Goal: Task Accomplishment & Management: Manage account settings

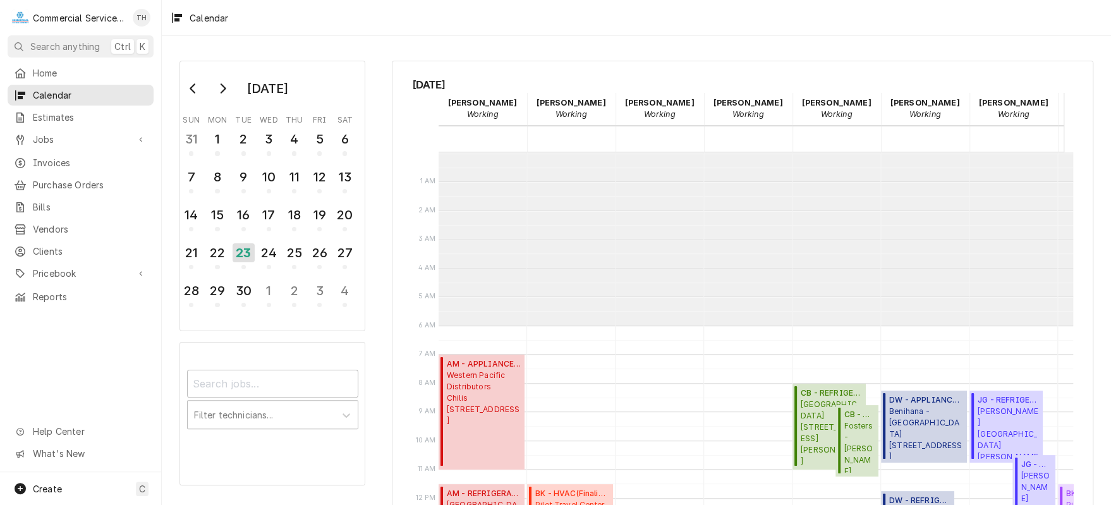
scroll to position [173, 0]
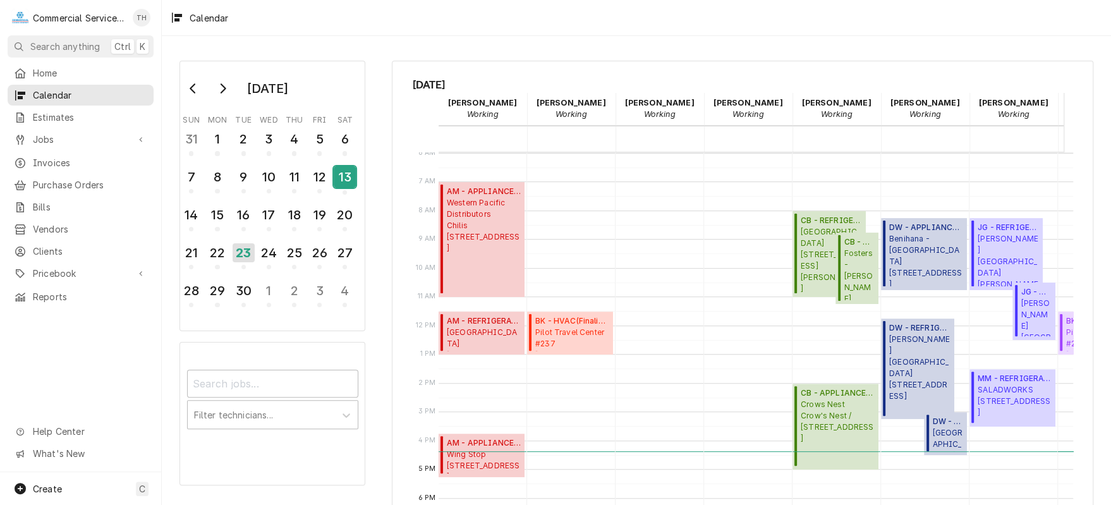
click at [344, 174] on div "13" at bounding box center [345, 176] width 22 height 21
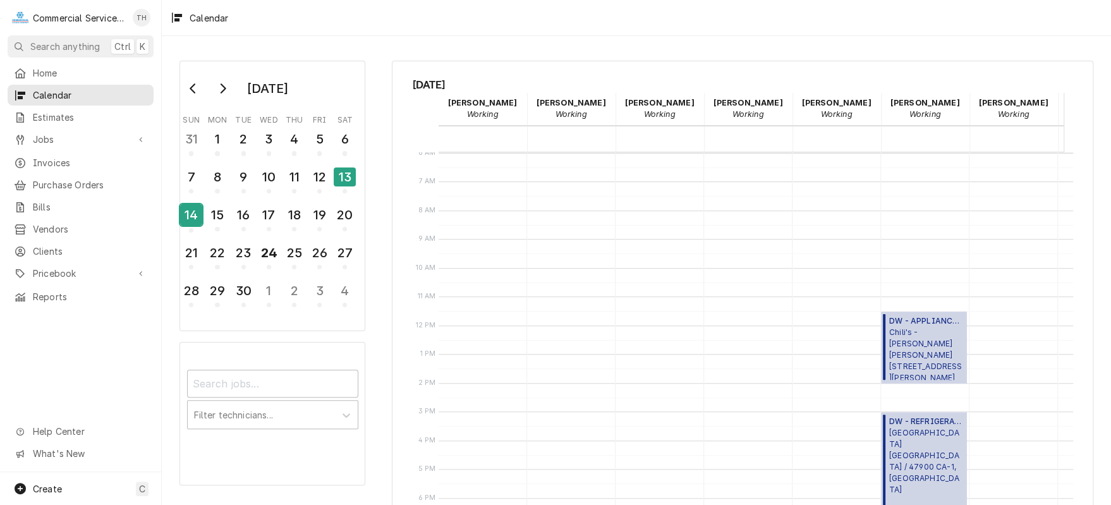
click at [193, 206] on div "14" at bounding box center [191, 214] width 22 height 21
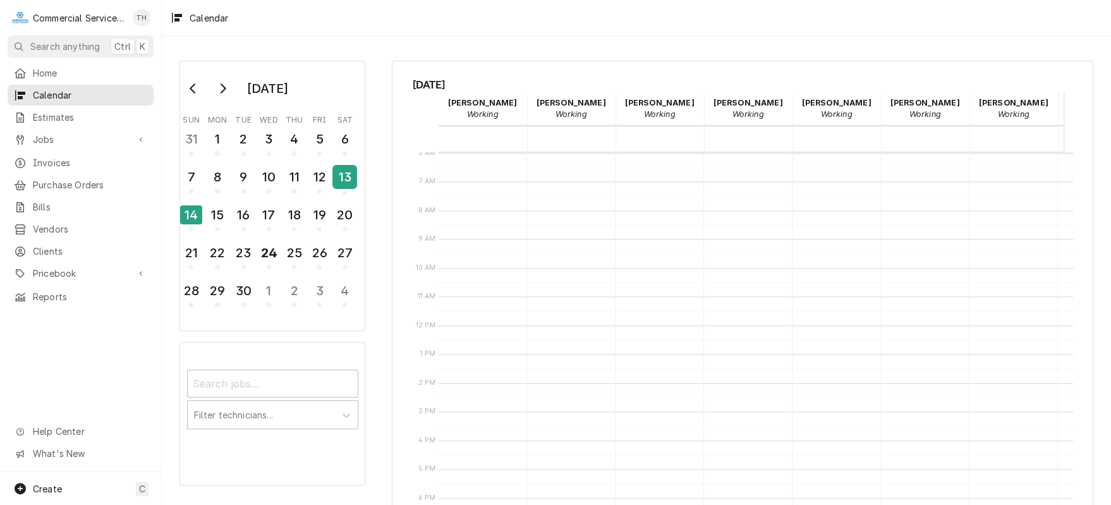
click at [341, 179] on div "13" at bounding box center [345, 176] width 22 height 21
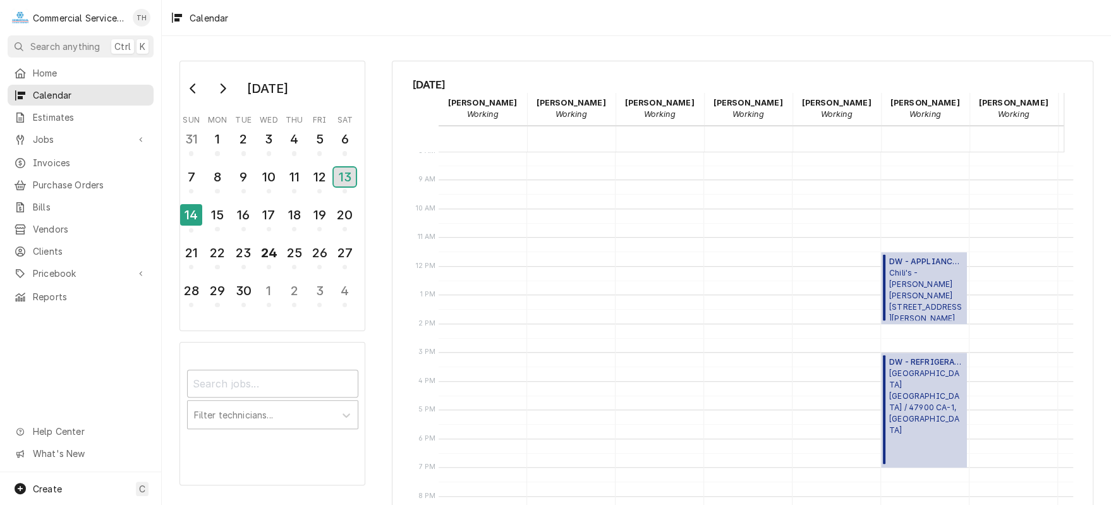
scroll to position [243, 0]
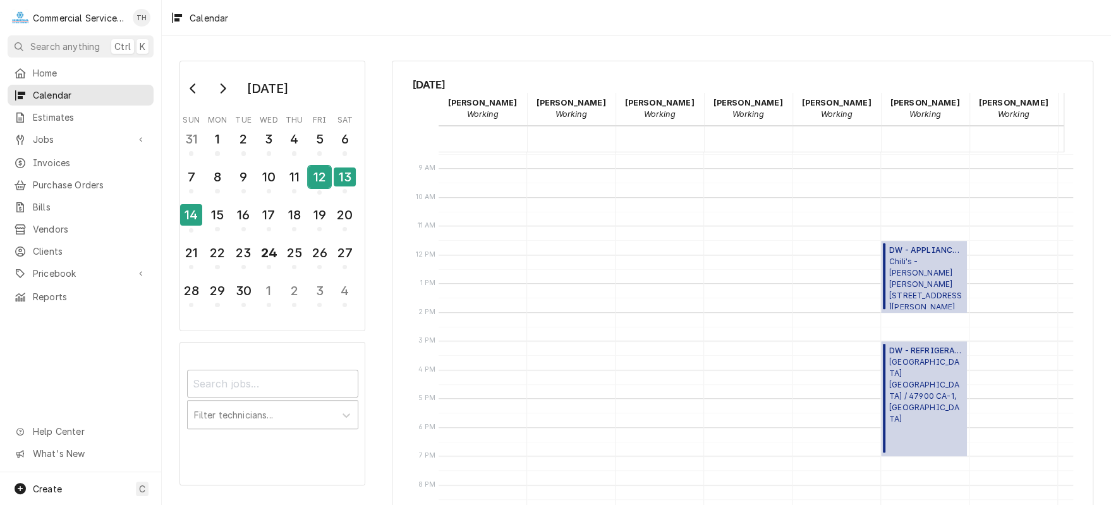
click at [307, 175] on button "12" at bounding box center [319, 181] width 25 height 34
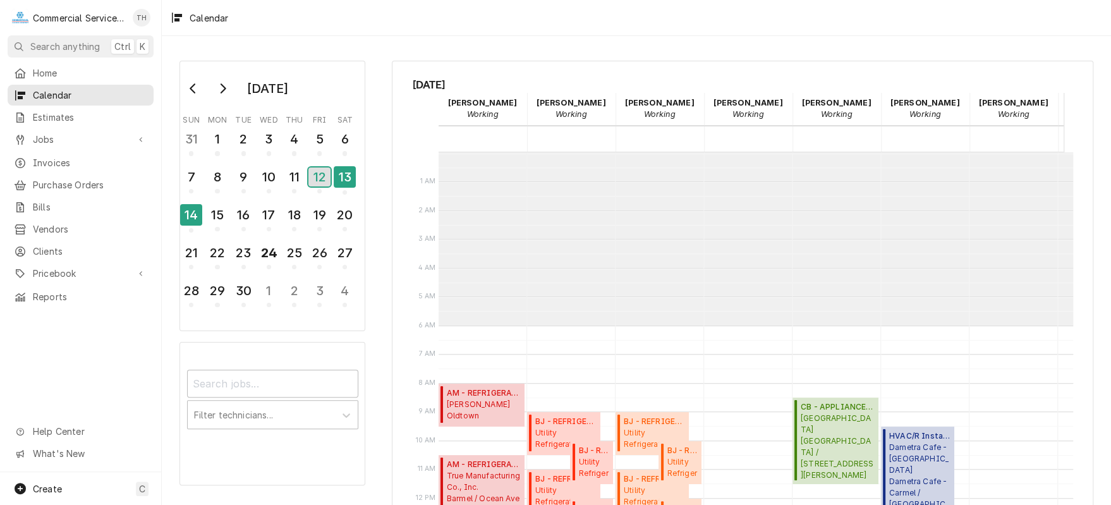
scroll to position [173, 0]
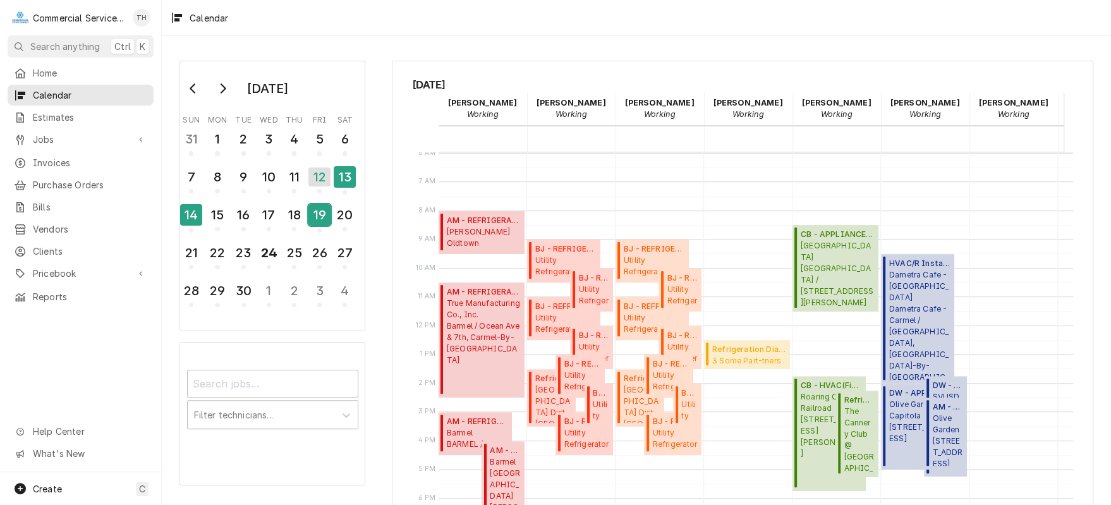
click at [321, 215] on div "19" at bounding box center [319, 214] width 22 height 21
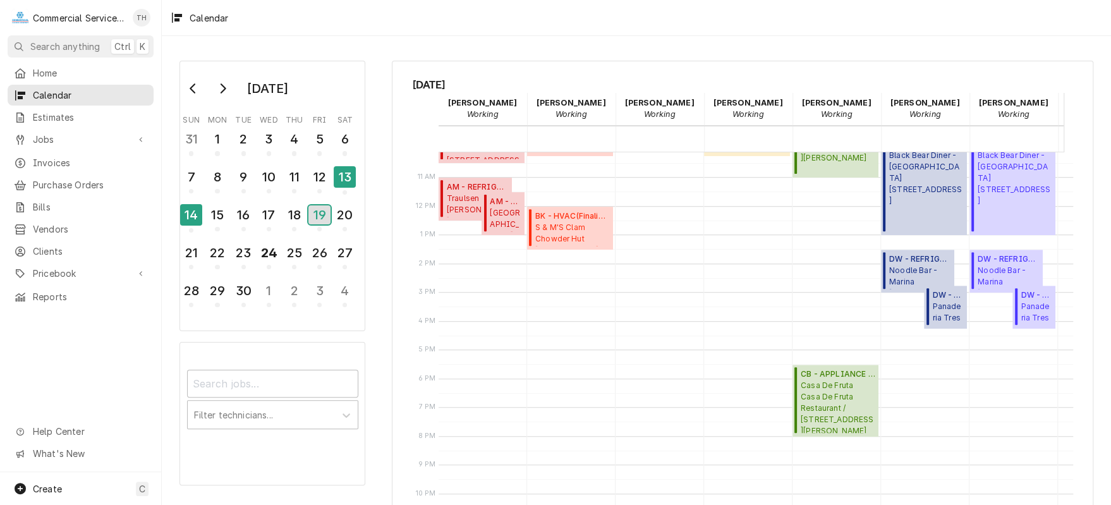
scroll to position [299, 0]
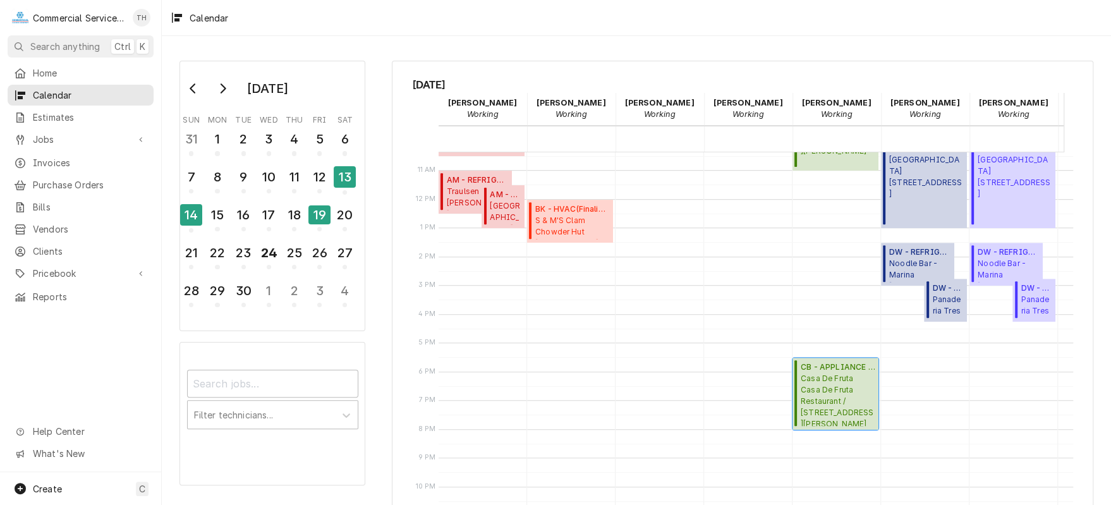
click at [816, 396] on span "Casa De Fruta Casa De Fruta Restaurant / 10021 Pacheco Pass Hwy, Hollister, CA …" at bounding box center [838, 399] width 74 height 53
click at [272, 242] on div "24" at bounding box center [269, 252] width 22 height 21
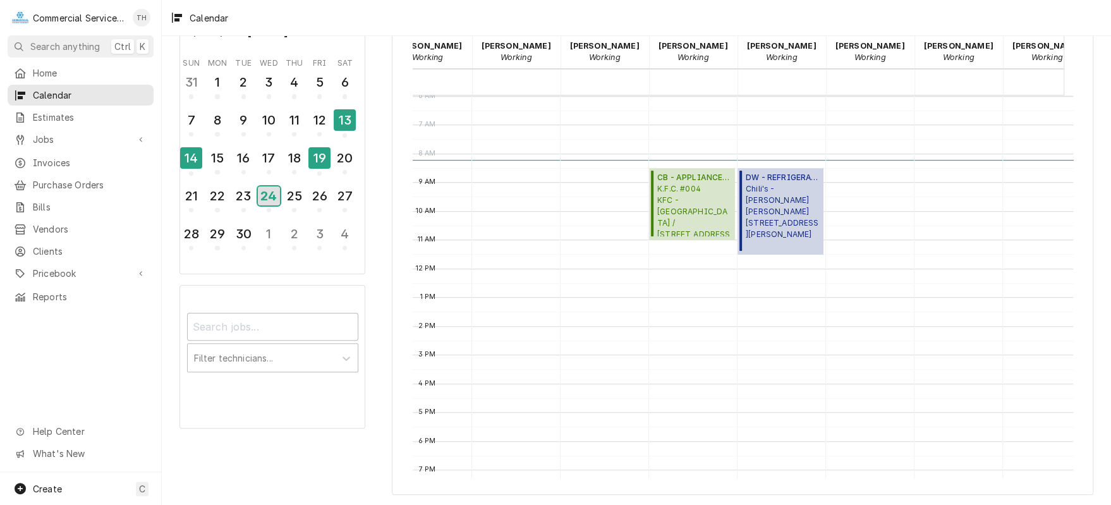
scroll to position [0, 356]
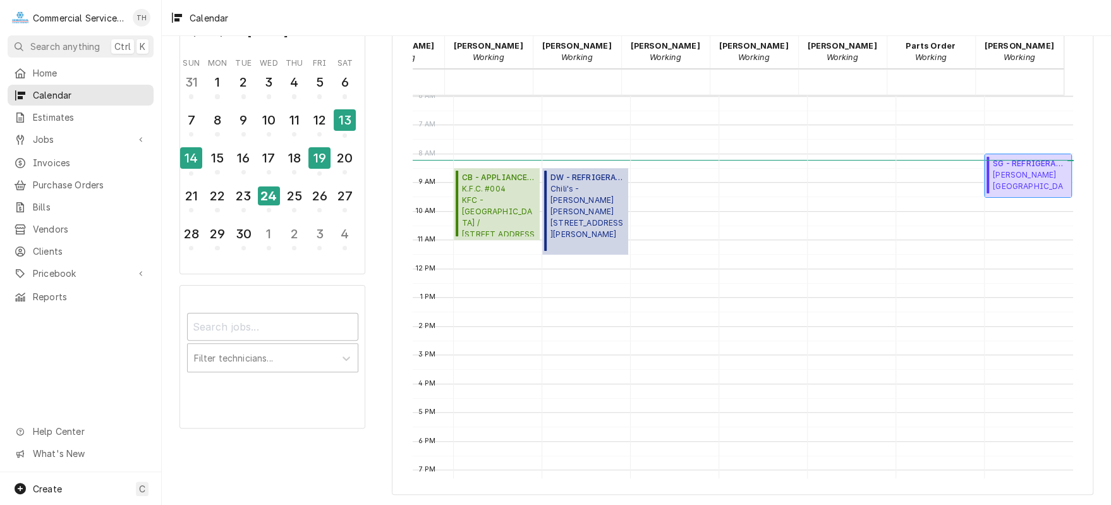
click at [1026, 176] on span "Alvarado Street Brewery - Salinas 301 Main St, Salinas, CA 93901" at bounding box center [1030, 181] width 75 height 24
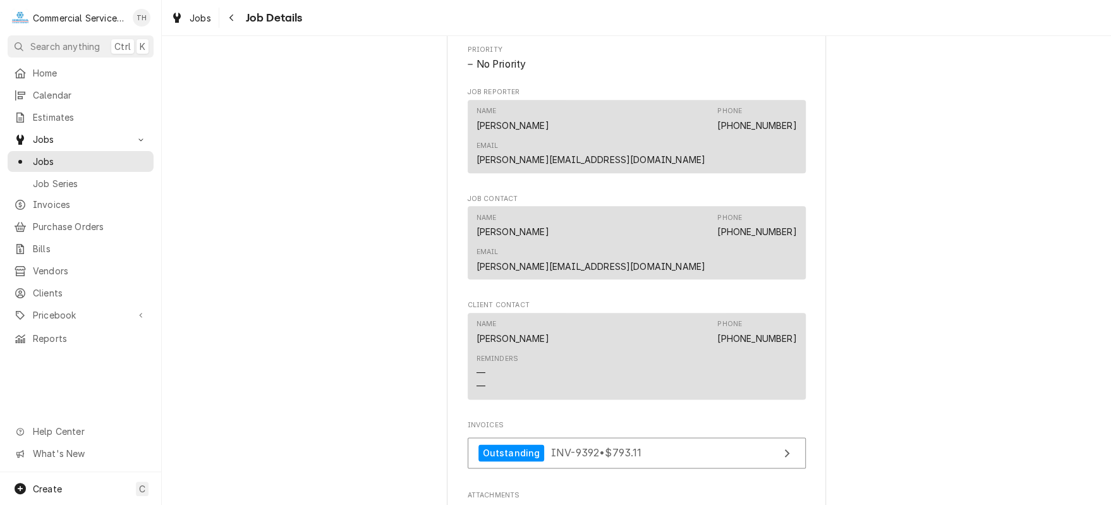
scroll to position [821, 0]
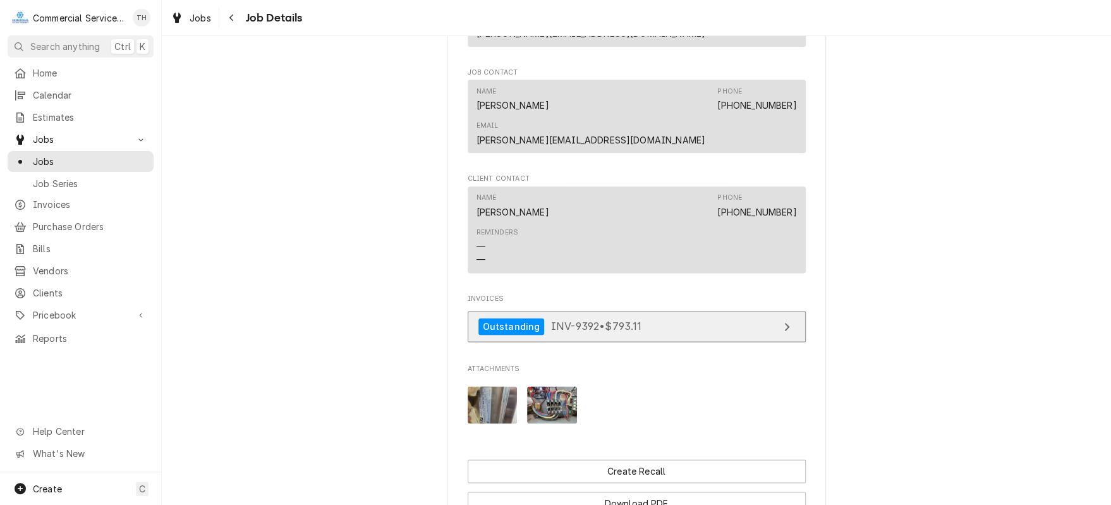
click at [698, 311] on link "Outstanding INV-9392 • $793.11" at bounding box center [637, 326] width 338 height 31
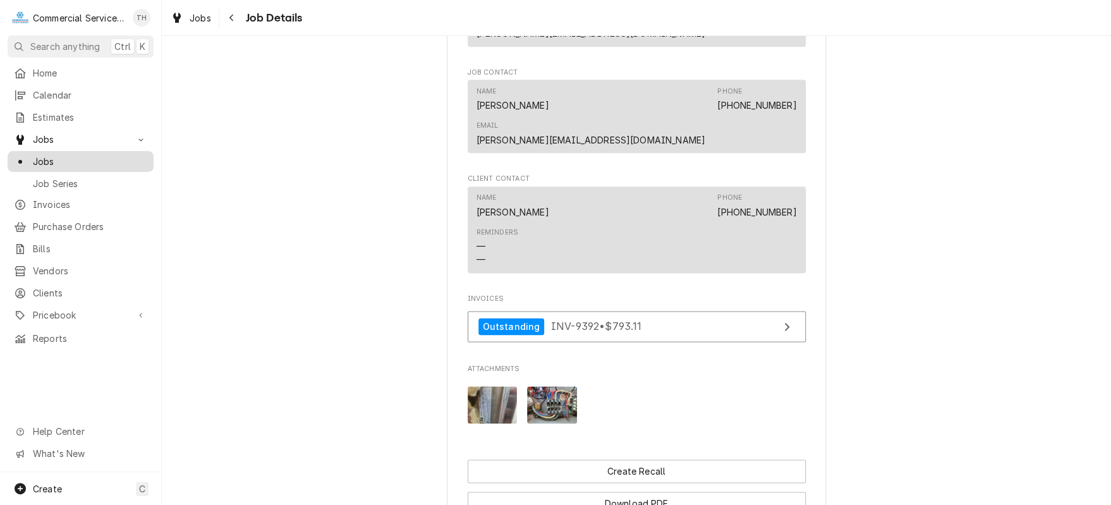
click at [87, 151] on link "Jobs" at bounding box center [81, 161] width 146 height 21
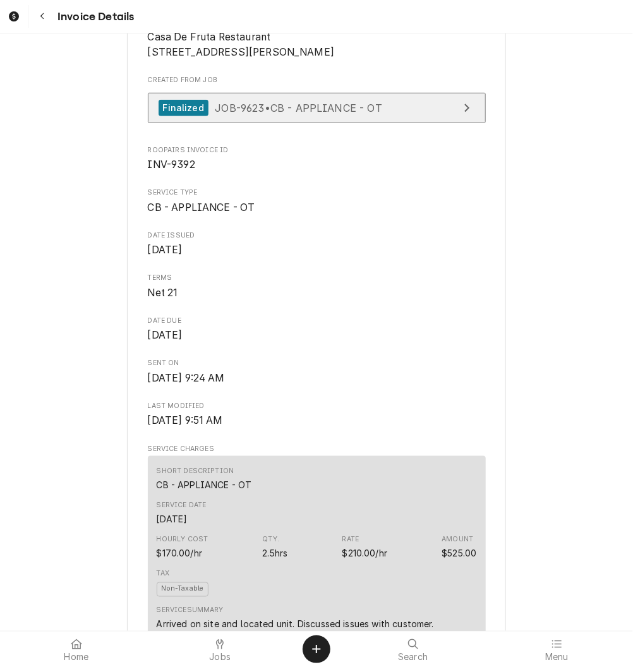
scroll to position [63, 0]
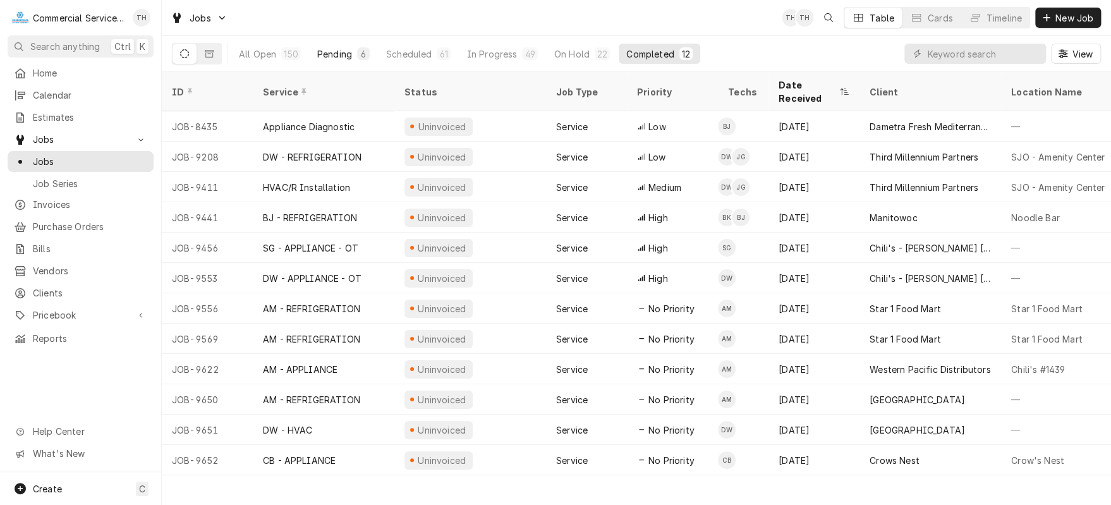
click at [348, 55] on div "Pending" at bounding box center [334, 53] width 35 height 13
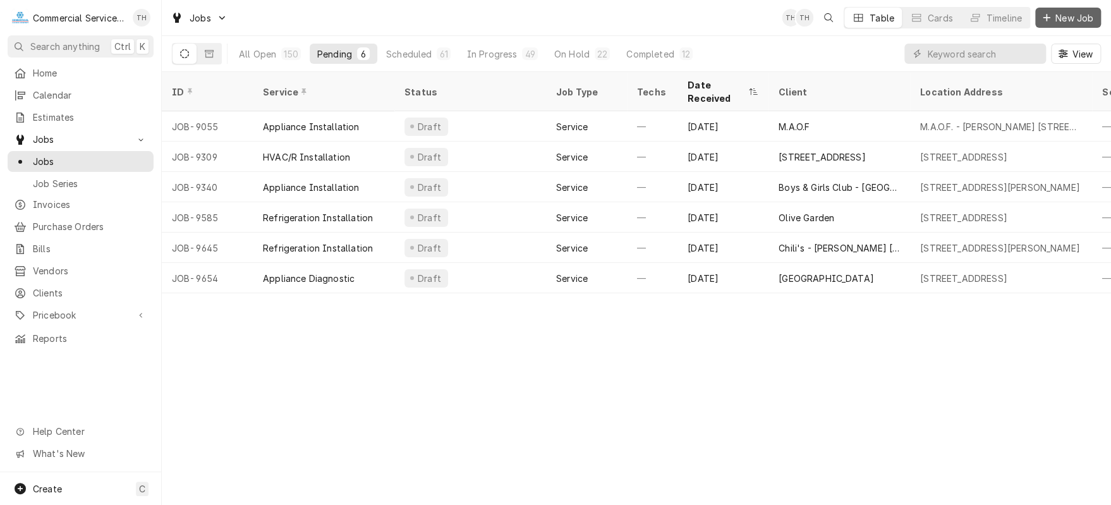
click at [1060, 11] on span "New Job" at bounding box center [1074, 17] width 43 height 13
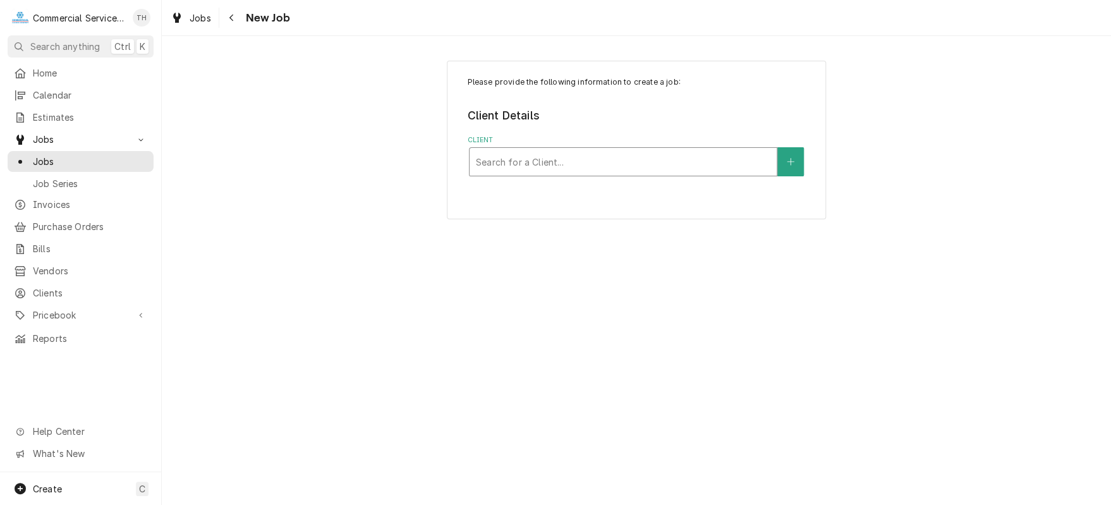
click at [564, 164] on div "Client" at bounding box center [623, 161] width 294 height 23
type input "[PERSON_NAME]"
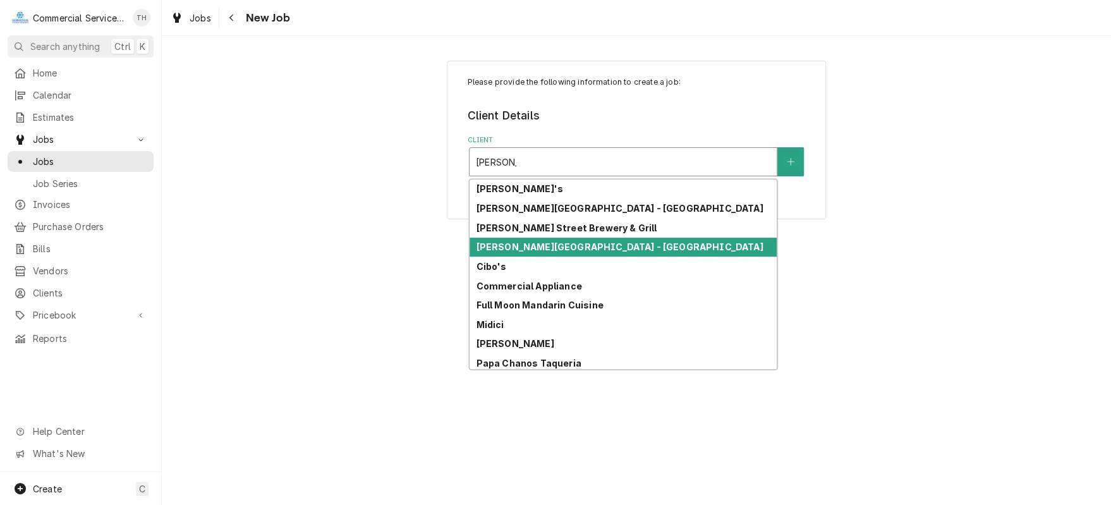
click at [573, 247] on strong "[PERSON_NAME][GEOGRAPHIC_DATA] - [GEOGRAPHIC_DATA]" at bounding box center [619, 246] width 287 height 11
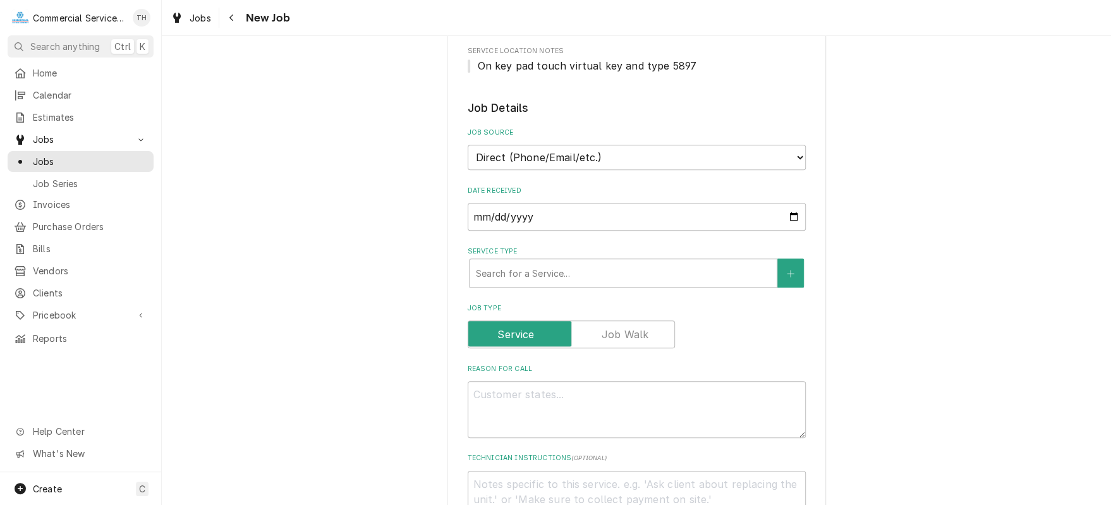
scroll to position [506, 0]
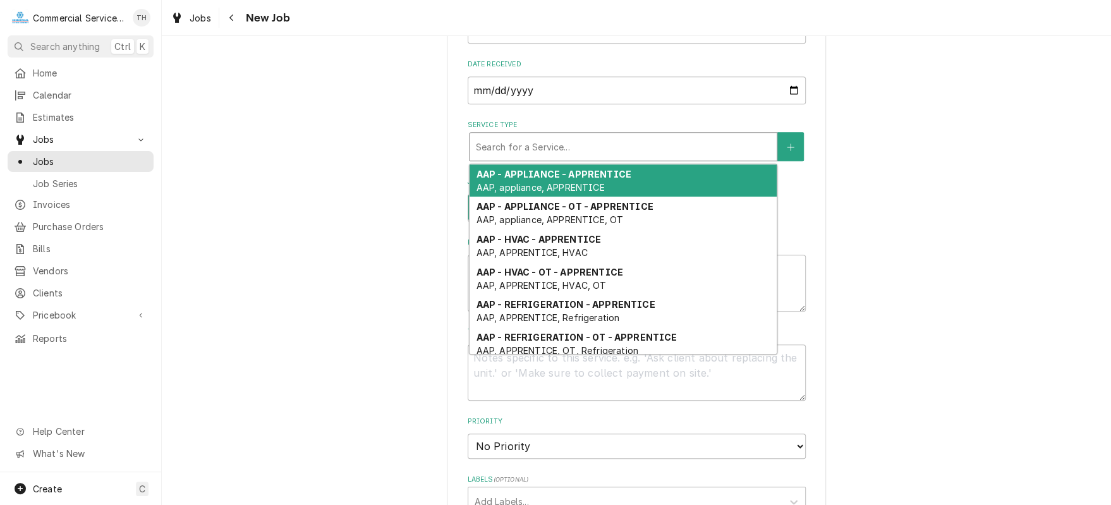
click at [602, 152] on div "Service Type" at bounding box center [623, 146] width 294 height 23
type textarea "x"
type input "s"
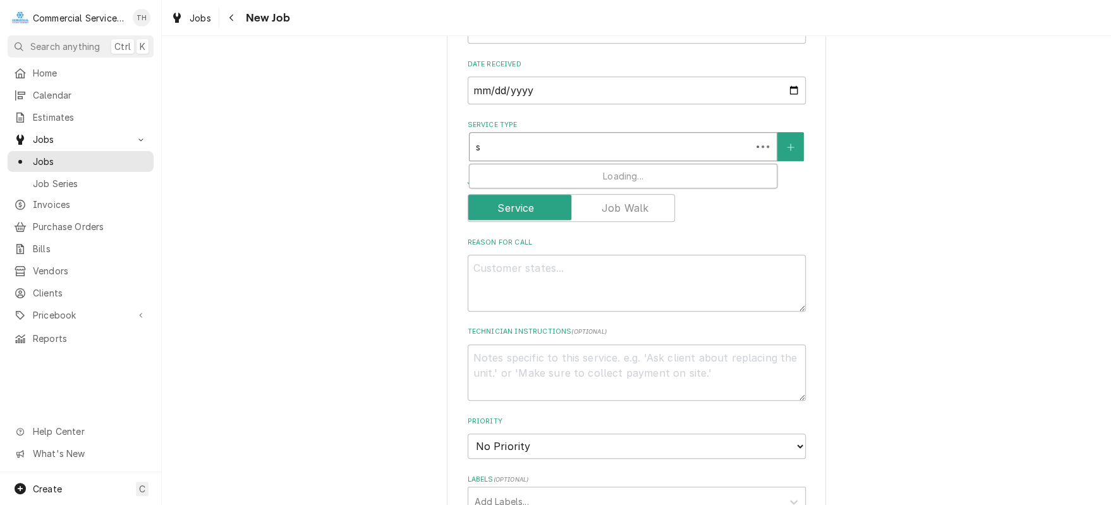
type textarea "x"
type input "sg"
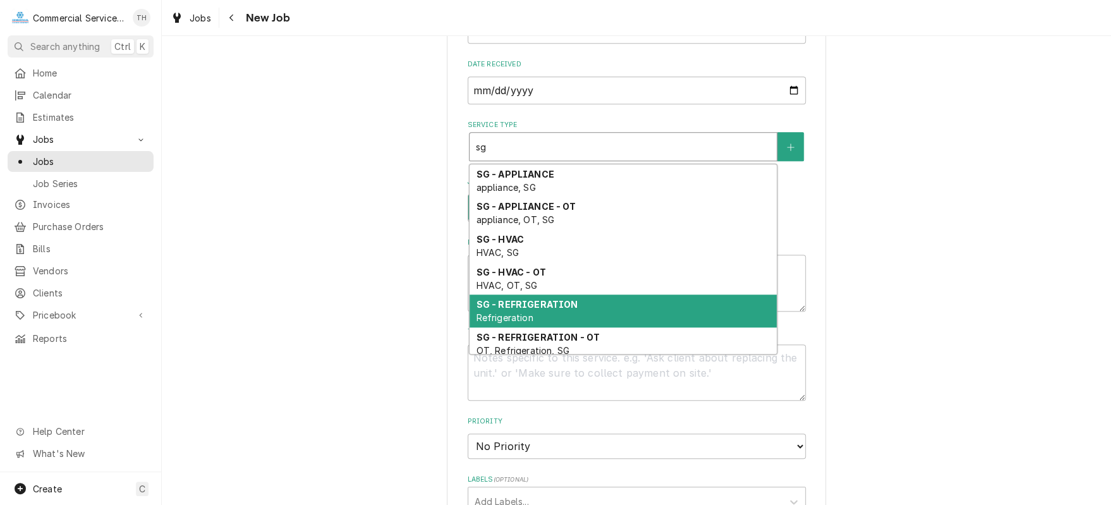
click at [584, 305] on div "SG - REFRIGERATION Refrigeration" at bounding box center [623, 310] width 307 height 33
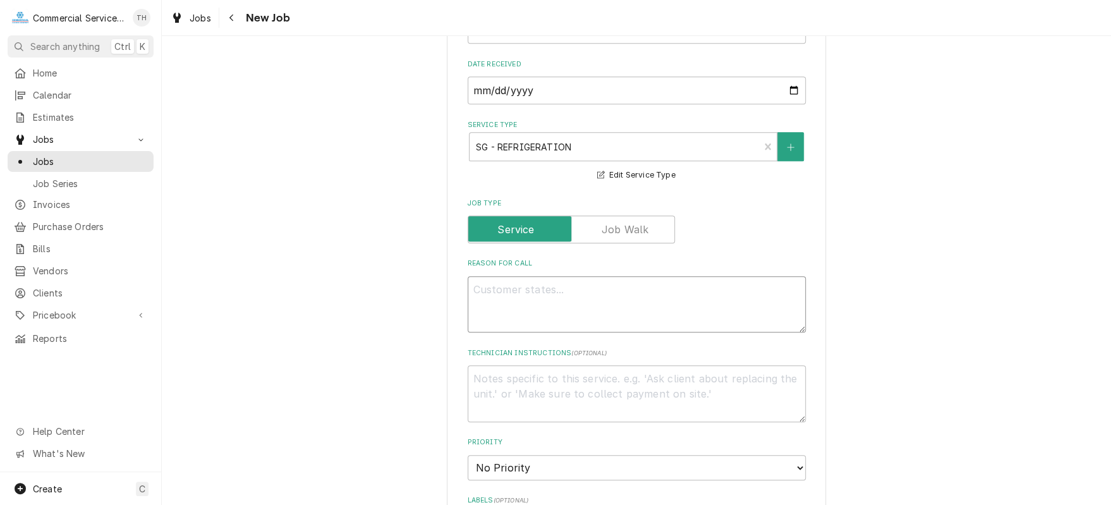
click at [563, 296] on textarea "Reason For Call" at bounding box center [637, 304] width 338 height 57
type textarea "x"
type textarea "S"
type textarea "x"
type textarea "Sa"
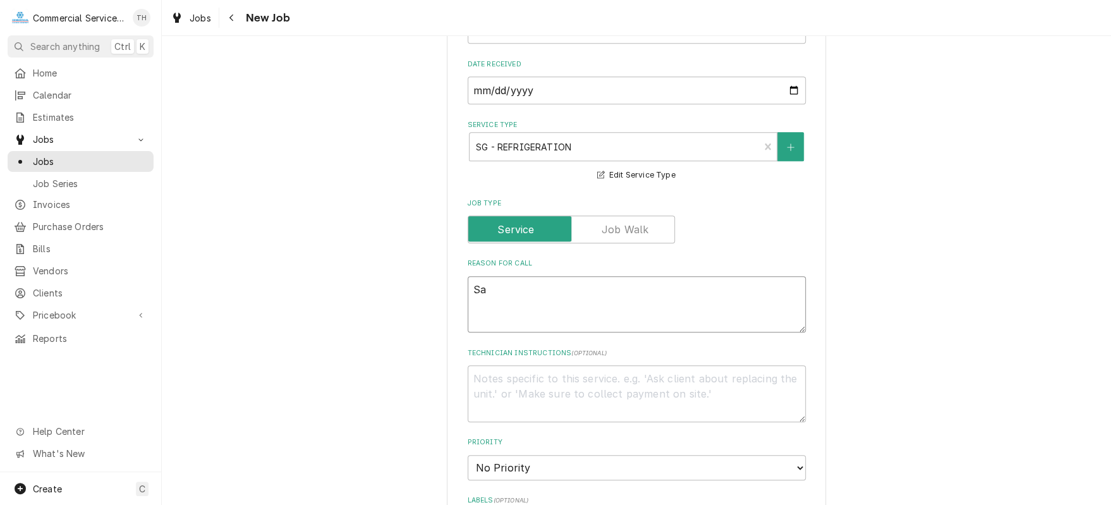
type textarea "x"
type textarea "Sal"
type textarea "x"
type textarea "Sala"
type textarea "x"
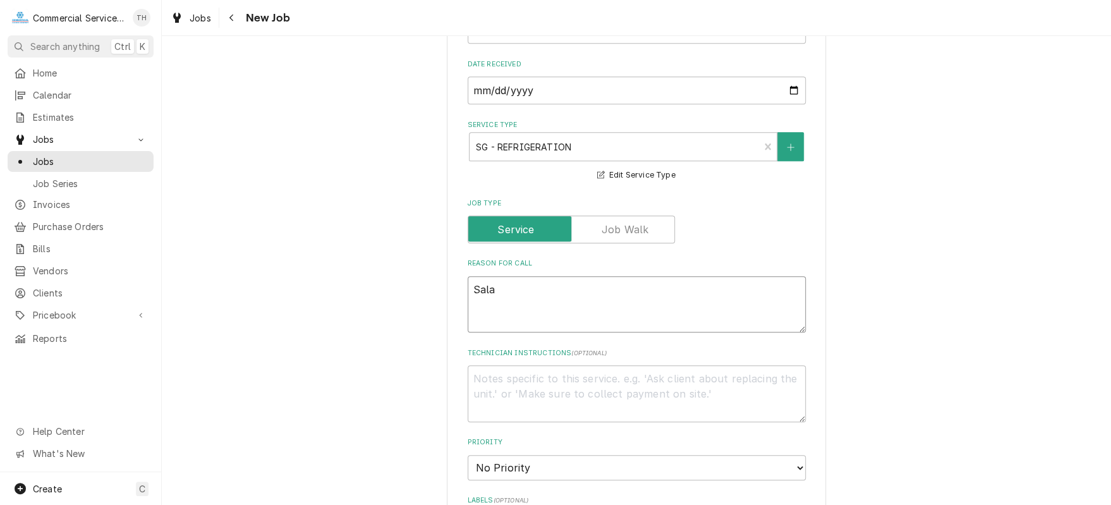
type textarea "Salad"
type textarea "x"
type textarea "Salad"
type textarea "x"
type textarea "Salad p"
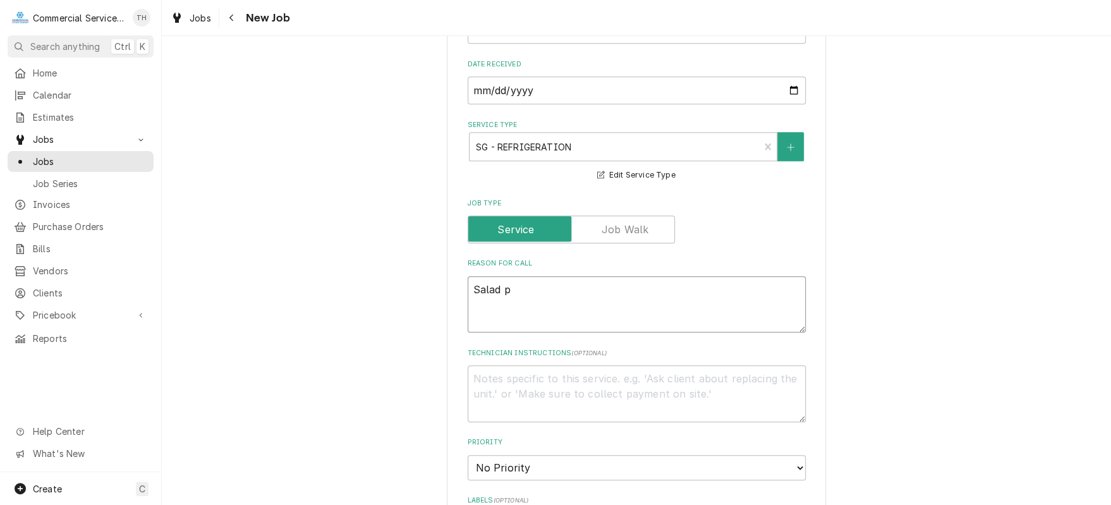
type textarea "x"
type textarea "Salad pr"
type textarea "x"
type textarea "Salad pre"
type textarea "x"
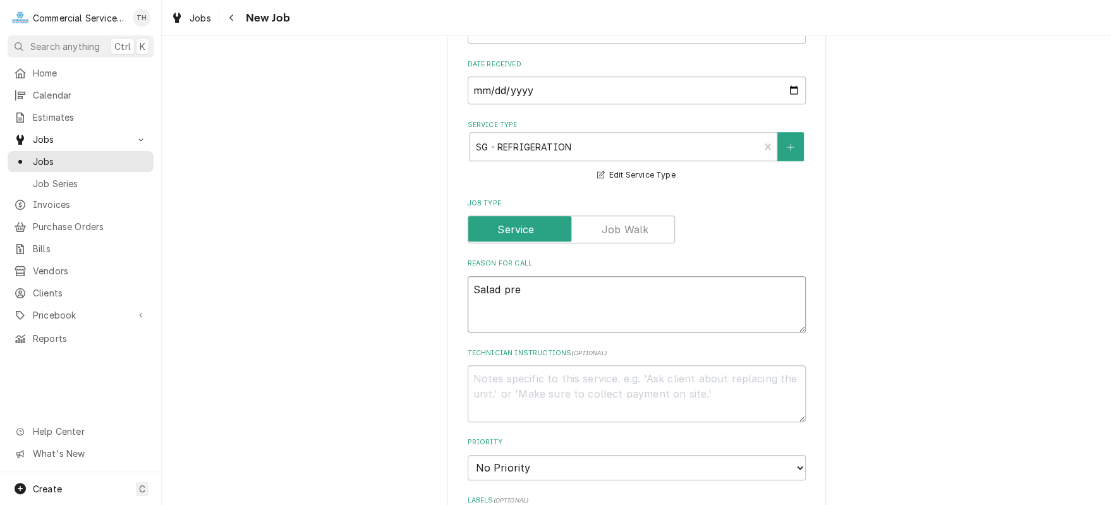
type textarea "Salad prep"
type textarea "x"
type textarea "Salad prep"
type textarea "x"
type textarea "Salad prep n"
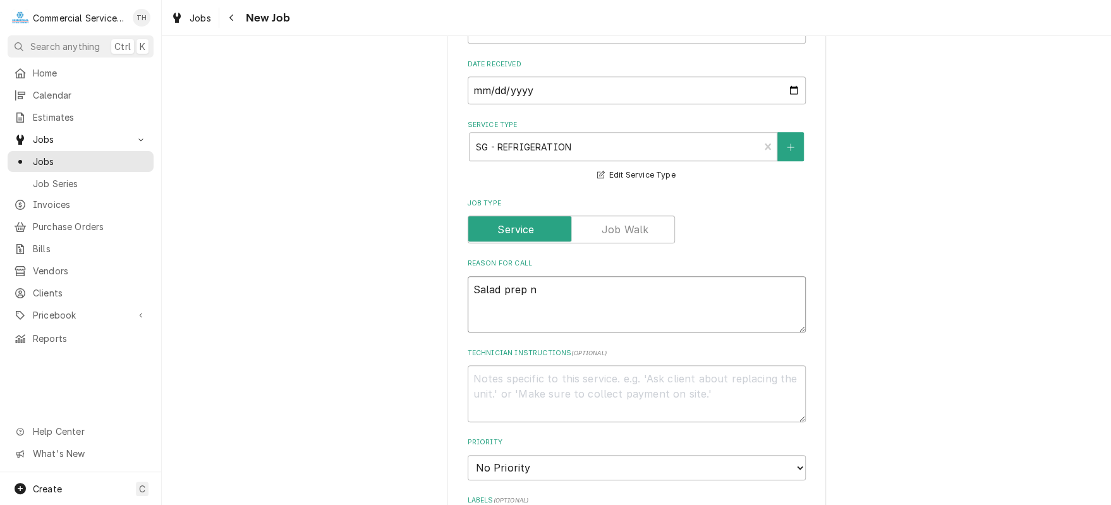
type textarea "x"
type textarea "Salad prep ne"
type textarea "x"
type textarea "Salad prep nee"
type textarea "x"
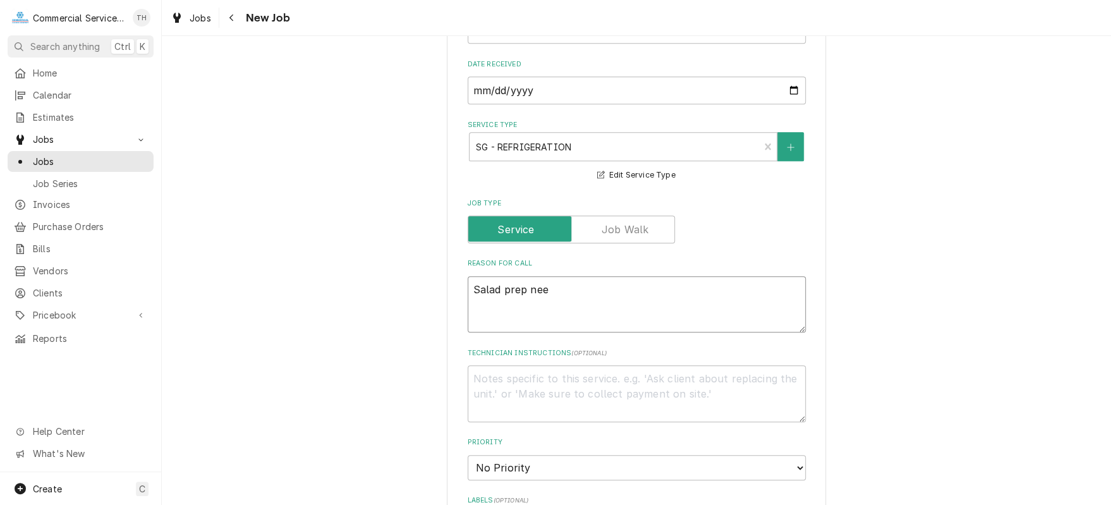
type textarea "Salad prep need"
type textarea "x"
type textarea "Salad prep needs"
type textarea "x"
type textarea "Salad prep needs"
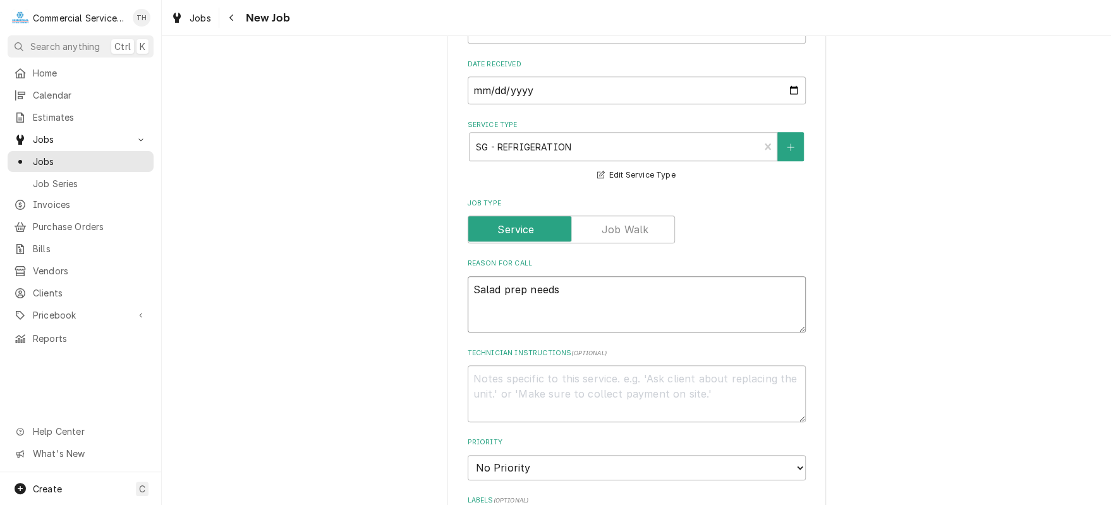
type textarea "x"
type textarea "Salad prep needs t"
type textarea "x"
type textarea "Salad prep needs to"
type textarea "x"
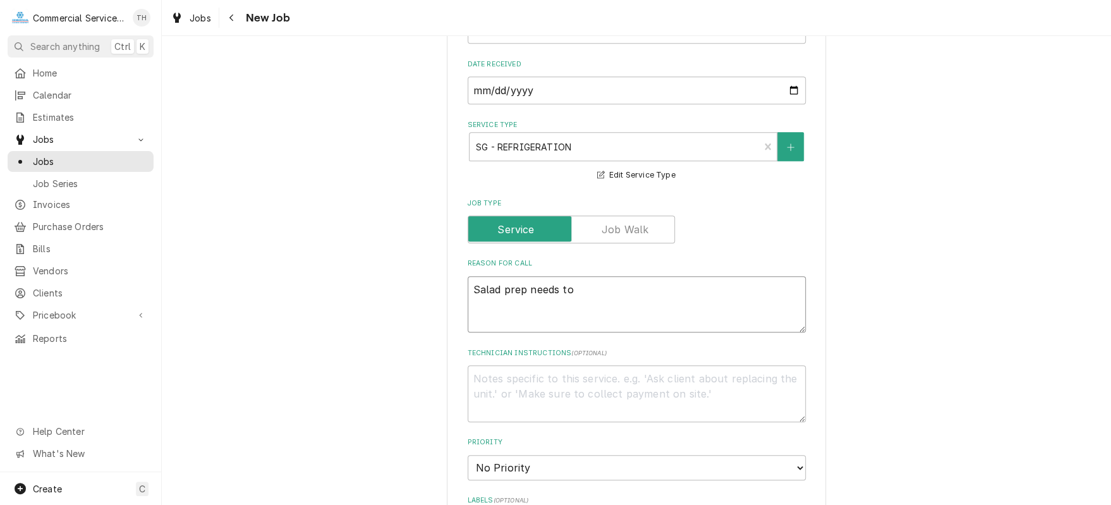
type textarea "Salad prep needs to"
type textarea "x"
type textarea "Salad prep needs to b"
type textarea "x"
type textarea "Salad prep needs to be"
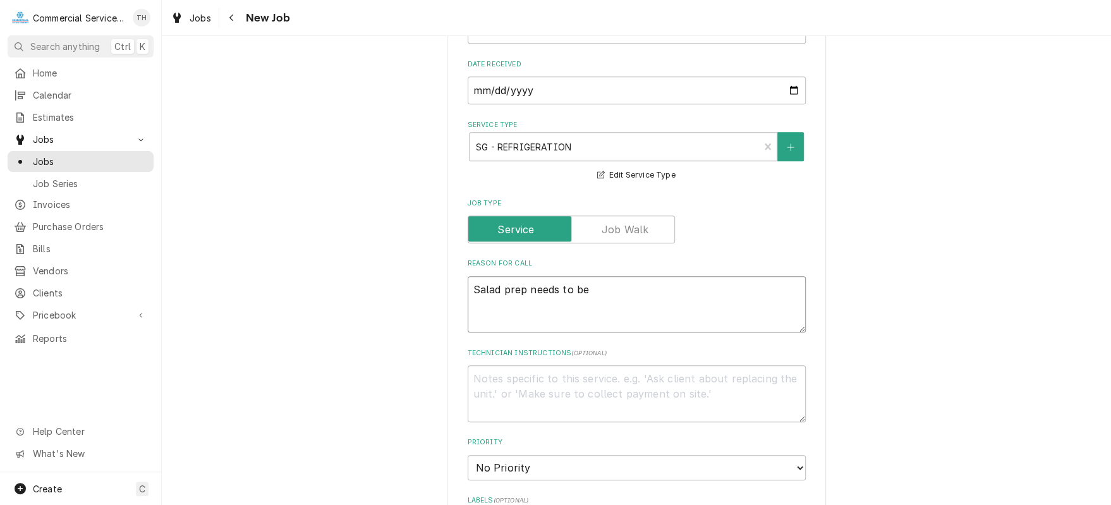
type textarea "x"
type textarea "Salad prep needs to be"
type textarea "x"
type textarea "Salad prep needs to be c"
type textarea "x"
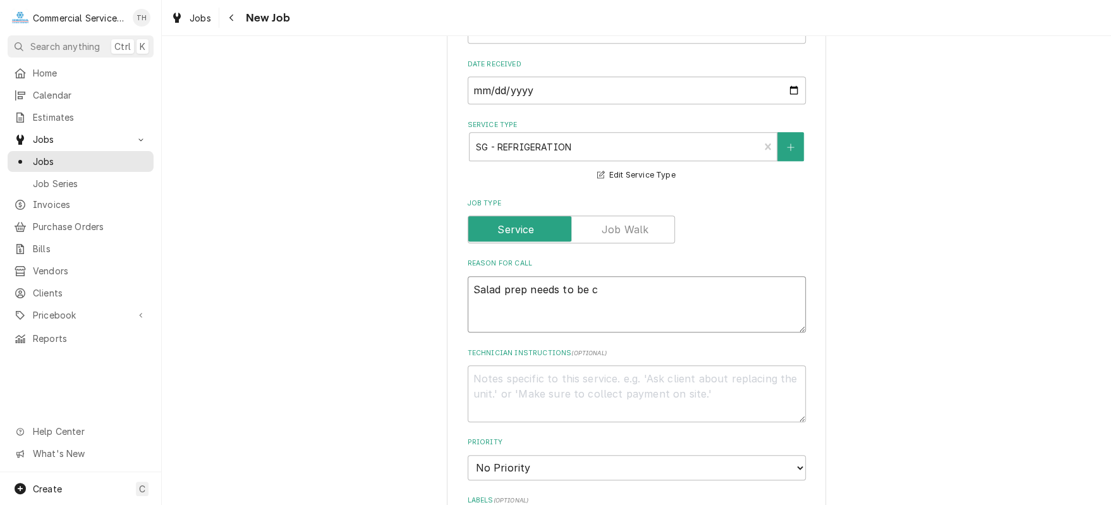
type textarea "Salad prep needs to be ch"
type textarea "x"
type textarea "Salad prep needs to be che"
type textarea "x"
type textarea "Salad prep needs to be chec"
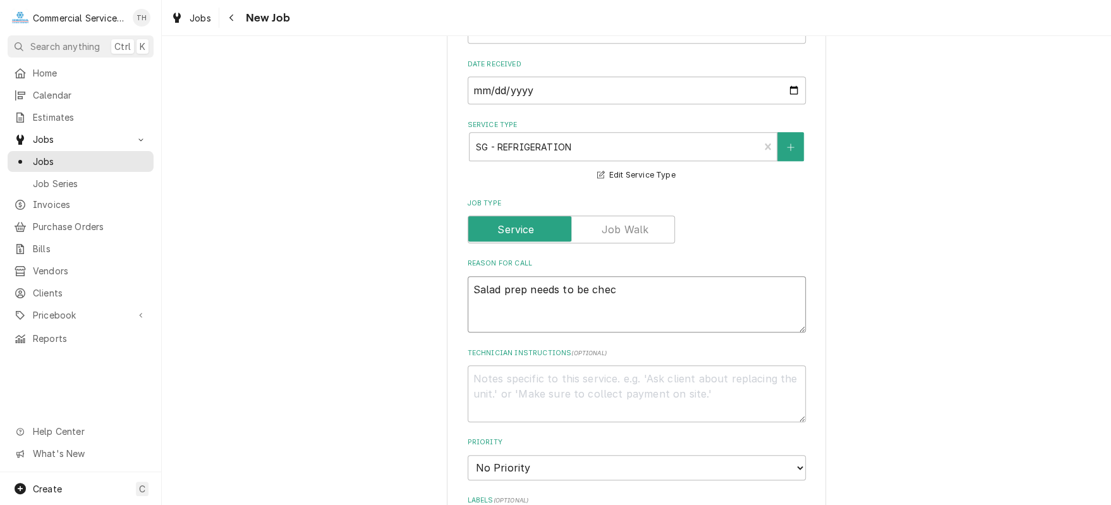
type textarea "x"
type textarea "Salad prep needs to be check"
type textarea "x"
type textarea "Salad prep needs to be checke"
type textarea "x"
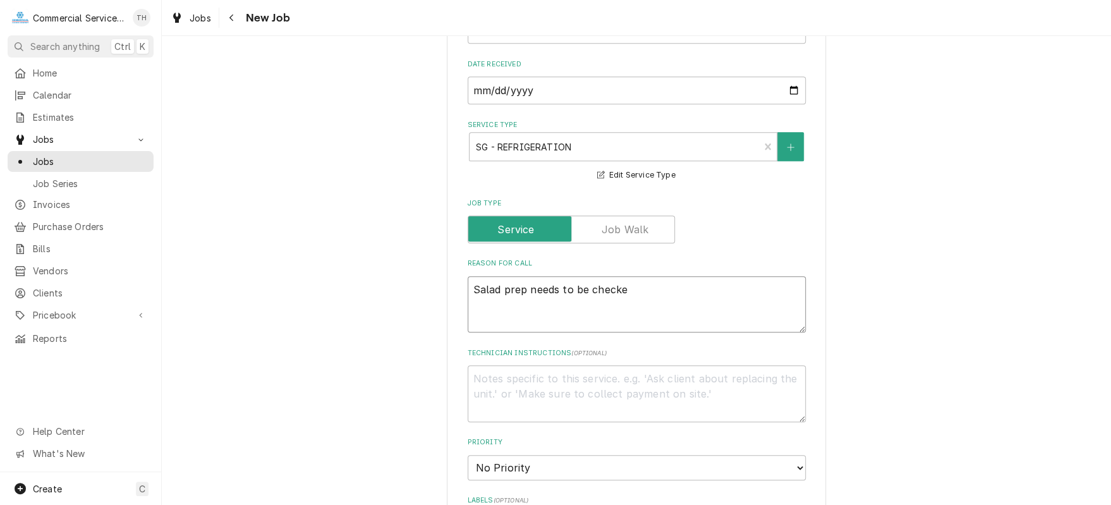
type textarea "Salad prep needs to be checked"
type textarea "x"
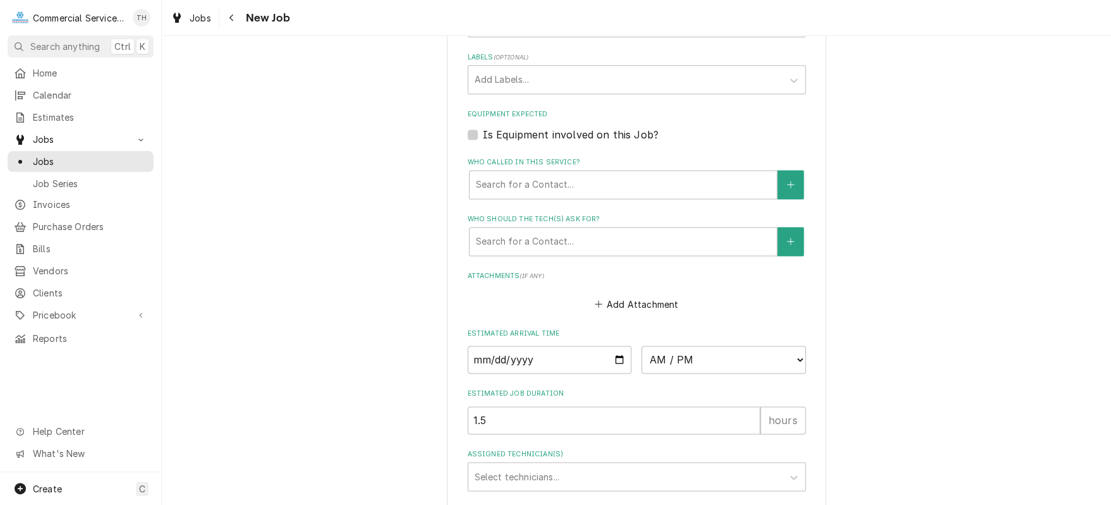
scroll to position [1039, 0]
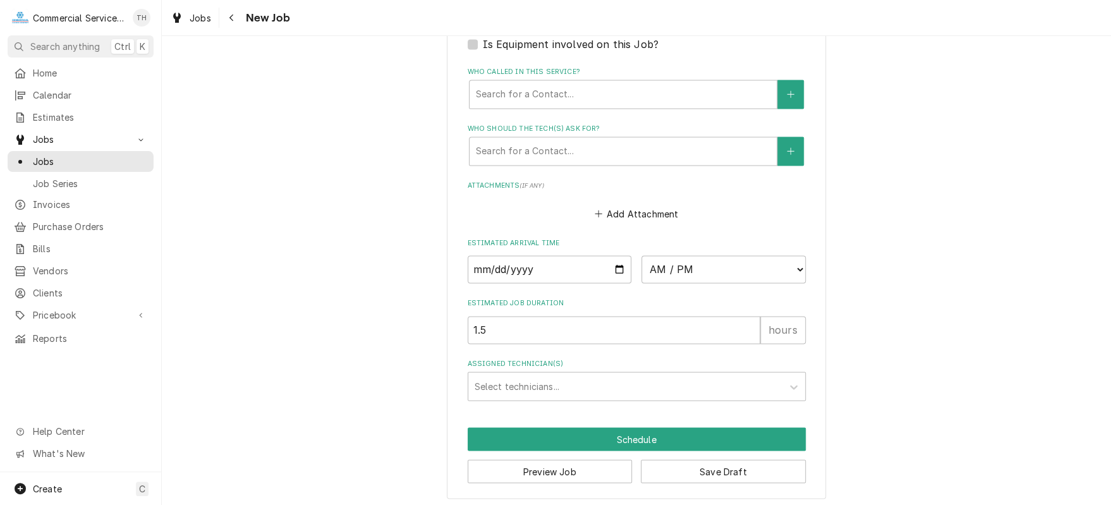
type textarea "Salad prep needs to be checked"
click at [614, 269] on input "Date" at bounding box center [550, 269] width 164 height 28
type textarea "x"
type input "2025-09-24"
type textarea "x"
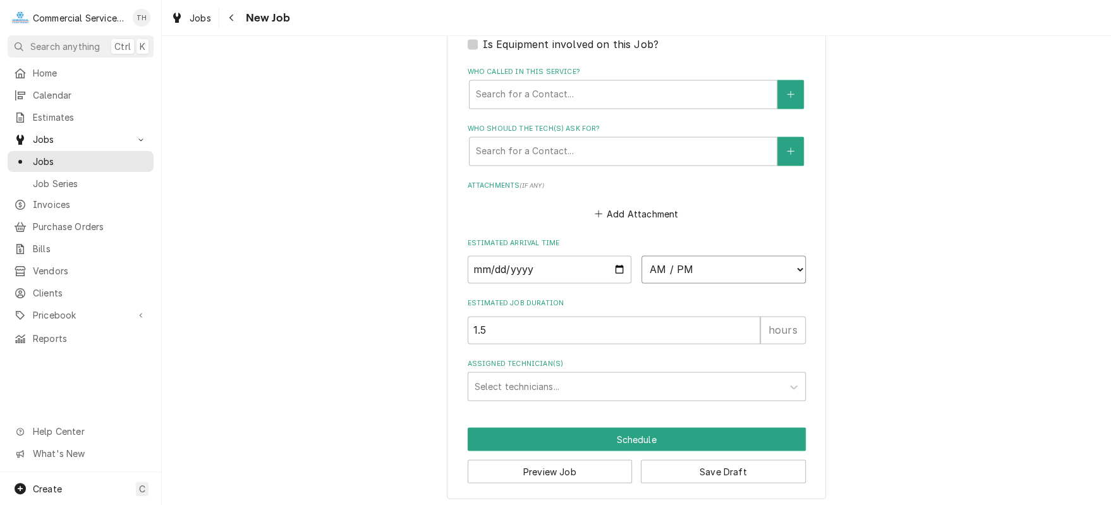
click at [789, 264] on select "AM / PM 6:00 AM 6:15 AM 6:30 AM 6:45 AM 7:00 AM 7:15 AM 7:30 AM 7:45 AM 8:00 AM…" at bounding box center [723, 269] width 164 height 28
select select "08:00:00"
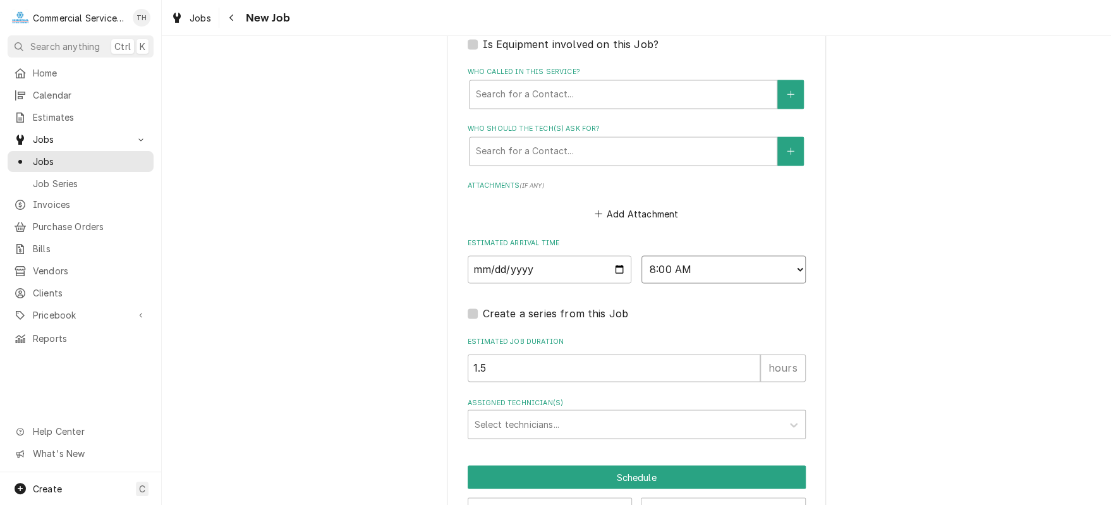
type textarea "x"
click at [573, 414] on div "Assigned Technician(s)" at bounding box center [625, 424] width 301 height 23
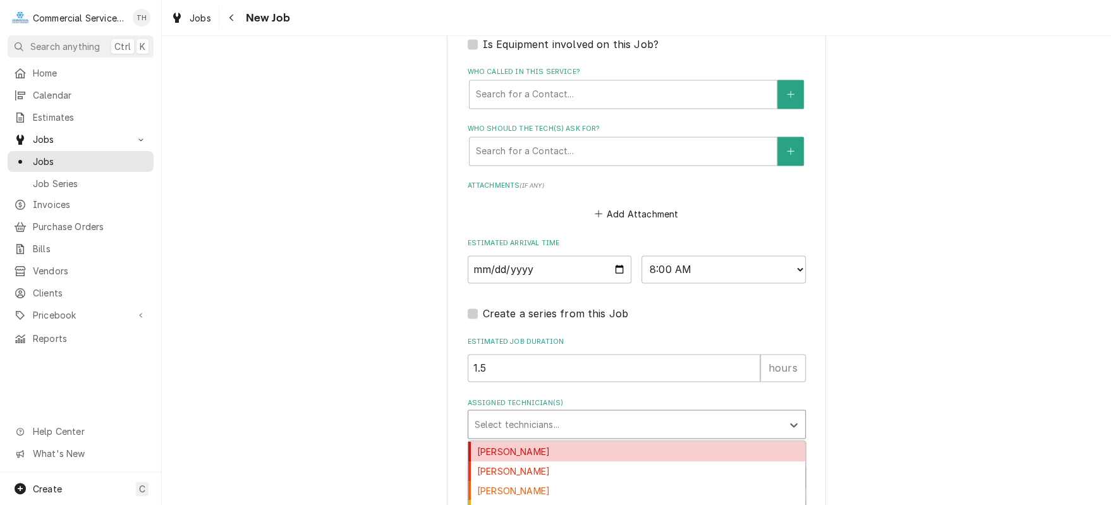
type input "s"
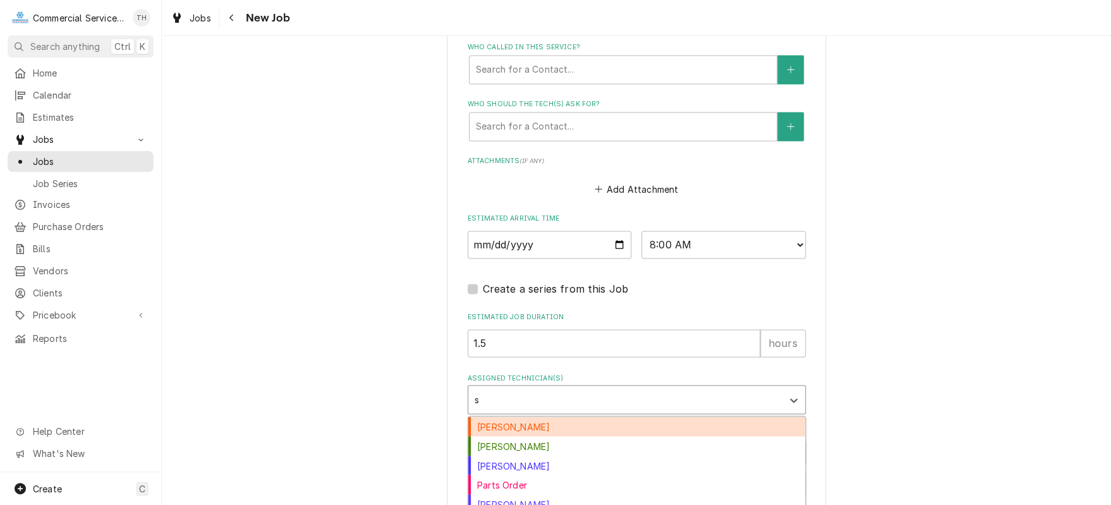
scroll to position [1077, 0]
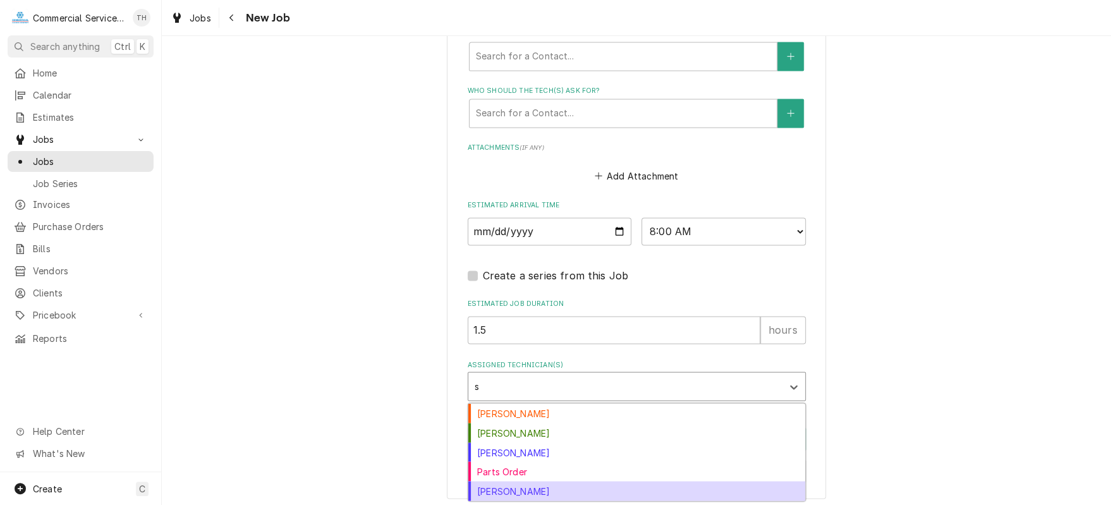
click at [579, 485] on div "Sebastian Gomez" at bounding box center [636, 491] width 337 height 20
type textarea "x"
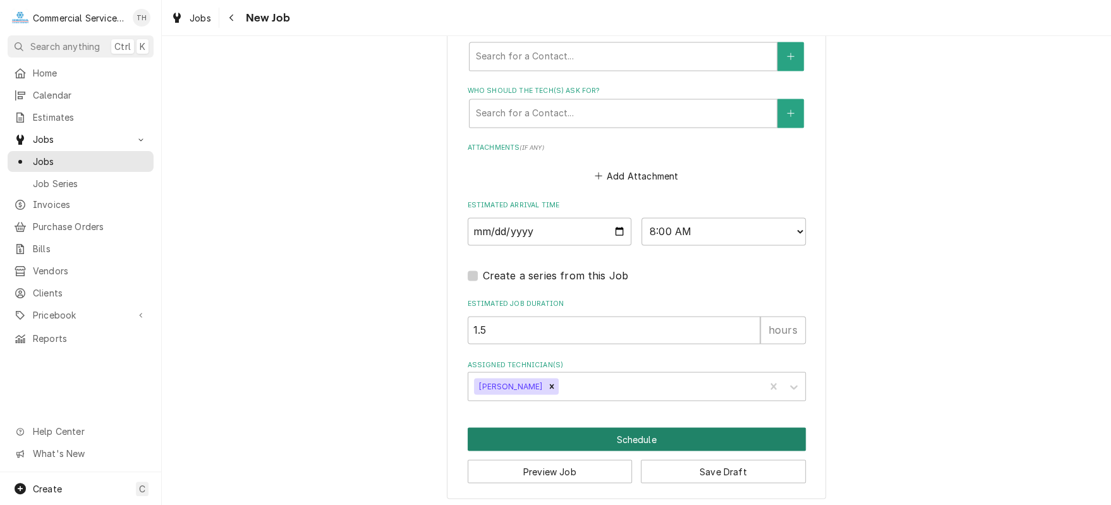
click at [636, 430] on button "Schedule" at bounding box center [637, 438] width 338 height 23
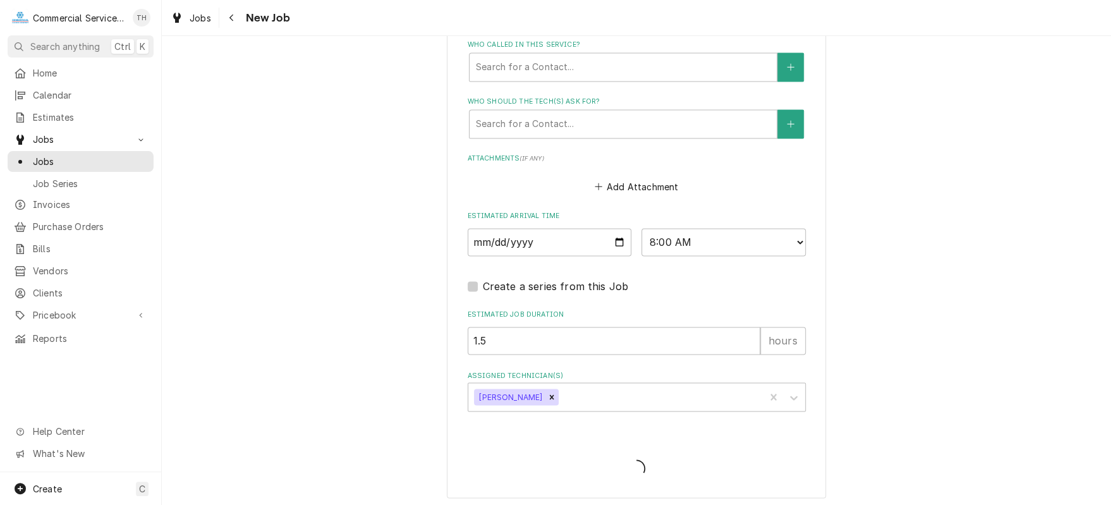
type textarea "x"
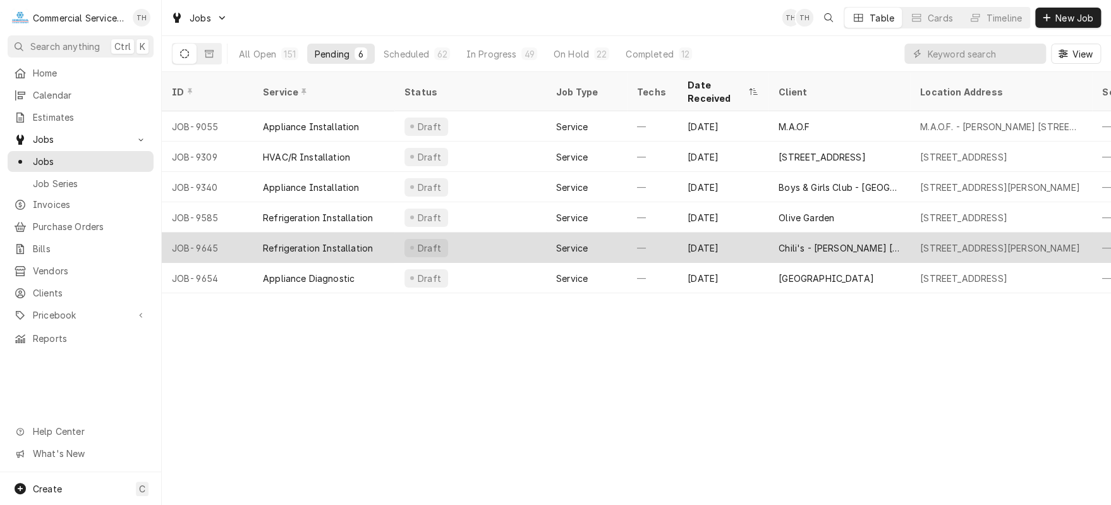
click at [814, 241] on div "Chili's - [PERSON_NAME] [PERSON_NAME]" at bounding box center [839, 247] width 121 height 13
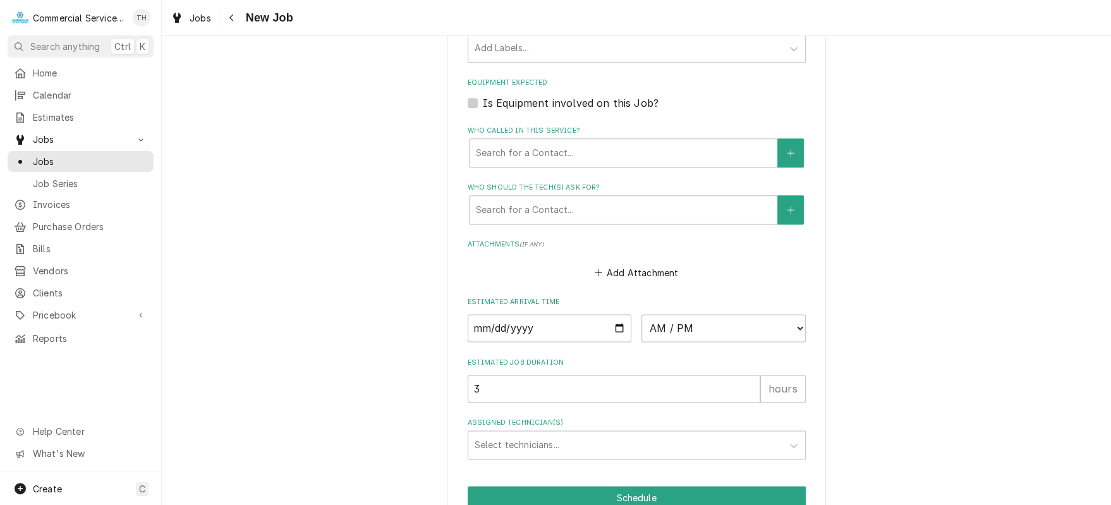
scroll to position [885, 0]
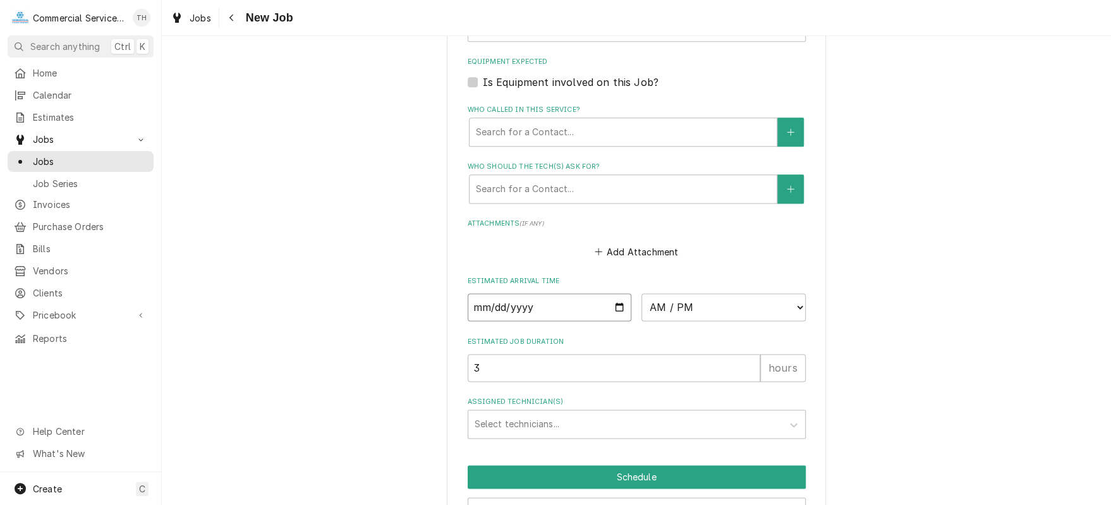
click at [617, 303] on input "Date" at bounding box center [550, 307] width 164 height 28
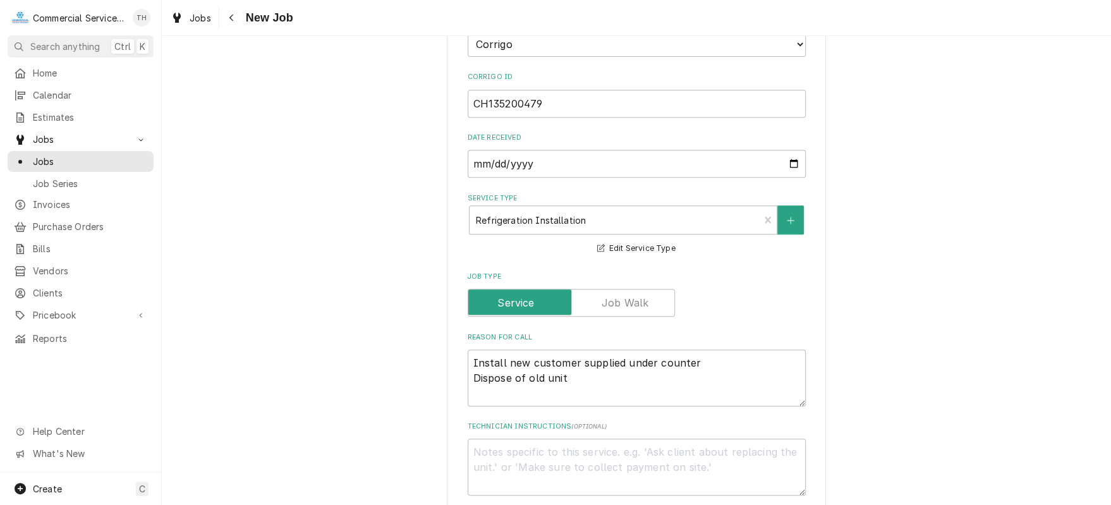
scroll to position [126, 0]
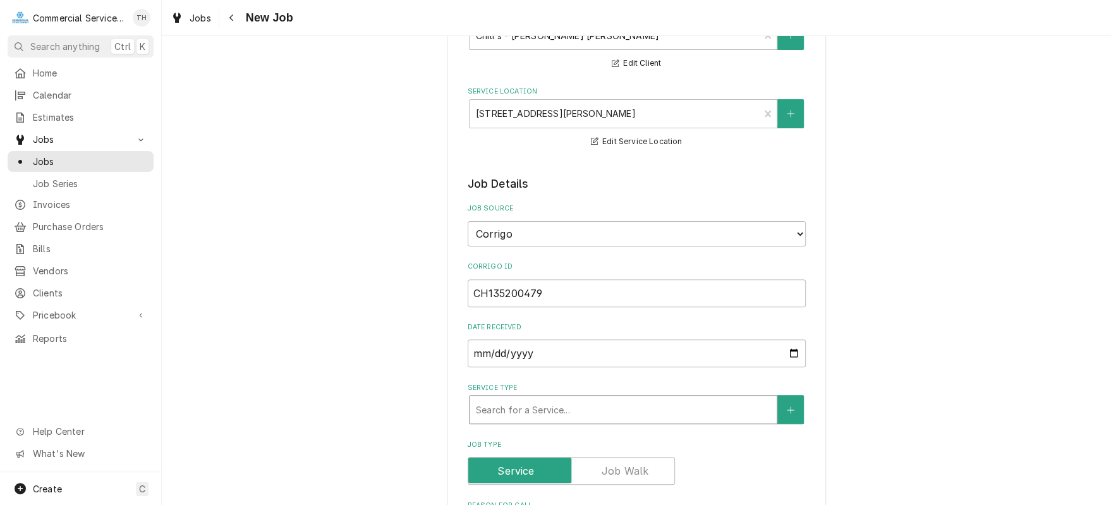
click at [713, 404] on div "Service Type" at bounding box center [623, 409] width 294 height 23
type textarea "x"
type input "d"
type textarea "x"
type input "dw"
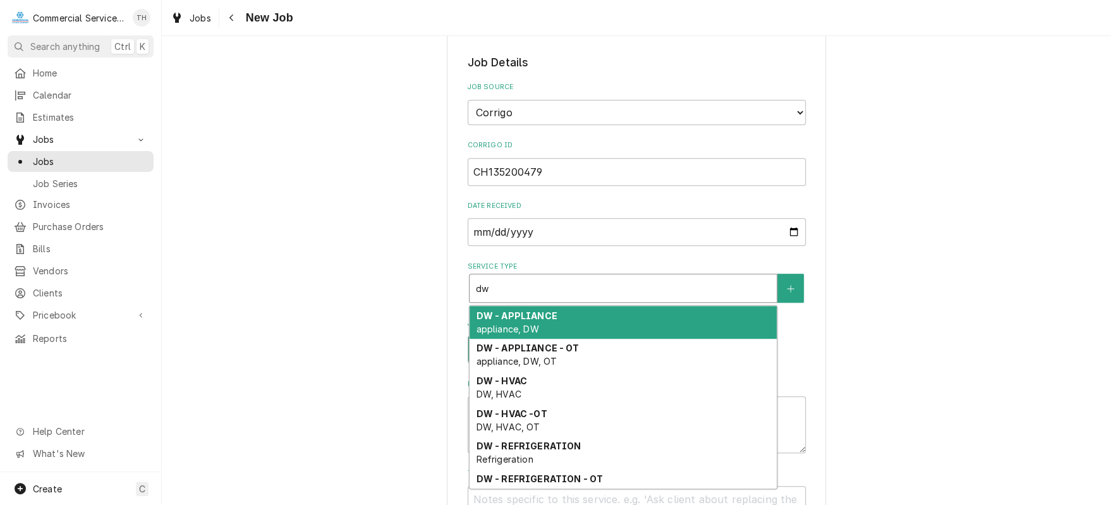
scroll to position [253, 0]
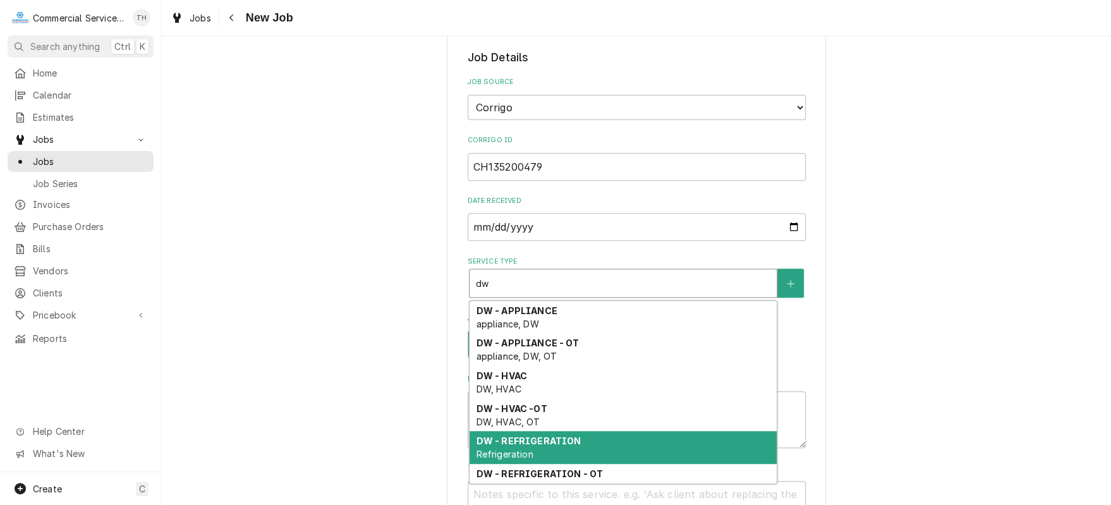
click at [700, 432] on div "DW - REFRIGERATION Refrigeration" at bounding box center [623, 447] width 307 height 33
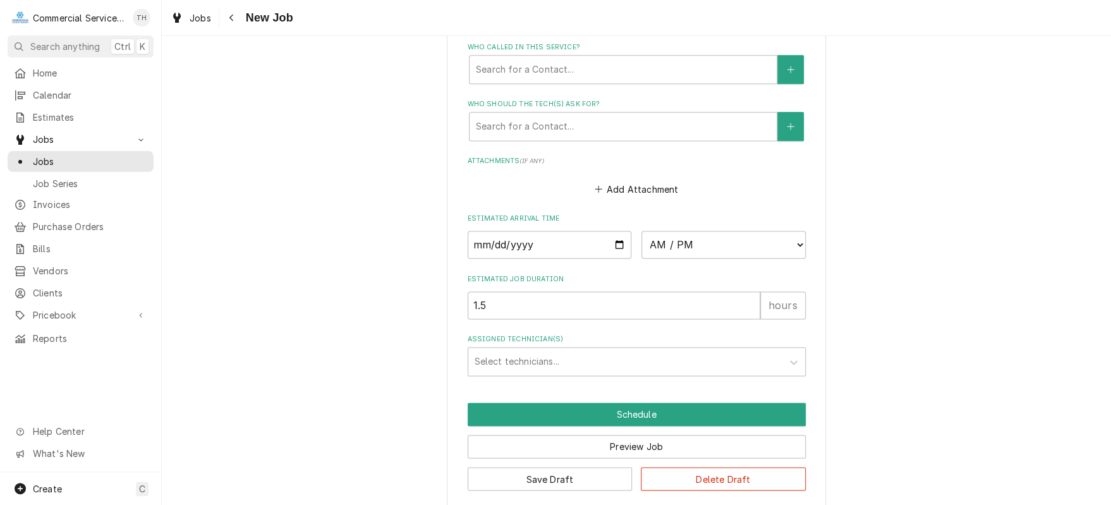
scroll to position [948, 0]
click at [614, 239] on input "Date" at bounding box center [550, 244] width 164 height 28
type textarea "x"
type input "2025-09-24"
type textarea "x"
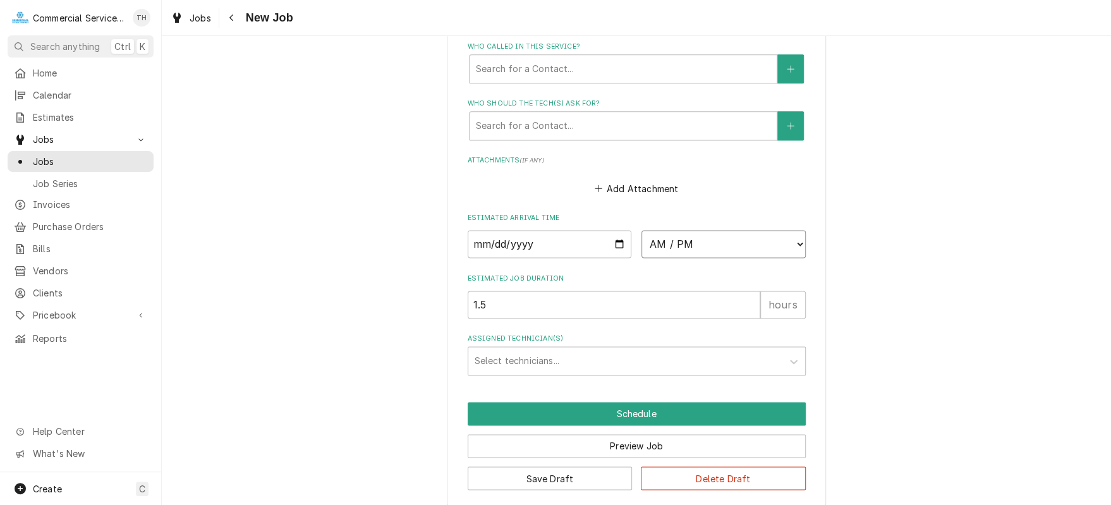
click at [795, 240] on select "AM / PM 6:00 AM 6:15 AM 6:30 AM 6:45 AM 7:00 AM 7:15 AM 7:30 AM 7:45 AM 8:00 AM…" at bounding box center [723, 244] width 164 height 28
select select "08:30:00"
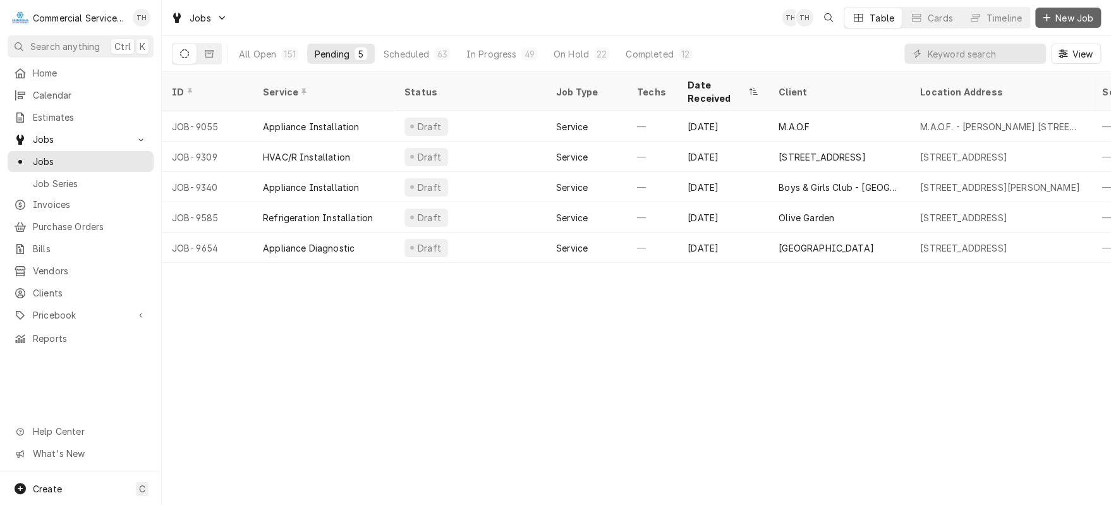
click at [1047, 12] on div "Dynamic Content Wrapper" at bounding box center [1046, 17] width 13 height 13
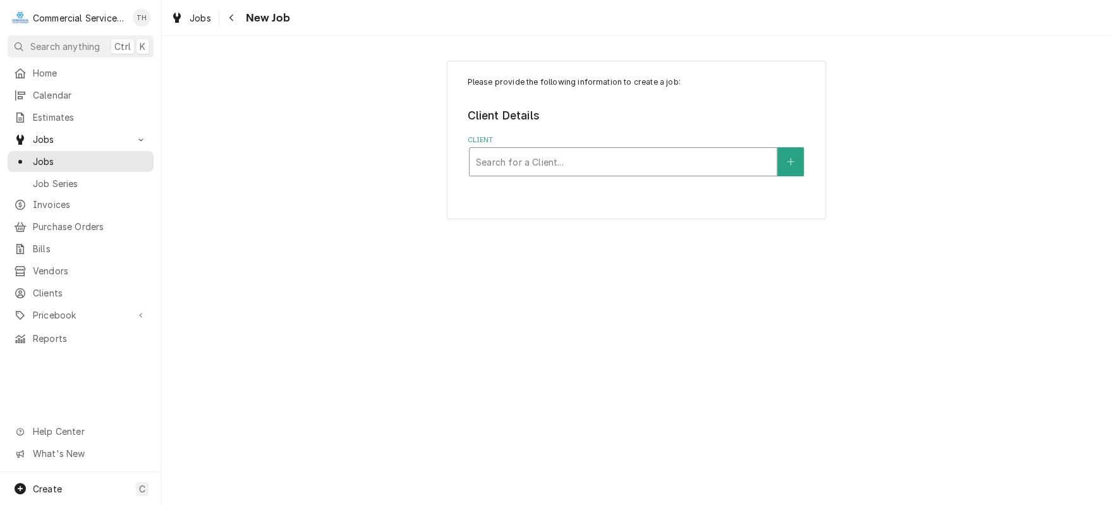
click at [583, 157] on div "Client" at bounding box center [623, 161] width 294 height 23
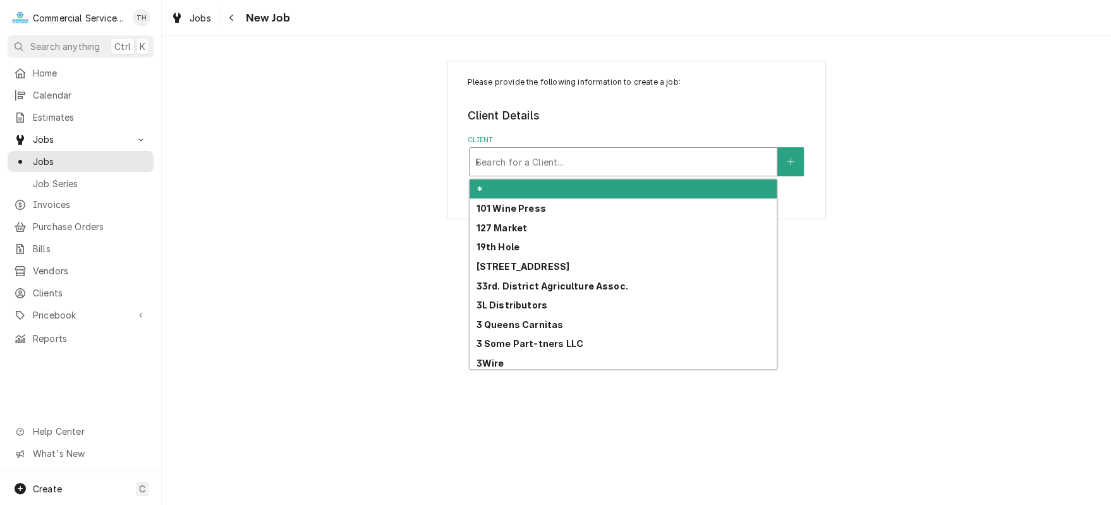
type input "k."
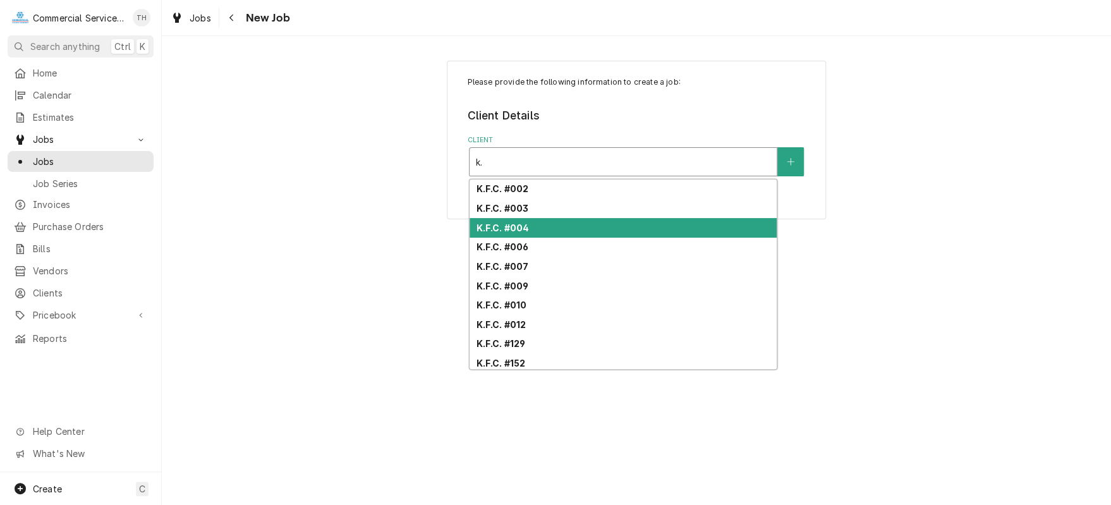
click at [576, 229] on div "K.F.C. #004" at bounding box center [623, 228] width 307 height 20
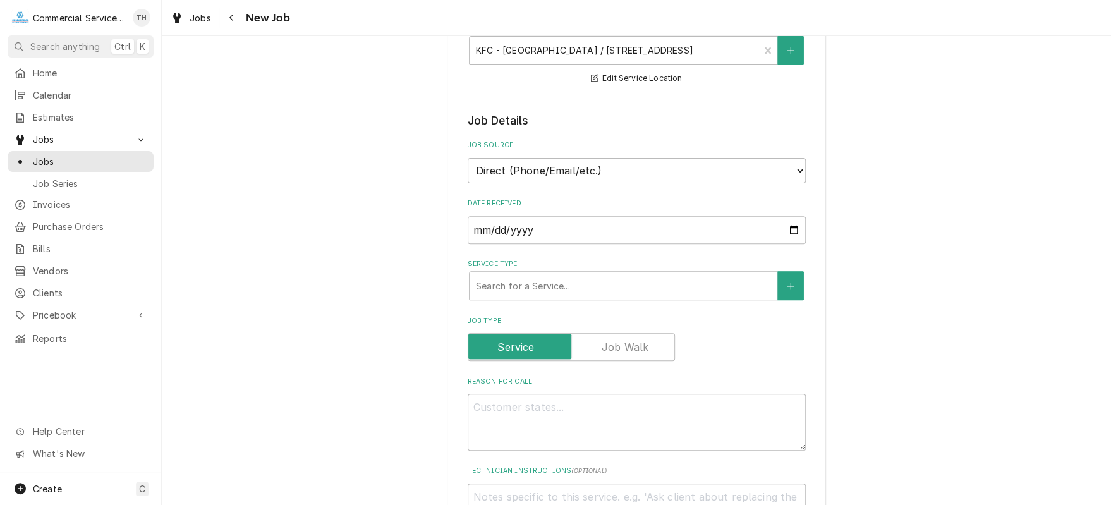
scroll to position [253, 0]
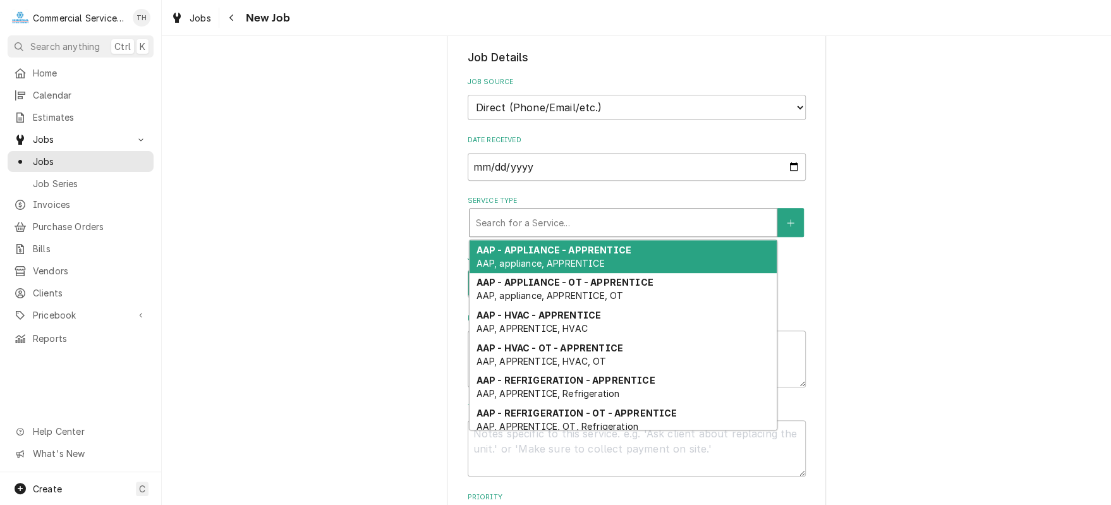
click at [576, 222] on div "Service Type" at bounding box center [623, 222] width 294 height 23
type textarea "x"
type input "c"
type textarea "x"
type input "cb"
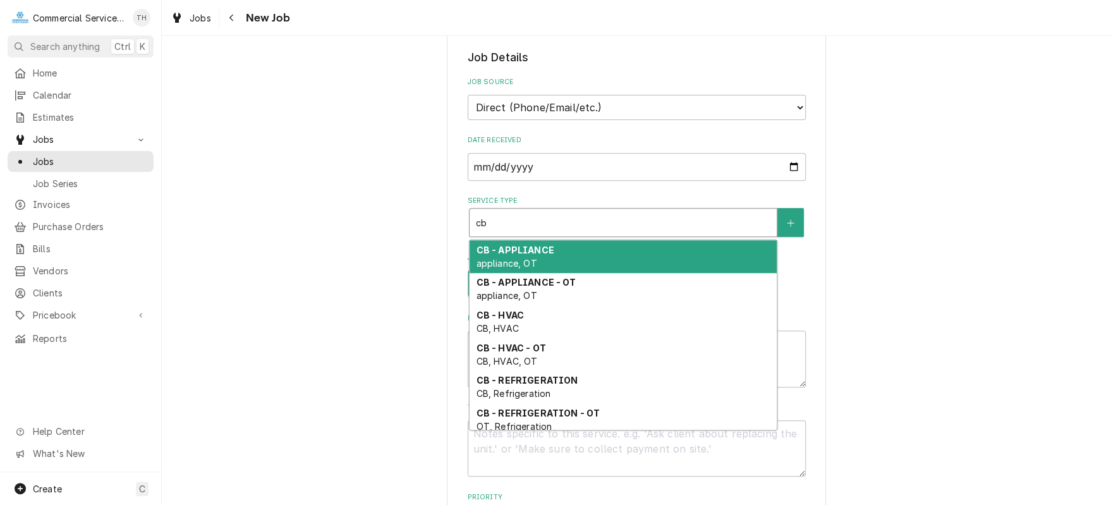
click at [574, 257] on div "CB - APPLIANCE appliance, OT" at bounding box center [623, 256] width 307 height 33
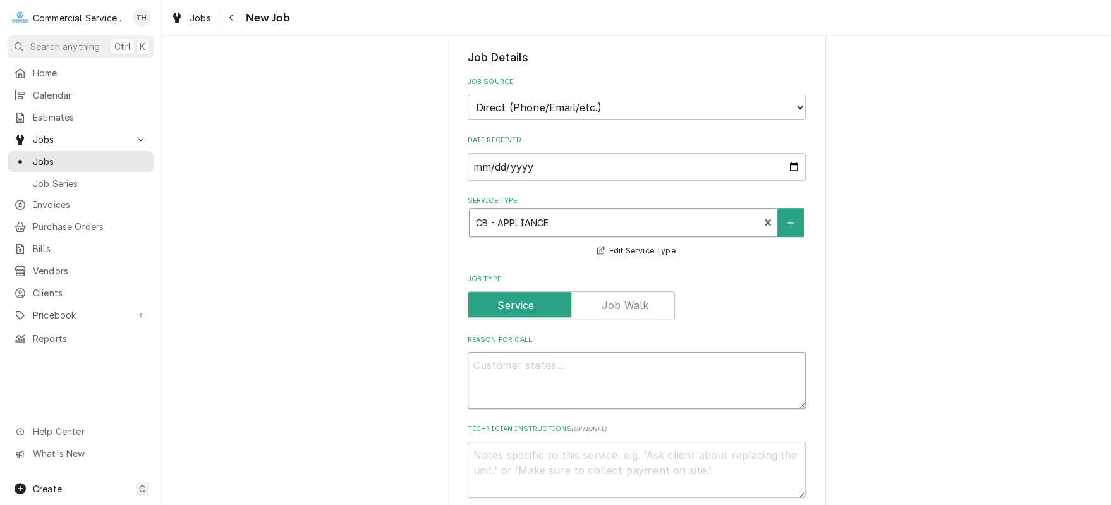
click at [552, 372] on textarea "Reason For Call" at bounding box center [637, 380] width 338 height 57
type textarea "x"
type textarea "F"
type textarea "x"
type textarea "Fr"
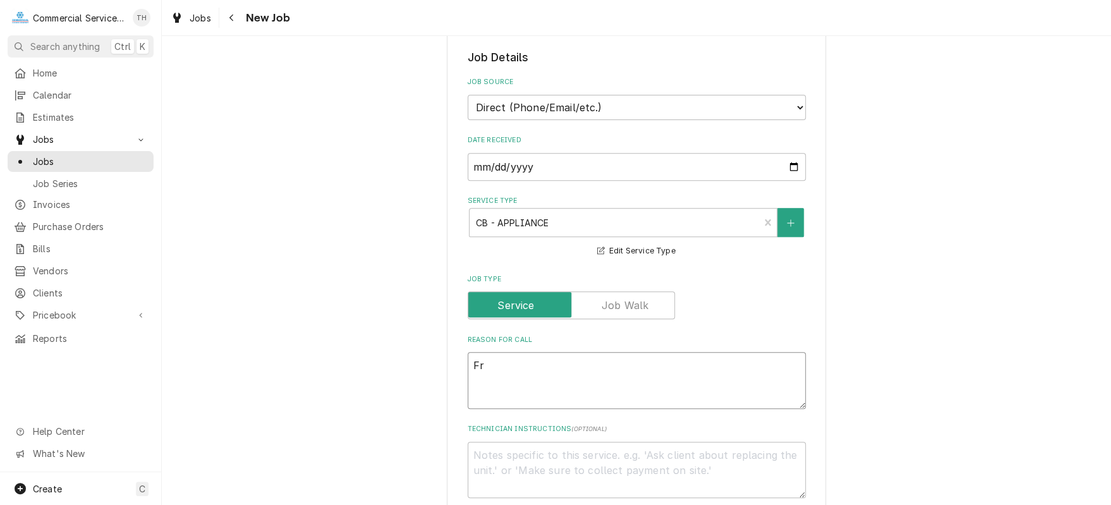
type textarea "x"
type textarea "Fry"
type textarea "x"
type textarea "[PERSON_NAME]"
type textarea "x"
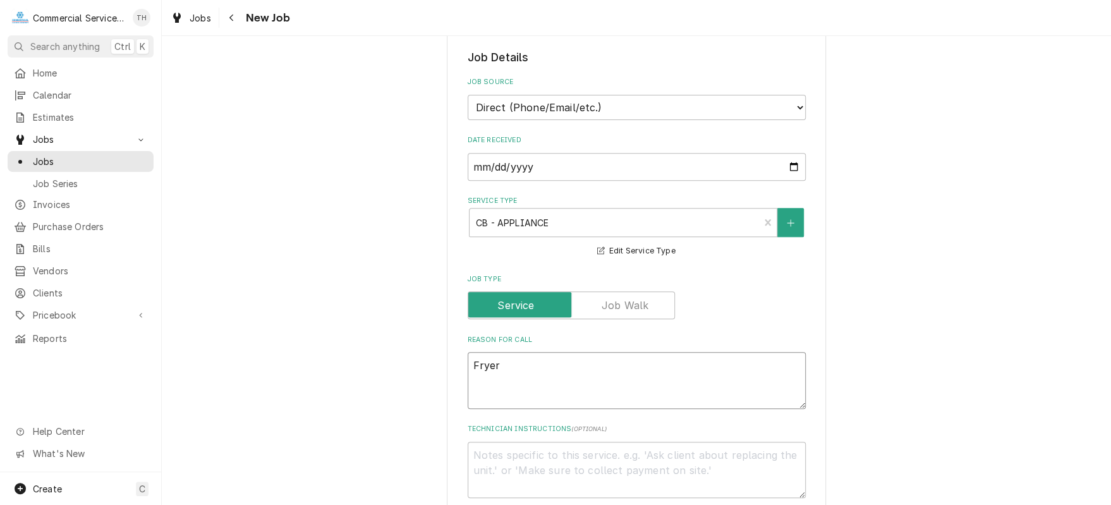
type textarea "Fryer"
type textarea "x"
type textarea "Fryer n"
type textarea "x"
type textarea "Fryer no"
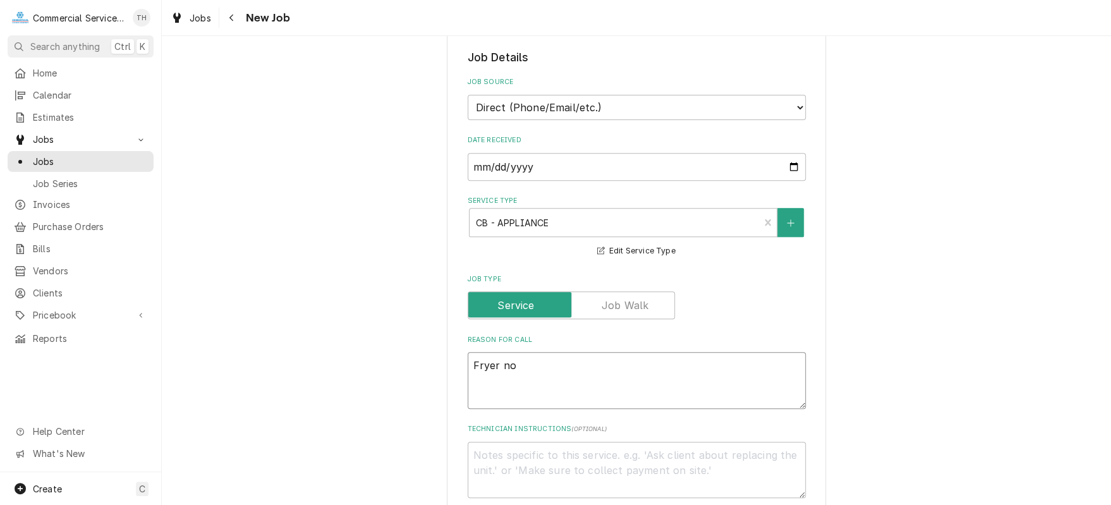
type textarea "x"
type textarea "Fryer not"
type textarea "x"
type textarea "Fryer not"
type textarea "x"
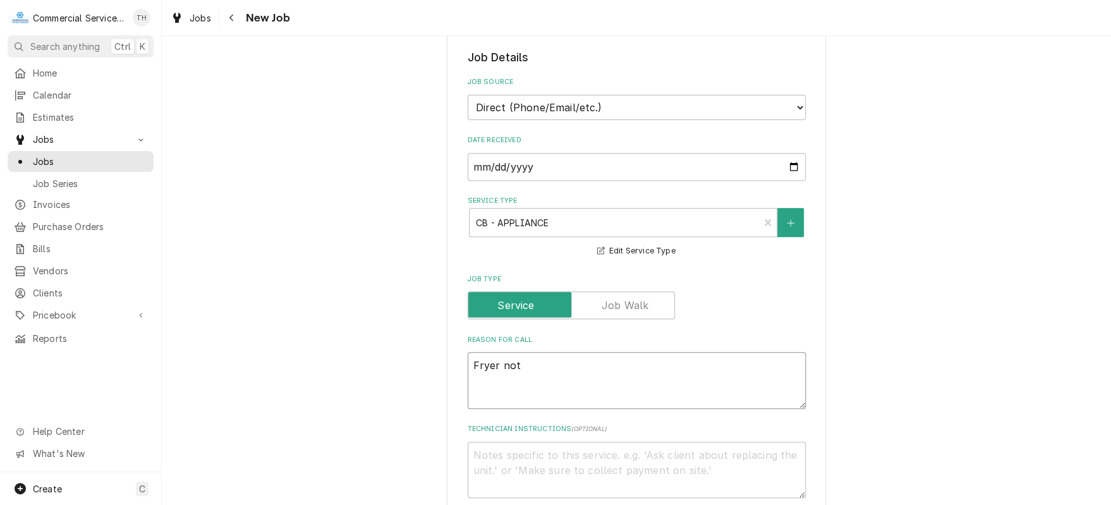
type textarea "Fryer not g"
type textarea "x"
type textarea "Fryer not ge"
type textarea "x"
type textarea "Fryer not get"
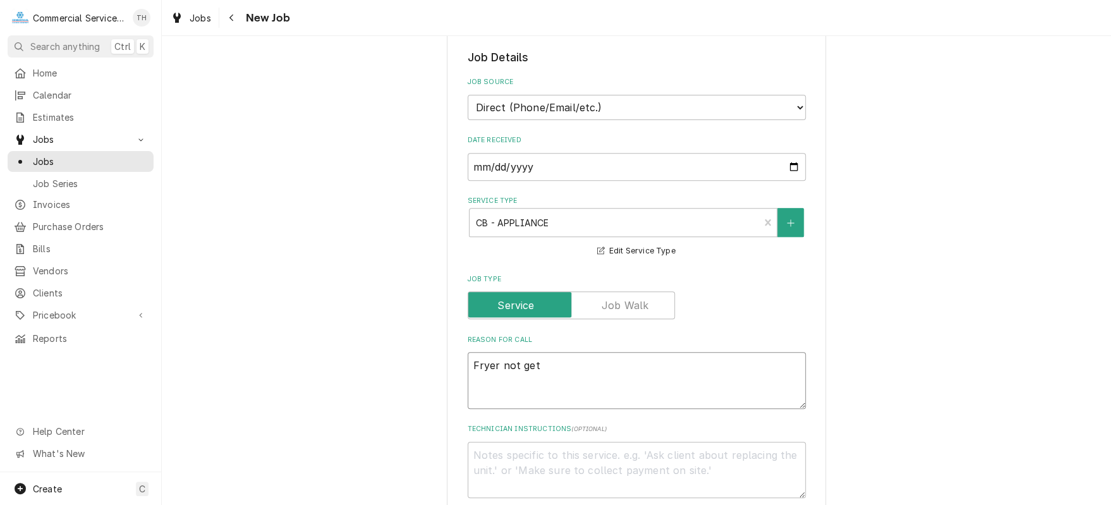
type textarea "x"
type textarea "Fryer not gett"
type textarea "x"
type textarea "Fryer not getti"
type textarea "x"
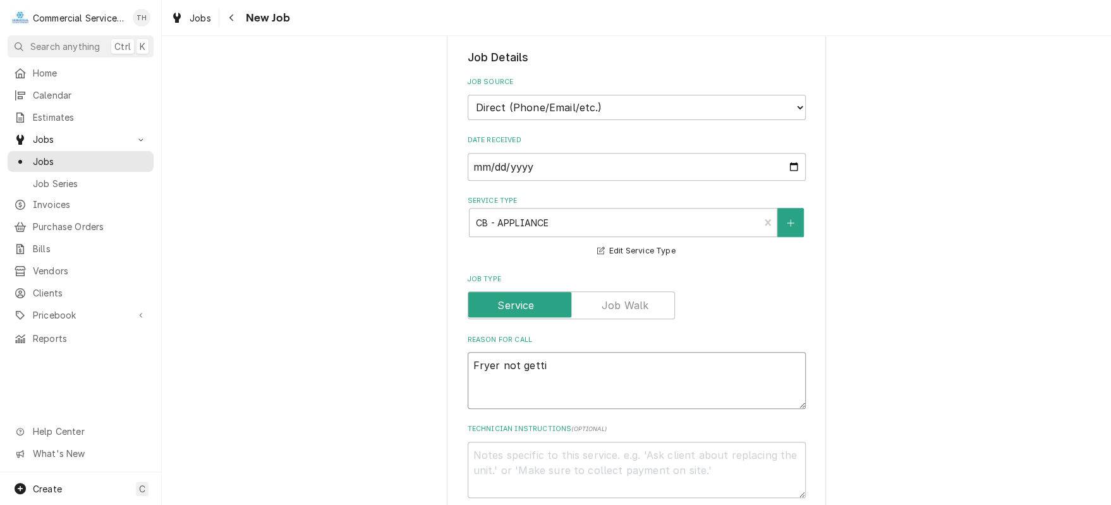
type textarea "Fryer not gettin"
type textarea "x"
type textarea "Fryer not getting"
type textarea "x"
type textarea "Fryer not getting"
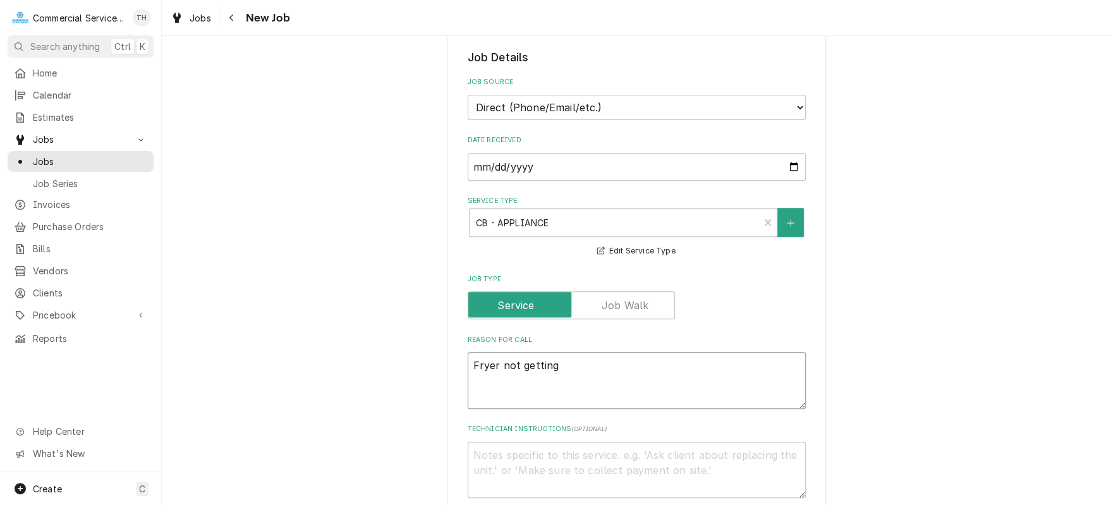
type textarea "x"
type textarea "Fryer not getting a"
type textarea "x"
type textarea "Fryer not getting an"
type textarea "x"
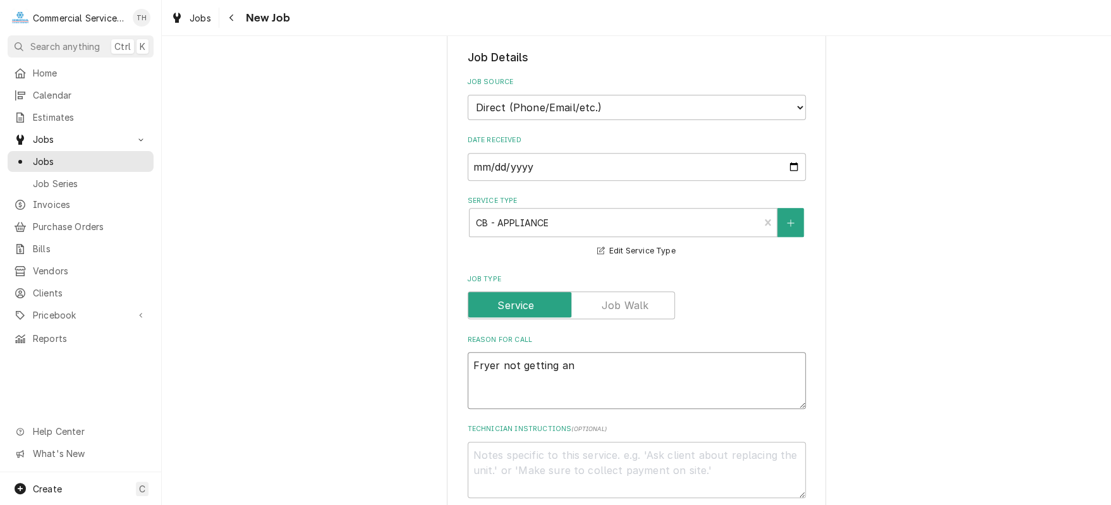
type textarea "Fryer not getting any"
type textarea "x"
type textarea "Fryer not getting any"
type textarea "x"
type textarea "Fryer not getting any g"
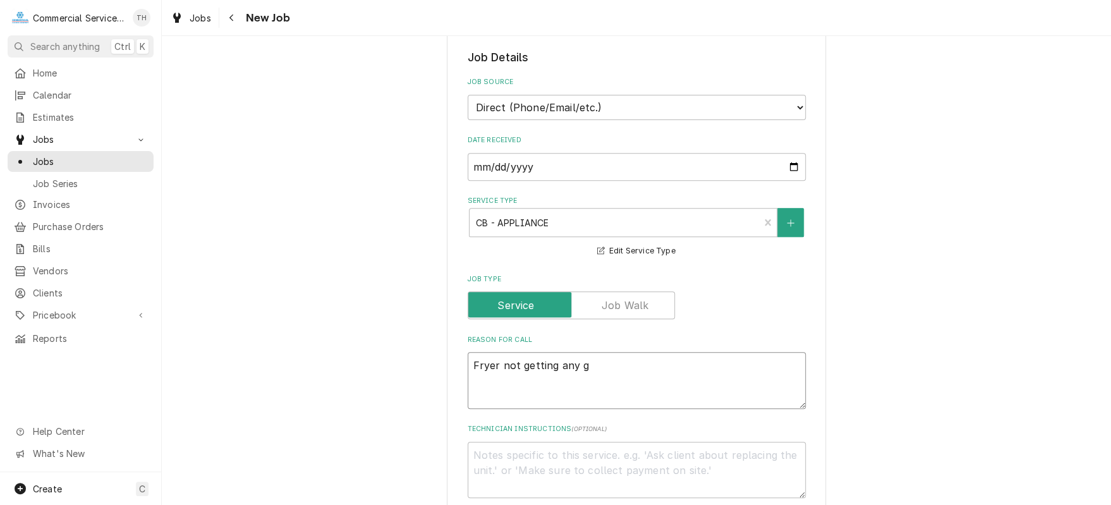
type textarea "x"
type textarea "Fryer not getting any ga"
type textarea "x"
type textarea "Fryer not getting any gas"
type textarea "x"
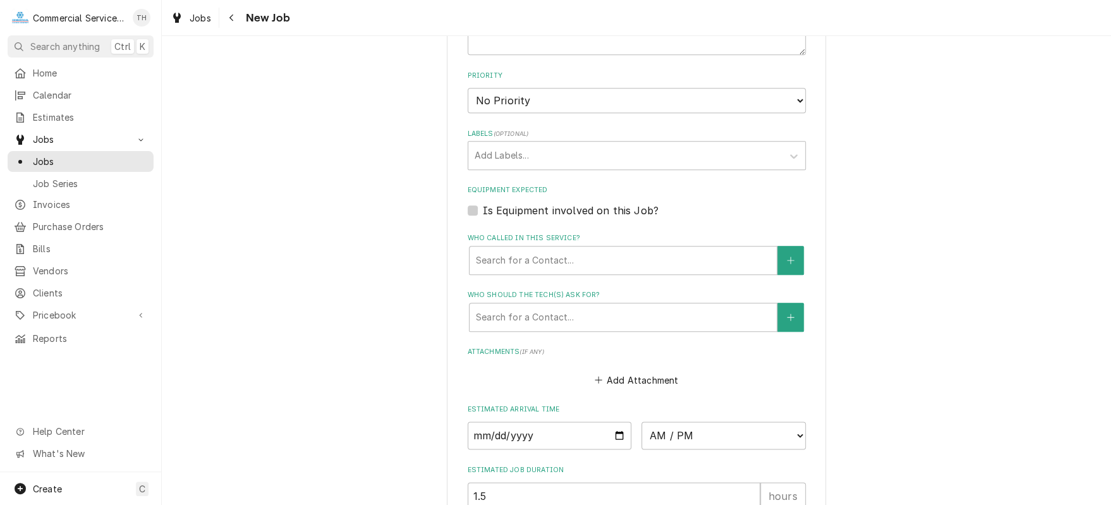
scroll to position [758, 0]
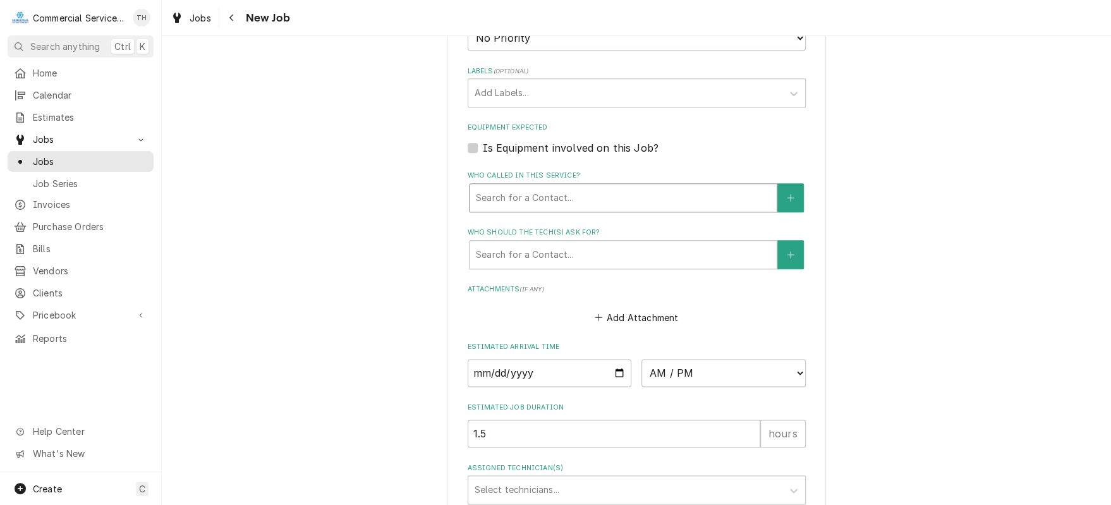
type textarea "Fryer not getting any gas"
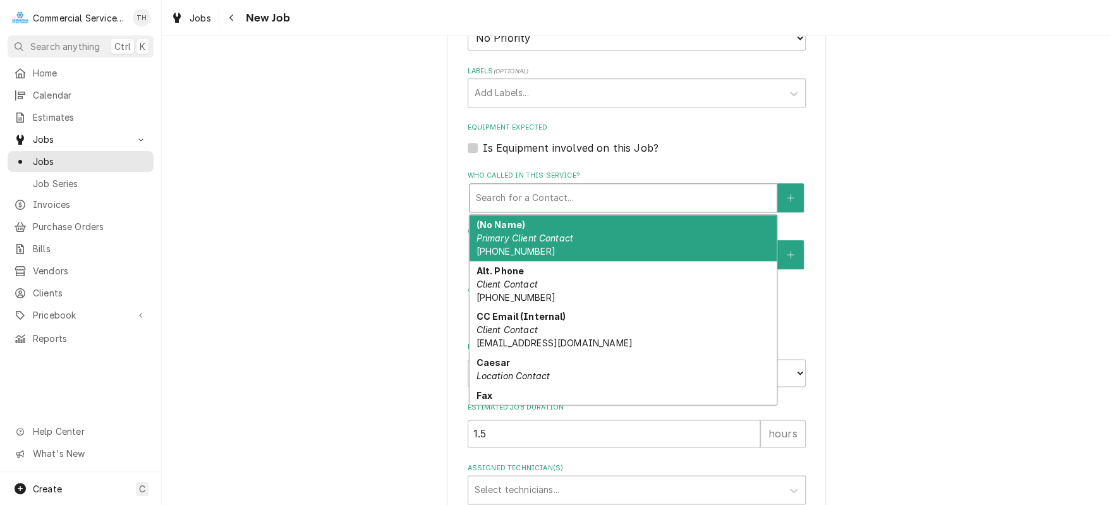
click at [629, 195] on div "Who called in this service?" at bounding box center [623, 197] width 294 height 23
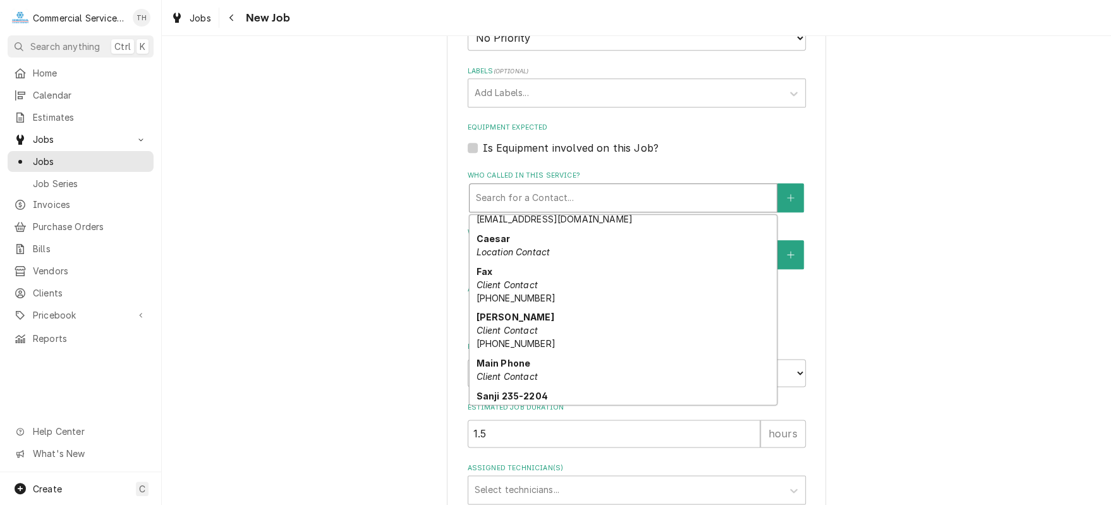
scroll to position [126, 0]
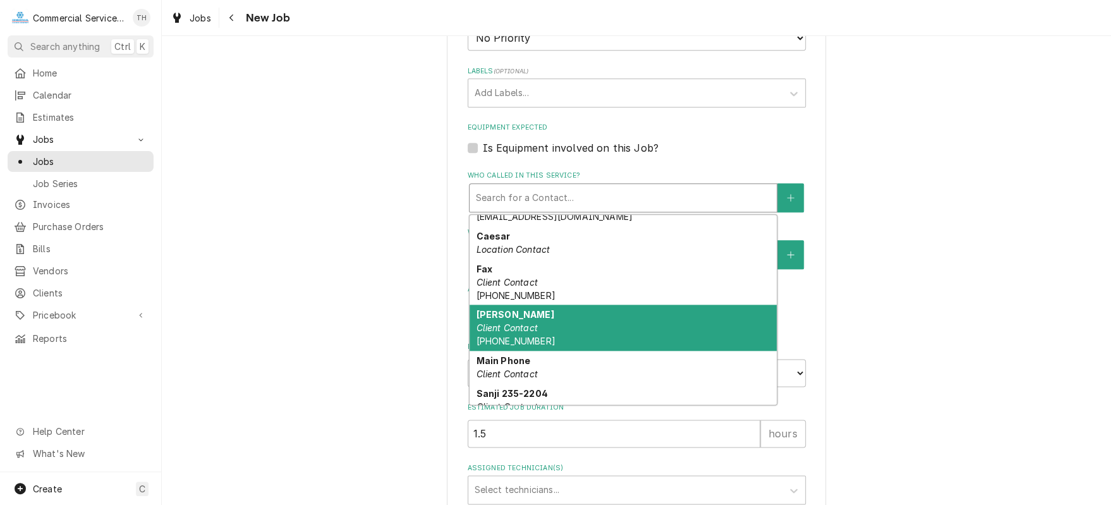
click at [622, 323] on div "Jason Baker Client Contact (831) 251-0860" at bounding box center [623, 328] width 307 height 46
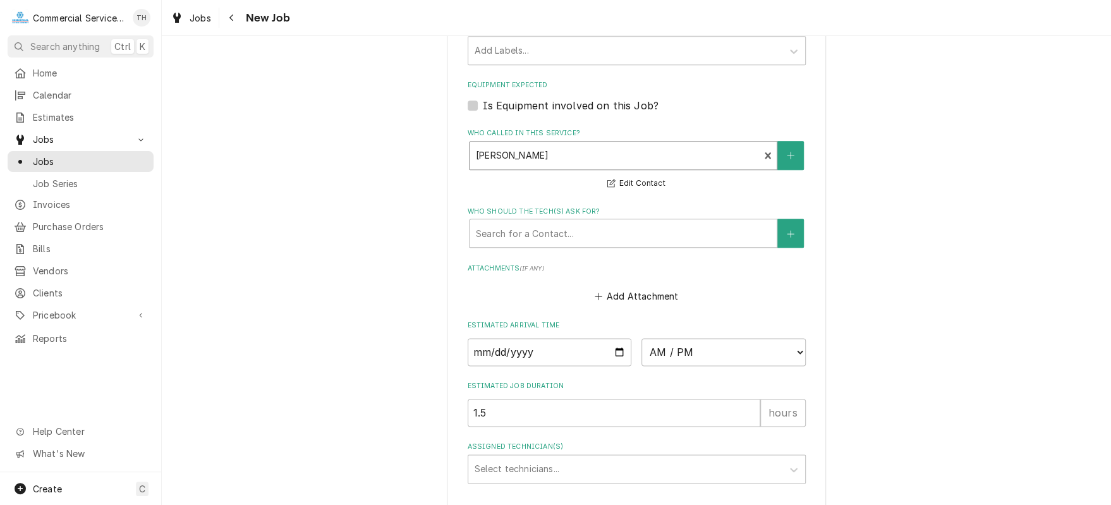
scroll to position [883, 0]
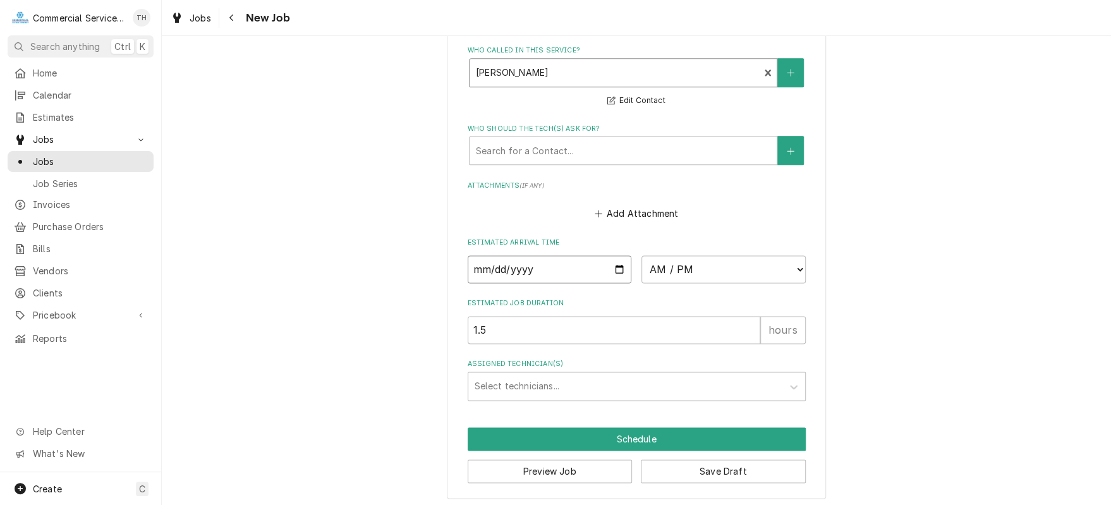
click at [616, 265] on input "Date" at bounding box center [550, 269] width 164 height 28
type textarea "x"
type input "2025-09-24"
type textarea "x"
click at [758, 268] on select "AM / PM 6:00 AM 6:15 AM 6:30 AM 6:45 AM 7:00 AM 7:15 AM 7:30 AM 7:45 AM 8:00 AM…" at bounding box center [723, 269] width 164 height 28
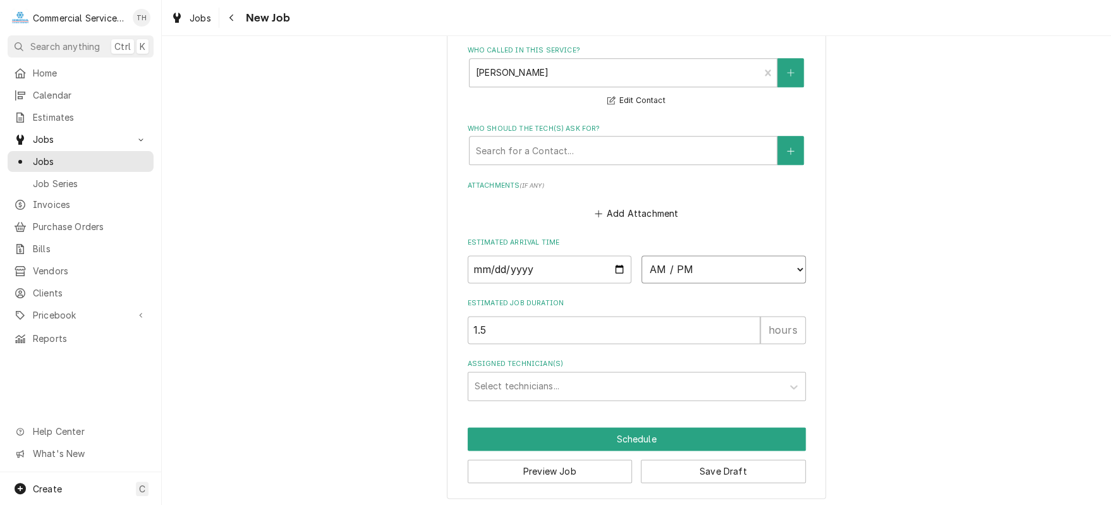
select select "08:30:00"
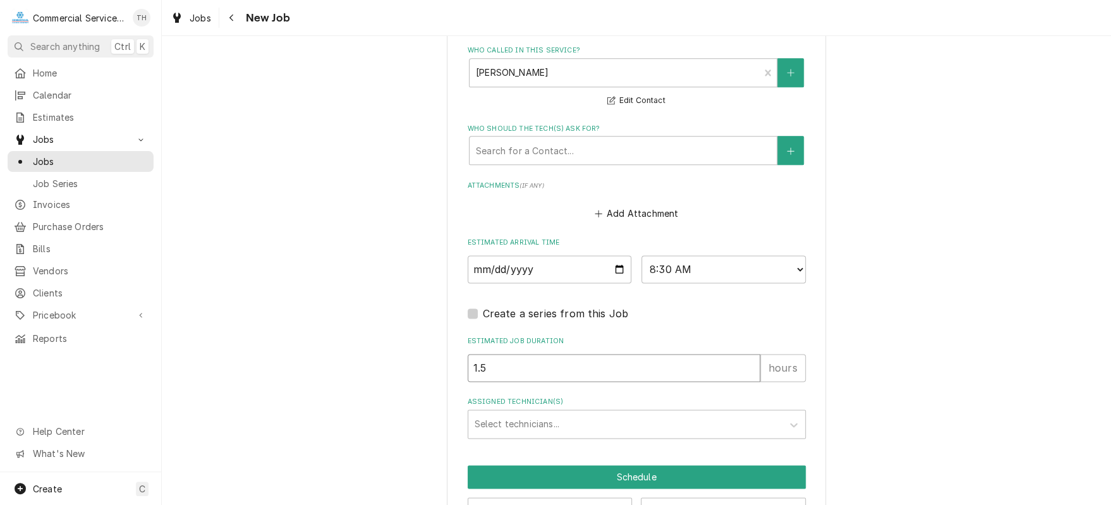
drag, startPoint x: 503, startPoint y: 366, endPoint x: 463, endPoint y: 368, distance: 39.9
click at [468, 367] on input "1.5" at bounding box center [614, 368] width 293 height 28
type textarea "x"
type input "2"
type textarea "x"
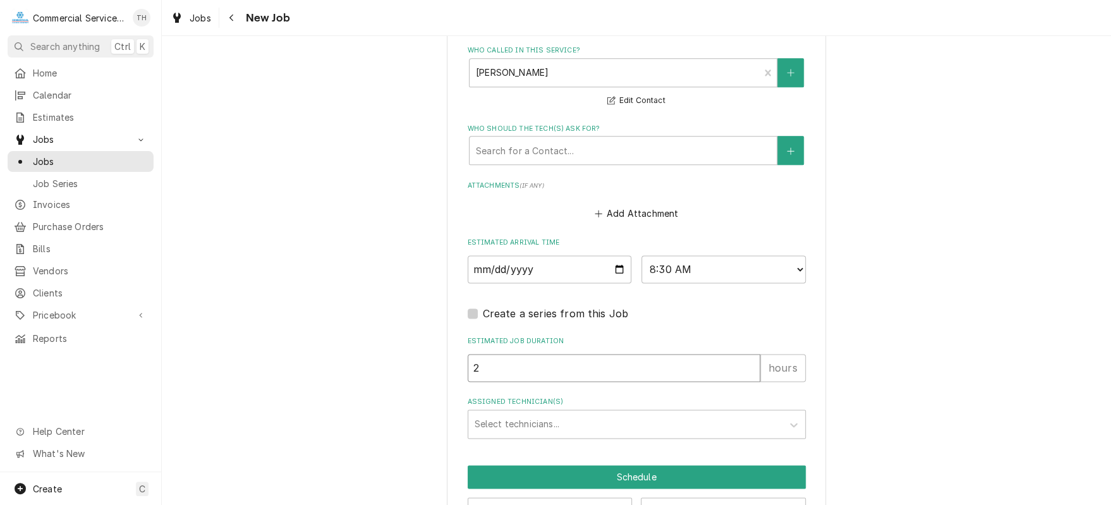
type input "2.5"
type textarea "x"
type input "2.5"
click at [508, 423] on div "Assigned Technician(s)" at bounding box center [625, 424] width 301 height 23
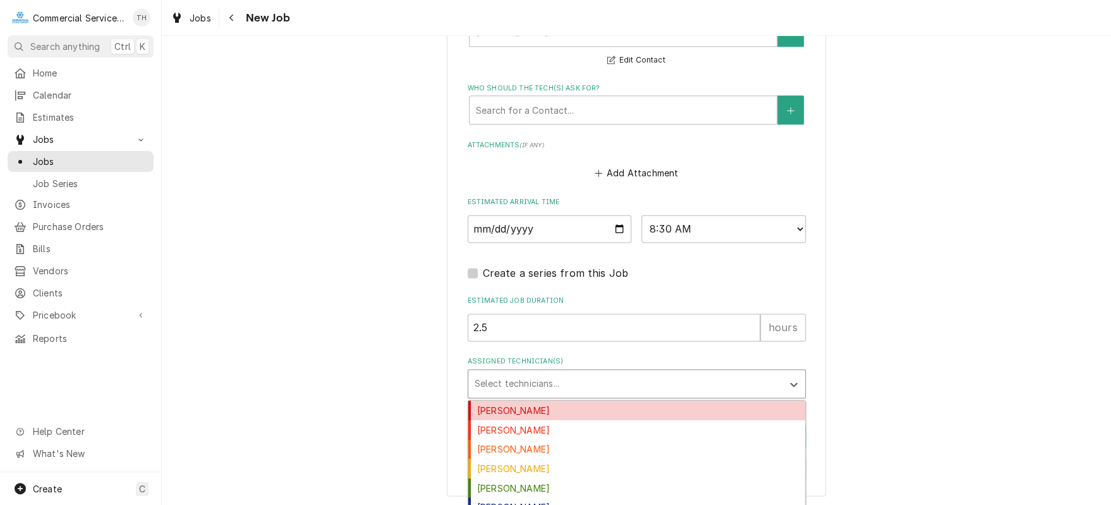
scroll to position [1005, 0]
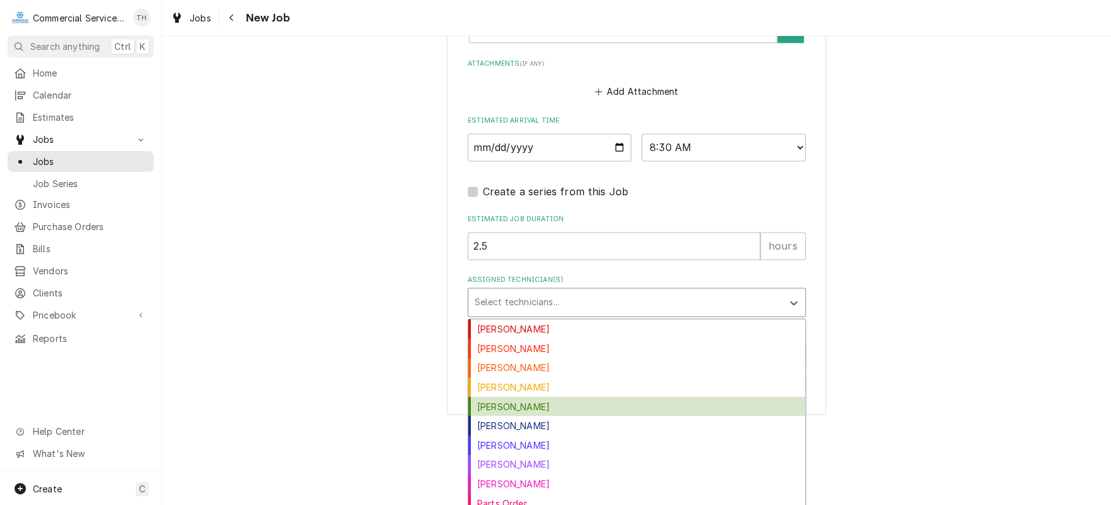
click at [531, 406] on div "Carson Bourdet" at bounding box center [636, 407] width 337 height 20
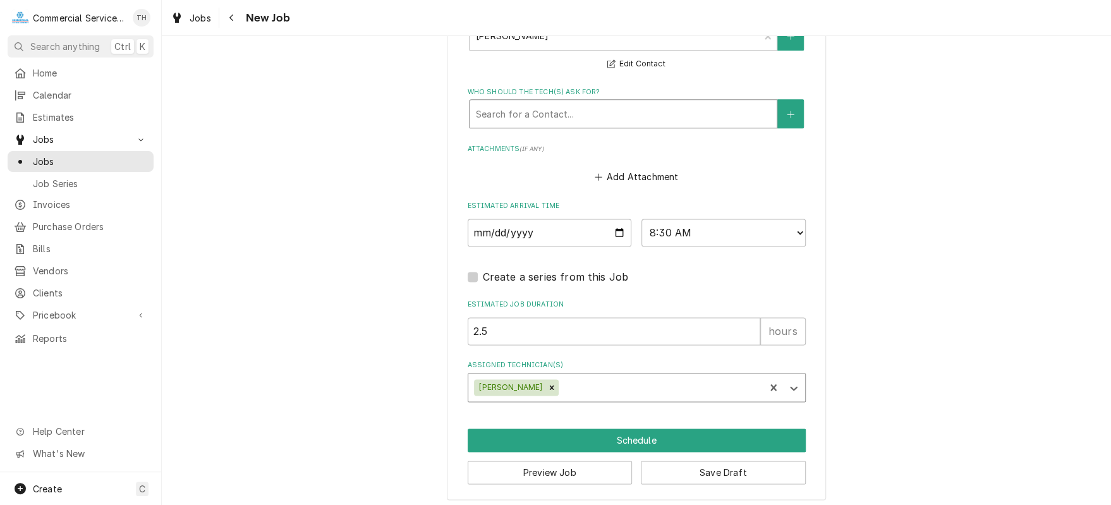
scroll to position [921, 0]
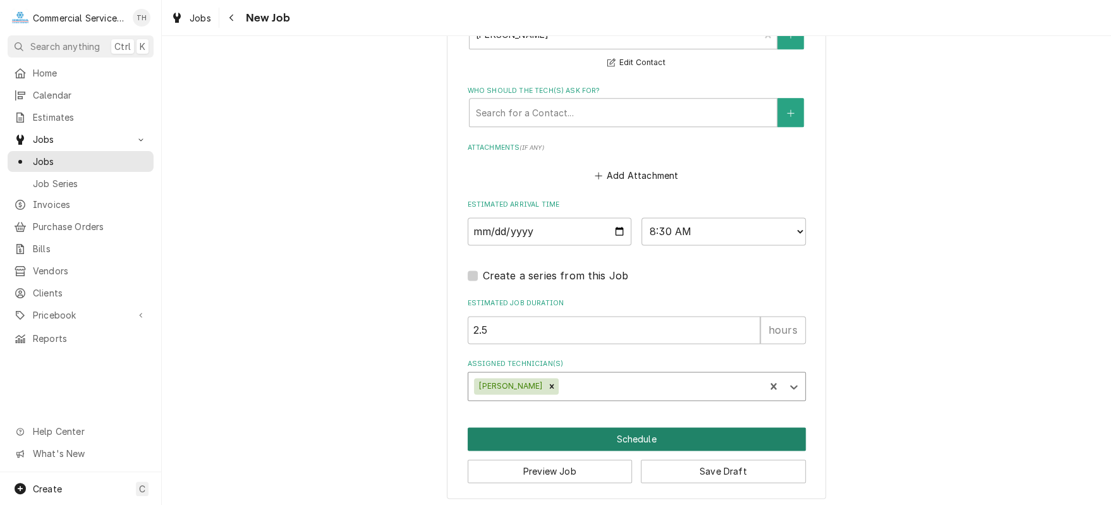
click at [636, 428] on button "Schedule" at bounding box center [637, 438] width 338 height 23
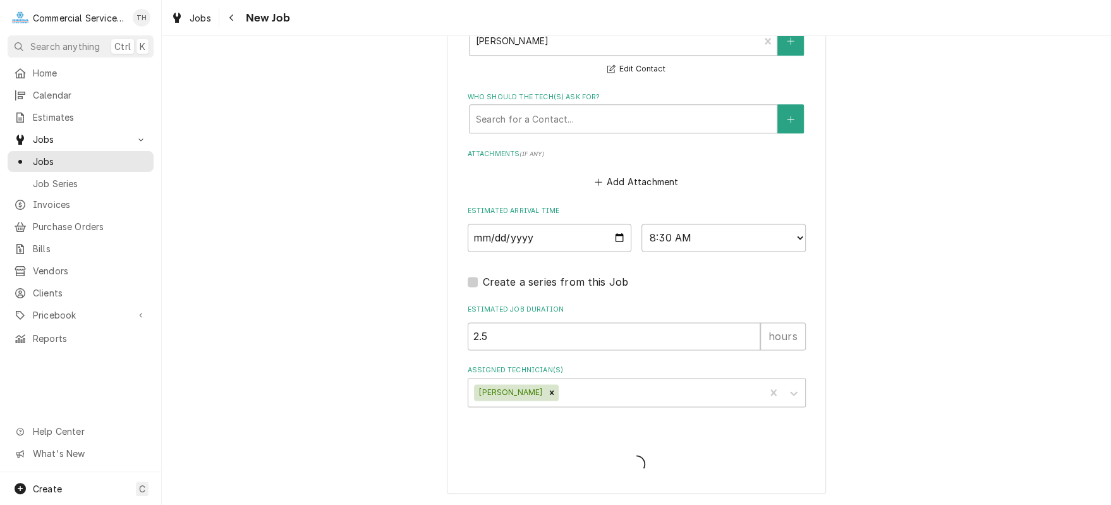
scroll to position [910, 0]
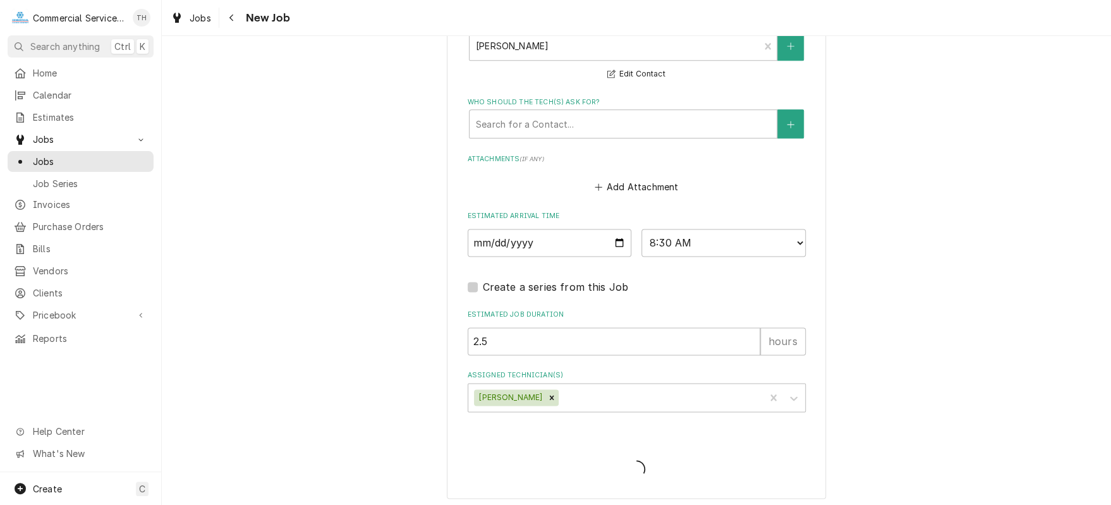
type textarea "x"
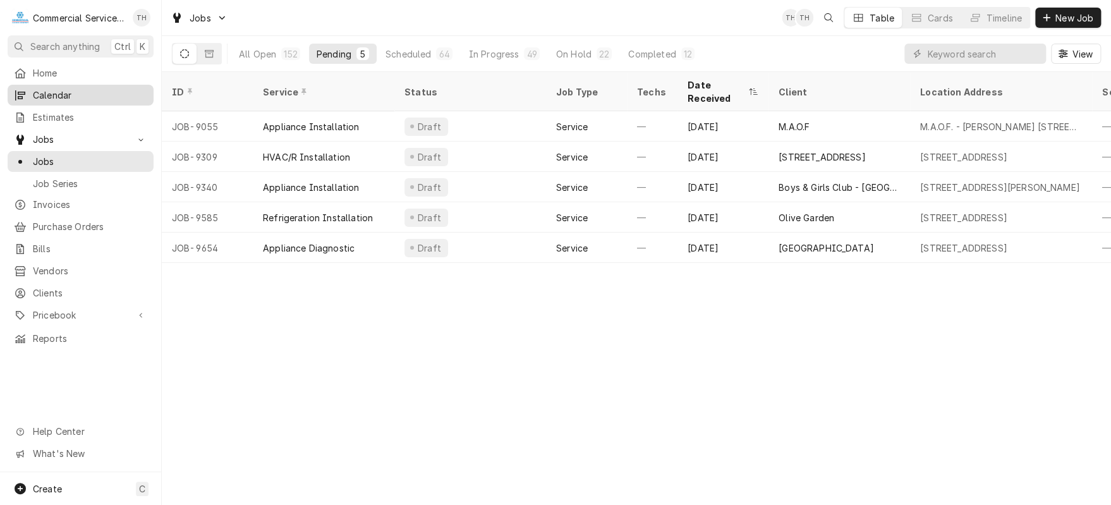
click at [80, 94] on span "Calendar" at bounding box center [90, 94] width 114 height 13
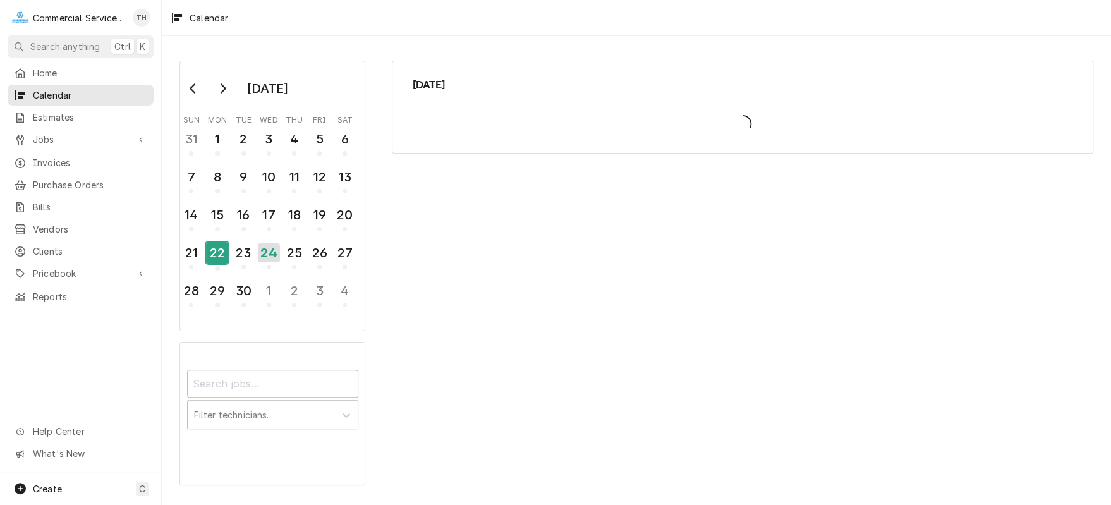
click at [219, 242] on div "22" at bounding box center [217, 252] width 22 height 21
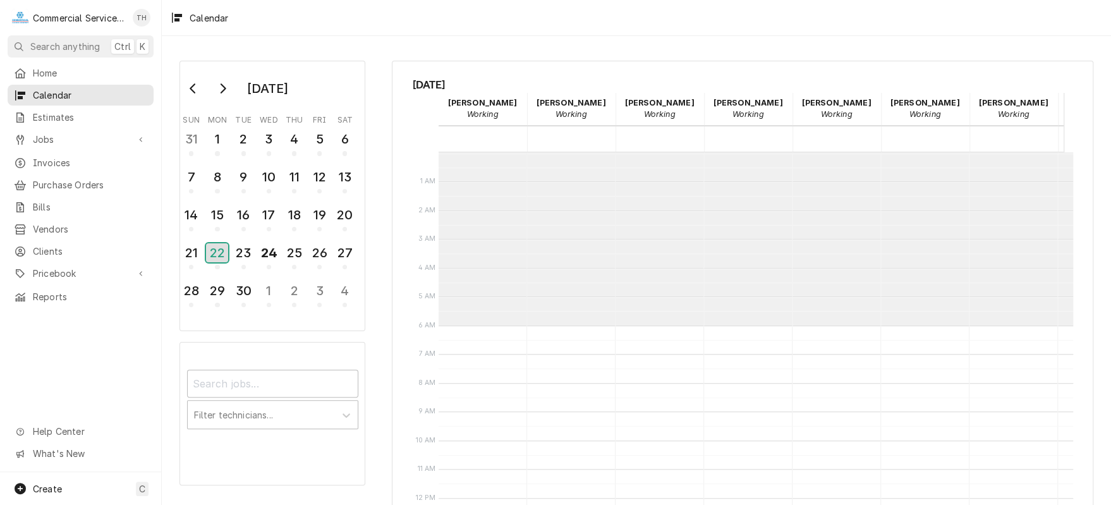
scroll to position [173, 0]
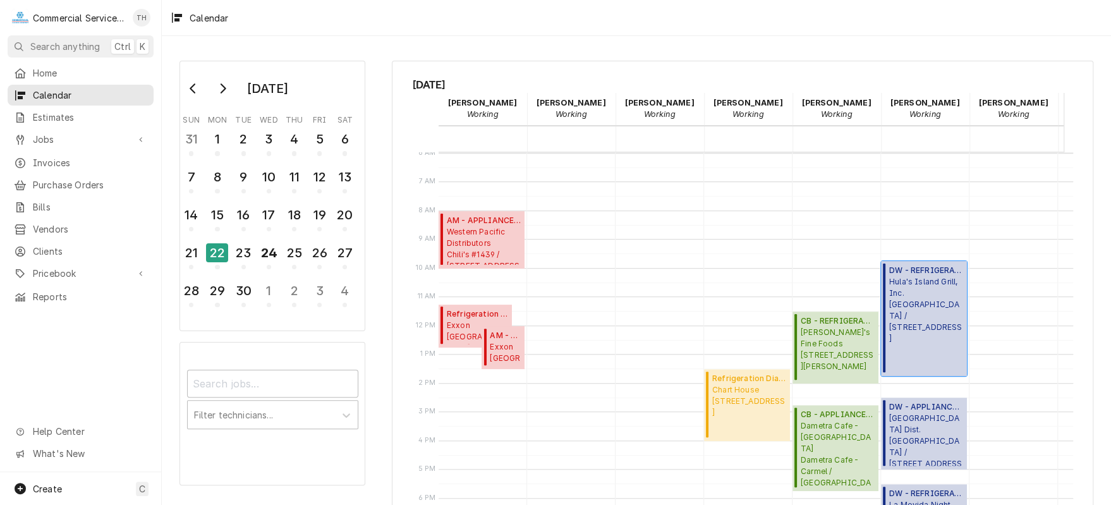
click at [912, 280] on span "Hula's Island Grill, Inc. Hula's Island Grill / 622 Lighthouse Ave., Monterey, …" at bounding box center [926, 310] width 74 height 68
click at [214, 248] on div "22" at bounding box center [217, 252] width 22 height 19
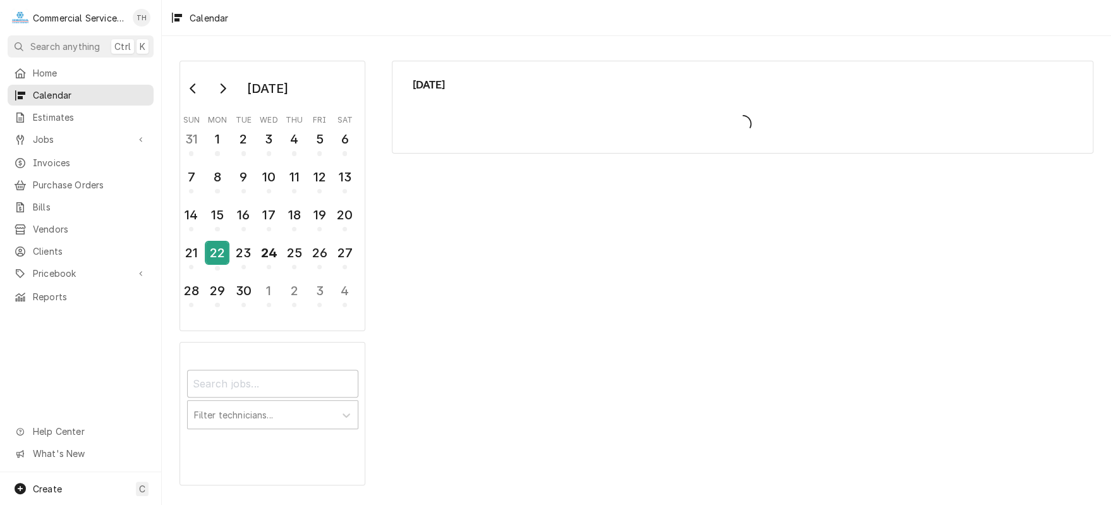
click at [214, 248] on div "22" at bounding box center [217, 252] width 22 height 21
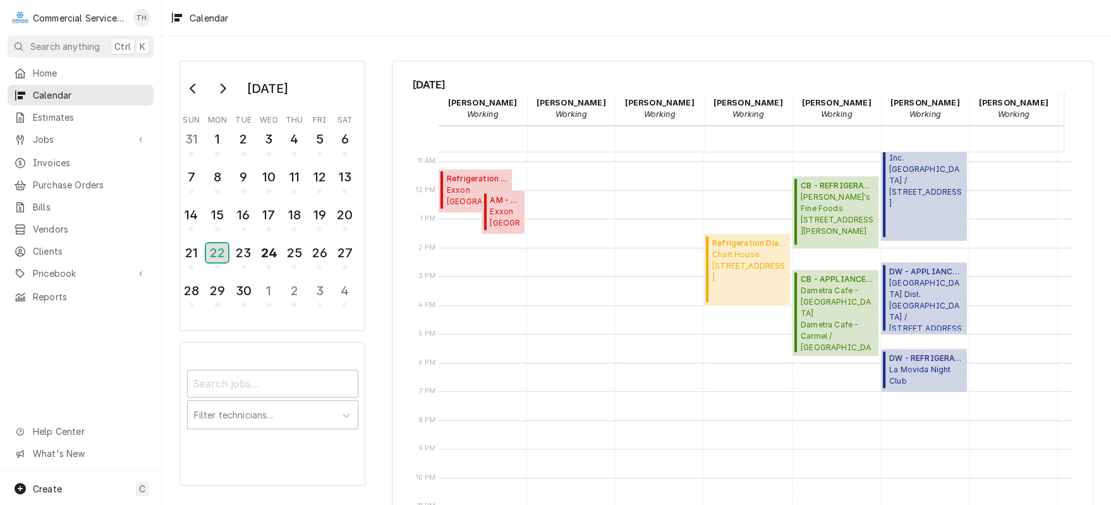
scroll to position [317, 0]
click at [930, 353] on span "DW - REFRIGERATION ( Finalized )" at bounding box center [926, 358] width 74 height 11
click at [942, 277] on span "Alisal School Dist. MONTE BELLA ELEMENTARY SCHOOL / 1300 Tuscany Blvd, Salinas,…" at bounding box center [926, 303] width 74 height 53
click at [293, 209] on div "18" at bounding box center [294, 214] width 22 height 21
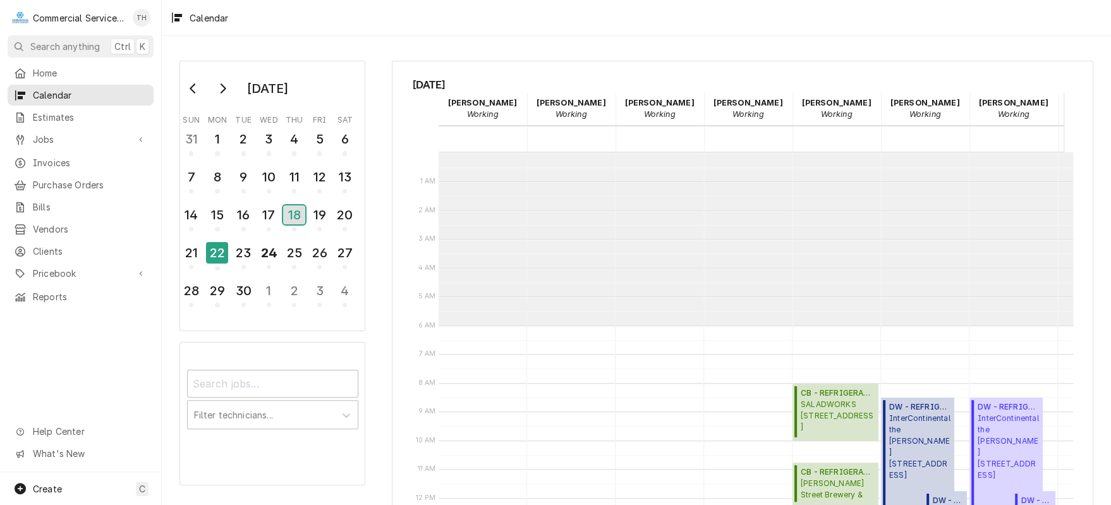
scroll to position [173, 0]
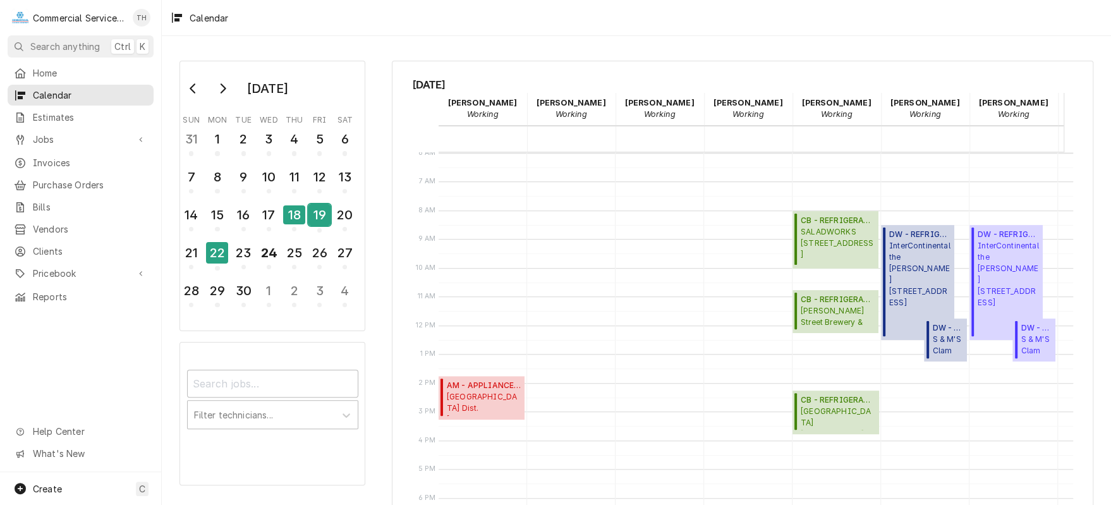
click at [322, 212] on div "19" at bounding box center [319, 214] width 22 height 21
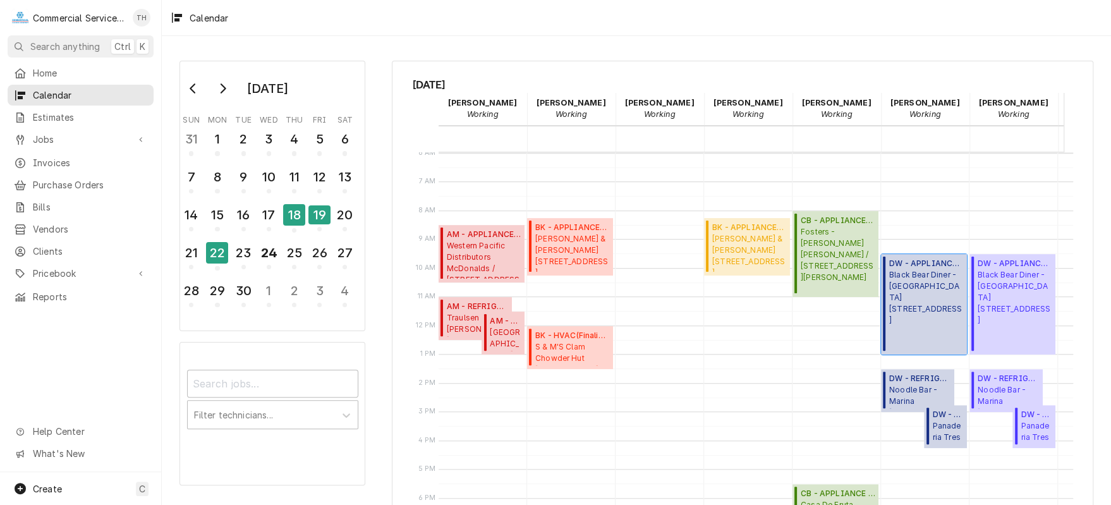
click at [900, 313] on span "Black Bear Diner - Monterey 2450 N. Fremont Blvd, Monterey, CA 93940" at bounding box center [926, 297] width 74 height 57
click at [900, 381] on span "DW - REFRIGERATION ( Finalized )" at bounding box center [919, 378] width 61 height 11
click at [938, 414] on span "DW - REFRIGERATION ( Finalized )" at bounding box center [947, 414] width 31 height 11
click at [293, 204] on div "18" at bounding box center [294, 214] width 22 height 21
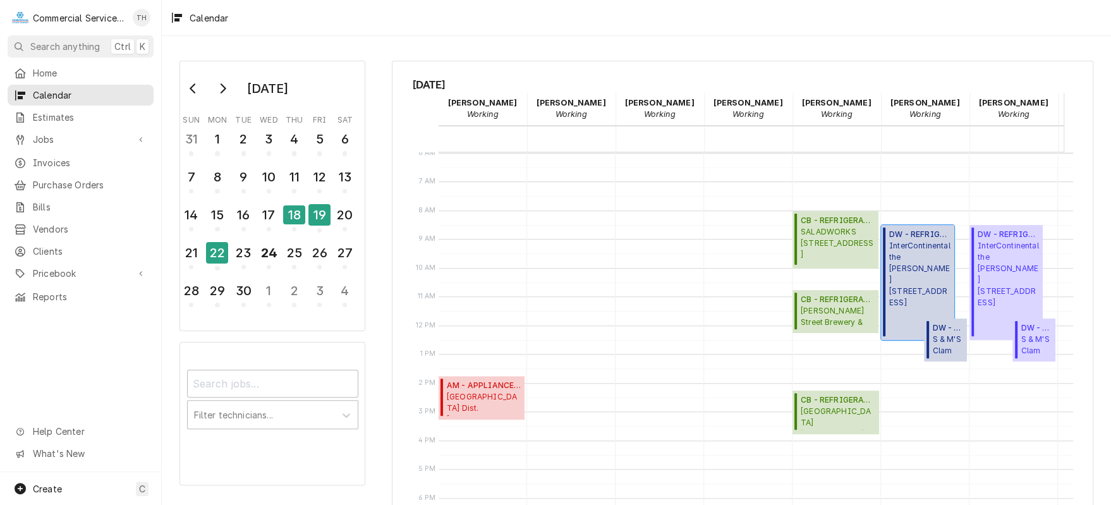
click at [900, 294] on span "InterContinental the Clement 750 Cannery Row, Monterey, CA 93940" at bounding box center [919, 274] width 61 height 68
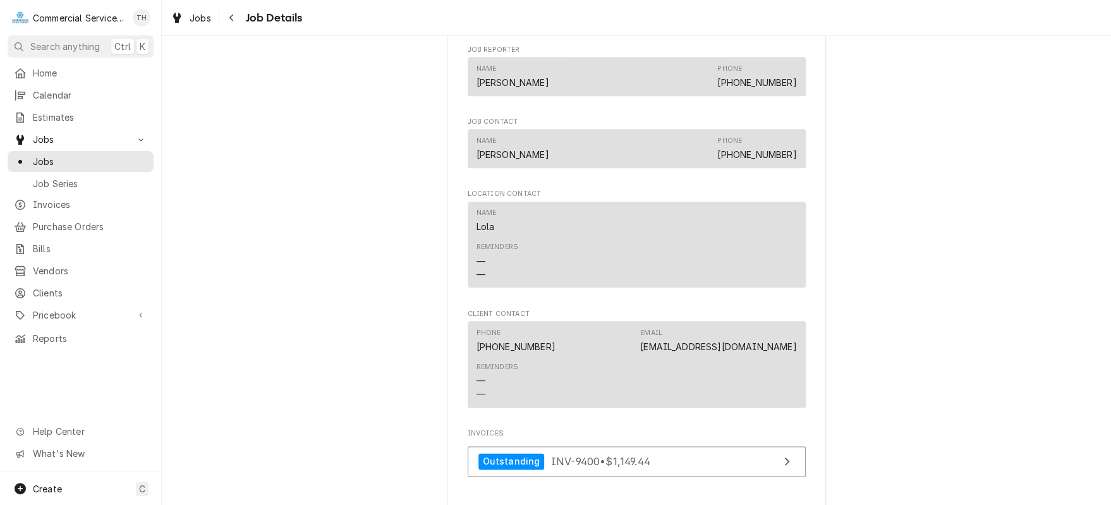
scroll to position [885, 0]
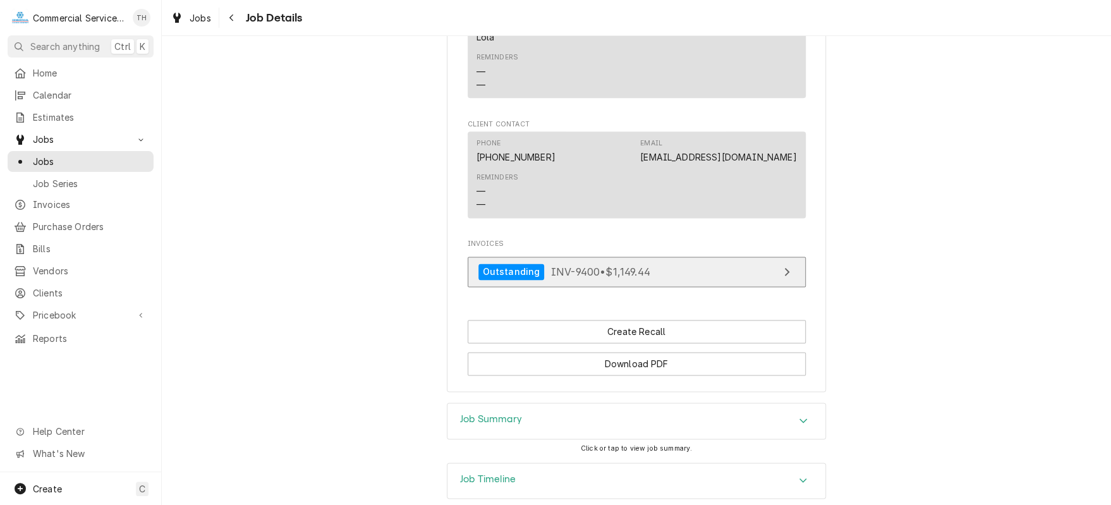
click at [685, 277] on link "Outstanding INV-9400 • $1,149.44" at bounding box center [637, 272] width 338 height 31
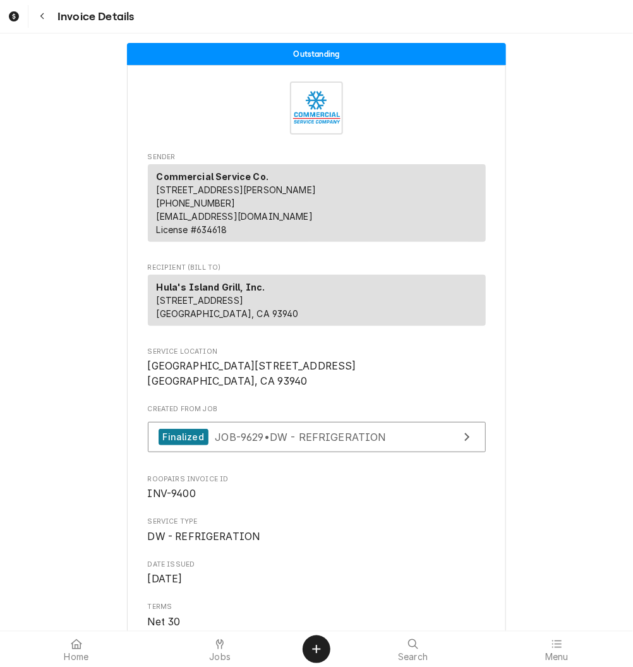
scroll to position [316, 0]
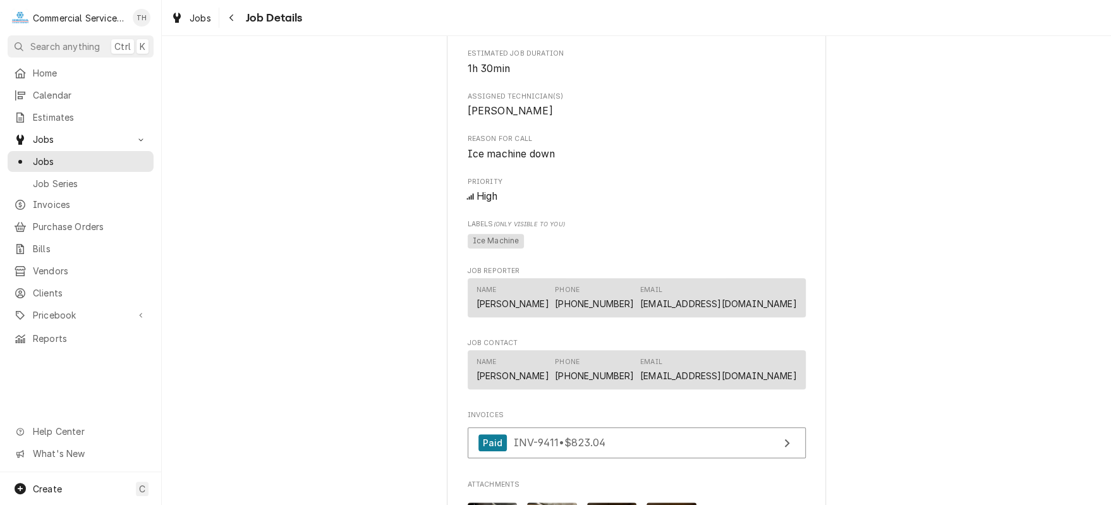
scroll to position [569, 0]
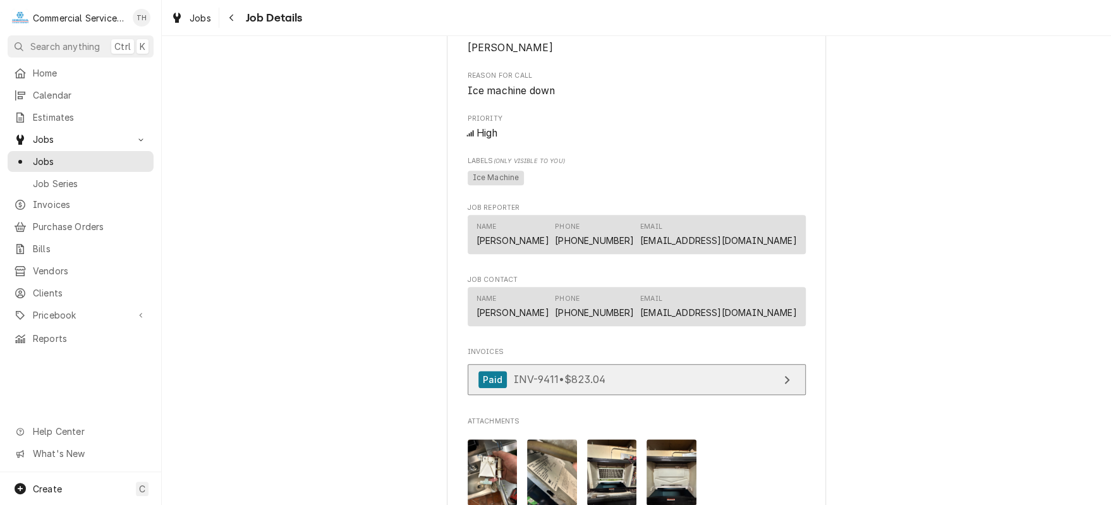
click at [635, 395] on link "Paid INV-9411 • $823.04" at bounding box center [637, 379] width 338 height 31
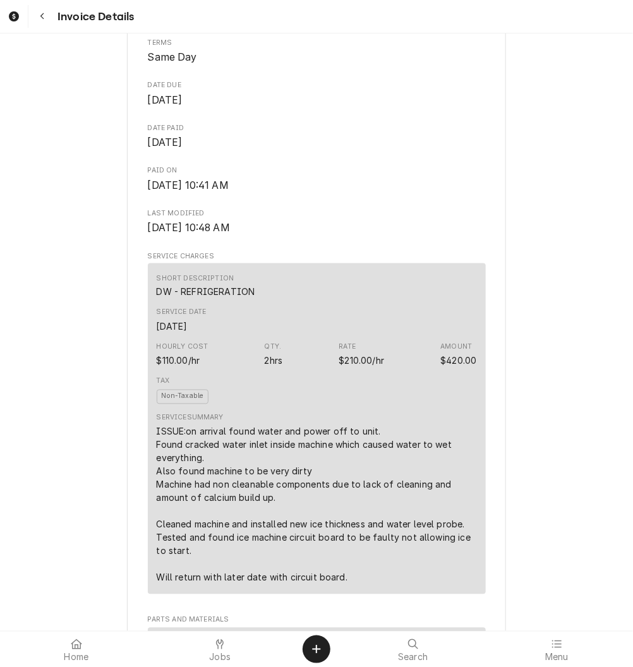
scroll to position [569, 0]
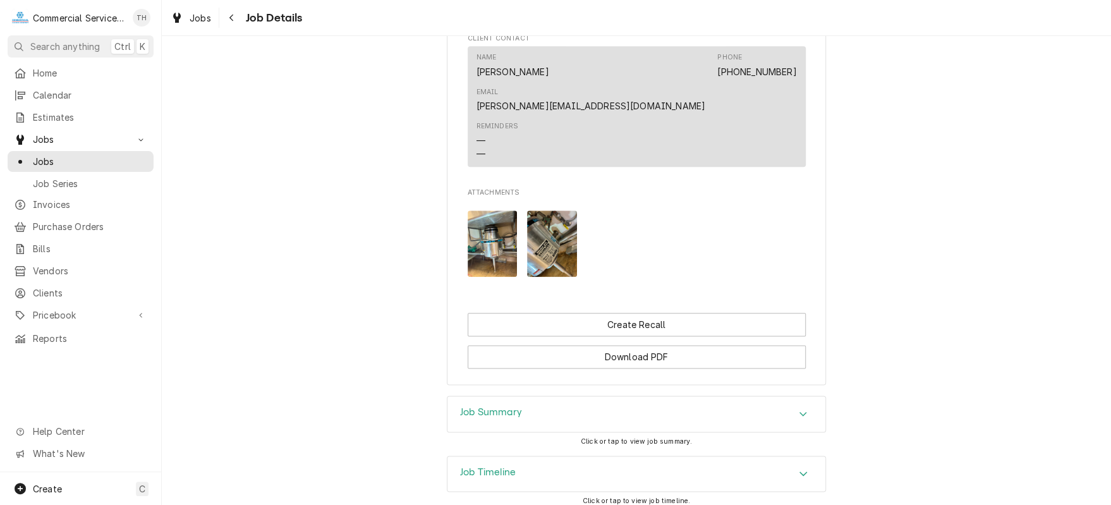
scroll to position [797, 0]
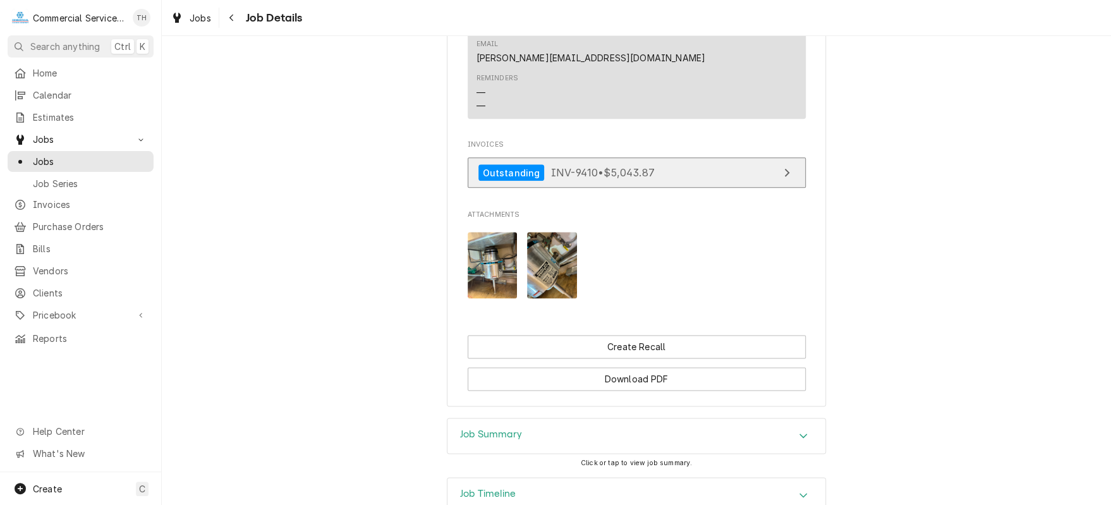
click at [657, 157] on link "Outstanding INV-9410 • $5,043.87" at bounding box center [637, 172] width 338 height 31
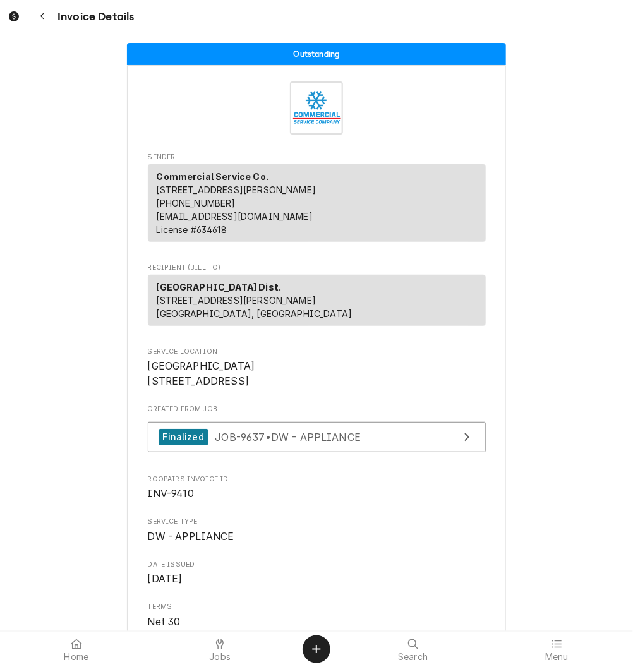
scroll to position [316, 0]
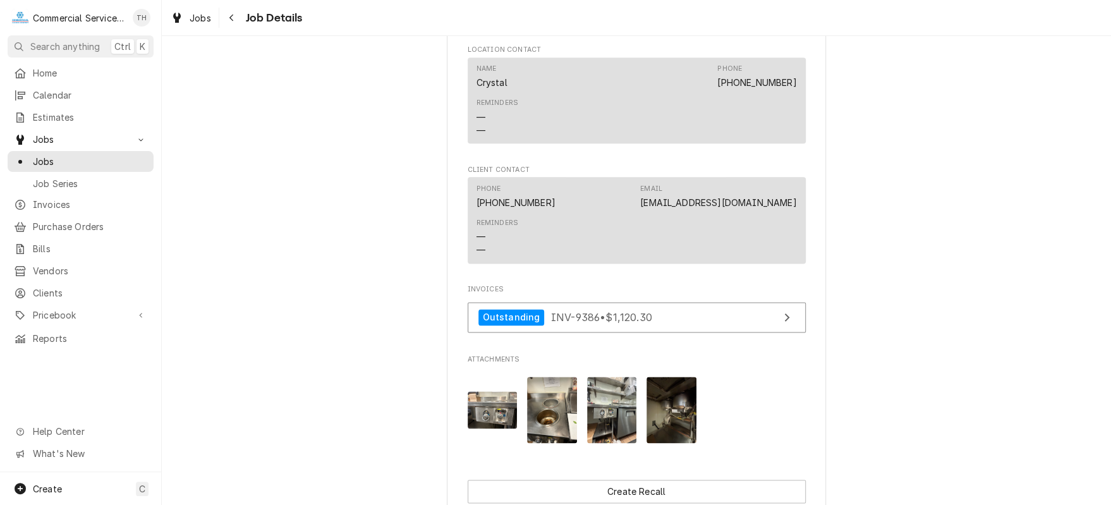
scroll to position [885, 0]
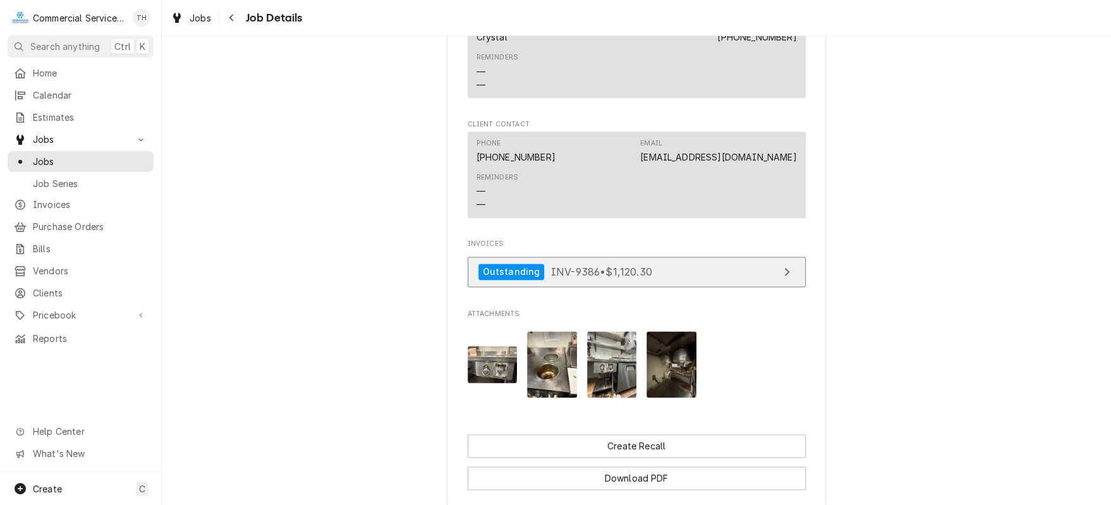
click at [712, 288] on link "Outstanding INV-9386 • $1,120.30" at bounding box center [637, 272] width 338 height 31
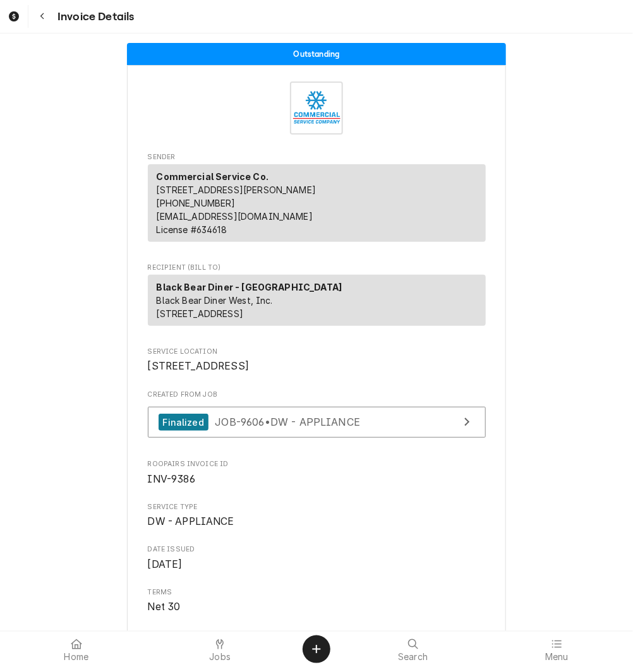
scroll to position [379, 0]
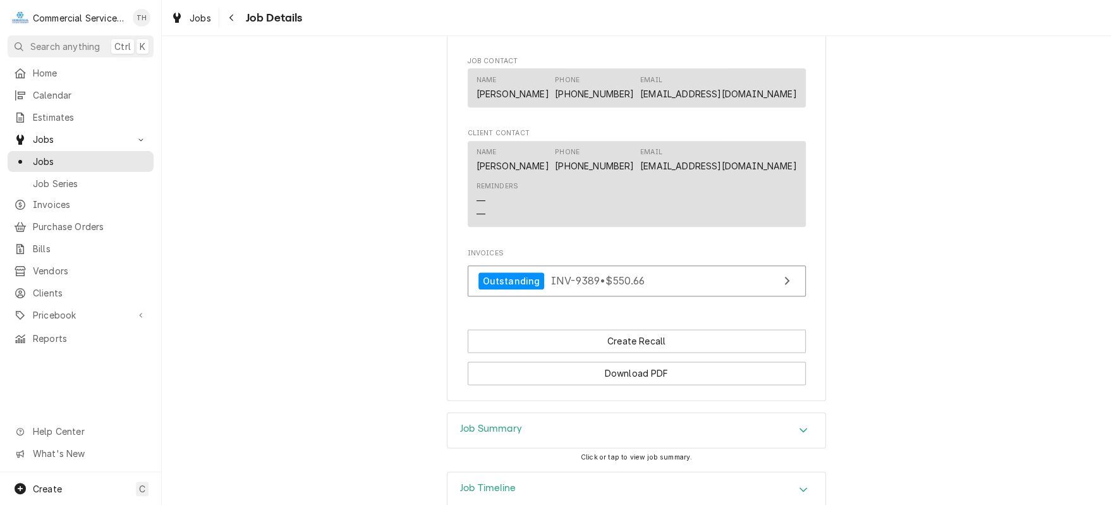
scroll to position [821, 0]
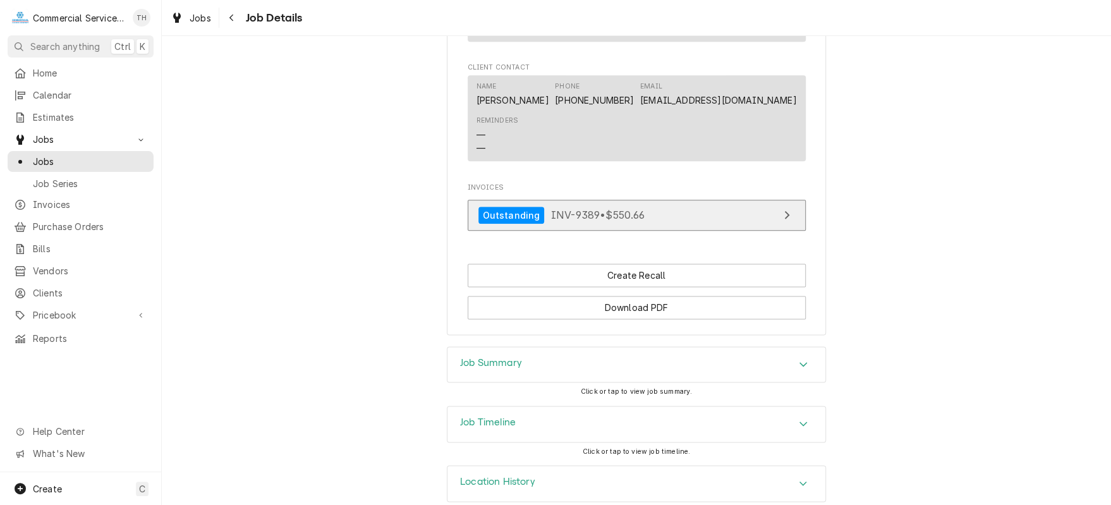
click at [665, 231] on link "Outstanding INV-9389 • $550.66" at bounding box center [637, 215] width 338 height 31
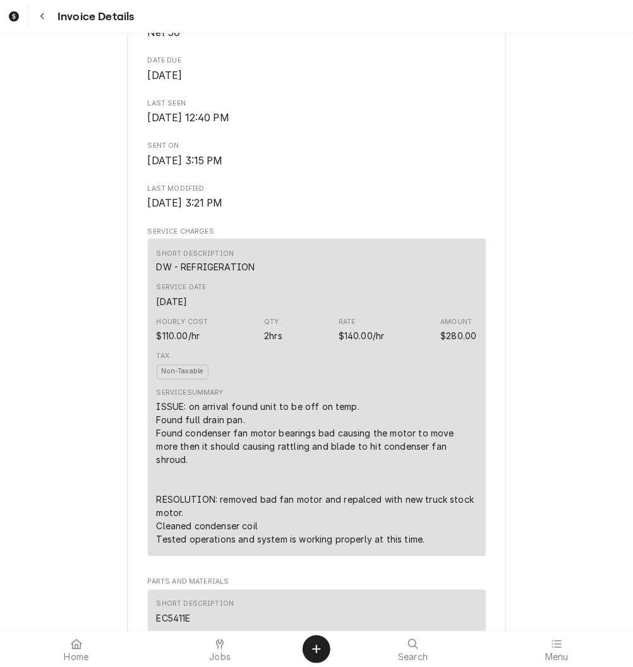
scroll to position [569, 0]
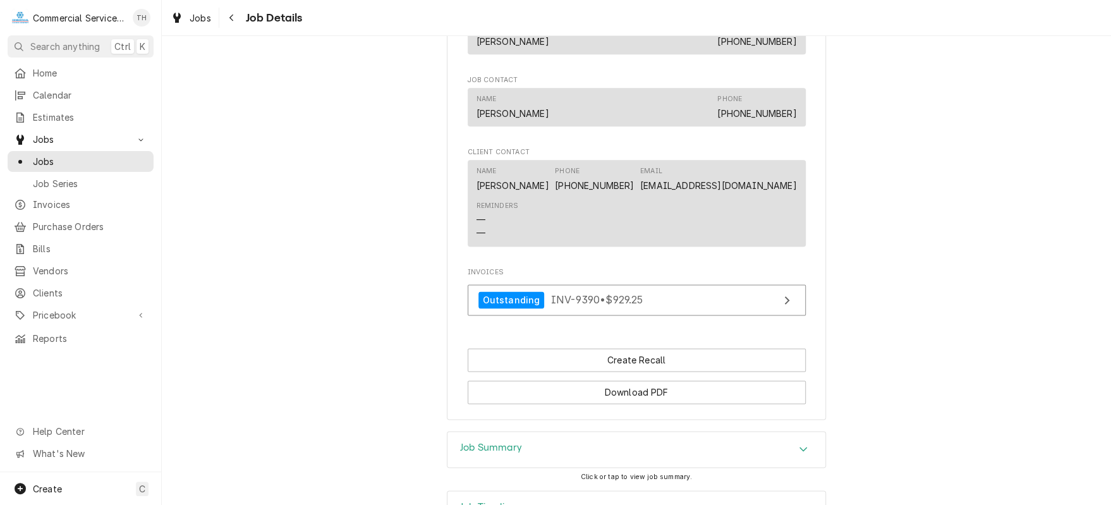
scroll to position [948, 0]
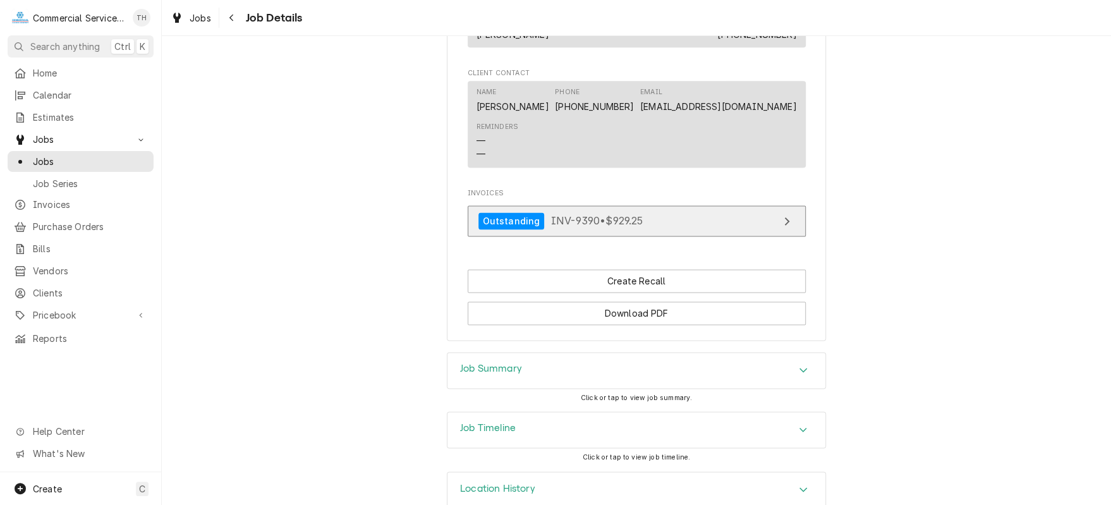
click at [668, 236] on link "Outstanding INV-9390 • $929.25" at bounding box center [637, 220] width 338 height 31
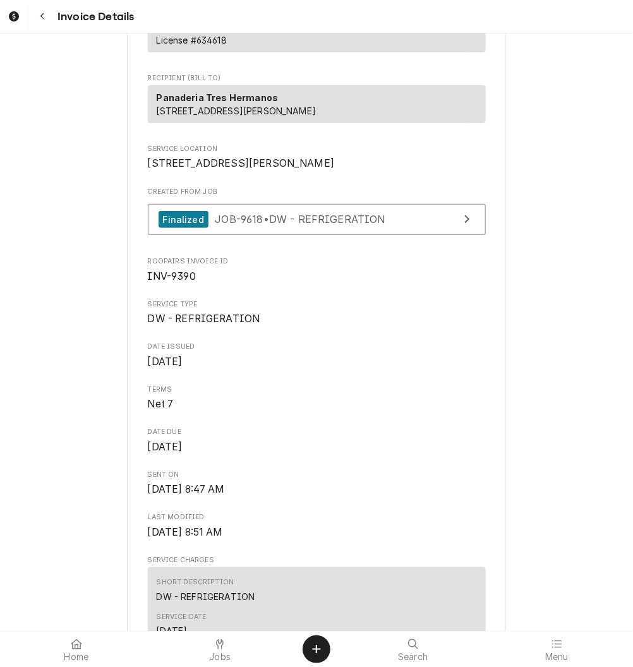
scroll to position [379, 0]
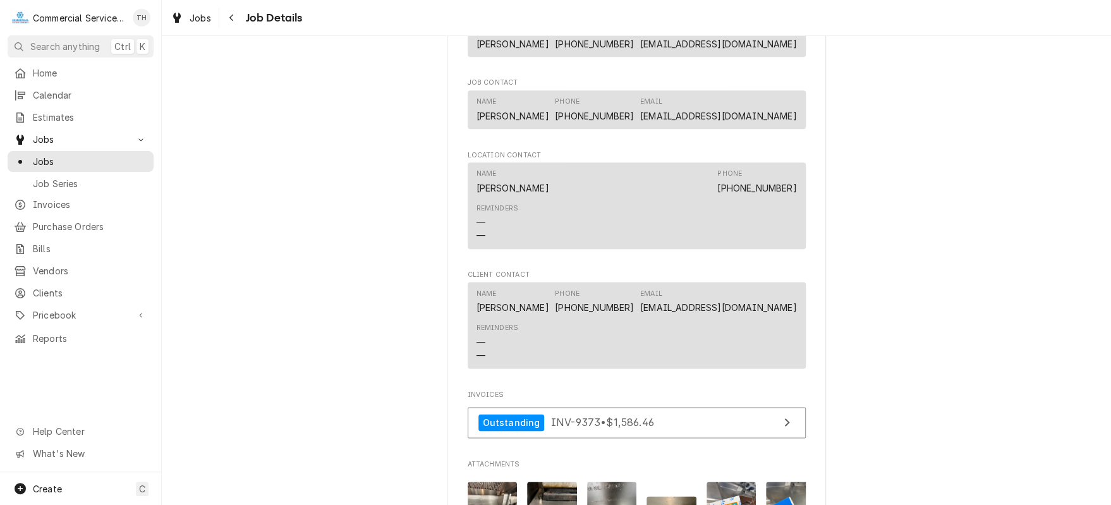
scroll to position [1011, 0]
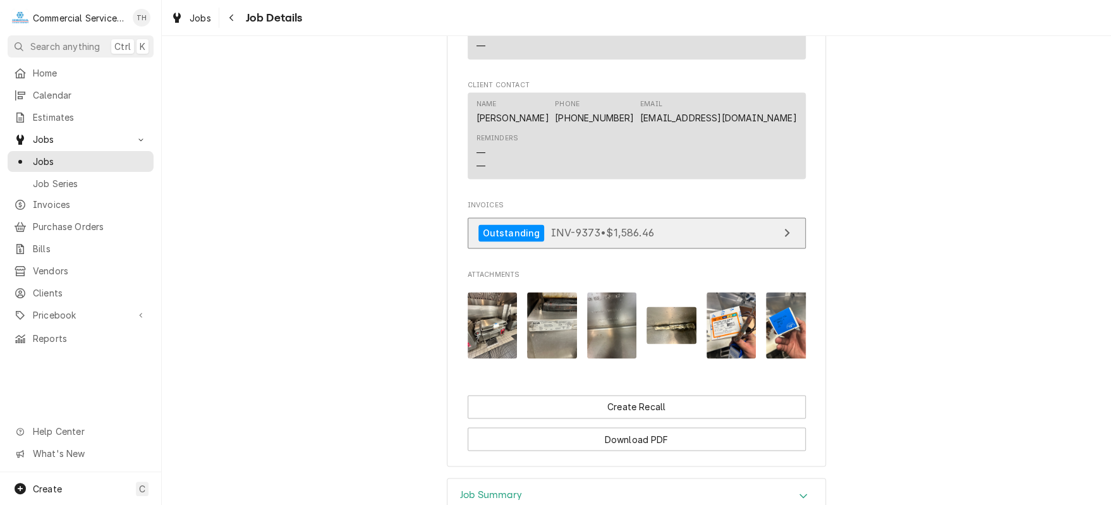
click at [633, 239] on span "INV-9373 • $1,586.46" at bounding box center [602, 232] width 103 height 13
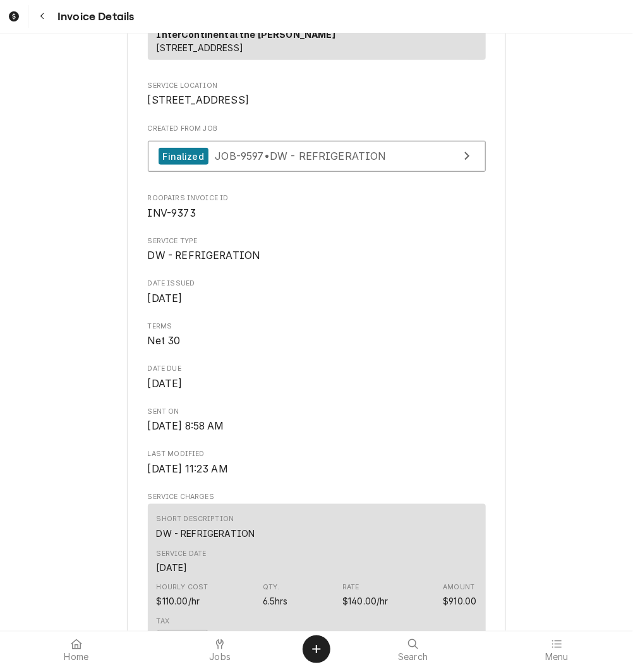
scroll to position [569, 0]
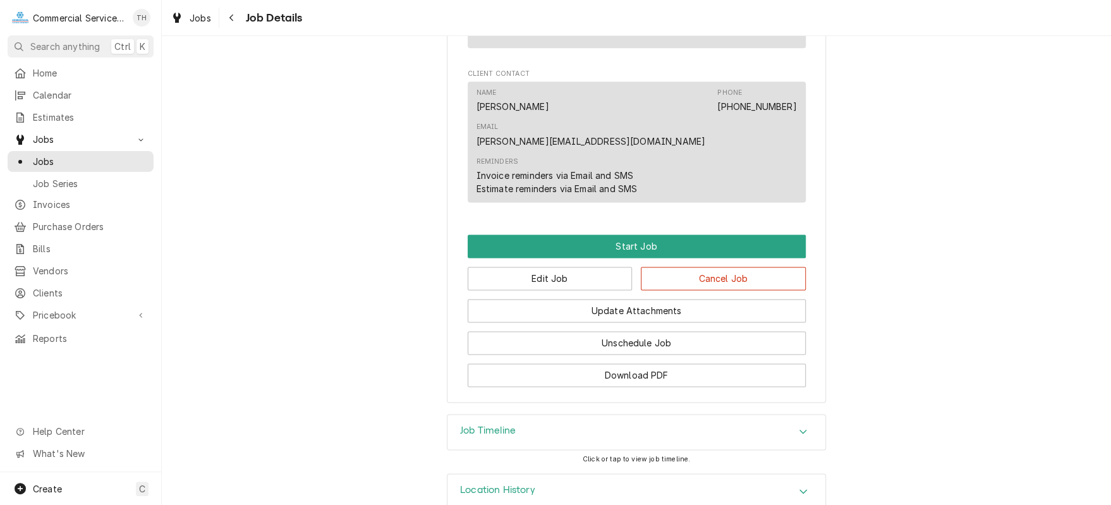
scroll to position [914, 0]
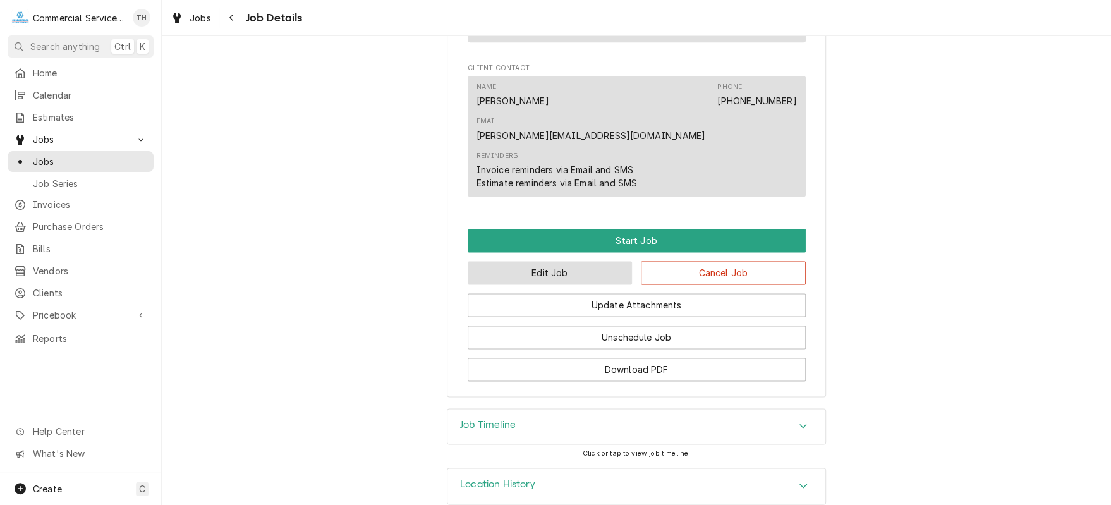
click at [586, 261] on button "Edit Job" at bounding box center [550, 272] width 165 height 23
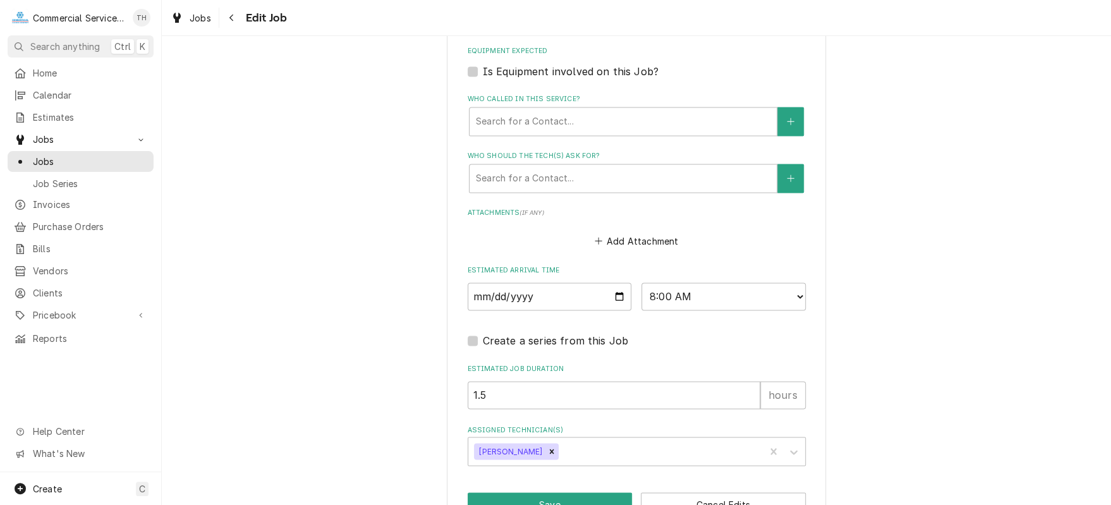
scroll to position [1045, 0]
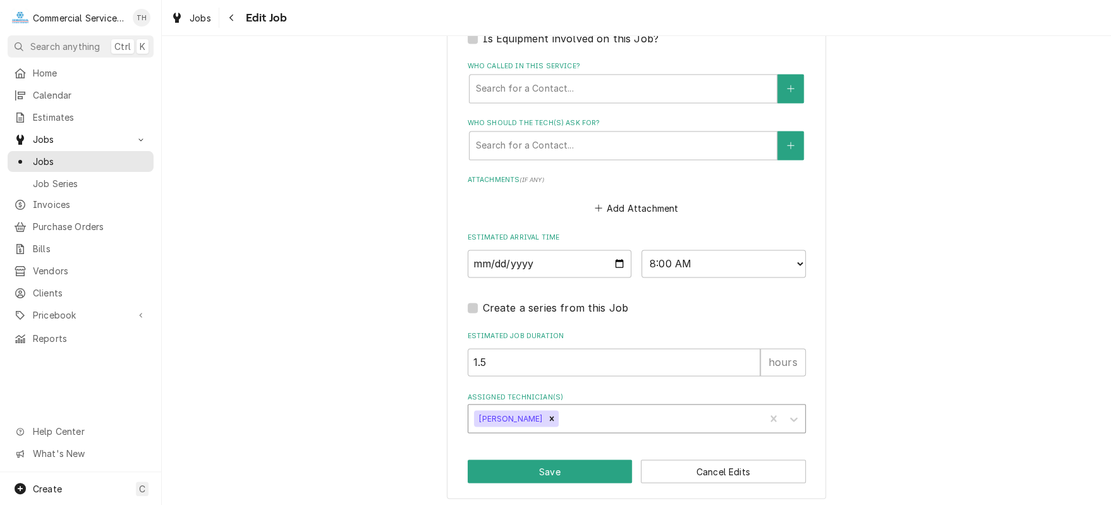
click at [626, 417] on div "Assigned Technician(s)" at bounding box center [659, 418] width 197 height 23
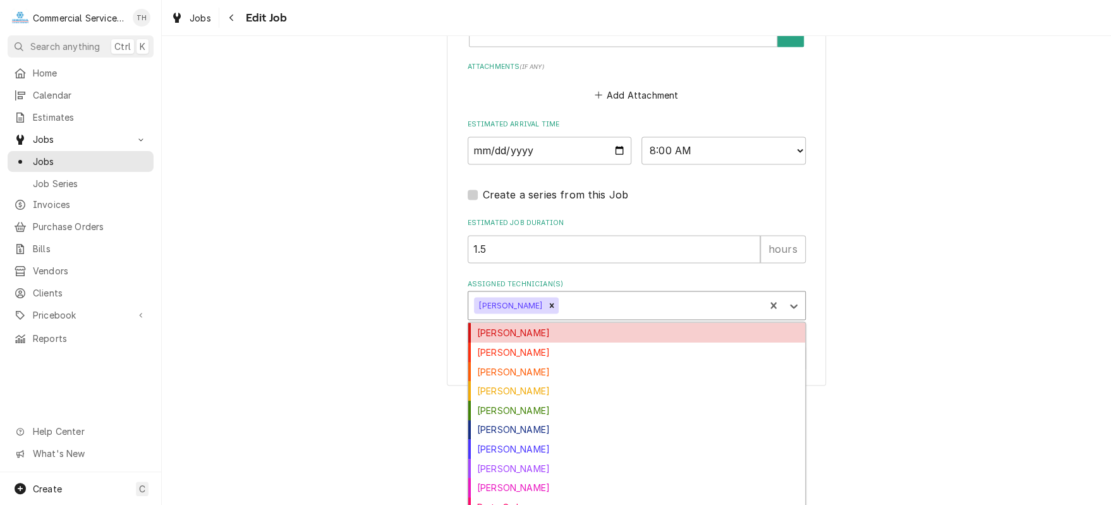
scroll to position [1161, 0]
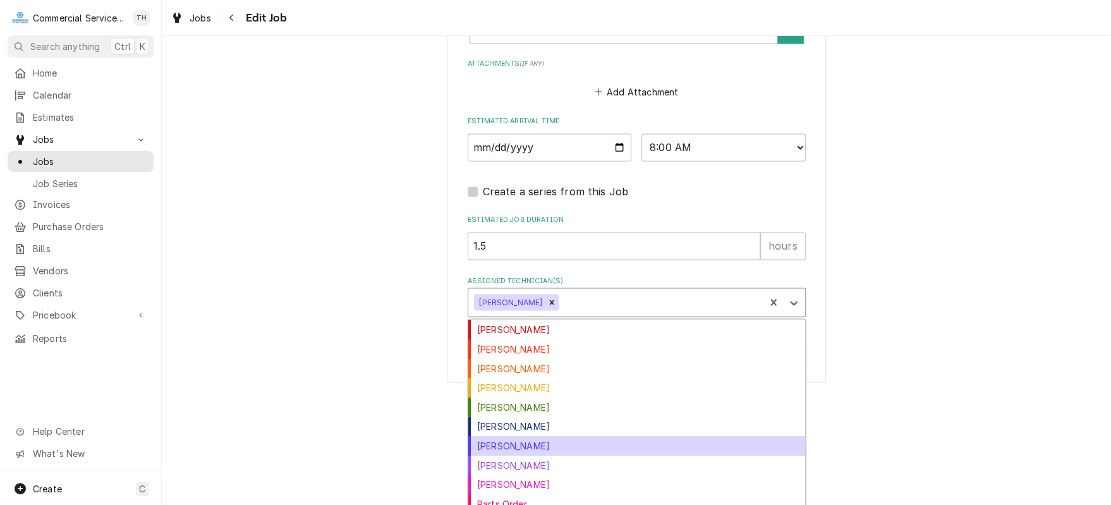
click at [604, 437] on div "Joey Gallegos" at bounding box center [636, 445] width 337 height 20
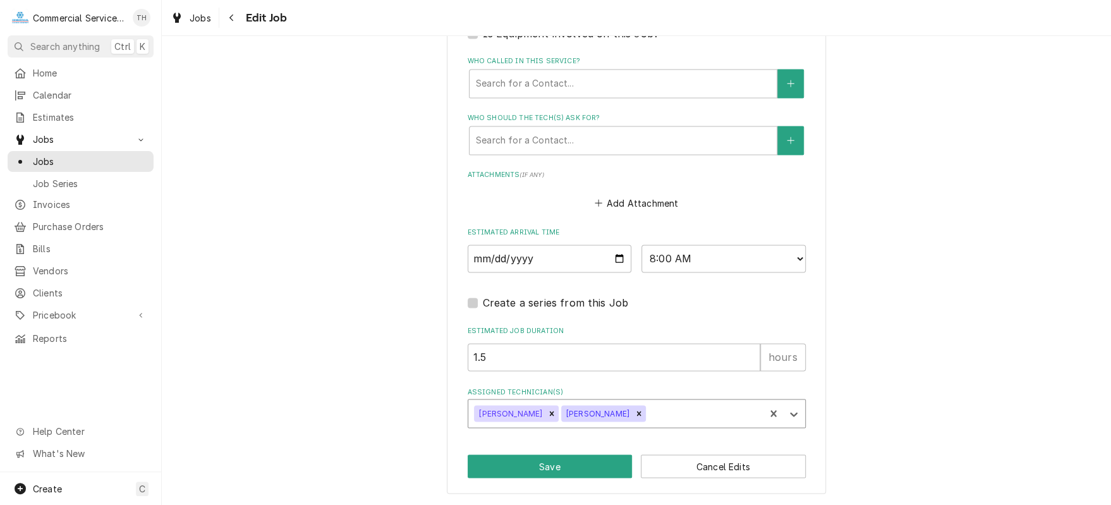
scroll to position [1045, 0]
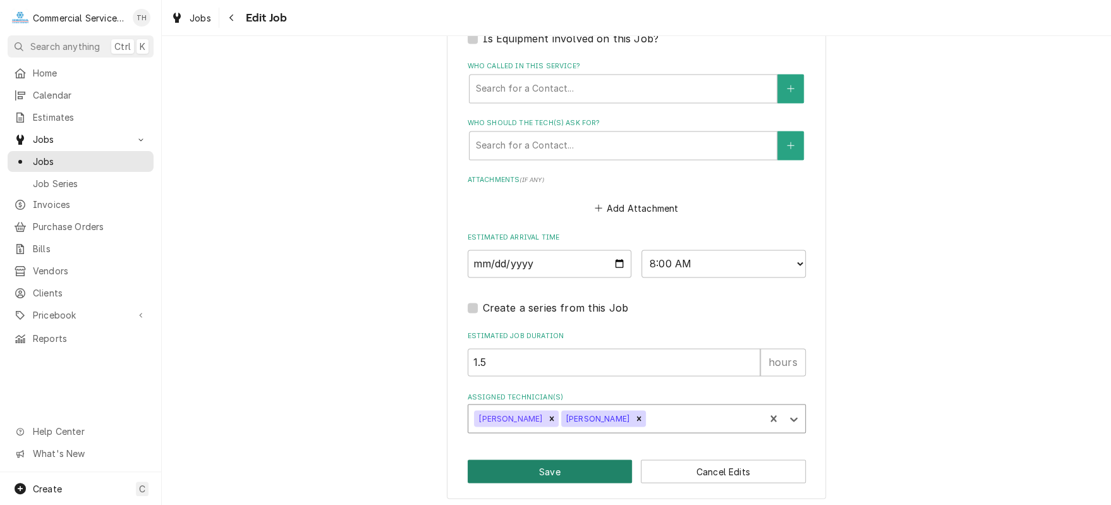
click at [584, 463] on button "Save" at bounding box center [550, 470] width 165 height 23
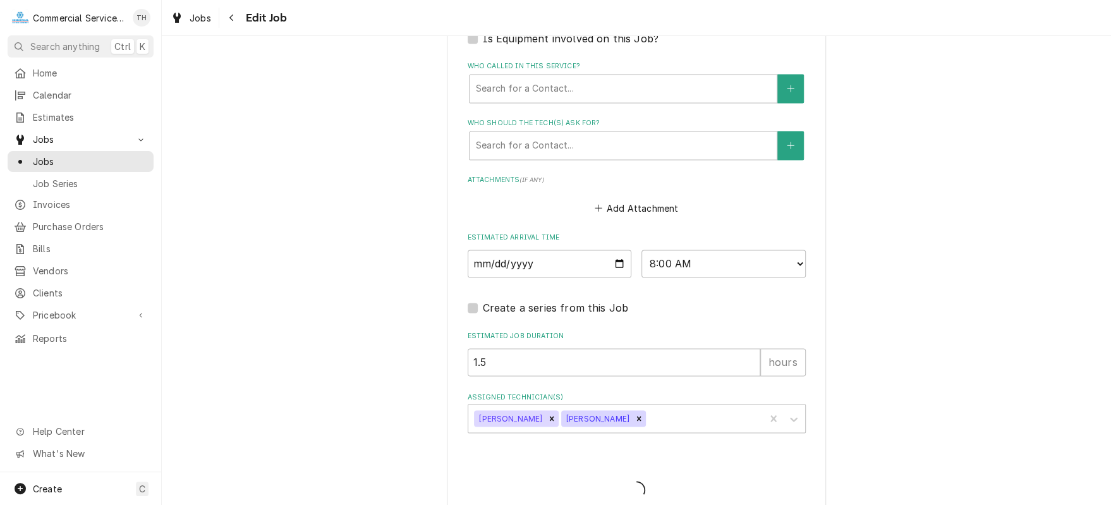
type textarea "x"
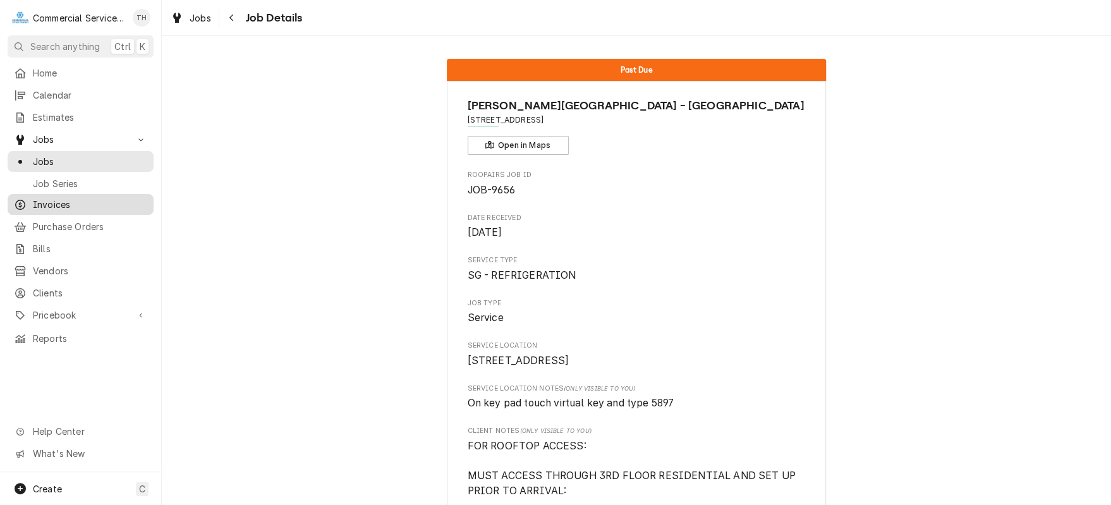
click at [58, 198] on span "Invoices" at bounding box center [90, 204] width 114 height 13
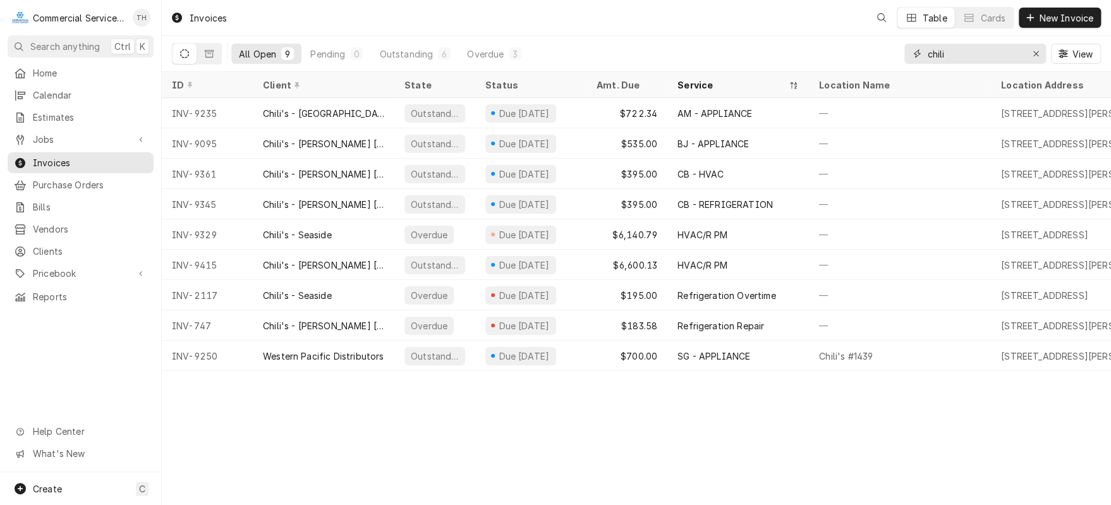
drag, startPoint x: 991, startPoint y: 51, endPoint x: 902, endPoint y: 53, distance: 88.5
click at [902, 53] on div "All Open 9 Pending 0 Outstanding 6 Overdue 3 chili View" at bounding box center [636, 53] width 929 height 35
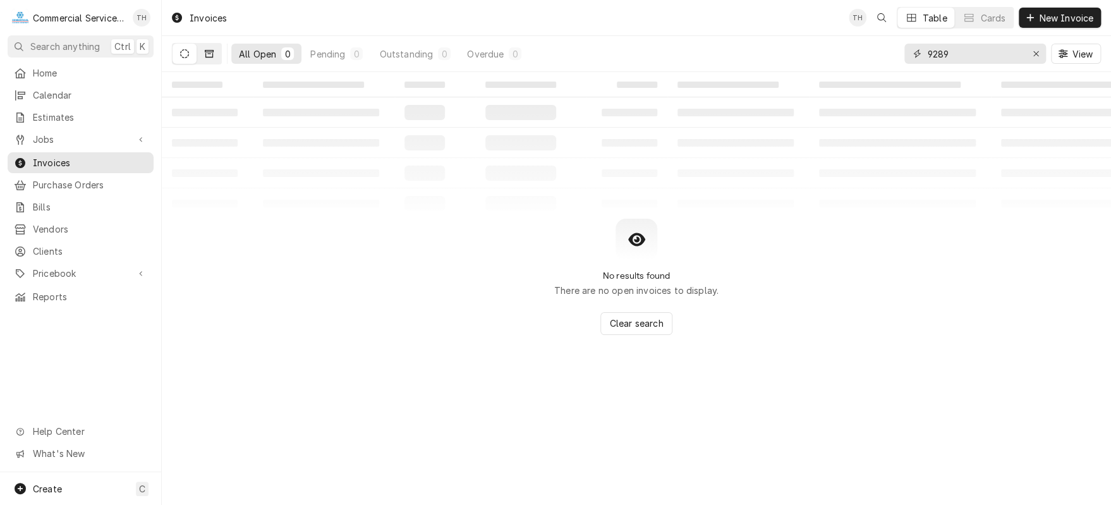
type input "9289"
click at [210, 54] on icon "Dynamic Content Wrapper" at bounding box center [209, 53] width 9 height 9
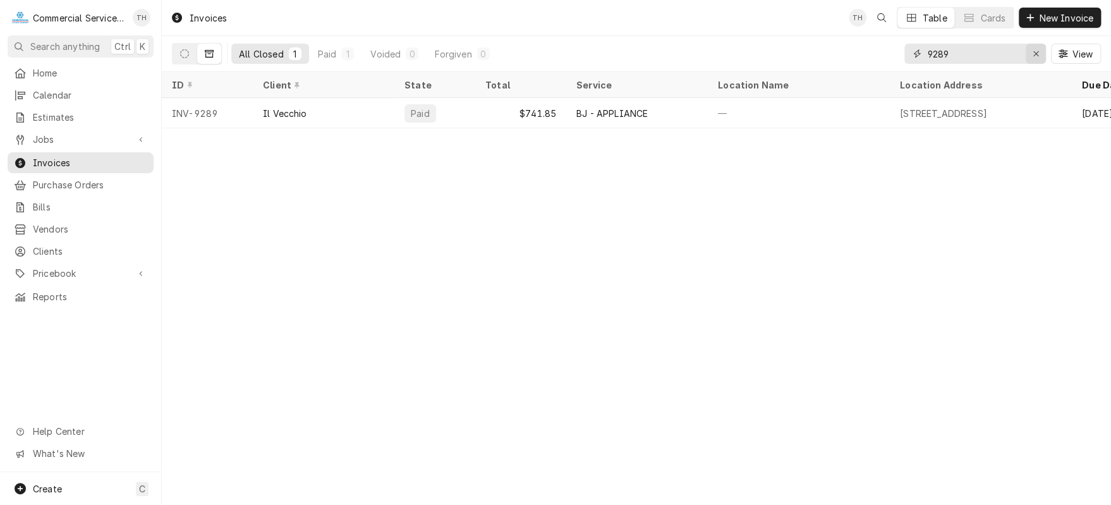
click at [1034, 55] on icon "Erase input" at bounding box center [1036, 53] width 7 height 9
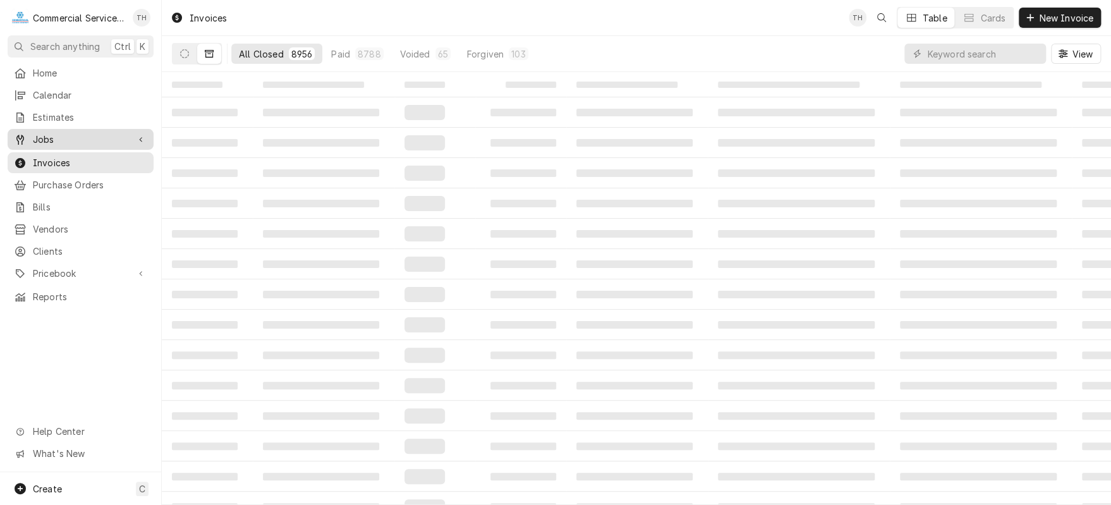
click at [78, 136] on span "Jobs" at bounding box center [80, 139] width 95 height 13
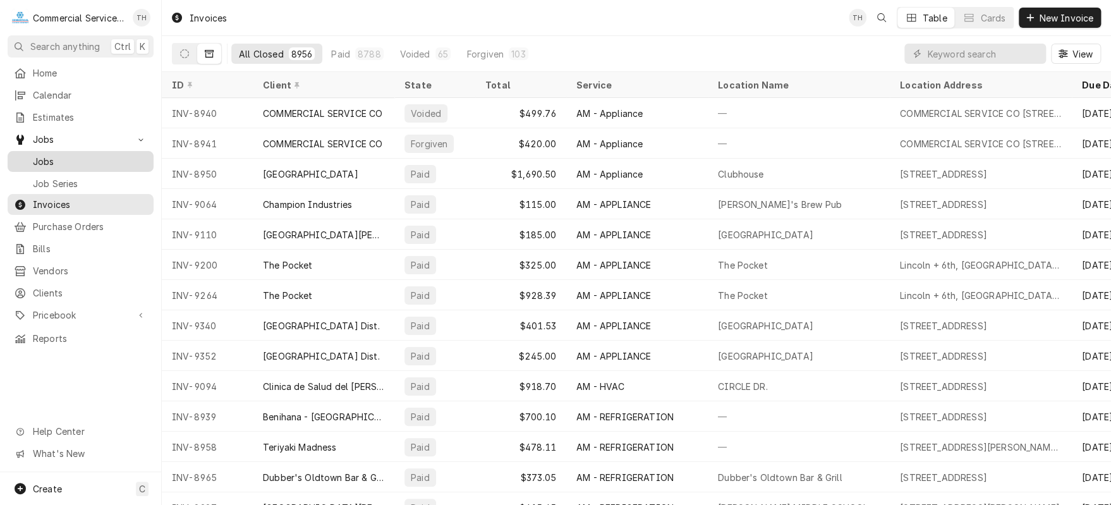
click at [53, 155] on span "Jobs" at bounding box center [90, 161] width 114 height 13
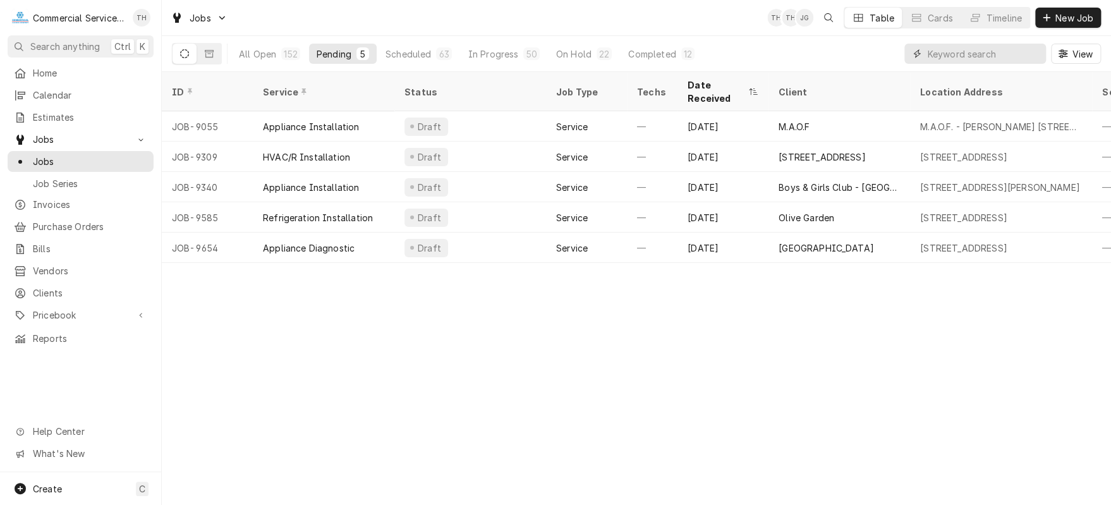
click at [968, 55] on input "Dynamic Content Wrapper" at bounding box center [983, 54] width 112 height 20
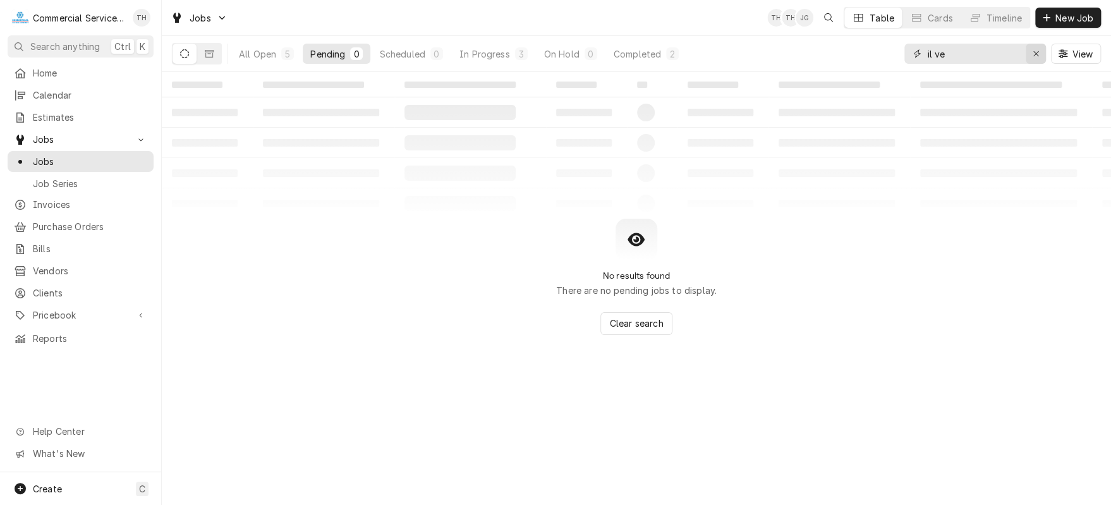
type input "il ve"
click at [1033, 52] on icon "Erase input" at bounding box center [1035, 53] width 5 height 5
click at [1062, 21] on span "New Job" at bounding box center [1074, 17] width 43 height 13
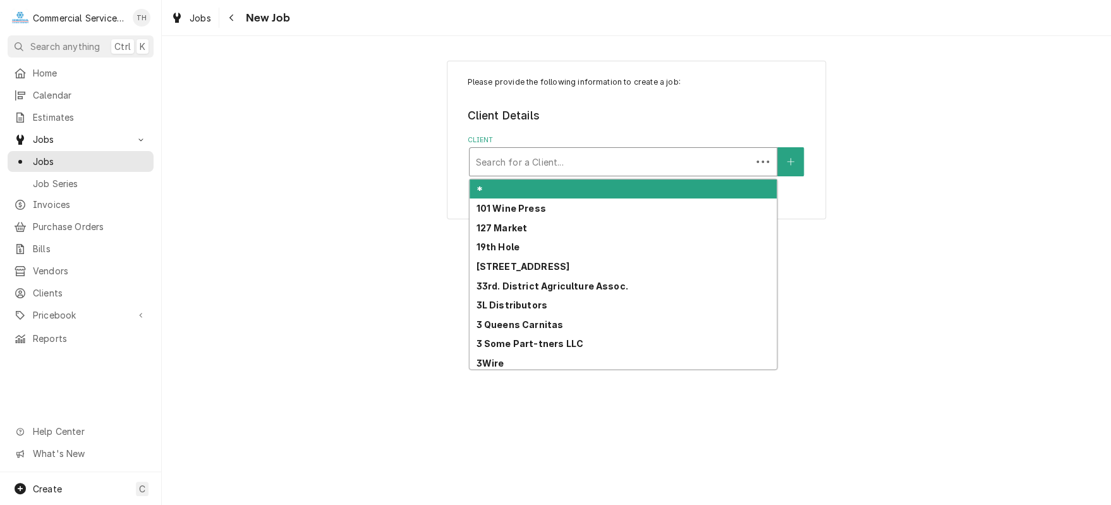
click at [619, 156] on div "Client" at bounding box center [610, 161] width 269 height 23
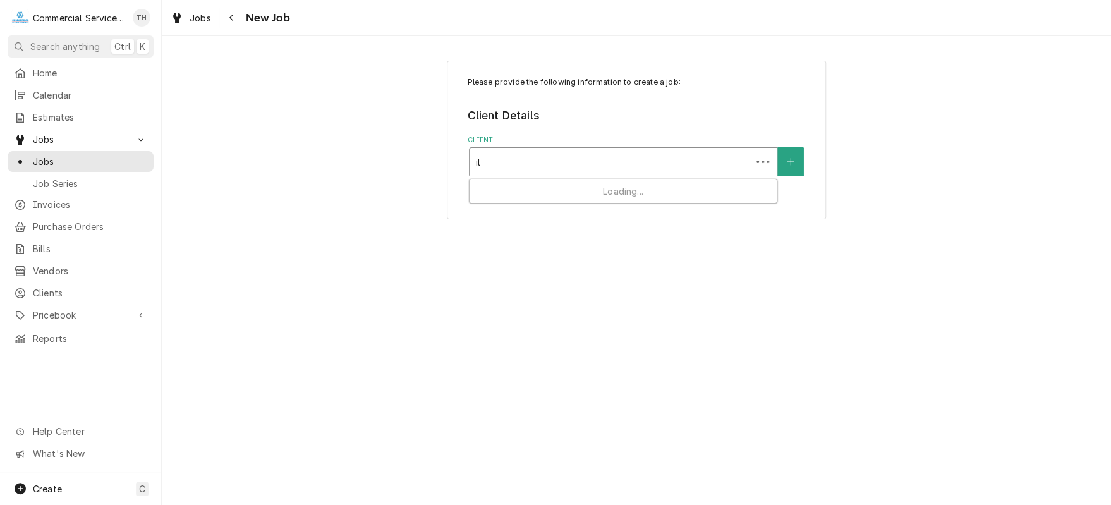
type input "il v"
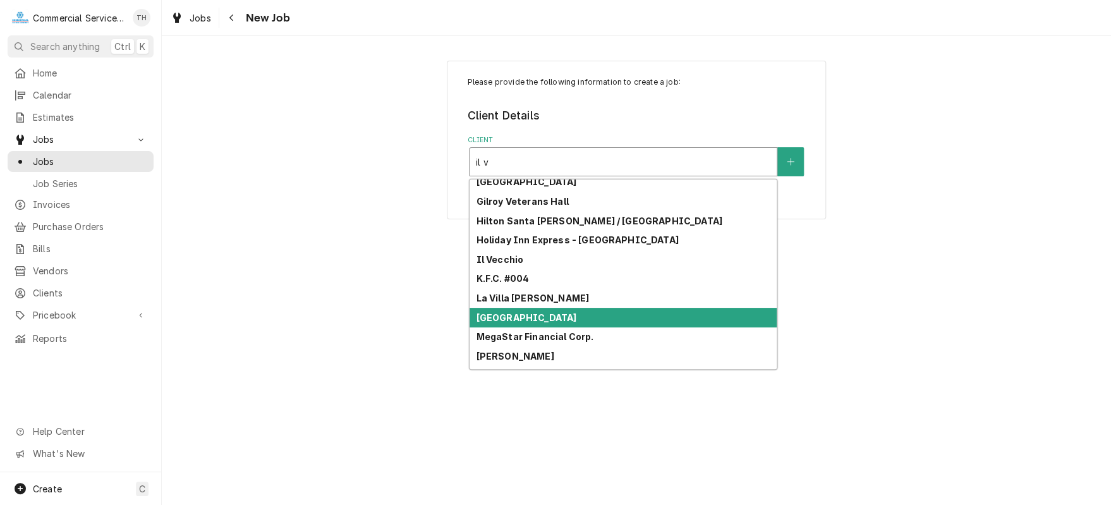
scroll to position [535, 0]
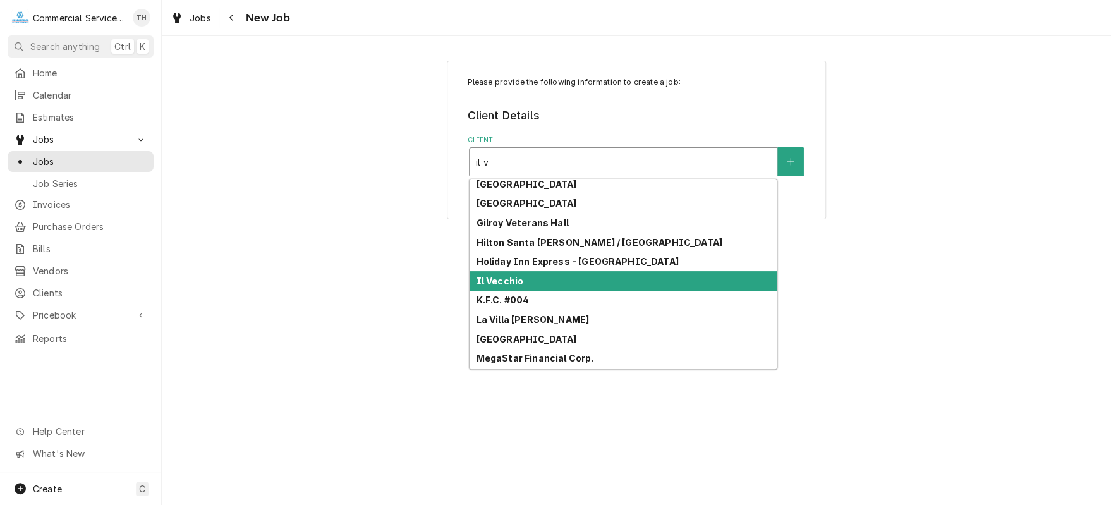
click at [633, 271] on div "Il Vecchio" at bounding box center [623, 281] width 307 height 20
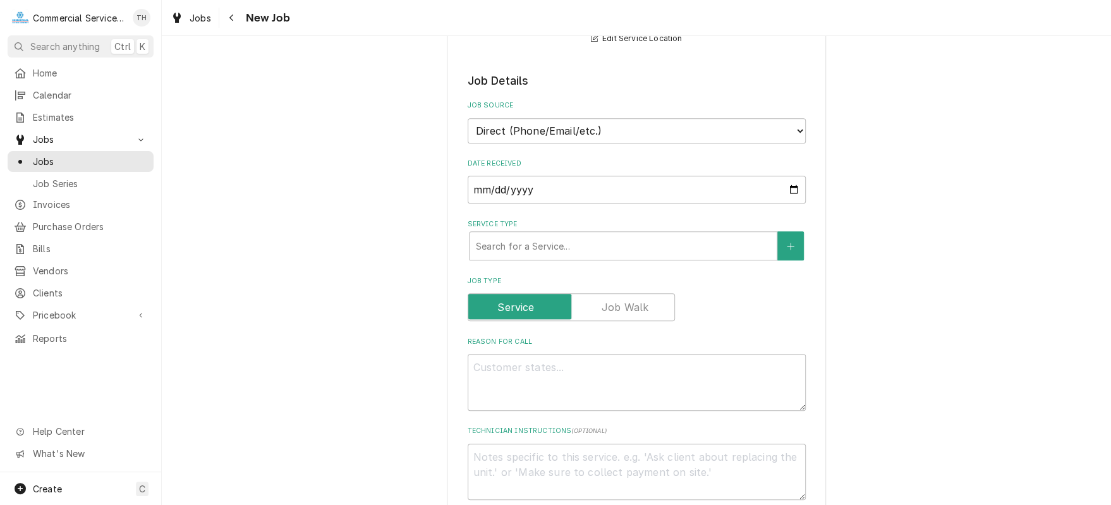
scroll to position [316, 0]
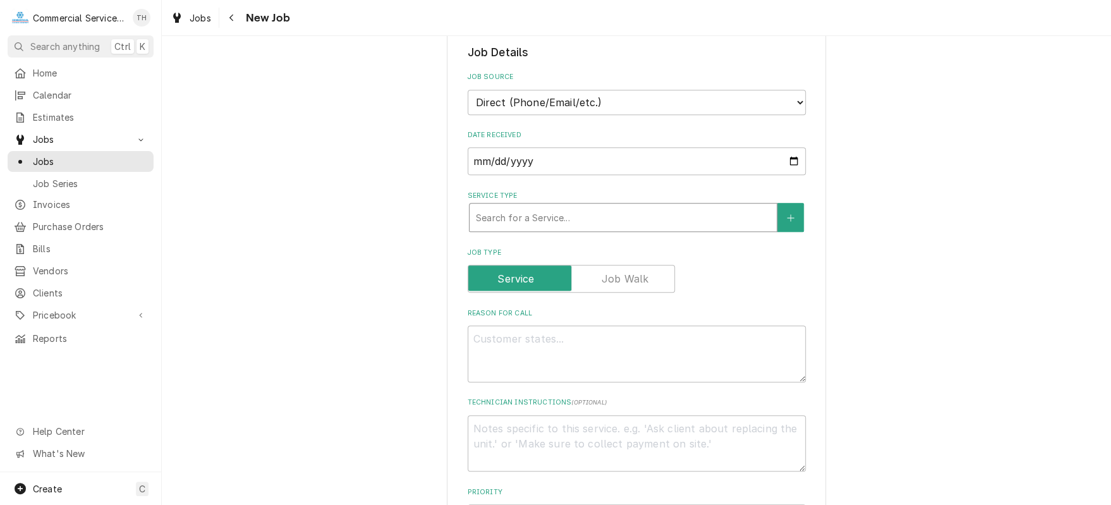
click at [631, 212] on div "Service Type" at bounding box center [623, 217] width 294 height 23
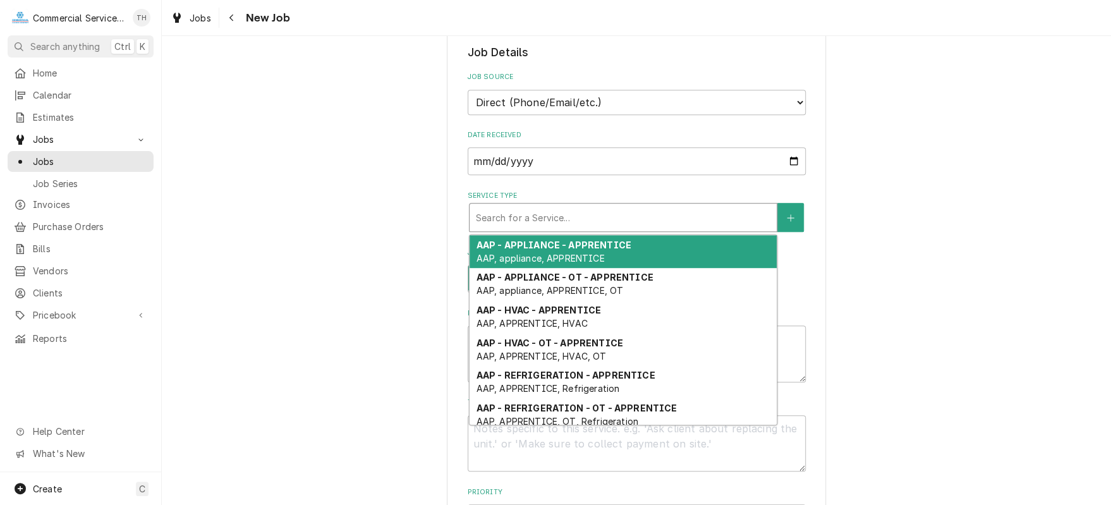
type textarea "x"
type input "c"
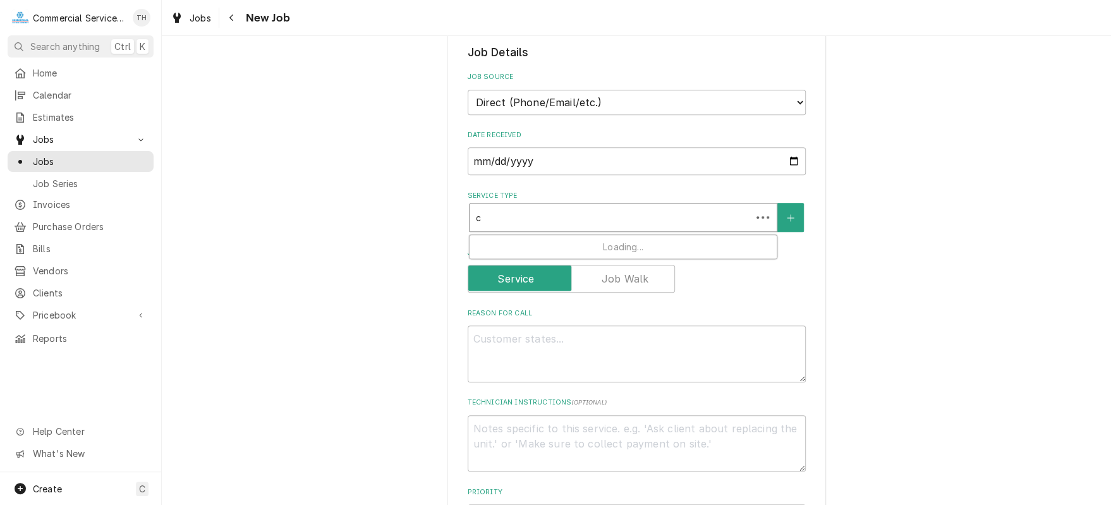
type textarea "x"
type input "cb"
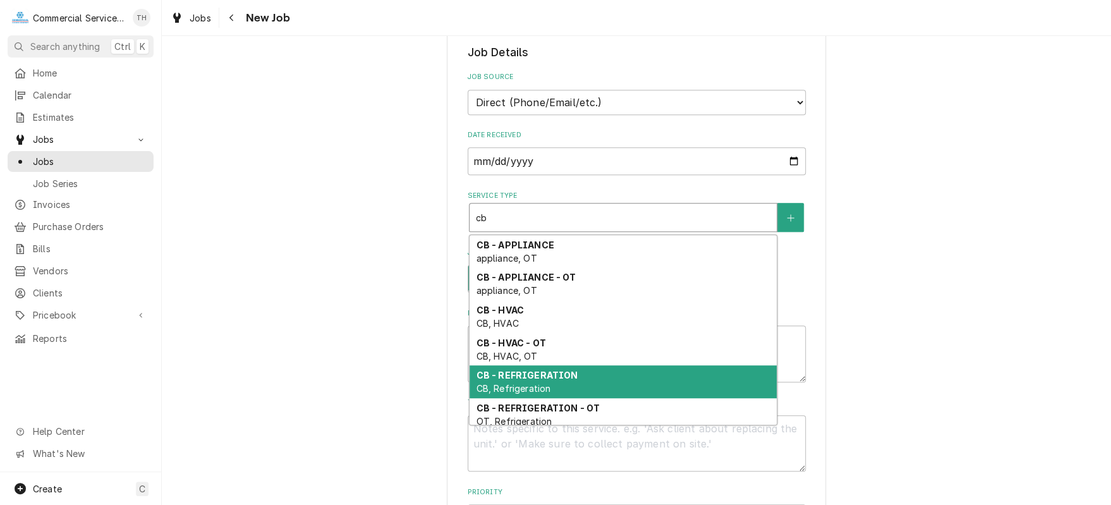
click at [598, 365] on div "CB - REFRIGERATION CB, Refrigeration" at bounding box center [623, 381] width 307 height 33
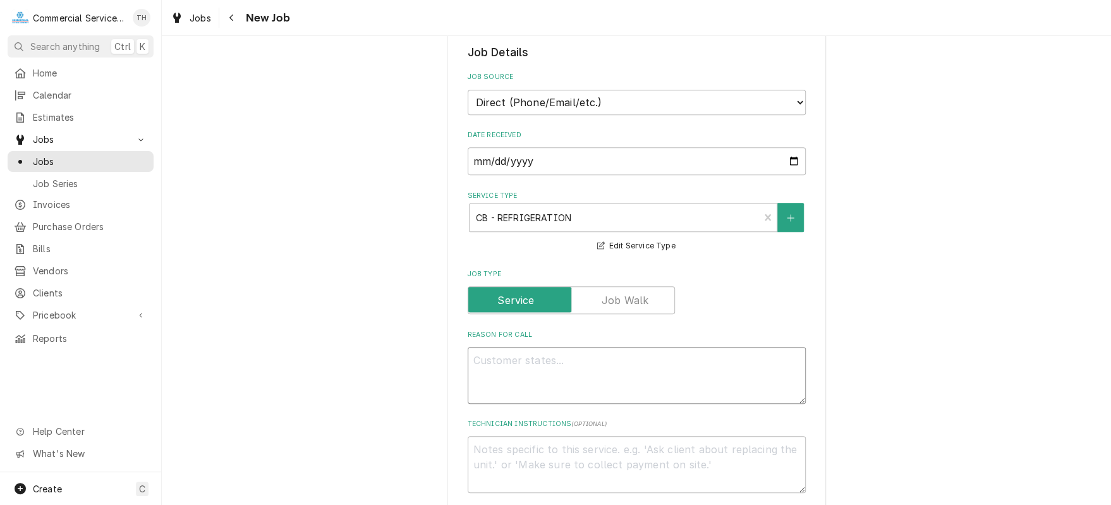
click at [553, 355] on textarea "Reason For Call" at bounding box center [637, 375] width 338 height 57
type textarea "x"
type textarea "R"
type textarea "x"
type textarea "RI"
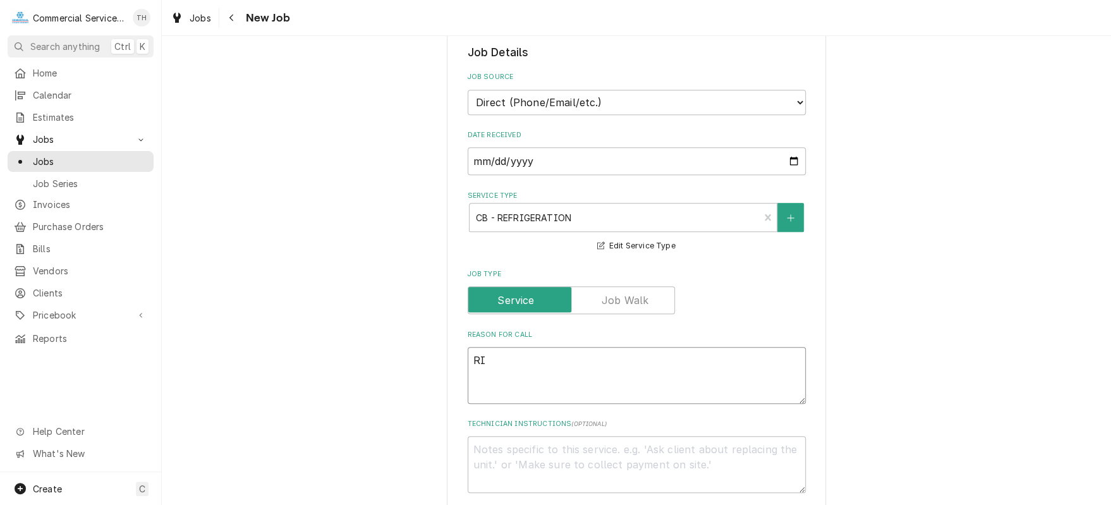
type textarea "x"
type textarea "RI"
type textarea "x"
type textarea "RI f"
type textarea "x"
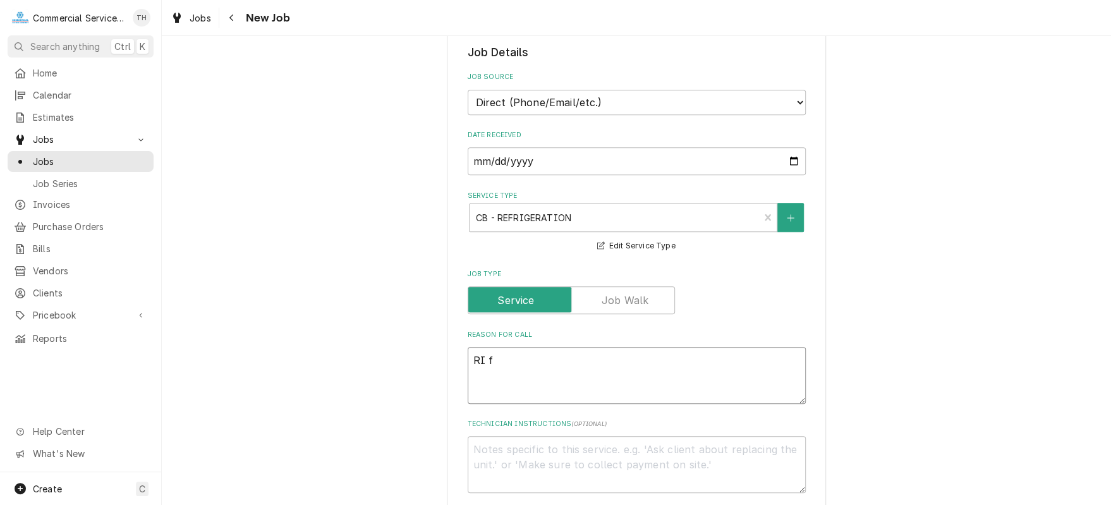
type textarea "RI fr"
type textarea "x"
type textarea "RI fre"
type textarea "x"
type textarea "RI free"
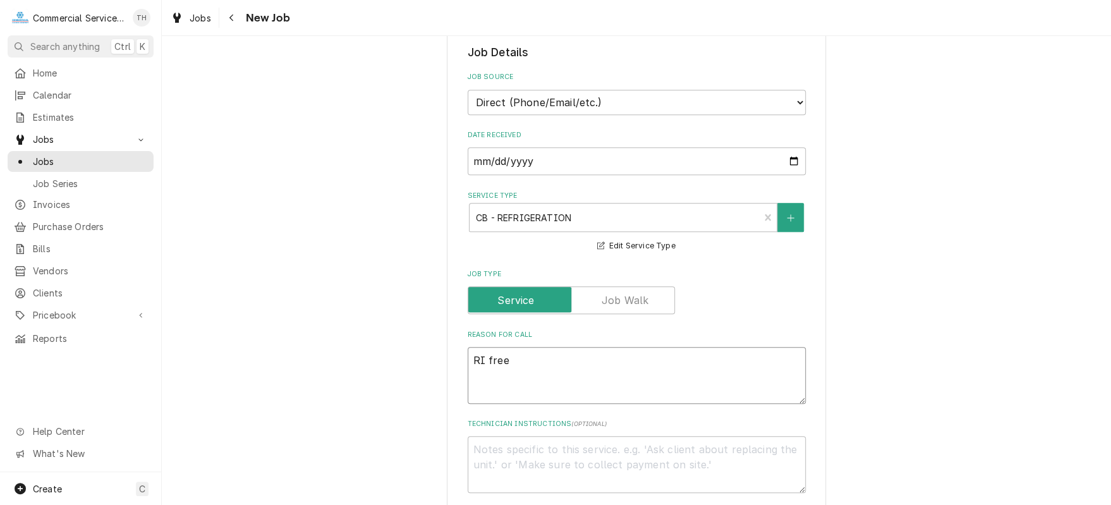
type textarea "x"
type textarea "RI freez"
type textarea "x"
type textarea "RI freeze"
type textarea "x"
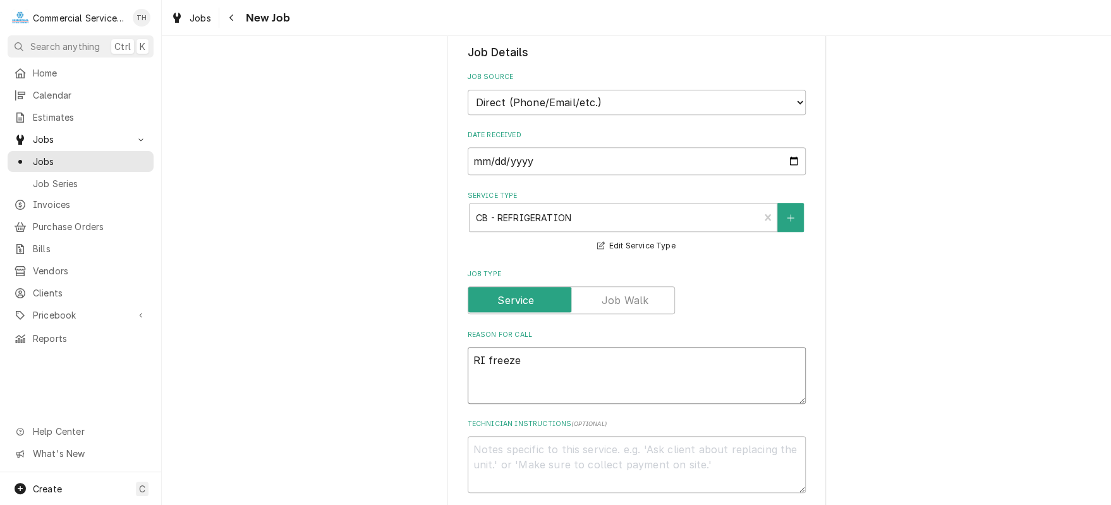
type textarea "RI freezer"
type textarea "x"
type textarea "RI freezer"
type textarea "x"
type textarea "RI freezer i"
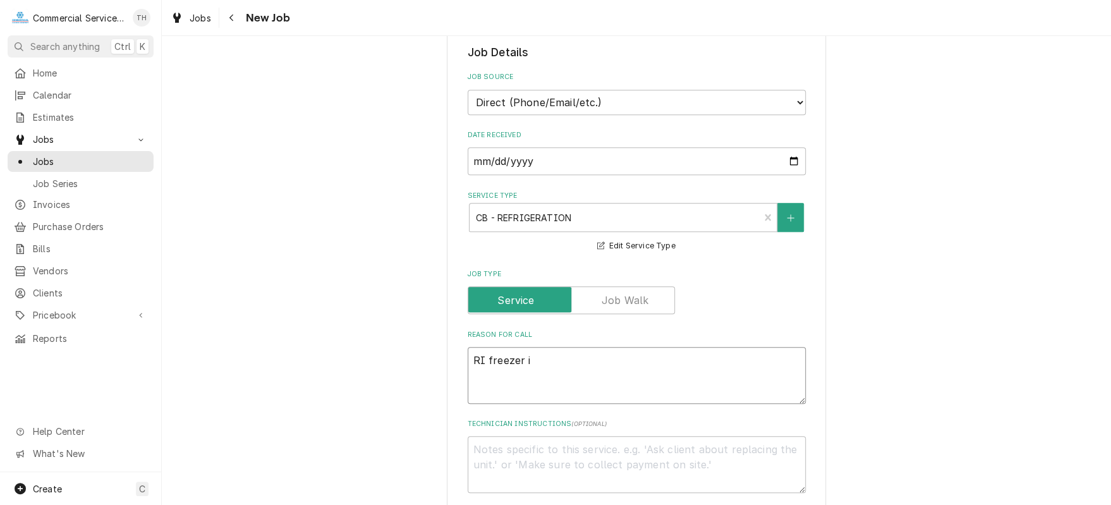
type textarea "x"
type textarea "RI freezer is"
type textarea "x"
type textarea "RI freezer is"
type textarea "x"
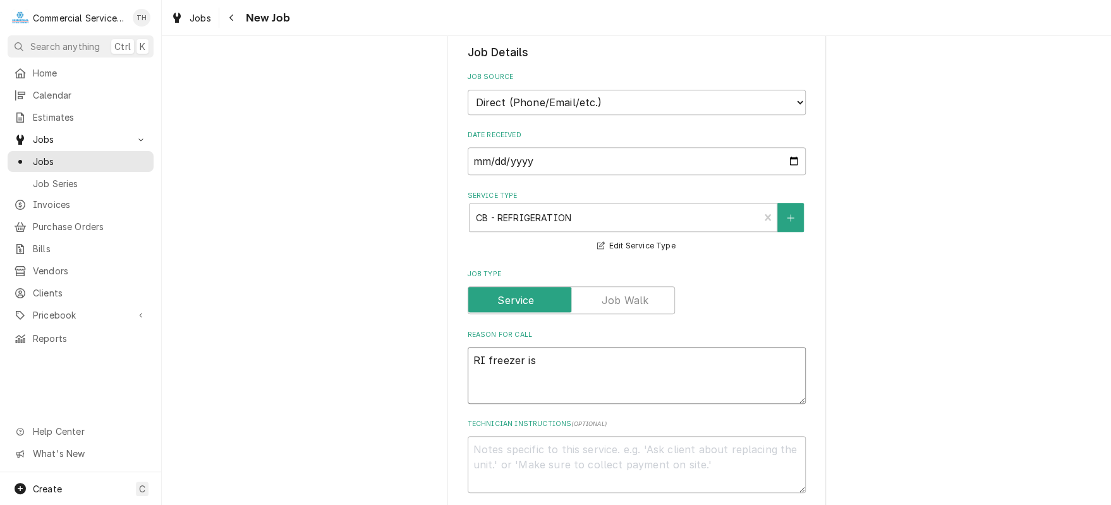
type textarea "RI freezer is n"
type textarea "x"
type textarea "RI freezer is no"
type textarea "x"
type textarea "RI freezer is not"
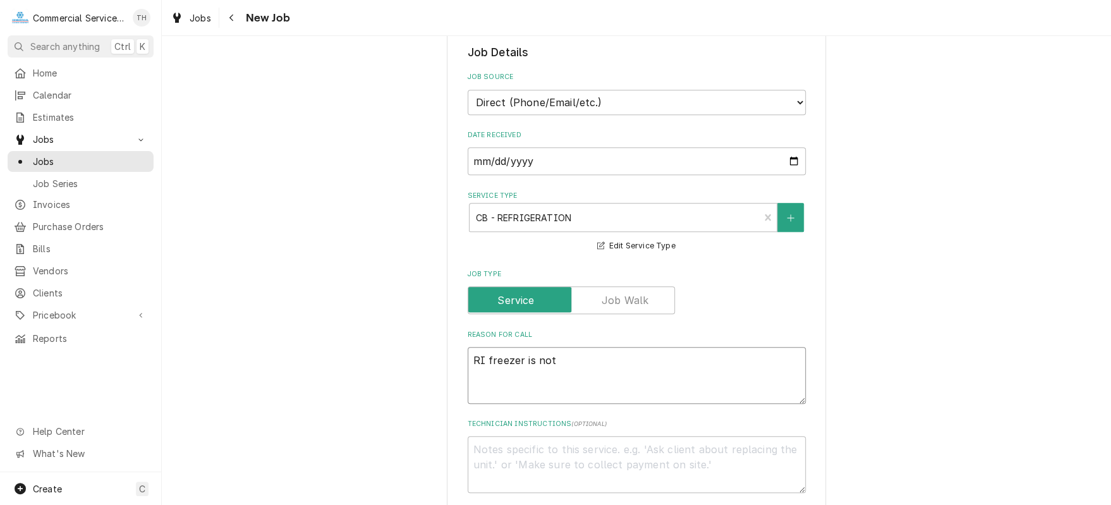
type textarea "x"
type textarea "RI freezer is not"
type textarea "x"
type textarea "RI freezer is not t"
type textarea "x"
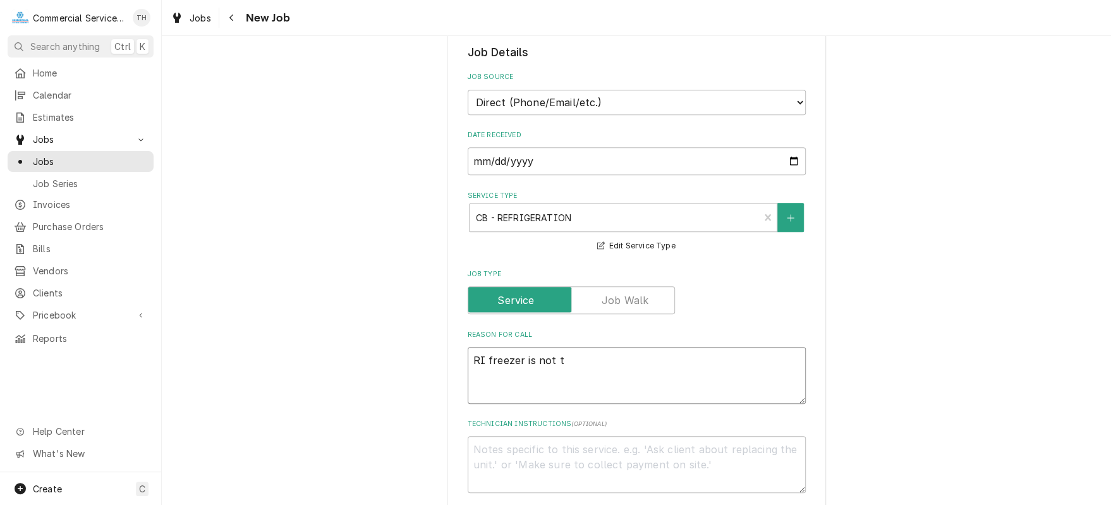
type textarea "RI freezer is not te"
type textarea "x"
type textarea "RI freezer is not tem"
type textarea "x"
type textarea "RI freezer is not temp"
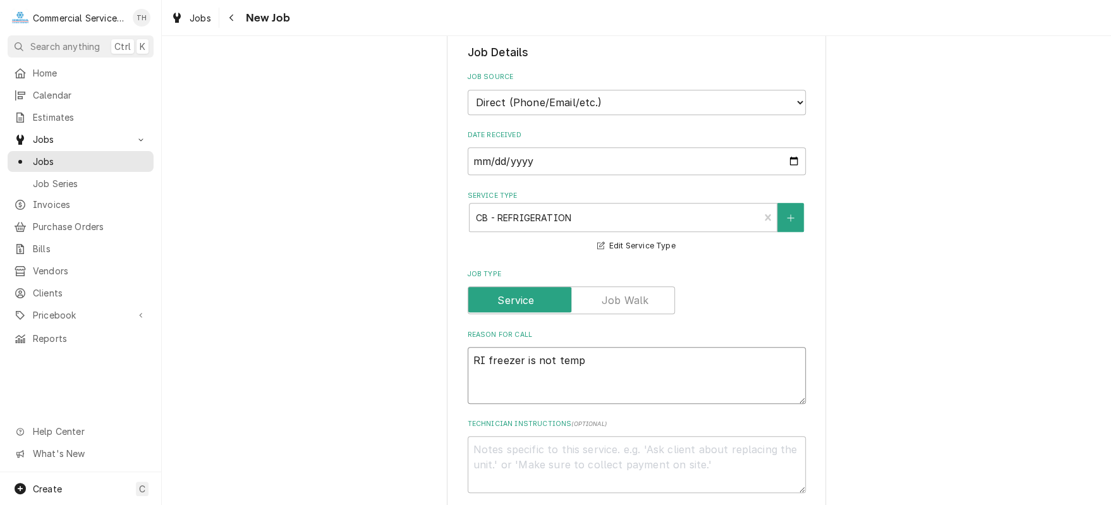
type textarea "x"
type textarea "RI freezer is not tempi"
type textarea "x"
type textarea "RI freezer is not tempin"
type textarea "x"
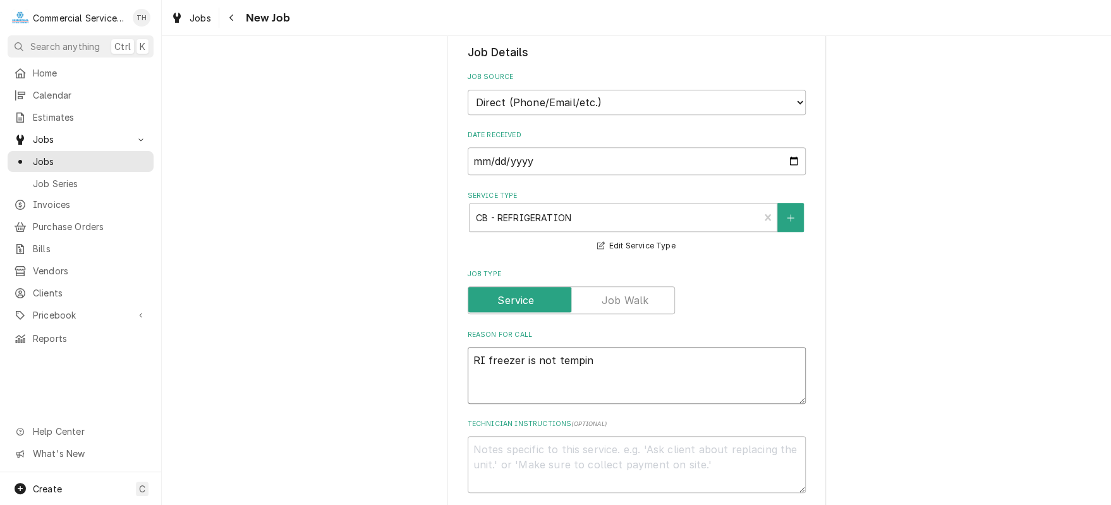
type textarea "RI freezer is not temping"
type textarea "x"
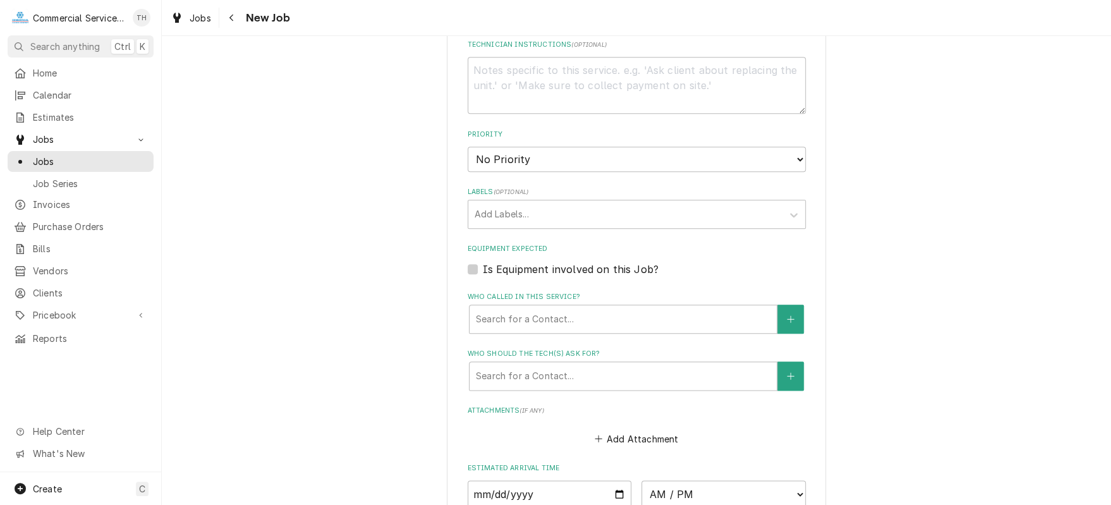
scroll to position [821, 0]
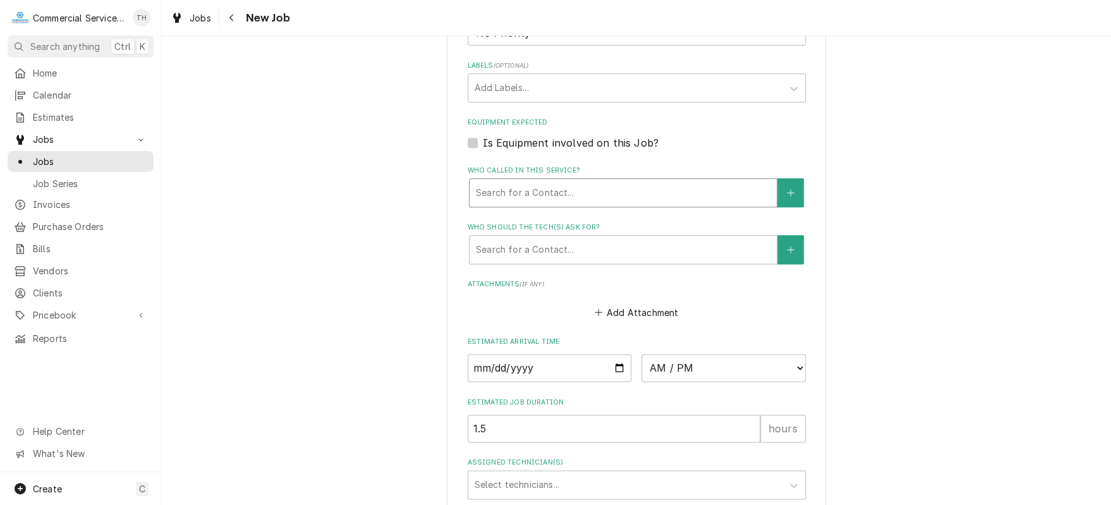
type textarea "RI freezer is not temping"
click at [594, 195] on div "Who called in this service?" at bounding box center [623, 192] width 294 height 23
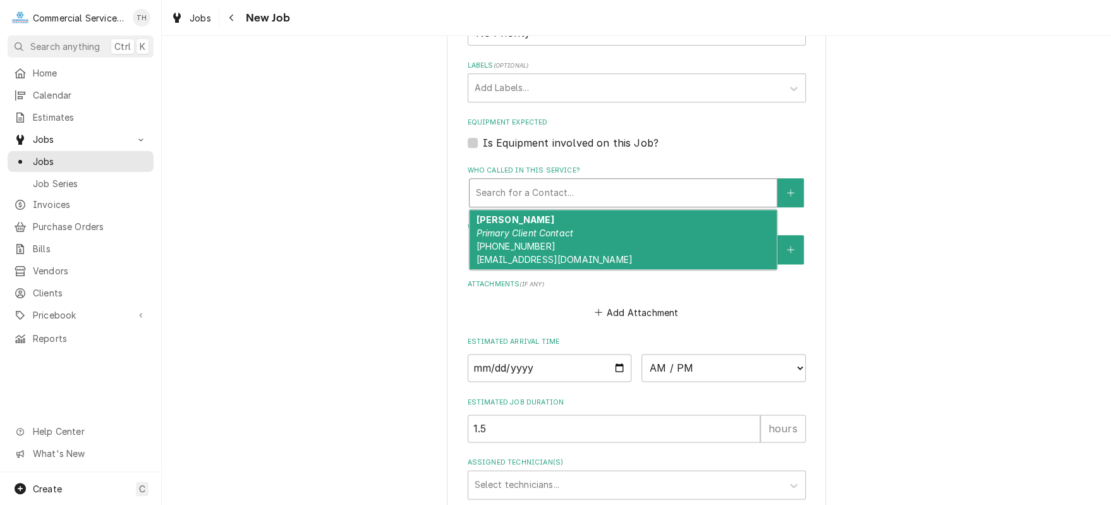
click at [589, 229] on div "Stefen Shatto Primary Client Contact (805) 249-9021 stefenshatto@gmail.com" at bounding box center [623, 239] width 307 height 59
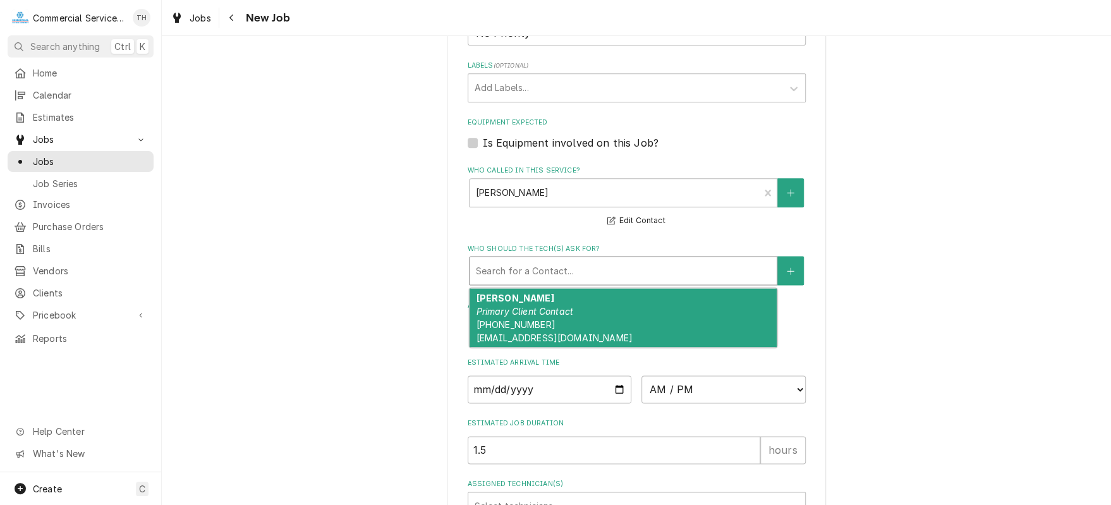
click at [587, 262] on div "Who should the tech(s) ask for?" at bounding box center [623, 270] width 294 height 23
click at [584, 305] on div "Stefen Shatto Primary Client Contact (805) 249-9021 stefenshatto@gmail.com" at bounding box center [623, 317] width 307 height 59
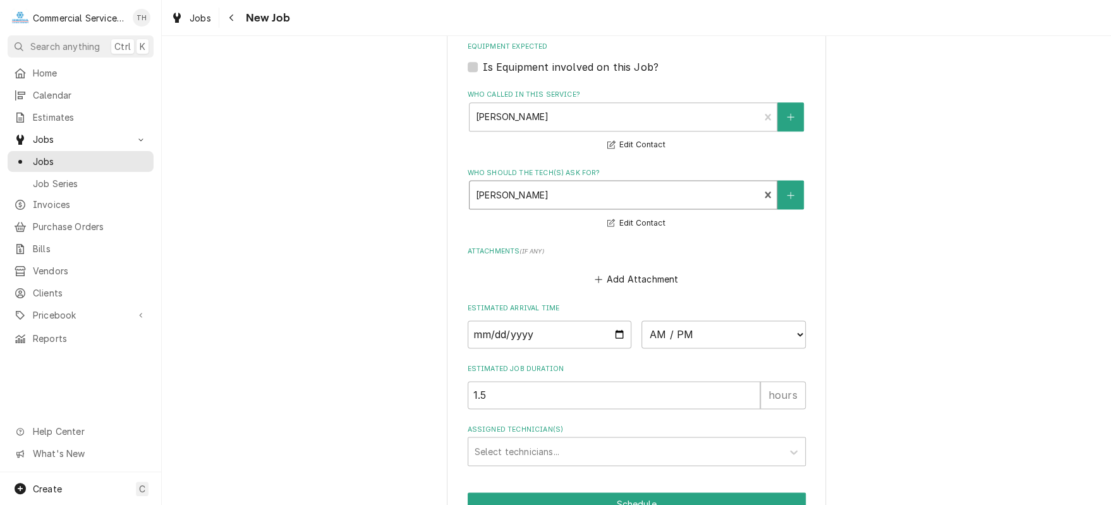
scroll to position [963, 0]
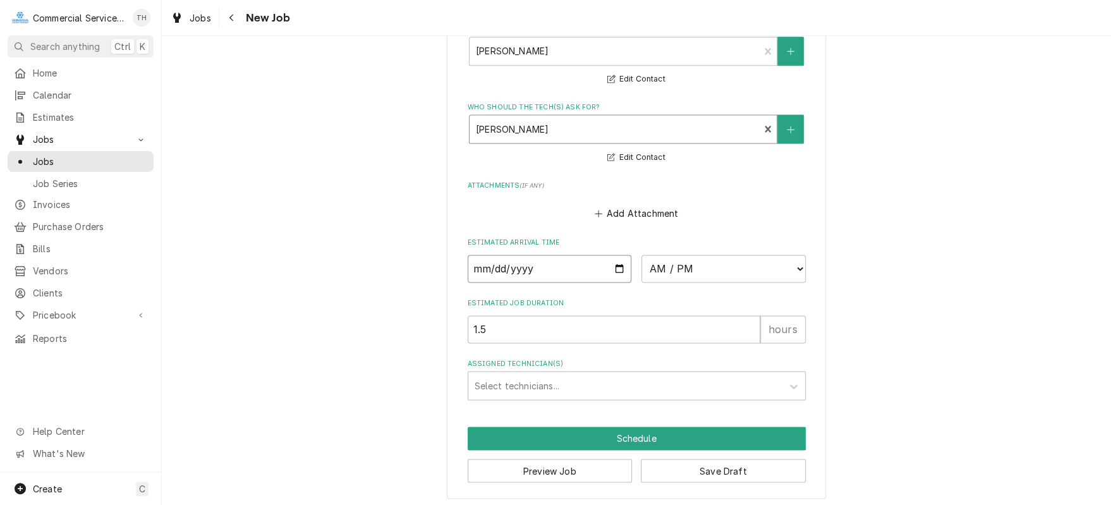
click at [617, 265] on input "Date" at bounding box center [550, 269] width 164 height 28
type textarea "x"
type input "[DATE]"
type textarea "x"
click at [715, 273] on select "AM / PM 6:00 AM 6:15 AM 6:30 AM 6:45 AM 7:00 AM 7:15 AM 7:30 AM 7:45 AM 8:00 AM…" at bounding box center [723, 269] width 164 height 28
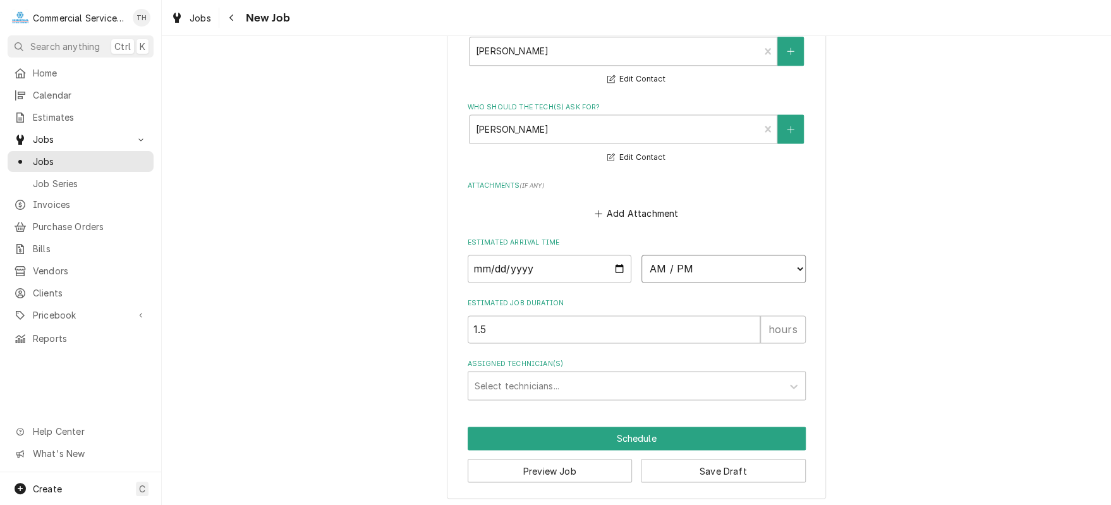
select select "11:00:00"
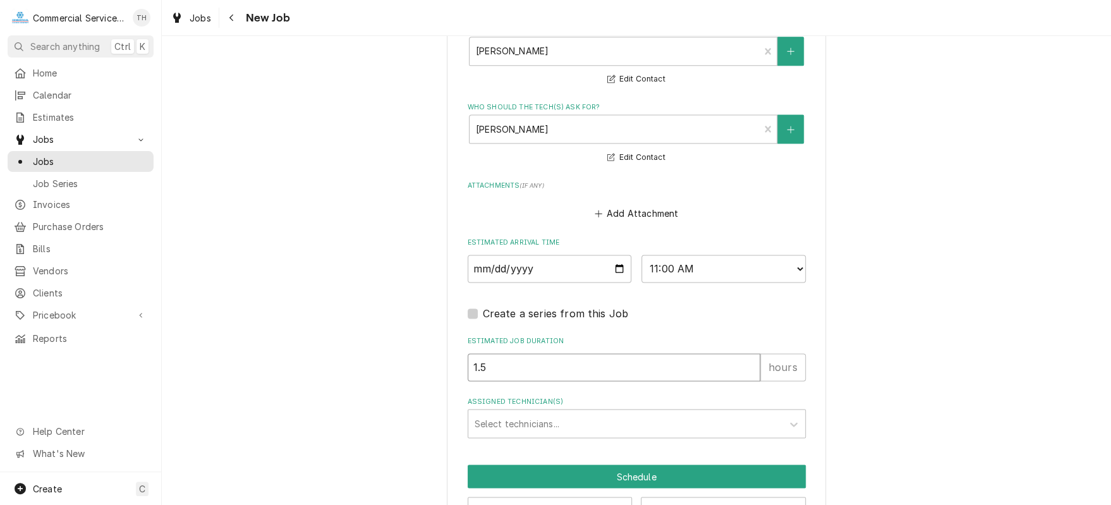
drag, startPoint x: 555, startPoint y: 359, endPoint x: 450, endPoint y: 362, distance: 104.9
type textarea "x"
type input "3"
type textarea "x"
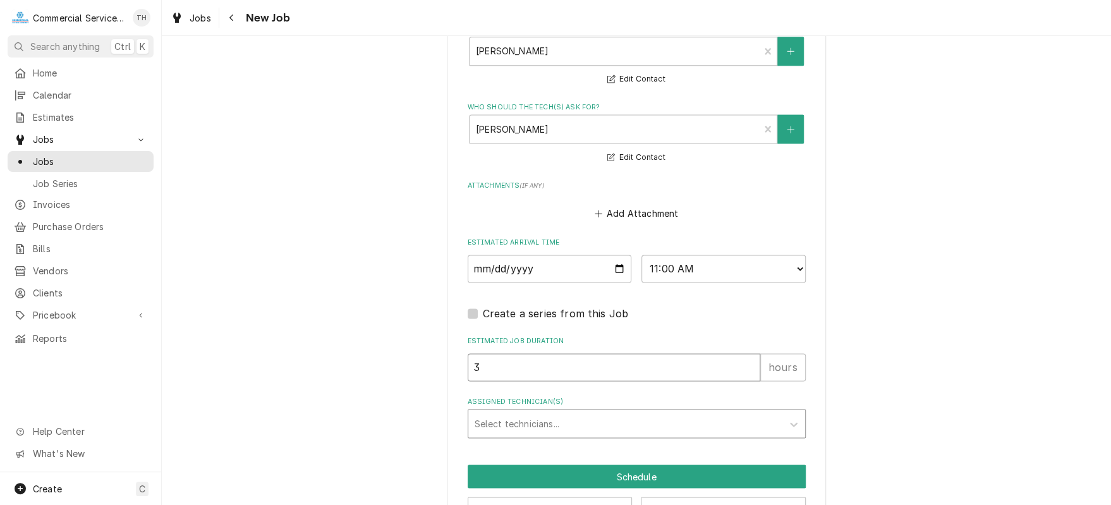
type input "3"
click at [489, 423] on div "Assigned Technician(s)" at bounding box center [625, 423] width 301 height 23
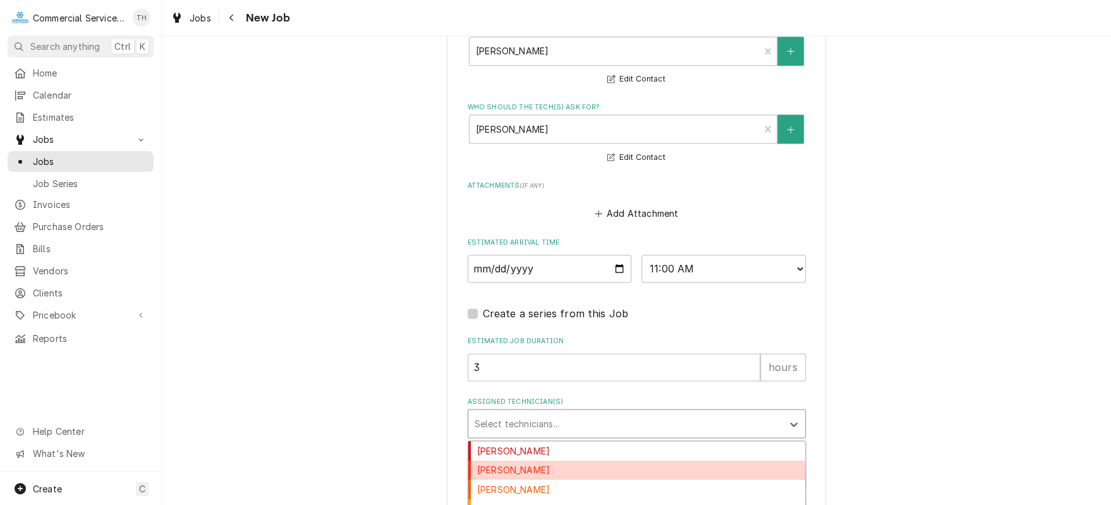
scroll to position [23, 0]
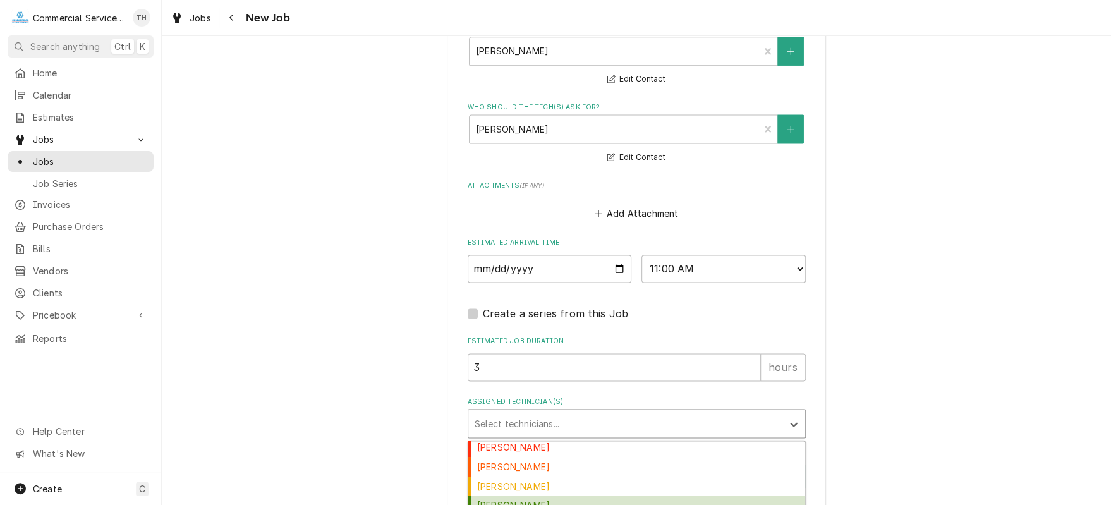
click at [541, 501] on div "Carson Bourdet" at bounding box center [636, 505] width 337 height 20
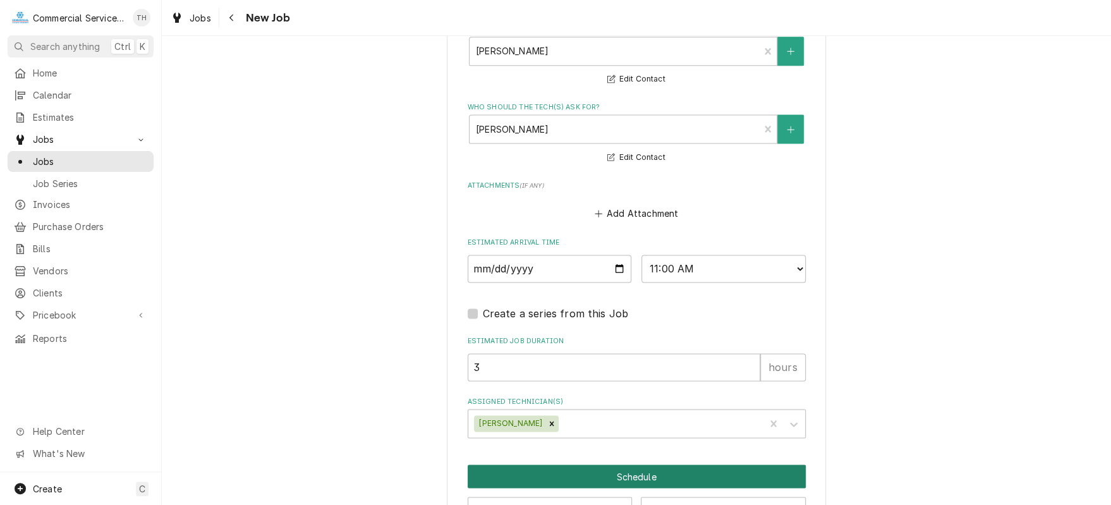
click at [604, 479] on button "Schedule" at bounding box center [637, 475] width 338 height 23
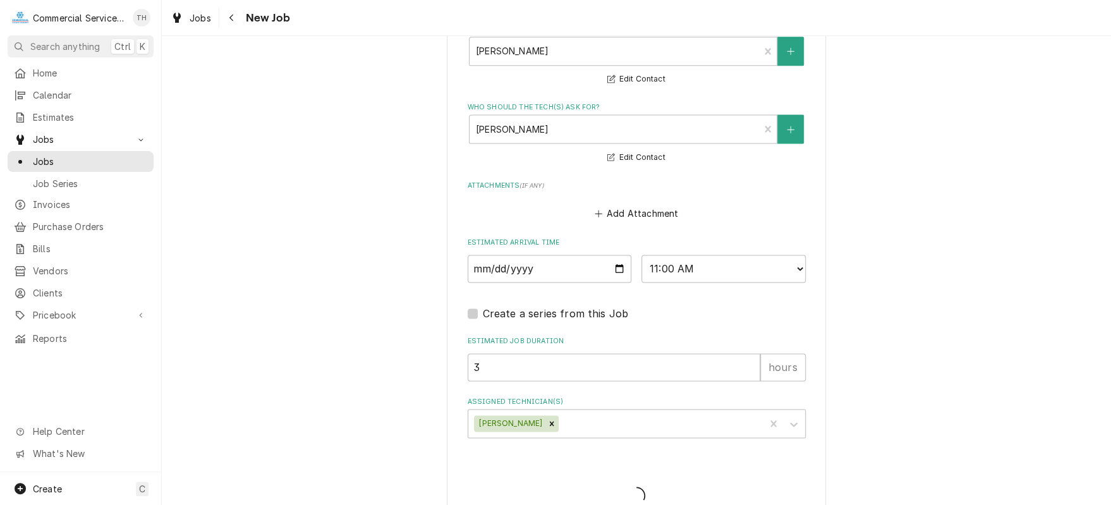
type textarea "x"
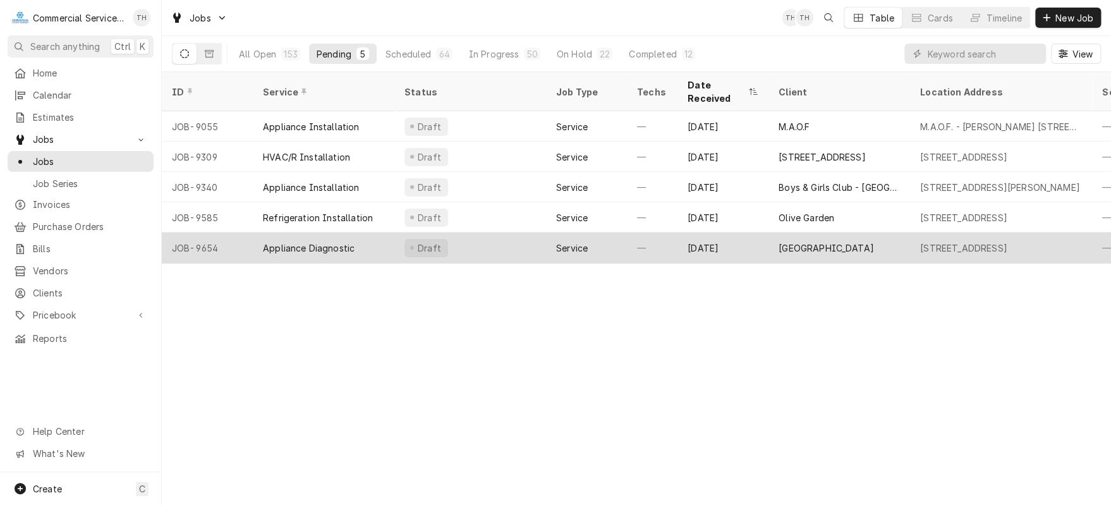
click at [792, 241] on div "[GEOGRAPHIC_DATA]" at bounding box center [826, 247] width 95 height 13
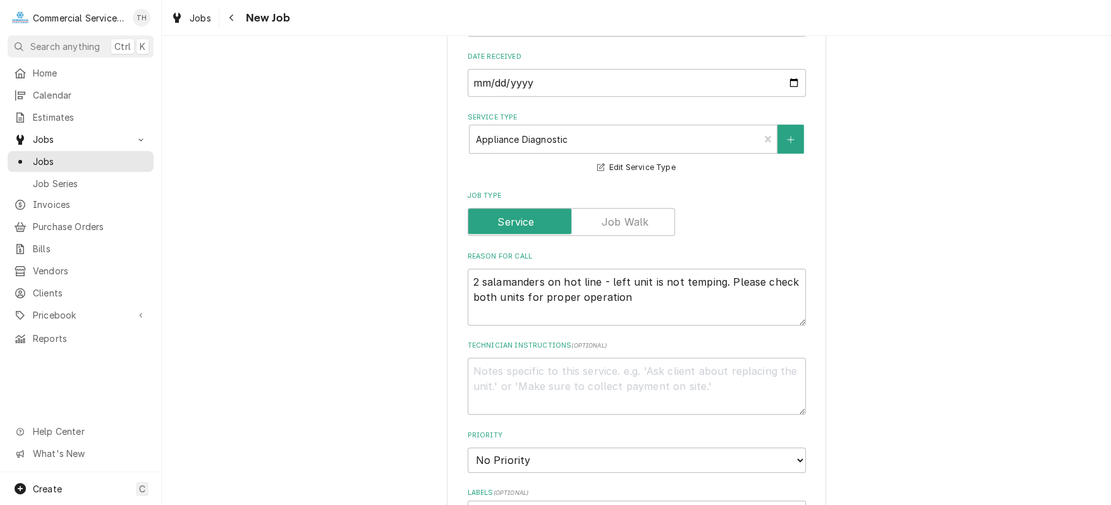
scroll to position [442, 0]
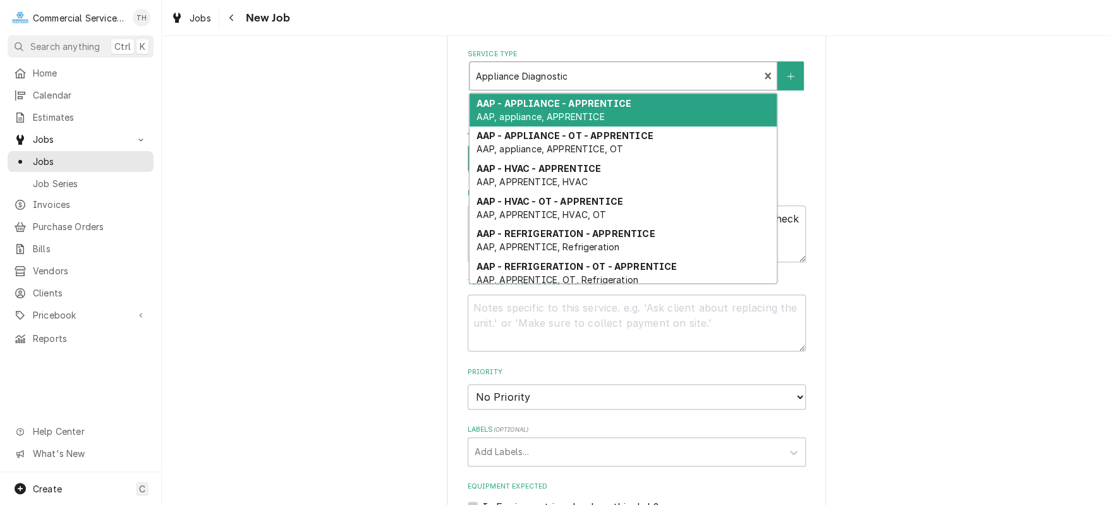
click at [712, 76] on div "Service Type" at bounding box center [614, 75] width 277 height 23
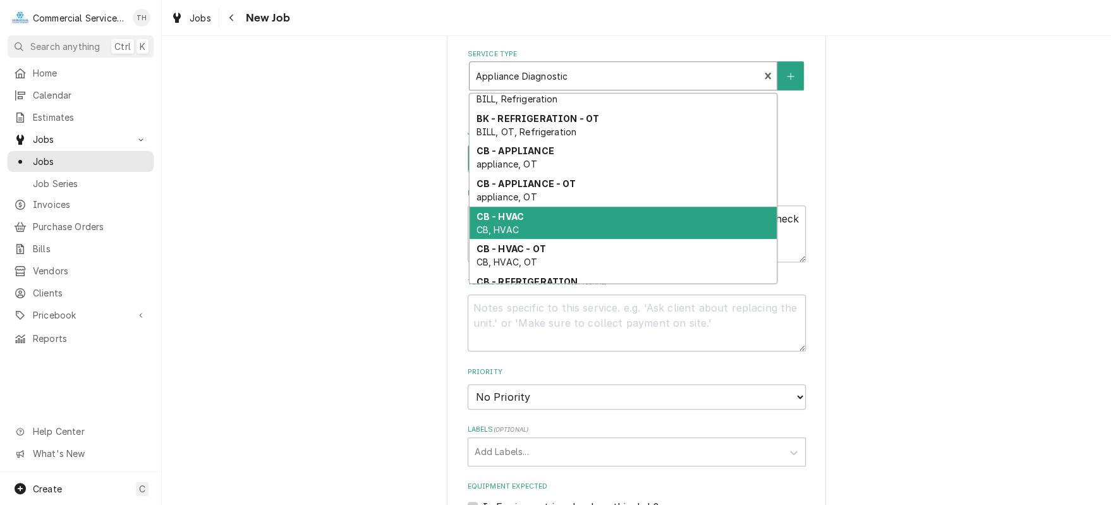
scroll to position [870, 0]
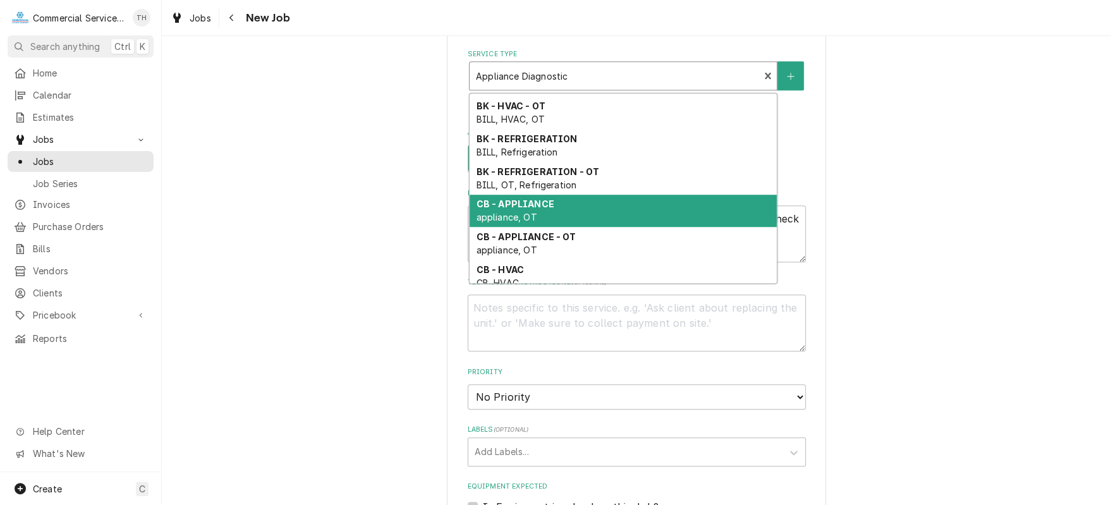
click at [632, 211] on div "CB - APPLIANCE appliance, OT" at bounding box center [623, 211] width 307 height 33
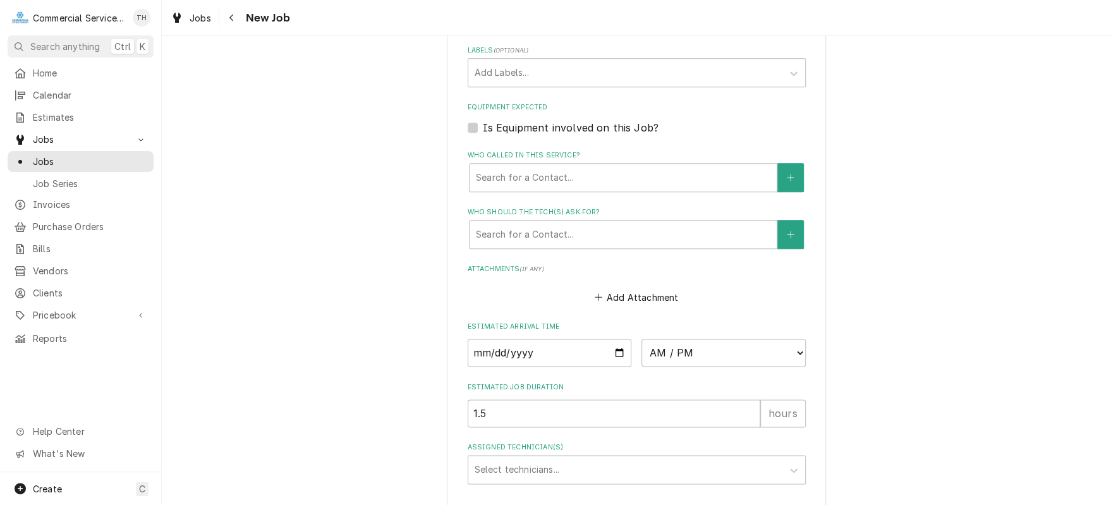
scroll to position [885, 0]
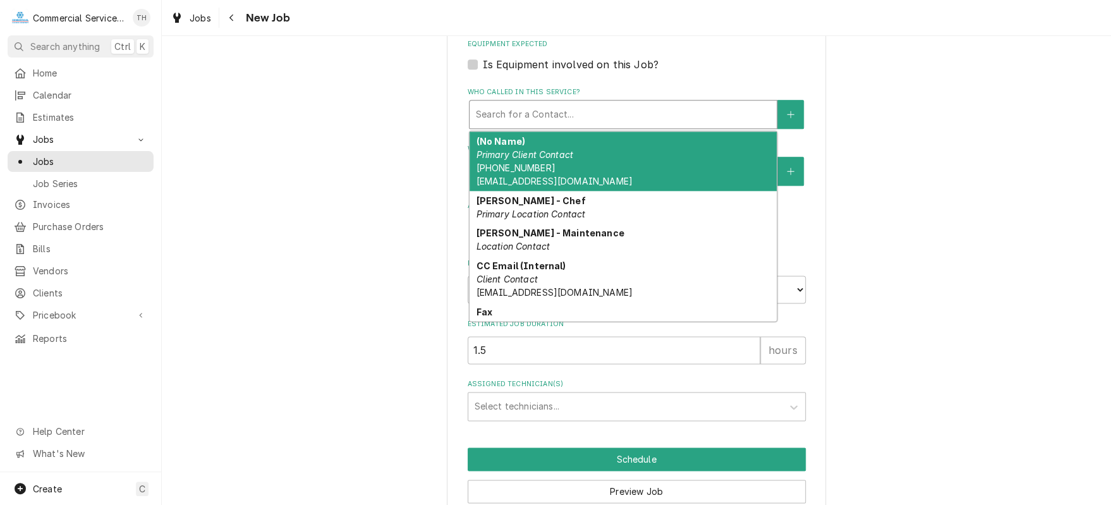
click at [632, 106] on div "Who called in this service?" at bounding box center [623, 114] width 294 height 23
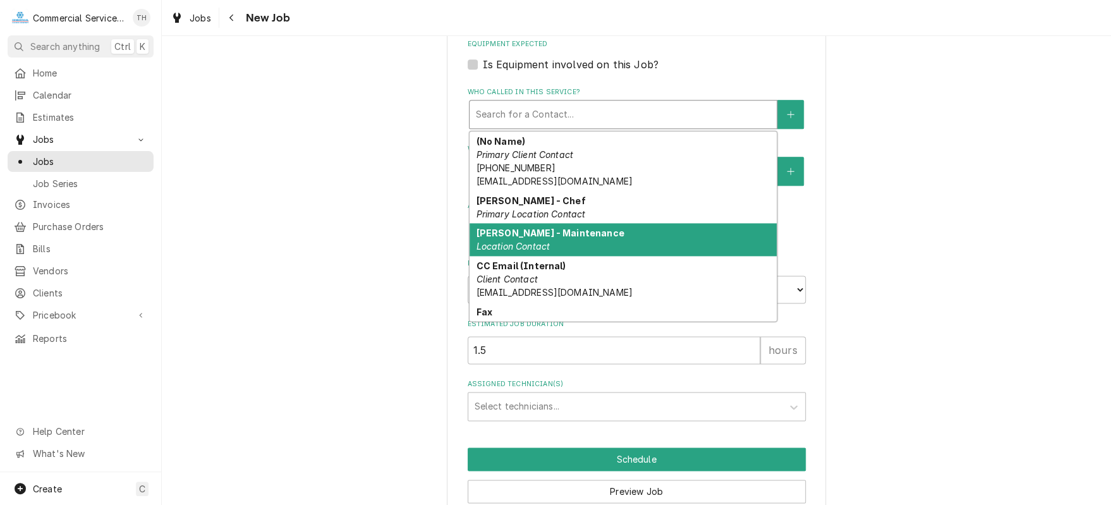
click at [615, 227] on div "[PERSON_NAME] - Maintenance Location Contact" at bounding box center [623, 239] width 307 height 33
type textarea "x"
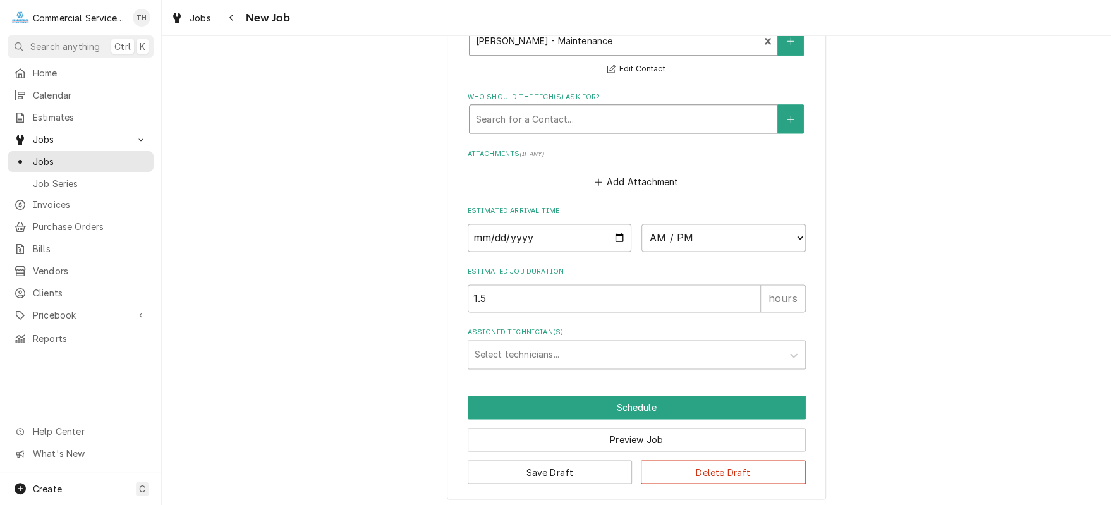
scroll to position [958, 0]
click at [615, 232] on input "Date" at bounding box center [550, 238] width 164 height 28
type input "[DATE]"
type textarea "x"
click at [794, 234] on select "AM / PM 6:00 AM 6:15 AM 6:30 AM 6:45 AM 7:00 AM 7:15 AM 7:30 AM 7:45 AM 8:00 AM…" at bounding box center [723, 238] width 164 height 28
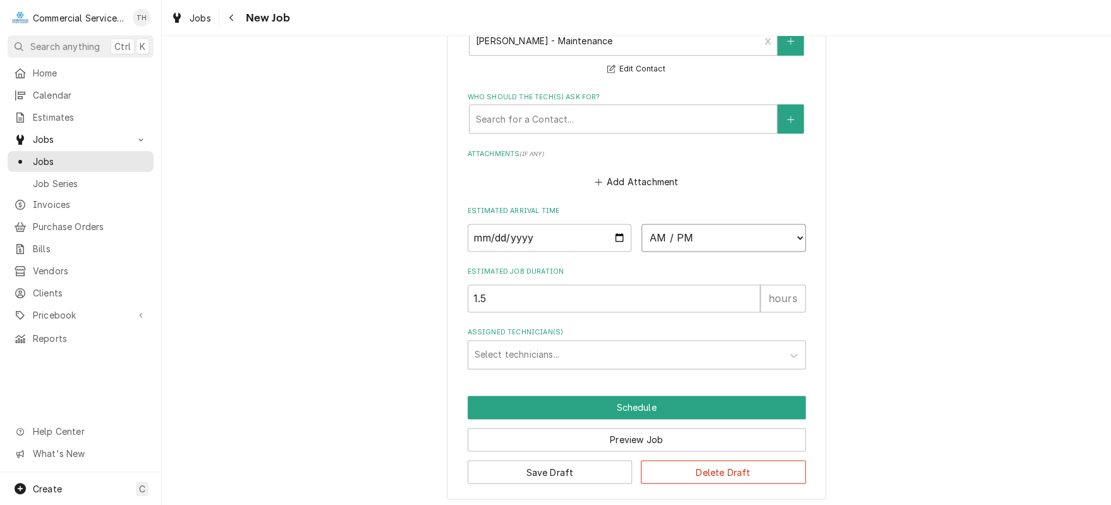
select select "13:45:00"
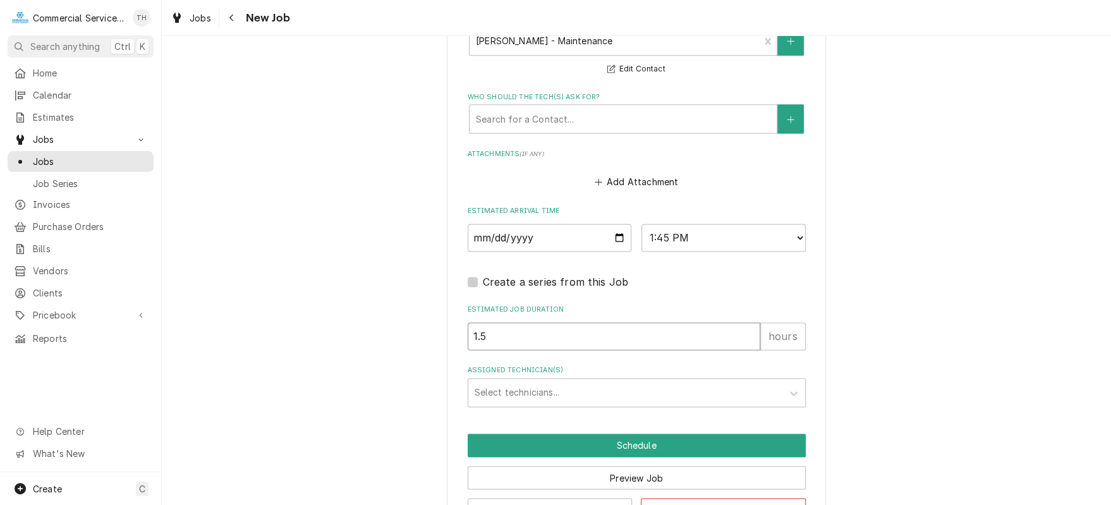
drag, startPoint x: 483, startPoint y: 333, endPoint x: 447, endPoint y: 336, distance: 36.1
type textarea "x"
type input "3"
type textarea "x"
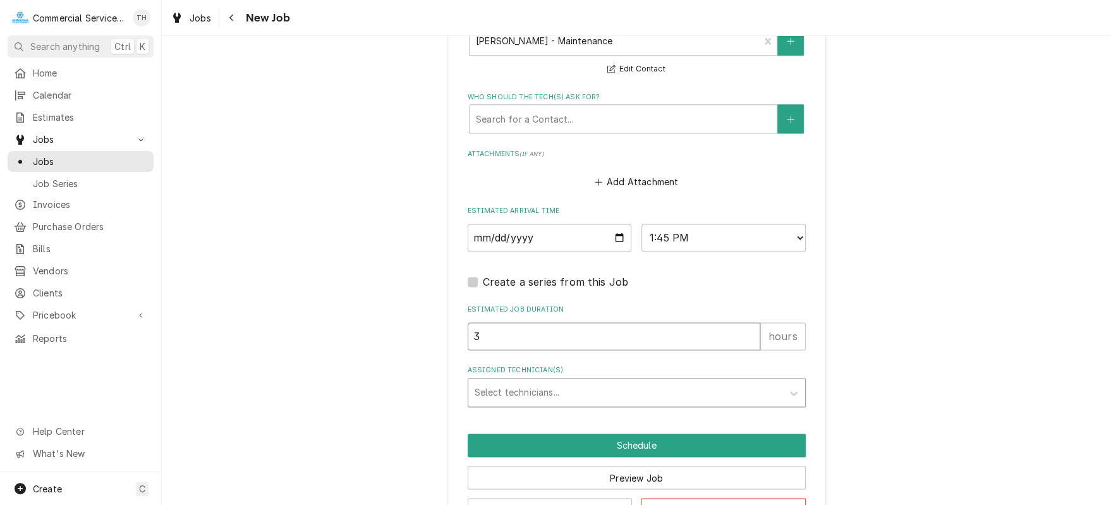
type input "3"
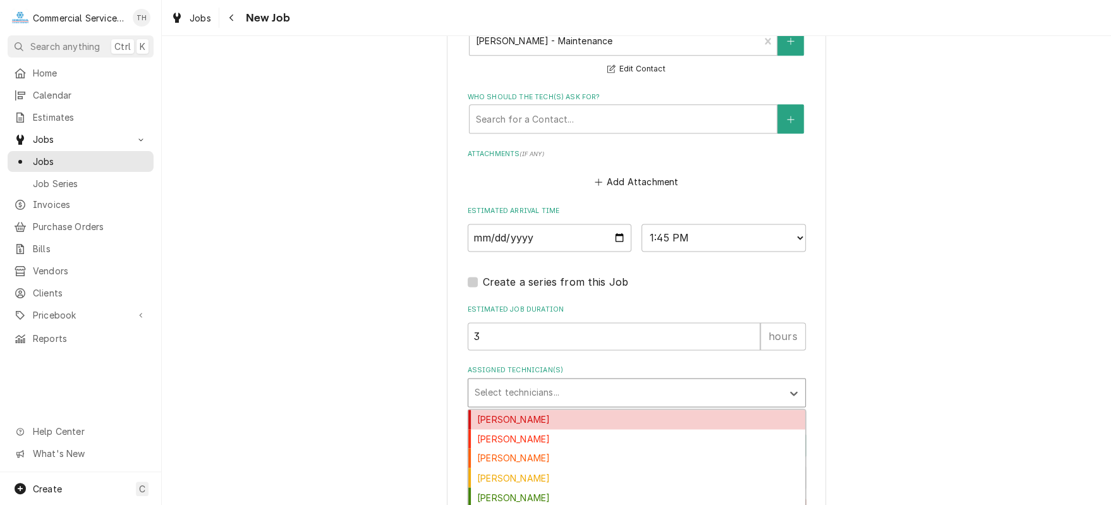
click at [557, 387] on div "Assigned Technician(s)" at bounding box center [625, 392] width 301 height 23
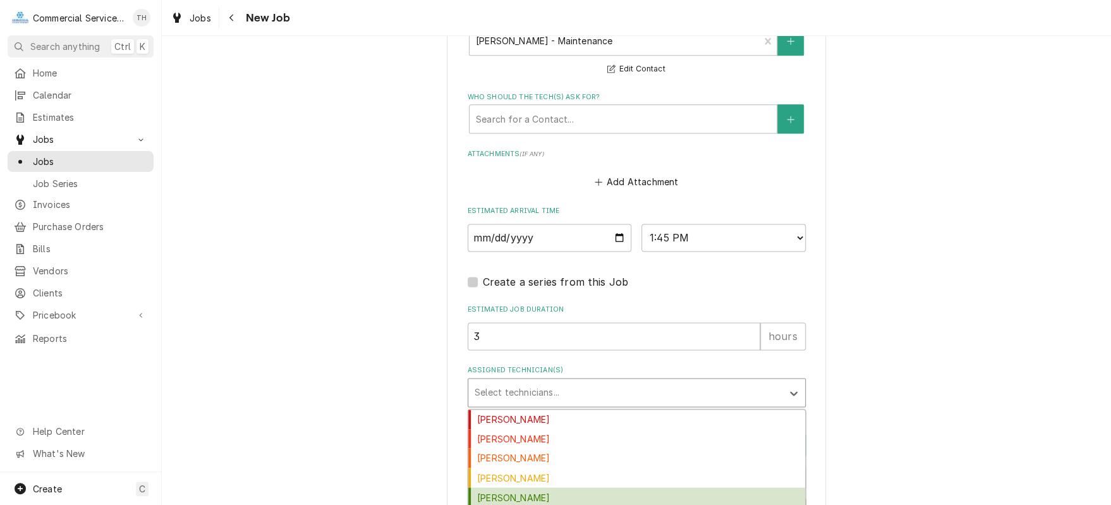
click at [583, 492] on div "[PERSON_NAME]" at bounding box center [636, 497] width 337 height 20
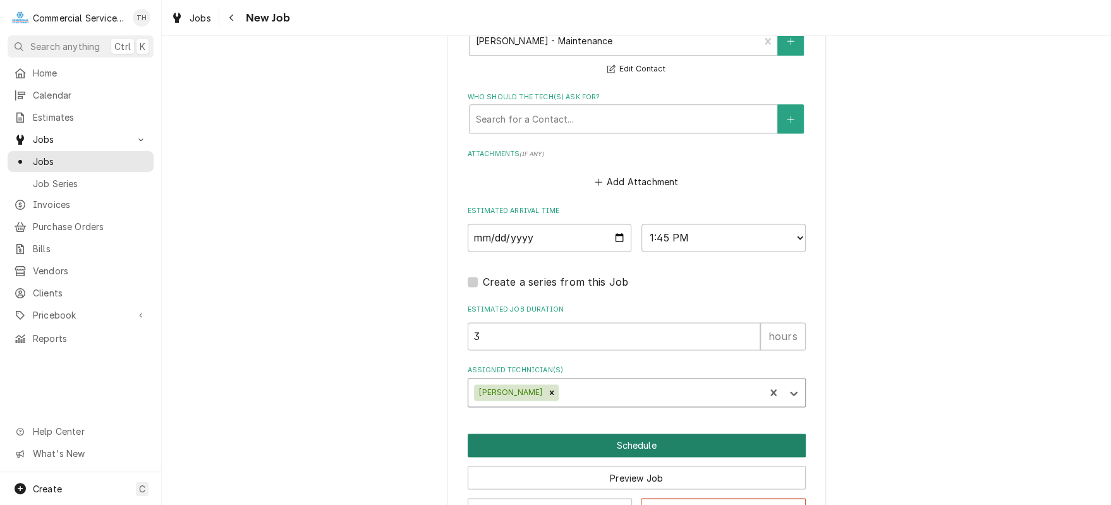
click at [623, 444] on button "Schedule" at bounding box center [637, 444] width 338 height 23
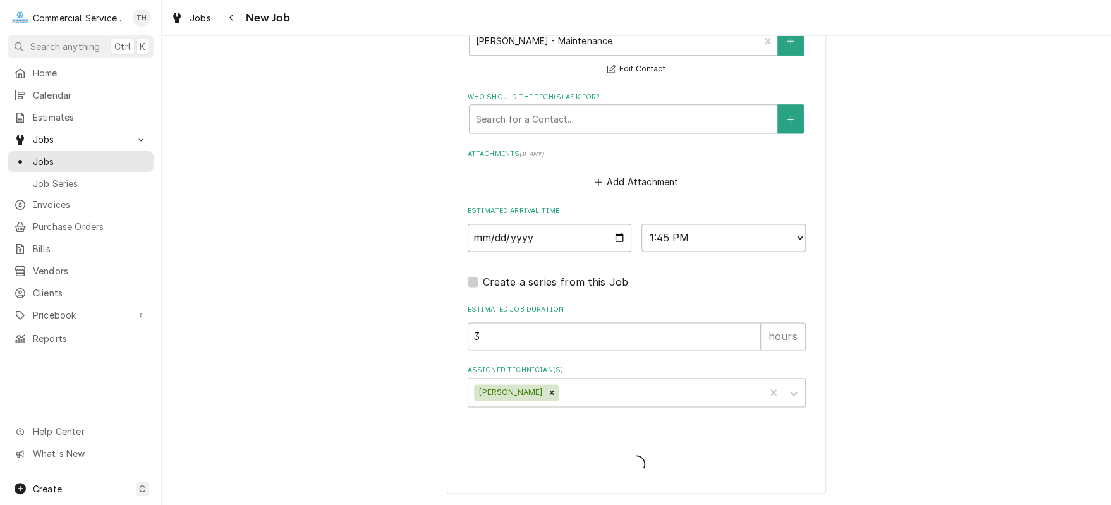
scroll to position [953, 0]
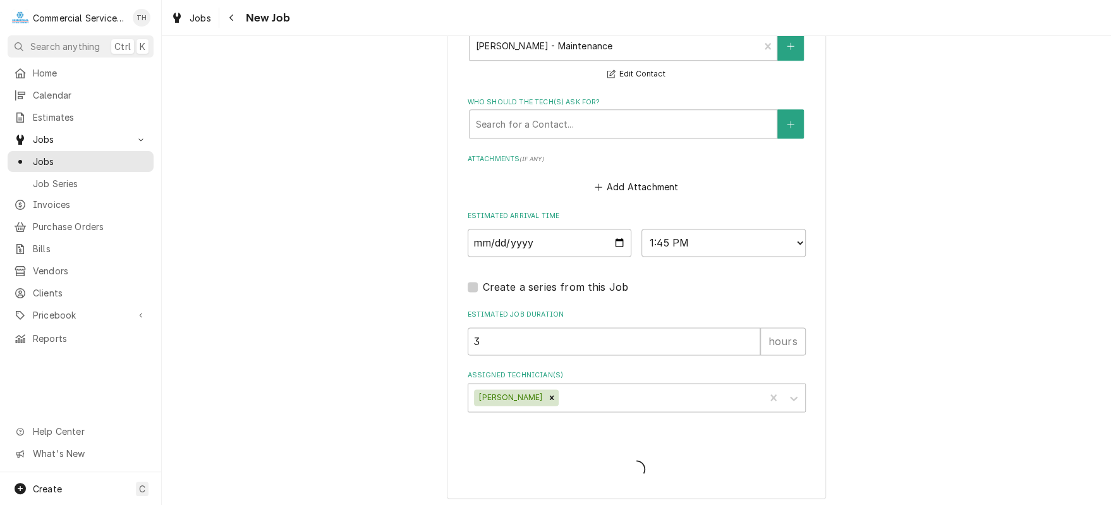
type textarea "x"
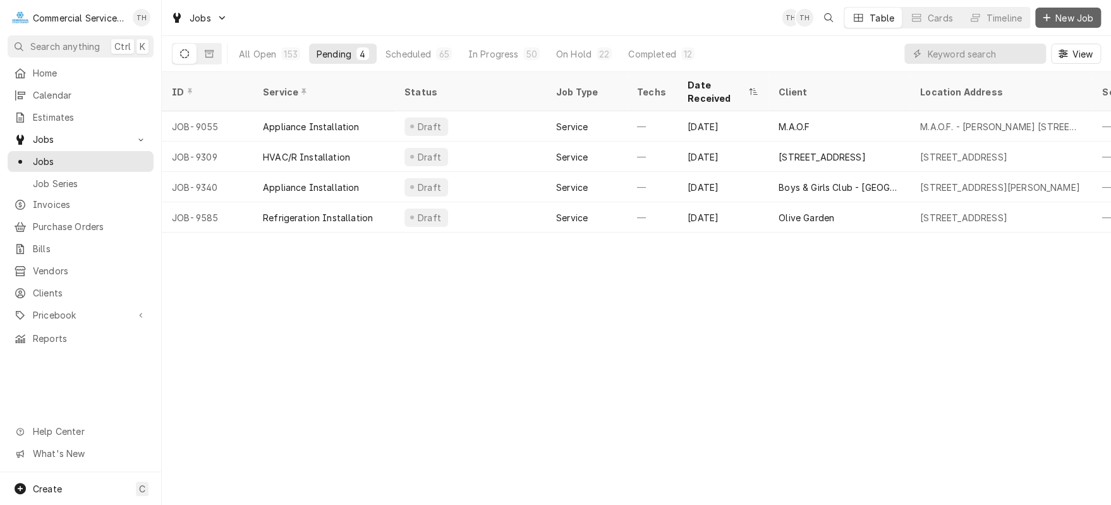
click at [1082, 14] on span "New Job" at bounding box center [1074, 17] width 43 height 13
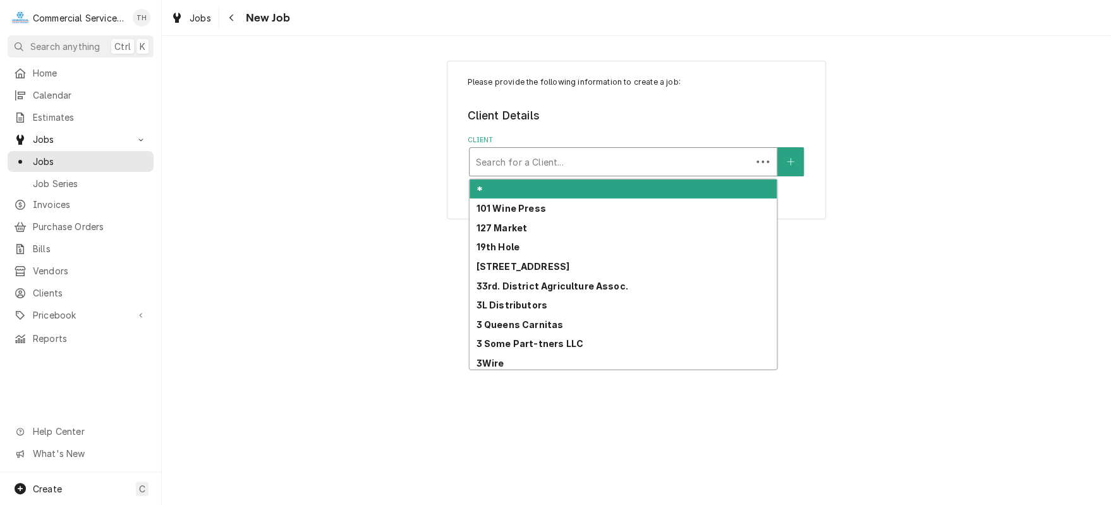
click at [532, 171] on div "Client" at bounding box center [610, 161] width 269 height 23
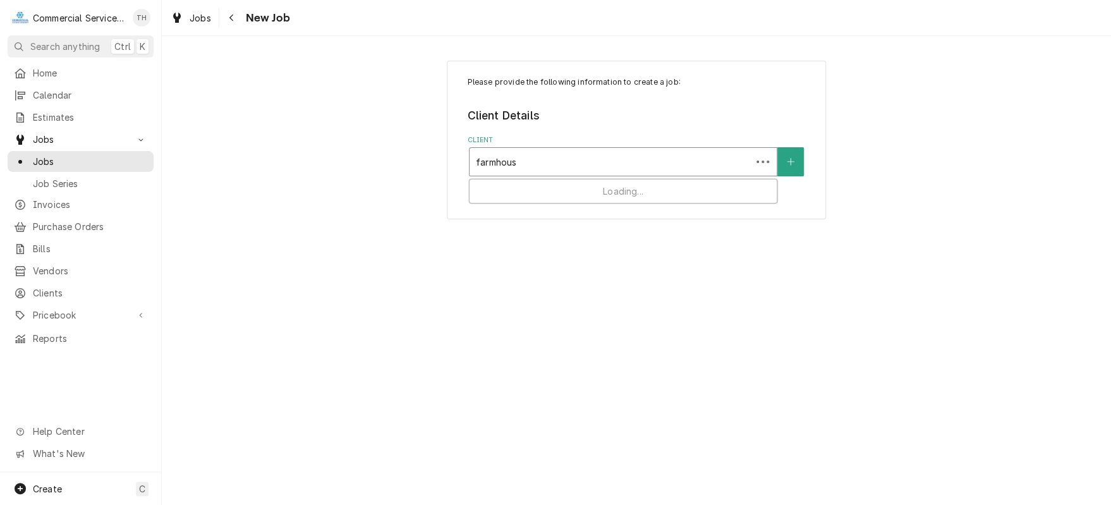
type input "farmhouse"
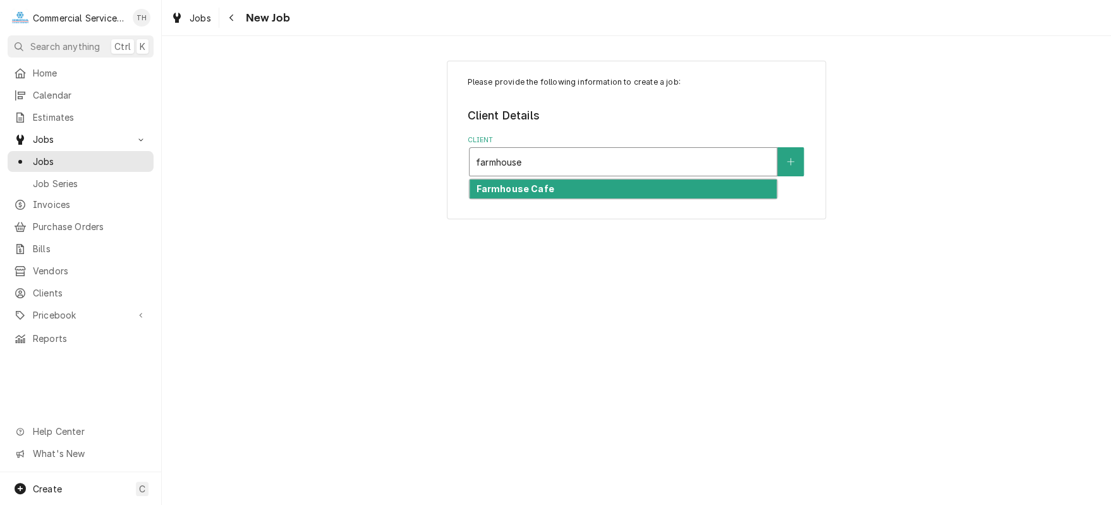
click at [531, 191] on strong "Farmhouse Cafe" at bounding box center [515, 188] width 78 height 11
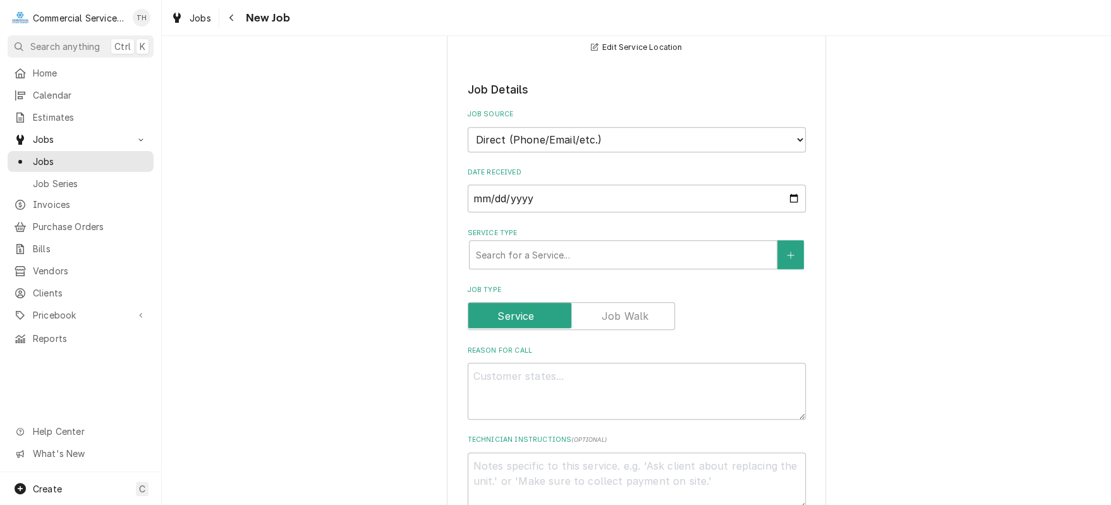
scroll to position [316, 0]
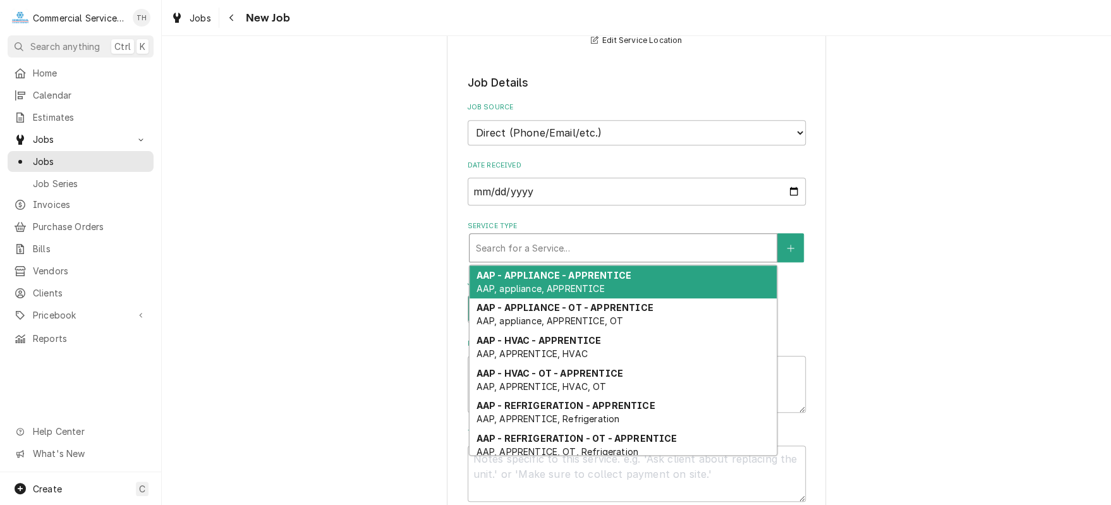
click at [503, 237] on div "Service Type" at bounding box center [623, 247] width 294 height 23
type textarea "x"
type input "d"
type textarea "x"
type input "dw"
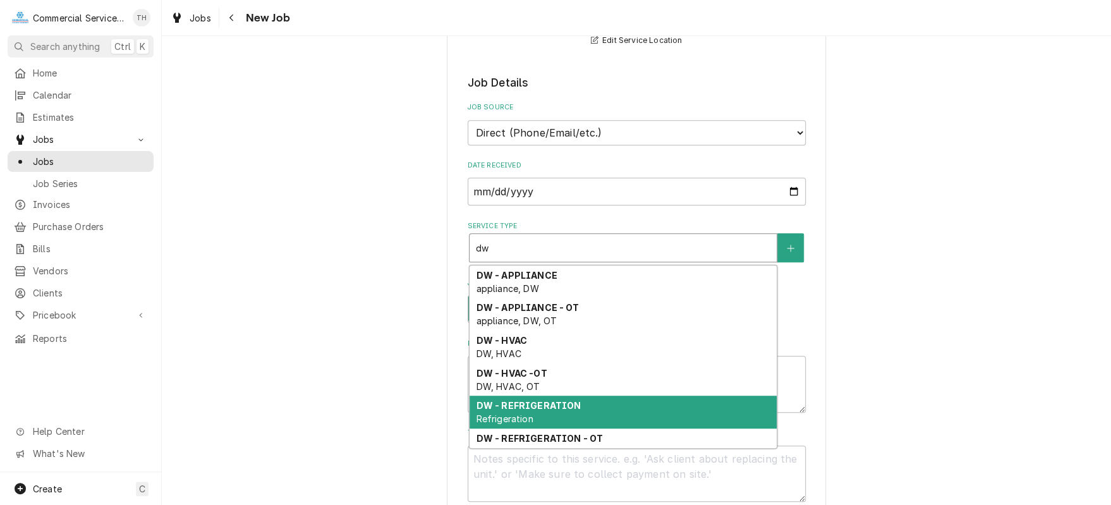
click at [554, 400] on strong "DW - REFRIGERATION" at bounding box center [528, 405] width 105 height 11
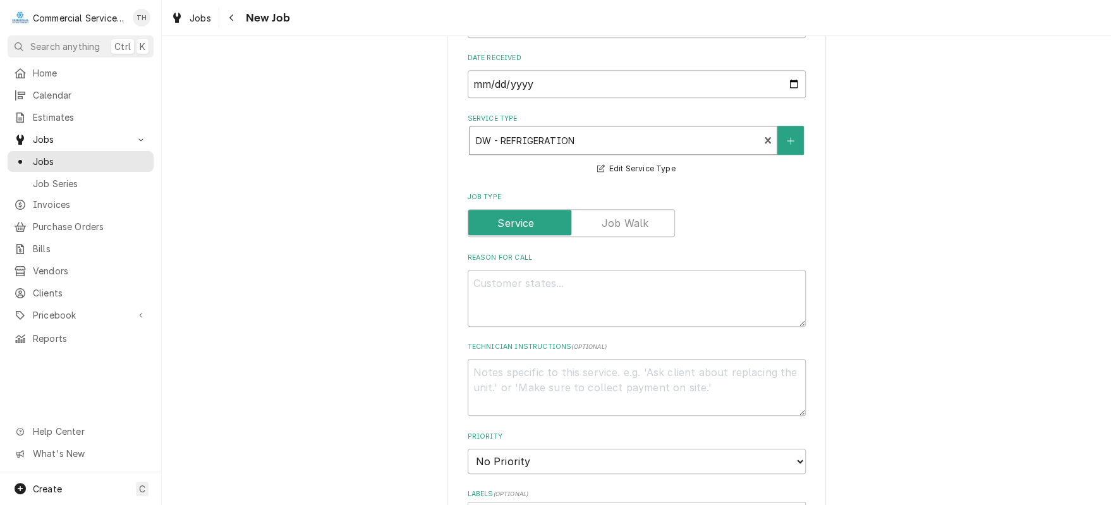
scroll to position [442, 0]
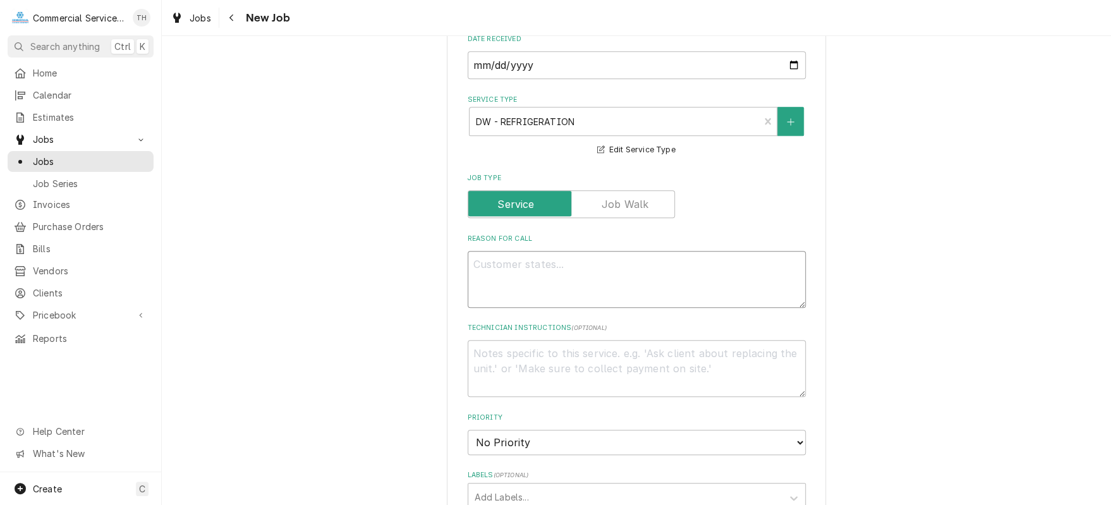
click at [516, 259] on textarea "Reason For Call" at bounding box center [637, 279] width 338 height 57
type textarea "x"
type textarea "3"
type textarea "x"
type textarea "3"
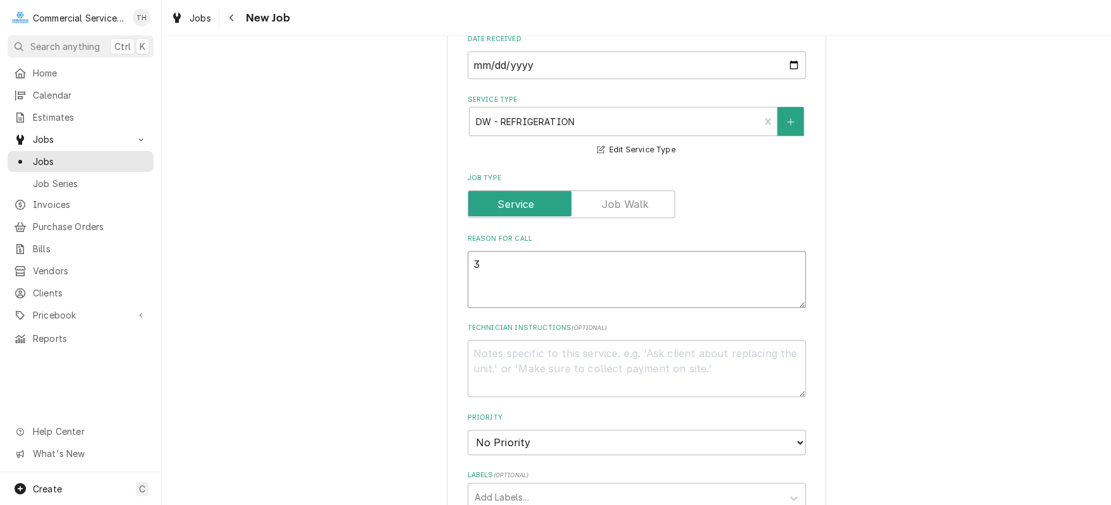
type textarea "x"
type textarea "3 d"
type textarea "x"
type textarea "3 do"
type textarea "x"
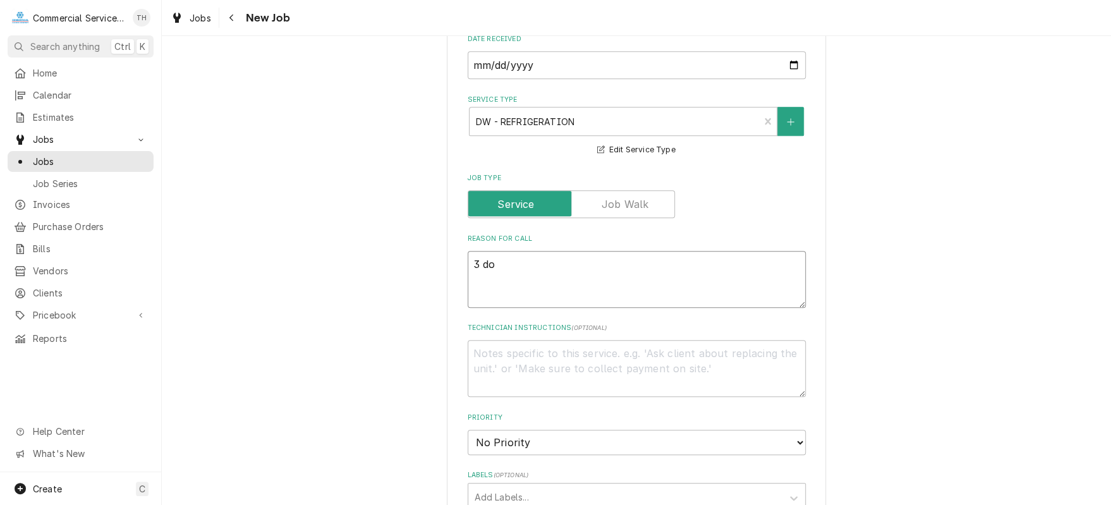
type textarea "3 doo"
type textarea "x"
type textarea "3 door"
type textarea "x"
type textarea "3 door"
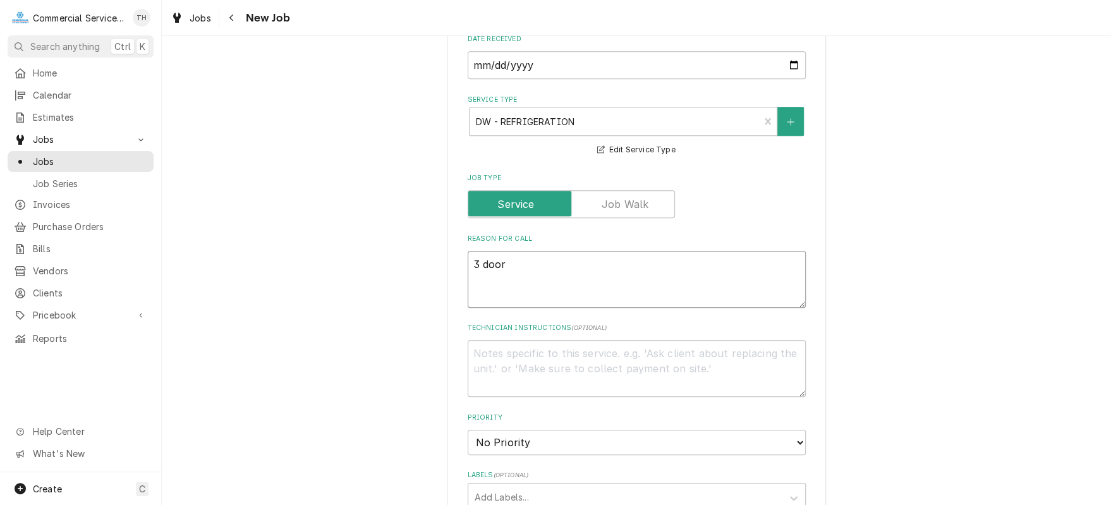
type textarea "x"
type textarea "3 door A"
type textarea "x"
type textarea "3 door Ad"
type textarea "x"
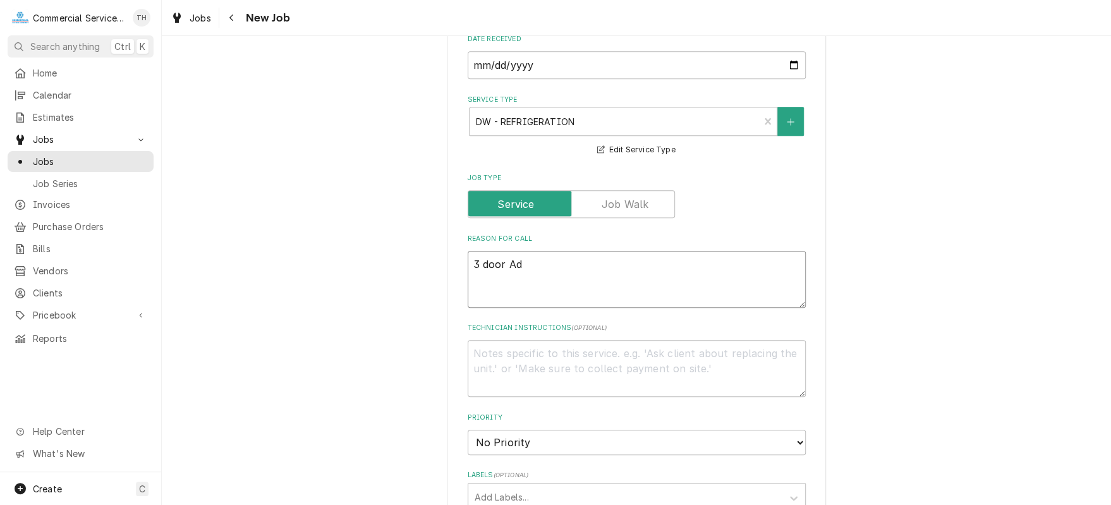
type textarea "3 door Adv"
type textarea "x"
type textarea "3 door Adva"
type textarea "x"
type textarea "3 door Advan"
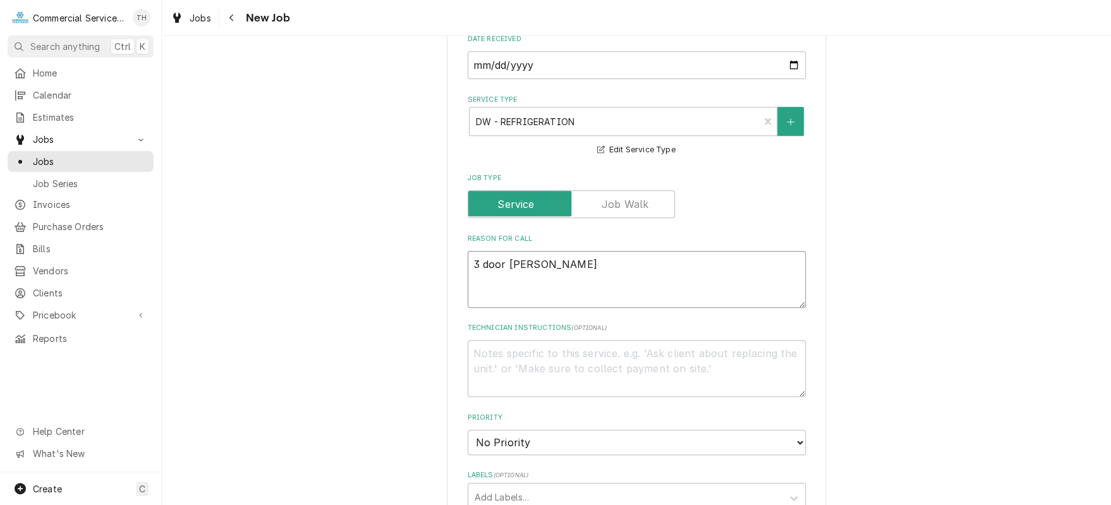
type textarea "x"
type textarea "3 door Advant"
type textarea "x"
type textarea "3 door Advantc"
type textarea "x"
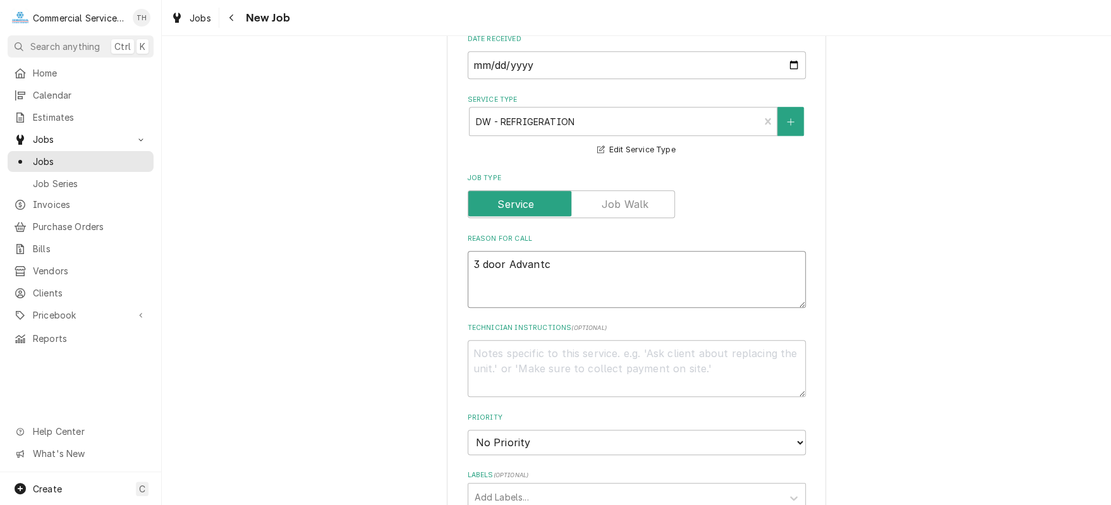
type textarea "3 door Advantco"
type textarea "x"
type textarea "3 door Advantco"
type textarea "x"
type textarea "3 door Advantco c"
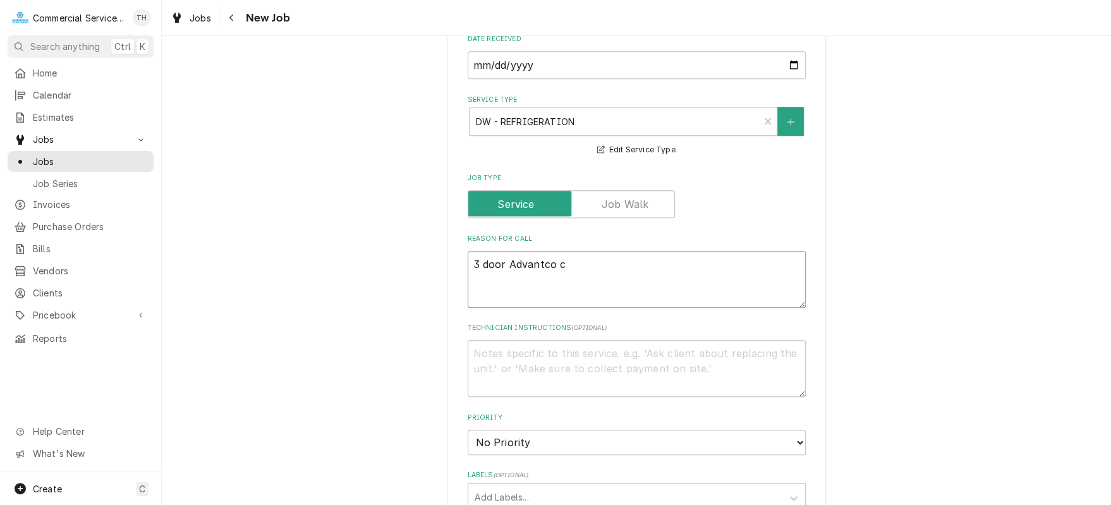
type textarea "x"
type textarea "3 door Advantco co"
type textarea "x"
type textarea "3 door Advantco coo"
type textarea "x"
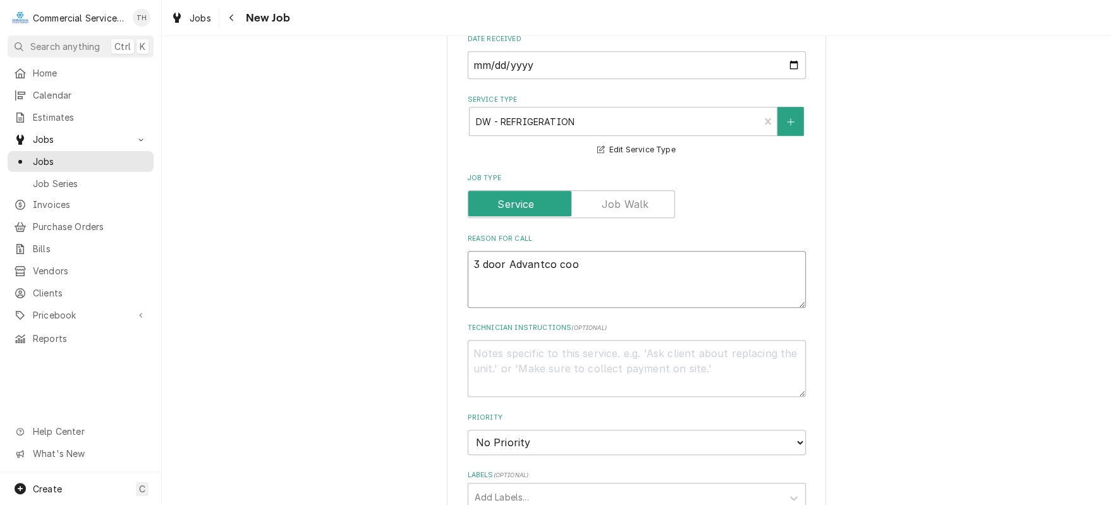
type textarea "3 door Advantco cool"
type textarea "x"
type textarea "3 door Advantco coole"
type textarea "x"
type textarea "3 door Advantco cooler"
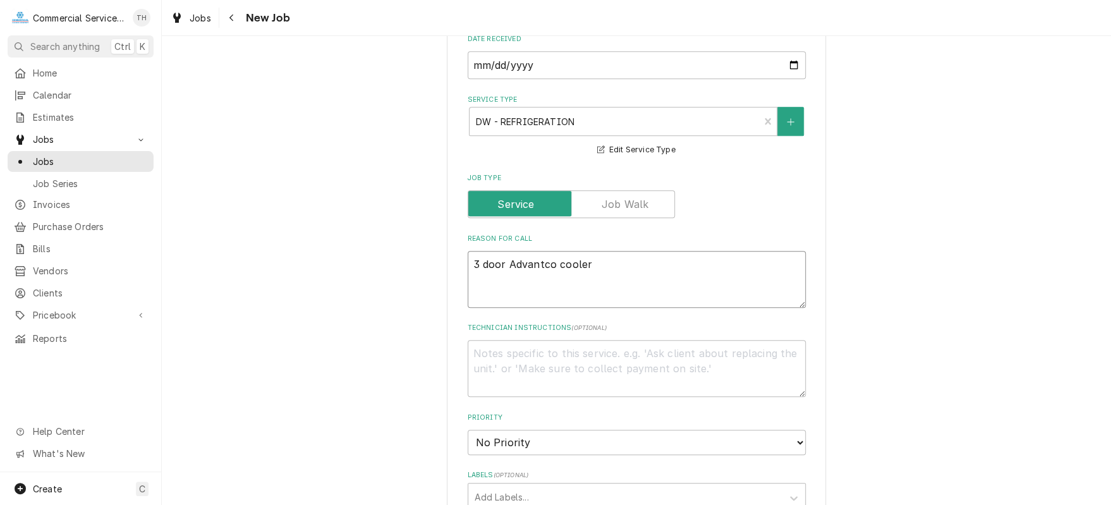
type textarea "x"
type textarea "3 door Advantco cooler"
type textarea "x"
type textarea "3 door Advantco cooler h"
type textarea "x"
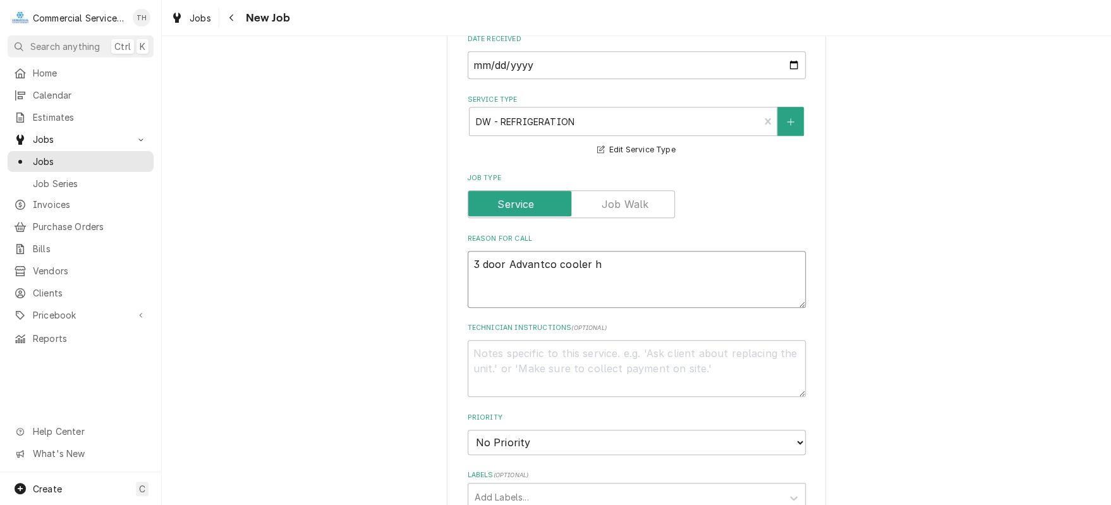
type textarea "3 door Advantco cooler ha"
type textarea "x"
type textarea "3 door Advantco cooler hav"
type textarea "x"
type textarea "3 door Advantco cooler havi"
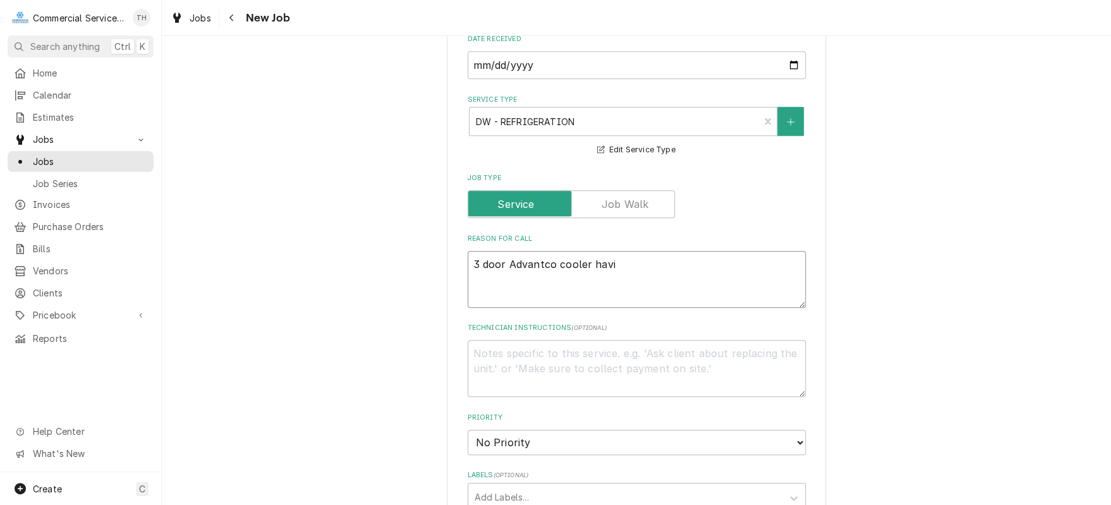
type textarea "x"
type textarea "3 door Advantco cooler havin"
type textarea "x"
type textarea "3 door Advantco cooler having"
type textarea "x"
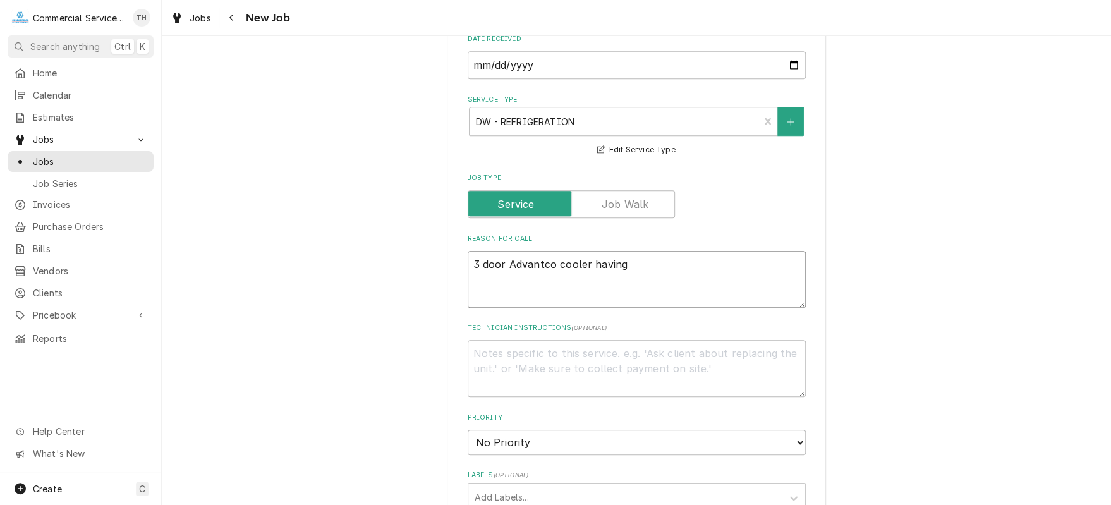
type textarea "3 door Advantco cooler having"
type textarea "x"
type textarea "3 door Advantco cooler having t"
type textarea "x"
type textarea "3 door Advantco cooler having te"
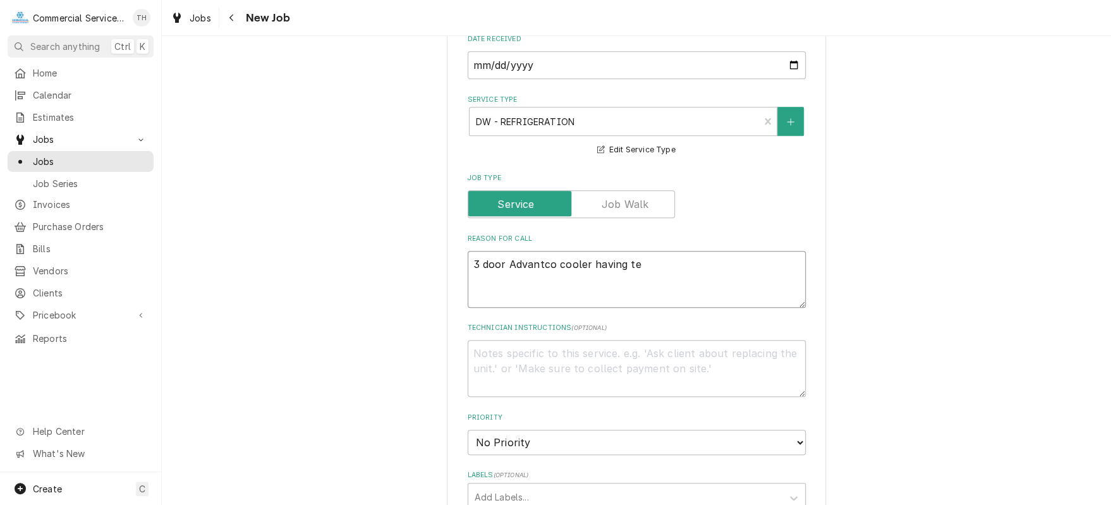
type textarea "x"
type textarea "3 door Advantco cooler having tem"
type textarea "x"
type textarea "3 door Advantco cooler having temp"
type textarea "x"
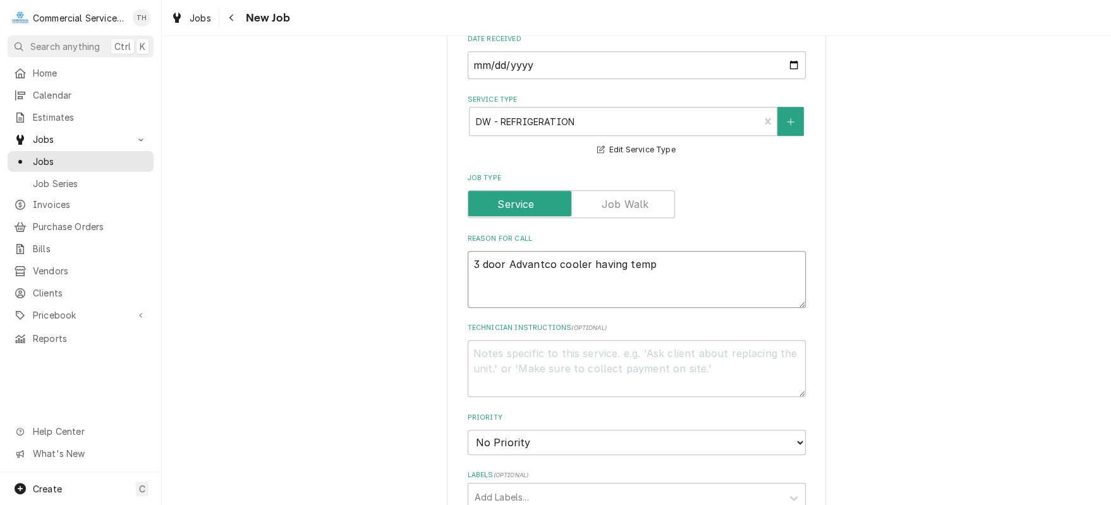
type textarea "3 door Advantco cooler having tempe"
type textarea "x"
type textarea "3 door Advantco cooler having temper"
type textarea "x"
type textarea "3 door Advantco cooler having tempera"
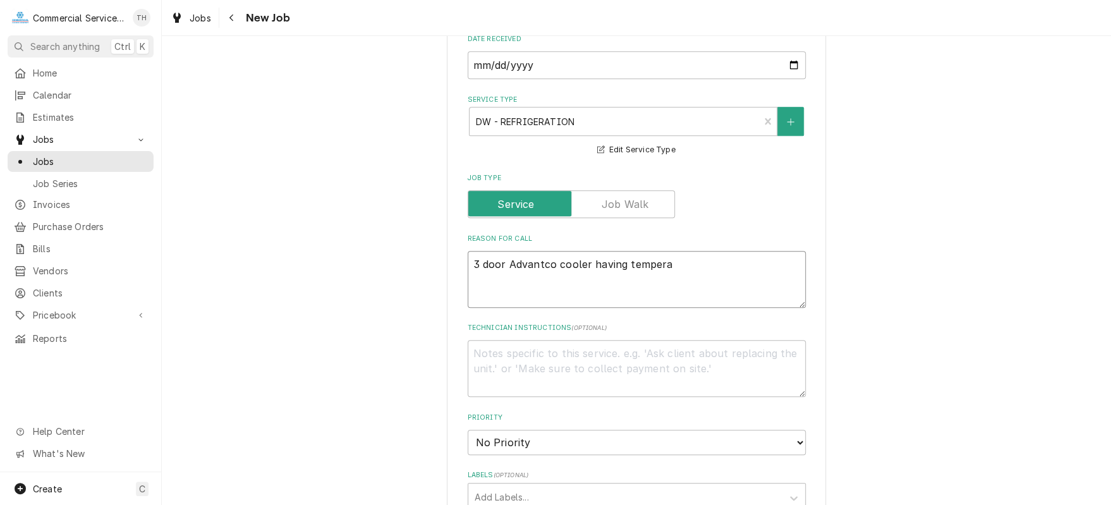
type textarea "x"
type textarea "3 door Advantco cooler having temperat"
type textarea "x"
type textarea "3 door Advantco cooler having temperatu"
type textarea "x"
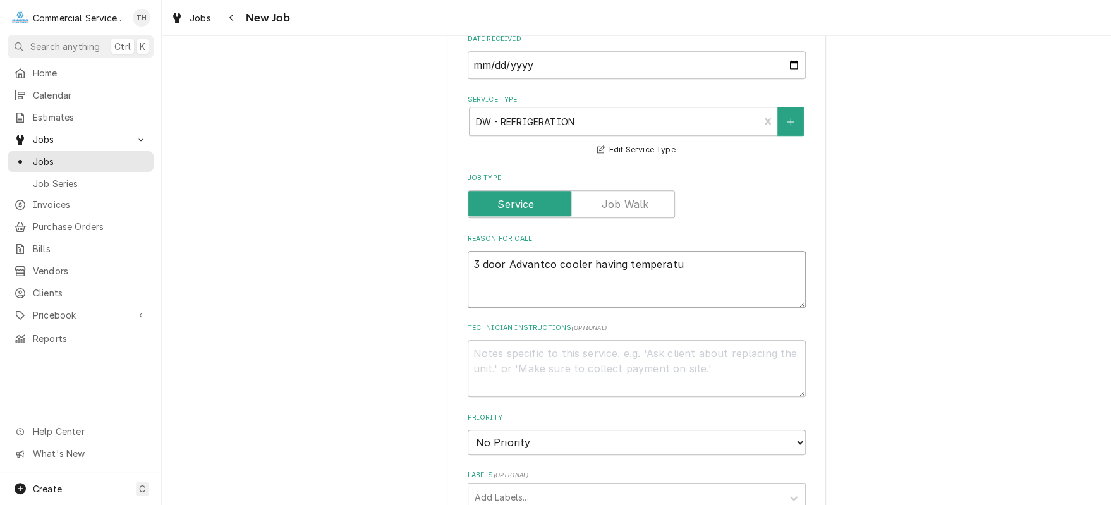
type textarea "3 door Advantco cooler having temperatur"
type textarea "x"
type textarea "3 door Advantco cooler having temperature"
type textarea "x"
type textarea "3 door Advantco cooler having temperature"
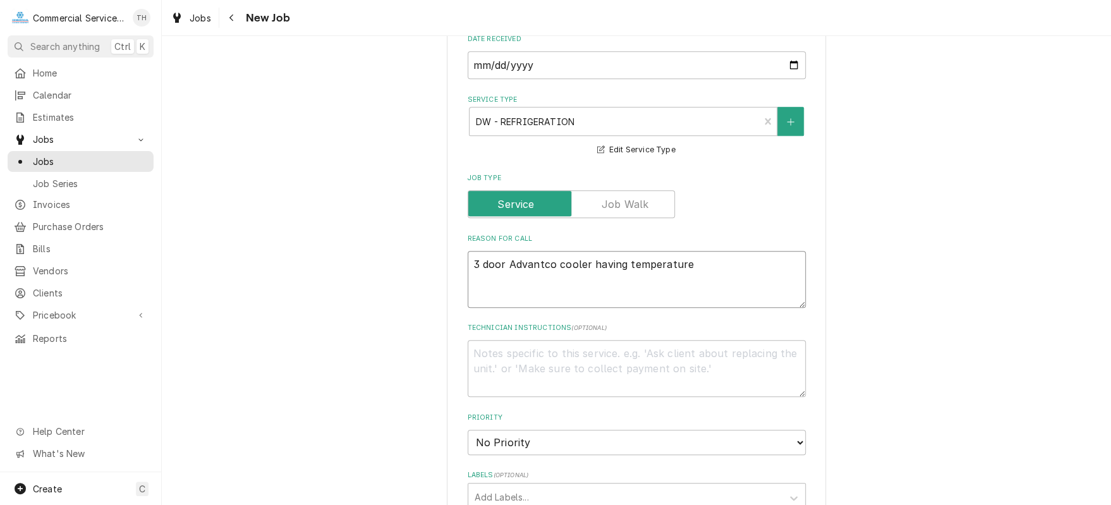
type textarea "x"
type textarea "3 door Advantco cooler having temperature i"
type textarea "x"
type textarea "3 door Advantco cooler having temperature is"
type textarea "x"
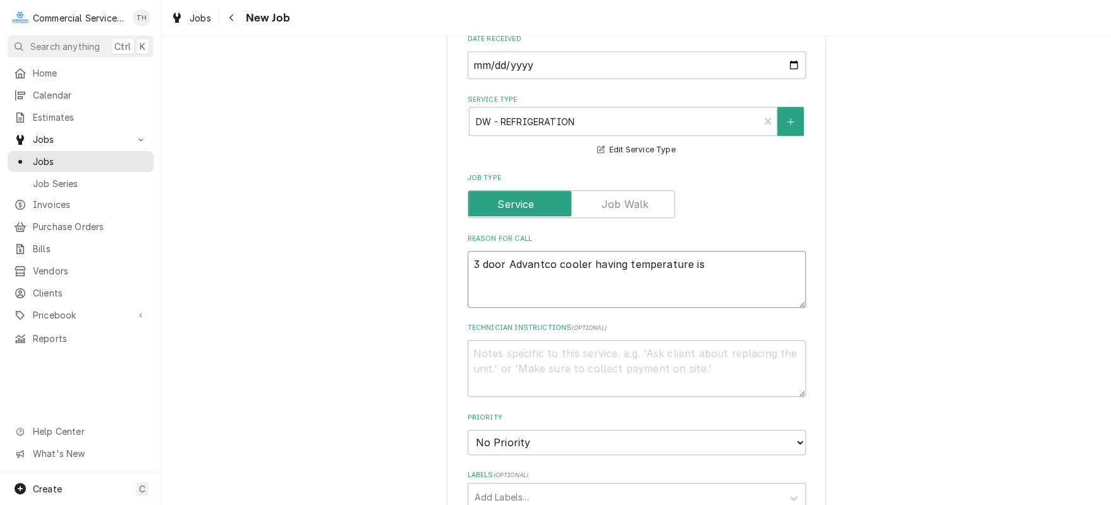
type textarea "3 door Advantco cooler having temperature iss"
type textarea "x"
type textarea "3 door Advantco cooler having temperature issu"
type textarea "x"
type textarea "3 door Advantco cooler having temperature issue"
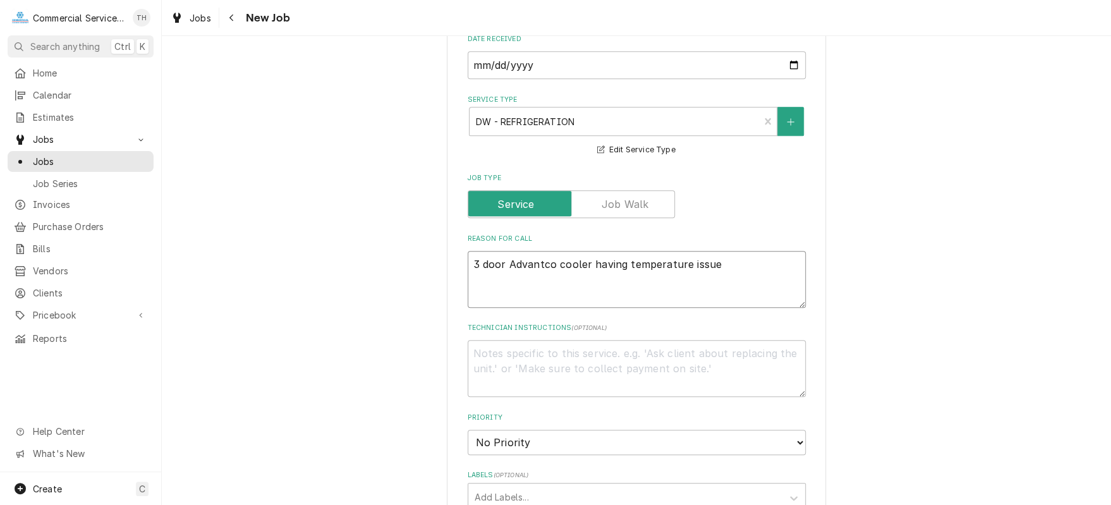
type textarea "x"
type textarea "3 door Advantco cooler having temperature issues"
type textarea "x"
type textarea "3 door Advantco cooler having temperature issues."
type textarea "x"
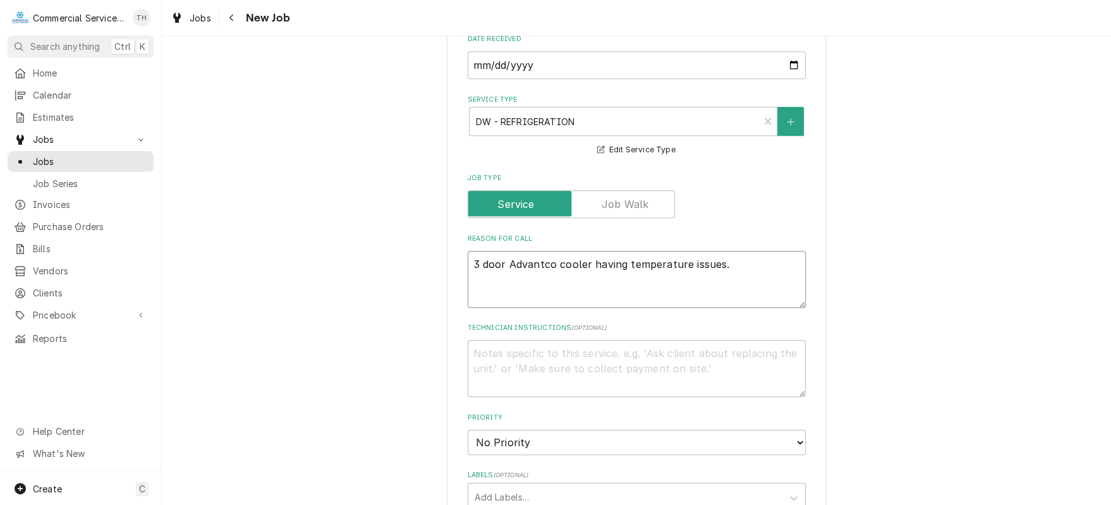
type textarea "3 door Advantco cooler having temperature issues."
type textarea "x"
type textarea "3 door Advantco cooler having temperature issues."
type textarea "x"
type textarea "3 door Advantco cooler having temperature issues. S"
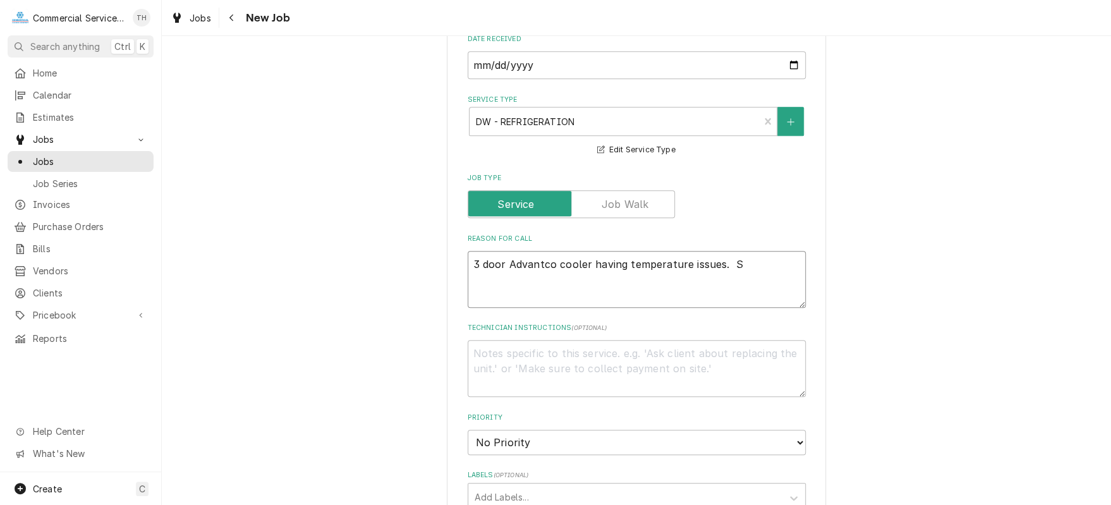
type textarea "x"
type textarea "3 door Advantco cooler having temperature issues. Sa"
type textarea "x"
type textarea "3 door Advantco cooler having temperature issues. Say"
type textarea "x"
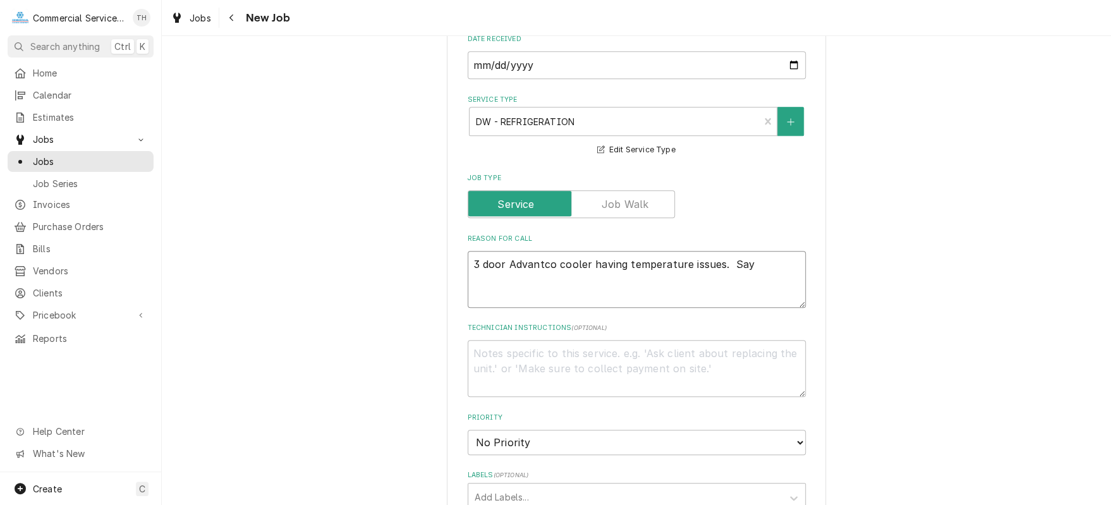
type textarea "3 door Advantco cooler having temperature issues. Say"
type textarea "x"
type textarea "3 door Advantco cooler having temperature issues. Say w"
type textarea "x"
type textarea "3 door Advantco cooler having temperature issues. Say we"
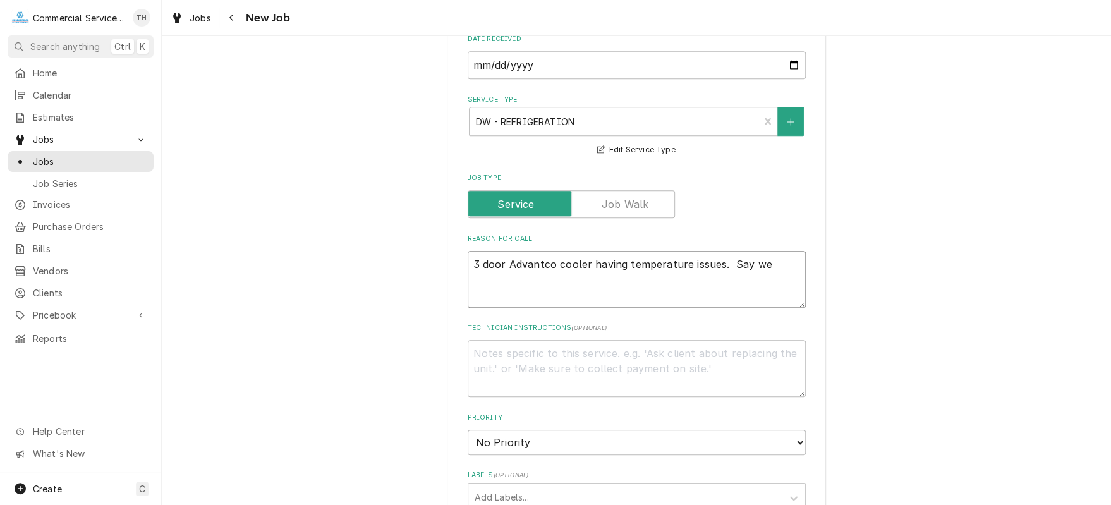
type textarea "x"
type textarea "3 door Advantco cooler having temperature issues. Say we"
type textarea "x"
type textarea "3 door Advantco cooler having temperature issues. Say we n"
type textarea "x"
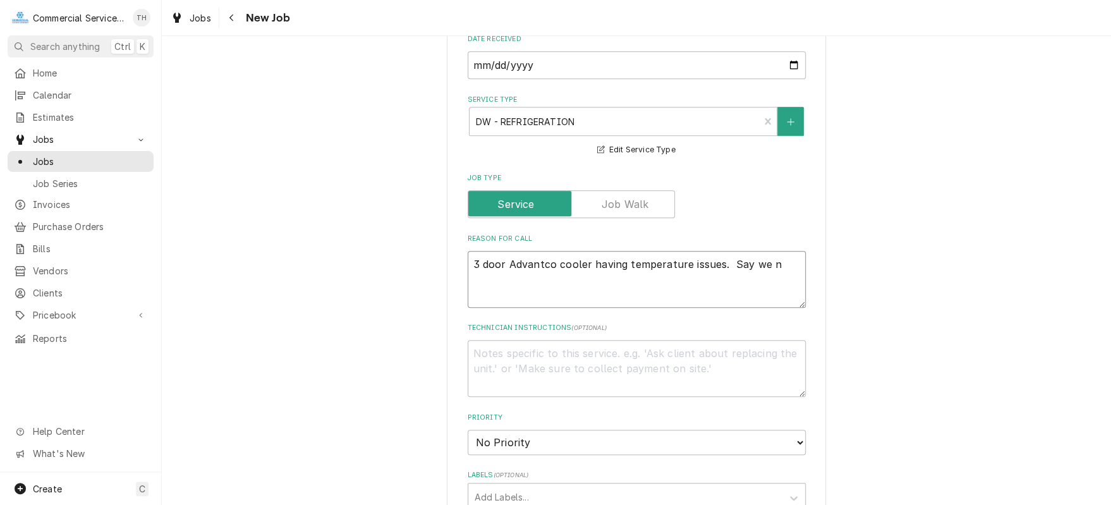
type textarea "3 door Advantco cooler having temperature issues. Say we no"
type textarea "x"
type textarea "3 door Advantco cooler having temperature issues. Say we nor"
type textarea "x"
type textarea "3 door Advantco cooler having temperature issues. Say we norm"
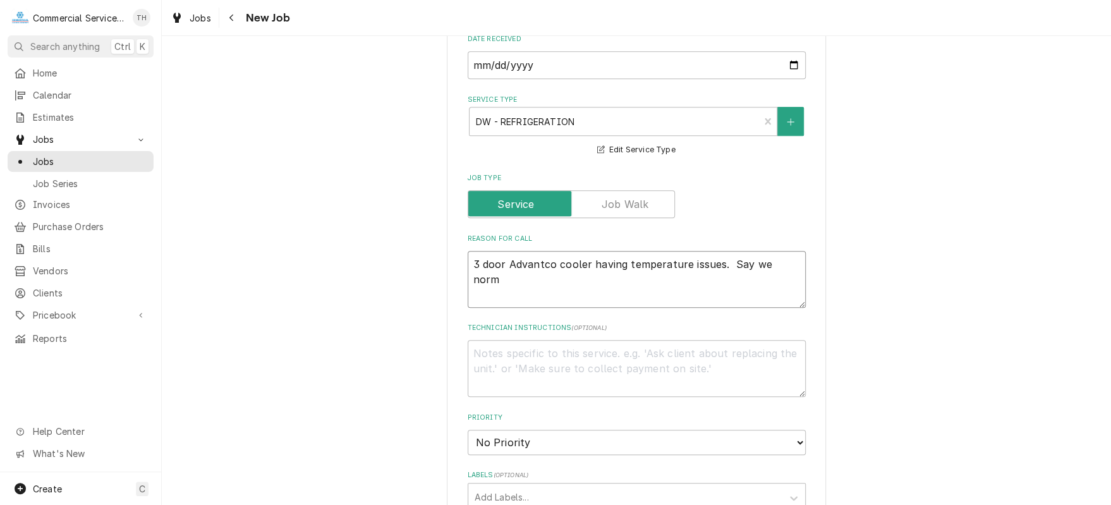
type textarea "x"
type textarea "3 door Advantco cooler having temperature issues. Say we norma"
type textarea "x"
type textarea "3 door Advantco cooler having temperature issues. Say we normal"
type textarea "x"
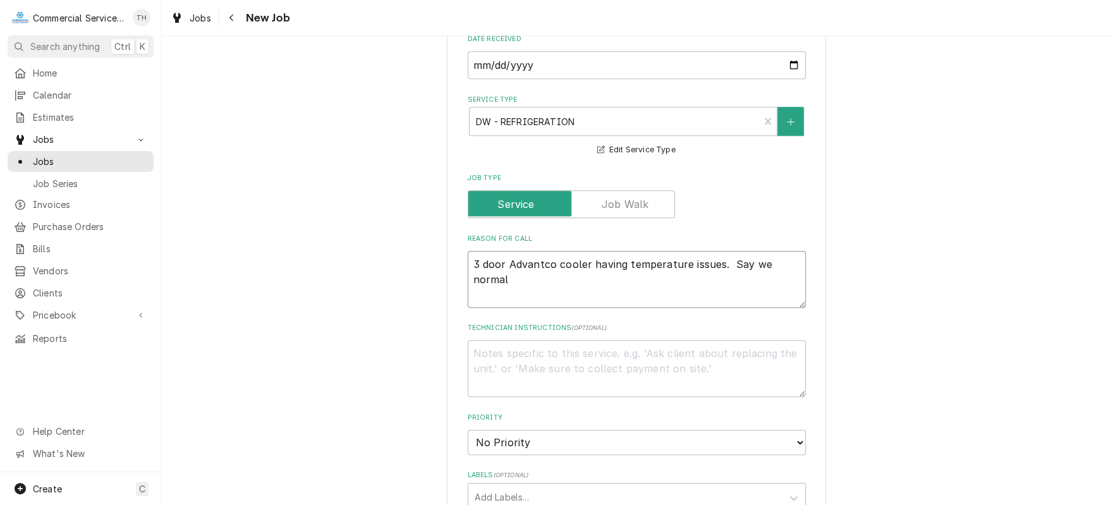
type textarea "3 door Advantco cooler having temperature issues. Say we normall"
type textarea "x"
type textarea "3 door Advantco cooler having temperature issues. Say we normally"
type textarea "x"
type textarea "3 door Advantco cooler having temperature issues. Say we normally"
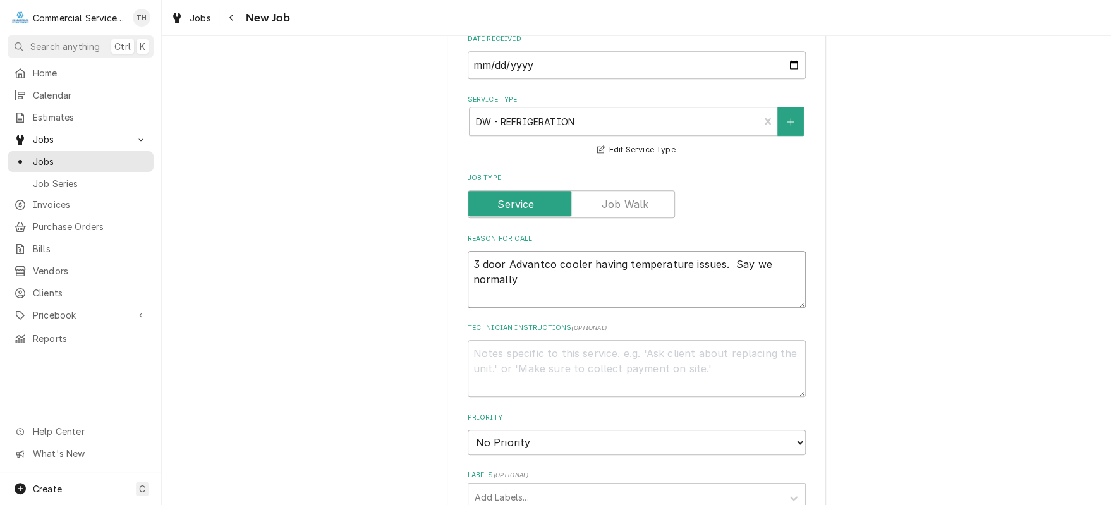
type textarea "x"
type textarea "3 door Advantco cooler having temperature issues. Say we normally c"
type textarea "x"
type textarea "3 door Advantco cooler having temperature issues. Say we normally co"
type textarea "x"
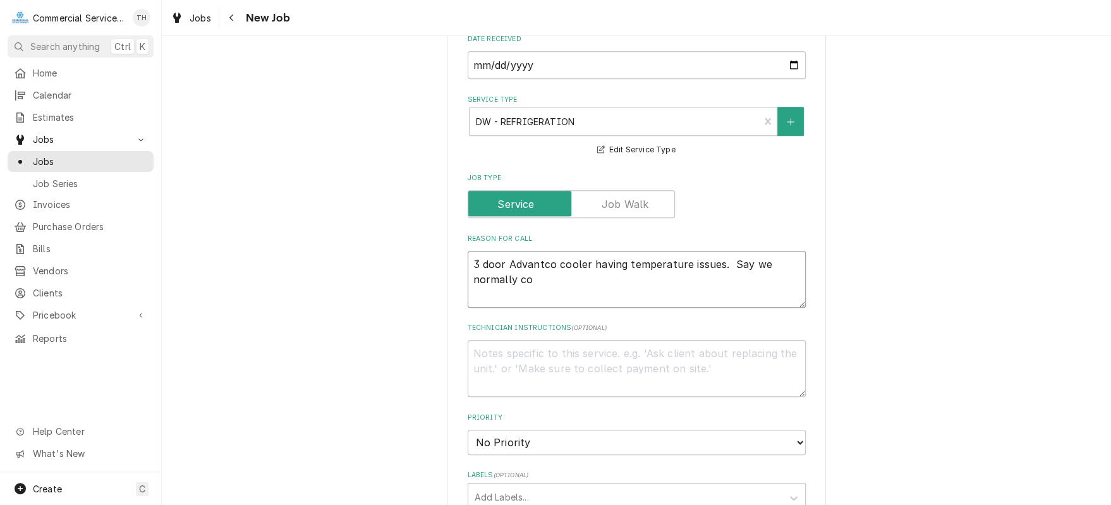
type textarea "3 door Advantco cooler having temperature issues. Say we normally com"
type textarea "x"
type textarea "3 door Advantco cooler having temperature issues. Say we normally come"
type textarea "x"
type textarea "3 door Advantco cooler having temperature issues. Say we normally come"
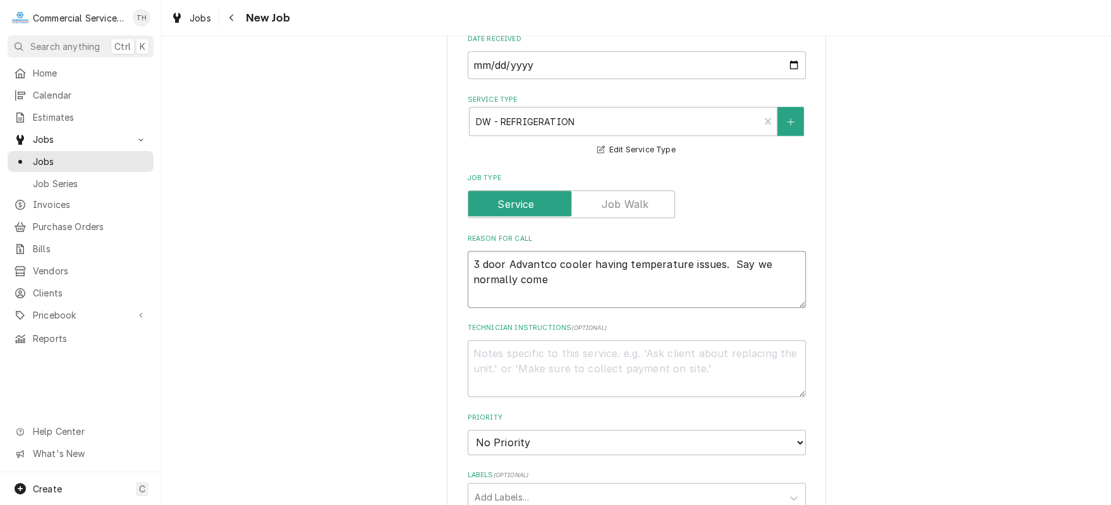
type textarea "x"
type textarea "3 door Advantco cooler having temperature issues. Say we normally come i"
type textarea "x"
type textarea "3 door Advantco cooler having temperature issues. Say we normally come in"
type textarea "x"
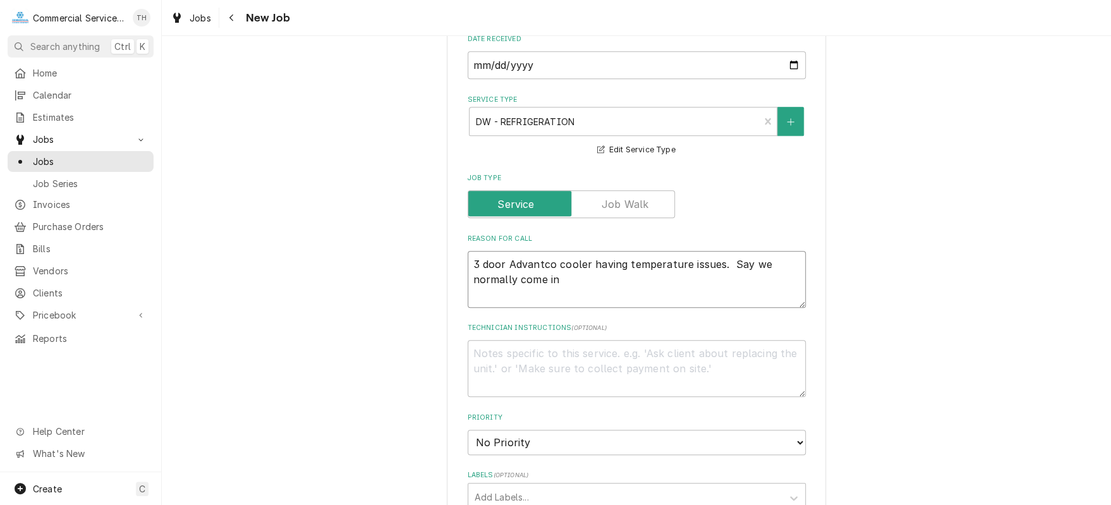
type textarea "3 door Advantco cooler having temperature issues. Say we normally come in"
type textarea "x"
type textarea "3 door Advantco cooler having temperature issues. Say we normally come in a"
type textarea "x"
type textarea "3 door Advantco cooler having temperature issues. Say we normally come in an"
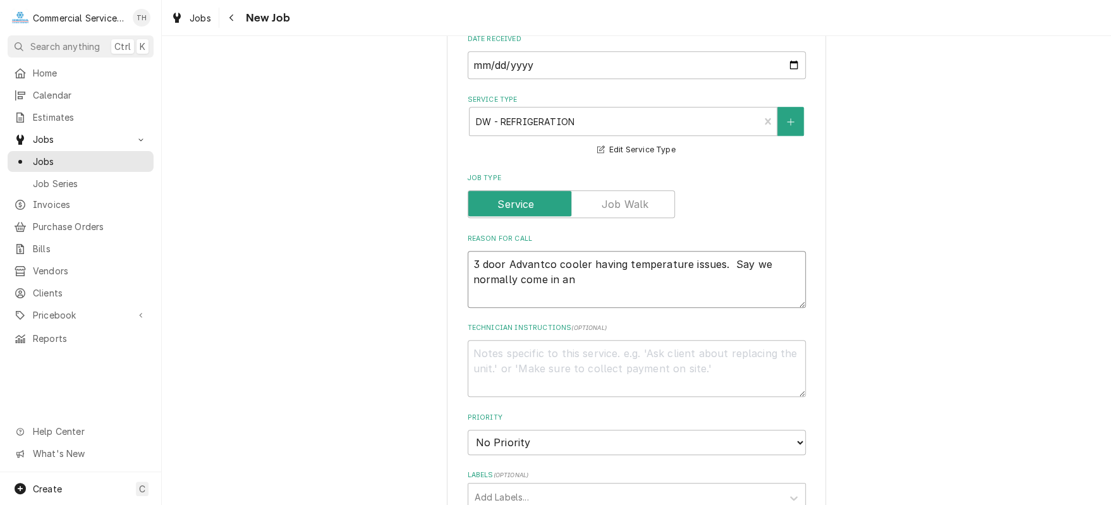
type textarea "x"
type textarea "3 door Advantco cooler having temperature issues. Say we normally come in and"
type textarea "x"
type textarea "3 door Advantco cooler having temperature issues. Say we normally come in and"
type textarea "x"
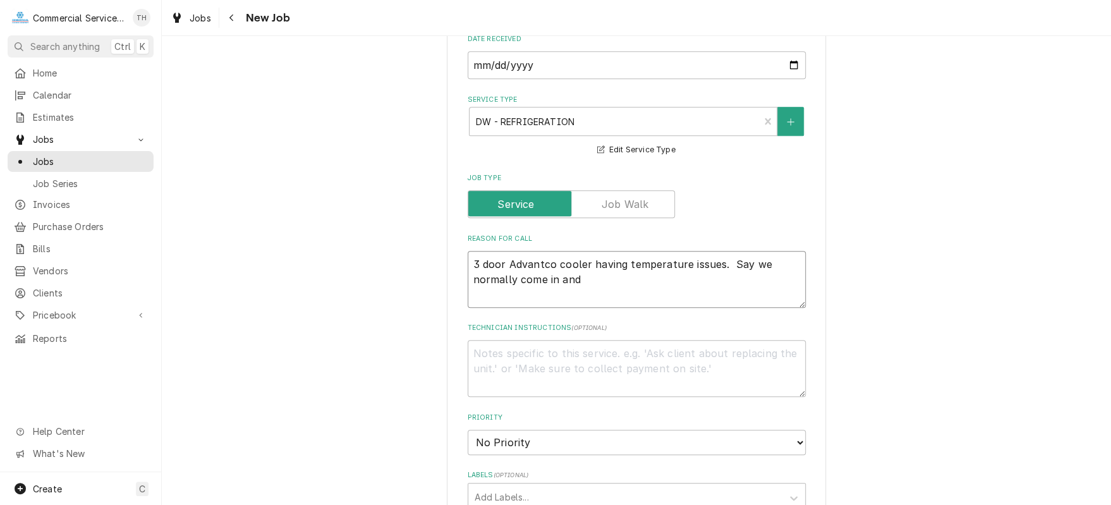
type textarea "3 door Advantco cooler having temperature issues. Say we normally come in and a"
type textarea "x"
type textarea "3 door Advantco cooler having temperature issues. Say we normally come in and ad"
type textarea "x"
type textarea "3 door Advantco cooler having temperature issues. Say we normally come in and a…"
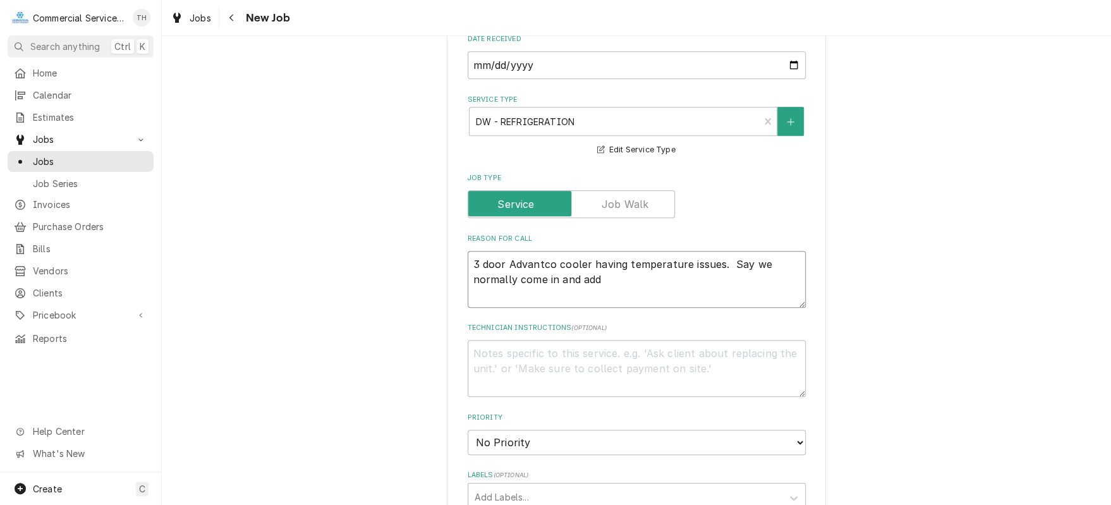
type textarea "x"
type textarea "3 door Advantco cooler having temperature issues. Say we normally come in and a…"
type textarea "x"
type textarea "3 door Advantco cooler having temperature issues. Say we normally come in and a…"
type textarea "x"
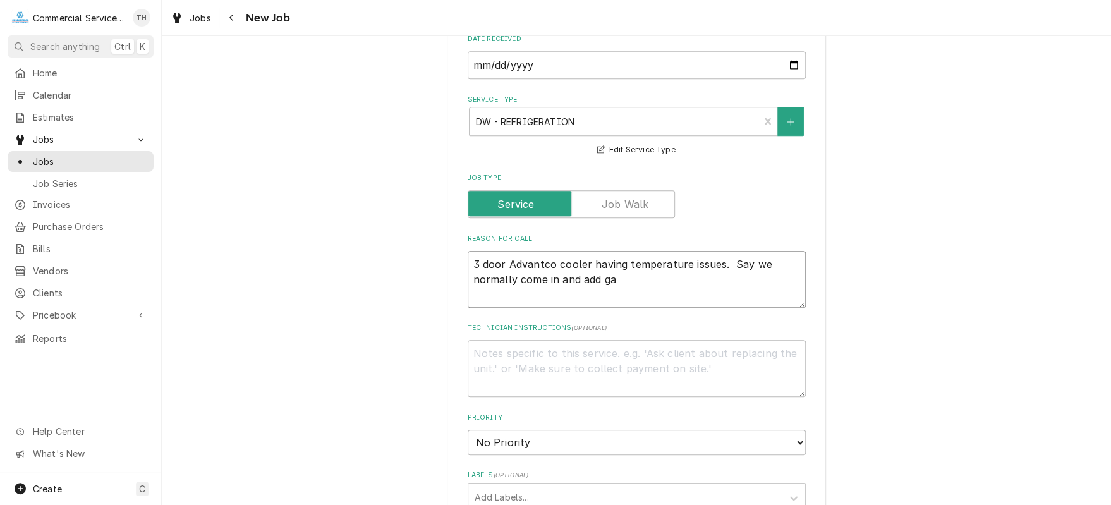
type textarea "3 door Advantco cooler having temperature issues. Say we normally come in and a…"
type textarea "x"
type textarea "3 door Advantco cooler having temperature issues. Say we normally come in and a…"
type textarea "x"
type textarea "3 door Advantco cooler having temperature issues. Say we normally come in and a…"
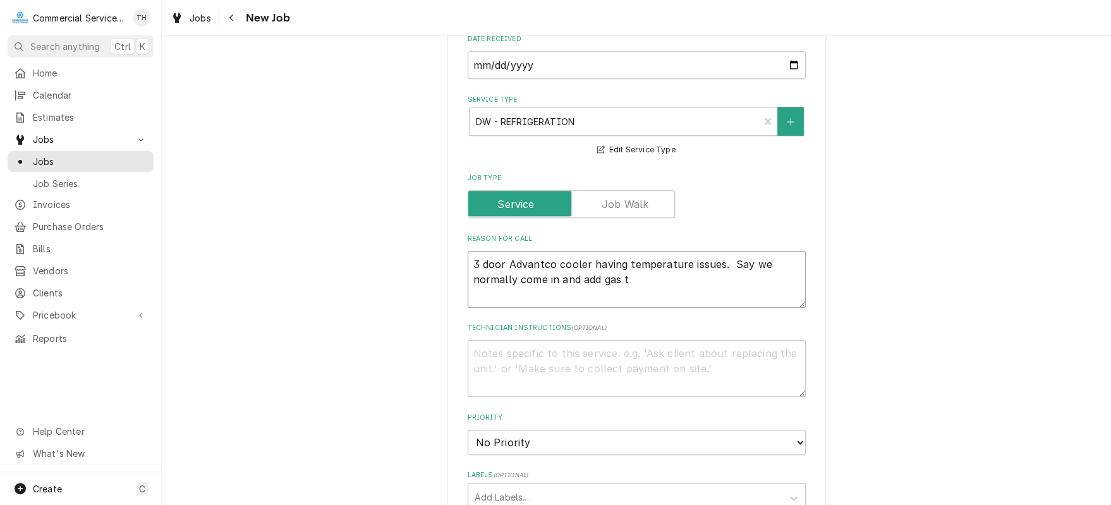
type textarea "x"
type textarea "3 door Advantco cooler having temperature issues. Say we normally come in and a…"
type textarea "x"
type textarea "3 door Advantco cooler having temperature issues. Say we normally come in and a…"
type textarea "x"
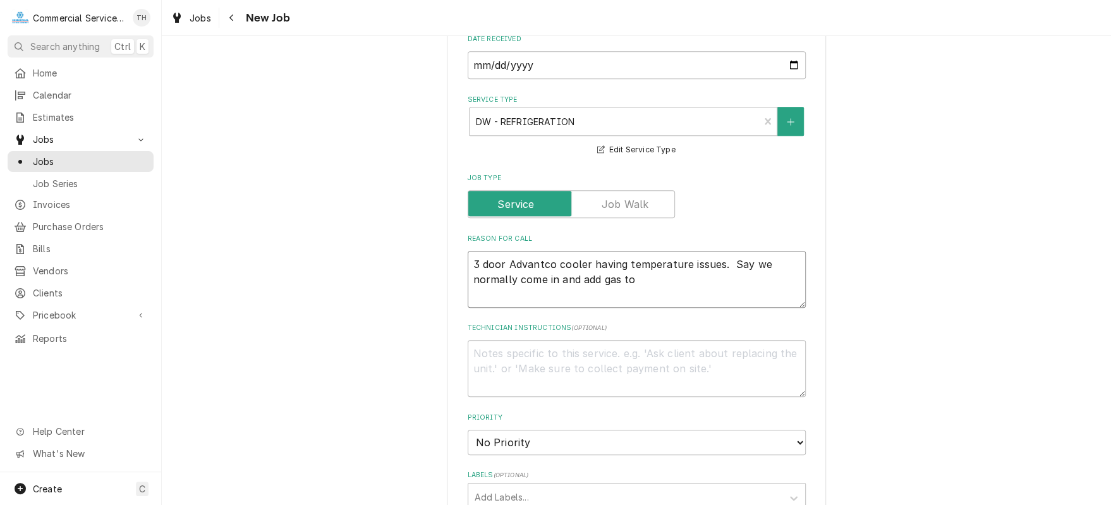
type textarea "3 door Advantco cooler having temperature issues. Say we normally come in and a…"
type textarea "x"
type textarea "3 door Advantco cooler having temperature issues. Say we normally come in and a…"
type textarea "x"
type textarea "3 door Advantco cooler having temperature issues. Say we normally come in and a…"
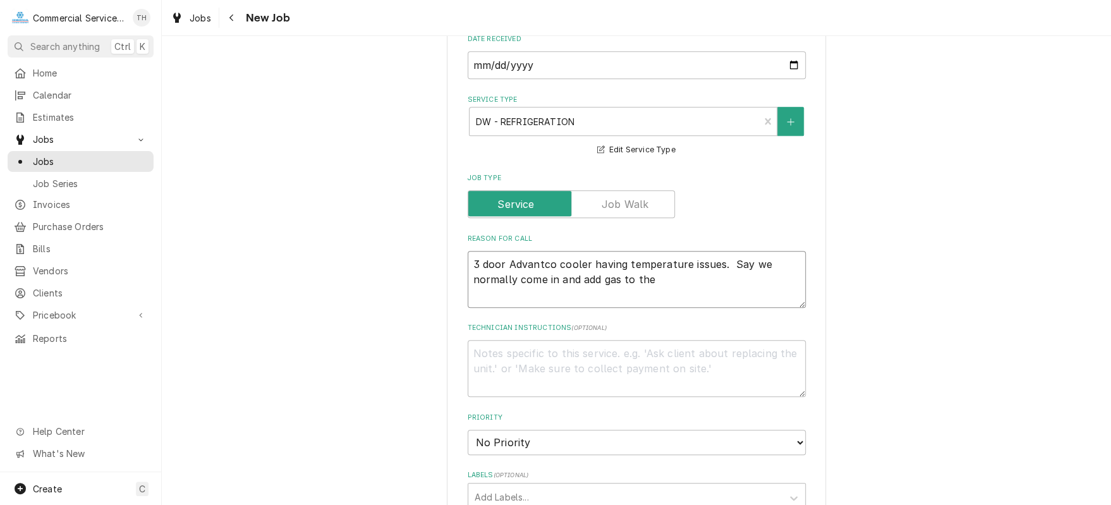
type textarea "x"
type textarea "3 door Advantco cooler having temperature issues. Say we normally come in and a…"
type textarea "x"
type textarea "3 door Advantco cooler having temperature issues. Say we normally come in and a…"
type textarea "x"
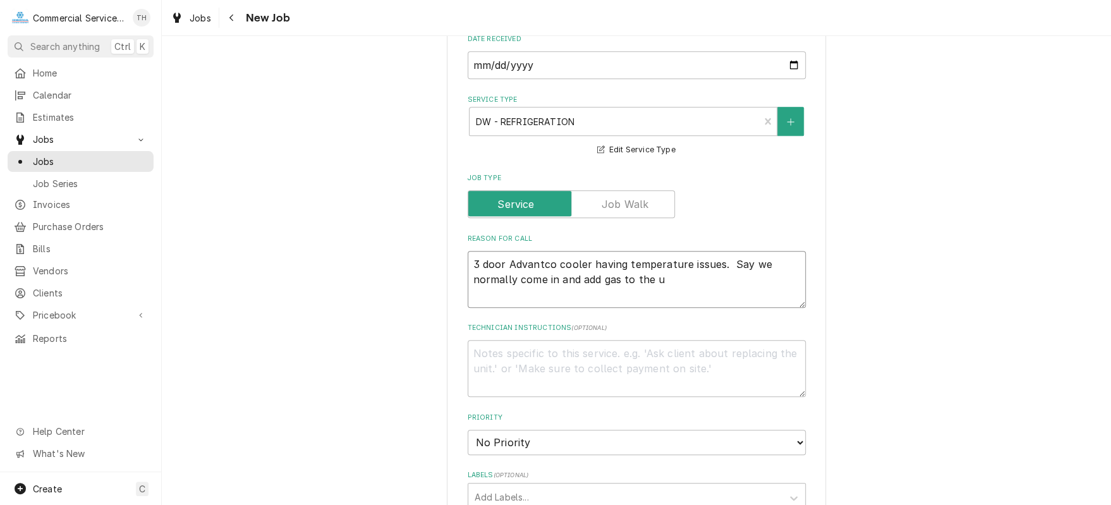
type textarea "3 door Advantco cooler having temperature issues. Say we normally come in and a…"
type textarea "x"
type textarea "3 door Advantco cooler having temperature issues. Say we normally come in and a…"
type textarea "x"
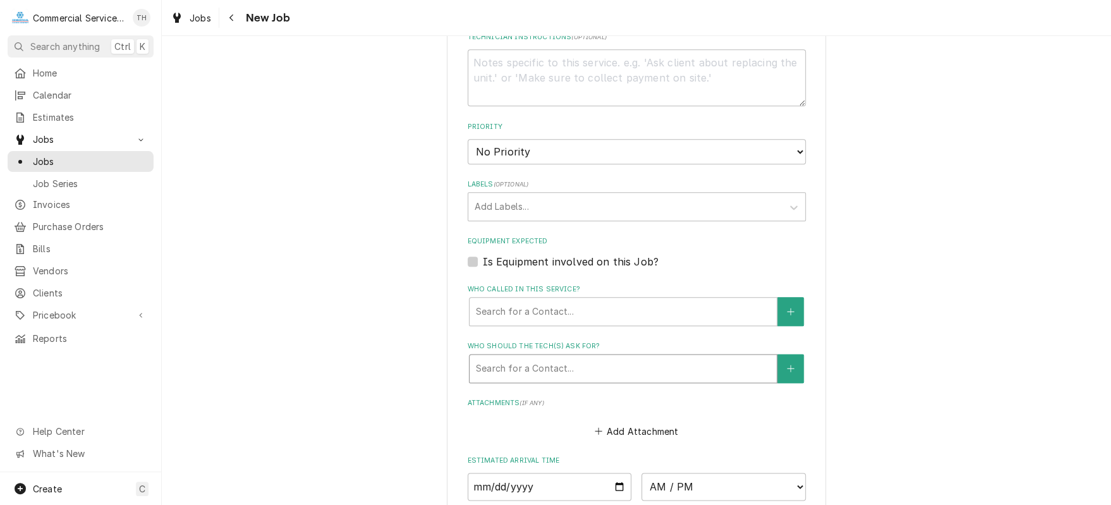
scroll to position [821, 0]
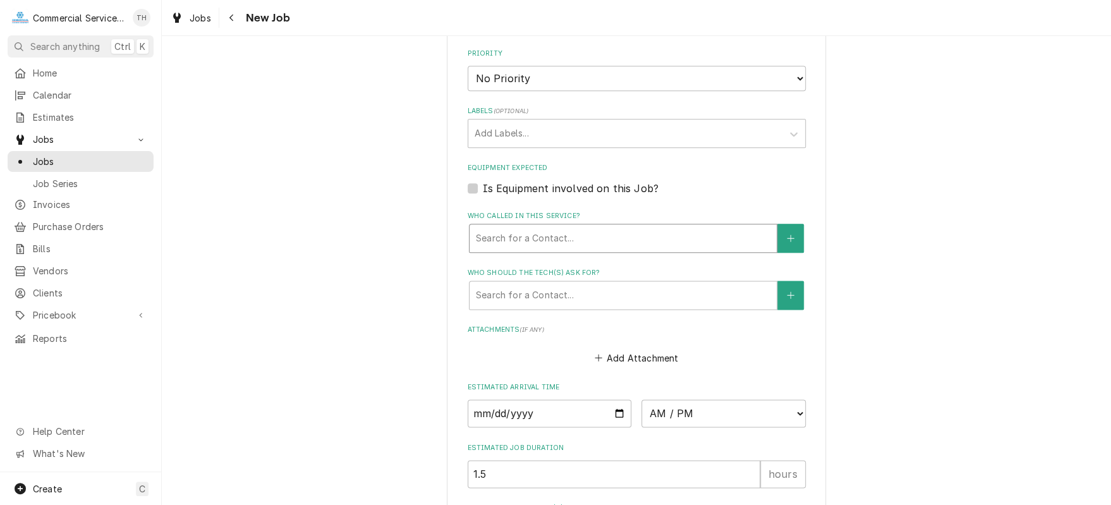
click at [602, 227] on div "Who called in this service?" at bounding box center [623, 238] width 294 height 23
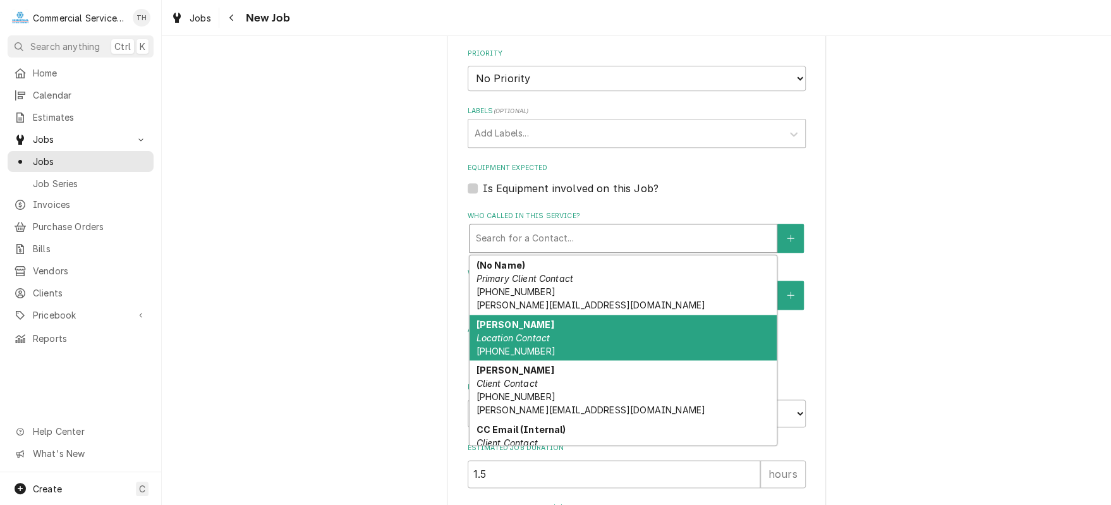
scroll to position [53, 0]
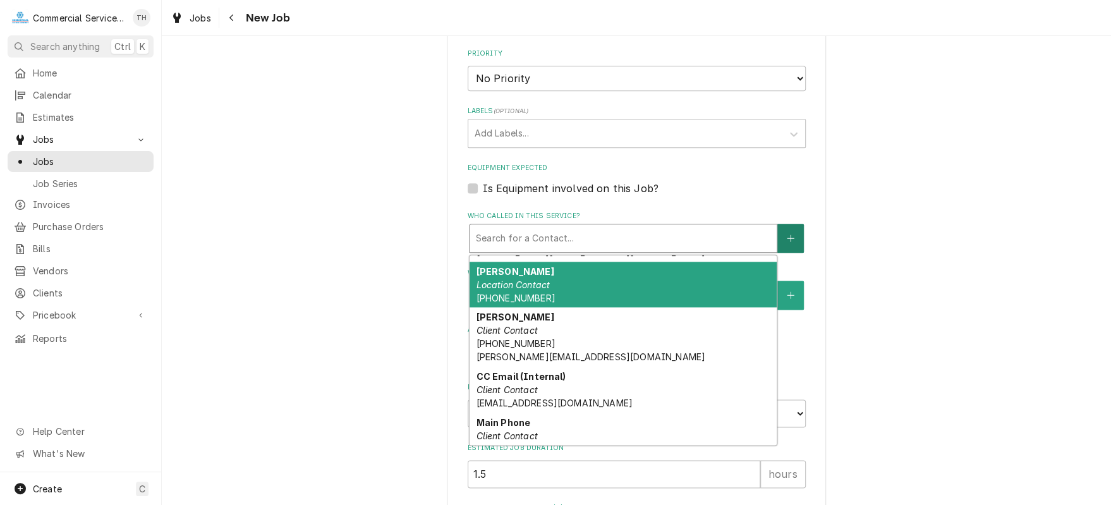
click at [784, 224] on button "Who called in this service?" at bounding box center [790, 238] width 27 height 29
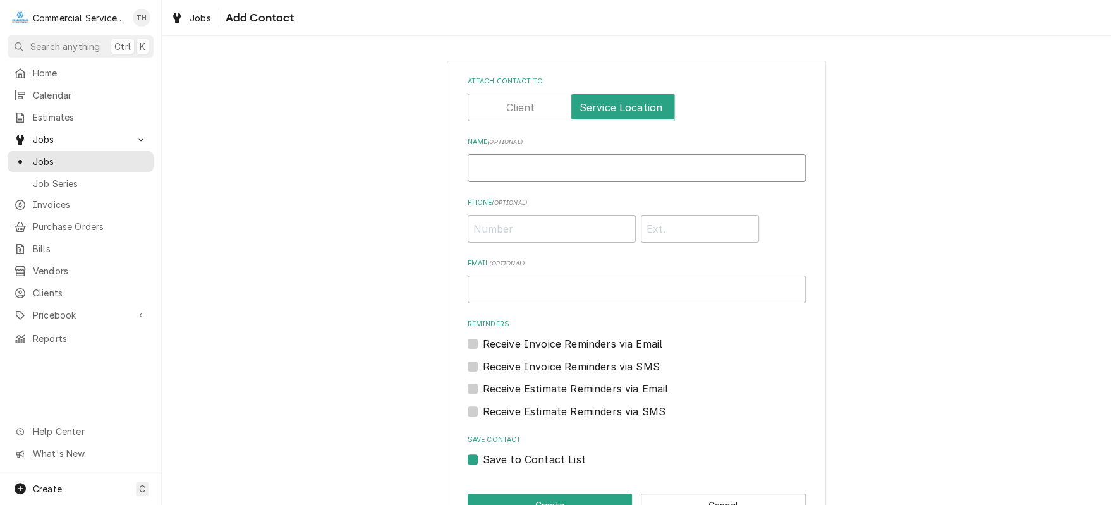
click at [537, 170] on input "Name ( optional )" at bounding box center [637, 168] width 338 height 28
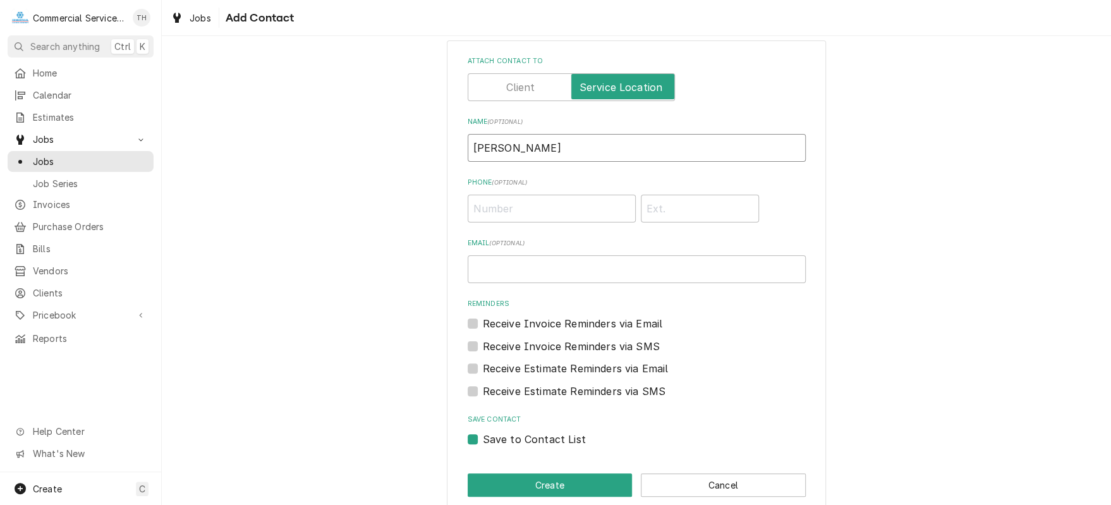
scroll to position [38, 0]
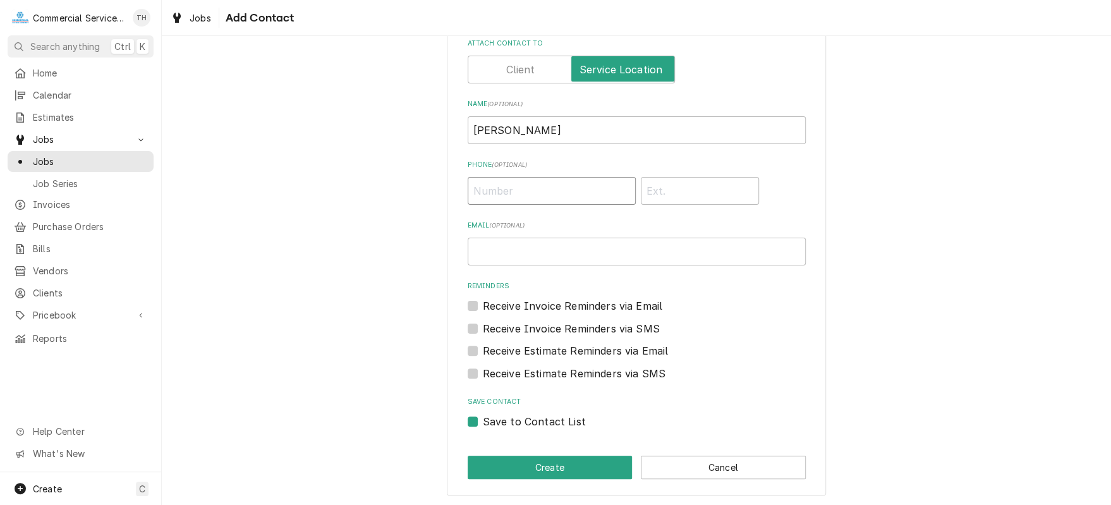
click at [544, 185] on input "Phone ( optional )" at bounding box center [552, 191] width 168 height 28
click at [546, 252] on input "Email ( optional )" at bounding box center [637, 252] width 338 height 28
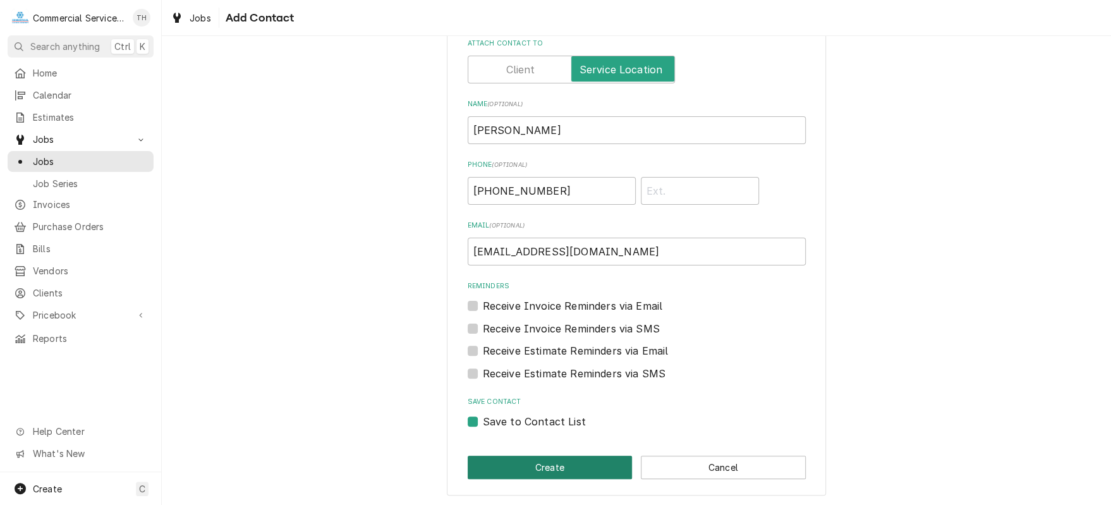
click at [576, 466] on button "Create" at bounding box center [550, 467] width 165 height 23
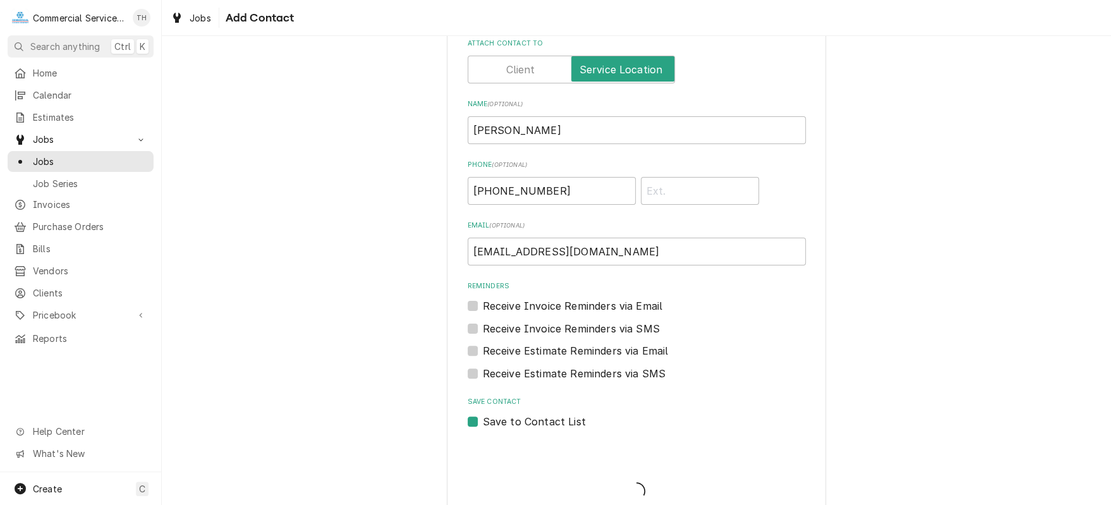
scroll to position [821, 0]
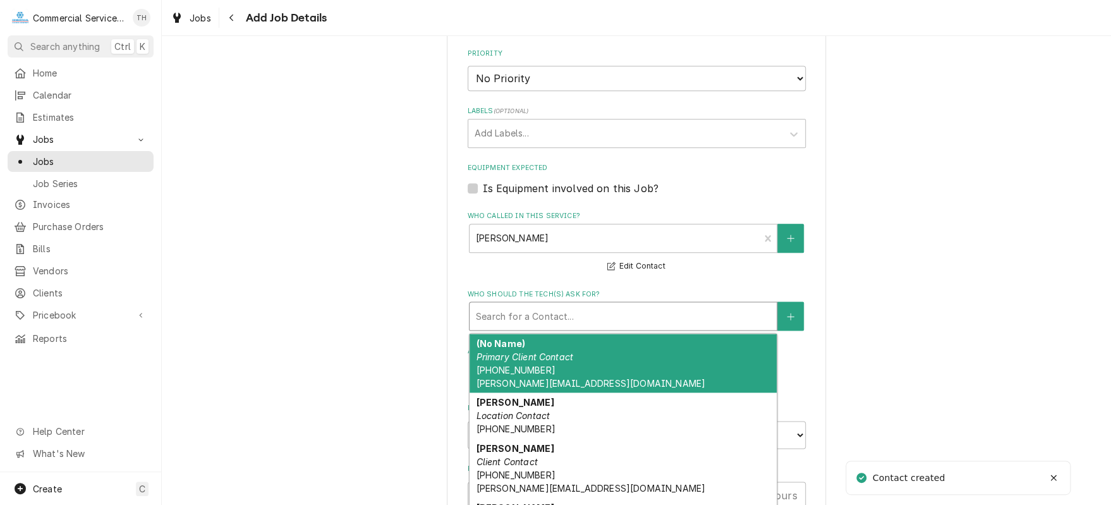
click at [641, 305] on div "Who should the tech(s) ask for?" at bounding box center [623, 316] width 294 height 23
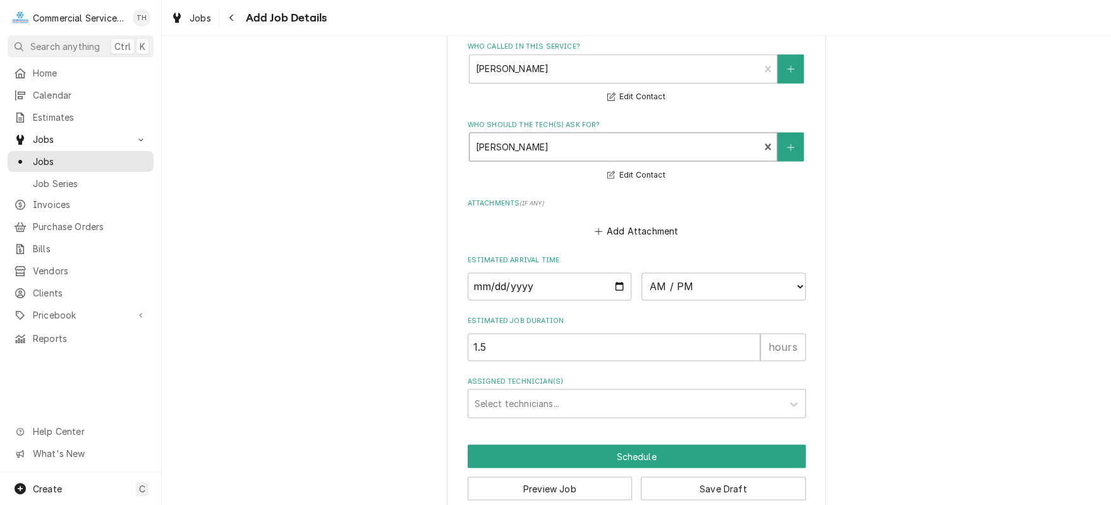
scroll to position [993, 0]
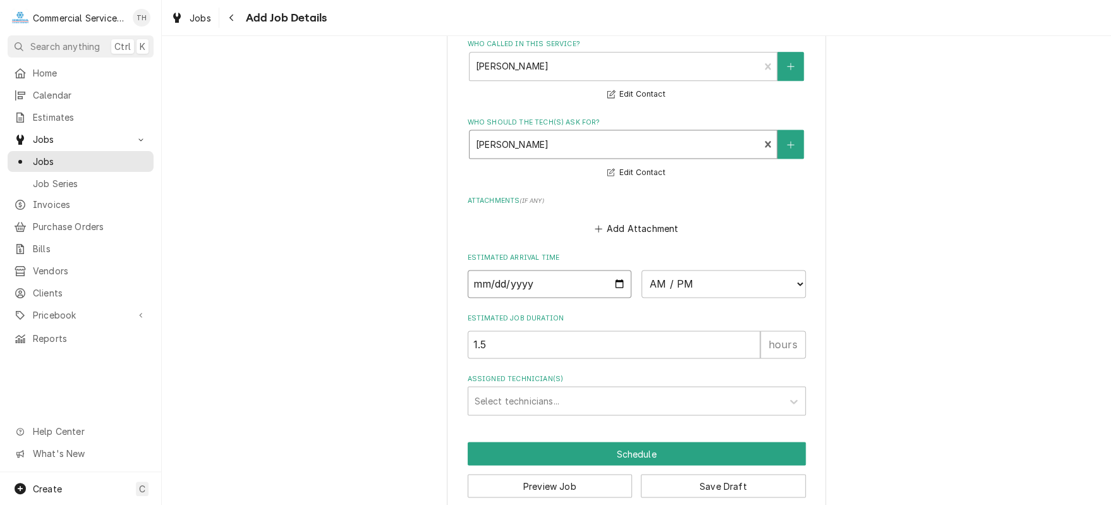
click at [610, 270] on input "Date" at bounding box center [550, 284] width 164 height 28
click at [763, 270] on select "AM / PM 6:00 AM 6:15 AM 6:30 AM 6:45 AM 7:00 AM 7:15 AM 7:30 AM 7:45 AM 8:00 AM…" at bounding box center [723, 284] width 164 height 28
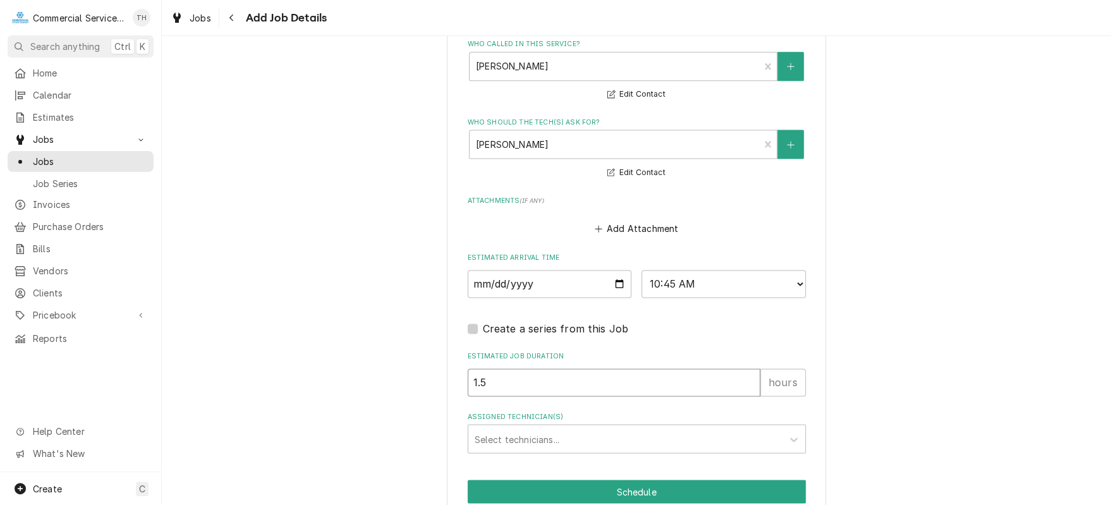
drag, startPoint x: 521, startPoint y: 359, endPoint x: 464, endPoint y: 361, distance: 56.9
click at [468, 368] on input "1.5" at bounding box center [614, 382] width 293 height 28
click at [512, 427] on div "Assigned Technician(s)" at bounding box center [625, 438] width 301 height 23
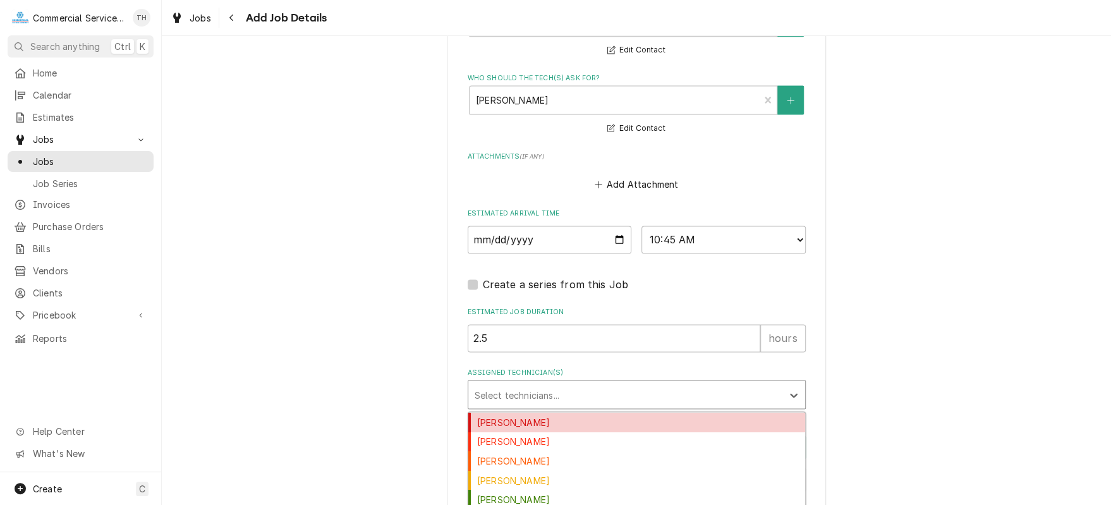
scroll to position [1057, 0]
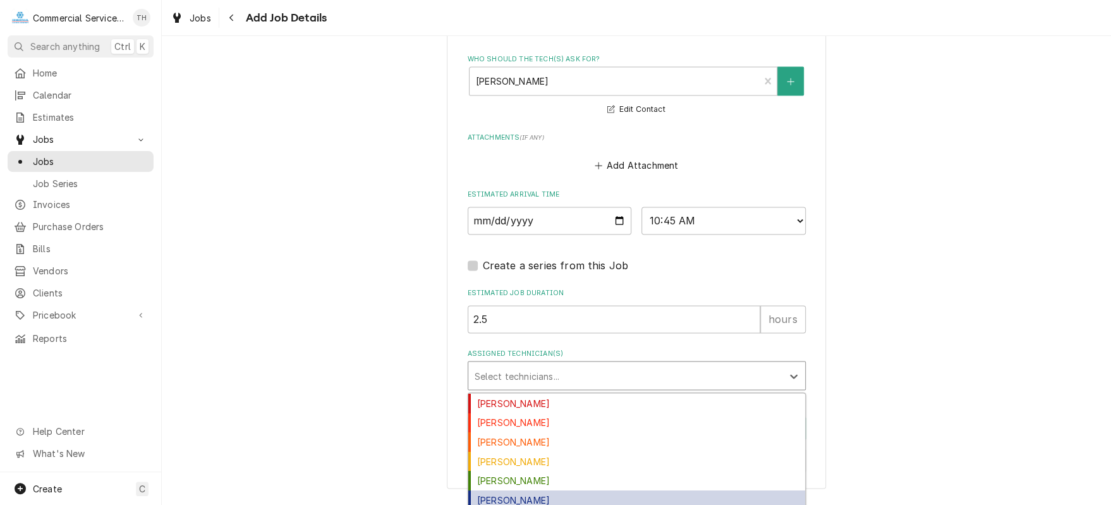
click at [529, 490] on div "David Waite" at bounding box center [636, 500] width 337 height 20
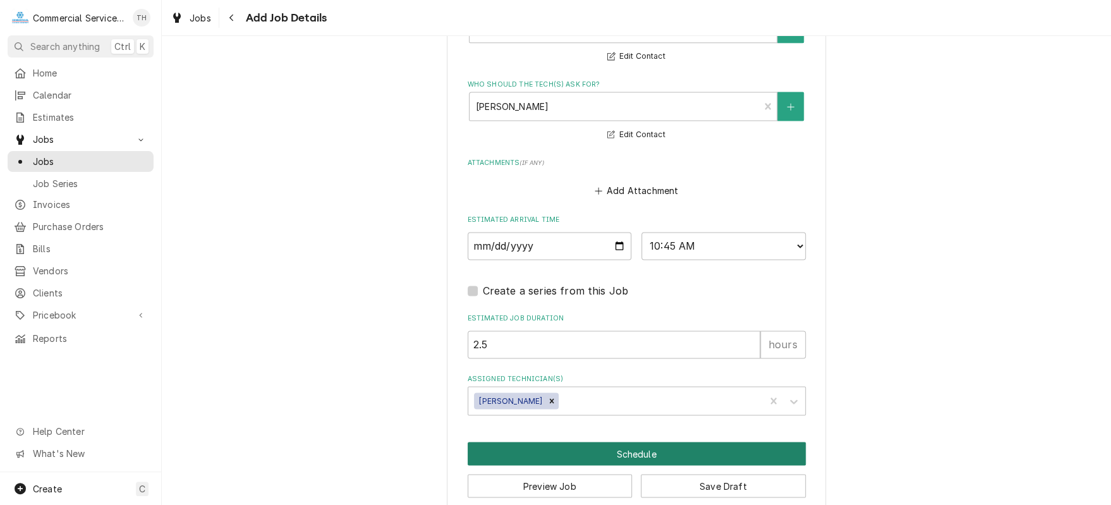
click at [618, 442] on button "Schedule" at bounding box center [637, 453] width 338 height 23
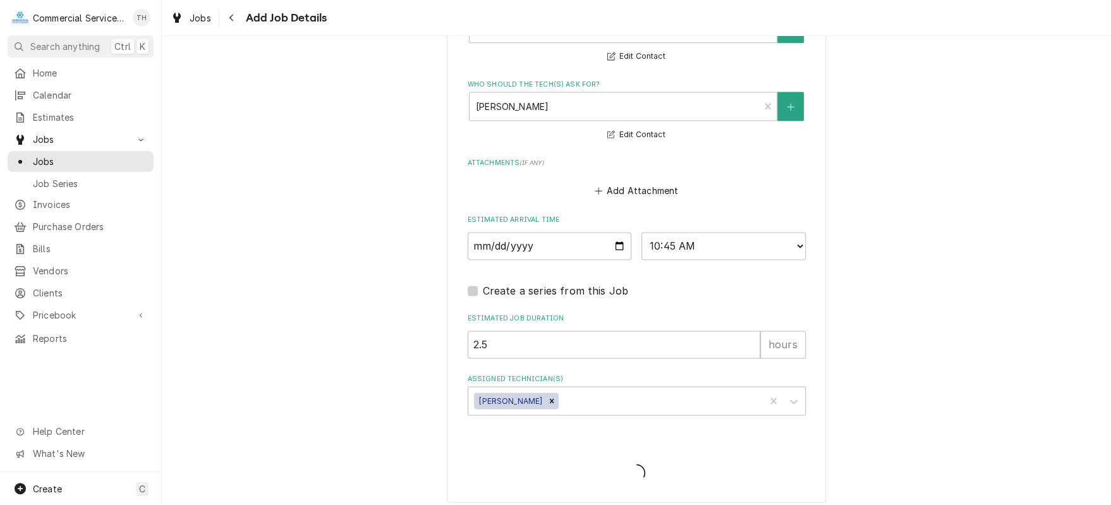
scroll to position [1020, 0]
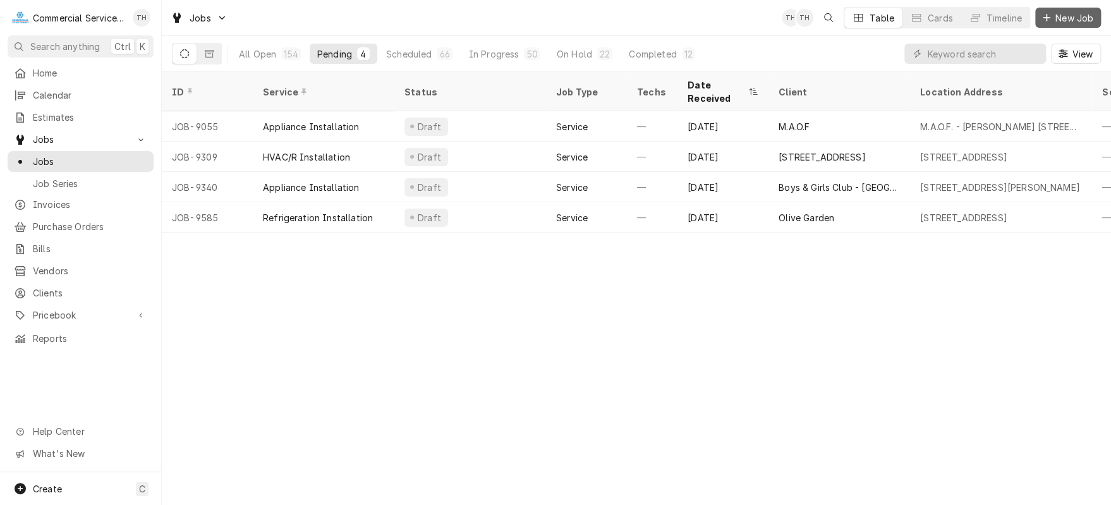
click at [1064, 15] on span "New Job" at bounding box center [1074, 17] width 43 height 13
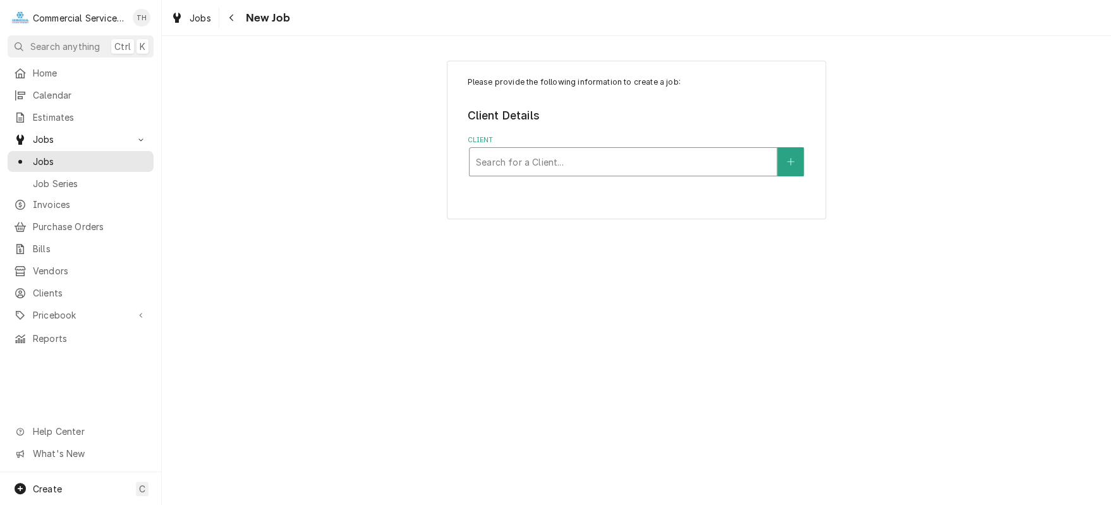
click at [655, 154] on div "Client" at bounding box center [623, 161] width 294 height 23
type input "gilroy unifie"
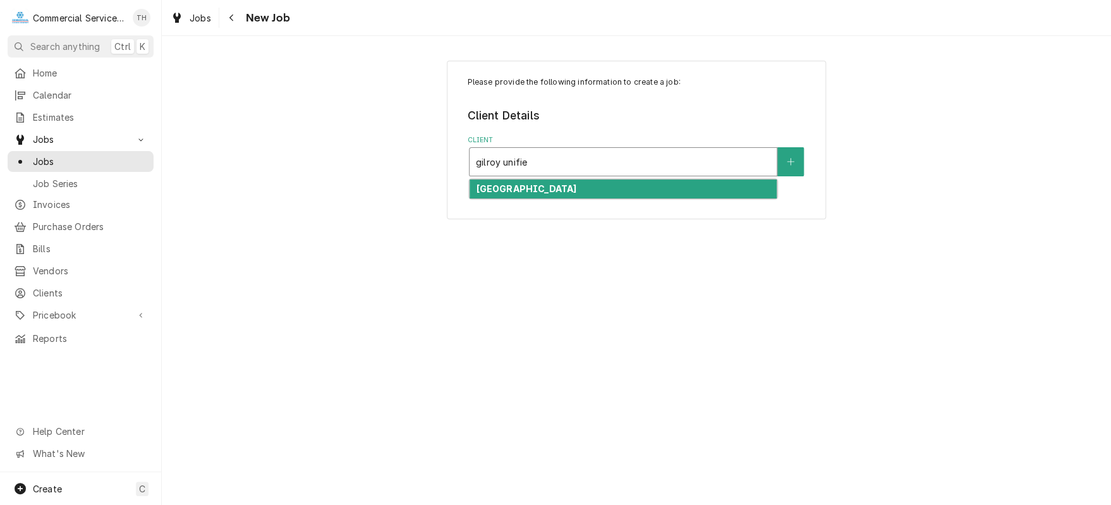
click at [576, 191] on strong "[GEOGRAPHIC_DATA]" at bounding box center [526, 188] width 100 height 11
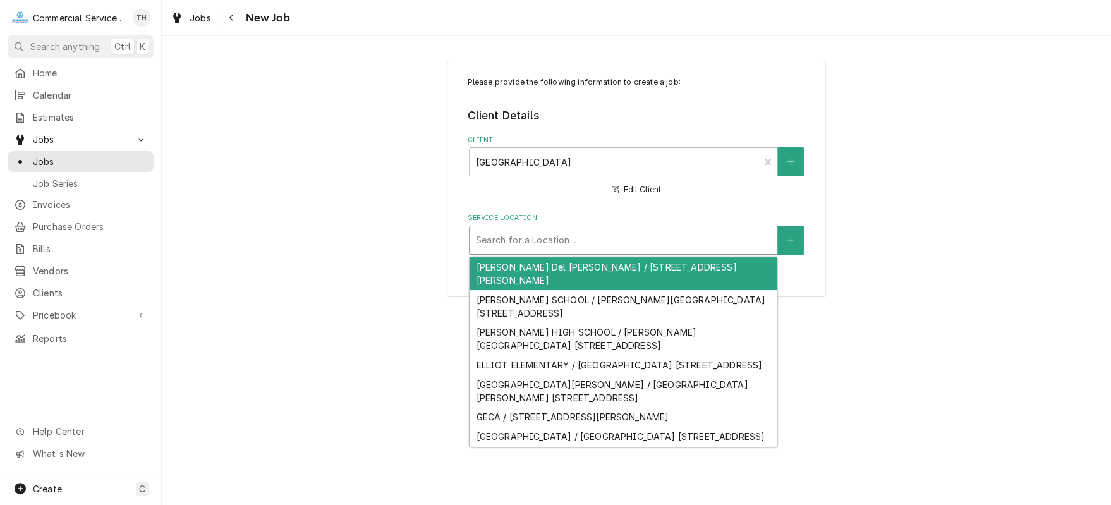
click at [583, 237] on div "Service Location" at bounding box center [623, 240] width 294 height 23
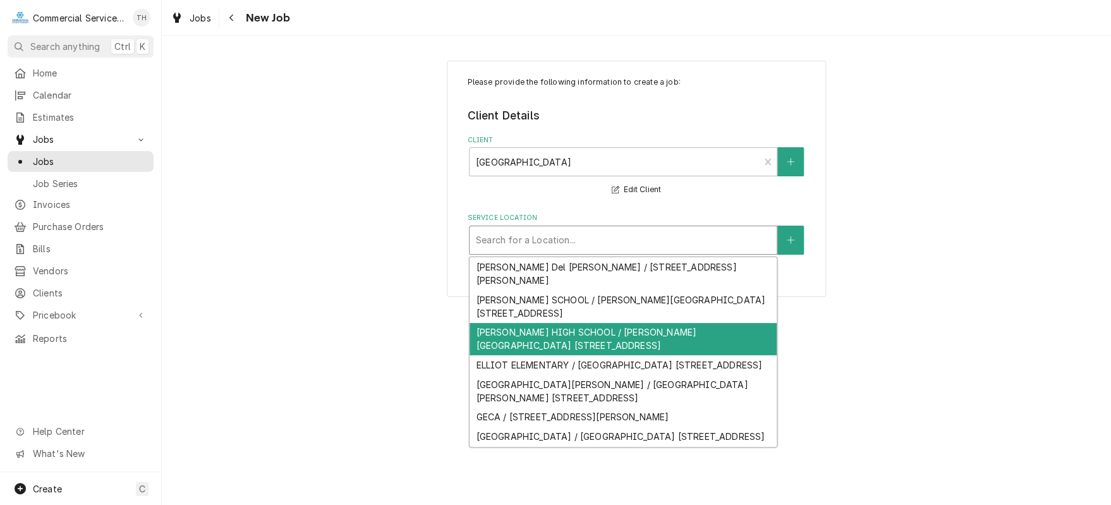
click at [583, 323] on div "[PERSON_NAME] HIGH SCHOOL / [PERSON_NAME][GEOGRAPHIC_DATA] [STREET_ADDRESS]" at bounding box center [623, 339] width 307 height 33
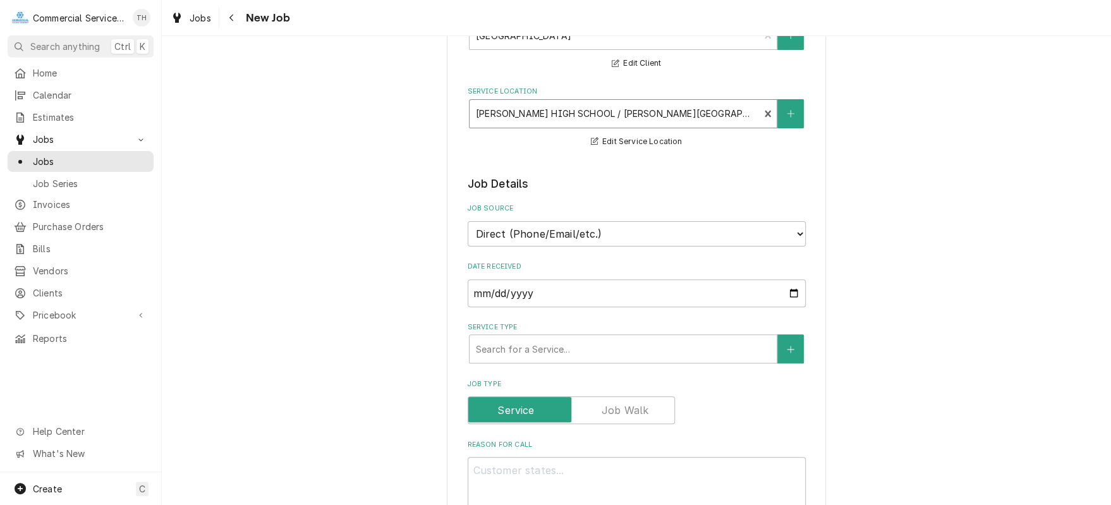
scroll to position [253, 0]
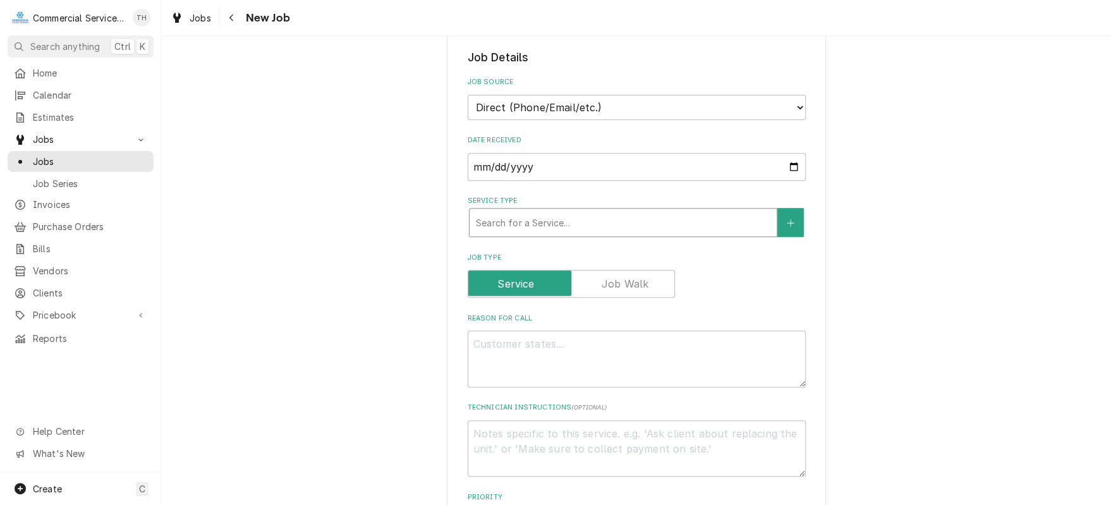
click at [562, 226] on div "Service Type" at bounding box center [623, 222] width 294 height 23
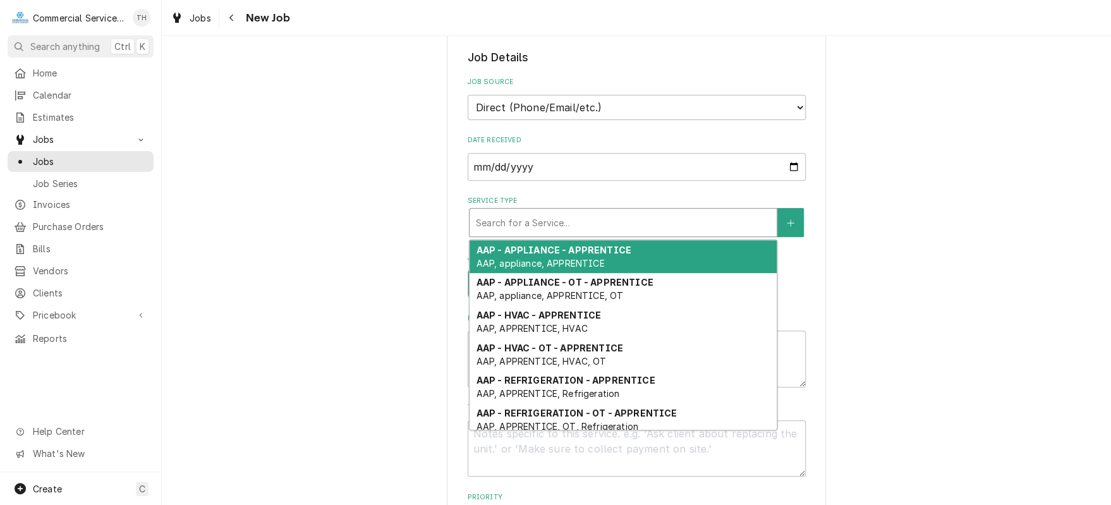
type textarea "x"
type input "m"
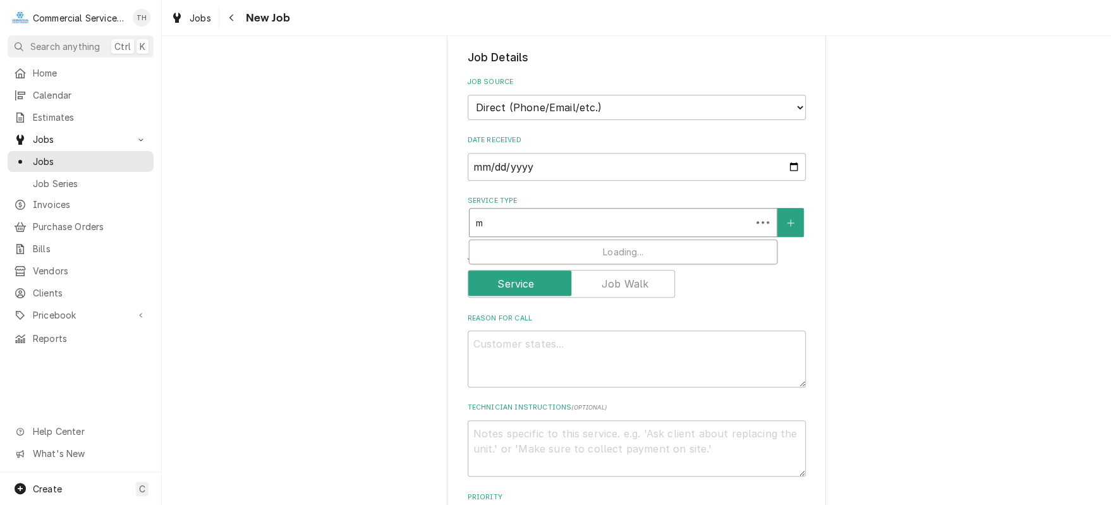
type textarea "x"
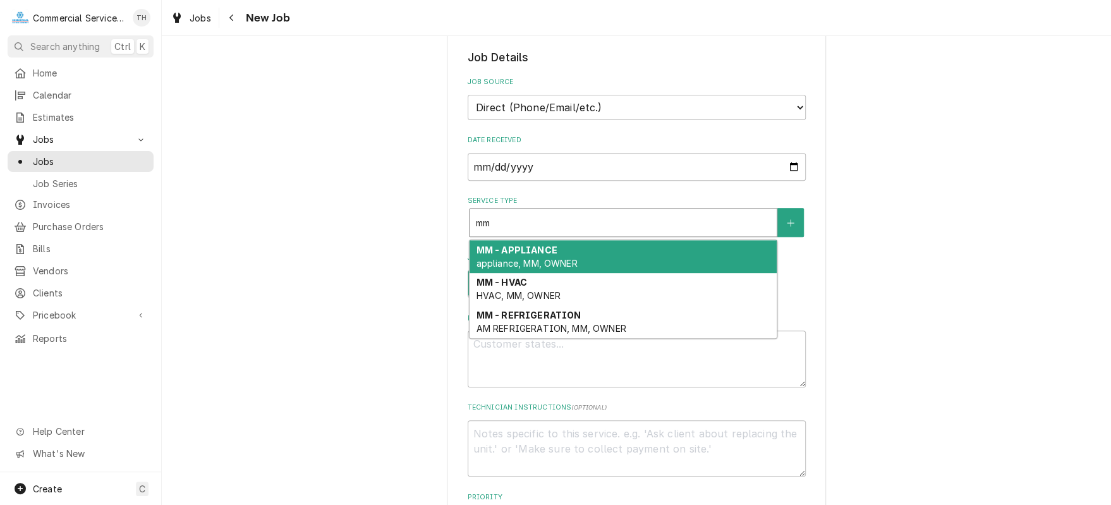
type input "mm"
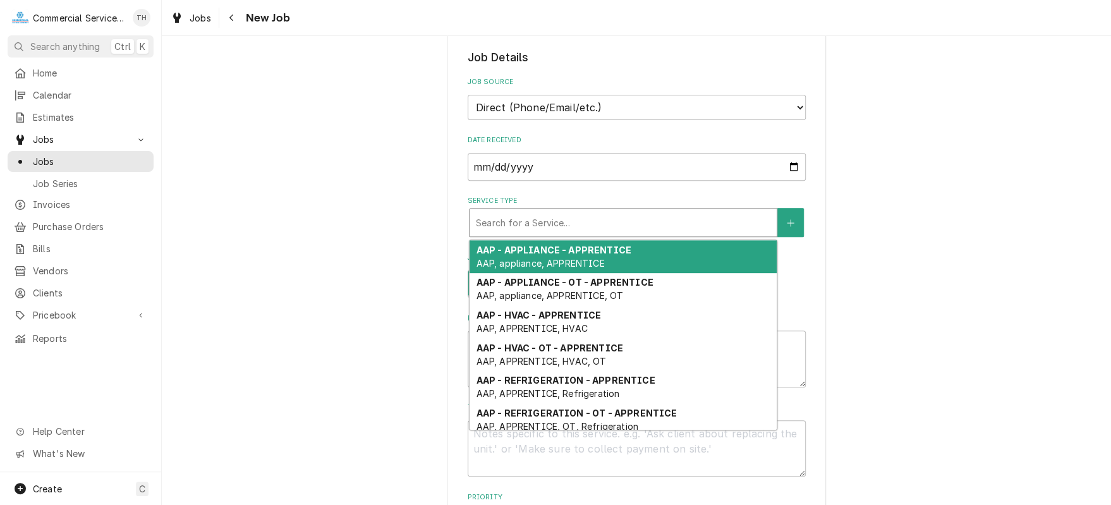
click at [589, 224] on div "Service Type" at bounding box center [623, 222] width 294 height 23
type textarea "x"
type input "m"
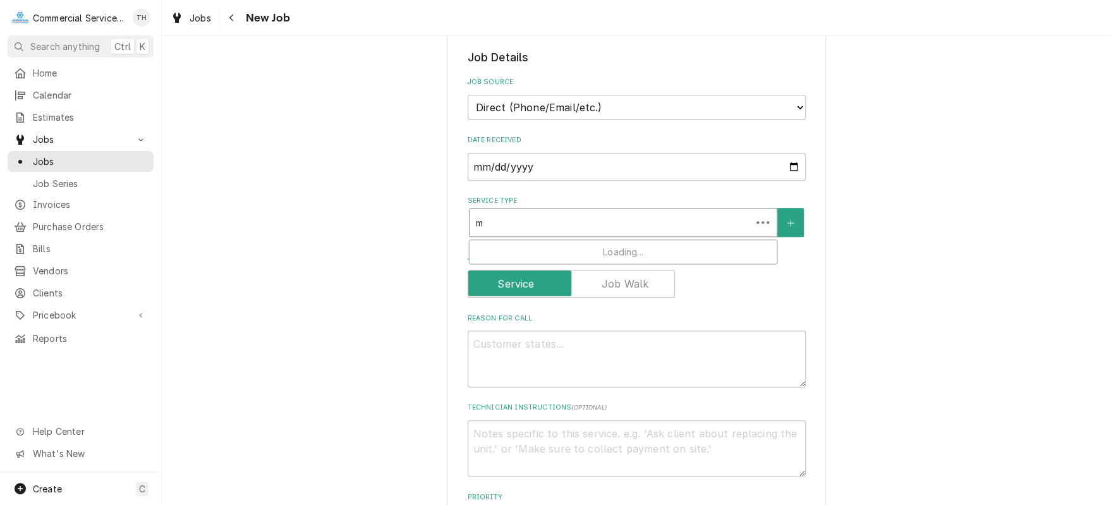
type textarea "x"
type input "mm"
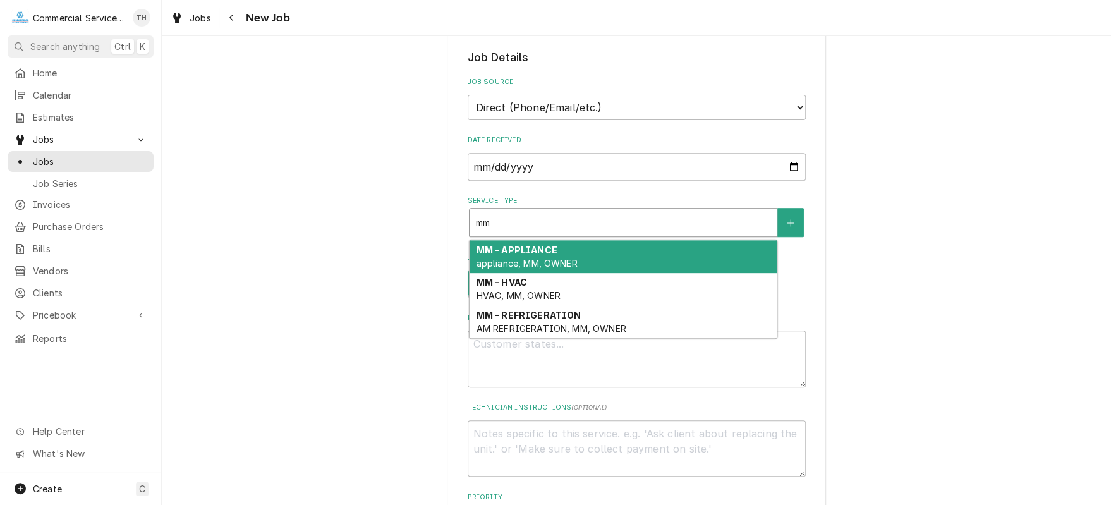
click at [566, 248] on div "MM - APPLIANCE appliance, MM, OWNER" at bounding box center [623, 256] width 307 height 33
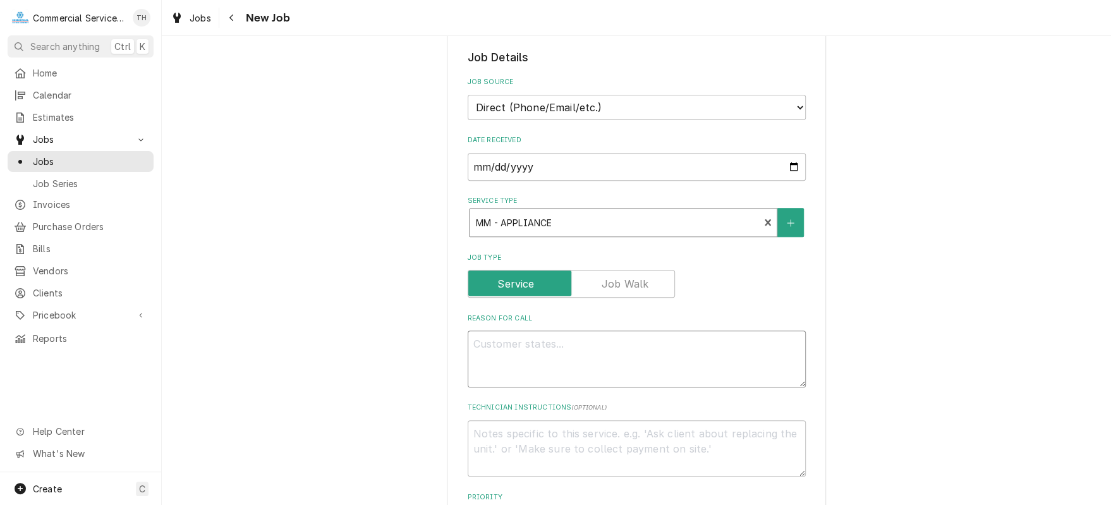
click at [545, 346] on textarea "Reason For Call" at bounding box center [637, 358] width 338 height 57
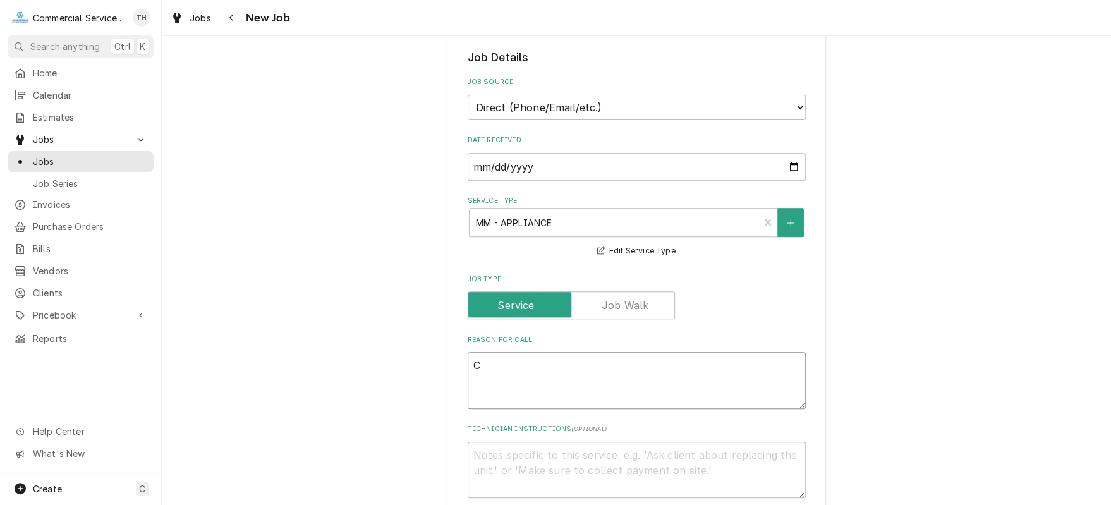
type textarea "x"
type textarea "C"
type textarea "x"
type textarea "Cr"
type textarea "x"
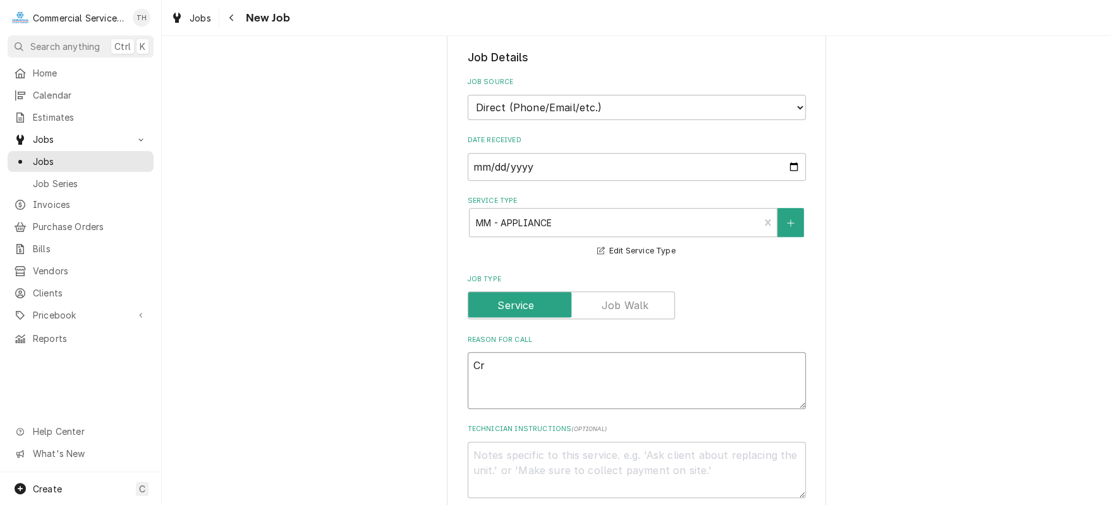
type textarea "Cre"
type textarea "x"
type textarea "Cres"
type textarea "x"
type textarea "CresC"
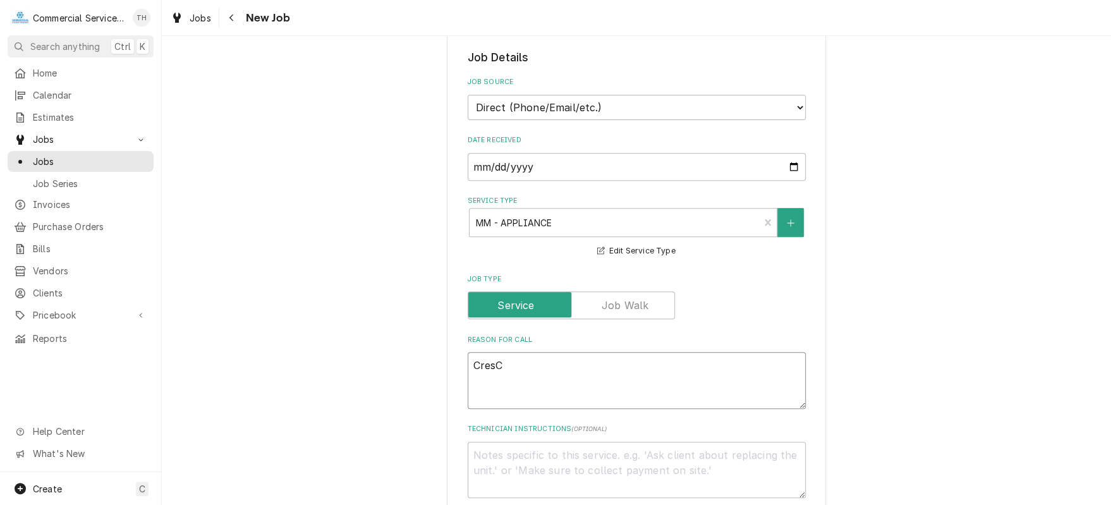
type textarea "x"
type textarea "CresCo"
type textarea "x"
type textarea "CresCor"
type textarea "x"
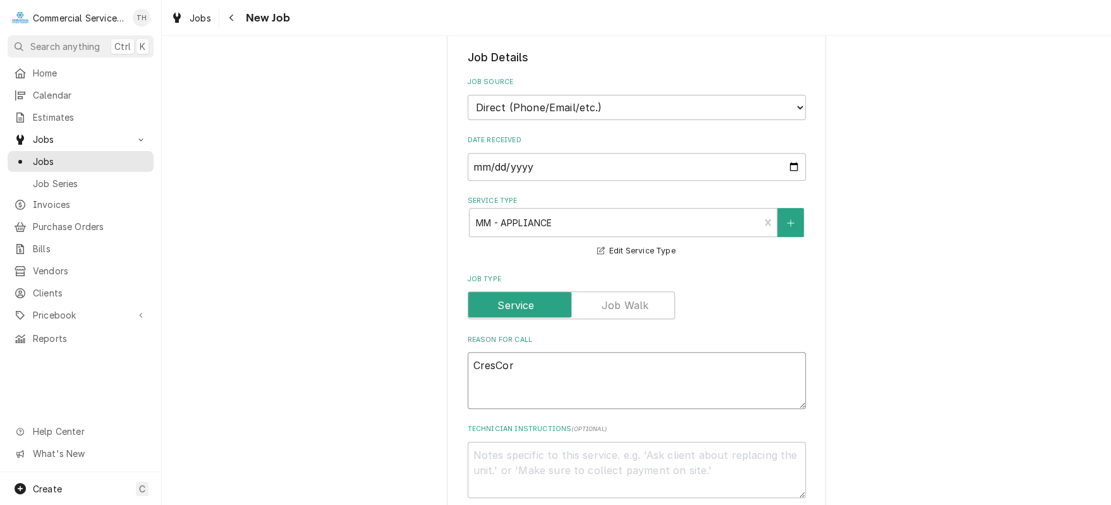
type textarea "CresCor"
type textarea "x"
type textarea "CresCor w"
type textarea "x"
type textarea "CresCor wa"
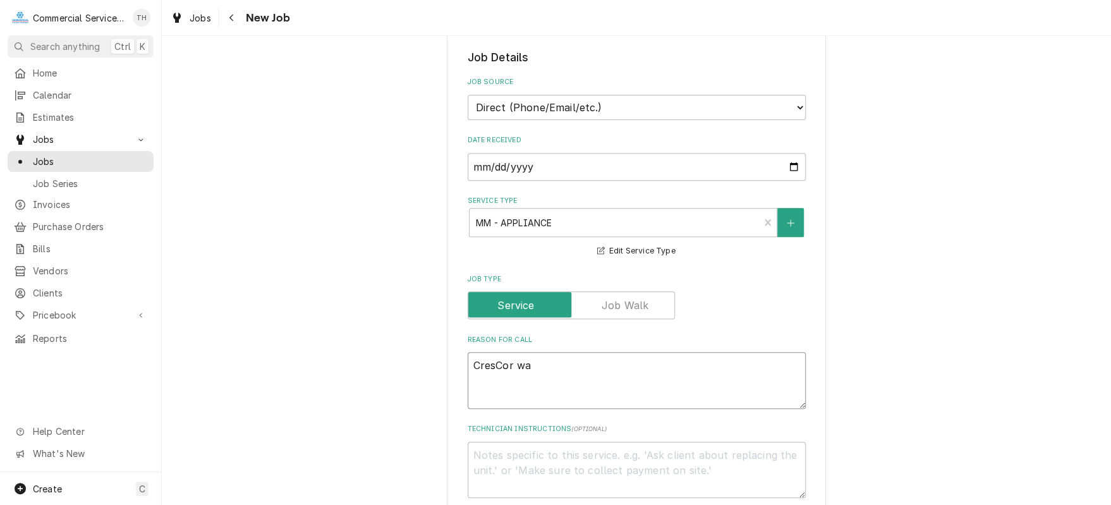
type textarea "x"
type textarea "CresCor war"
type textarea "x"
type textarea "CresCor warm"
type textarea "x"
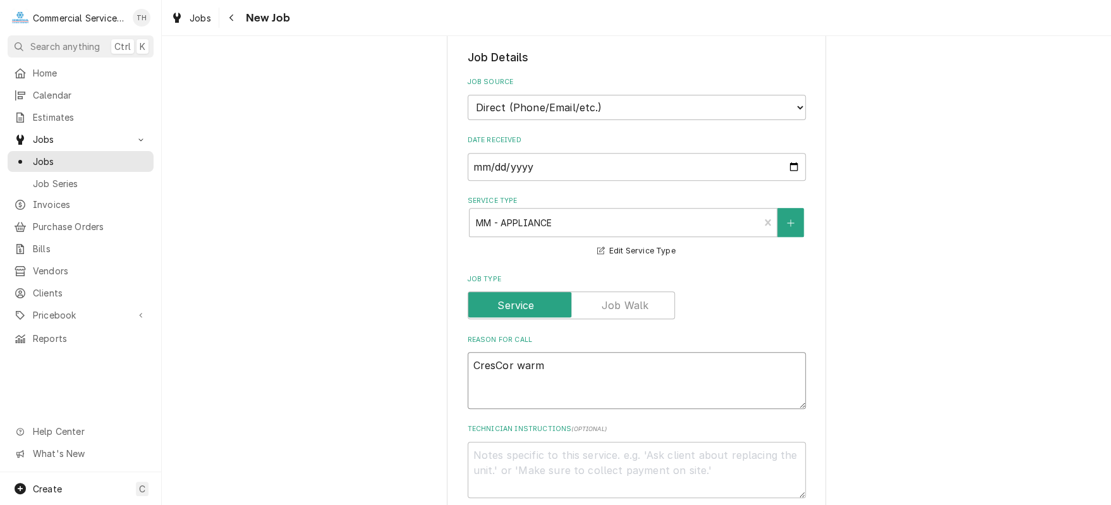
type textarea "CresCor warme"
type textarea "x"
type textarea "CresCor warmer"
type textarea "x"
type textarea "CresCor warmer"
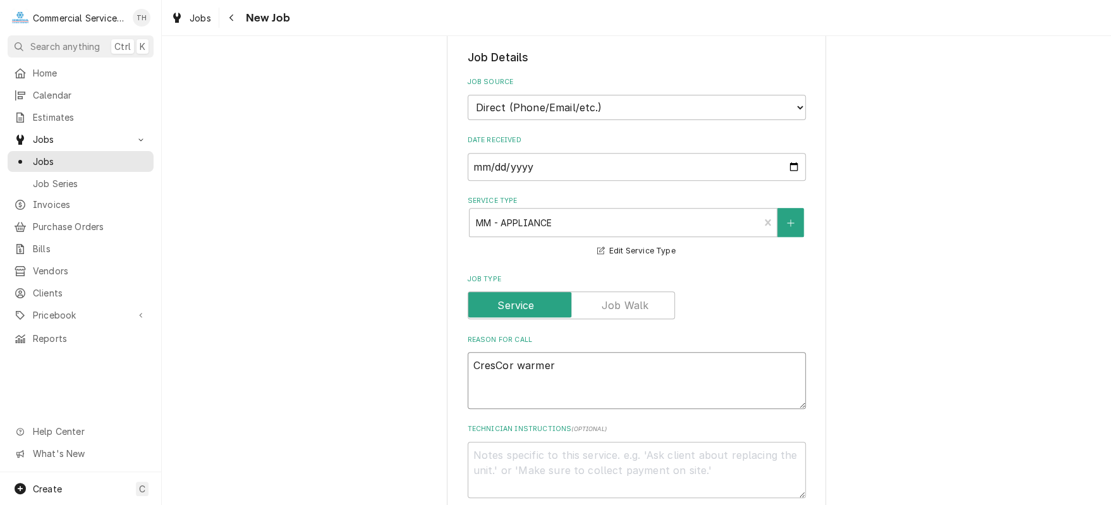
type textarea "x"
type textarea "CresCor warmer l"
type textarea "x"
type textarea "CresCor warmer la"
type textarea "x"
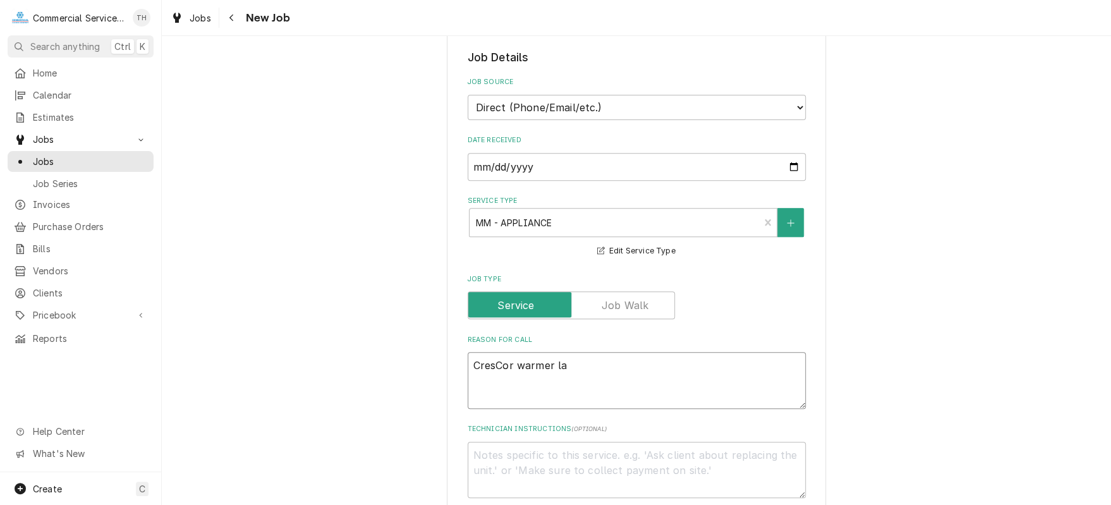
type textarea "CresCor warmer lat"
type textarea "x"
type textarea "CresCor warmer latc"
type textarea "x"
type textarea "CresCor warmer latch"
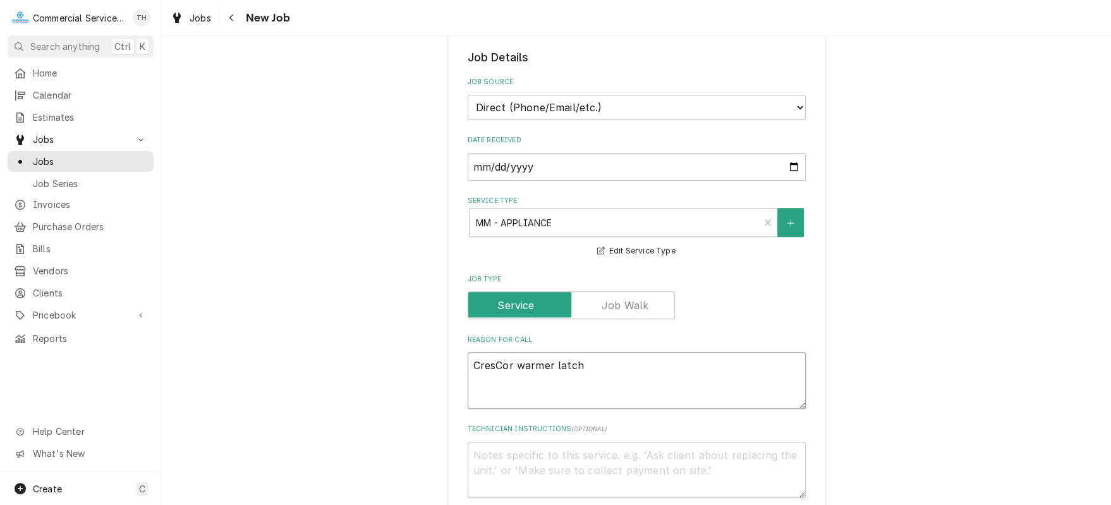
type textarea "x"
type textarea "CresCor warmer latch"
type textarea "x"
type textarea "CresCor warmer latch r"
type textarea "x"
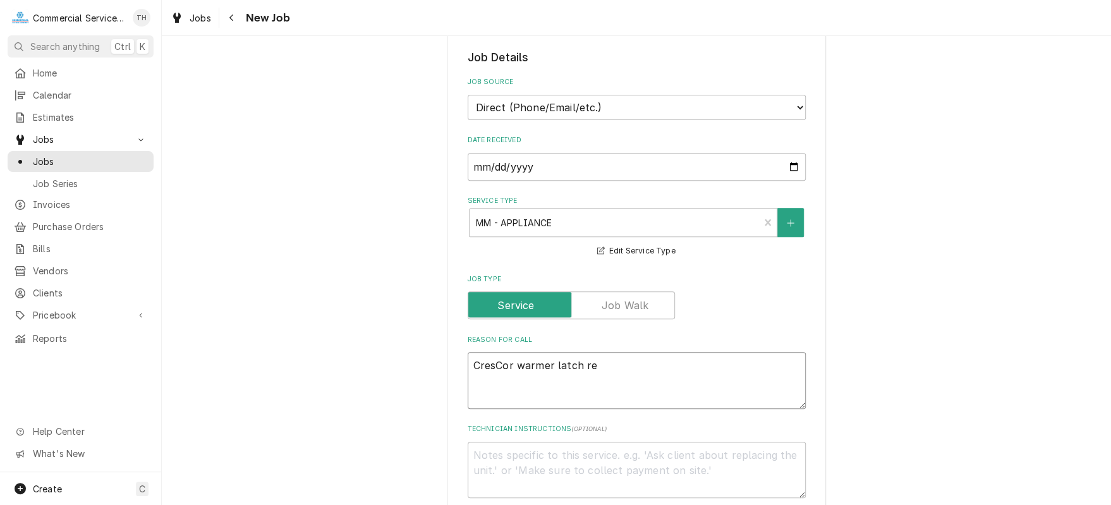
type textarea "CresCor warmer latch rep"
type textarea "x"
type textarea "CresCor warmer latch repl"
type textarea "x"
type textarea "CresCor warmer latch repla"
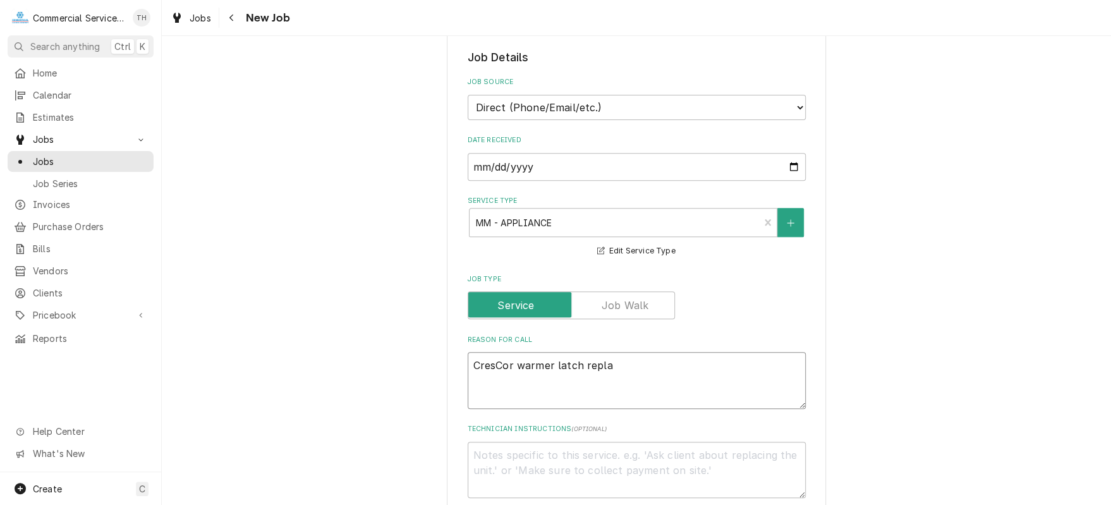
type textarea "x"
type textarea "CresCor warmer latch replac"
type textarea "x"
type textarea "CresCor warmer latch replace"
type textarea "x"
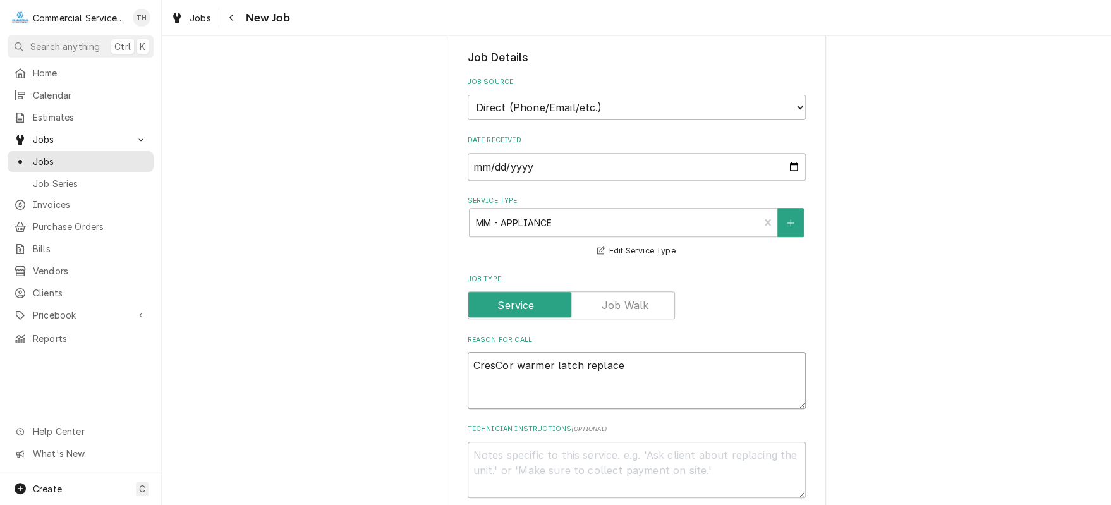
type textarea "CresCor warmer latch replacem"
type textarea "x"
type textarea "CresCor warmer latch replaceme"
type textarea "x"
type textarea "CresCor warmer latch replacemen"
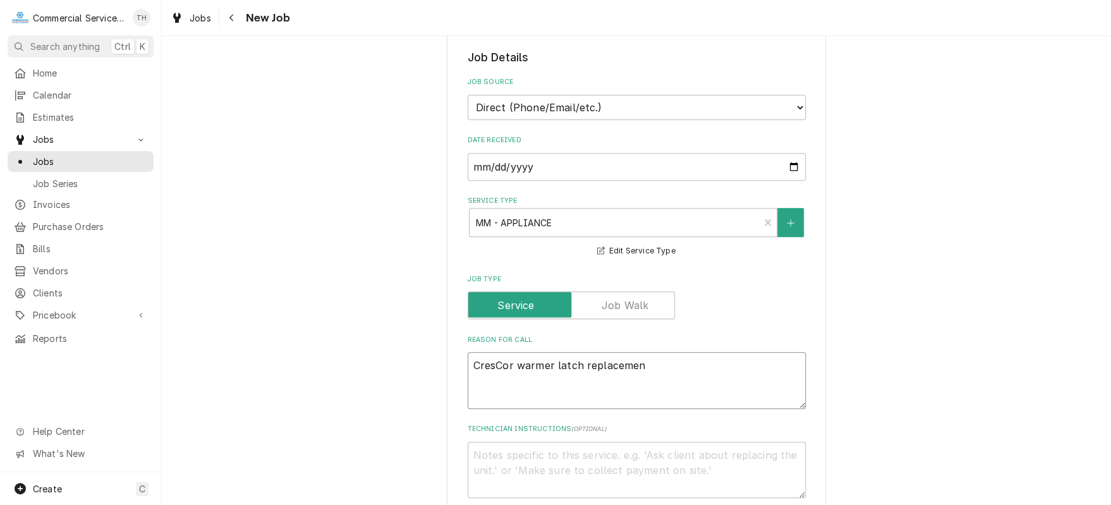
type textarea "x"
type textarea "CresCor warmer latch replacement"
type textarea "x"
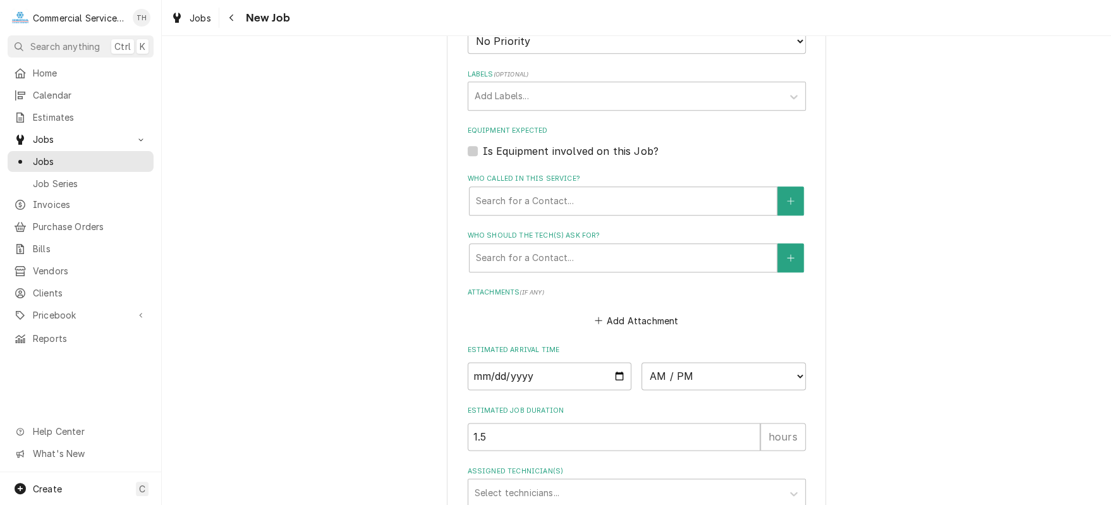
scroll to position [758, 0]
type textarea "CresCor warmer latch replacement"
click at [610, 368] on input "Date" at bounding box center [550, 373] width 164 height 28
type input "2025-09-24"
type textarea "x"
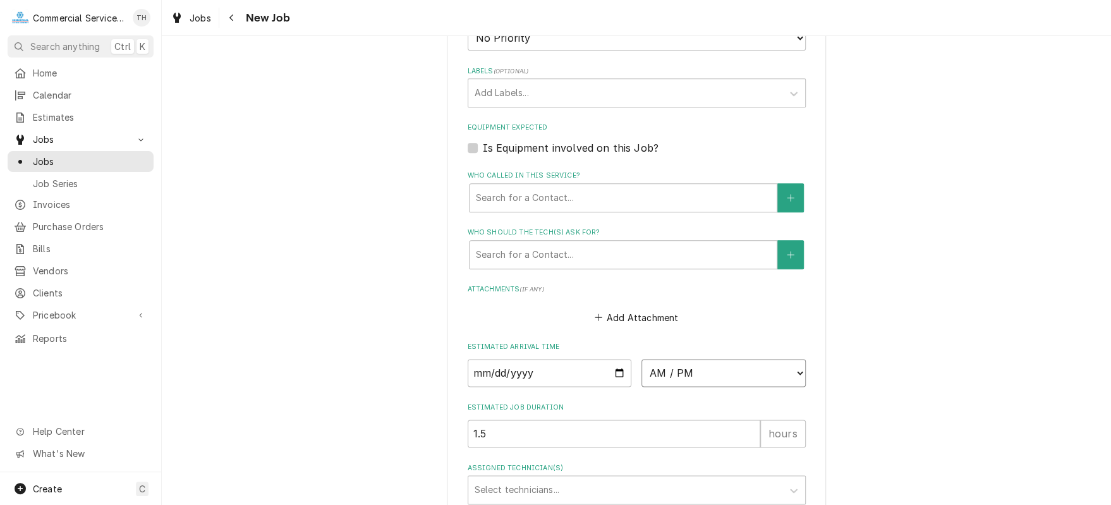
click at [710, 376] on select "AM / PM 6:00 AM 6:15 AM 6:30 AM 6:45 AM 7:00 AM 7:15 AM 7:30 AM 7:45 AM 8:00 AM…" at bounding box center [723, 373] width 164 height 28
select select "09:15:00"
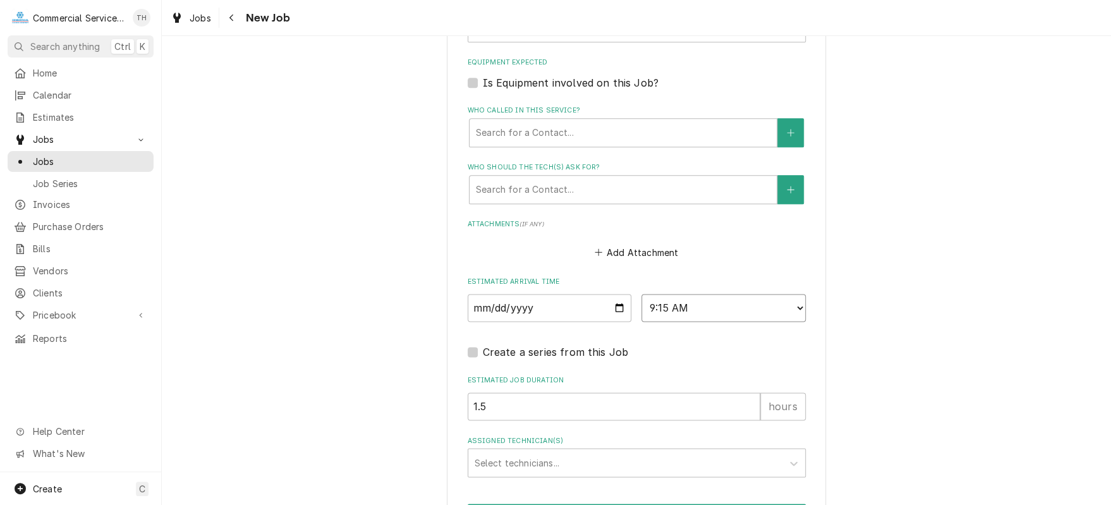
scroll to position [885, 0]
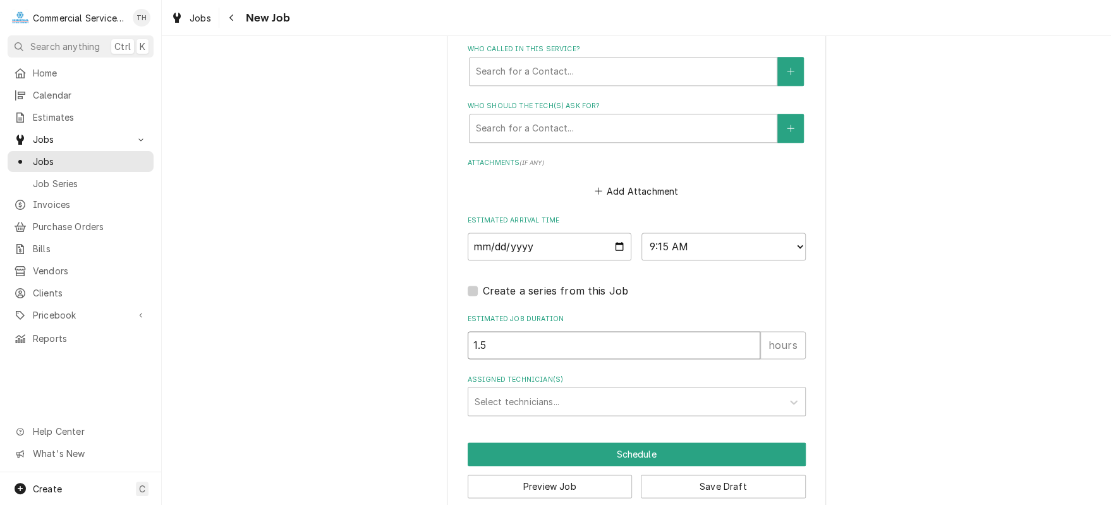
drag, startPoint x: 512, startPoint y: 343, endPoint x: 451, endPoint y: 346, distance: 60.7
type textarea "x"
type input "3"
type textarea "x"
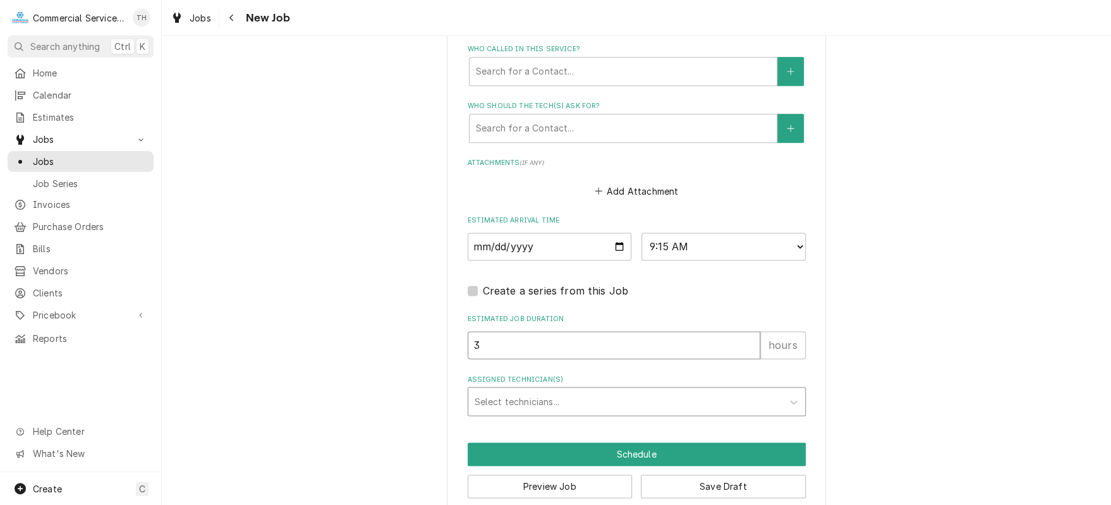
type input "3"
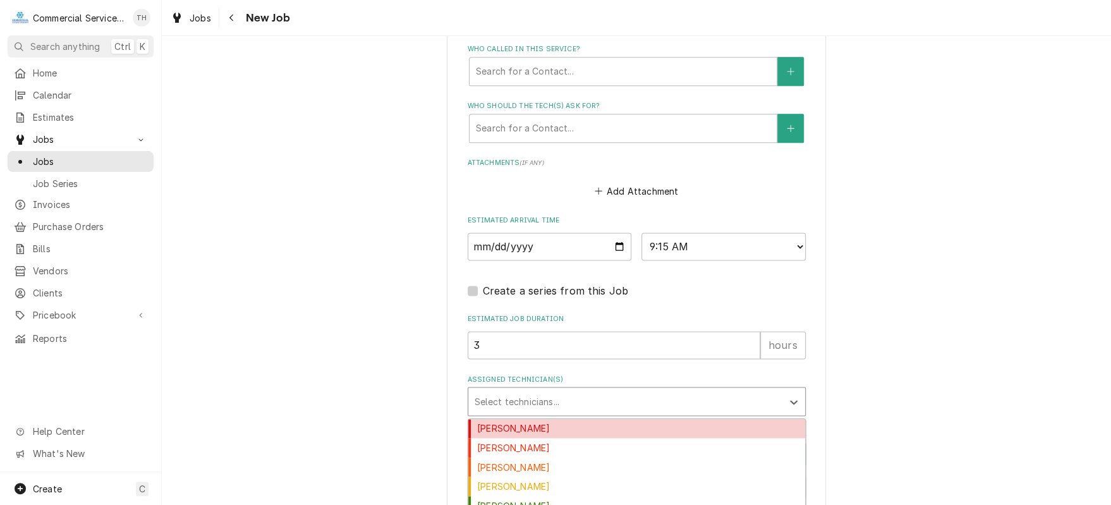
click at [483, 393] on div "Assigned Technician(s)" at bounding box center [625, 401] width 301 height 23
type input "m"
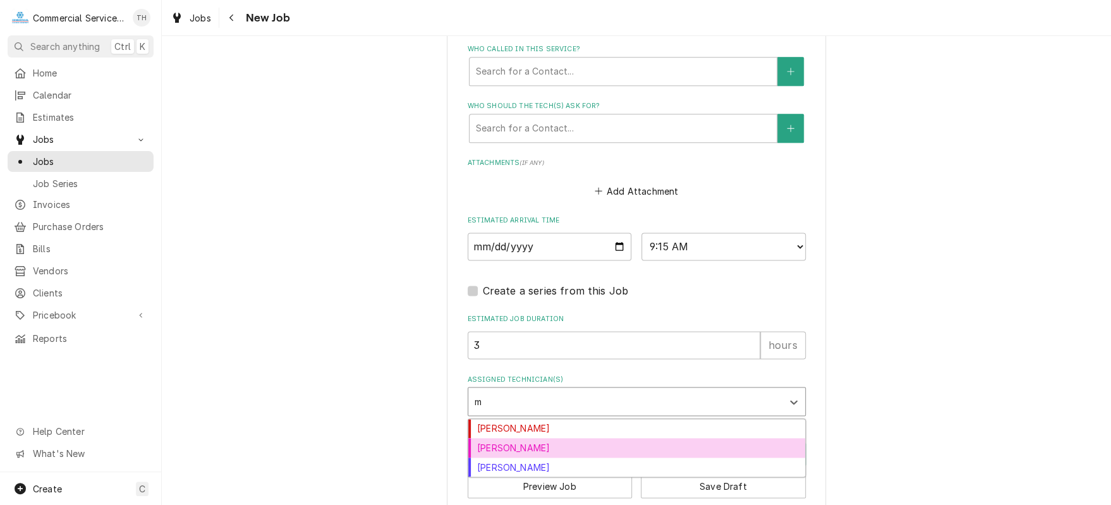
click at [551, 442] on div "Mark Mottau" at bounding box center [636, 448] width 337 height 20
type textarea "x"
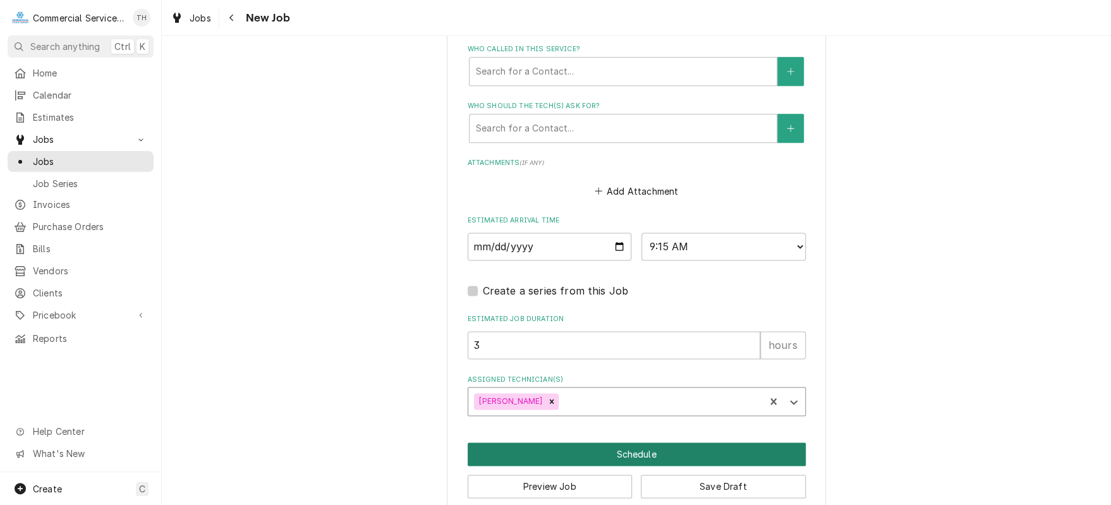
click at [615, 443] on button "Schedule" at bounding box center [637, 453] width 338 height 23
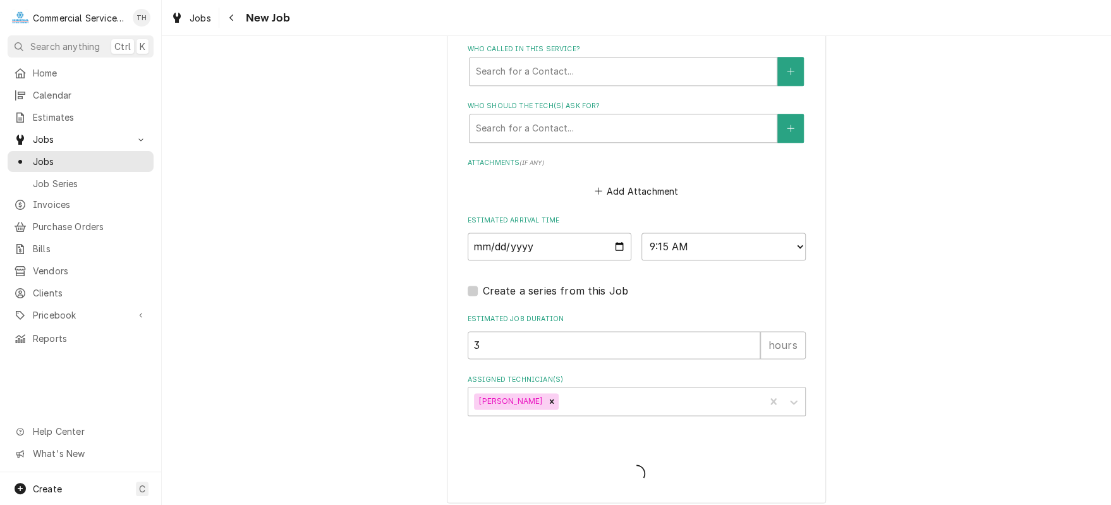
type textarea "x"
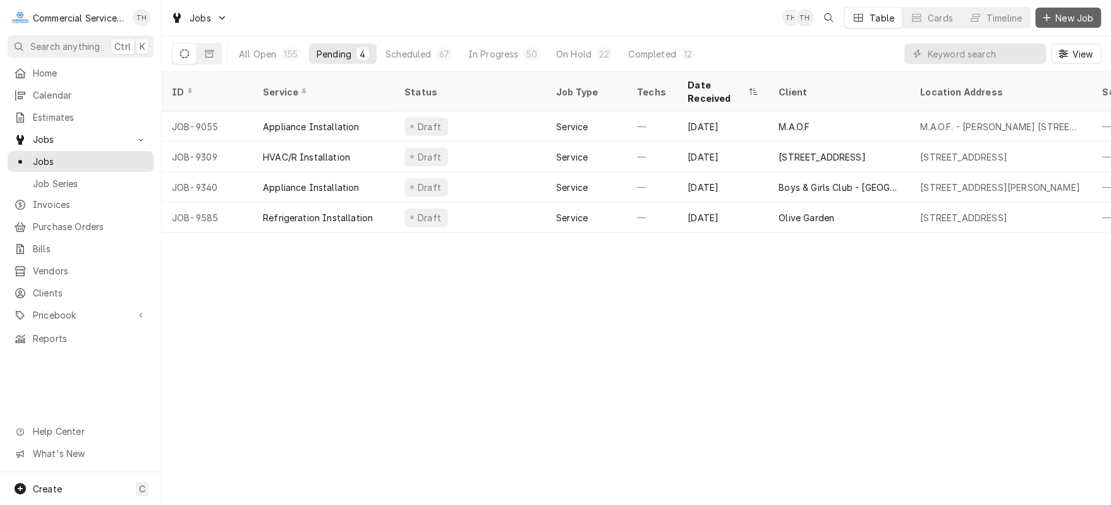
click at [1072, 11] on span "New Job" at bounding box center [1074, 17] width 43 height 13
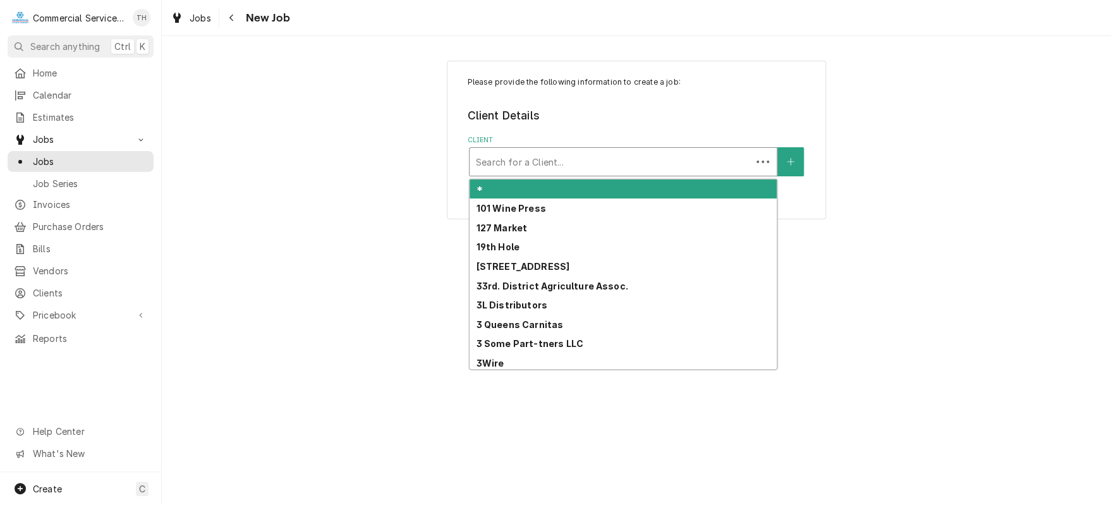
click at [619, 154] on div "Client" at bounding box center [610, 161] width 269 height 23
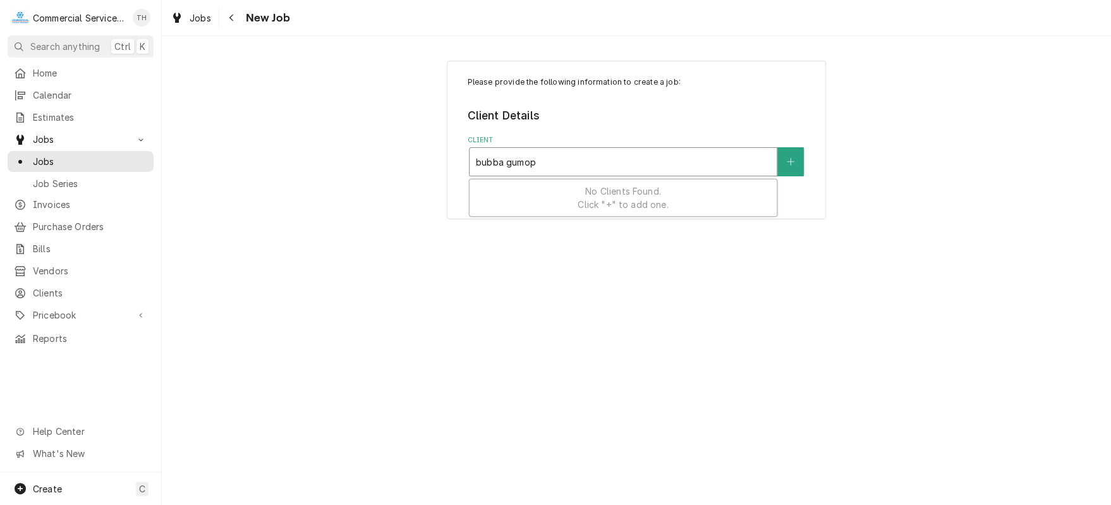
type input "bubba gump"
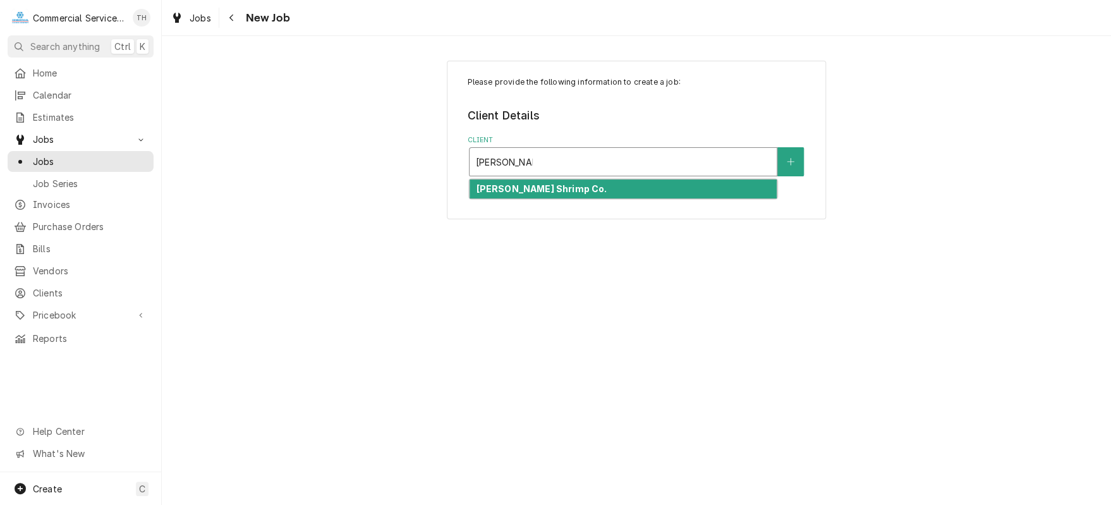
click at [621, 194] on div "Bubba Gump Shrimp Co." at bounding box center [623, 189] width 307 height 20
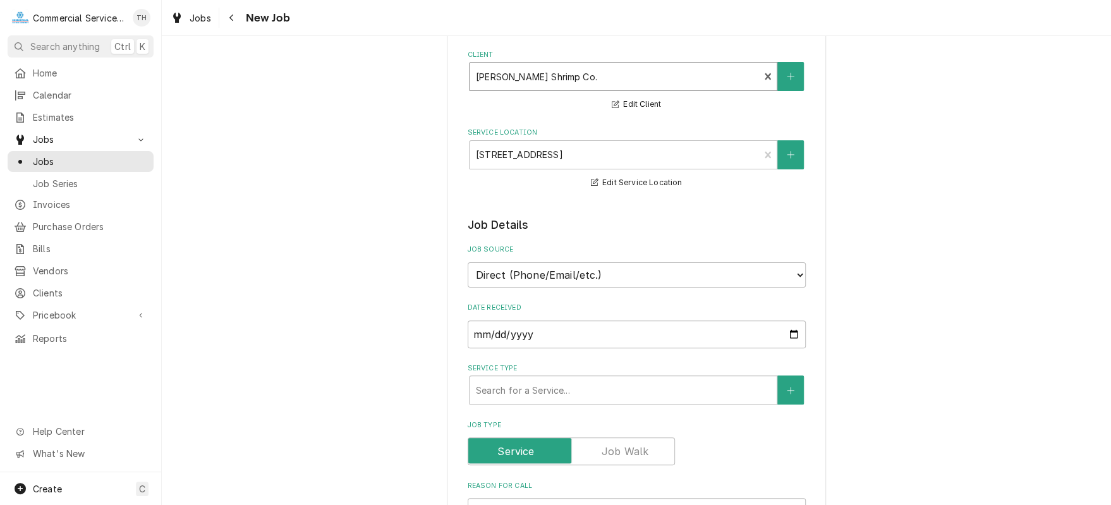
scroll to position [190, 0]
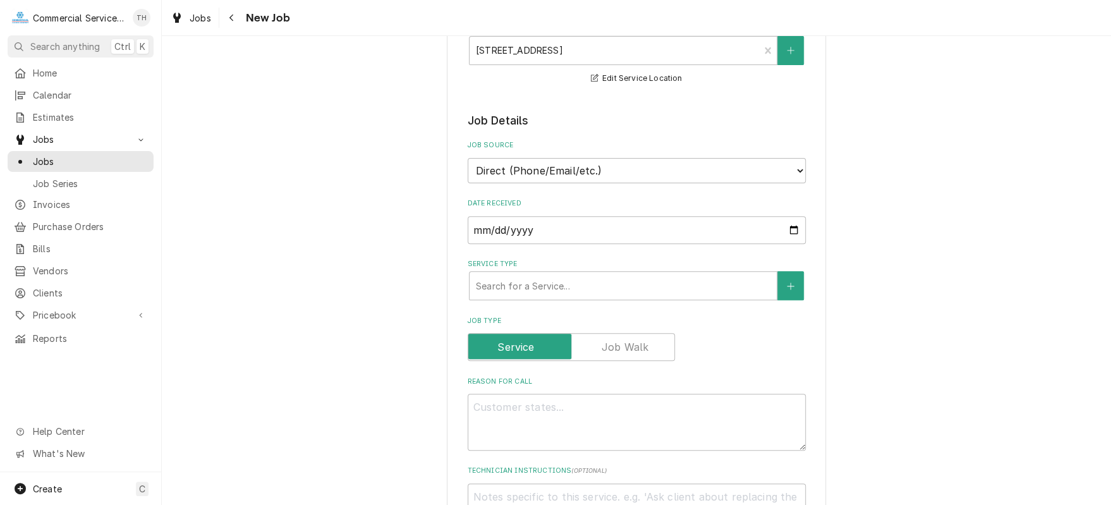
click at [651, 282] on div "Service Type" at bounding box center [623, 285] width 294 height 23
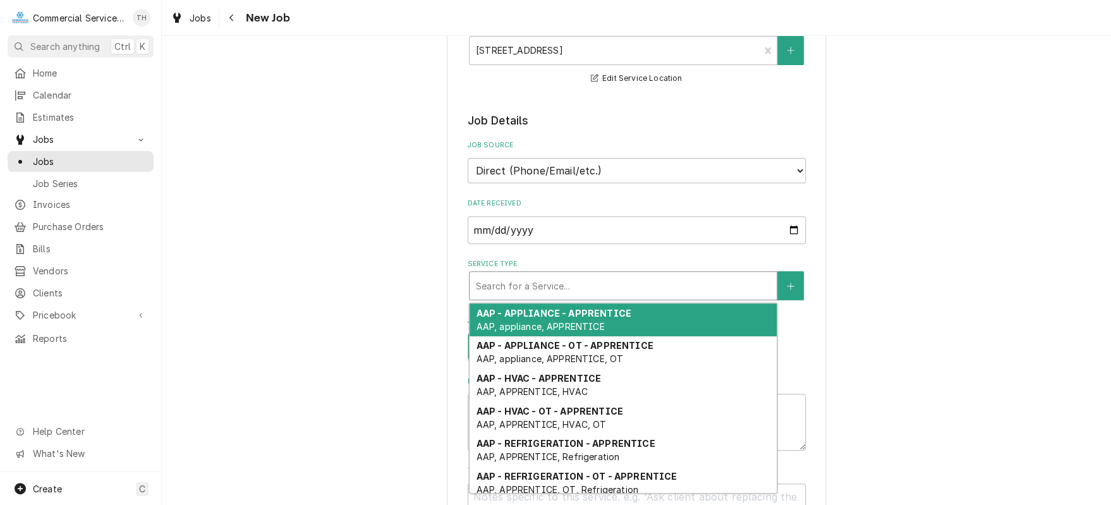
type textarea "x"
type input "c"
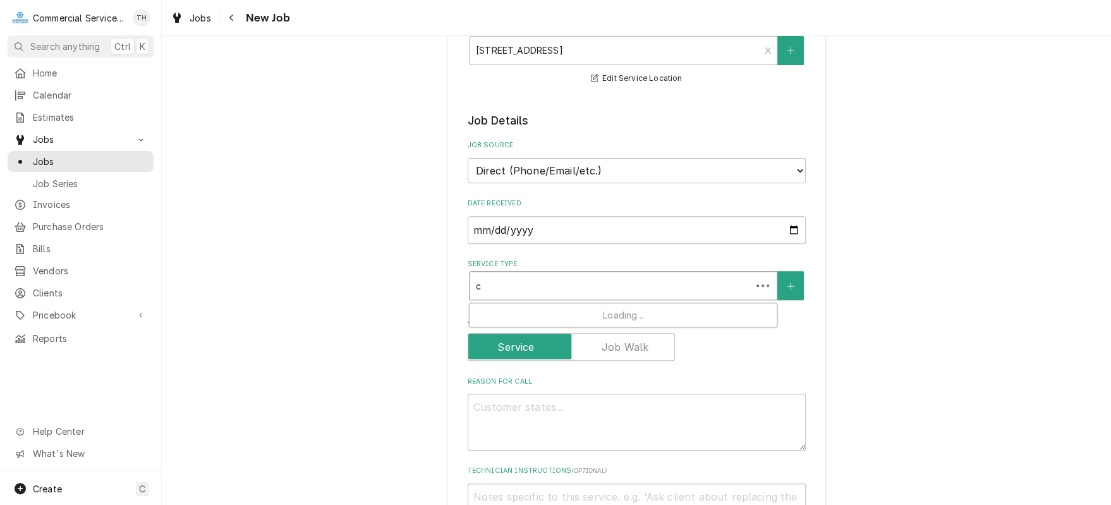
type textarea "x"
type input "cb"
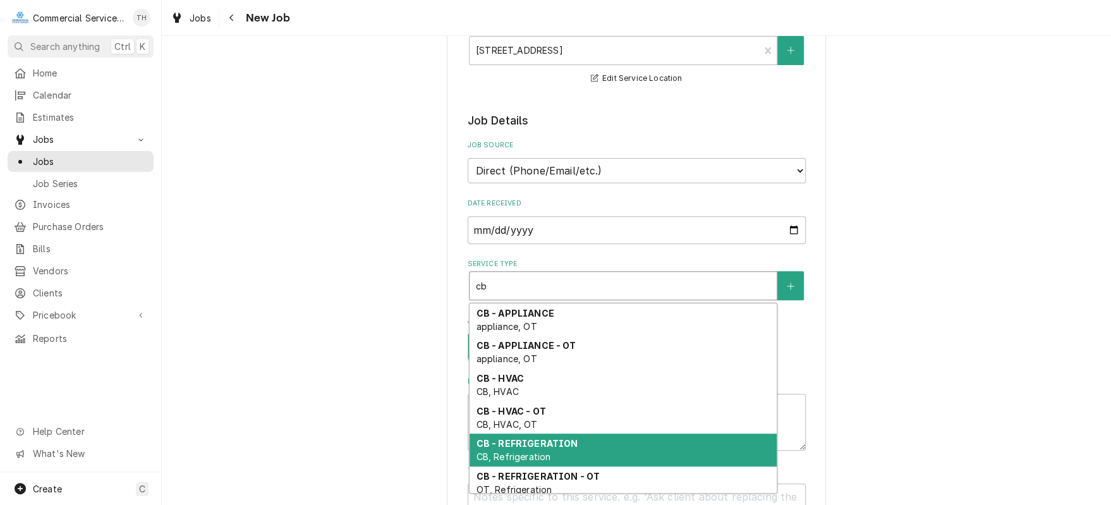
click at [553, 438] on strong "CB - REFRIGERATION" at bounding box center [527, 443] width 102 height 11
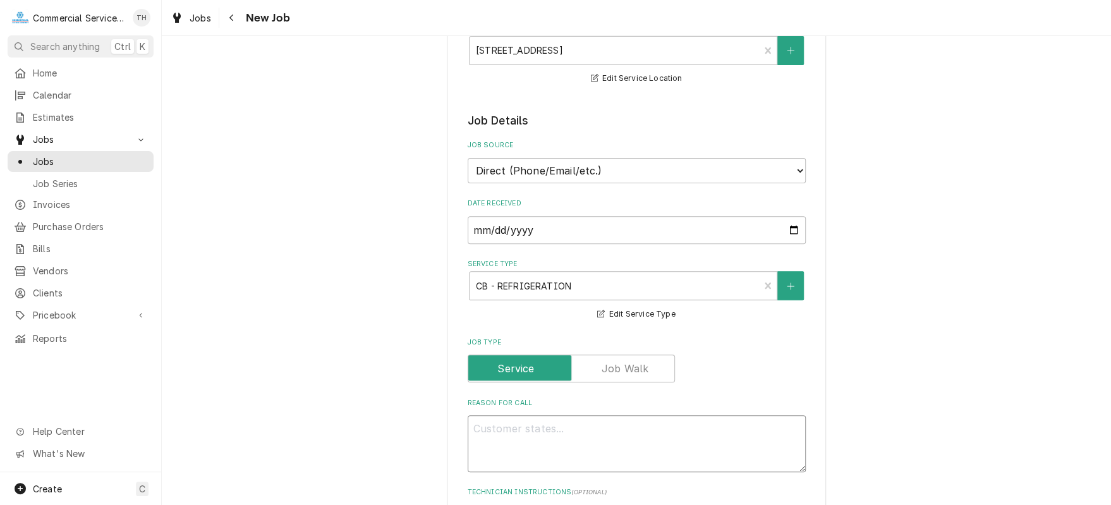
click at [526, 420] on textarea "Reason For Call" at bounding box center [637, 443] width 338 height 57
type textarea "x"
type textarea "E"
type textarea "x"
type textarea "Ex"
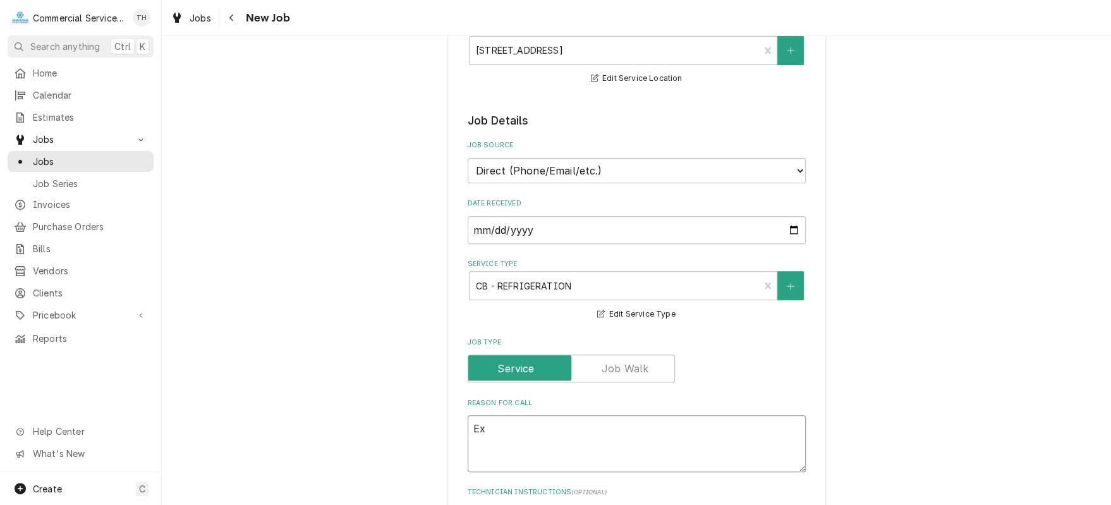
type textarea "x"
type textarea "Exp"
type textarea "x"
type textarea "Expo"
type textarea "x"
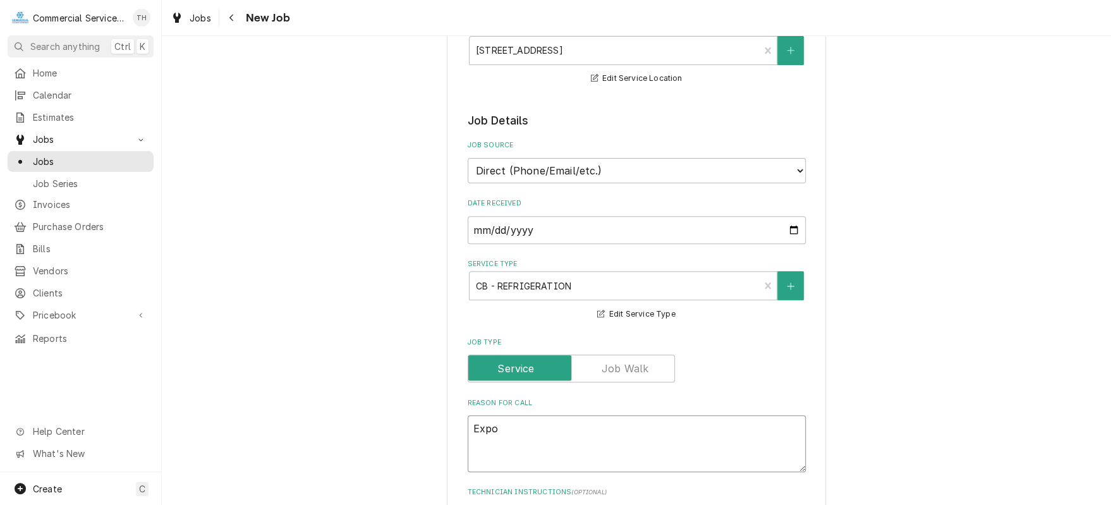
type textarea "Expo"
type textarea "x"
type textarea "Expo c"
type textarea "x"
type textarea "Expo co"
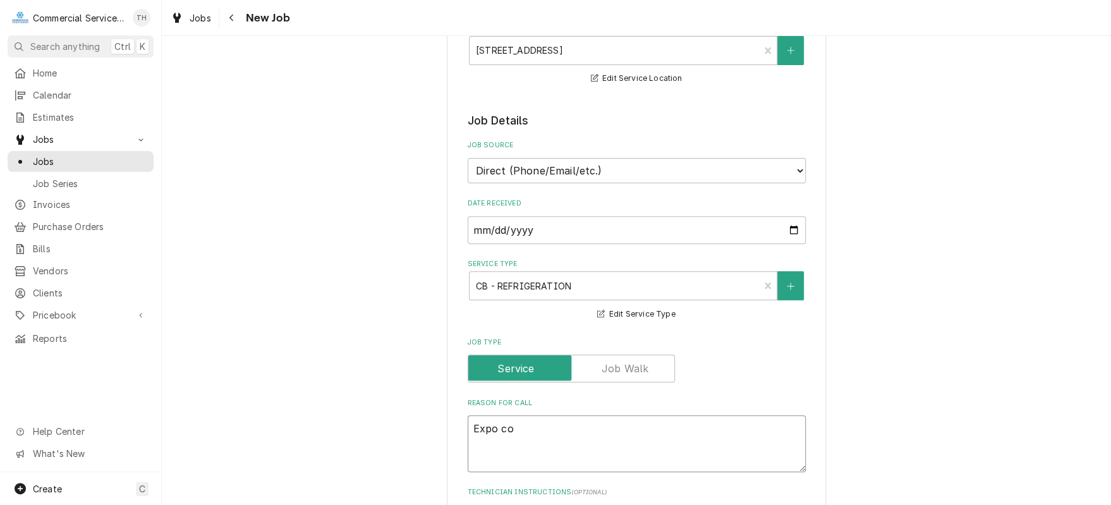
type textarea "x"
type textarea "Expo coo"
type textarea "x"
type textarea "Expo cool"
type textarea "x"
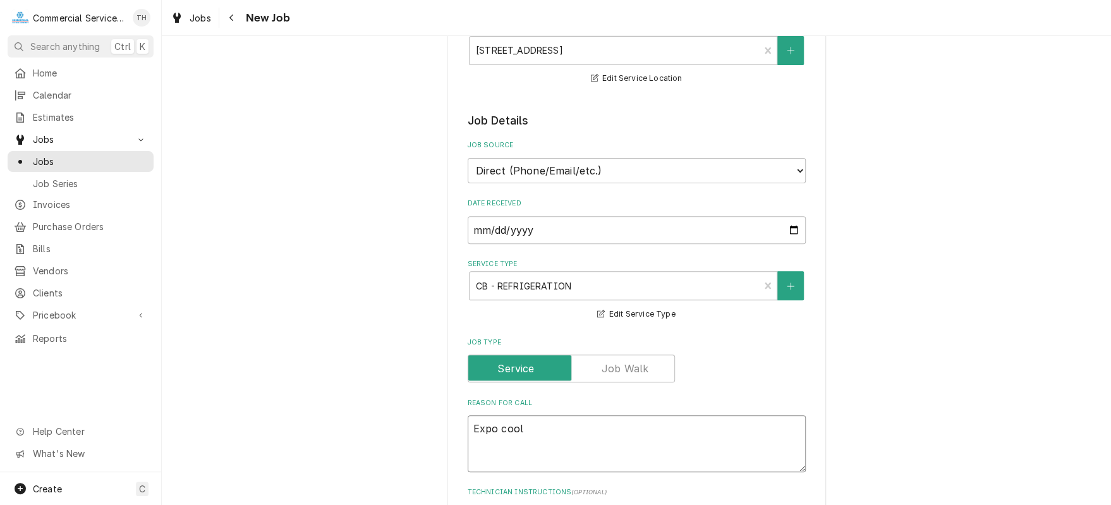
type textarea "Expo coole"
type textarea "x"
type textarea "Expo cooler"
type textarea "x"
type textarea "Expo cooler"
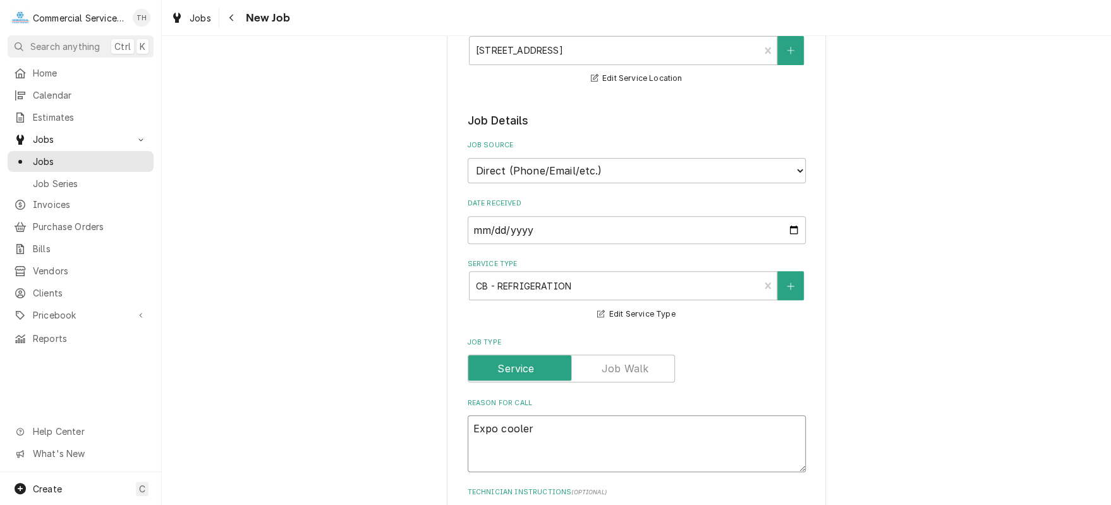
type textarea "x"
type textarea "Expo cooler a"
type textarea "x"
type textarea "Expo cooler at"
type textarea "x"
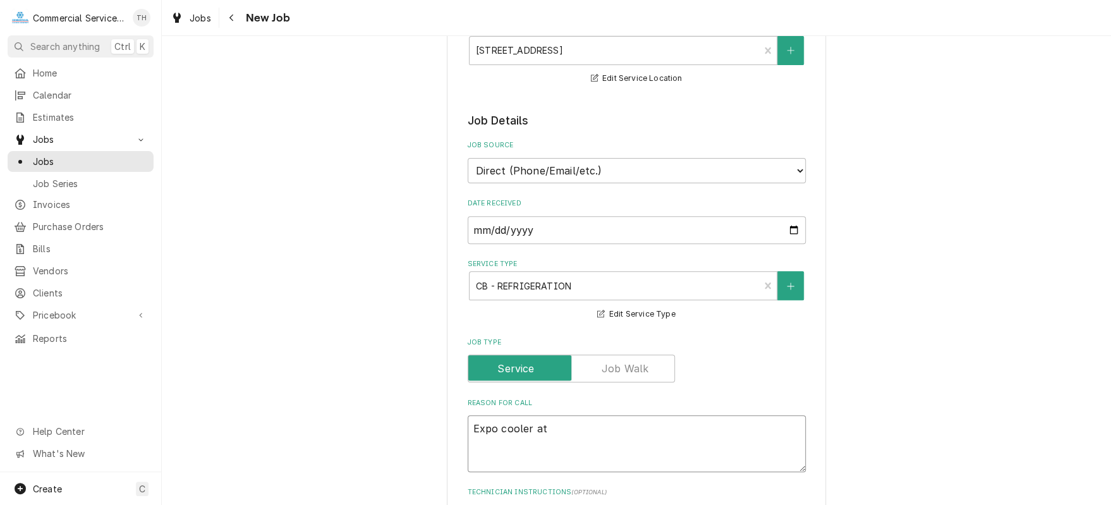
type textarea "Expo cooler at"
type textarea "x"
type textarea "Expo cooler at 6"
type textarea "x"
type textarea "Expo cooler at 60"
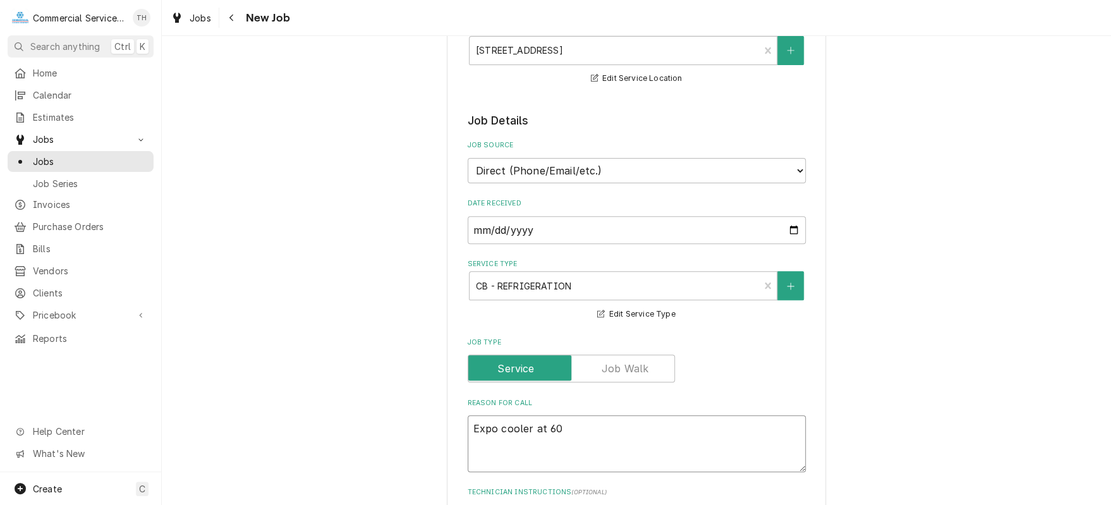
type textarea "x"
type textarea "Expo cooler at 60°"
type textarea "x"
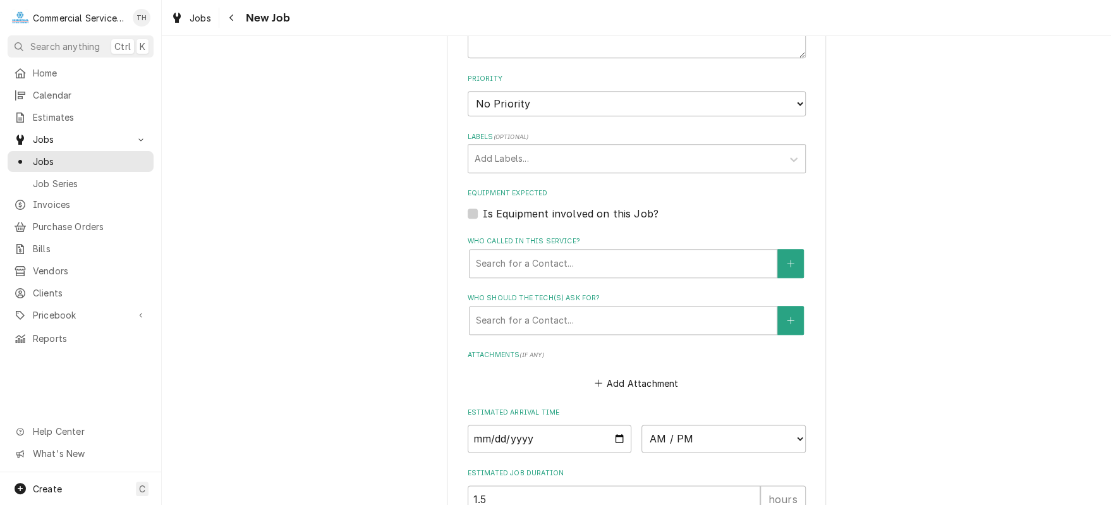
scroll to position [695, 0]
type textarea "Expo cooler at 60°"
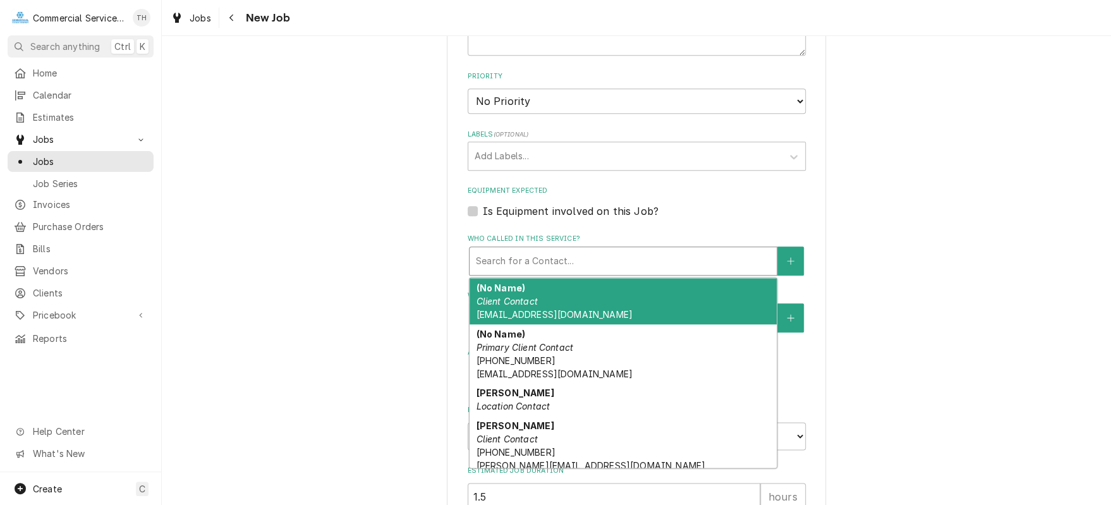
click at [583, 266] on div "Who called in this service?" at bounding box center [623, 261] width 294 height 23
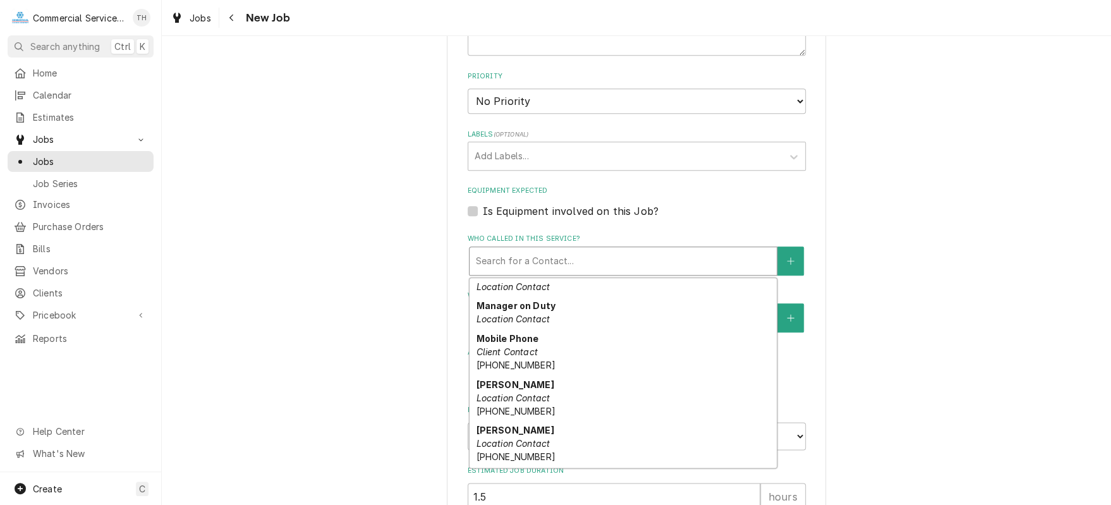
scroll to position [506, 0]
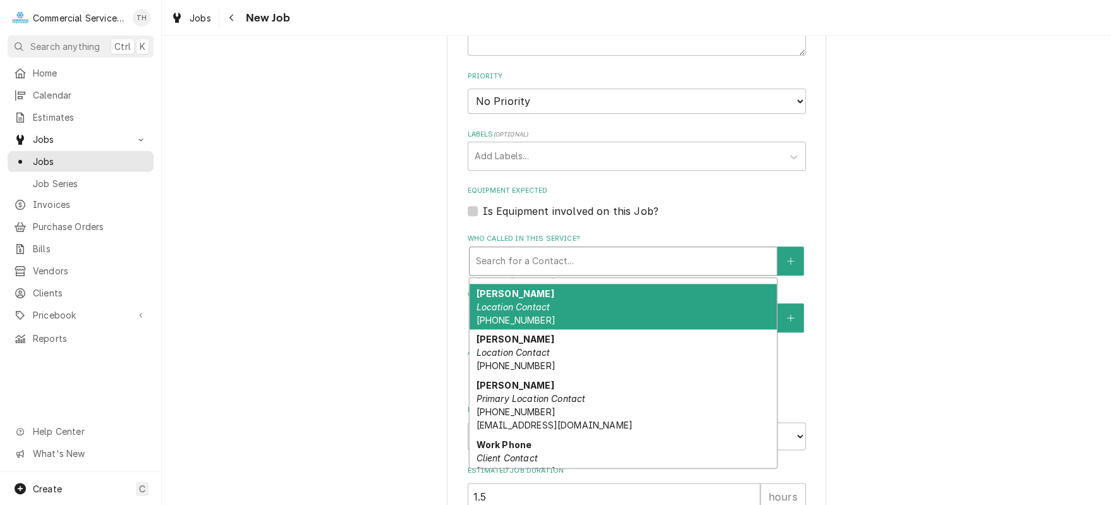
click at [576, 303] on div "Pedro Location Contact (323) 379-7840" at bounding box center [623, 307] width 307 height 46
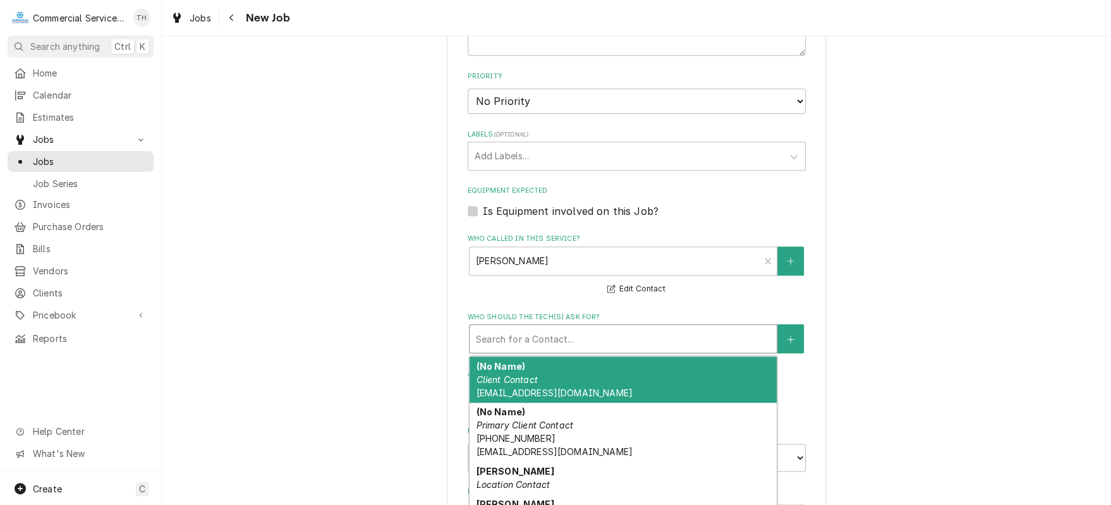
click at [576, 329] on div "Who should the tech(s) ask for?" at bounding box center [623, 338] width 294 height 23
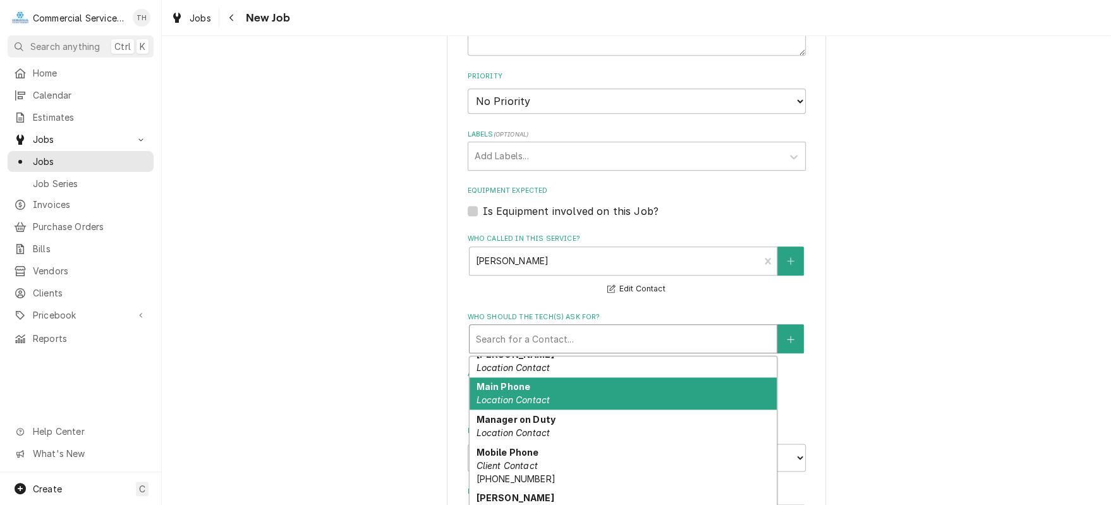
scroll to position [442, 0]
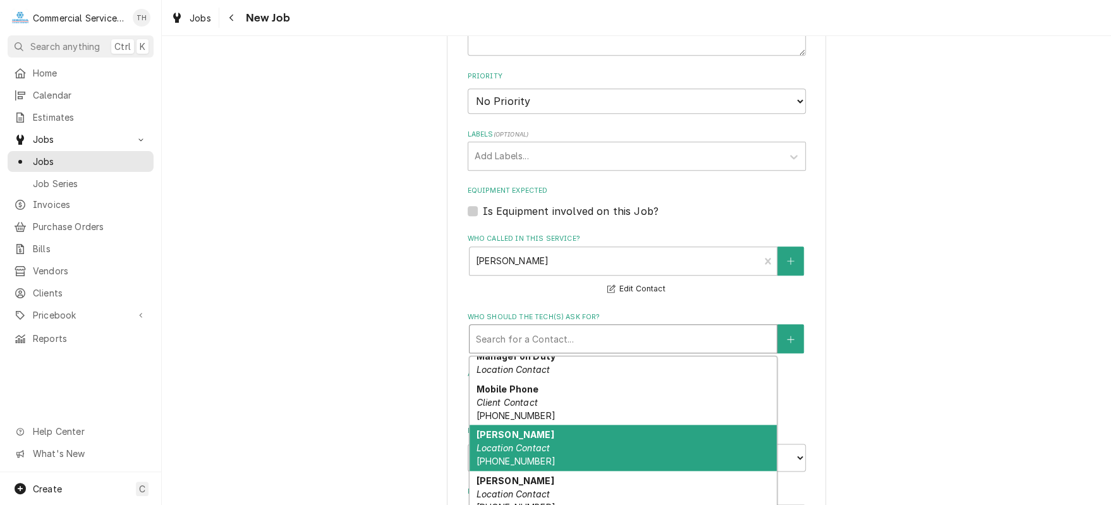
click at [577, 431] on div "Pedro Location Contact (323) 379-7840" at bounding box center [623, 448] width 307 height 46
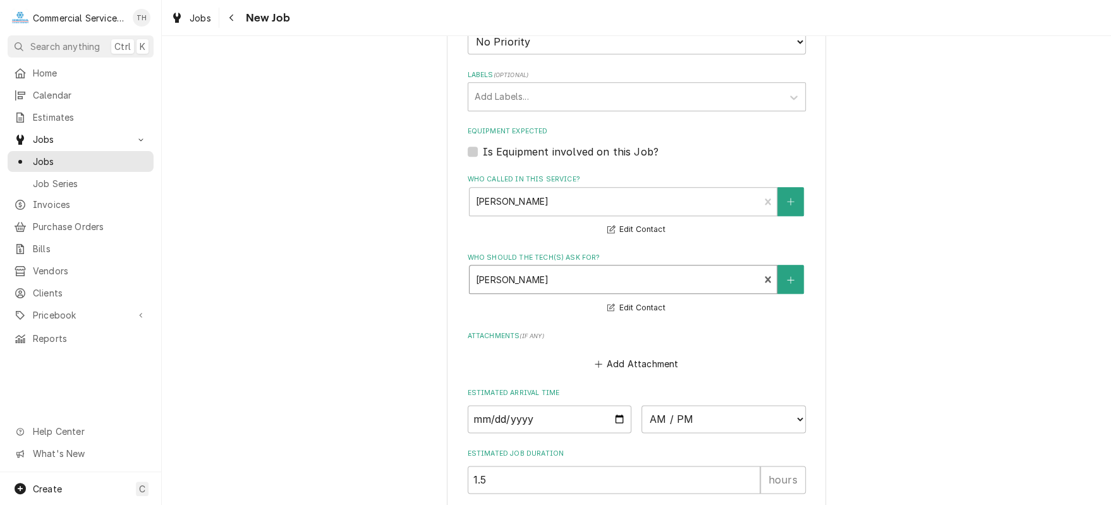
scroll to position [905, 0]
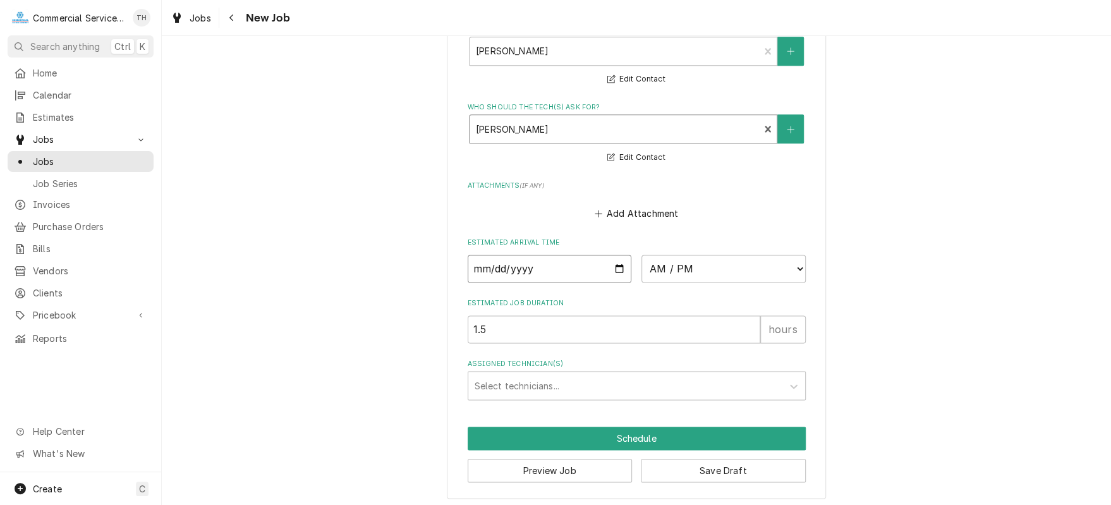
click at [615, 266] on input "Date" at bounding box center [550, 269] width 164 height 28
type textarea "x"
type input "[DATE]"
type textarea "x"
click at [793, 265] on select "AM / PM 6:00 AM 6:15 AM 6:30 AM 6:45 AM 7:00 AM 7:15 AM 7:30 AM 7:45 AM 8:00 AM…" at bounding box center [723, 269] width 164 height 28
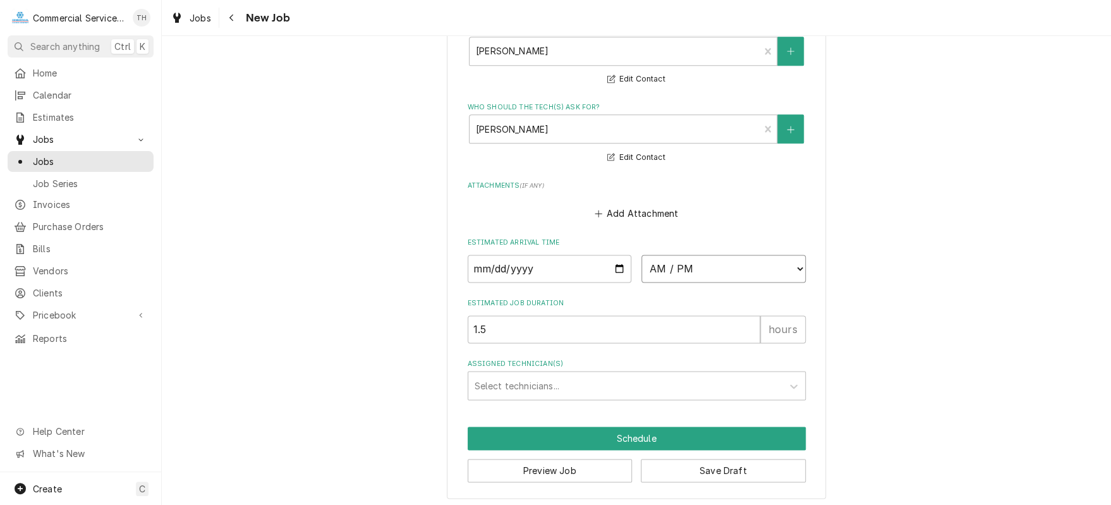
select select "10:30:00"
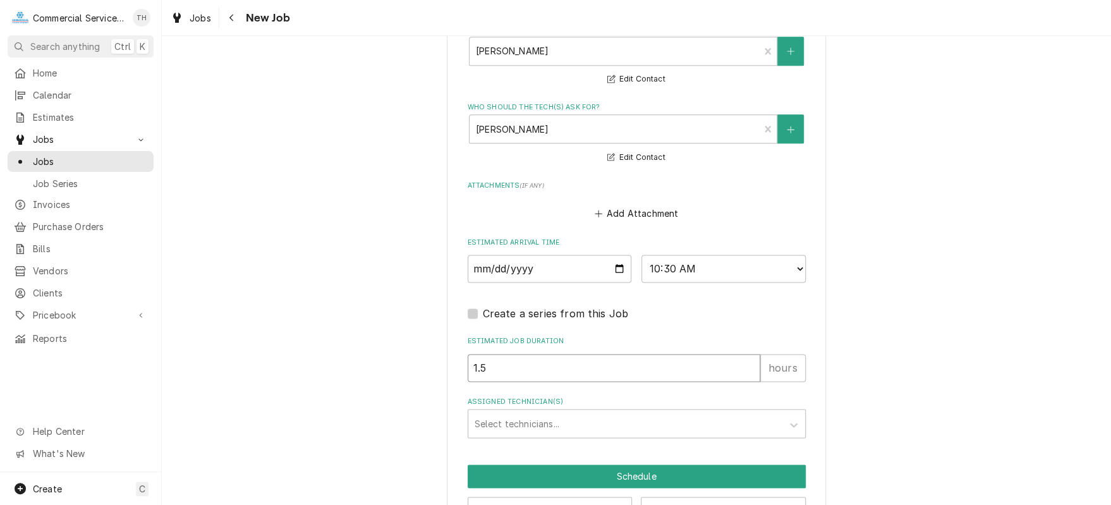
drag, startPoint x: 549, startPoint y: 359, endPoint x: 389, endPoint y: 355, distance: 159.9
type textarea "x"
type input "2"
type textarea "x"
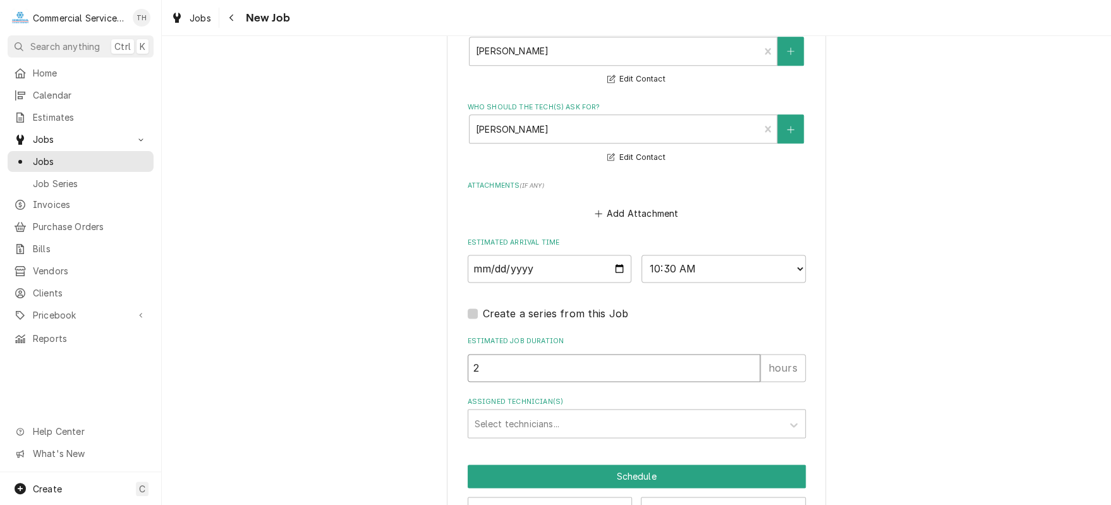
type input "2.5"
type textarea "x"
type input "2.5"
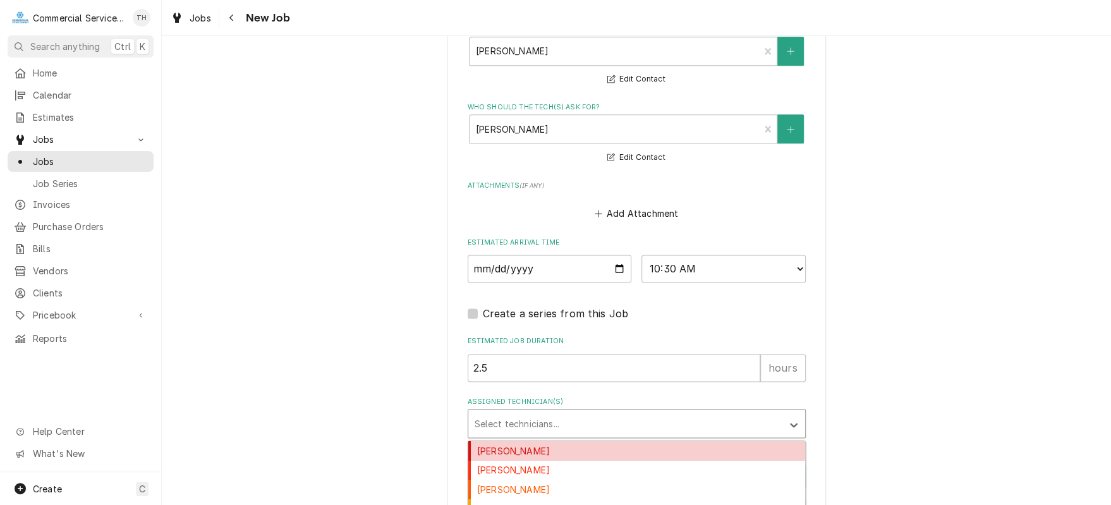
click at [539, 420] on div "Assigned Technician(s)" at bounding box center [625, 423] width 301 height 23
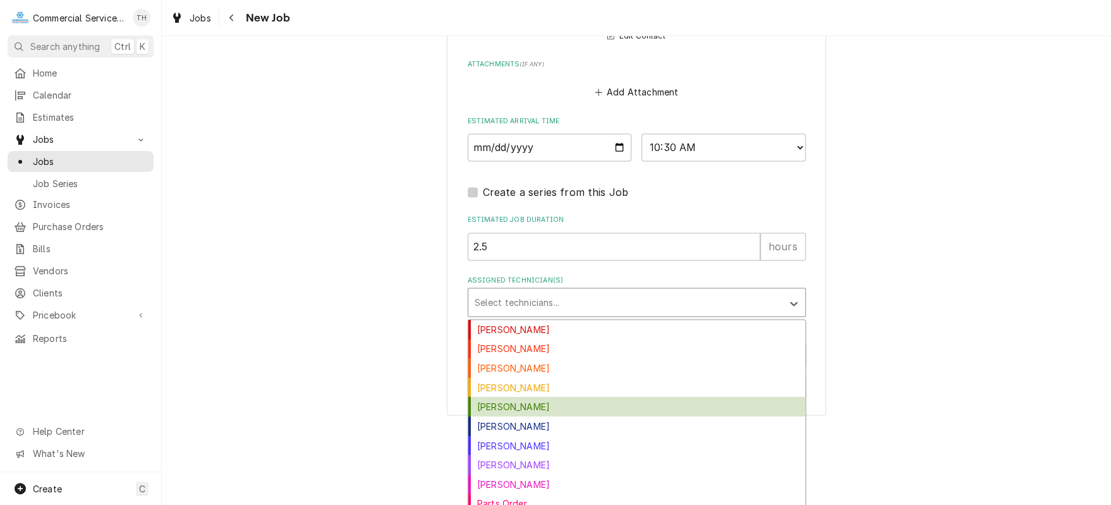
click at [543, 408] on div "Carson Bourdet" at bounding box center [636, 407] width 337 height 20
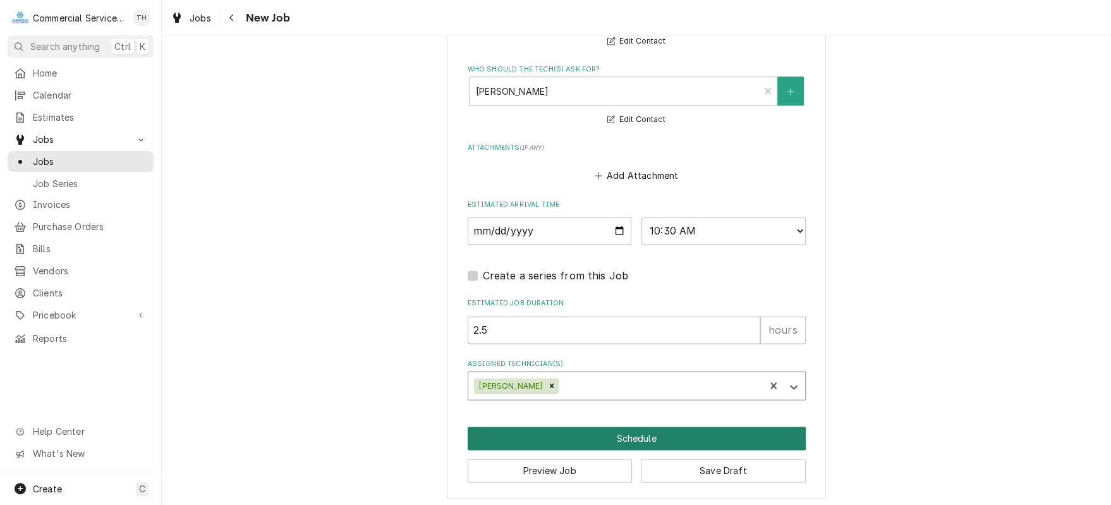
click at [657, 430] on button "Schedule" at bounding box center [637, 438] width 338 height 23
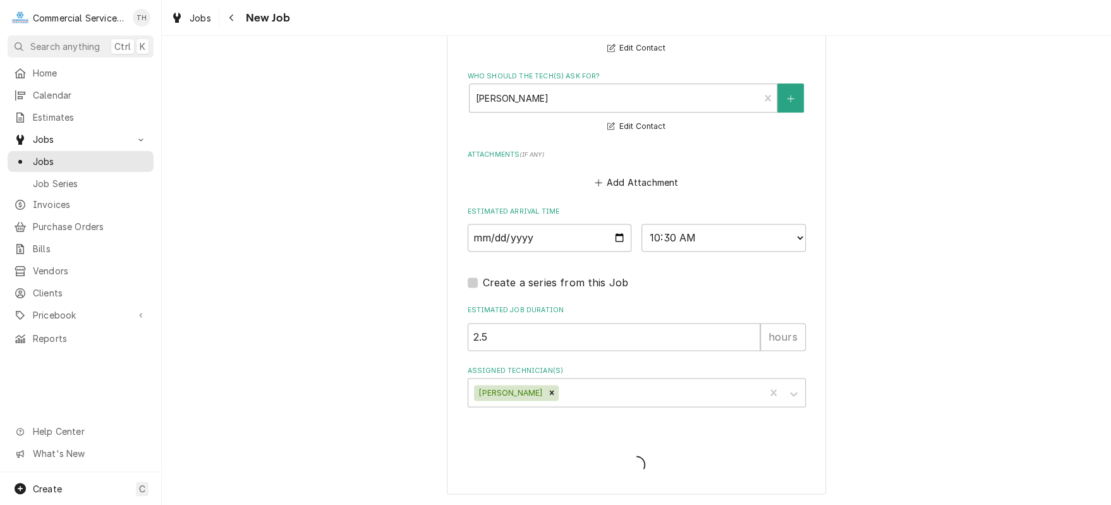
scroll to position [931, 0]
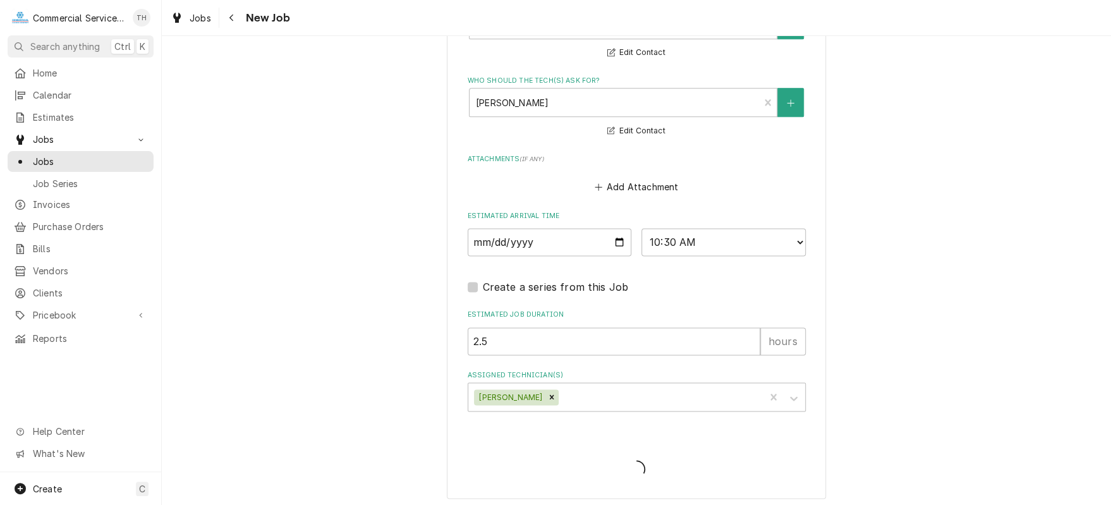
type textarea "x"
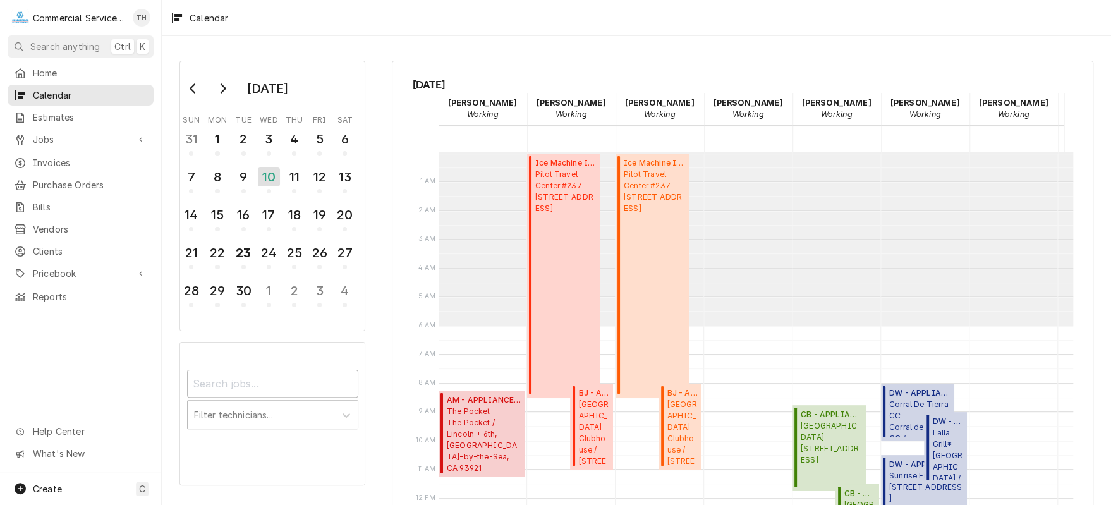
scroll to position [173, 0]
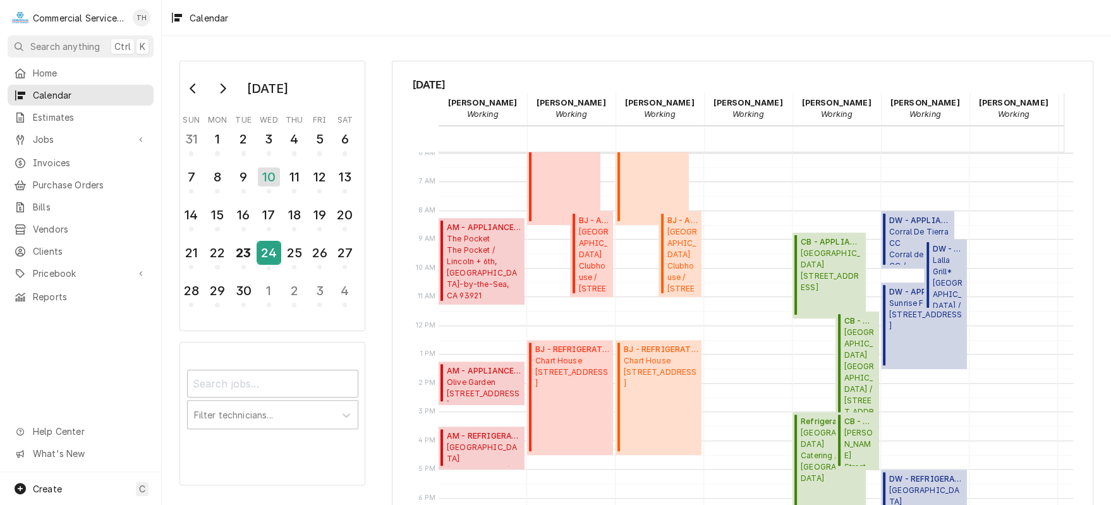
click at [261, 252] on div "24" at bounding box center [269, 252] width 22 height 21
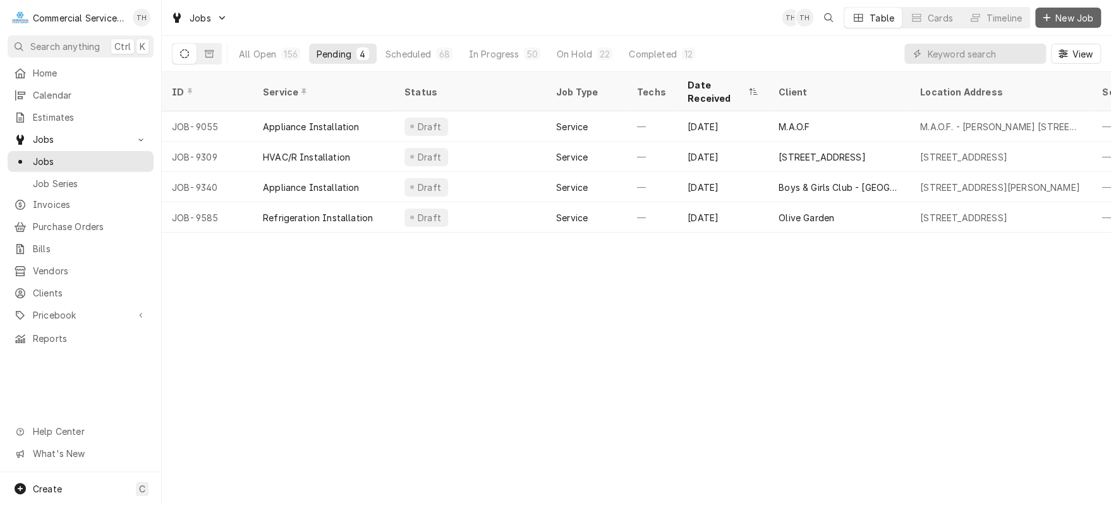
click at [1058, 16] on span "New Job" at bounding box center [1074, 17] width 43 height 13
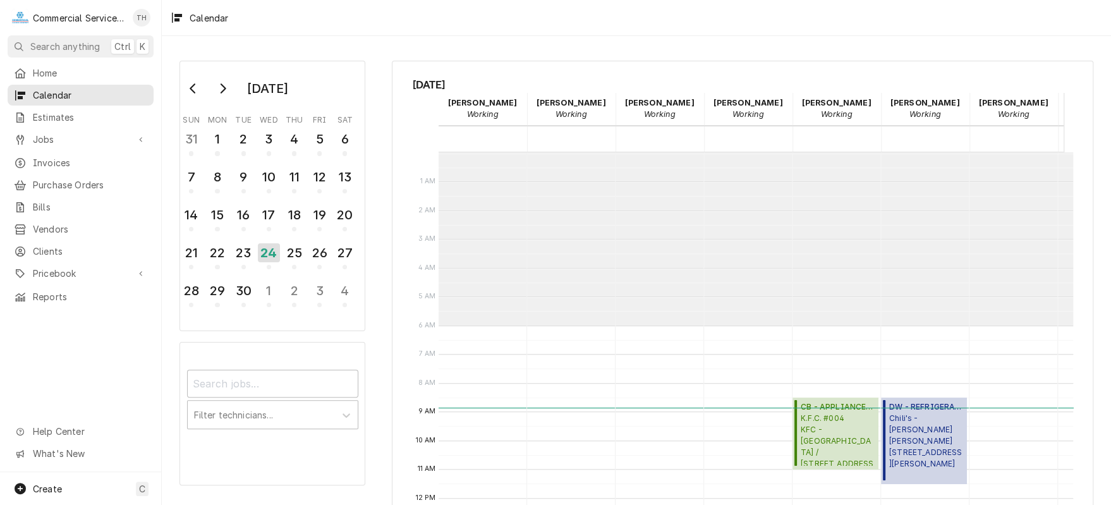
scroll to position [173, 358]
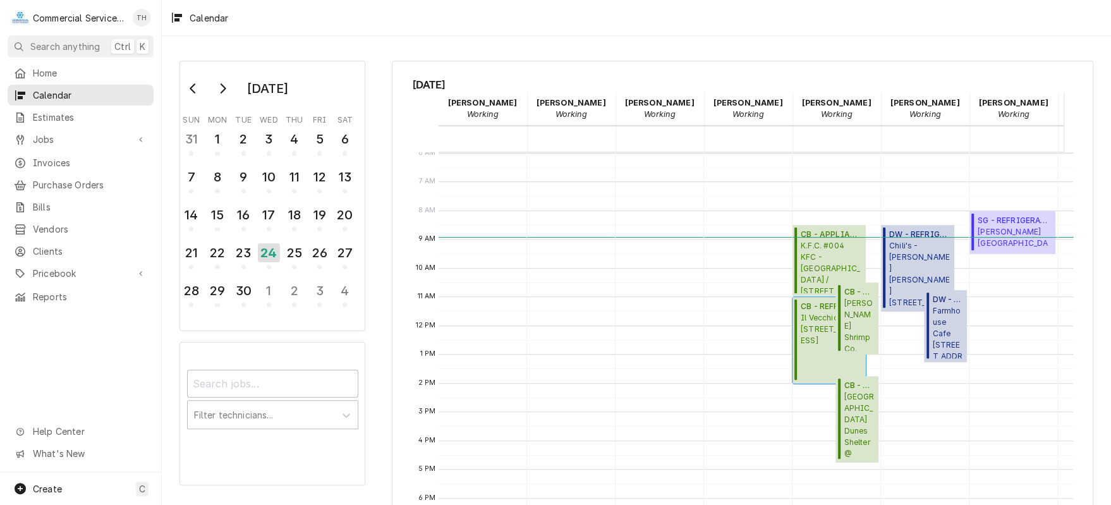
click at [816, 340] on span "Il Vecchio [STREET_ADDRESS]" at bounding box center [831, 329] width 61 height 34
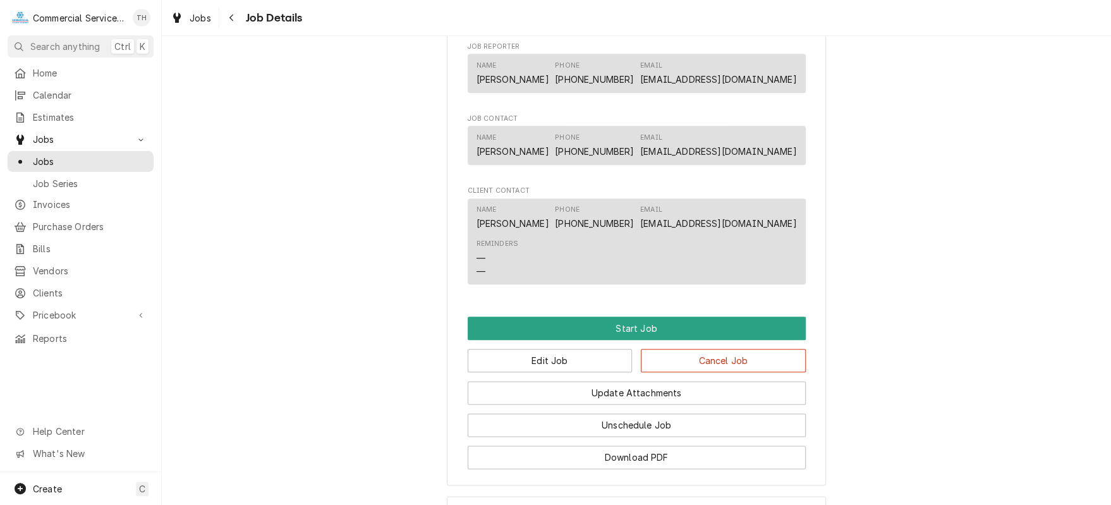
scroll to position [821, 0]
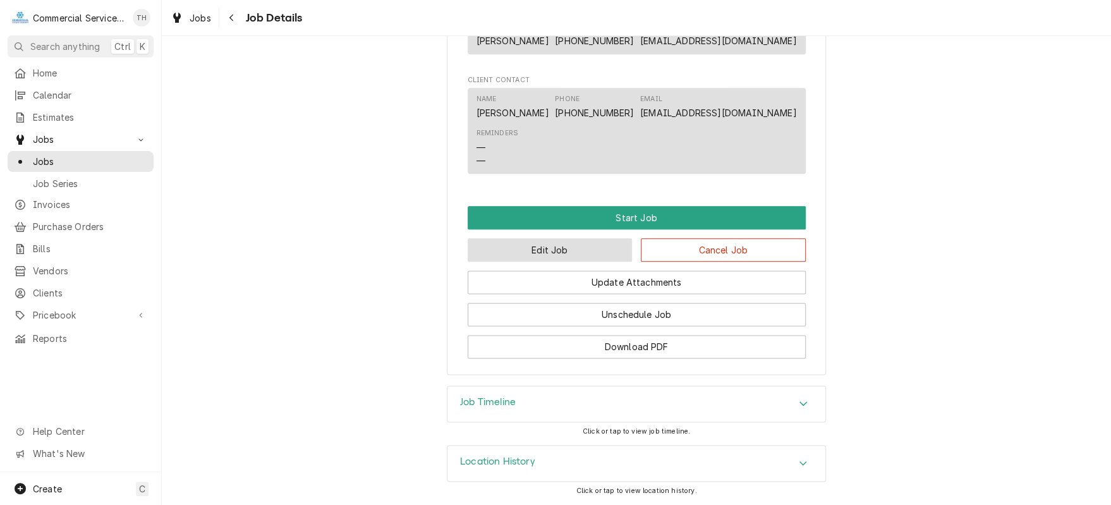
click at [595, 248] on button "Edit Job" at bounding box center [550, 249] width 165 height 23
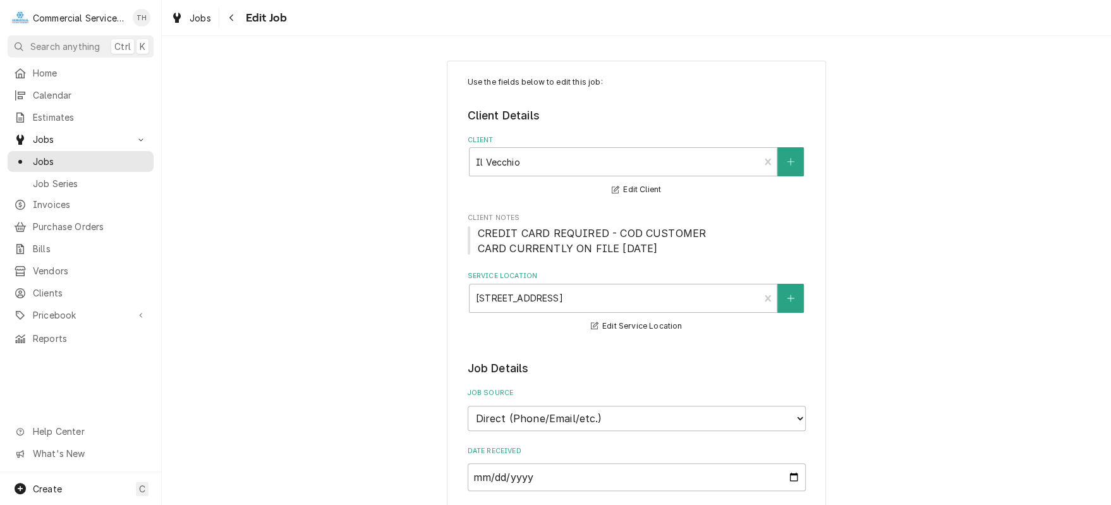
type textarea "x"
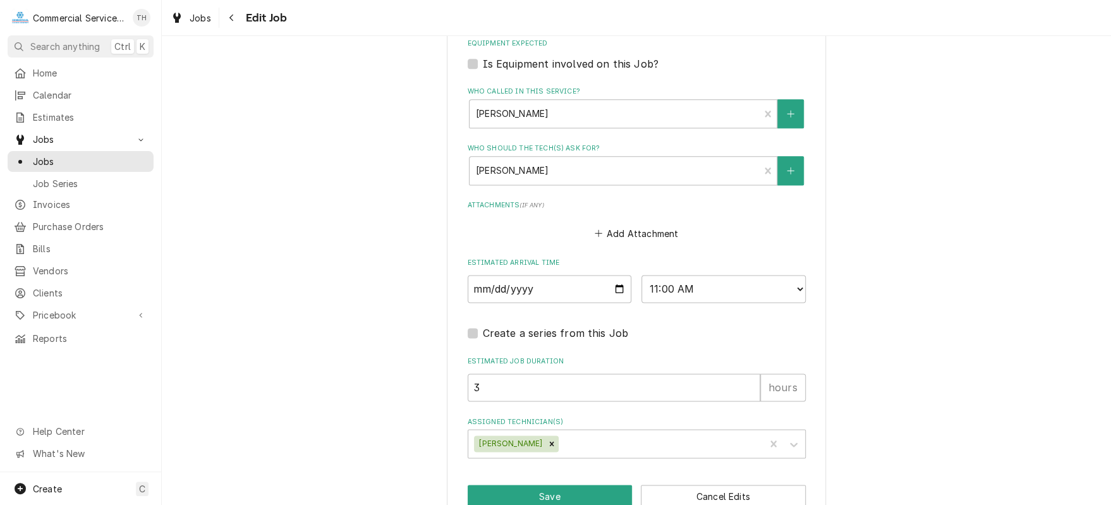
scroll to position [926, 0]
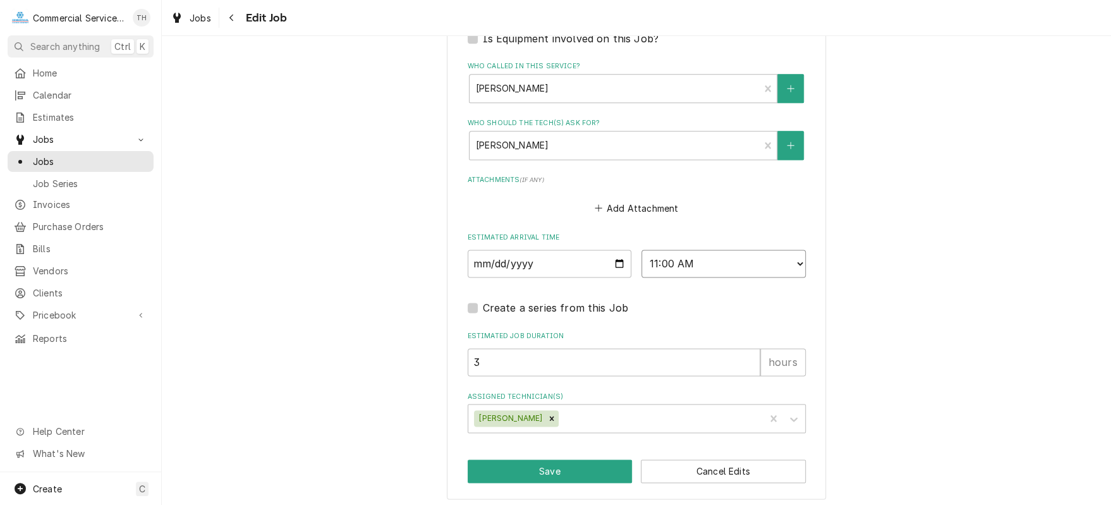
click at [796, 260] on select "AM / PM 6:00 AM 6:15 AM 6:30 AM 6:45 AM 7:00 AM 7:15 AM 7:30 AM 7:45 AM 8:00 AM…" at bounding box center [723, 264] width 164 height 28
select select "09:30:00"
click at [641, 250] on select "AM / PM 6:00 AM 6:15 AM 6:30 AM 6:45 AM 7:00 AM 7:15 AM 7:30 AM 7:45 AM 8:00 AM…" at bounding box center [723, 264] width 164 height 28
click at [547, 414] on icon "Remove Carson Bourdet" at bounding box center [551, 418] width 9 height 9
click at [542, 414] on div "Assigned Technician(s)" at bounding box center [625, 418] width 301 height 23
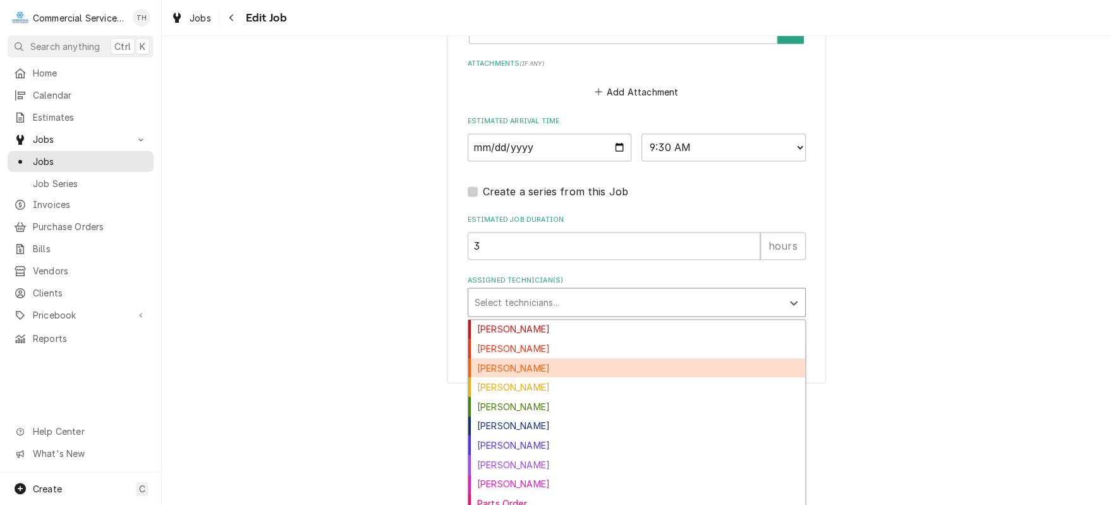
click at [609, 361] on div "[PERSON_NAME]" at bounding box center [636, 368] width 337 height 20
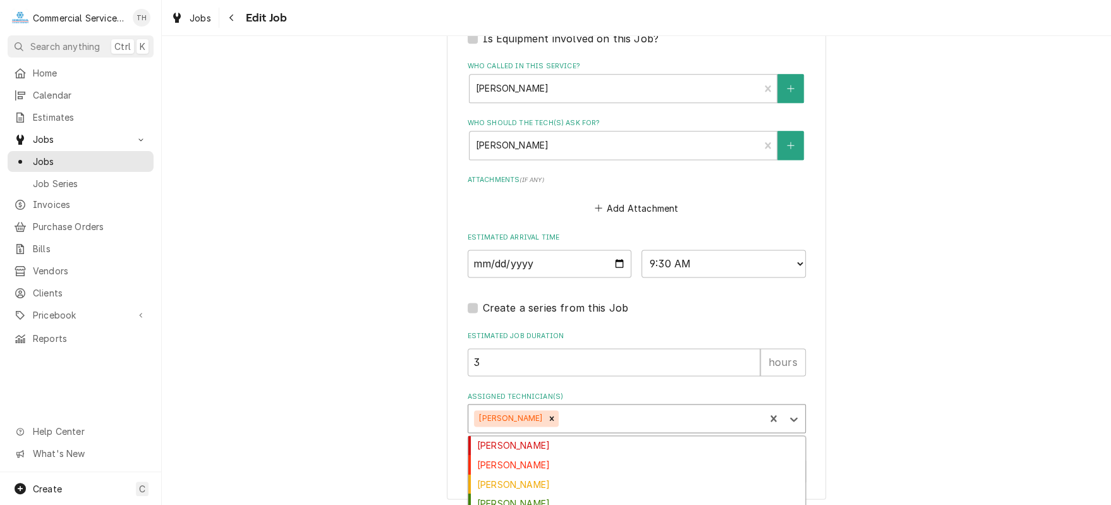
click at [609, 413] on div "option [PERSON_NAME], selected. 10 results available. Use Up and Down to choose…" at bounding box center [637, 418] width 338 height 29
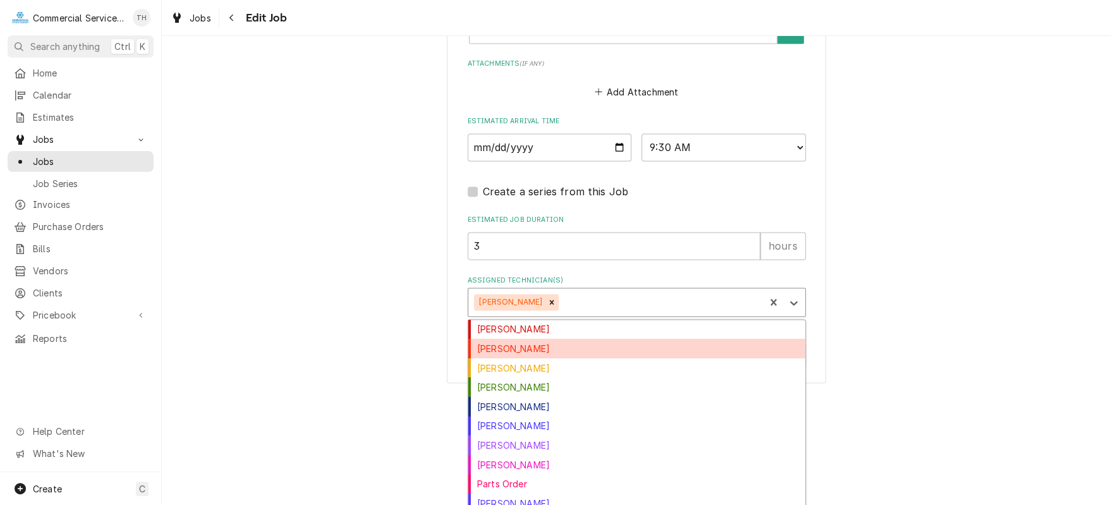
click at [561, 346] on div "[PERSON_NAME]" at bounding box center [636, 349] width 337 height 20
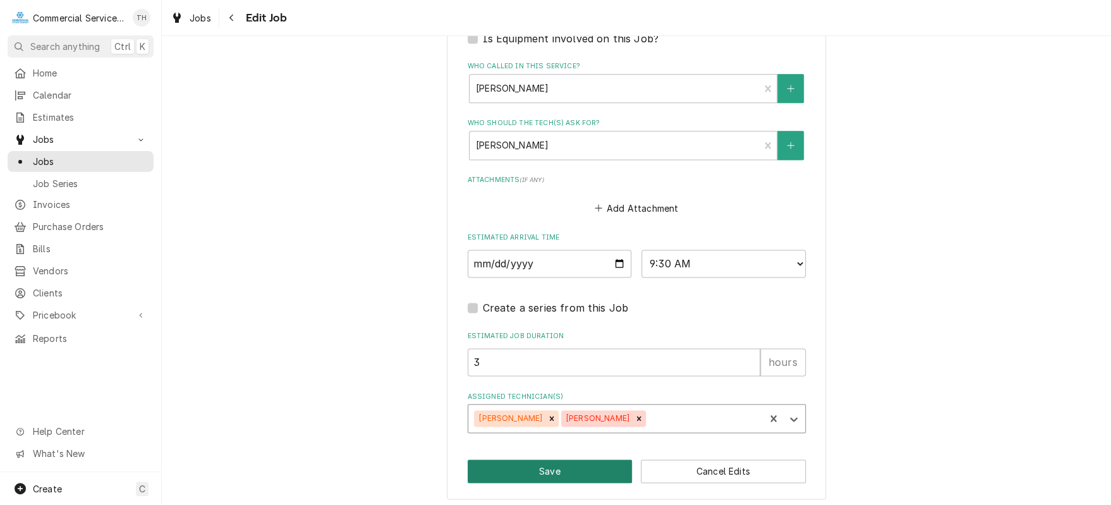
click at [570, 459] on button "Save" at bounding box center [550, 470] width 165 height 23
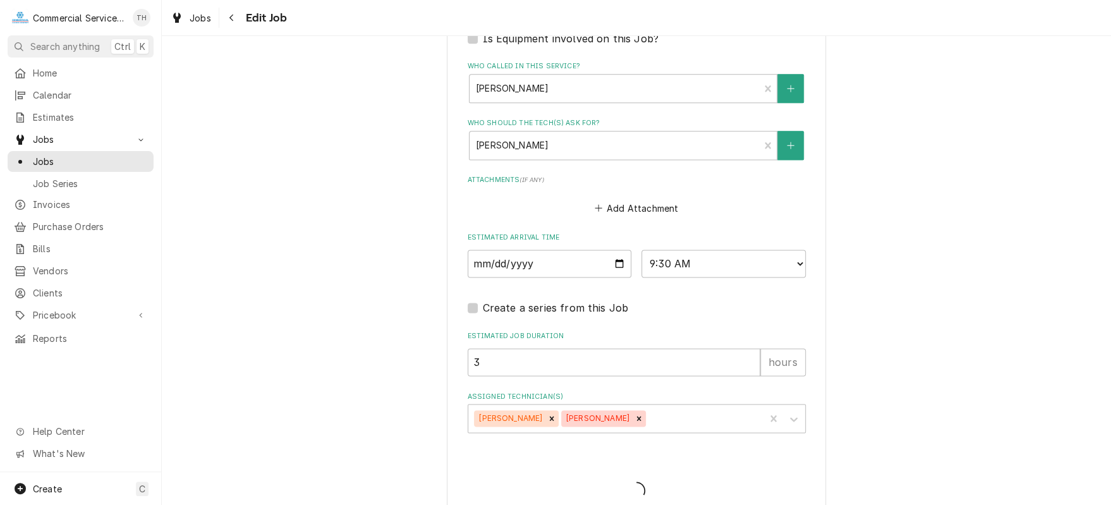
type textarea "x"
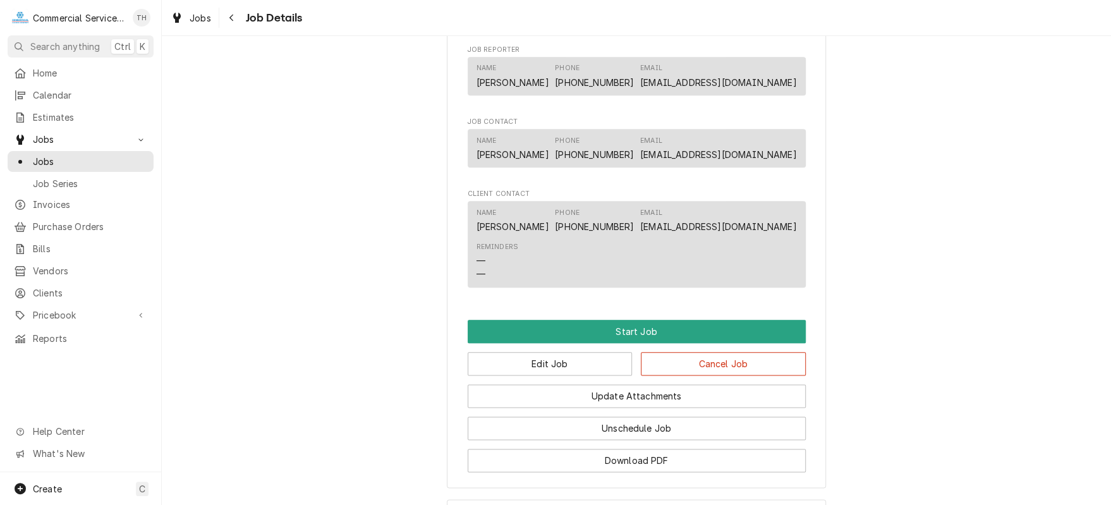
scroll to position [758, 0]
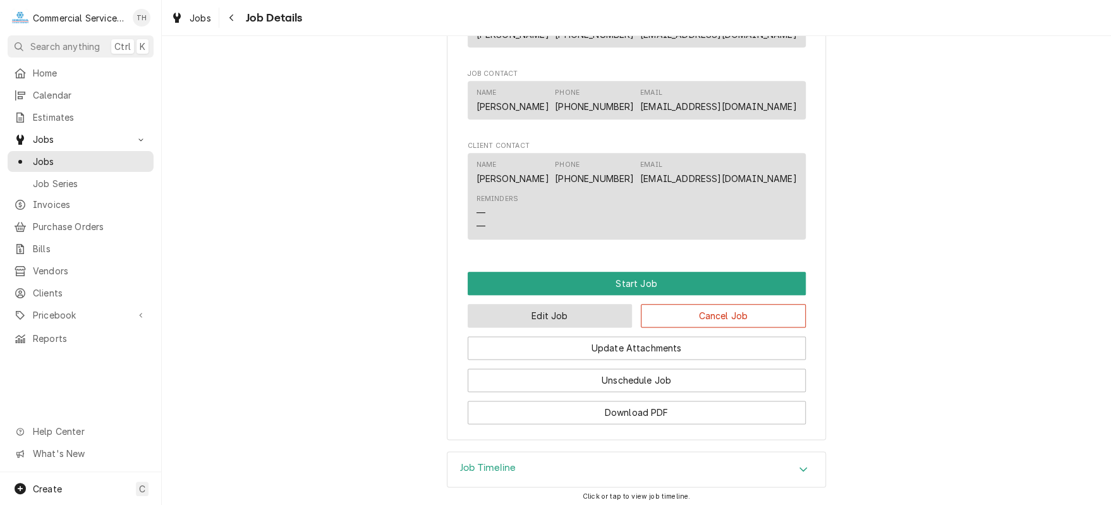
click at [607, 326] on button "Edit Job" at bounding box center [550, 315] width 165 height 23
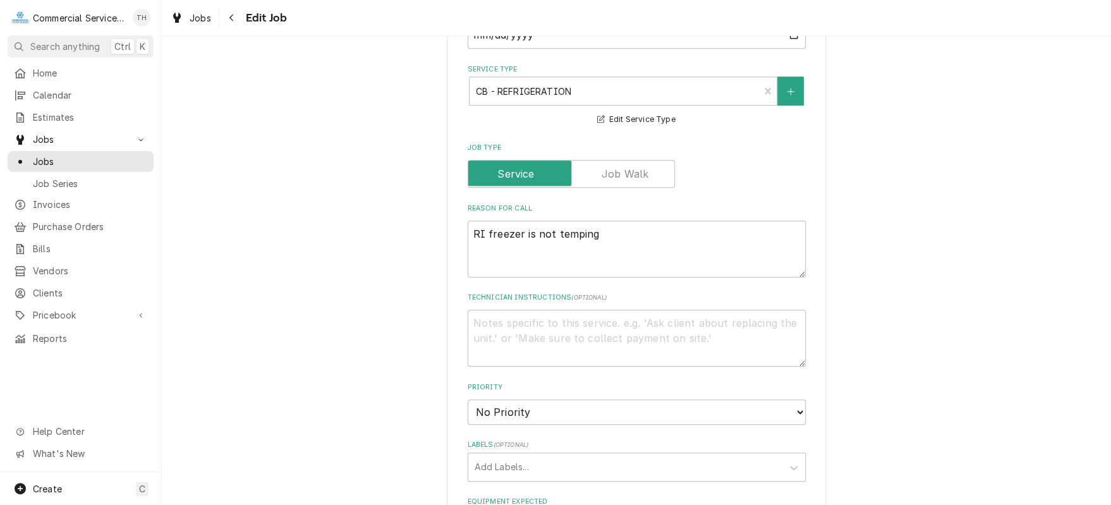
scroll to position [379, 0]
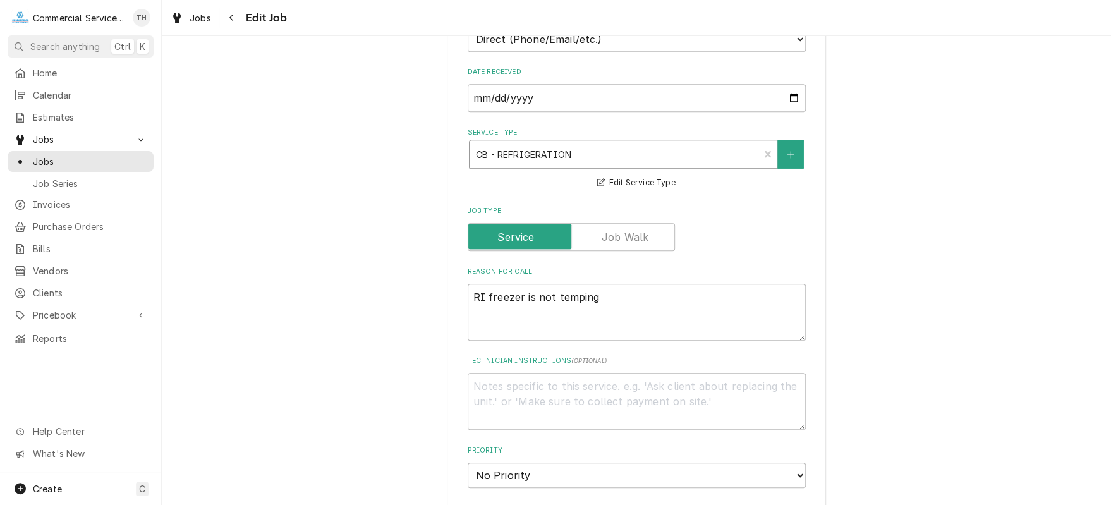
drag, startPoint x: 761, startPoint y: 151, endPoint x: 751, endPoint y: 151, distance: 10.7
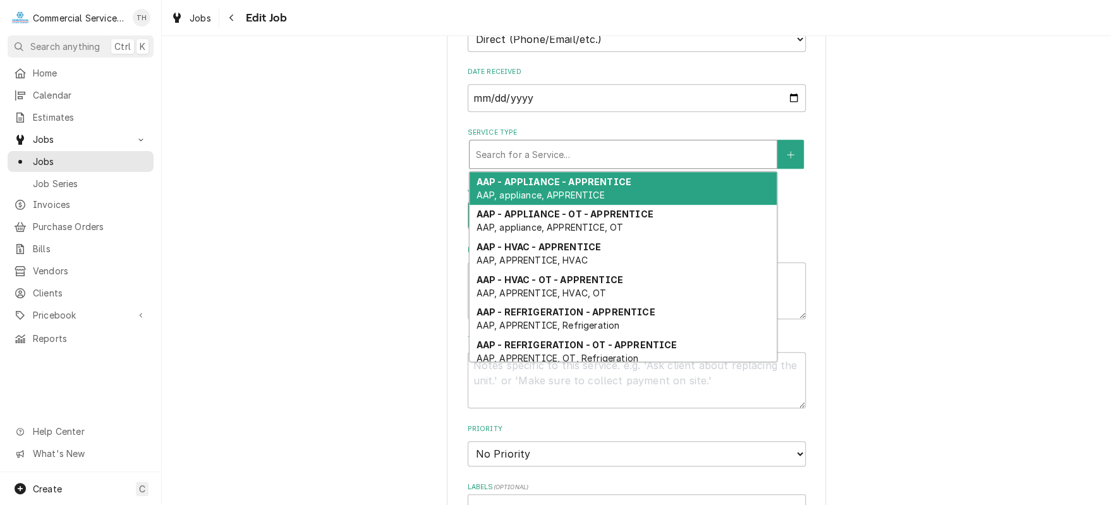
click at [676, 153] on div "Service Type" at bounding box center [623, 154] width 294 height 23
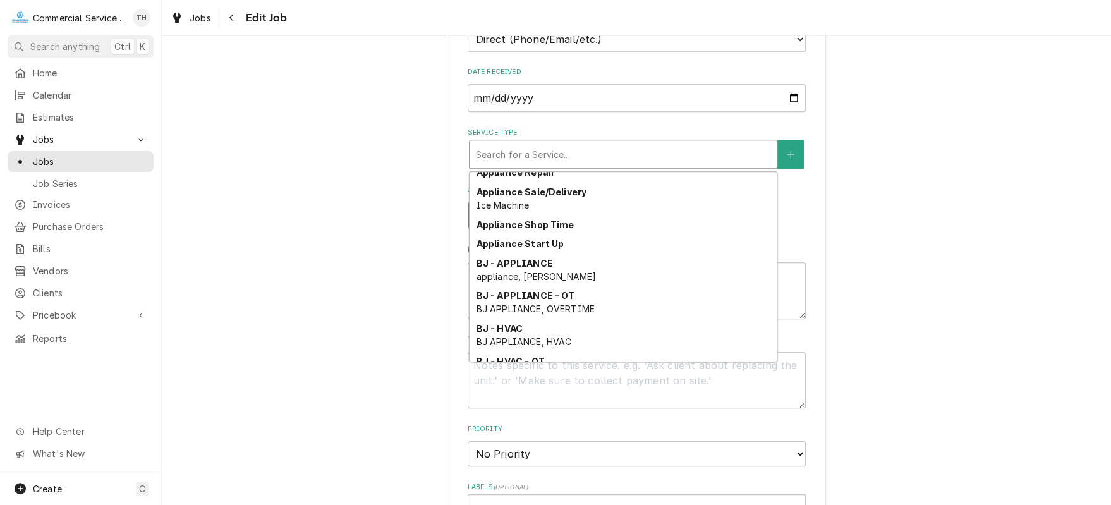
scroll to position [559, 0]
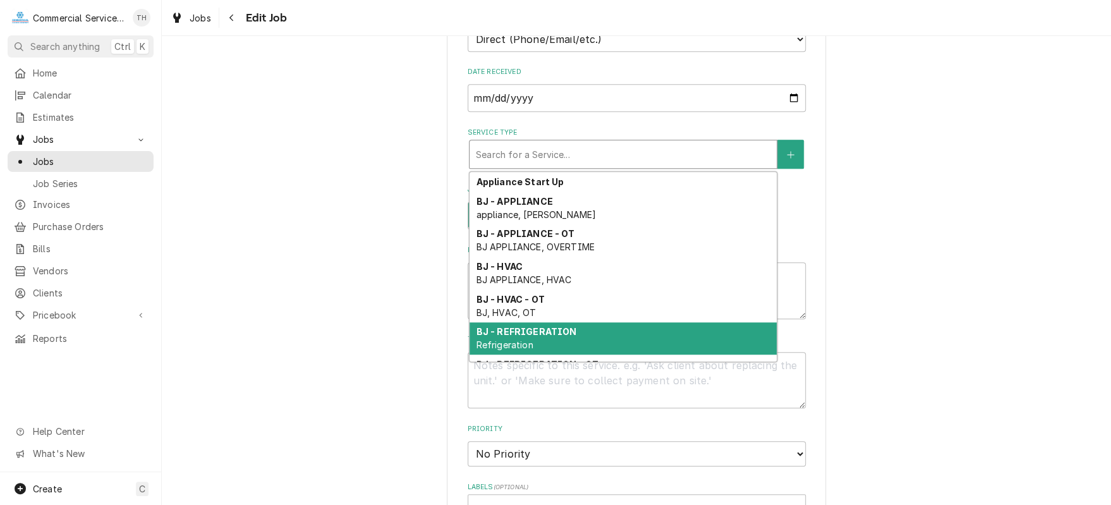
click at [619, 325] on div "BJ - REFRIGERATION Refrigeration" at bounding box center [623, 338] width 307 height 33
type textarea "x"
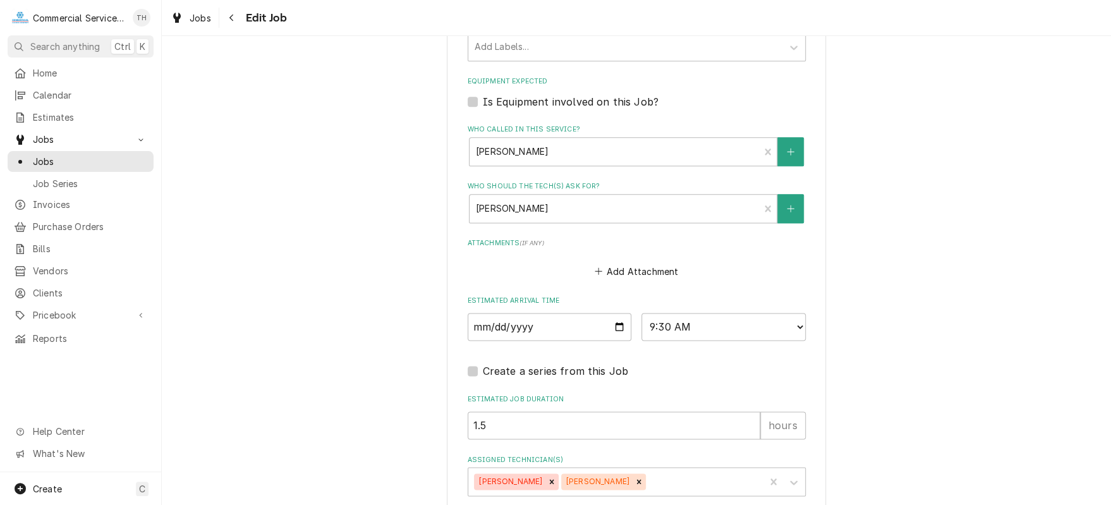
scroll to position [885, 0]
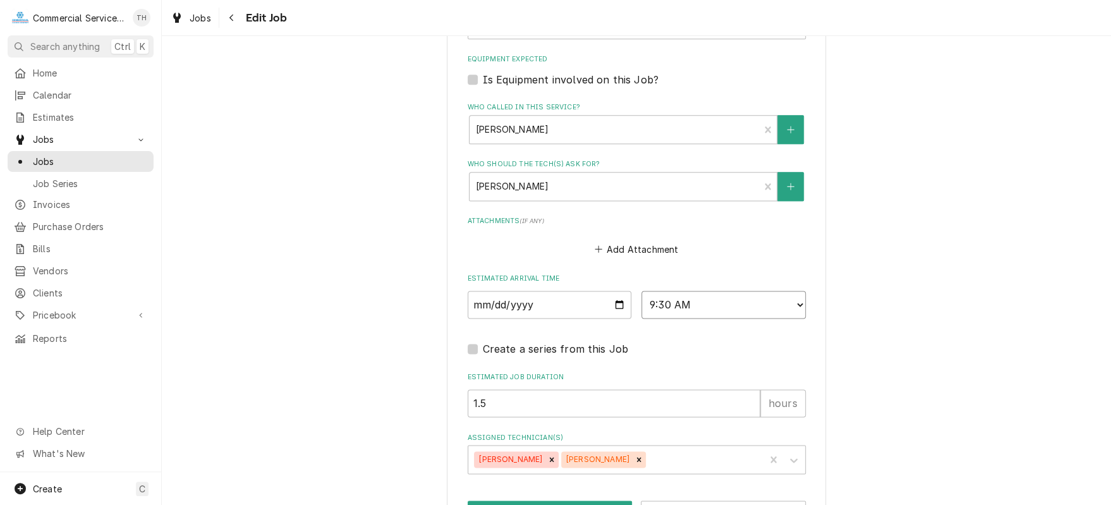
click at [791, 297] on select "AM / PM 6:00 AM 6:15 AM 6:30 AM 6:45 AM 7:00 AM 7:15 AM 7:30 AM 7:45 AM 8:00 AM…" at bounding box center [723, 305] width 164 height 28
select select "11:00:00"
click at [641, 291] on select "AM / PM 6:00 AM 6:15 AM 6:30 AM 6:45 AM 7:00 AM 7:15 AM 7:30 AM 7:45 AM 8:00 AM…" at bounding box center [723, 305] width 164 height 28
type textarea "x"
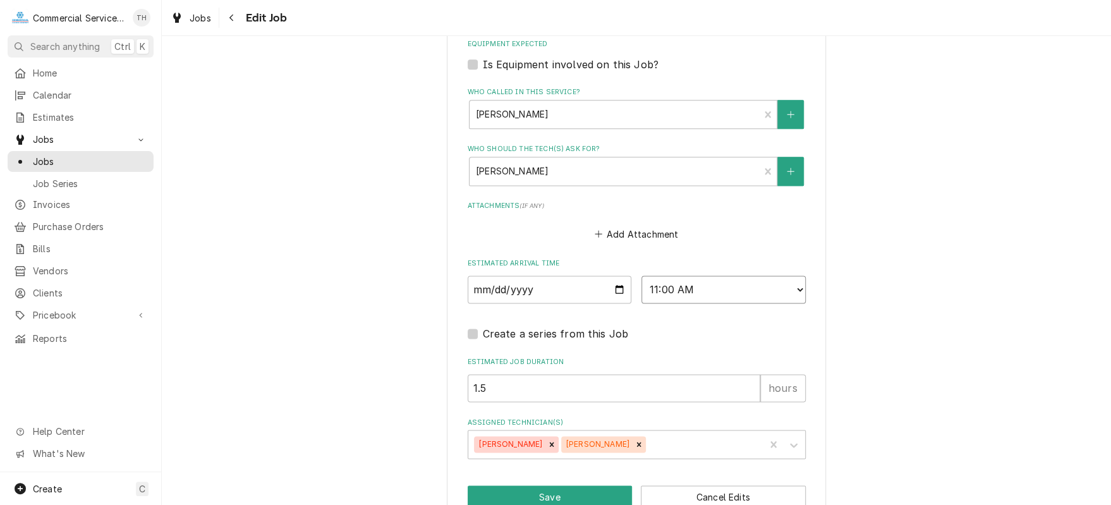
scroll to position [926, 0]
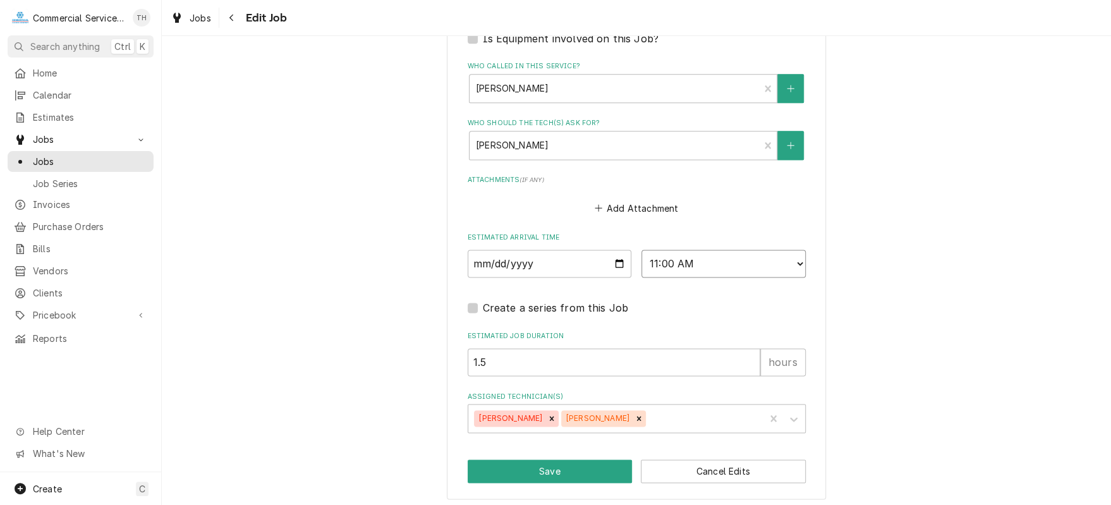
click at [796, 260] on select "AM / PM 6:00 AM 6:15 AM 6:30 AM 6:45 AM 7:00 AM 7:15 AM 7:30 AM 7:45 AM 8:00 AM…" at bounding box center [723, 264] width 164 height 28
select select "11:30:00"
click at [641, 250] on select "AM / PM 6:00 AM 6:15 AM 6:30 AM 6:45 AM 7:00 AM 7:15 AM 7:30 AM 7:45 AM 8:00 AM…" at bounding box center [723, 264] width 164 height 28
drag, startPoint x: 530, startPoint y: 361, endPoint x: 431, endPoint y: 360, distance: 98.6
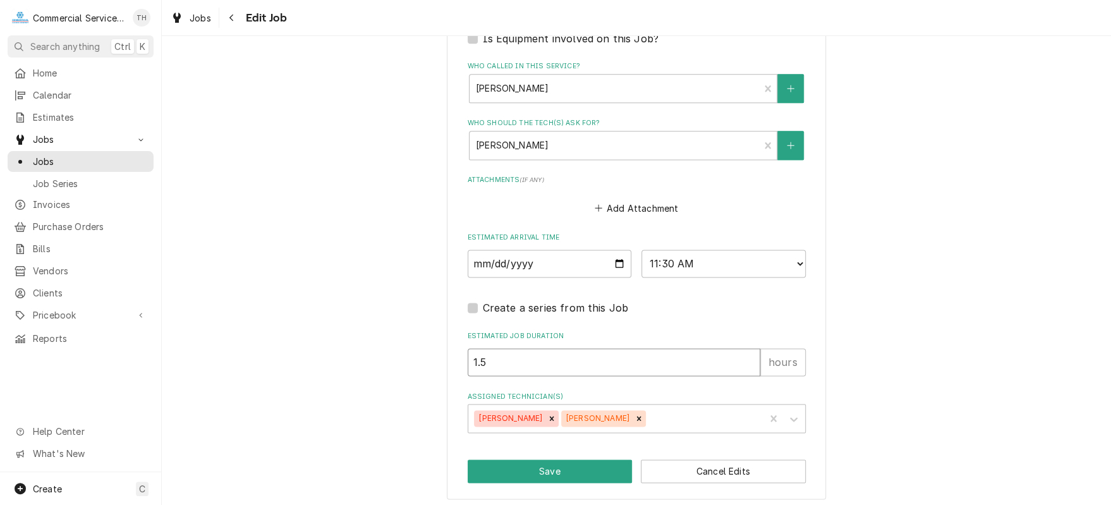
type textarea "x"
type input "2"
type textarea "x"
type input "2.5"
type textarea "x"
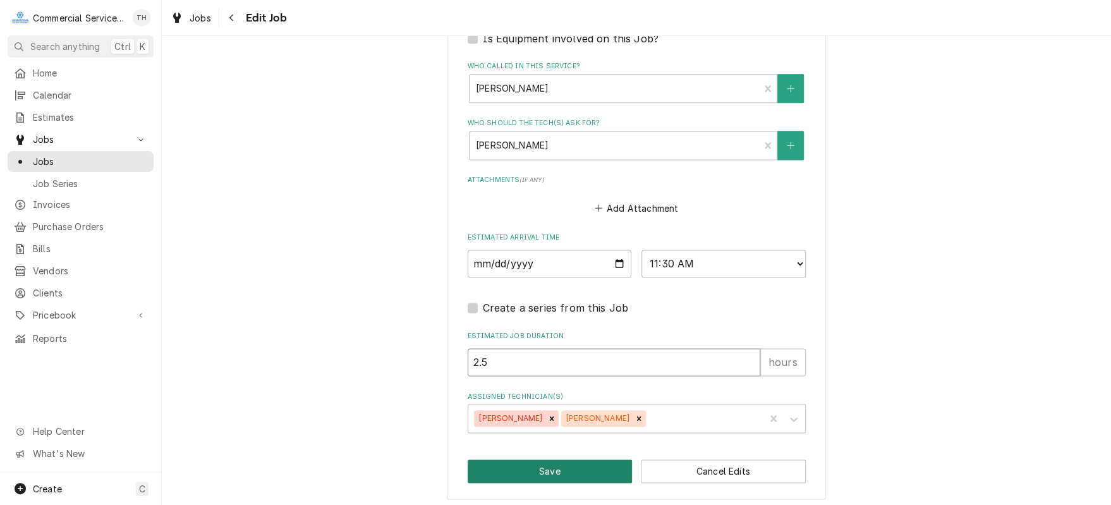
type input "2.5"
click at [528, 468] on button "Save" at bounding box center [550, 470] width 165 height 23
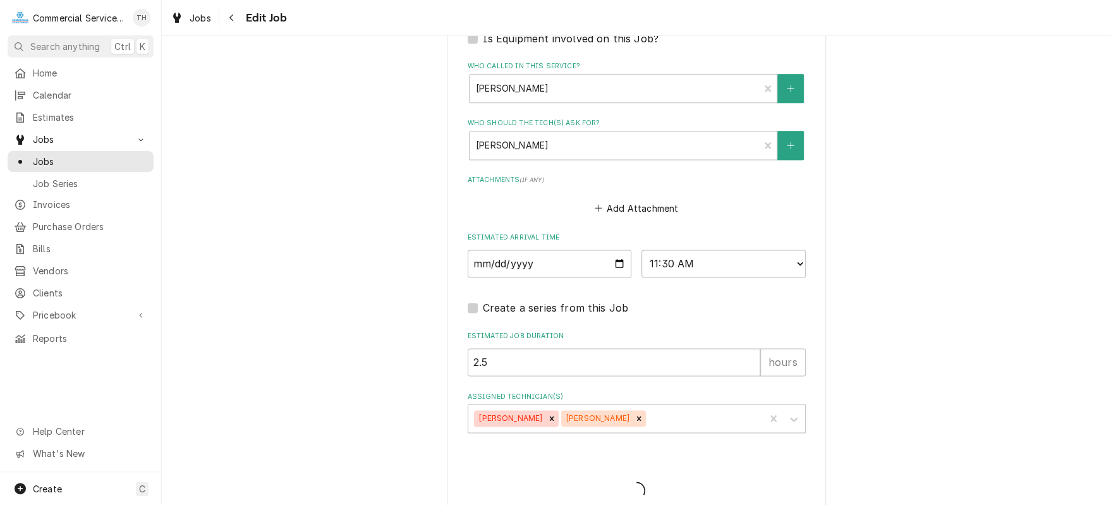
type textarea "x"
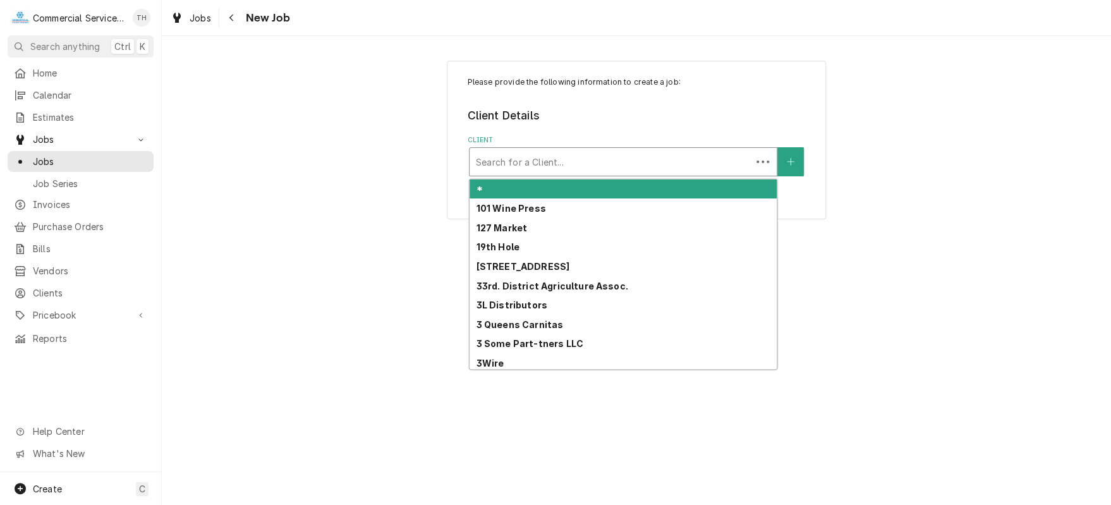
click at [627, 161] on div "Client" at bounding box center [610, 161] width 269 height 23
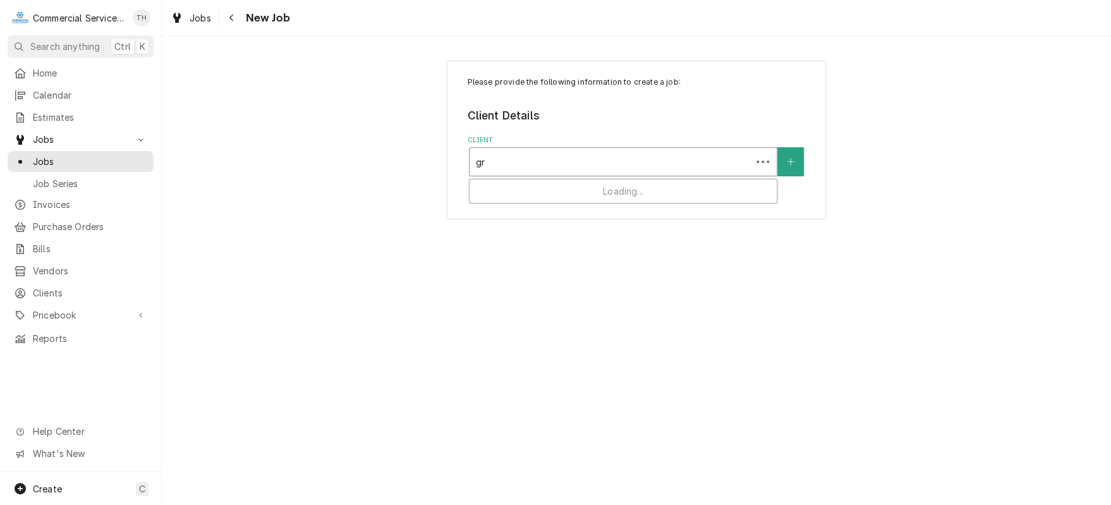
type input "g"
type input "point pinos"
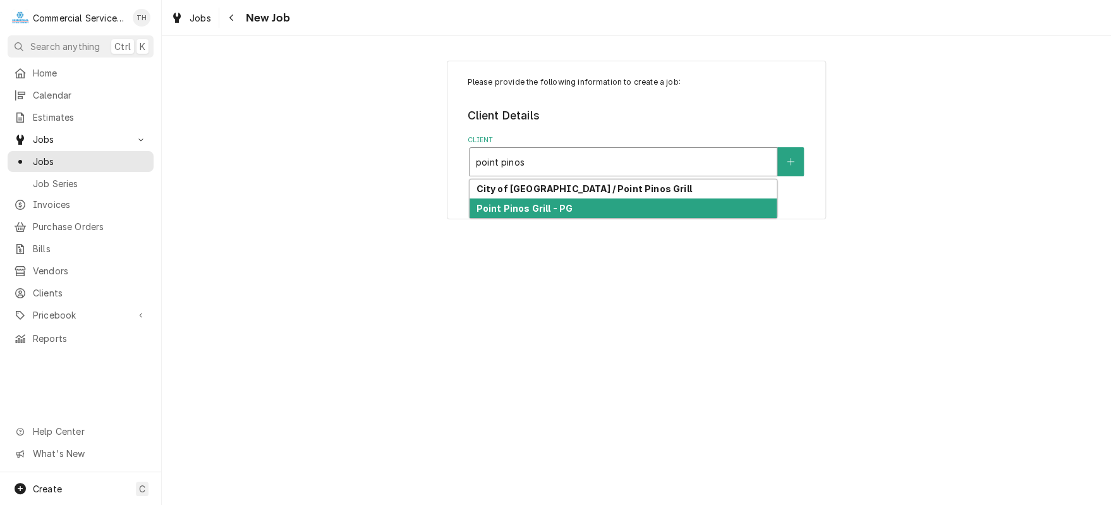
click at [588, 209] on div "Point Pinos Grill - PG" at bounding box center [623, 208] width 307 height 20
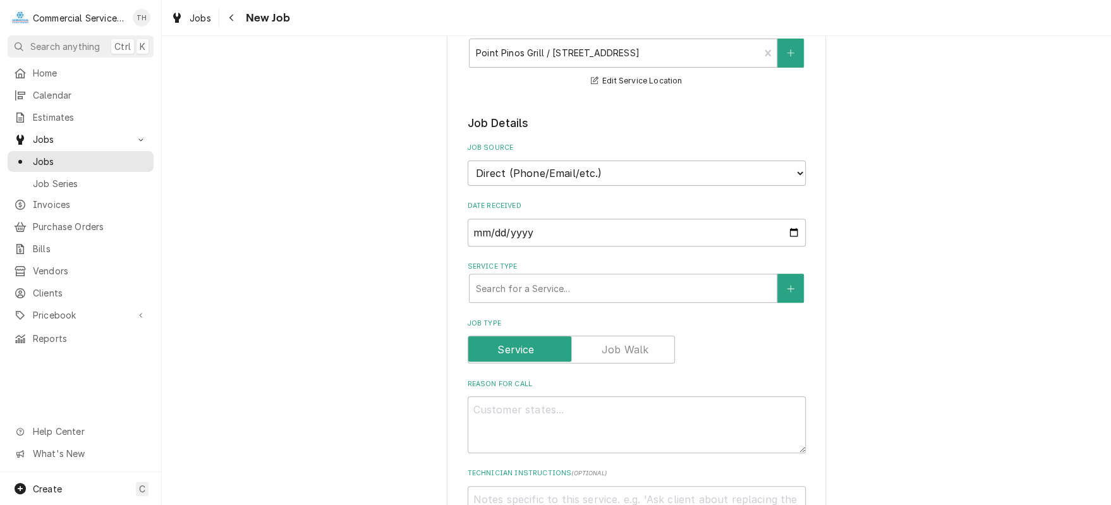
scroll to position [253, 0]
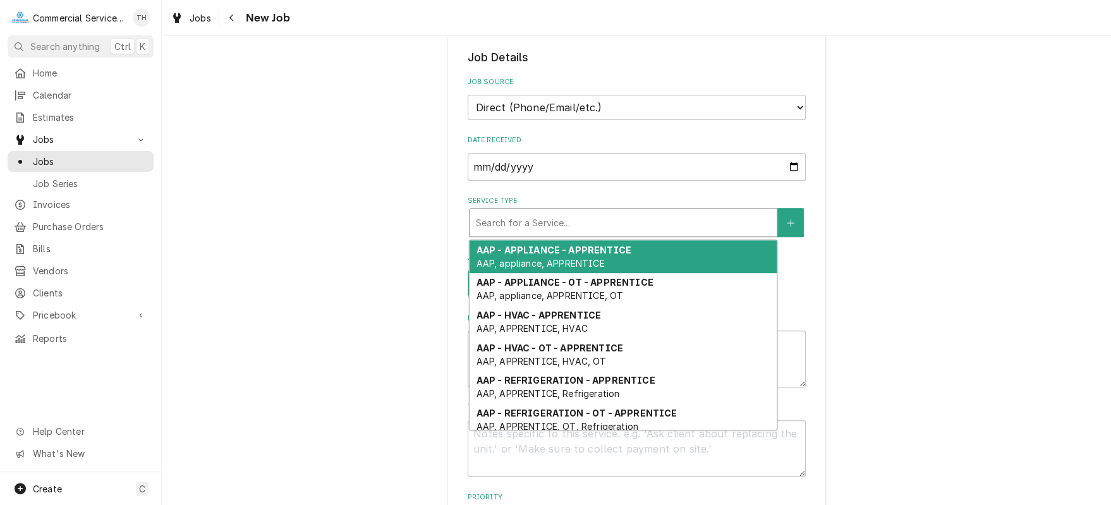
click at [577, 221] on div "Service Type" at bounding box center [623, 222] width 294 height 23
type textarea "x"
type input "b"
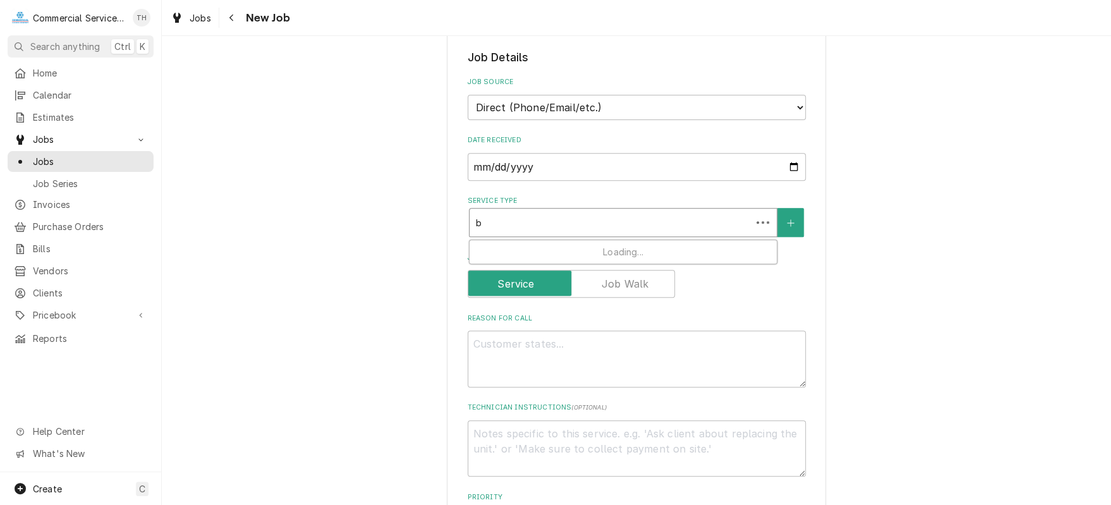
type textarea "x"
type input "bj"
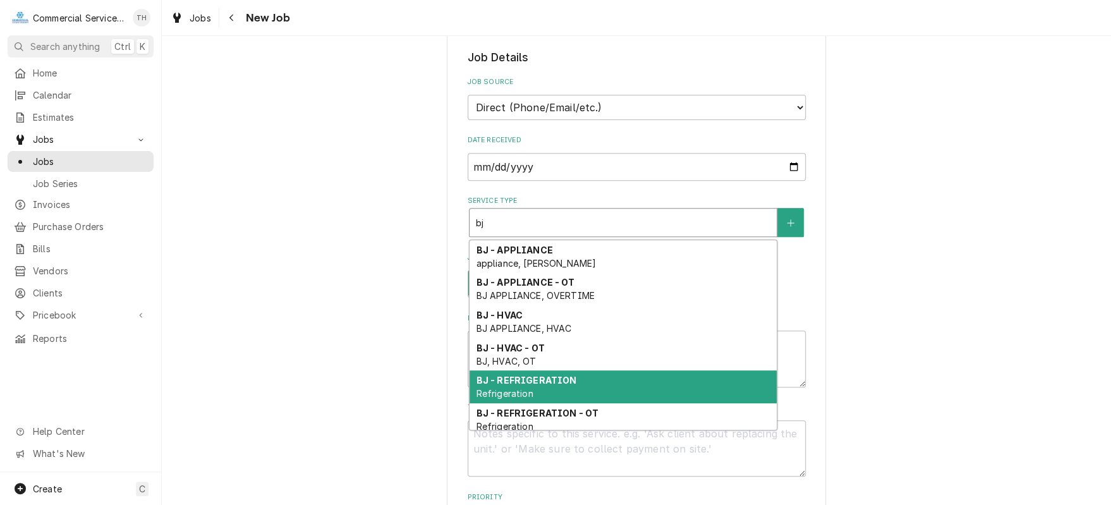
click at [573, 377] on div "BJ - REFRIGERATION Refrigeration" at bounding box center [623, 386] width 307 height 33
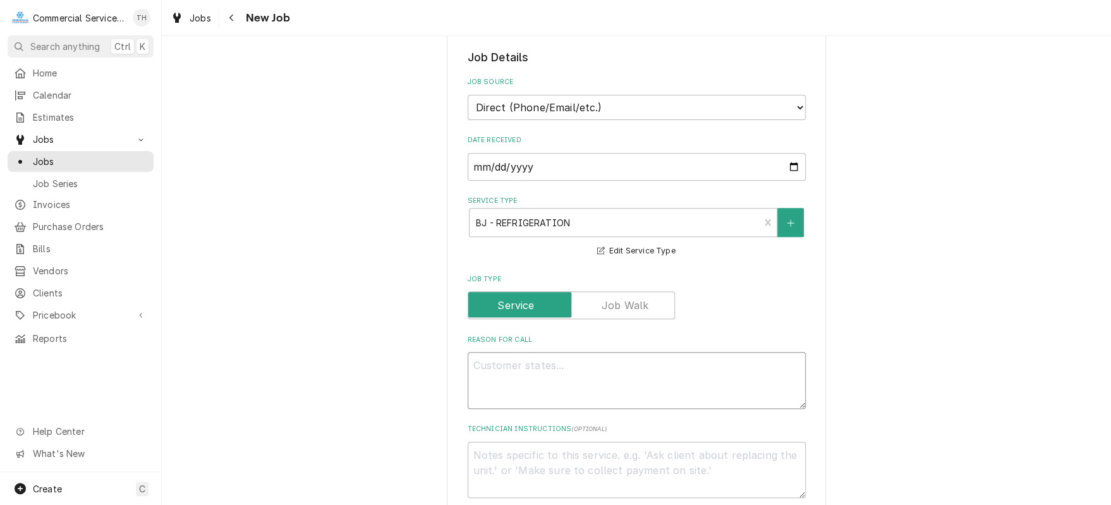
click at [573, 368] on textarea "Reason For Call" at bounding box center [637, 380] width 338 height 57
type textarea "x"
type textarea "L"
type textarea "x"
type textarea "Lo"
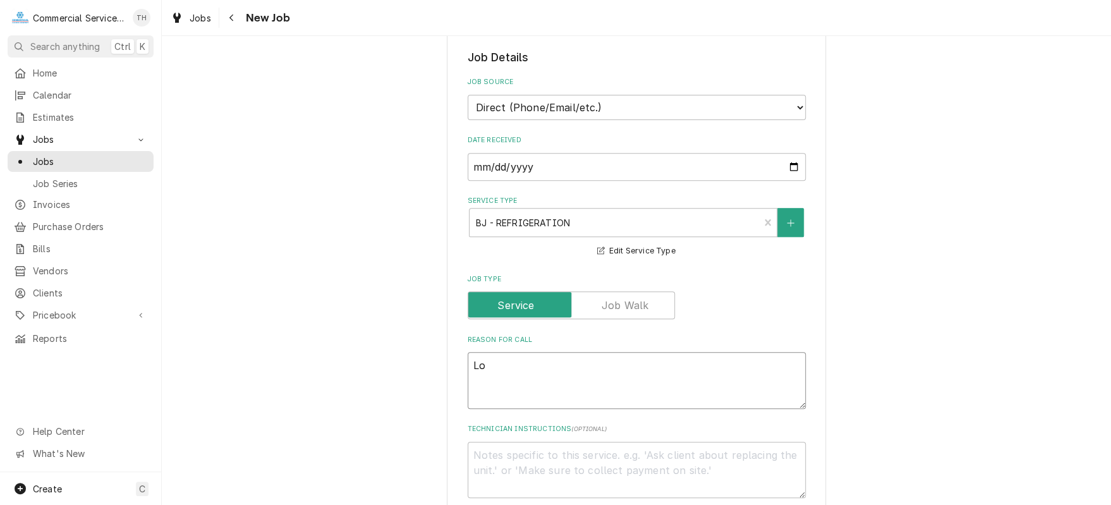
type textarea "x"
type textarea "Low"
type textarea "x"
type textarea "Lowb"
type textarea "x"
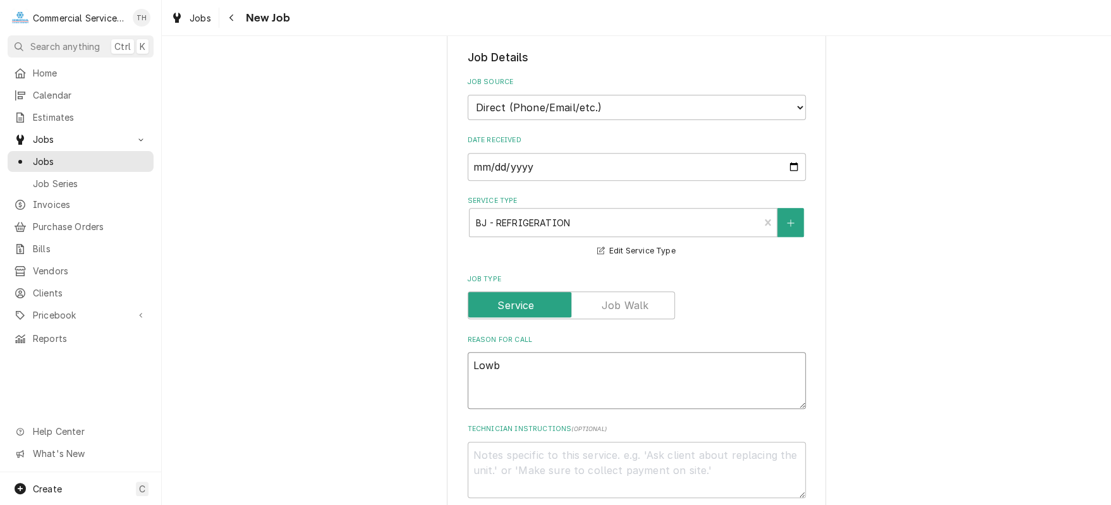
type textarea "Lowbo"
type textarea "x"
type textarea "Lowboy"
type textarea "x"
type textarea "Lowboy"
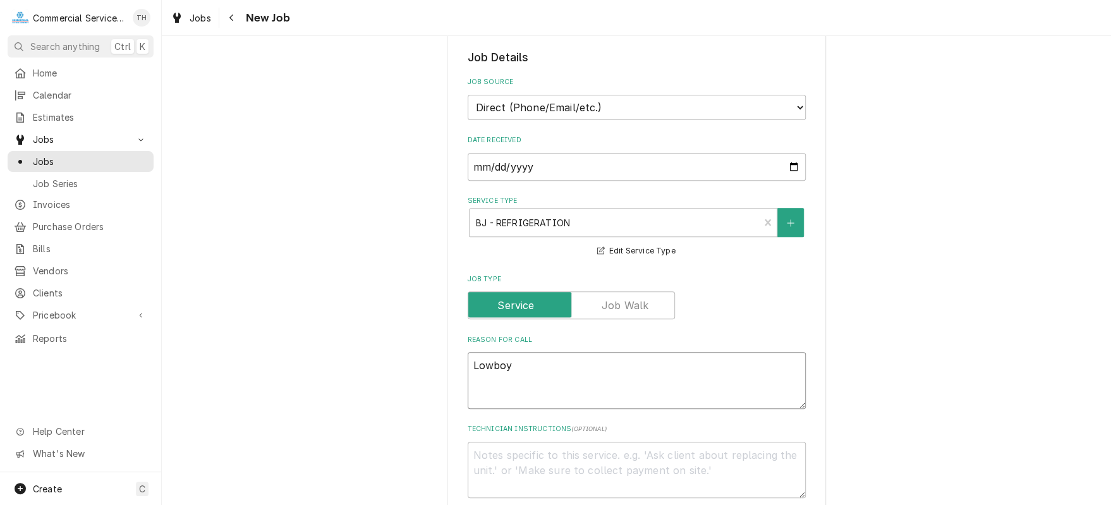
type textarea "x"
type textarea "Lowboy c"
type textarea "x"
type textarea "Lowboy co"
type textarea "x"
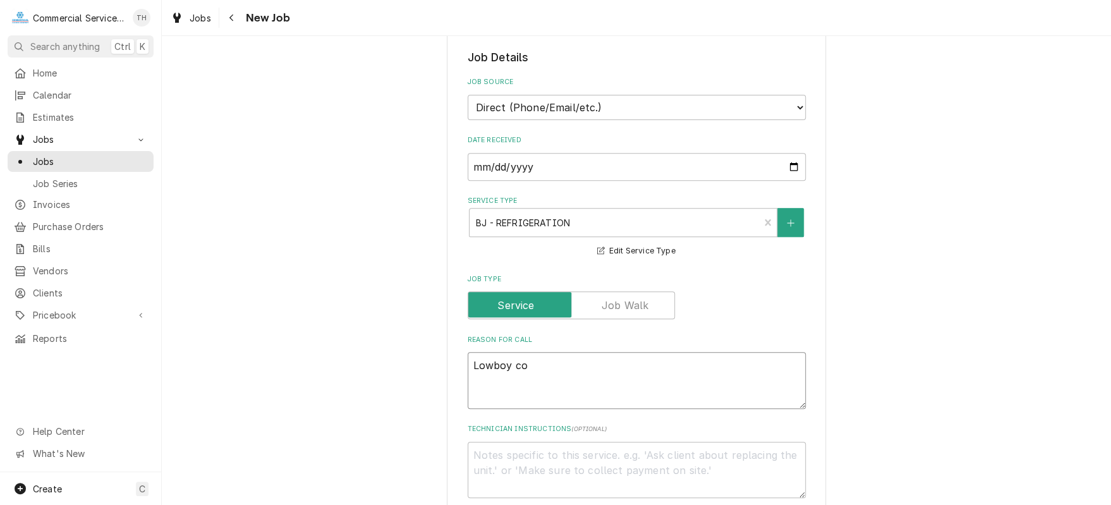
type textarea "Lowboy coo"
type textarea "x"
type textarea "Lowboy cool"
type textarea "x"
type textarea "Lowboy coole"
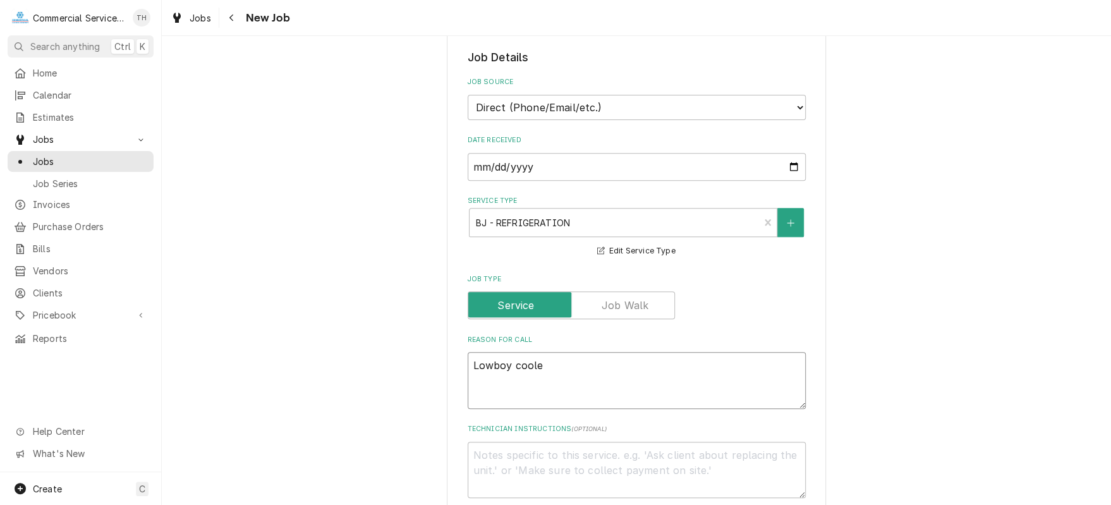
type textarea "x"
type textarea "Lowboy cooler"
type textarea "x"
type textarea "Lowboy cooler n"
type textarea "x"
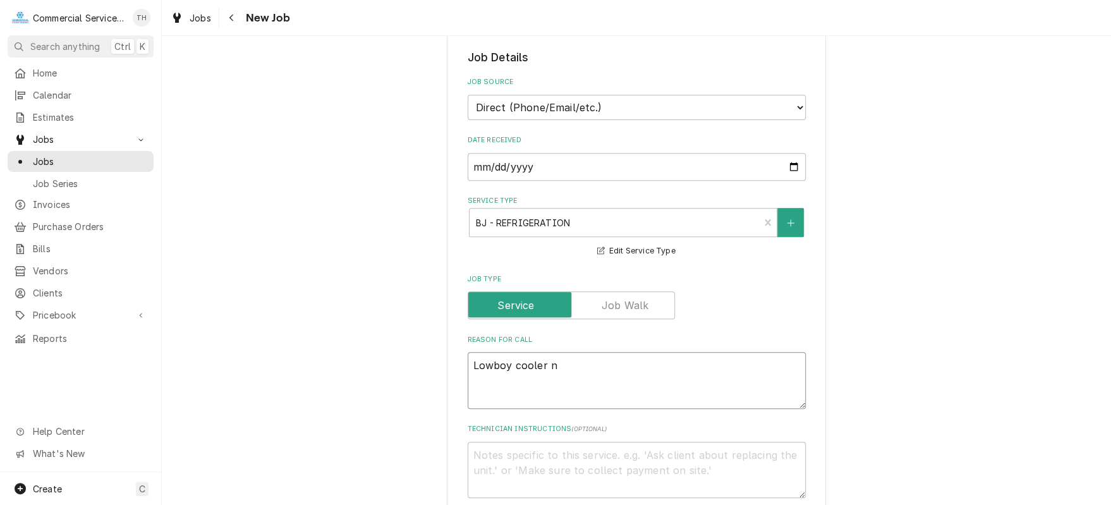
type textarea "Lowboy cooler no"
type textarea "x"
type textarea "Lowboy cooler not"
type textarea "x"
type textarea "Lowboy cooler not"
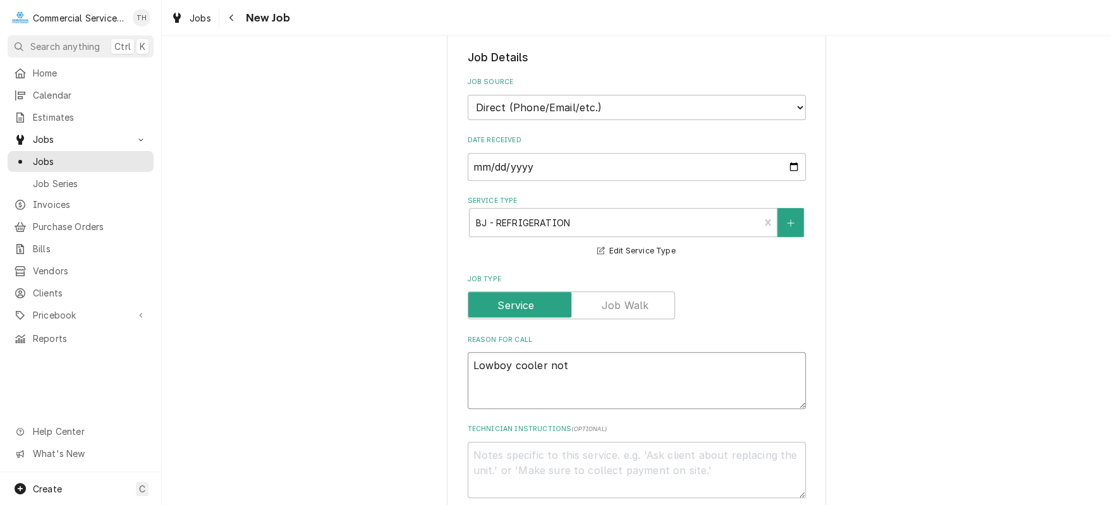
type textarea "x"
type textarea "Lowboy cooler not c"
type textarea "x"
type textarea "Lowboy cooler not co"
type textarea "x"
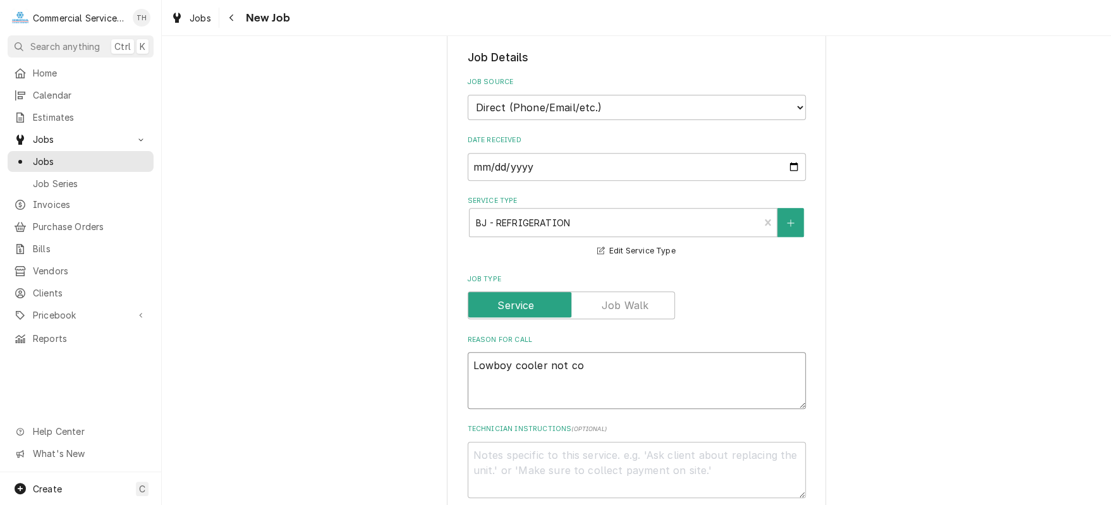
type textarea "Lowboy cooler not col"
type textarea "x"
type textarea "Lowboy cooler not cold"
type textarea "x"
type textarea "Lowboy cooler not cold"
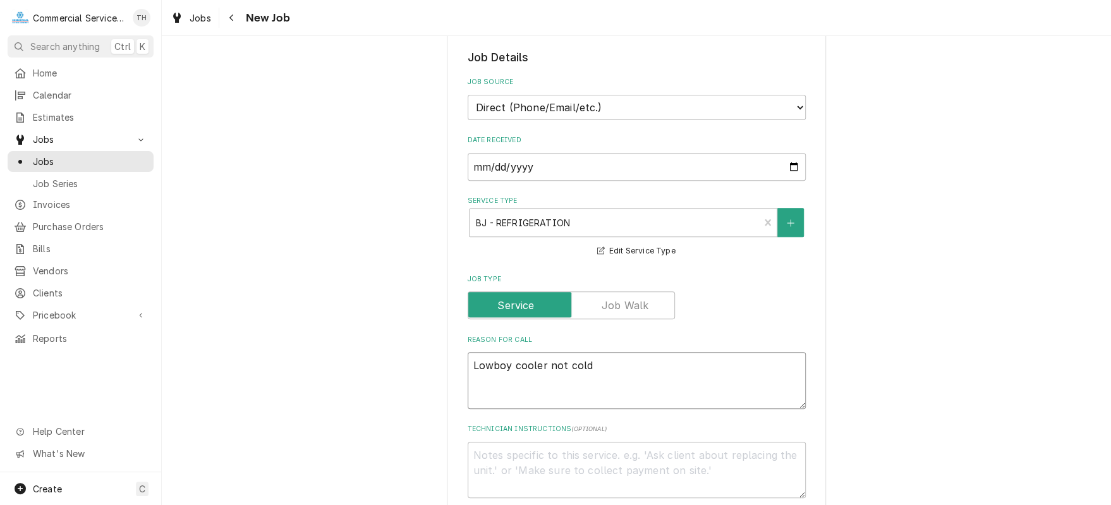
type textarea "x"
type textarea "Lowboy cooler not cold a"
type textarea "x"
type textarea "Lowboy cooler not cold at"
type textarea "x"
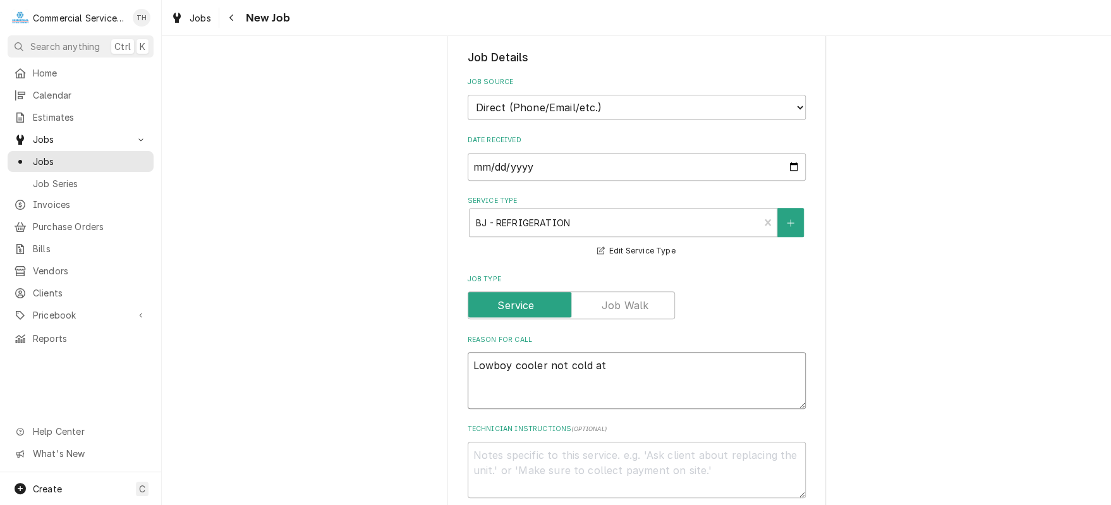
type textarea "Lowboy cooler not cold at"
type textarea "x"
type textarea "Lowboy cooler not cold at a"
type textarea "x"
type textarea "Lowboy cooler not cold at al"
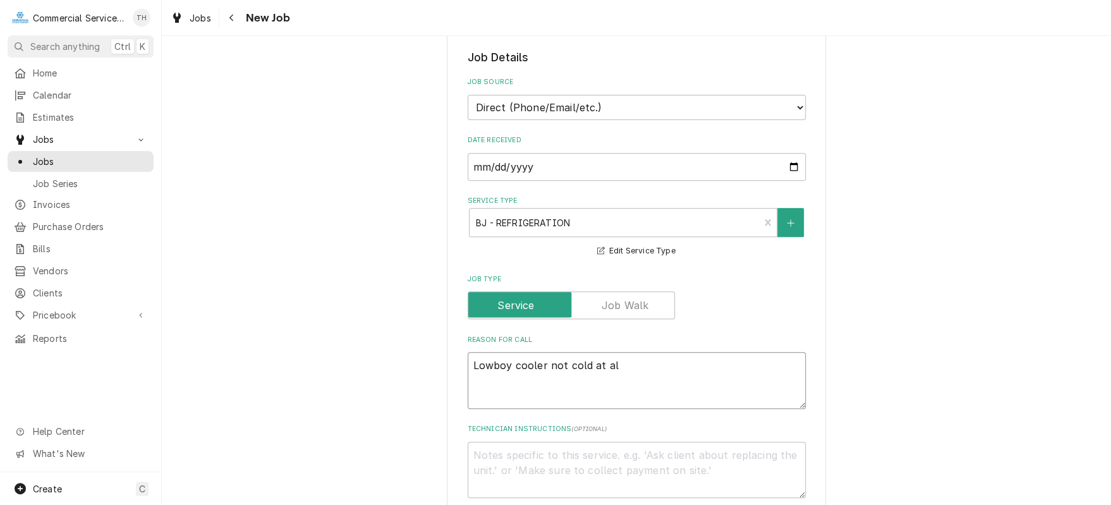
type textarea "x"
type textarea "Lowboy cooler not cold at all"
type textarea "x"
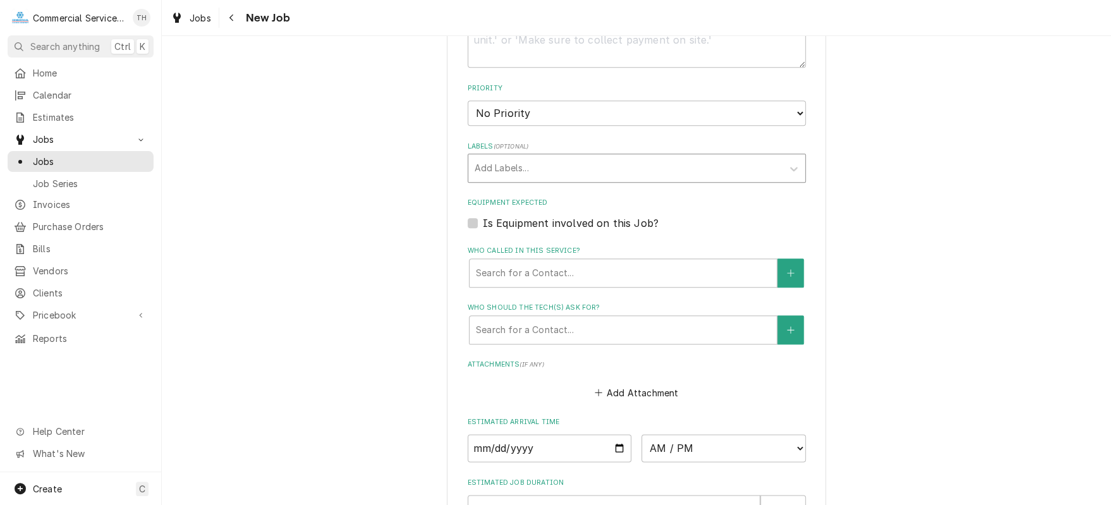
scroll to position [695, 0]
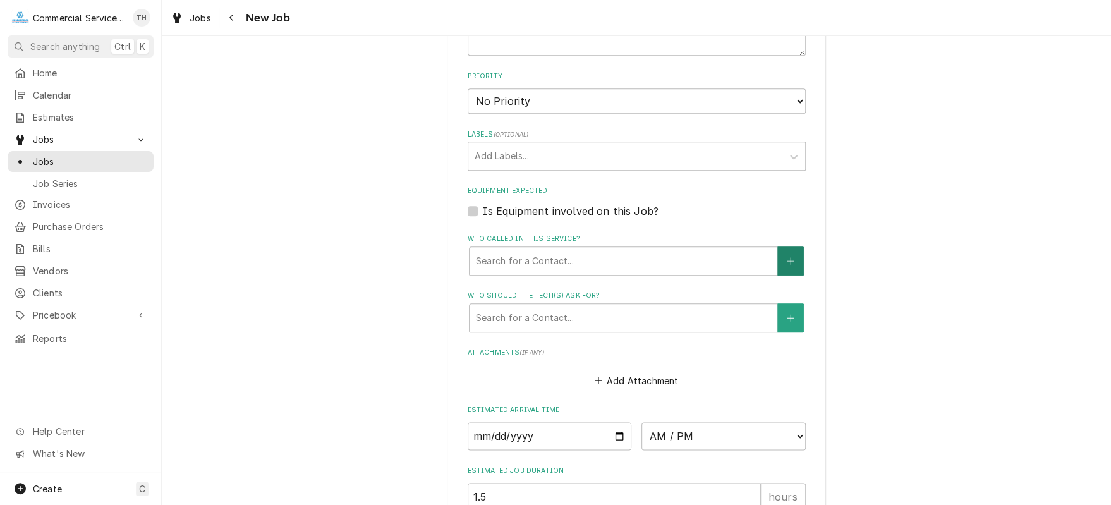
type textarea "Lowboy cooler not cold at all"
click at [779, 256] on button "Who called in this service?" at bounding box center [790, 260] width 27 height 29
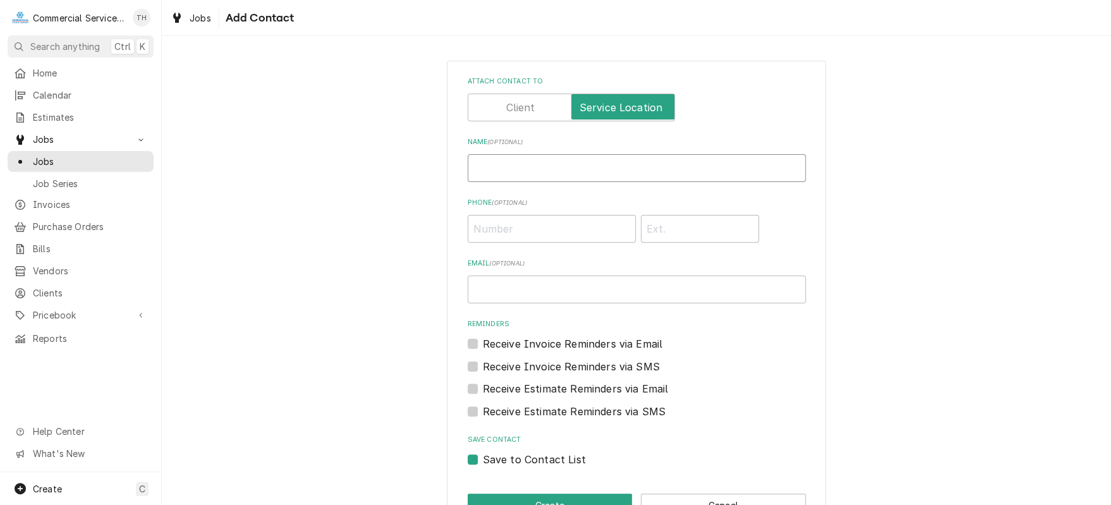
drag, startPoint x: 494, startPoint y: 161, endPoint x: 486, endPoint y: 161, distance: 8.2
click at [494, 161] on input "Name ( optional )" at bounding box center [637, 168] width 338 height 28
type input "Lauren"
click at [500, 225] on input "Phone ( optional )" at bounding box center [552, 229] width 168 height 28
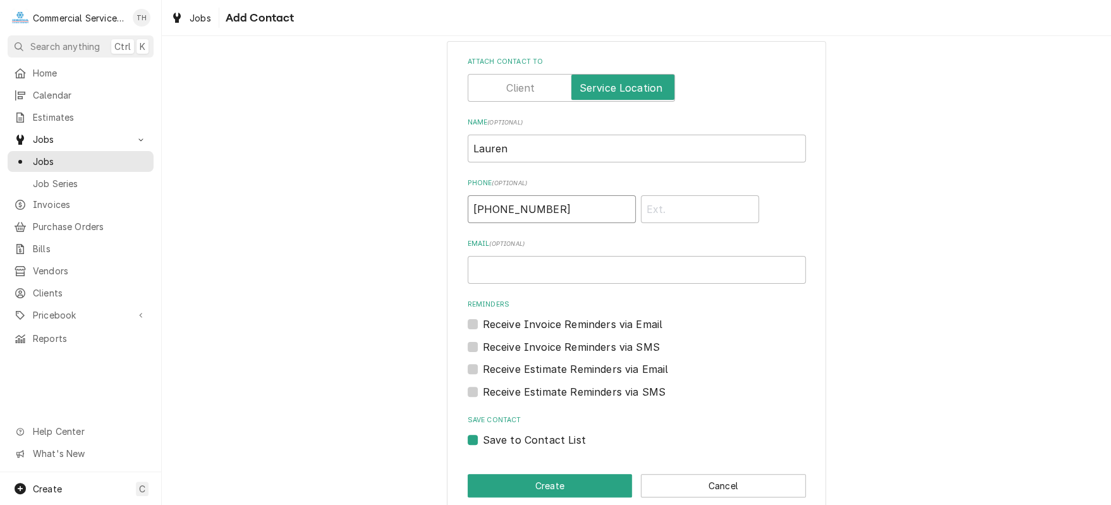
scroll to position [38, 0]
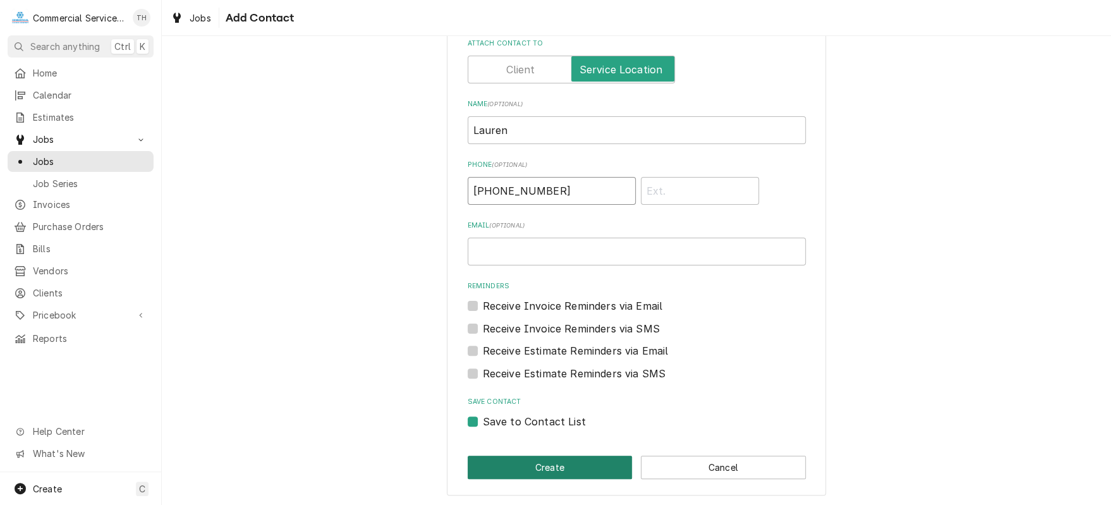
type input "(559) 250-8504"
click at [521, 456] on button "Create" at bounding box center [550, 467] width 165 height 23
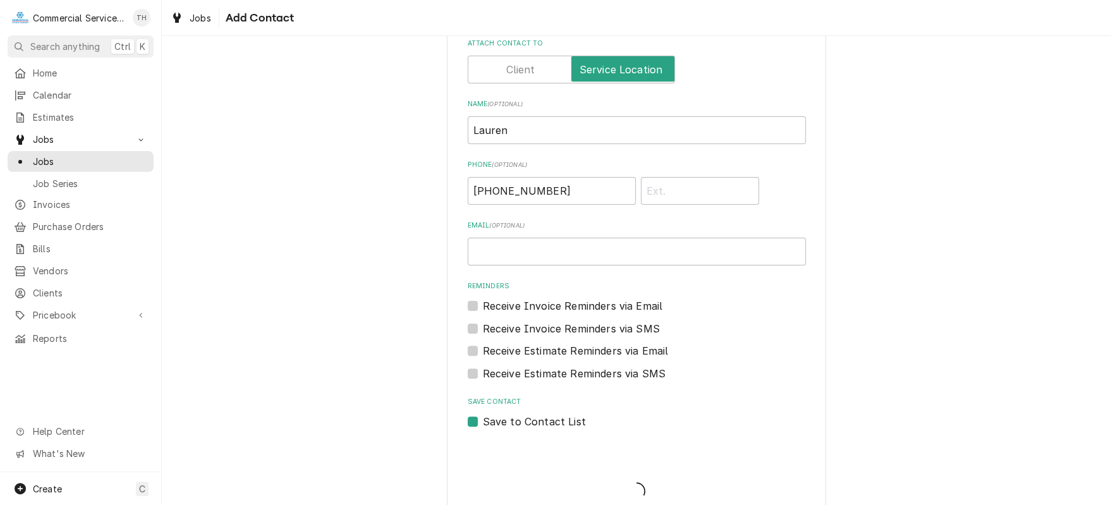
scroll to position [695, 0]
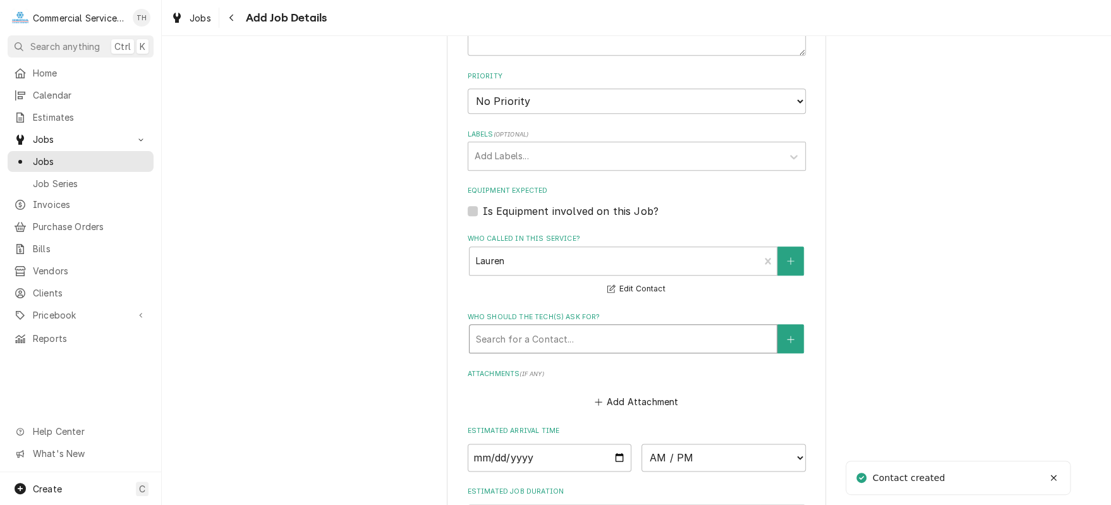
click at [591, 340] on div "Who should the tech(s) ask for?" at bounding box center [623, 338] width 294 height 23
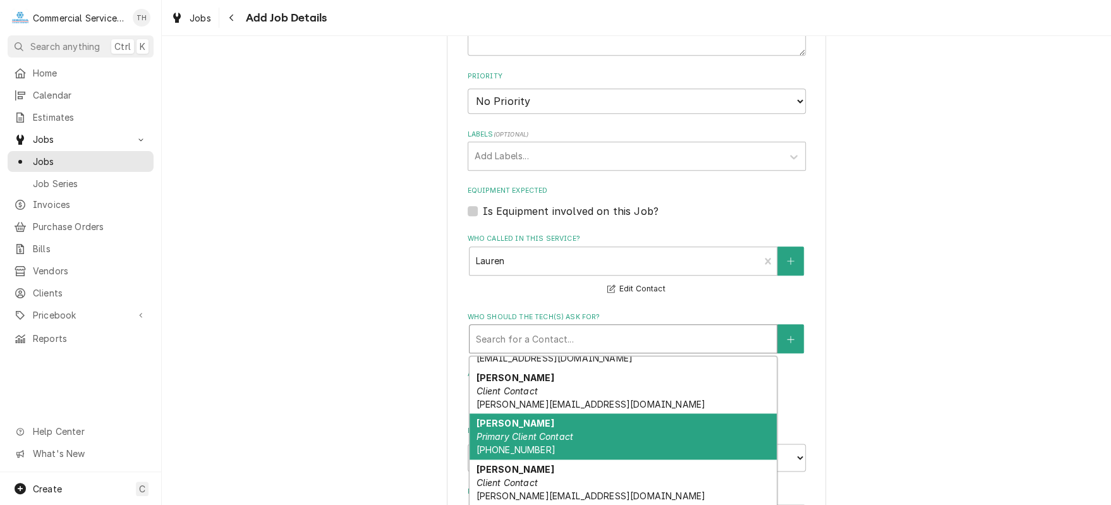
scroll to position [202, 0]
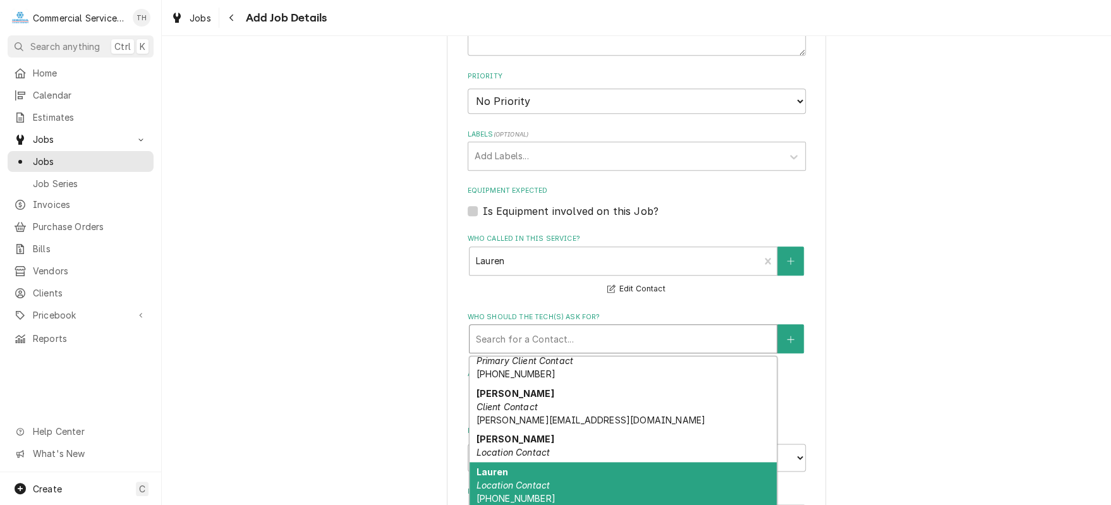
click at [592, 468] on div "Lauren Location Contact (559) 250-8504" at bounding box center [623, 485] width 307 height 46
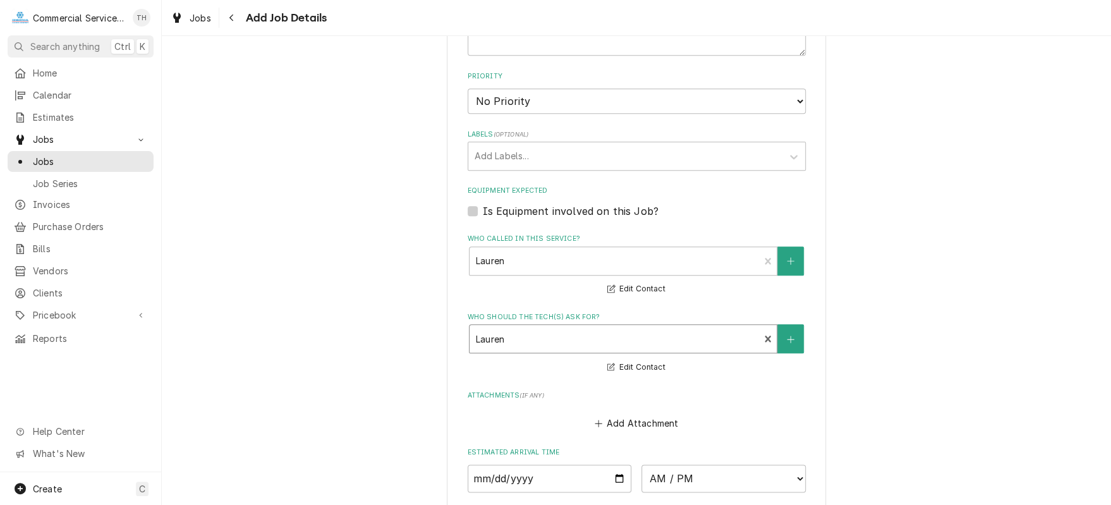
scroll to position [885, 0]
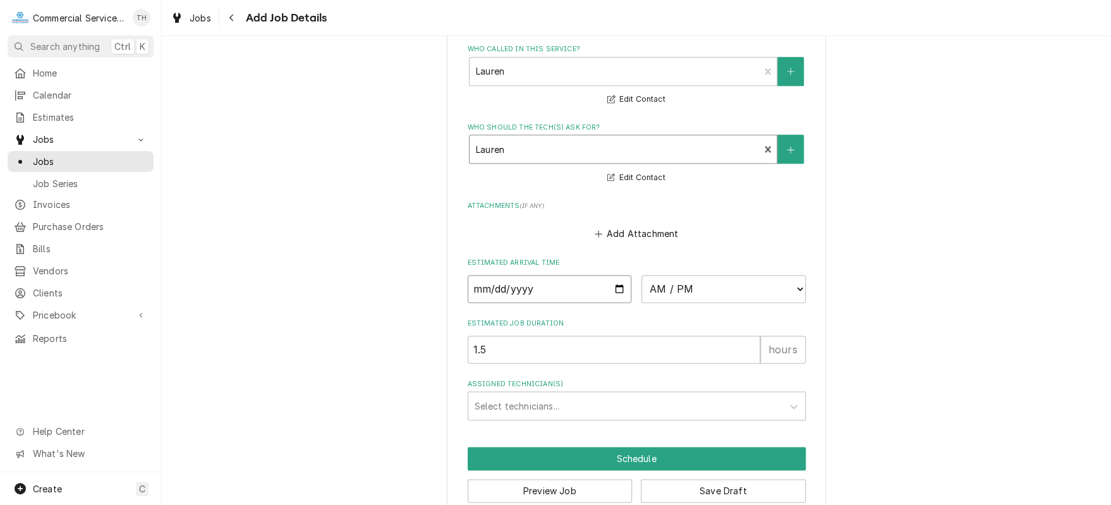
click at [612, 288] on input "Date" at bounding box center [550, 289] width 164 height 28
type textarea "x"
type input "2025-09-24"
type textarea "x"
click at [719, 296] on select "AM / PM 6:00 AM 6:15 AM 6:30 AM 6:45 AM 7:00 AM 7:15 AM 7:30 AM 7:45 AM 8:00 AM…" at bounding box center [723, 289] width 164 height 28
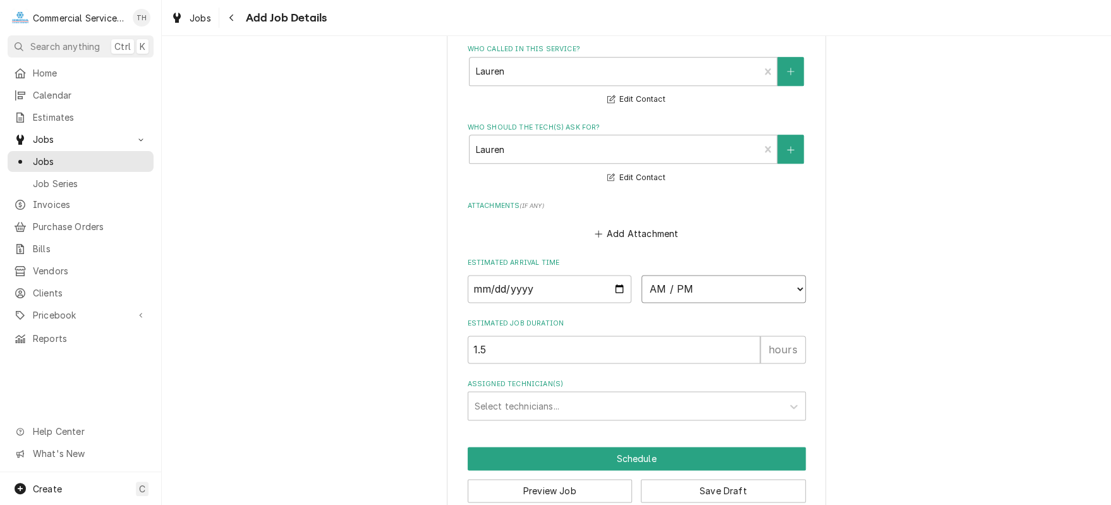
select select "09:30:00"
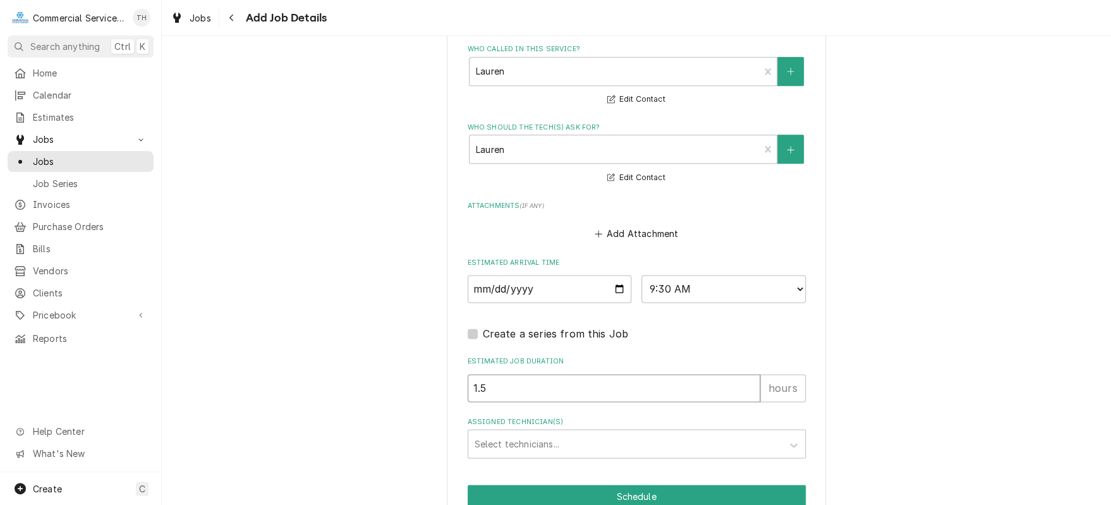
drag, startPoint x: 550, startPoint y: 382, endPoint x: 452, endPoint y: 382, distance: 98.6
type textarea "x"
type input "2"
type textarea "x"
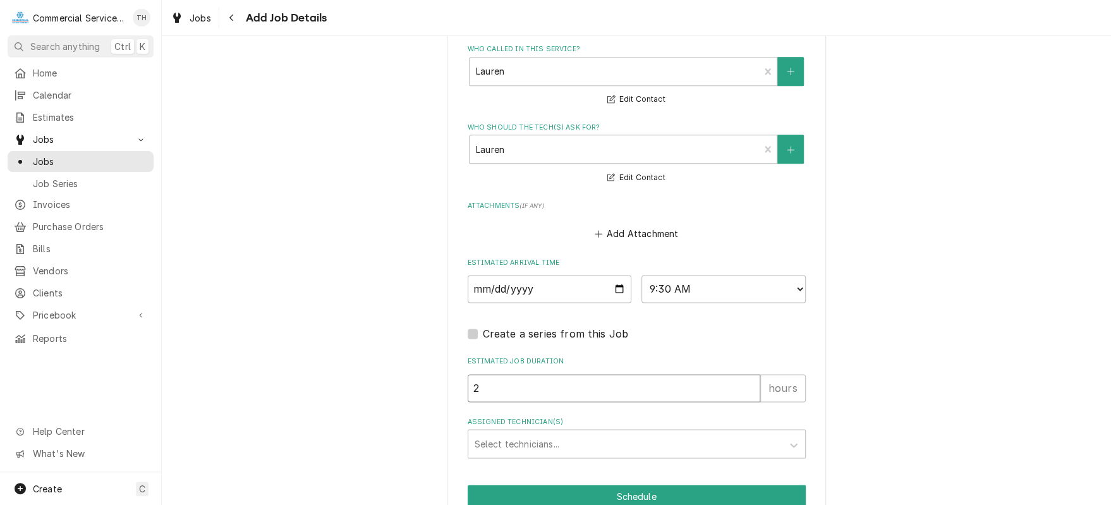
type input "2.5"
type textarea "x"
type input "2.5"
click at [512, 433] on div "Assigned Technician(s)" at bounding box center [625, 443] width 301 height 23
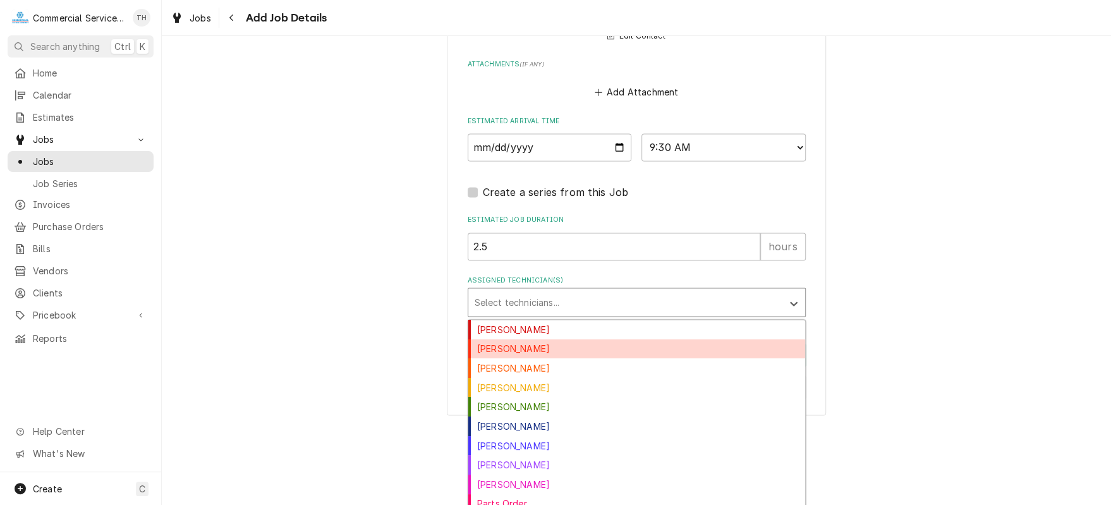
click at [522, 349] on div "[PERSON_NAME]" at bounding box center [636, 349] width 337 height 20
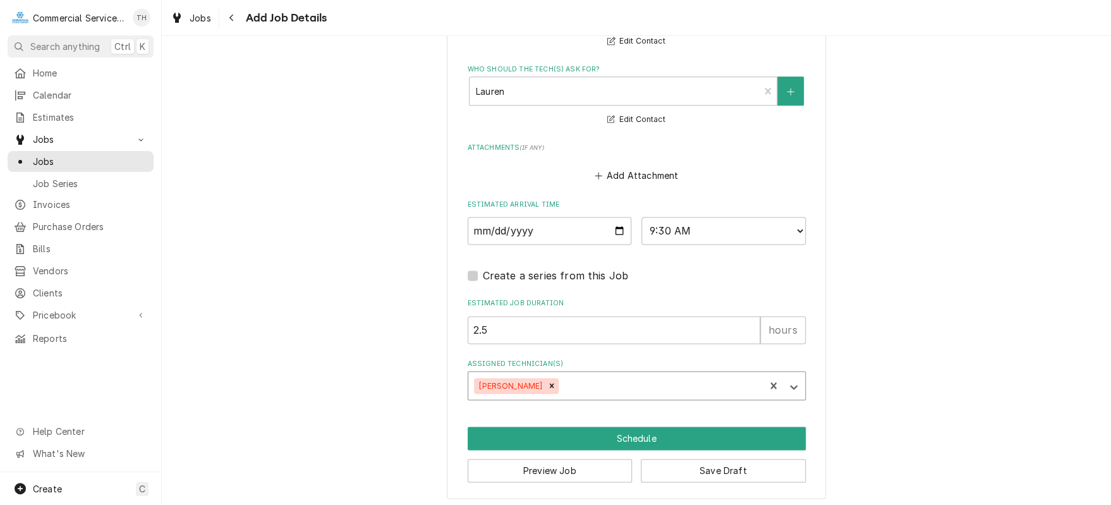
click at [546, 385] on div "option Bill Key, selected. Bill Key" at bounding box center [637, 385] width 338 height 29
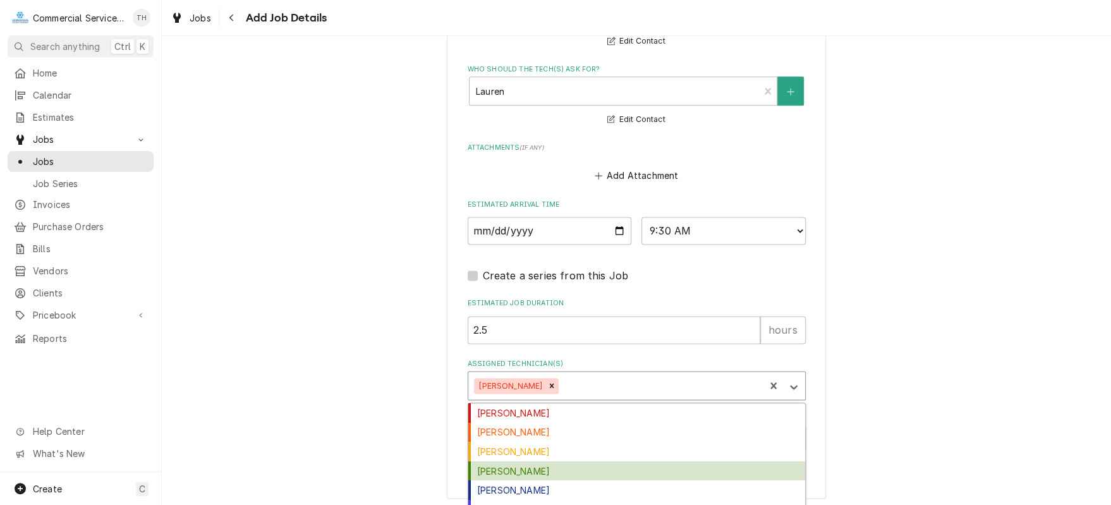
scroll to position [1026, 0]
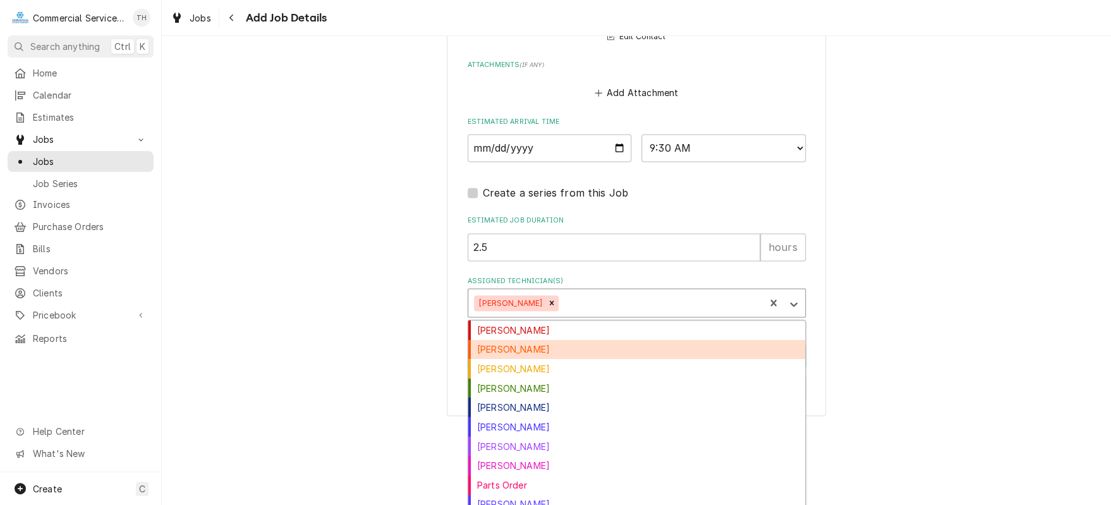
click at [554, 348] on div "[PERSON_NAME]" at bounding box center [636, 350] width 337 height 20
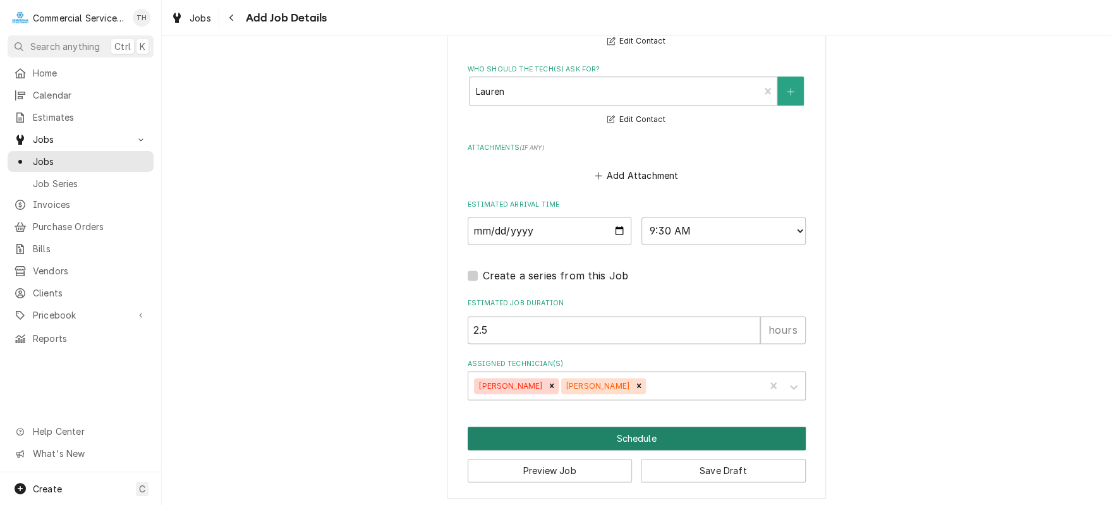
click at [642, 432] on button "Schedule" at bounding box center [637, 438] width 338 height 23
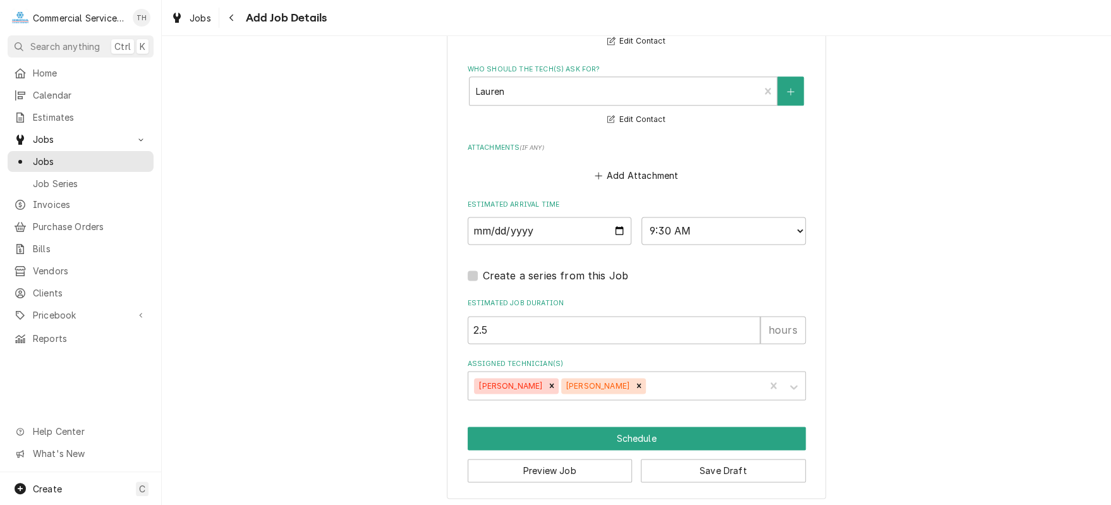
scroll to position [931, 0]
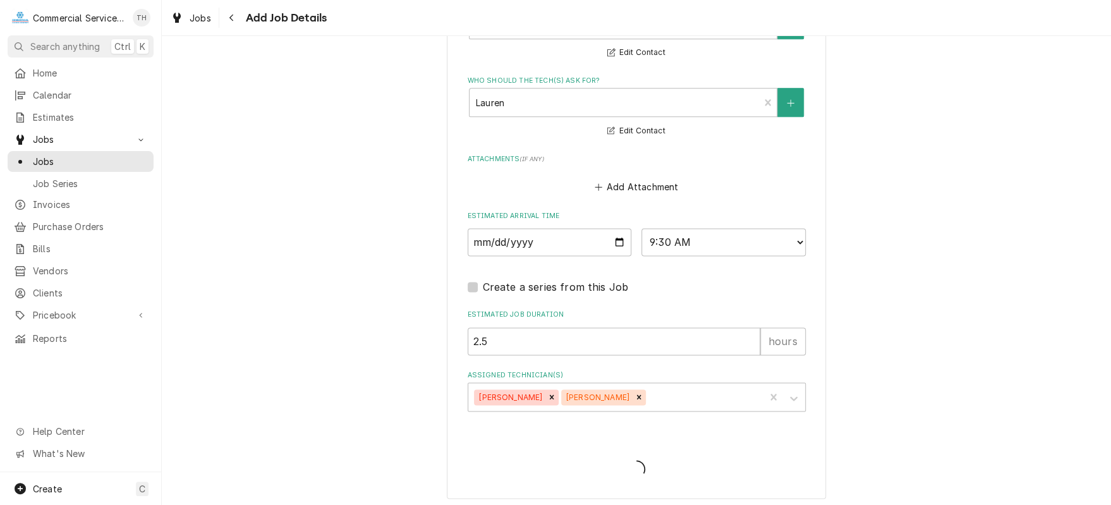
type textarea "x"
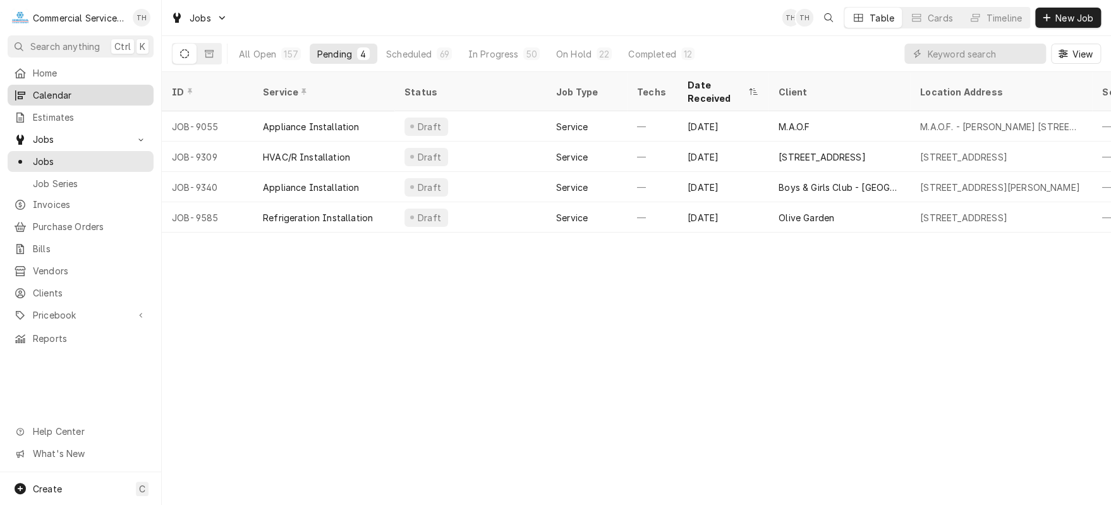
click at [75, 90] on span "Calendar" at bounding box center [90, 94] width 114 height 13
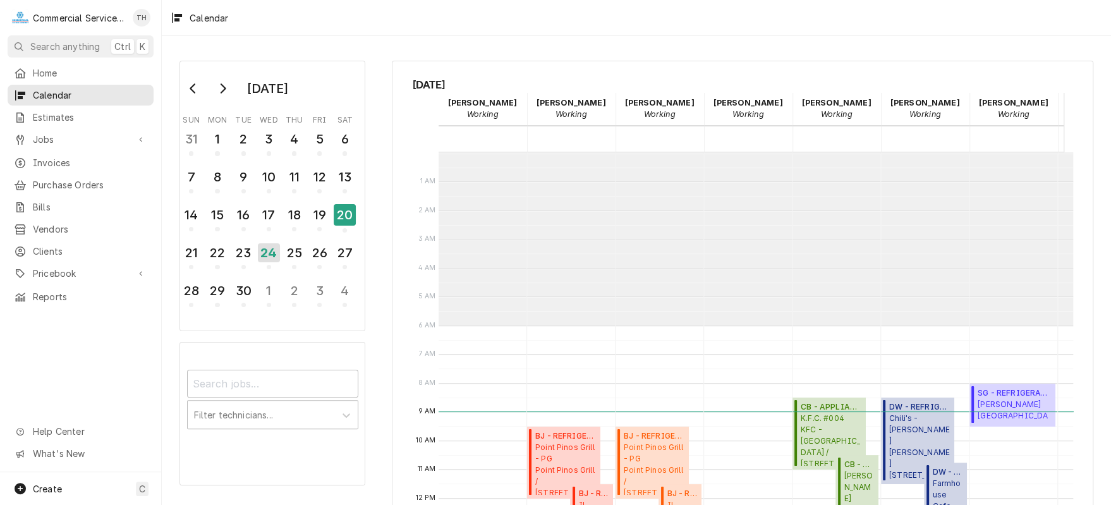
scroll to position [173, 0]
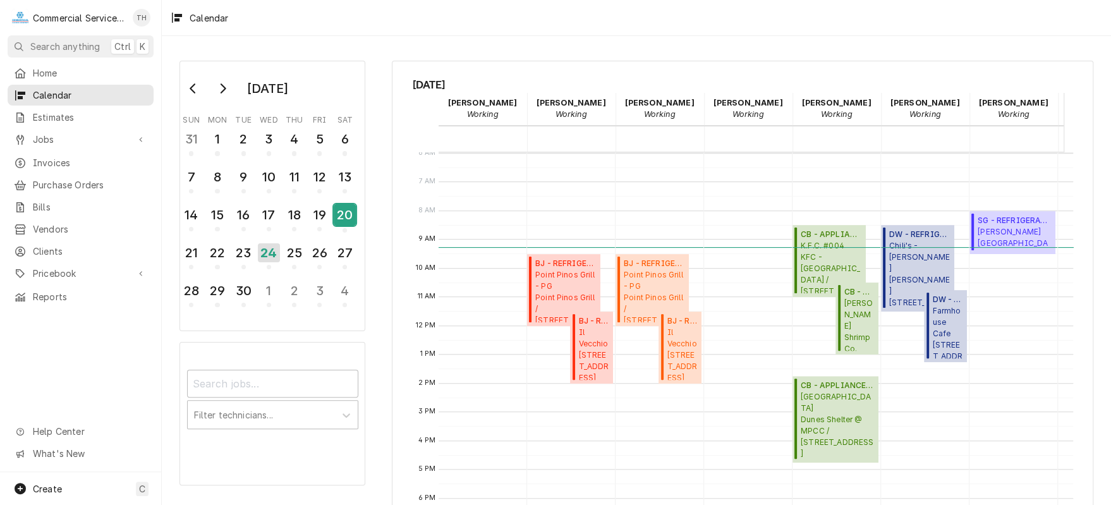
click at [353, 214] on div "20" at bounding box center [345, 214] width 22 height 21
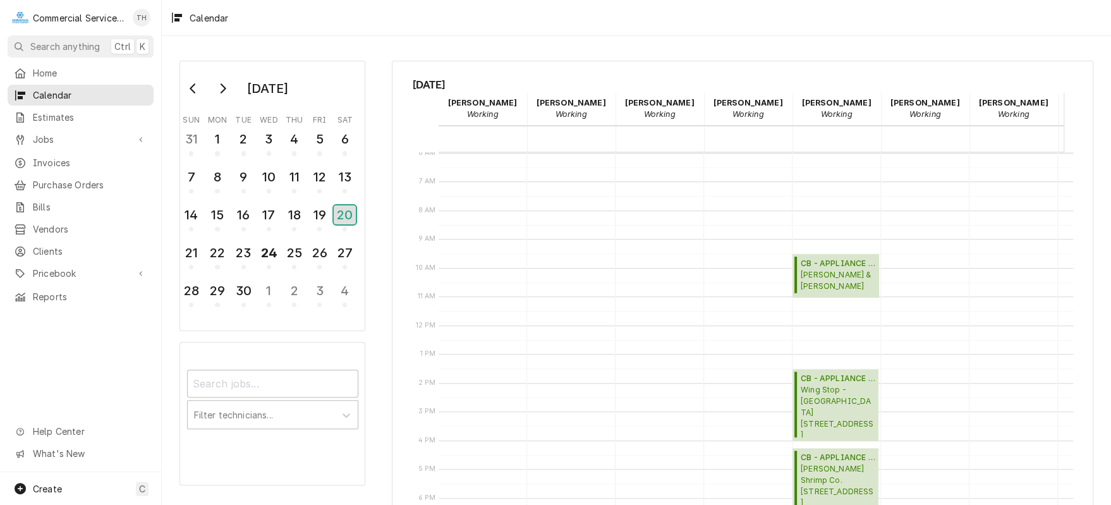
scroll to position [299, 0]
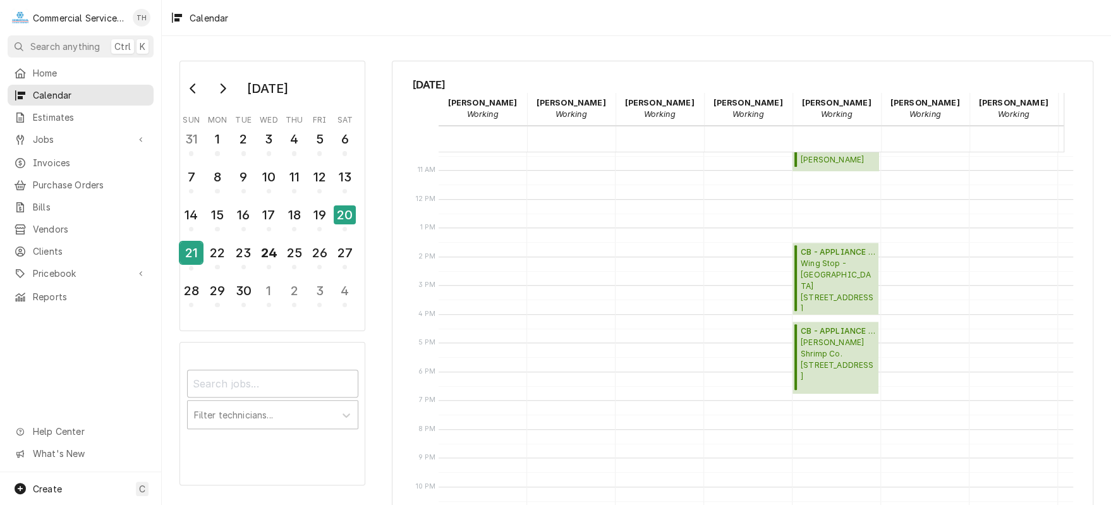
click at [195, 248] on div "21" at bounding box center [191, 252] width 22 height 21
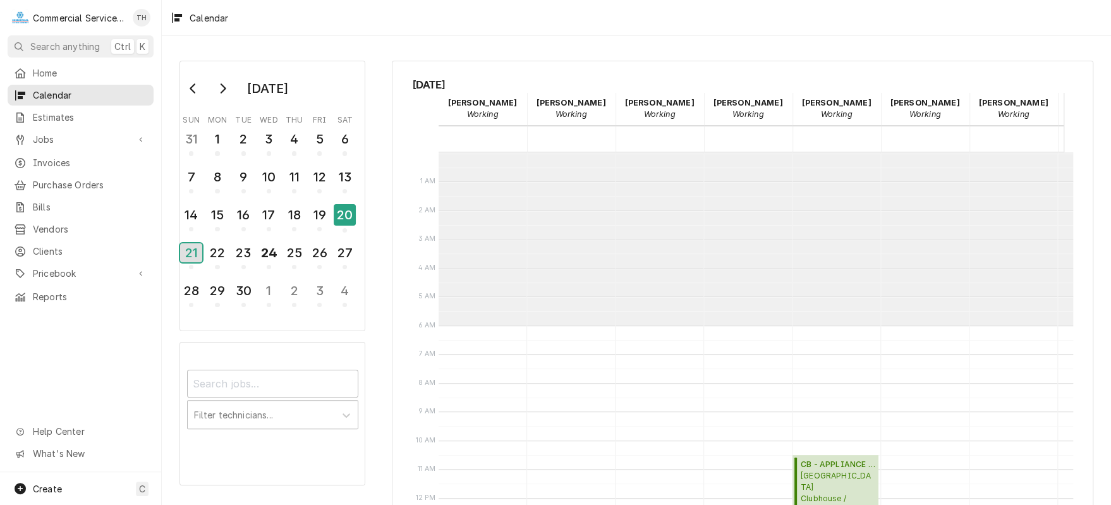
scroll to position [173, 0]
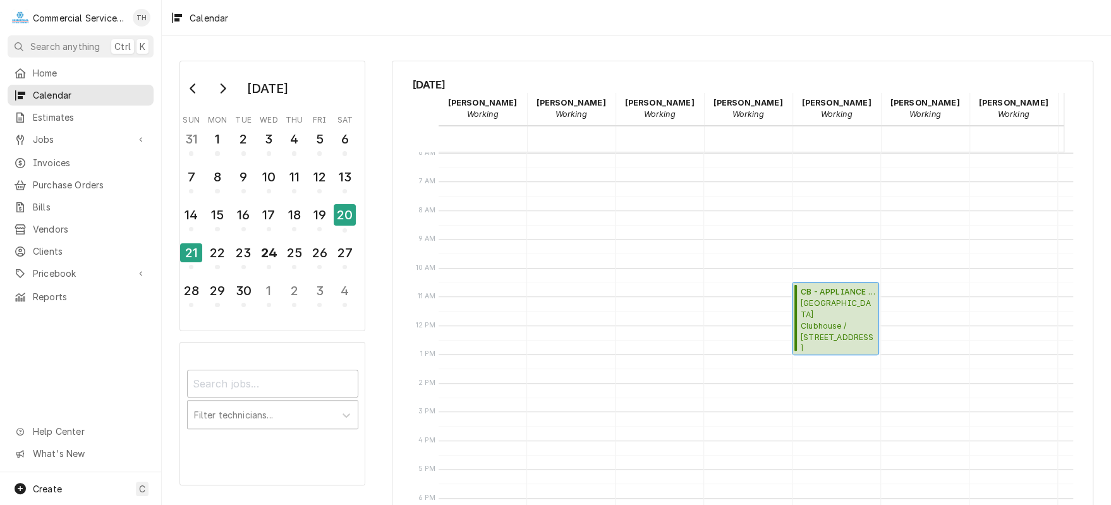
click at [840, 298] on span "Monterey Peninsula Country Club Clubhouse / 3000 Club Rd, Monterey, CA 93944" at bounding box center [838, 324] width 74 height 53
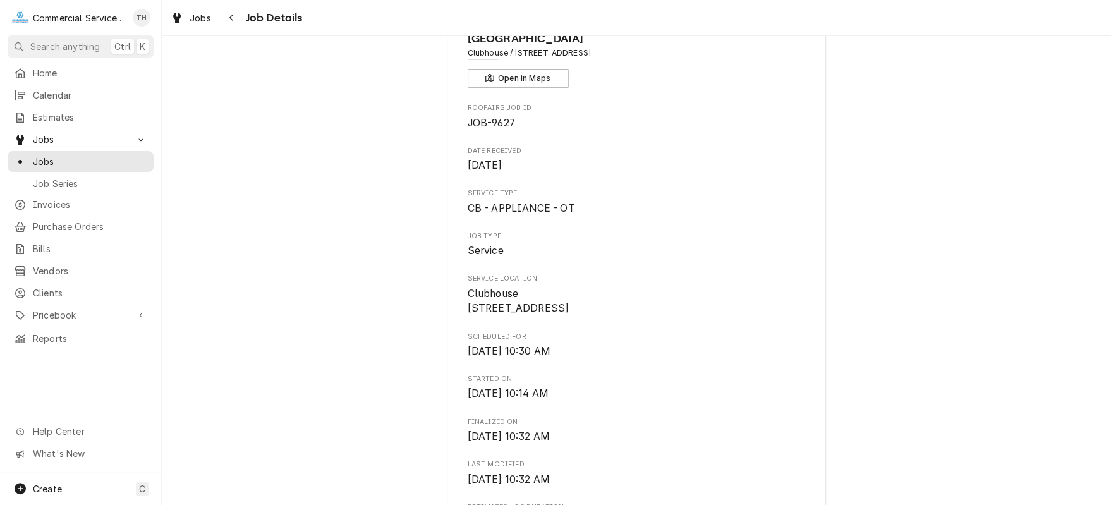
scroll to position [63, 0]
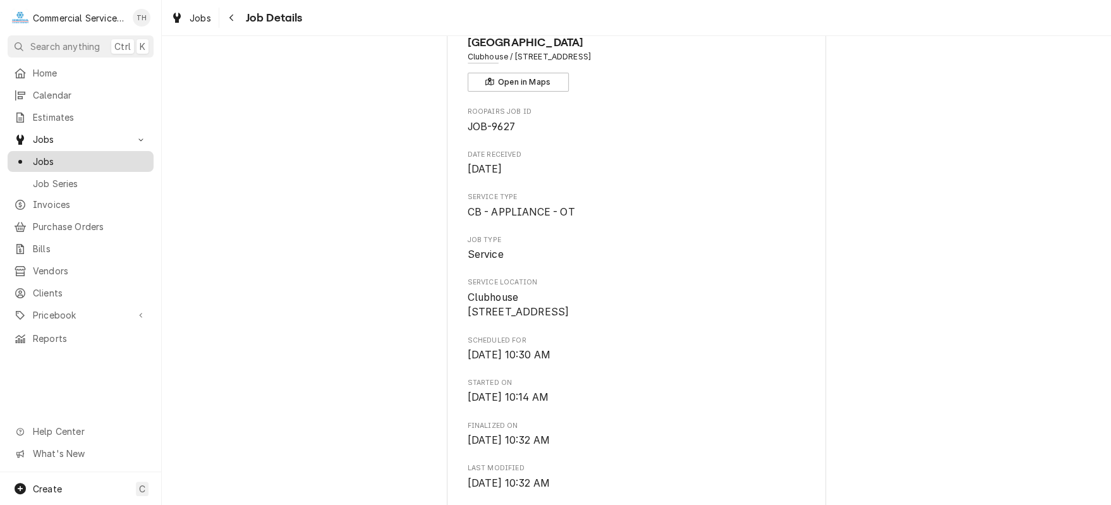
click at [73, 155] on span "Jobs" at bounding box center [90, 161] width 114 height 13
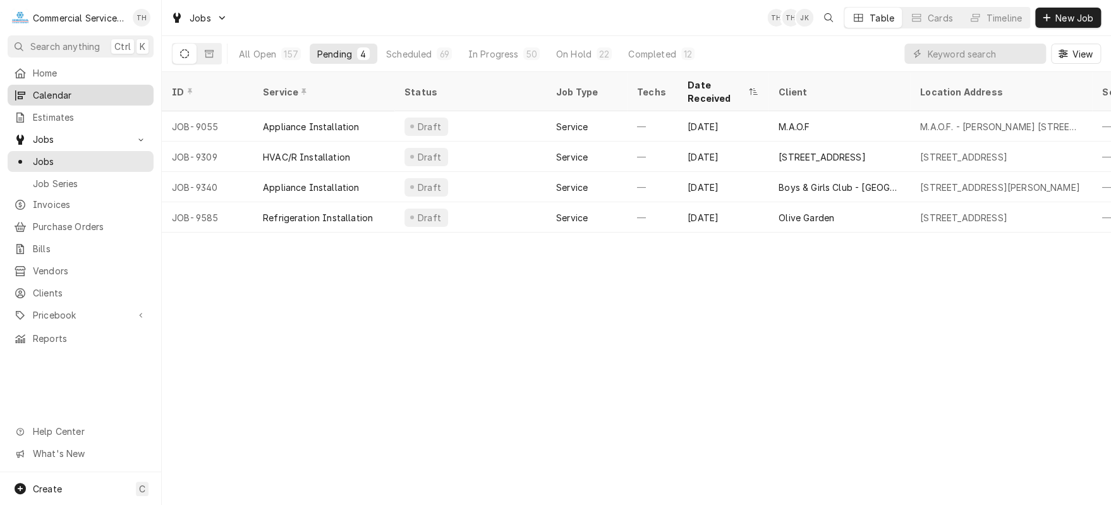
click at [72, 95] on span "Calendar" at bounding box center [90, 94] width 114 height 13
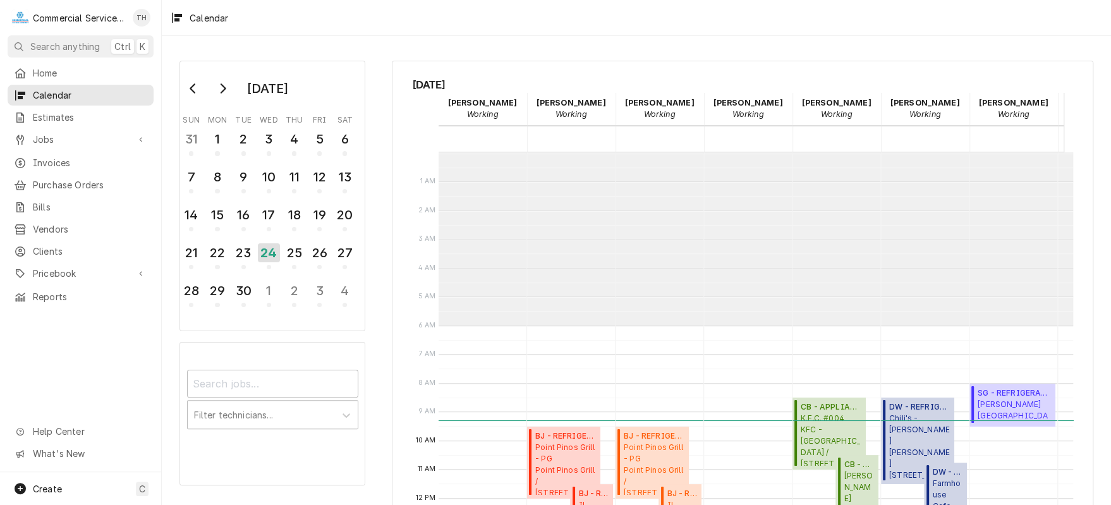
scroll to position [173, 0]
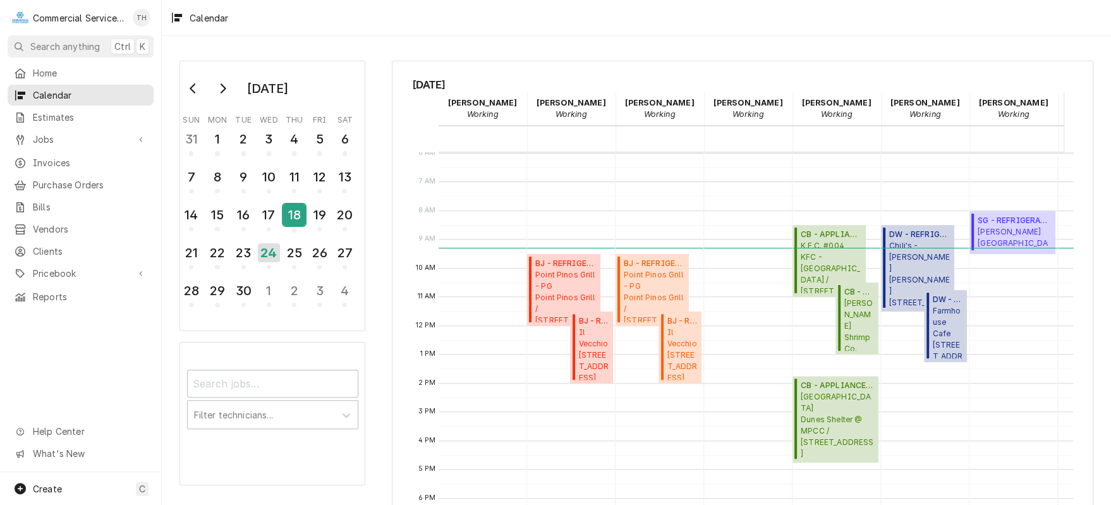
click at [285, 210] on div "18" at bounding box center [294, 214] width 22 height 21
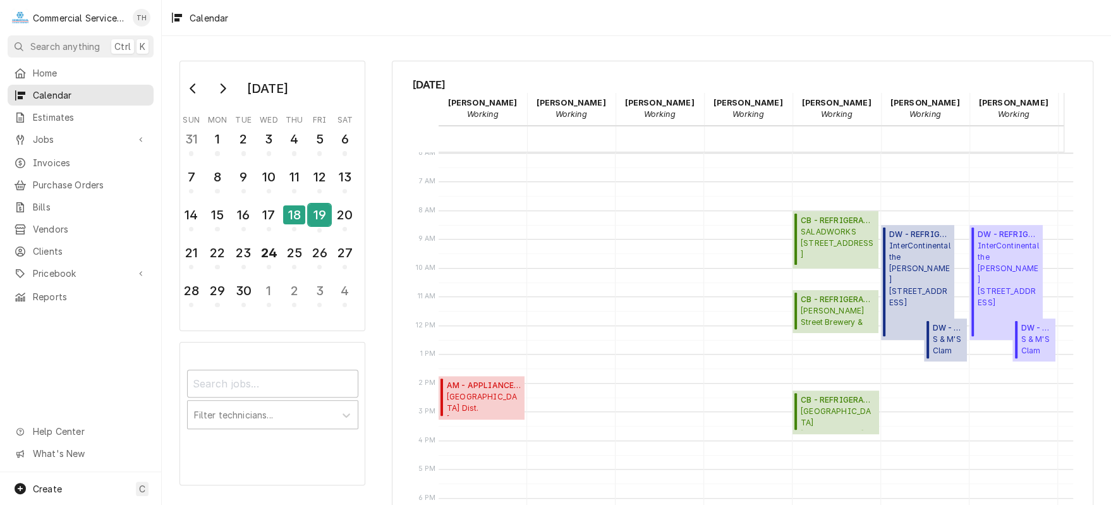
click at [316, 211] on div "19" at bounding box center [319, 214] width 22 height 21
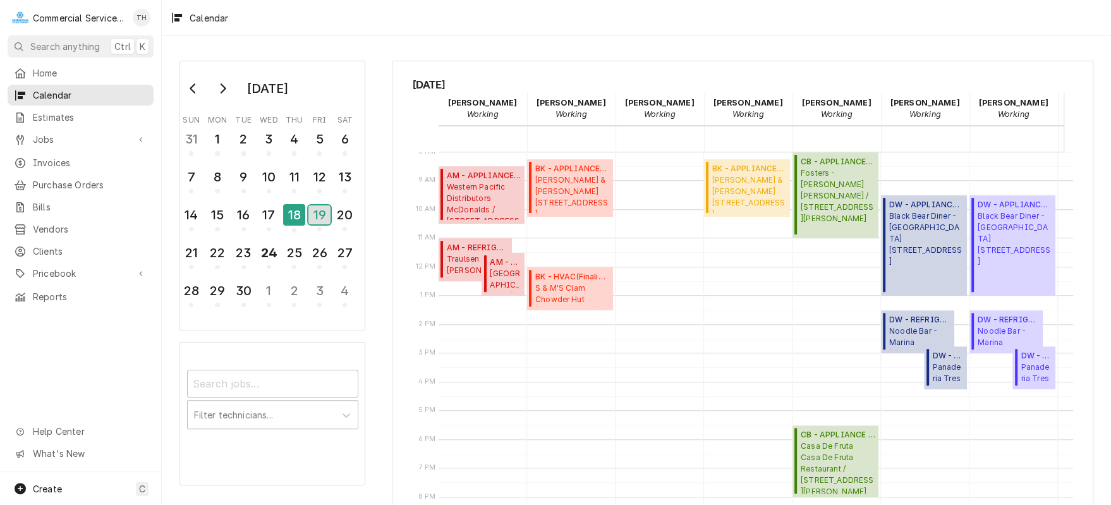
scroll to position [299, 0]
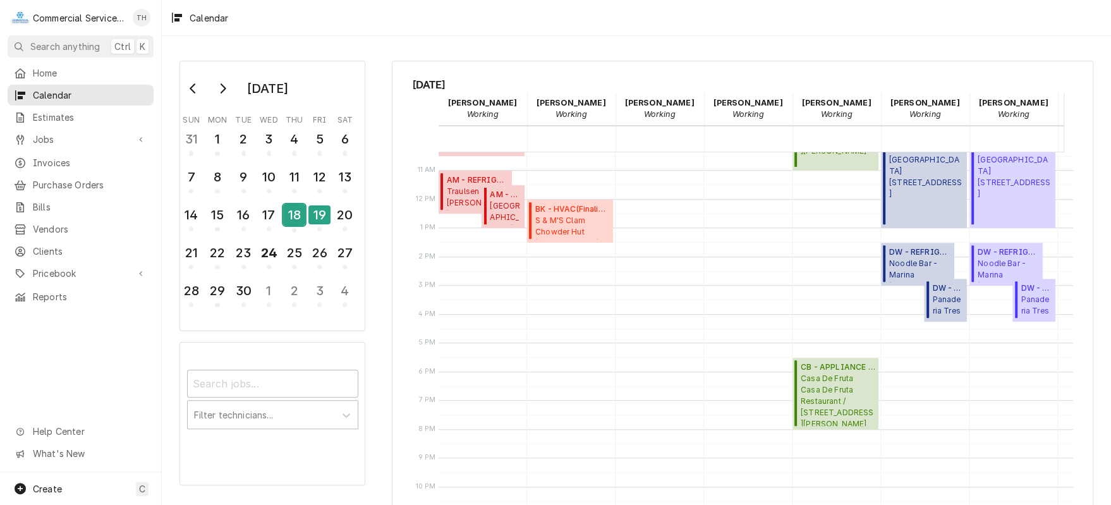
click at [292, 217] on div "18" at bounding box center [294, 214] width 22 height 21
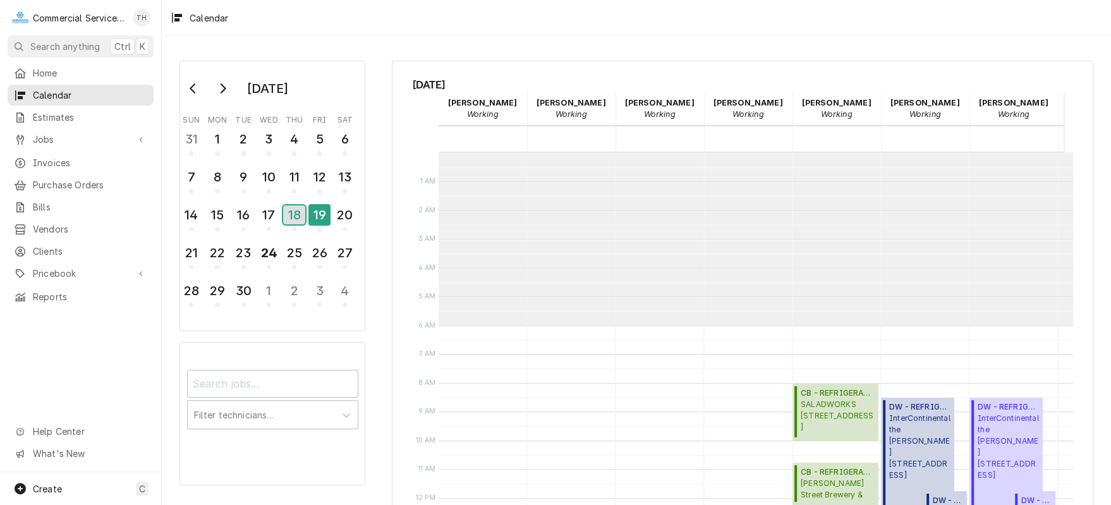
scroll to position [173, 0]
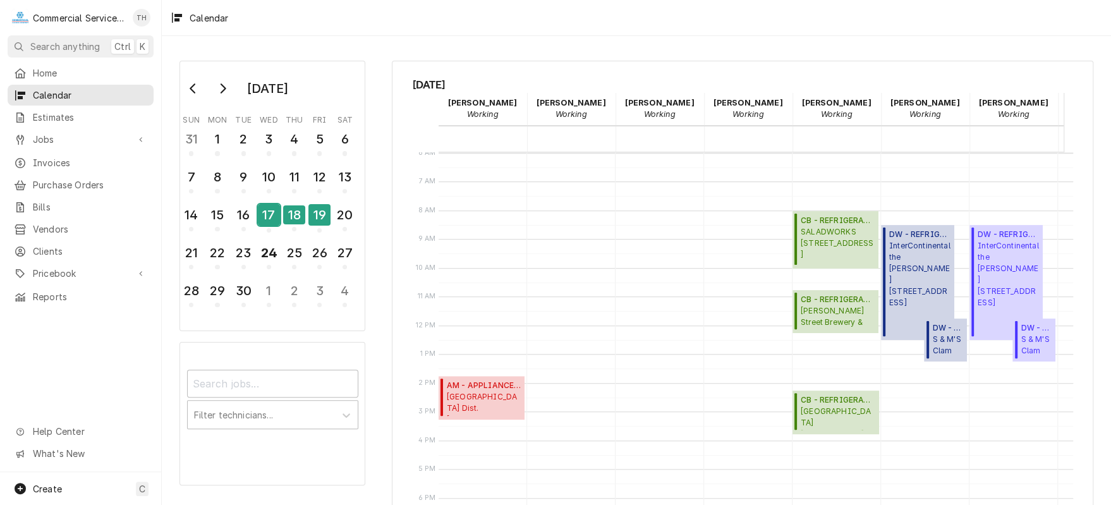
click at [261, 212] on div "17" at bounding box center [269, 214] width 22 height 21
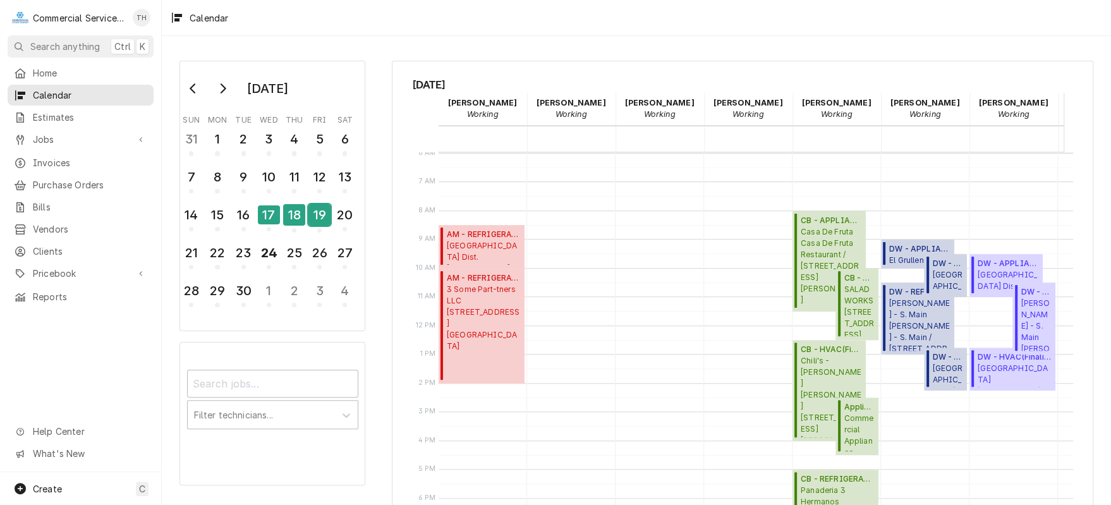
click at [324, 209] on div "19" at bounding box center [319, 214] width 22 height 21
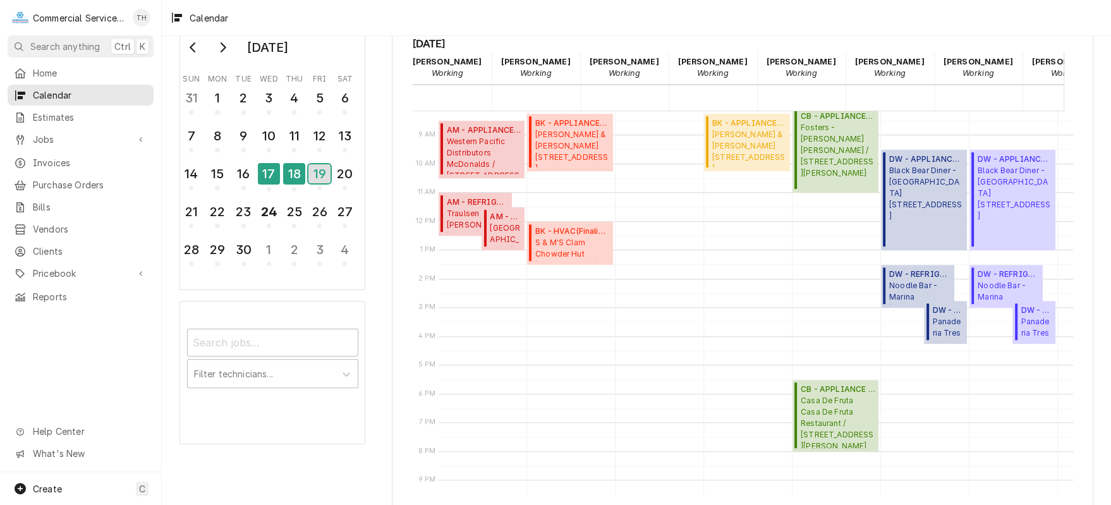
scroll to position [0, 0]
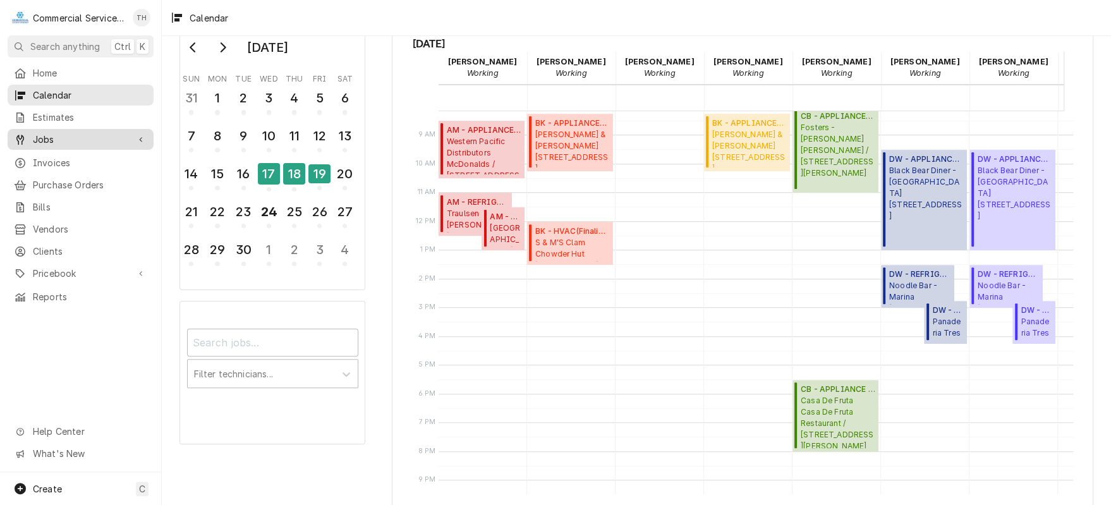
click at [66, 133] on span "Jobs" at bounding box center [80, 139] width 95 height 13
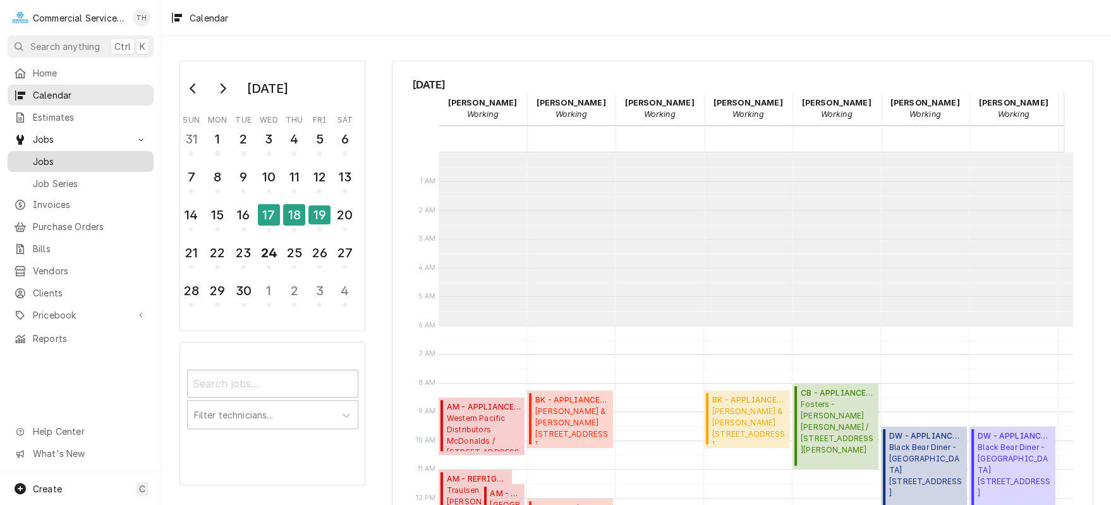
click at [66, 155] on span "Jobs" at bounding box center [90, 161] width 114 height 13
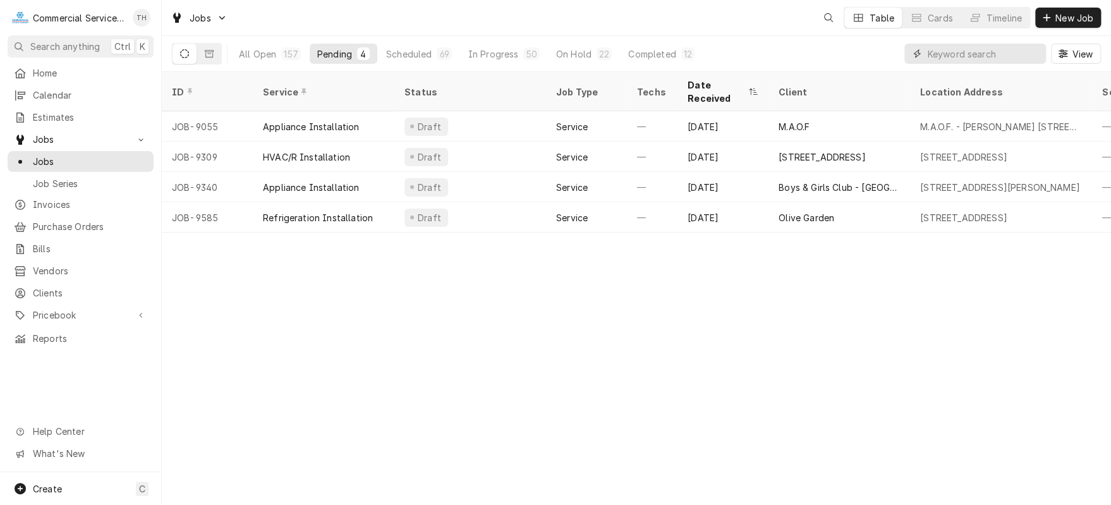
click at [983, 56] on input "Dynamic Content Wrapper" at bounding box center [983, 54] width 112 height 20
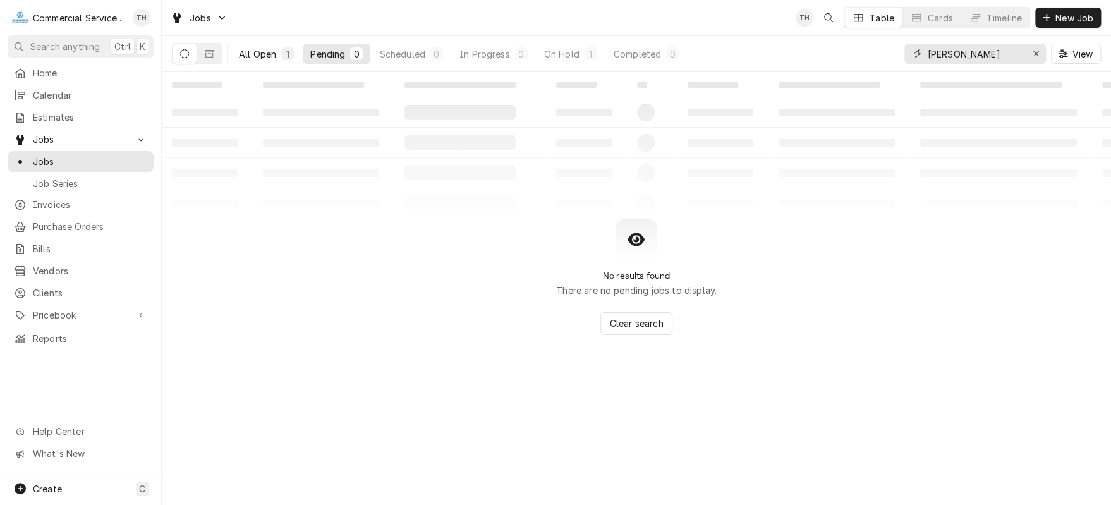
type input "[PERSON_NAME]"
click at [259, 48] on div "All Open" at bounding box center [257, 53] width 37 height 13
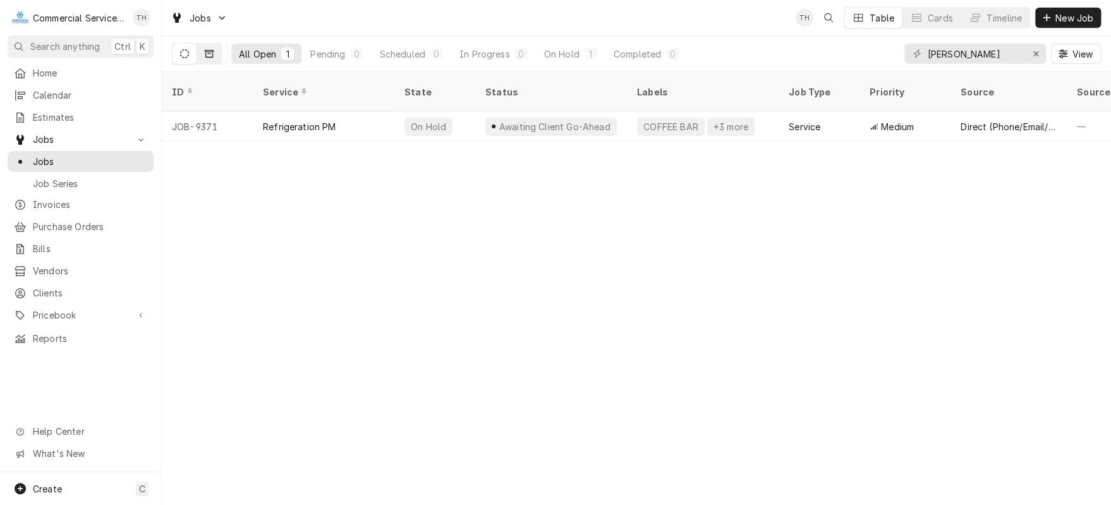
click at [205, 47] on button "Dynamic Content Wrapper" at bounding box center [209, 54] width 24 height 20
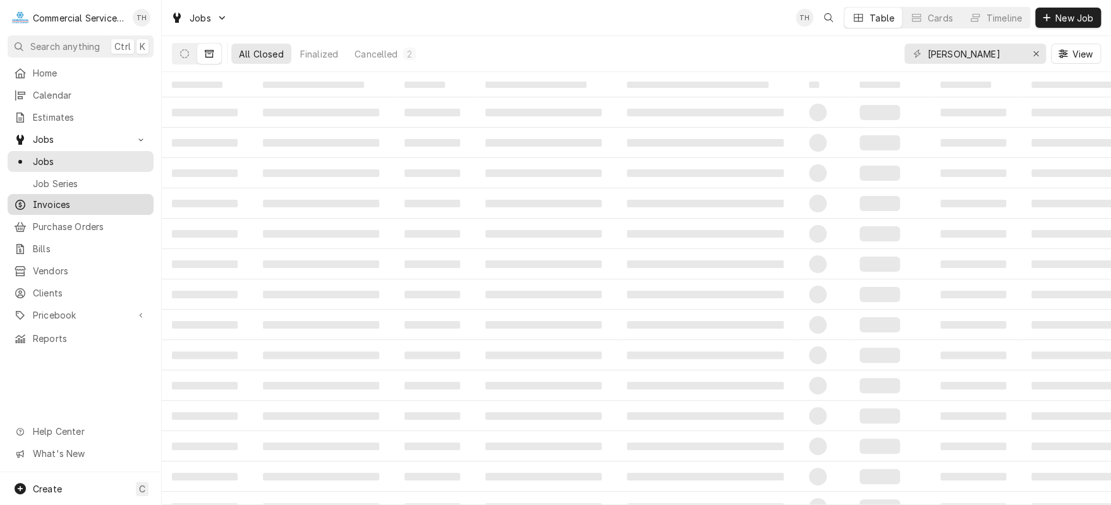
click at [78, 202] on span "Invoices" at bounding box center [90, 204] width 114 height 13
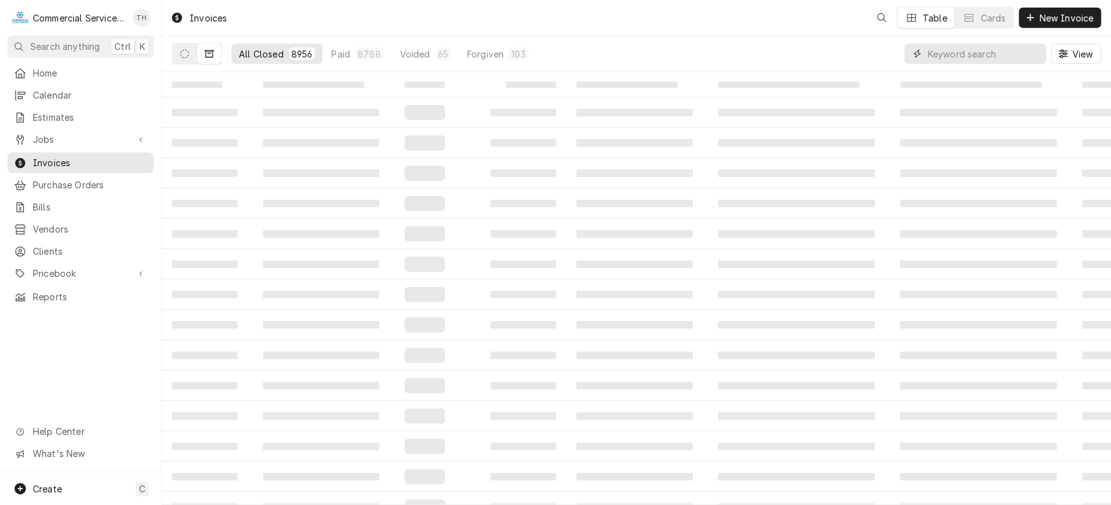
click at [948, 60] on input "Dynamic Content Wrapper" at bounding box center [983, 54] width 112 height 20
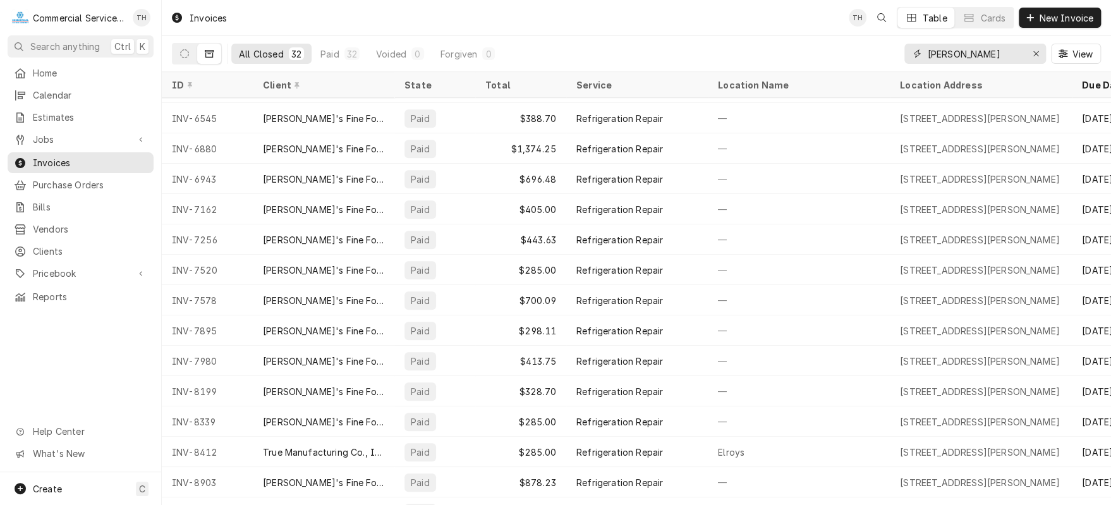
scroll to position [571, 0]
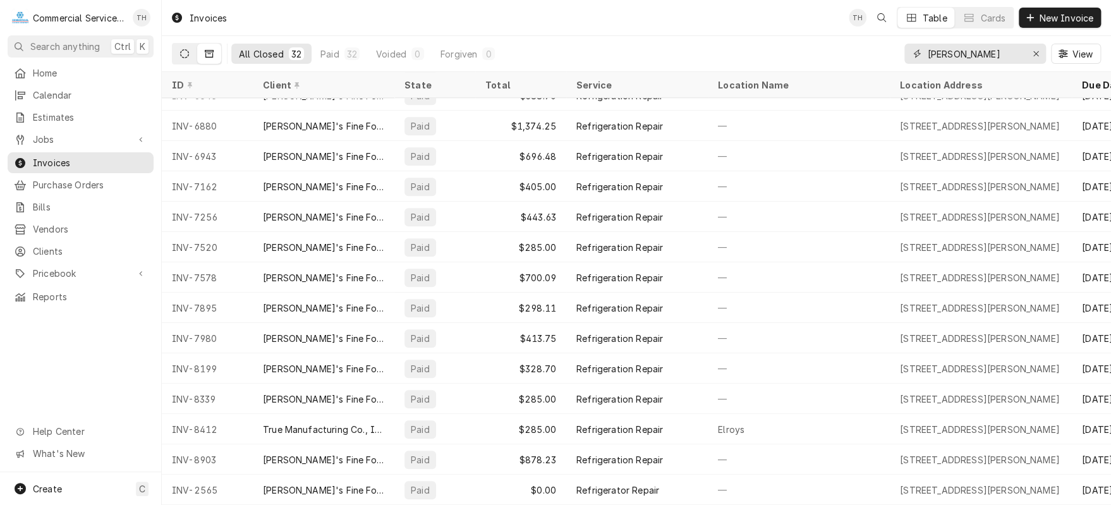
type input "[PERSON_NAME]"
click at [187, 50] on icon "Dynamic Content Wrapper" at bounding box center [184, 53] width 9 height 9
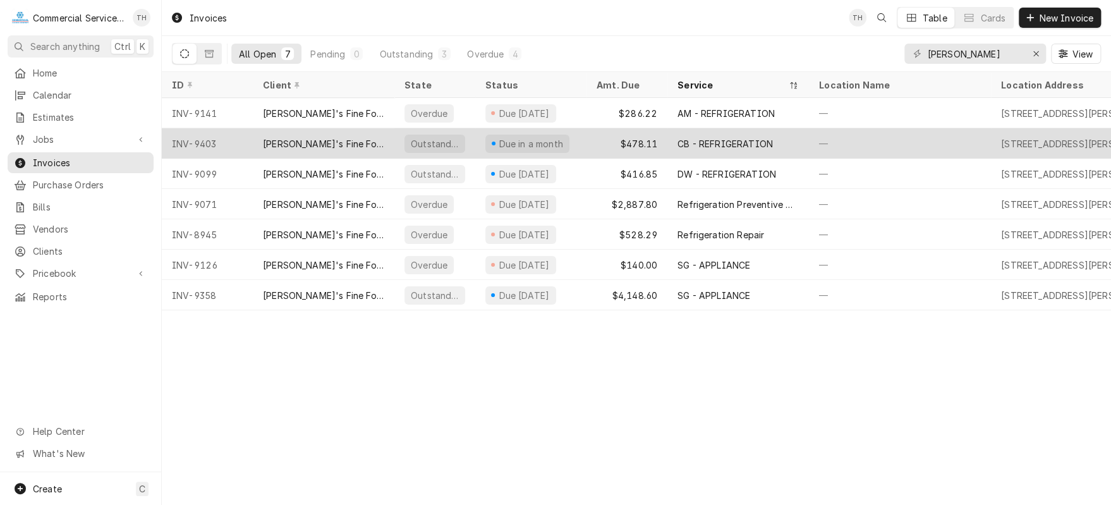
click at [616, 140] on div "$478.11" at bounding box center [626, 143] width 81 height 30
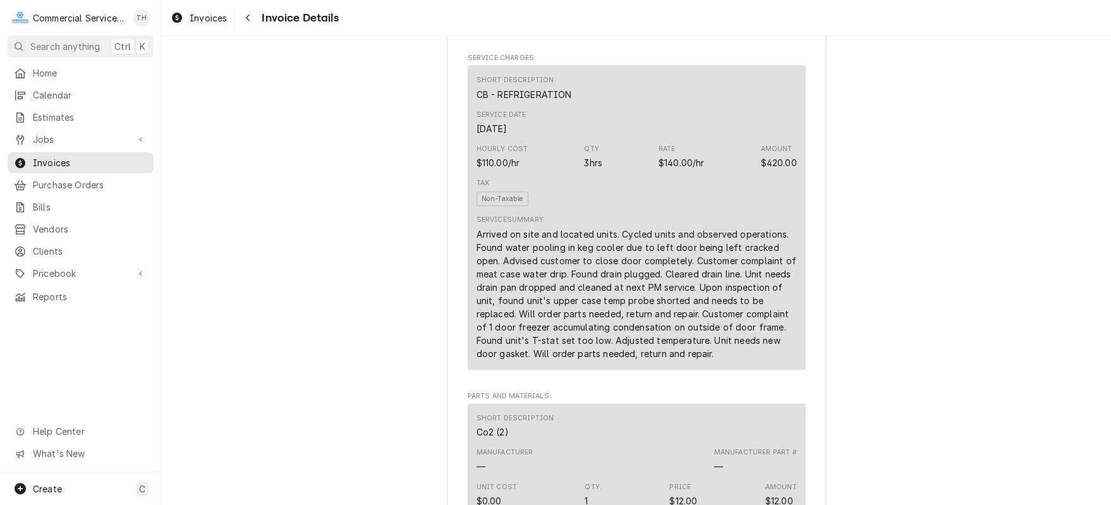
scroll to position [695, 0]
click at [87, 133] on span "Jobs" at bounding box center [80, 139] width 95 height 13
click at [83, 155] on span "Jobs" at bounding box center [90, 161] width 114 height 13
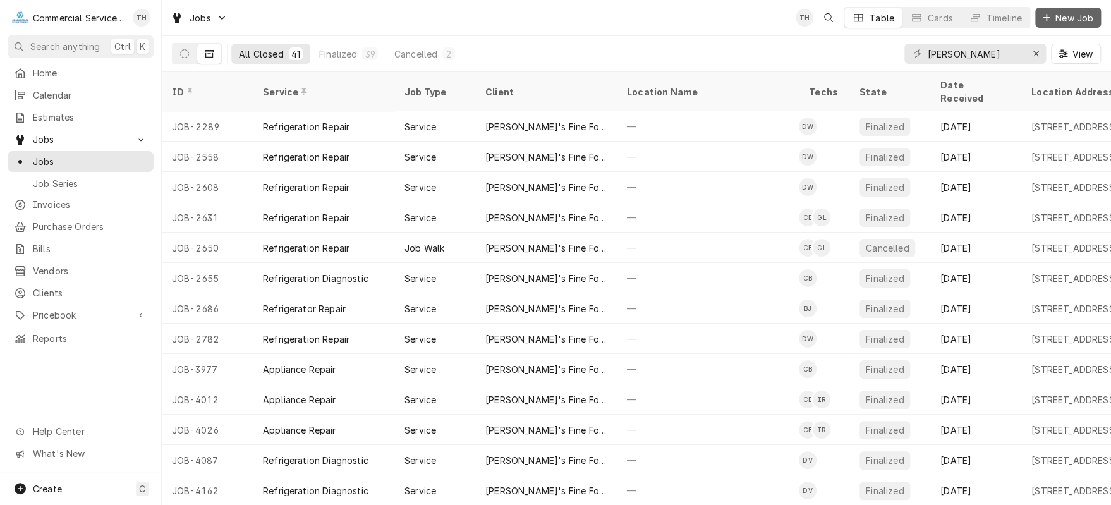
click at [1077, 22] on span "New Job" at bounding box center [1074, 17] width 43 height 13
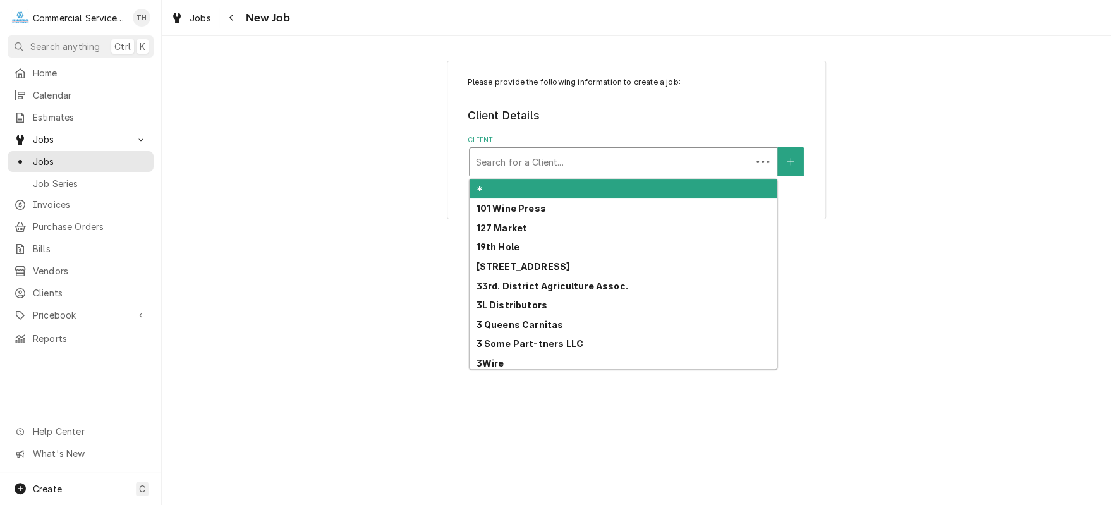
click at [581, 161] on div "Client" at bounding box center [610, 161] width 269 height 23
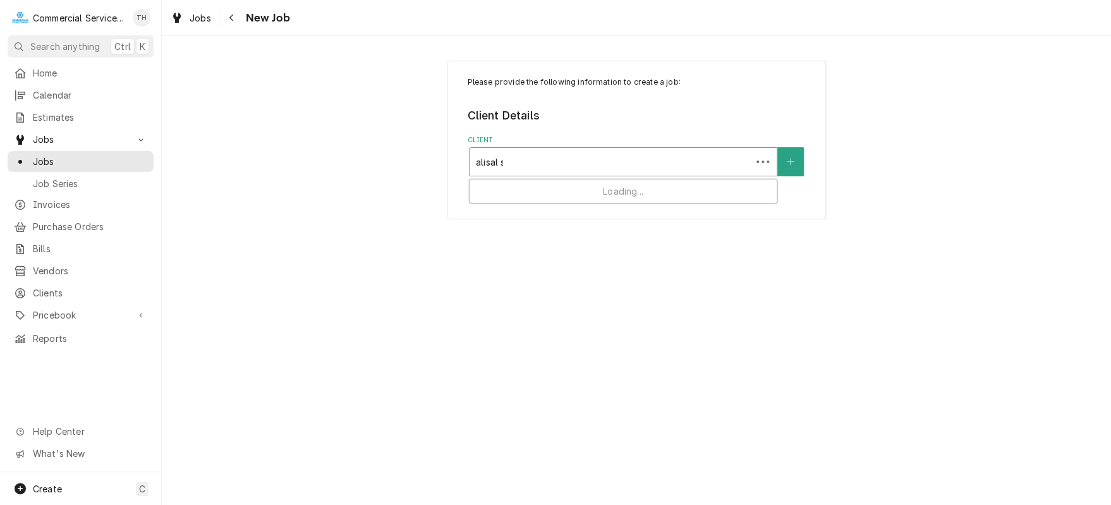
type input "[PERSON_NAME]"
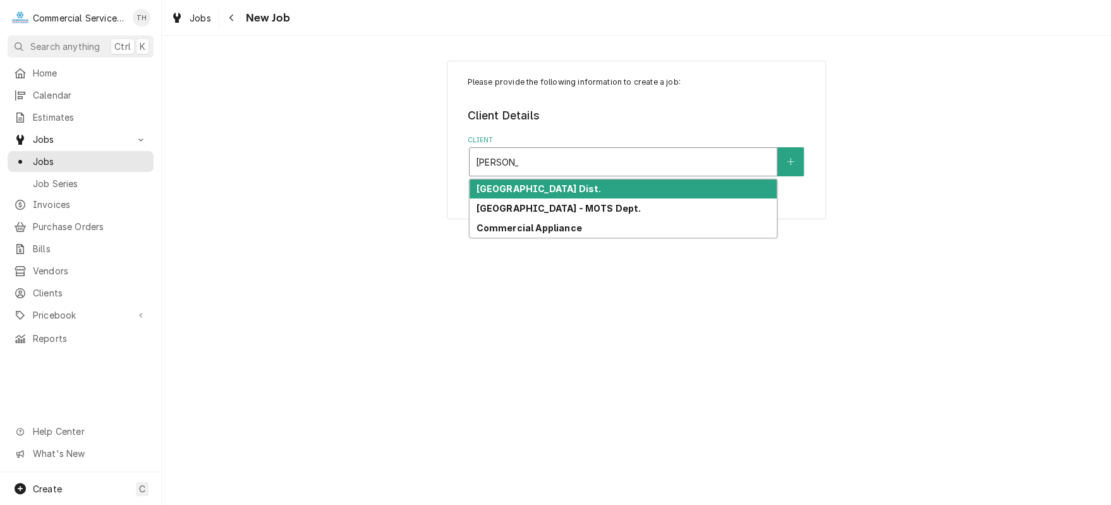
click at [575, 181] on div "[GEOGRAPHIC_DATA] Dist." at bounding box center [623, 189] width 307 height 20
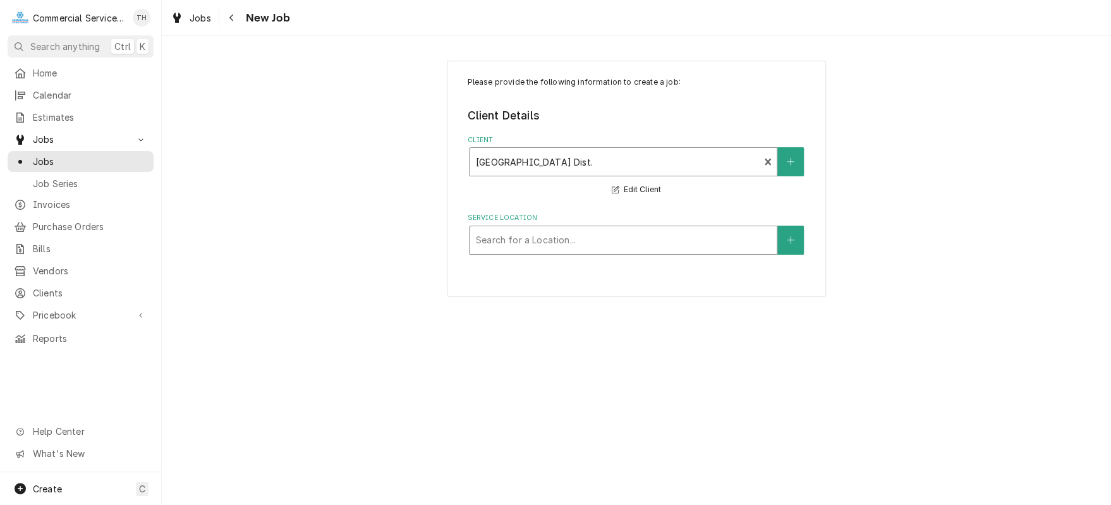
click at [569, 236] on div "Service Location" at bounding box center [623, 240] width 294 height 23
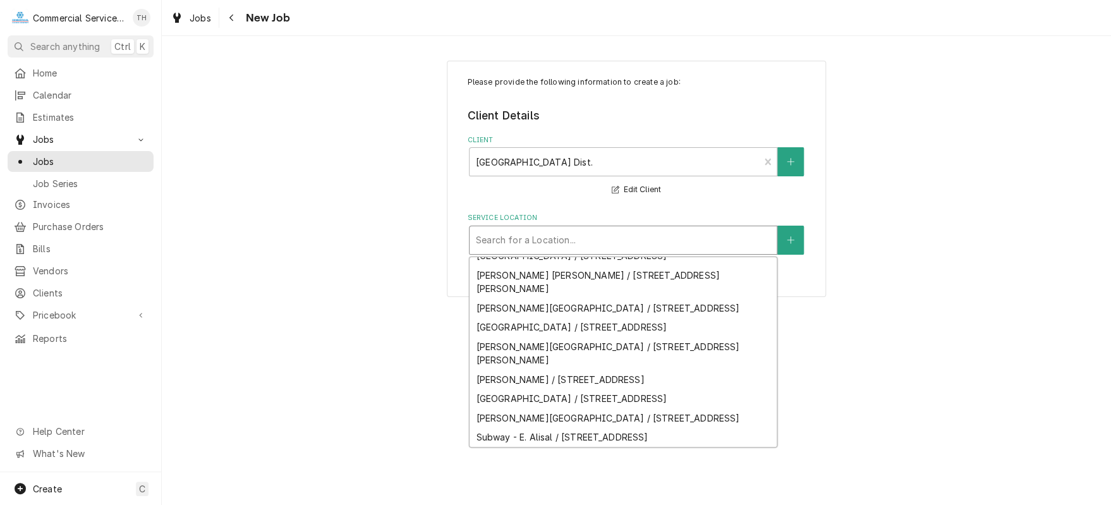
scroll to position [236, 0]
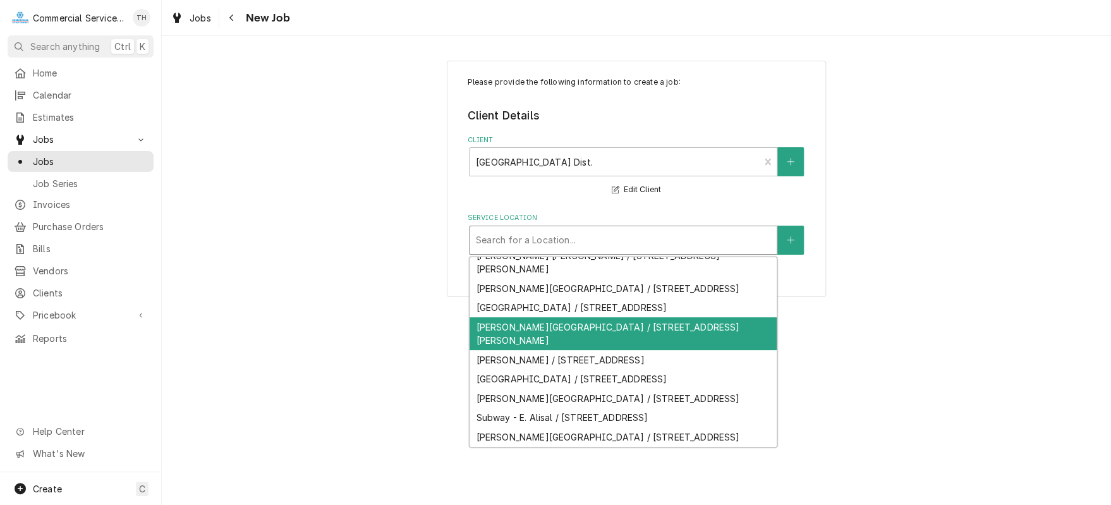
click at [600, 350] on div "[PERSON_NAME][GEOGRAPHIC_DATA] / [STREET_ADDRESS][PERSON_NAME]" at bounding box center [623, 333] width 307 height 33
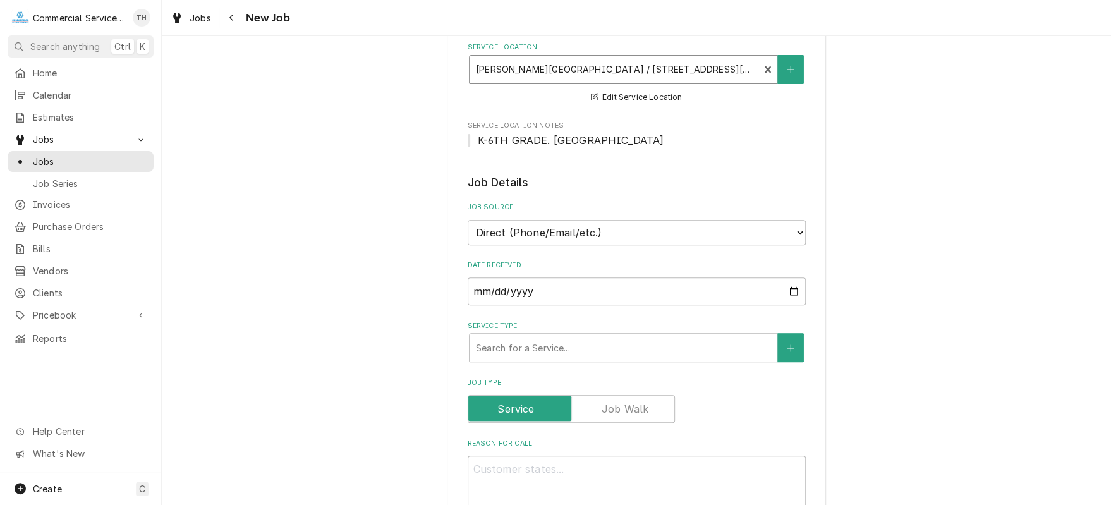
scroll to position [190, 0]
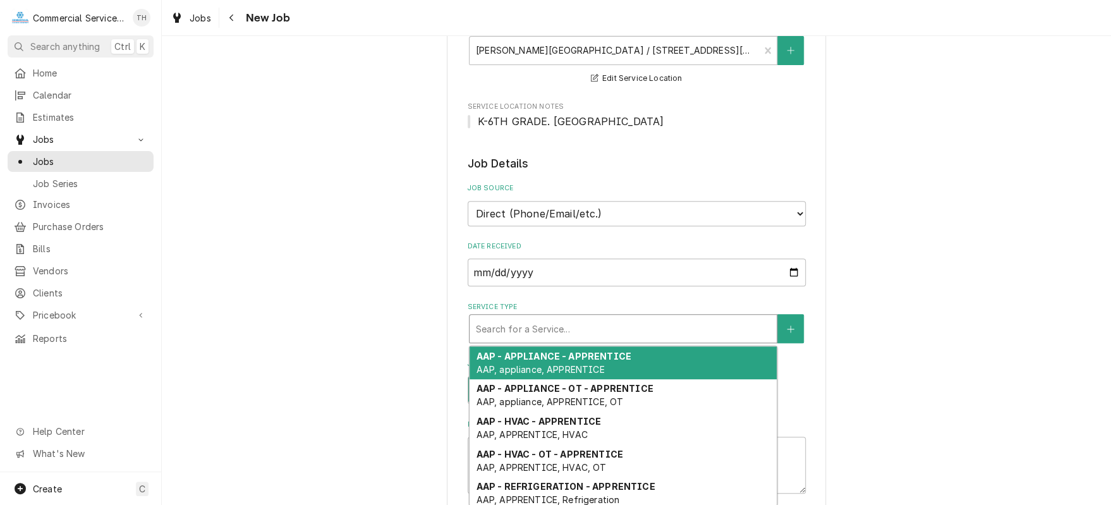
click at [600, 323] on div "Service Type" at bounding box center [623, 328] width 294 height 23
type textarea "x"
type input "a"
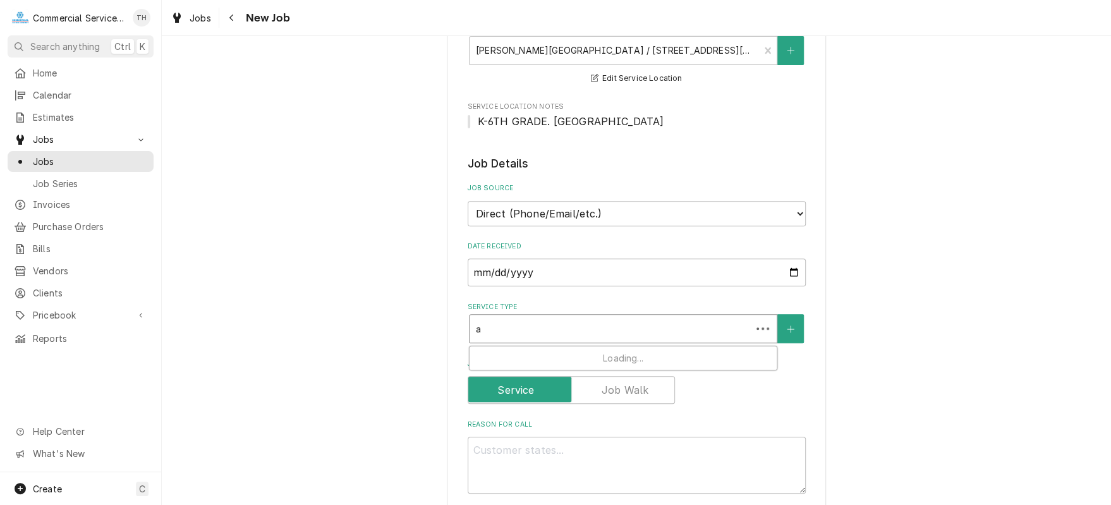
type textarea "x"
type input "am"
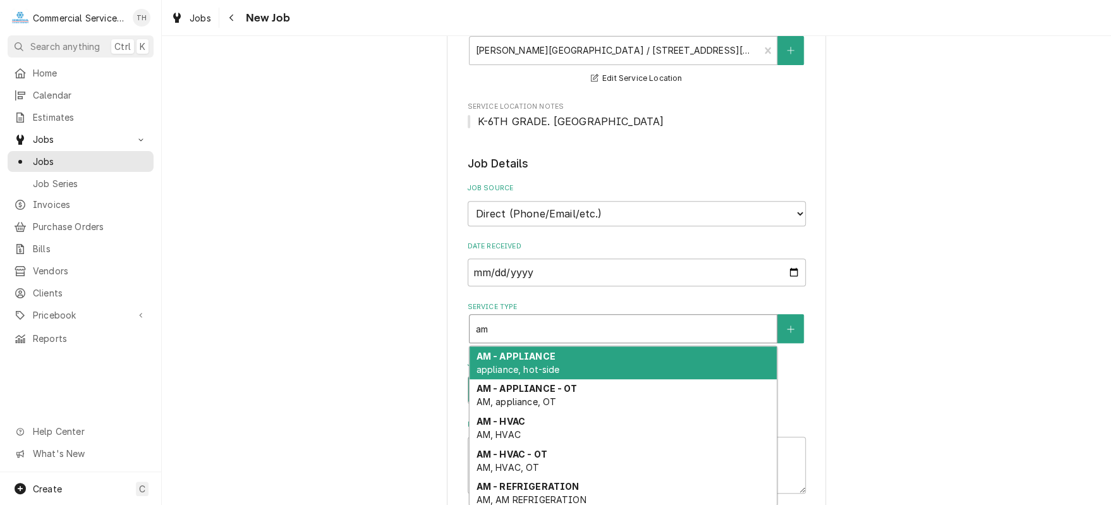
click at [586, 358] on div "AM - APPLIANCE appliance, hot-side" at bounding box center [623, 362] width 307 height 33
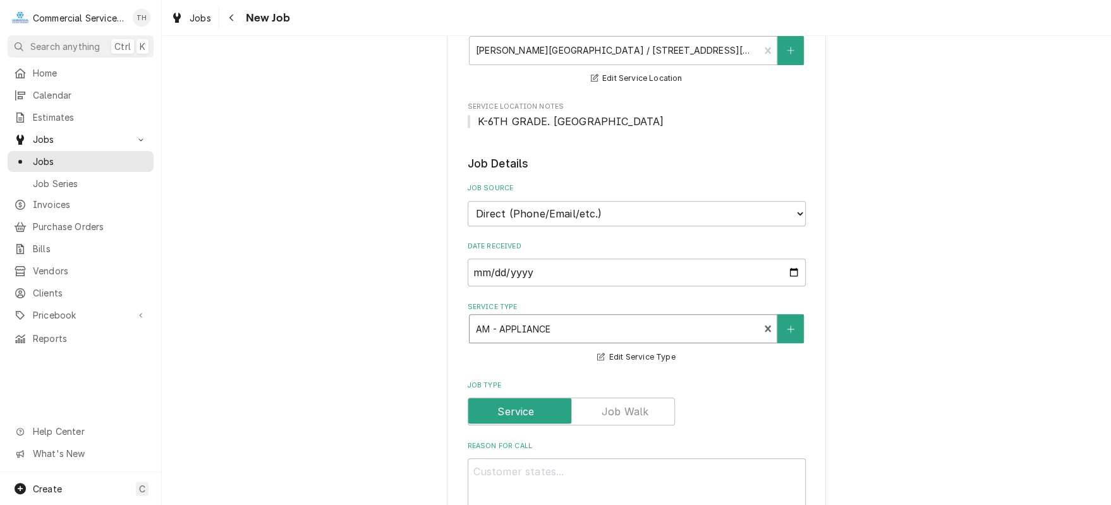
scroll to position [316, 0]
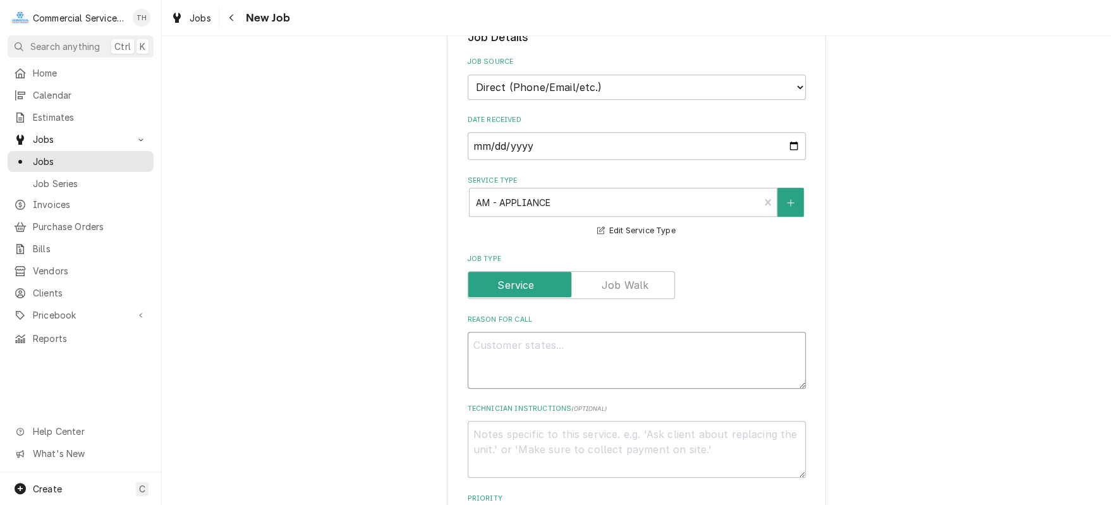
click at [532, 341] on textarea "Reason For Call" at bounding box center [637, 360] width 338 height 57
type textarea "x"
type textarea "E"
type textarea "x"
type textarea "Ei"
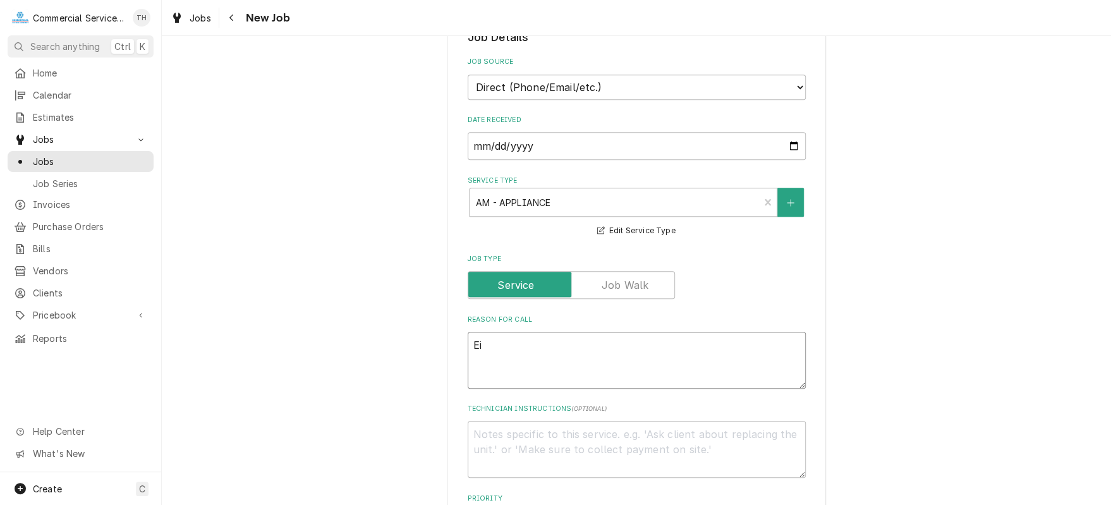
type textarea "x"
type textarea "Eit"
type textarea "x"
type textarea "Eith"
type textarea "x"
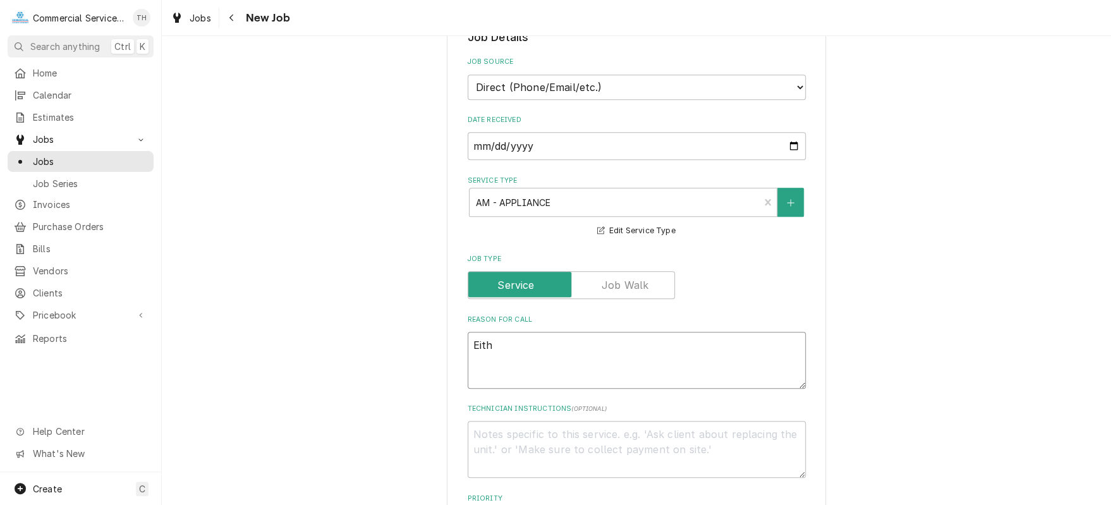
type textarea "Eithe"
type textarea "x"
type textarea "Either"
type textarea "x"
type textarea "Either"
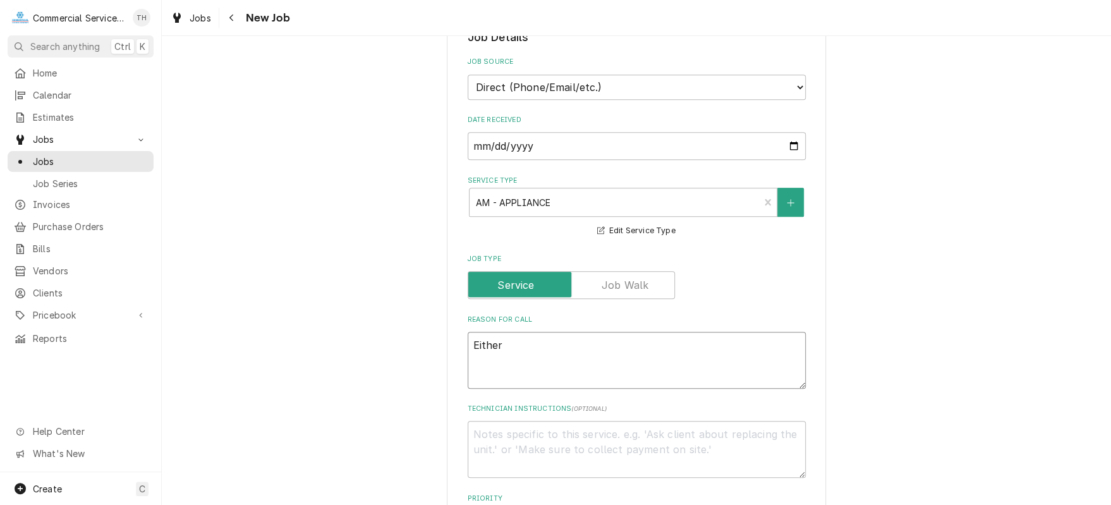
type textarea "x"
type textarea "Either t"
type textarea "x"
type textarea "Either th"
type textarea "x"
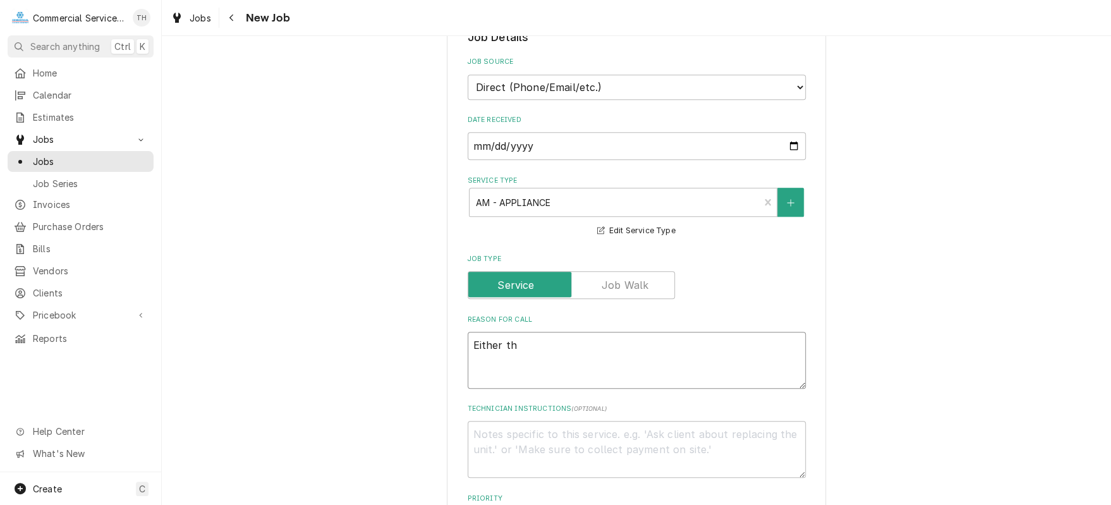
type textarea "Either the"
type textarea "x"
type textarea "Either the"
type textarea "x"
type textarea "Either the h"
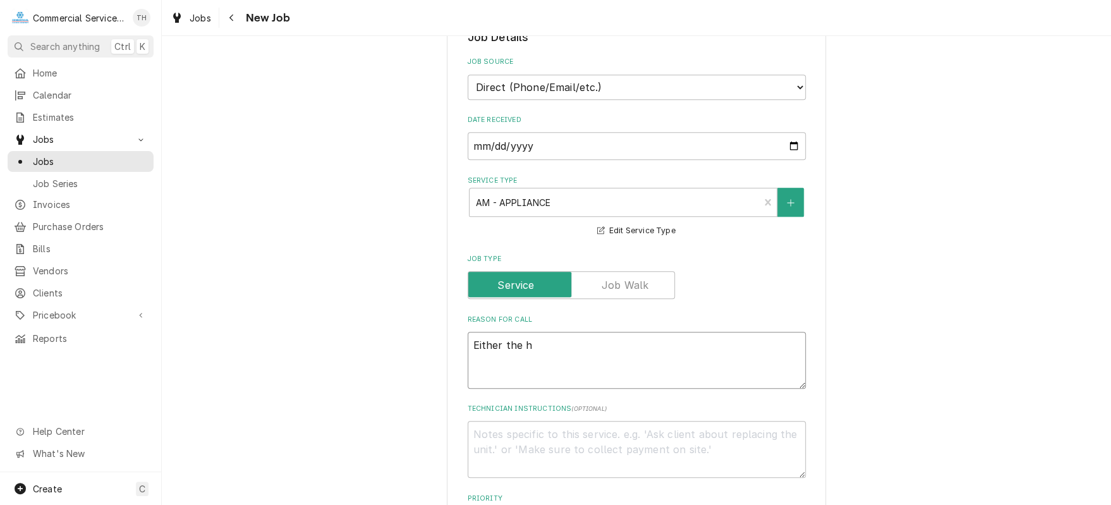
type textarea "x"
type textarea "Either the ho"
type textarea "x"
type textarea "Either the hot"
type textarea "x"
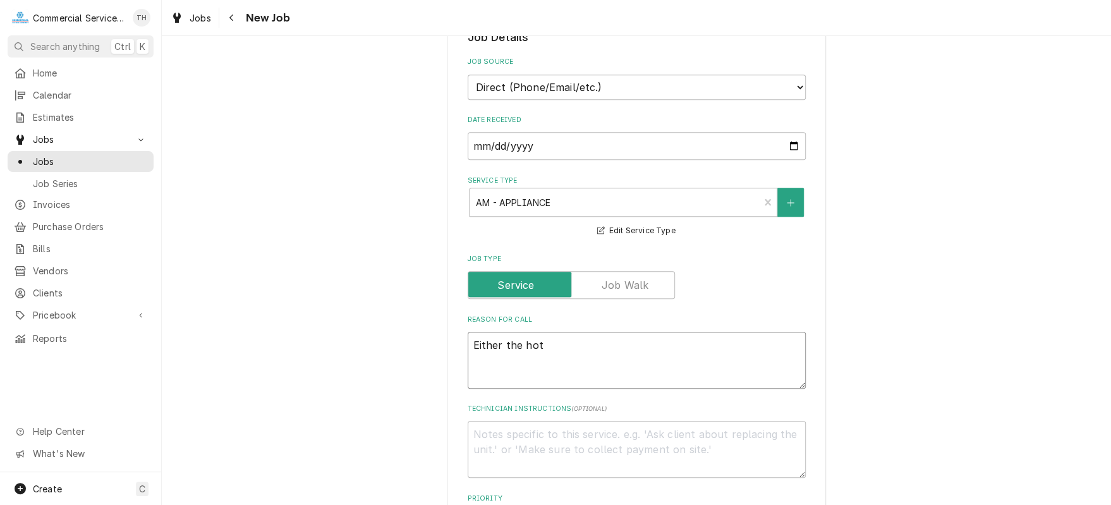
type textarea "Either the hot"
type textarea "x"
type textarea "Either the hot s"
type textarea "x"
type textarea "Either the hot se"
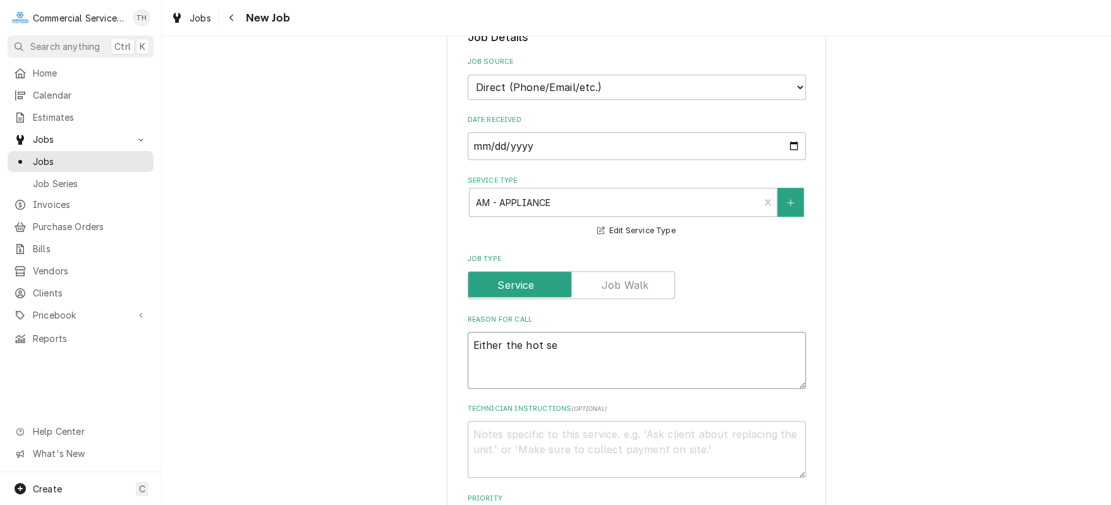
type textarea "x"
type textarea "Either the hot ser"
type textarea "x"
type textarea "Either the hot serv"
type textarea "x"
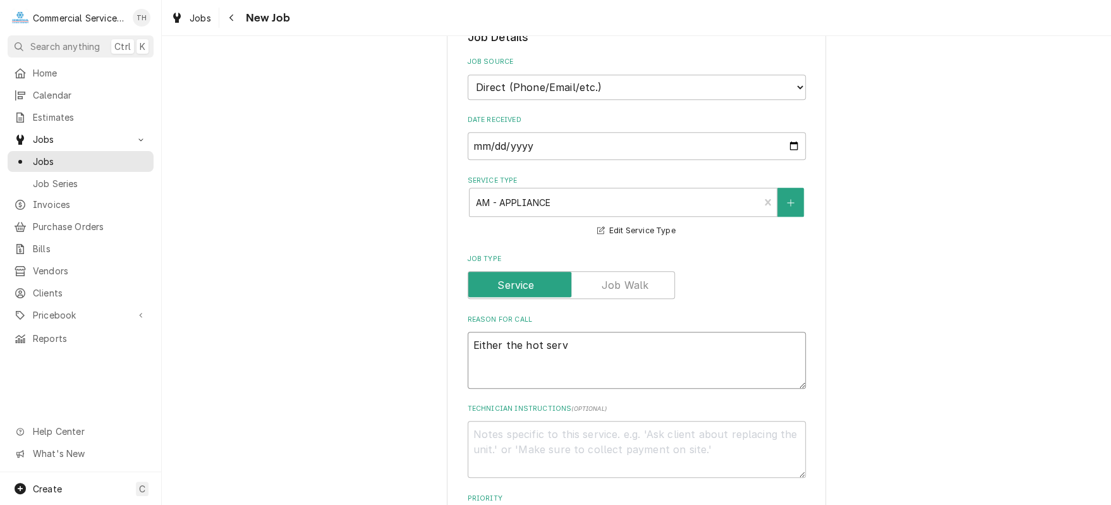
type textarea "Either the hot servi"
type textarea "x"
type textarea "Either the hot [PERSON_NAME]"
type textarea "x"
type textarea "Either the hot serving"
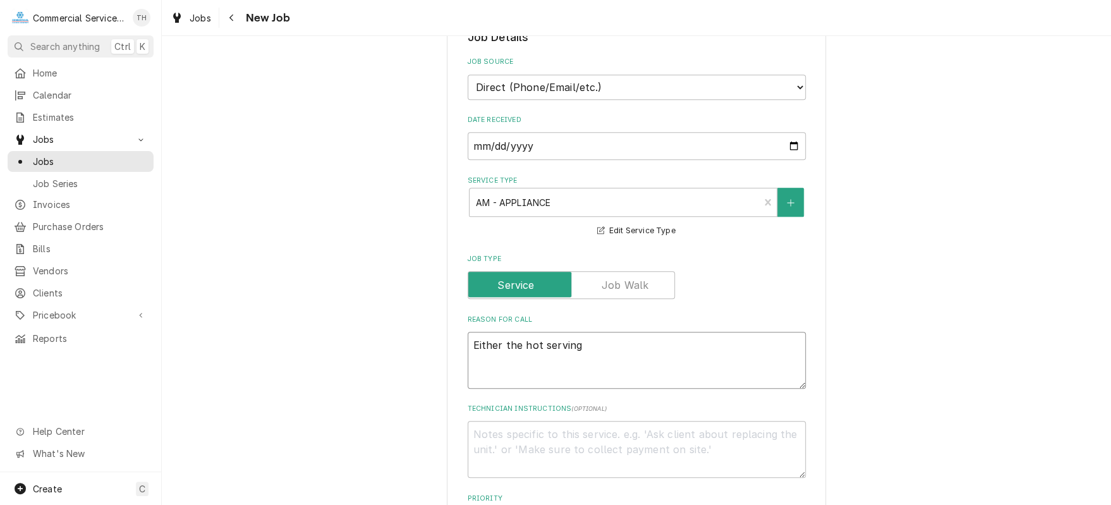
type textarea "x"
type textarea "Either the hot serving"
type textarea "x"
type textarea "Either the hot serving l"
type textarea "x"
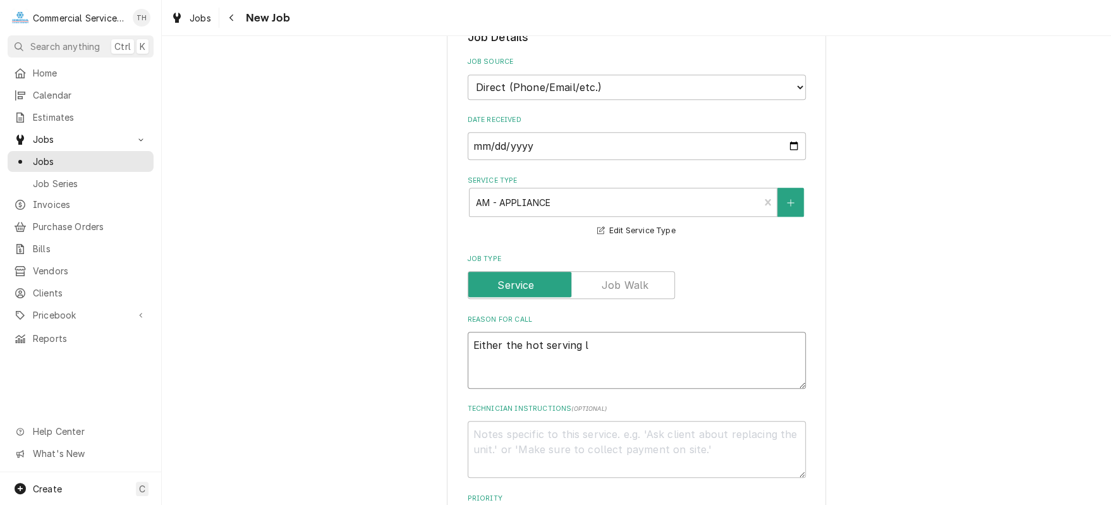
type textarea "Either the hot serving li"
type textarea "x"
type textarea "Either the hot serving [PERSON_NAME]"
type textarea "x"
type textarea "Either the hot serving line"
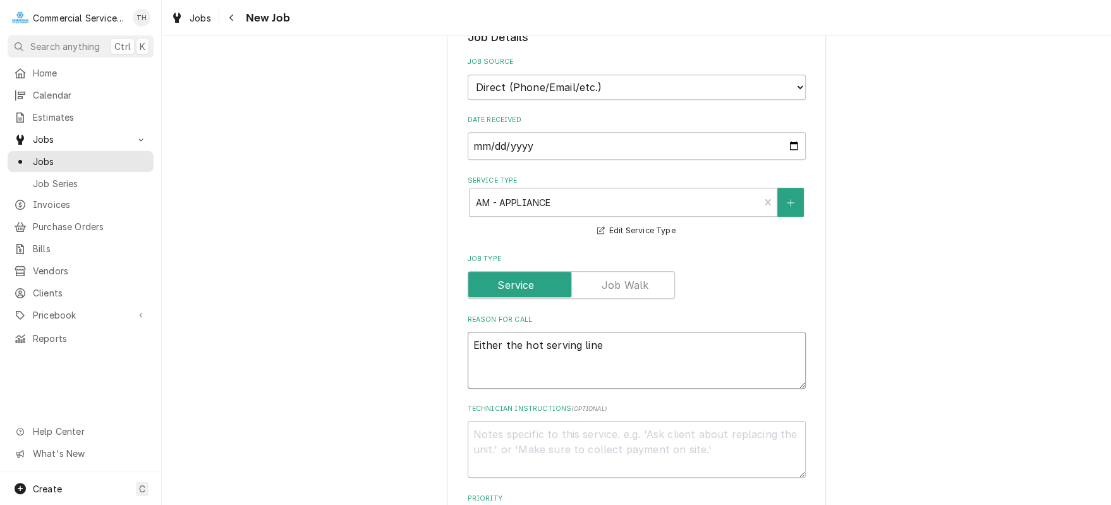
type textarea "x"
type textarea "Either the hot serving line"
type textarea "x"
type textarea "Either the hot serving line o"
type textarea "x"
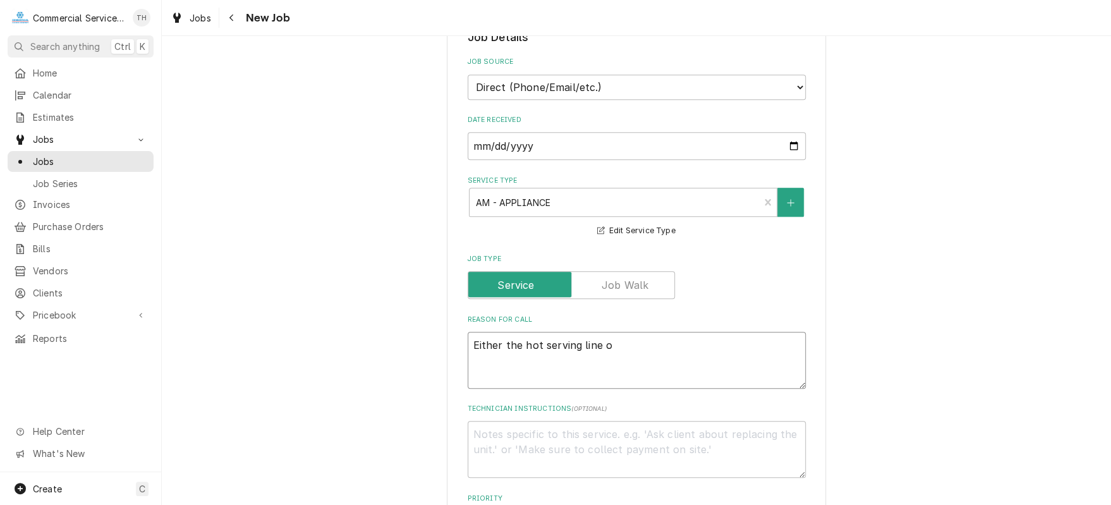
type textarea "Either the hot serving line or"
type textarea "x"
type textarea "Either the hot serving line or"
type textarea "x"
type textarea "Either the hot serving line or w"
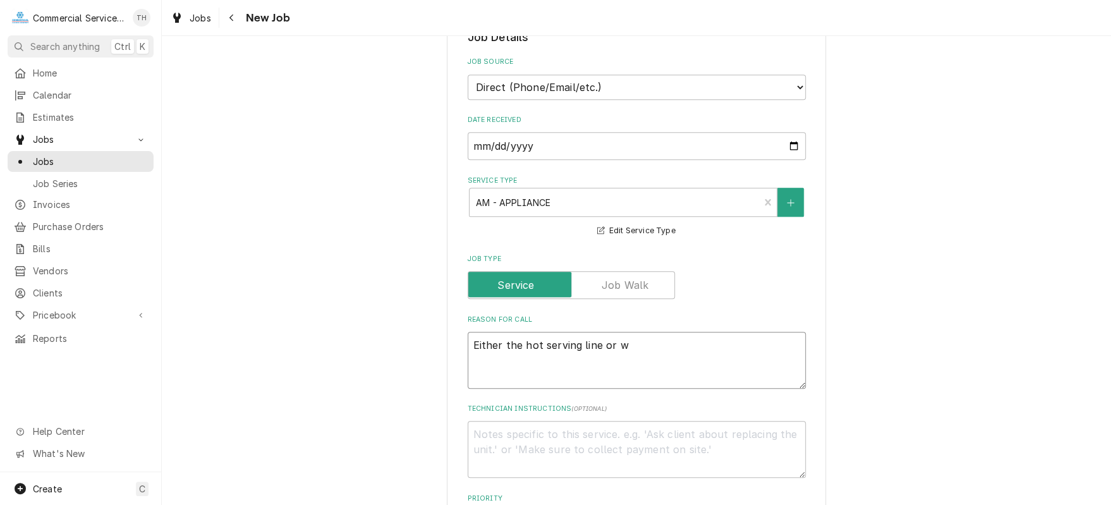
type textarea "x"
type textarea "Either the hot serving line or [GEOGRAPHIC_DATA]"
type textarea "x"
type textarea "Either the hot serving line or war"
type textarea "x"
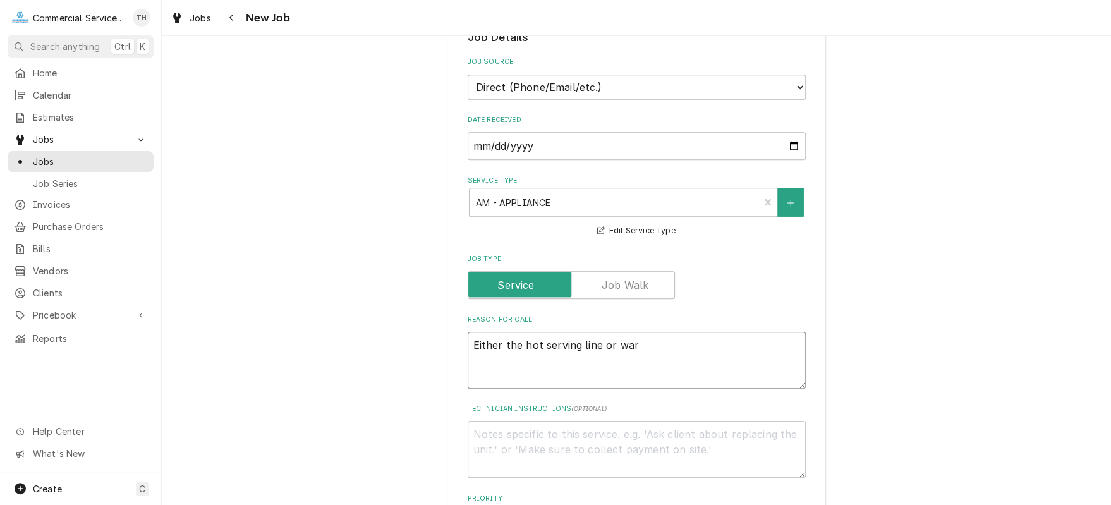
type textarea "Either the hot serving line or warm"
type textarea "x"
type textarea "Either the hot serving line or warme"
type textarea "x"
type textarea "Either the hot serving line or warmer"
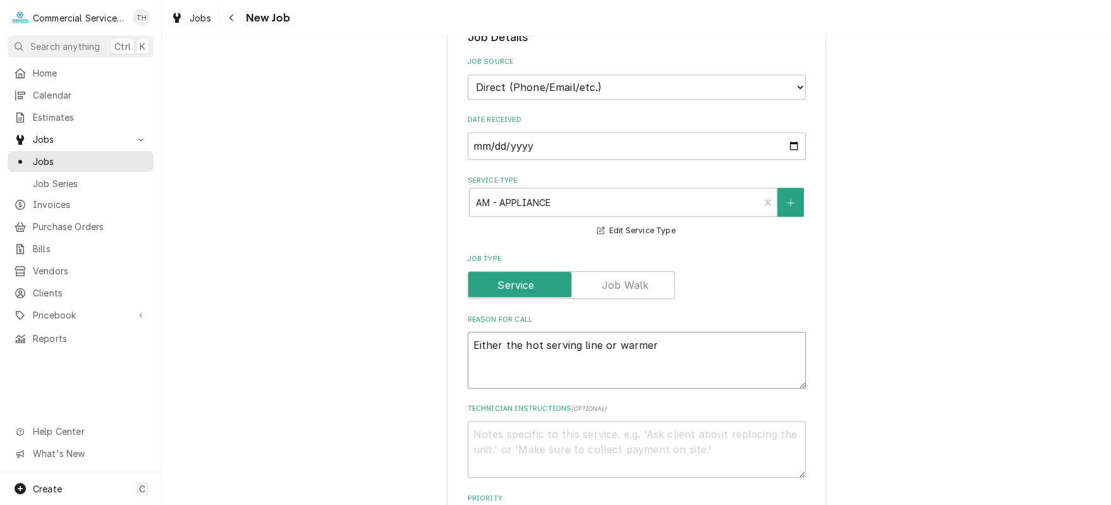
type textarea "x"
type textarea "Either the hot serving line or warmer"
type textarea "x"
type textarea "Either the hot serving line or warmer -"
type textarea "x"
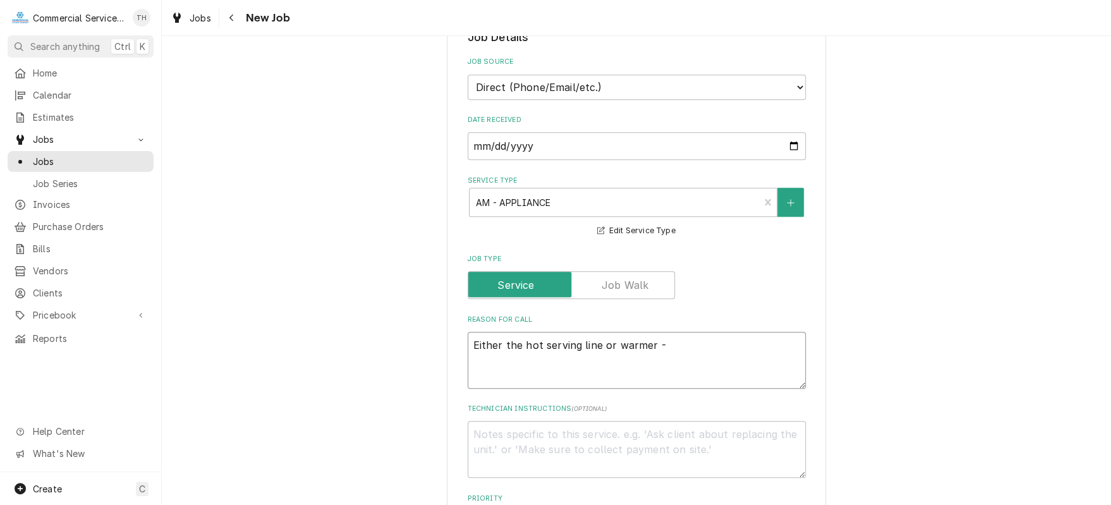
type textarea "Either the hot serving line or warmer -"
type textarea "x"
type textarea "Either the hot serving line or warmer - t"
type textarea "x"
type textarea "Either the hot serving line or warmer - th"
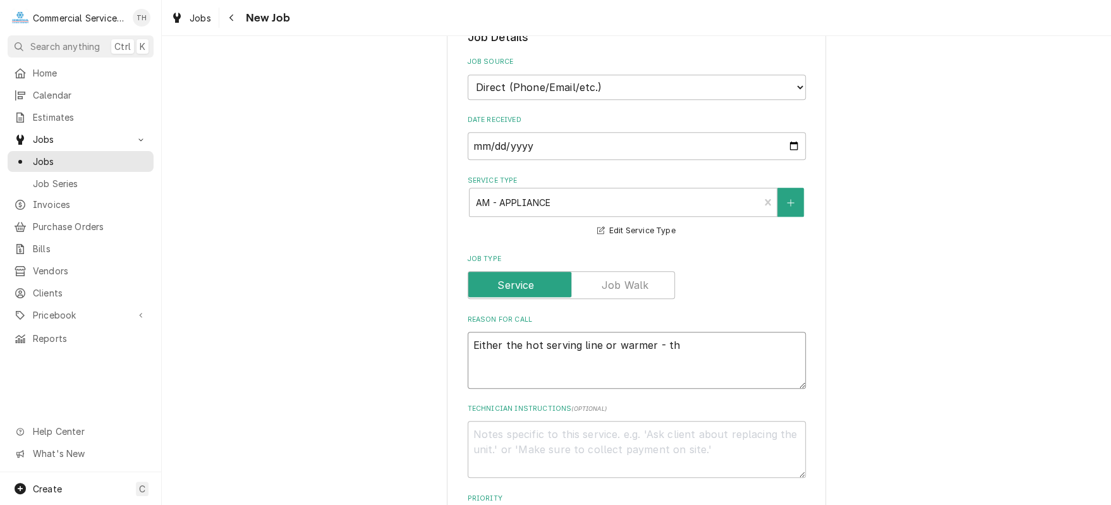
type textarea "x"
type textarea "Either the hot serving line or warmer - the"
type textarea "x"
type textarea "Either the hot serving line or warmer - the"
type textarea "x"
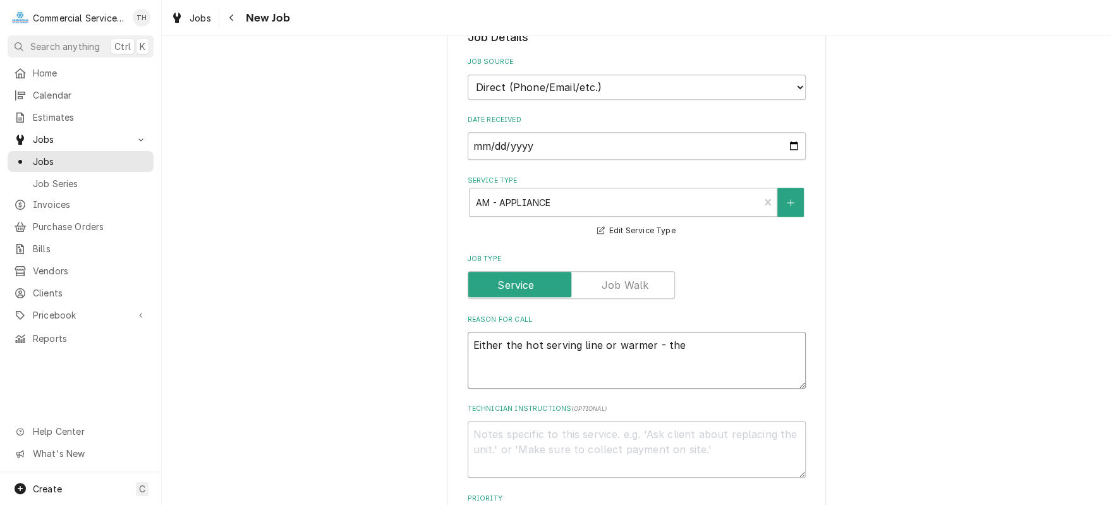
type textarea "Either the hot serving line or warmer - the c"
type textarea "x"
type textarea "Either the hot serving line or warmer - the co"
type textarea "x"
type textarea "Either the hot serving line or warmer - the cor"
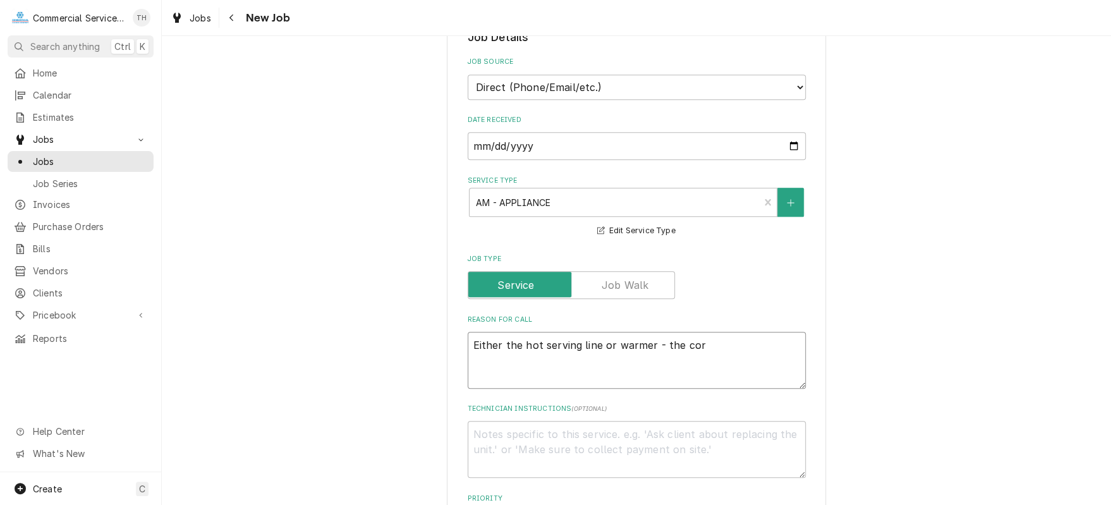
type textarea "x"
type textarea "Either the hot serving line or warmer - the cord"
type textarea "x"
type textarea "Either the hot serving line or warmer - the cord"
type textarea "x"
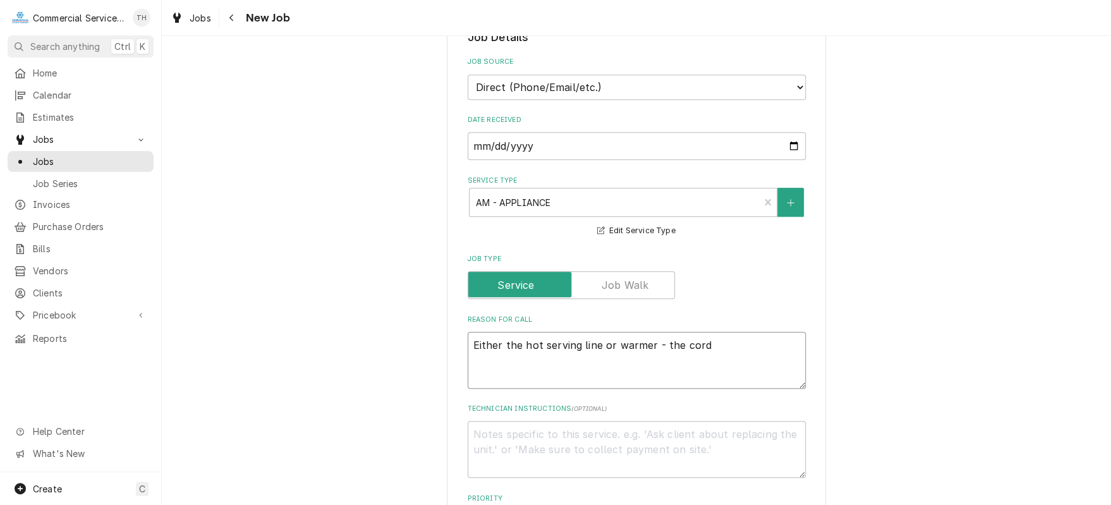
type textarea "Either the hot serving line or warmer - the cord h"
type textarea "x"
type textarea "Either the hot serving line or warmer - the cord ha"
type textarea "x"
type textarea "Either the hot serving line or warmer - the cord has"
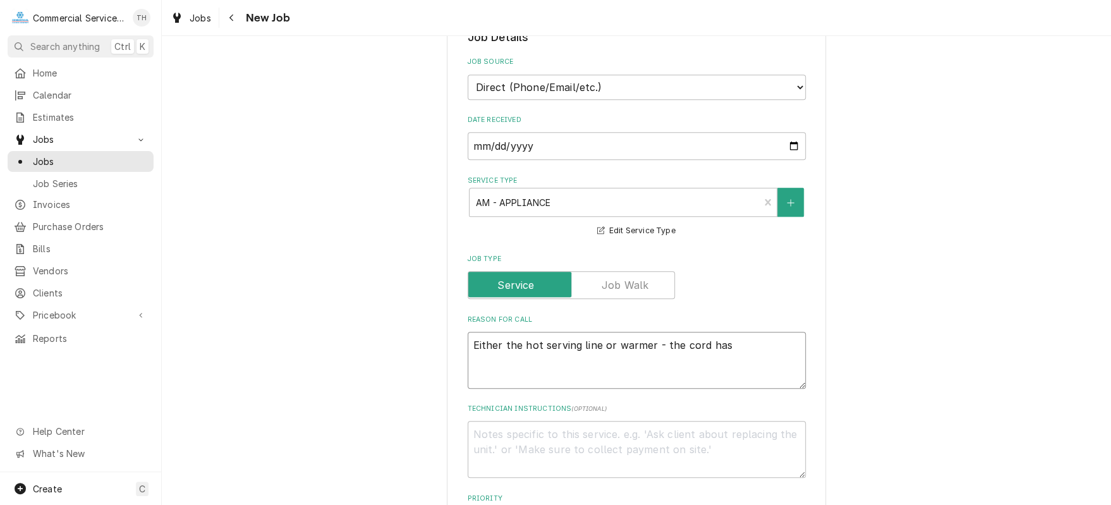
type textarea "x"
type textarea "Either the hot serving line or warmer - the cord has"
type textarea "x"
type textarea "Either the hot serving line or warmer - the cord has e"
type textarea "x"
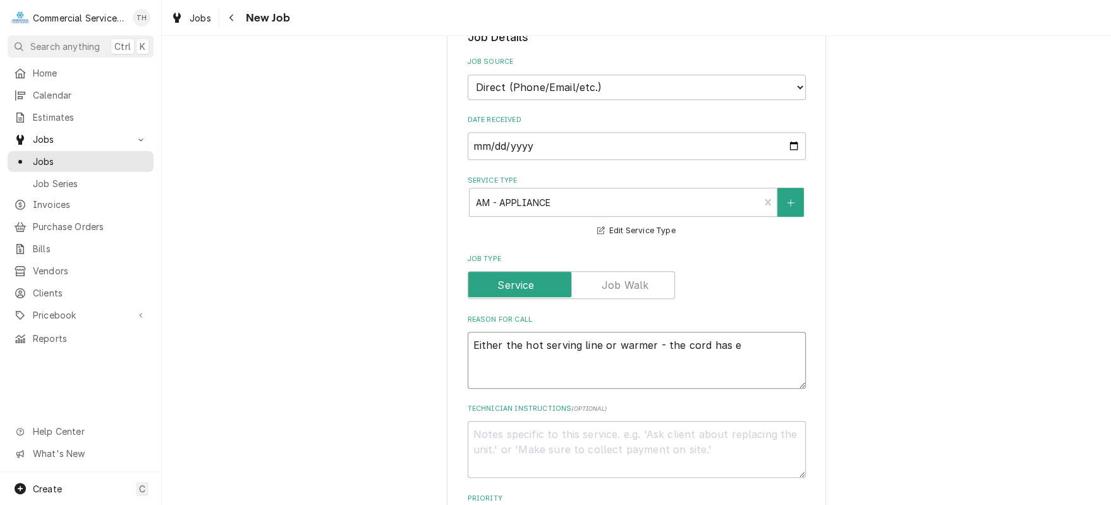
type textarea "Either the hot serving line or warmer - the cord has ex"
type textarea "x"
type textarea "Either the hot serving line or warmer - the cord has exp"
type textarea "x"
type textarea "Either the hot serving line or warmer - the cord has expo"
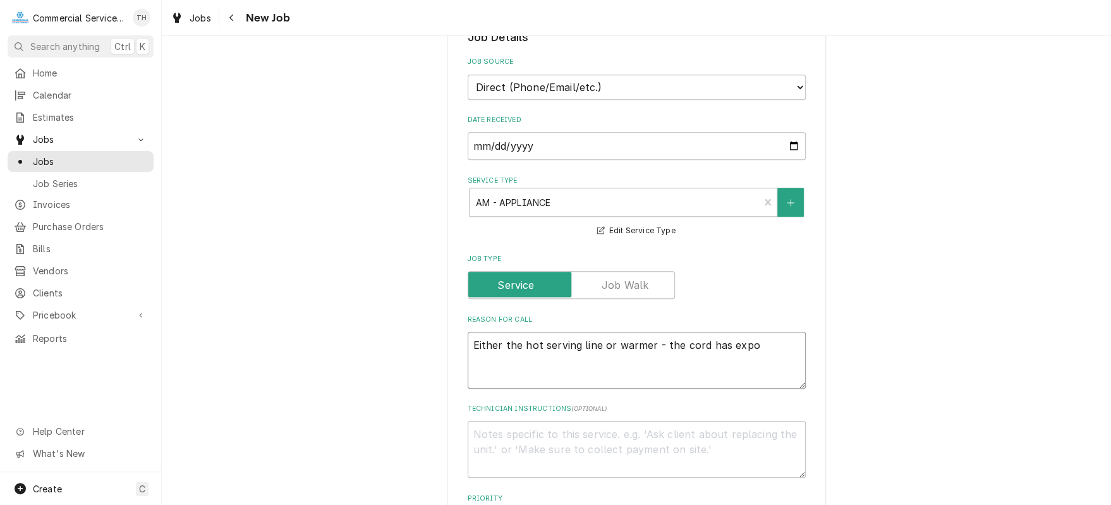
type textarea "x"
type textarea "Either the hot serving line or warmer - the cord has expos"
type textarea "x"
type textarea "Either the hot serving line or warmer - the cord has expose"
type textarea "x"
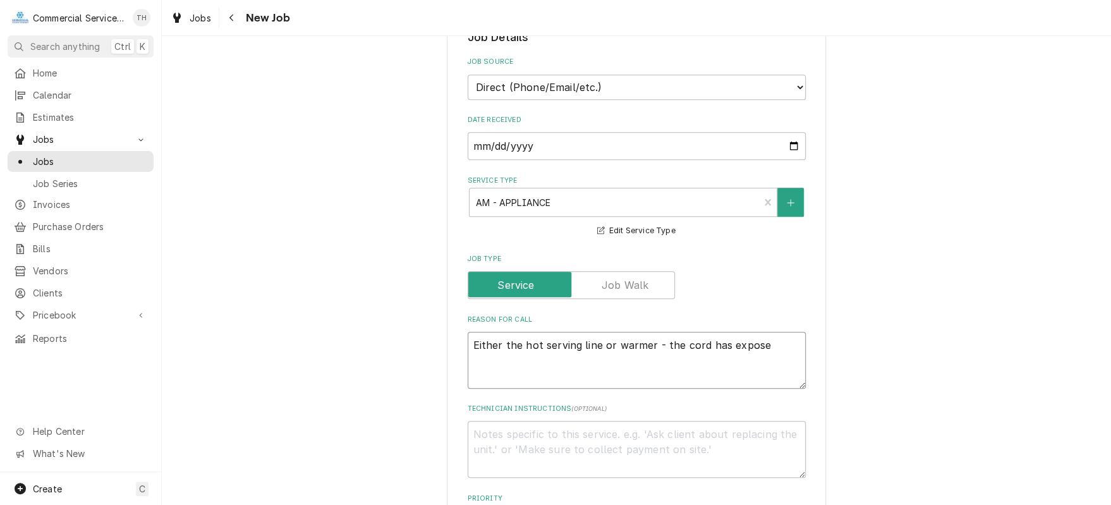
type textarea "Either the hot serving line or warmer - the cord has expose"
type textarea "x"
type textarea "Either the hot serving line or warmer - the cord has expose w"
type textarea "x"
type textarea "Either the hot serving line or warmer - the cord has expose wi"
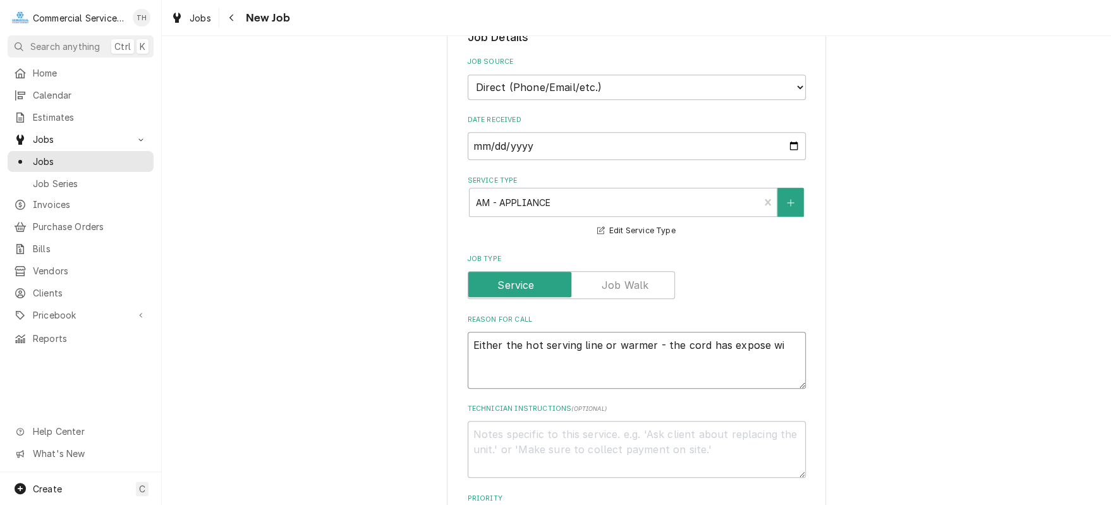
type textarea "x"
type textarea "Either the hot serving line or warmer - the cord has expose wir"
type textarea "x"
type textarea "Either the hot serving line or warmer - the cord has expose wire"
type textarea "x"
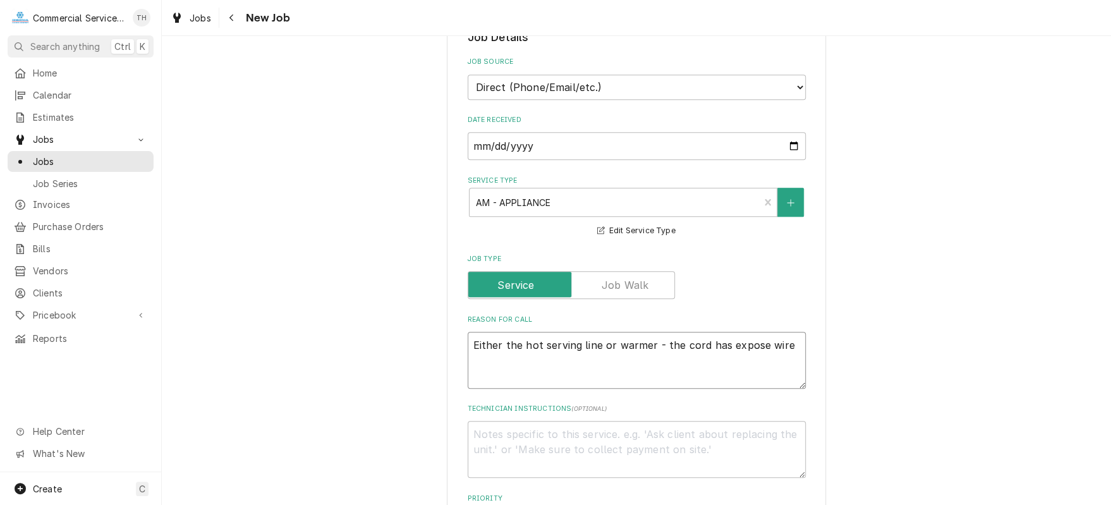
type textarea "Either the hot serving line or warmer - the cord has expose wires"
type textarea "x"
type textarea "Either the hot serving line or warmer - the cord has expose wires"
type textarea "x"
type textarea "Either the hot serving line or warmer - the cord has expose wires -"
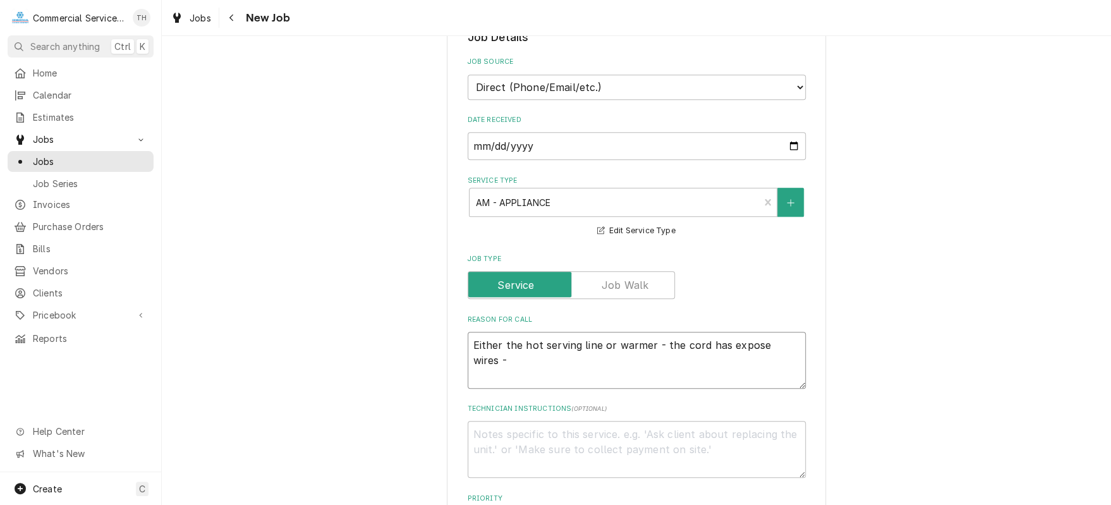
type textarea "x"
type textarea "Either the hot serving line or warmer - the cord has expose wires -"
type textarea "x"
type textarea "Either the hot serving line or warmer - the cord has expose wires - n"
type textarea "x"
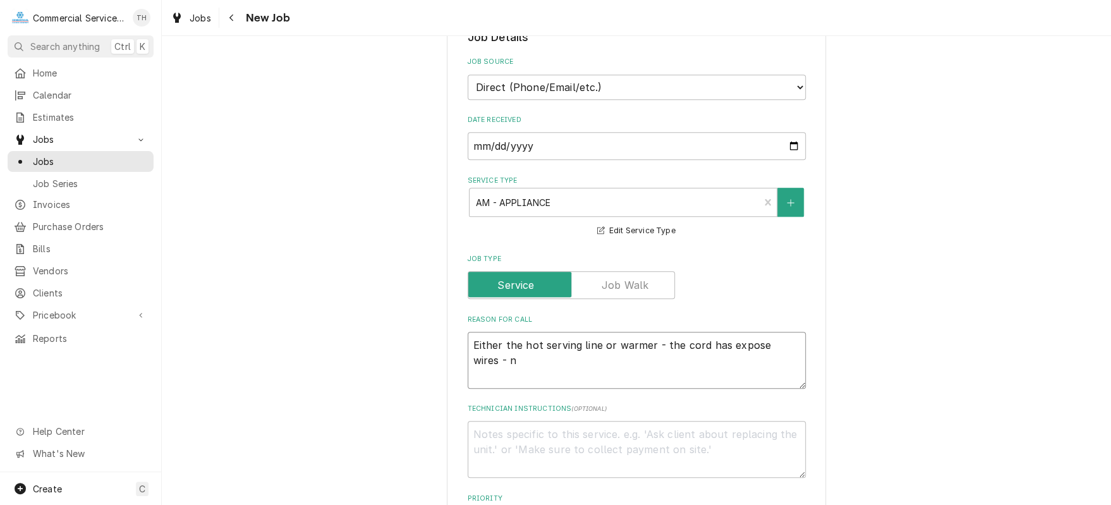
type textarea "Either the hot serving line or warmer - the cord has expose wires - ne"
type textarea "x"
type textarea "Either the hot serving line or warmer - the cord has expose wires - nee"
type textarea "x"
type textarea "Either the hot serving line or warmer - the cord has expose wires - need"
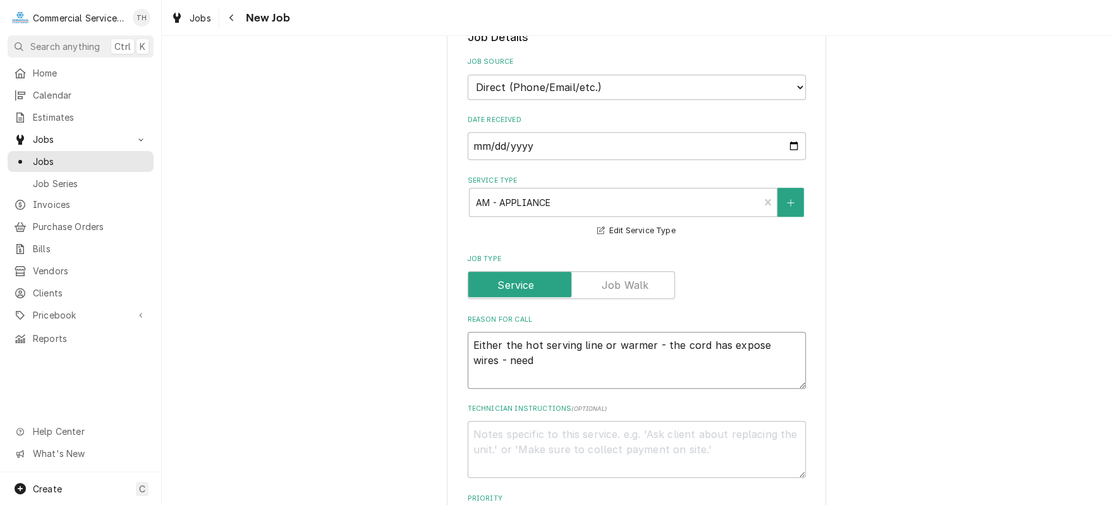
type textarea "x"
type textarea "Either the hot serving line or warmer - the cord has expose wires - needs"
type textarea "x"
type textarea "Either the hot serving line or warmer - the cord has expose wires - needs"
type textarea "x"
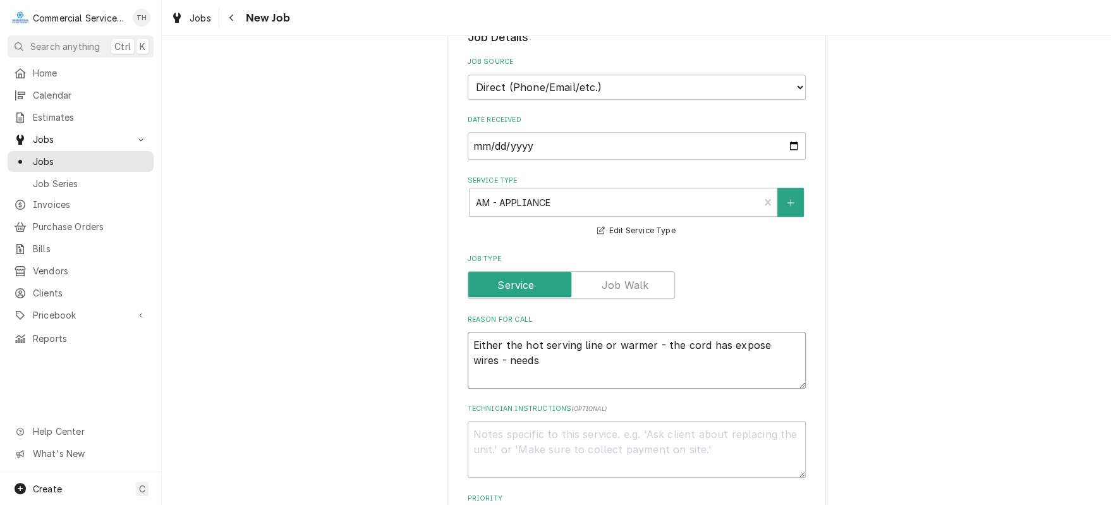
type textarea "Either the hot serving line or warmer - the cord has expose wires - needs r"
type textarea "x"
type textarea "Either the hot serving line or warmer - the cord has expose wires - needs re"
type textarea "x"
type textarea "Either the hot serving line or warmer - the cord has expose wires - needs rep"
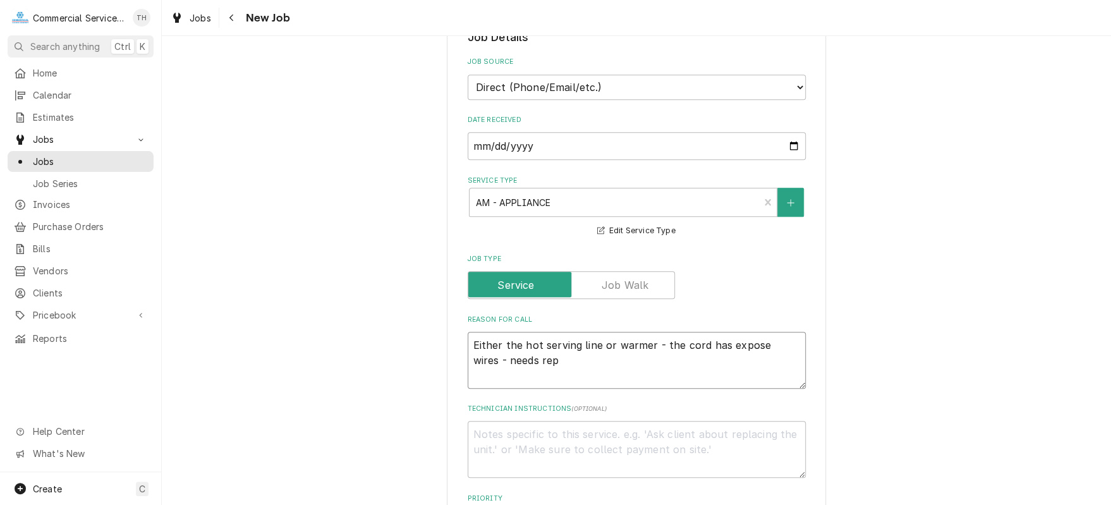
type textarea "x"
type textarea "Either the hot serving line or warmer - the cord has expose wires - needs repl"
type textarea "x"
type textarea "Either the hot serving line or warmer - the cord has expose wires - needs repla"
type textarea "x"
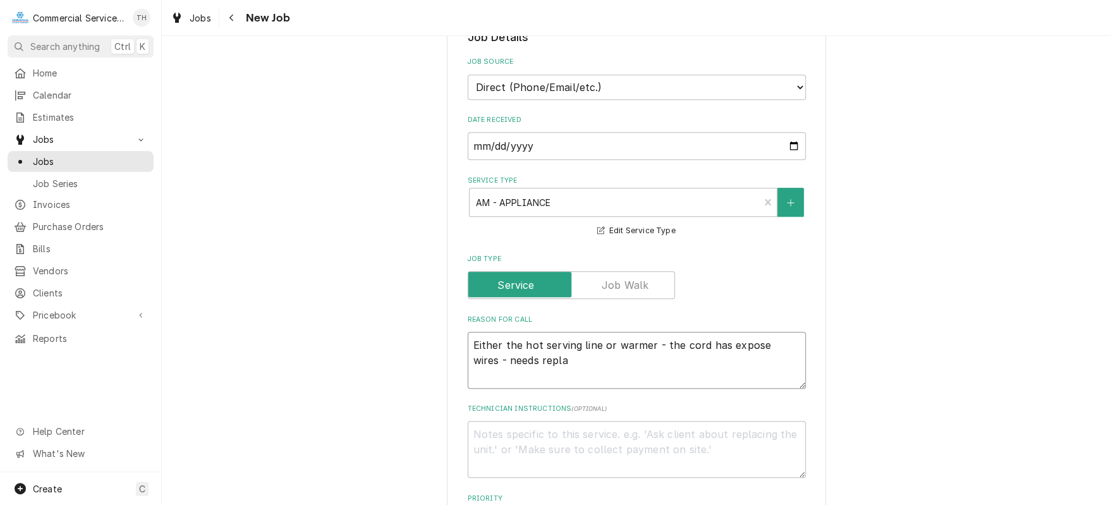
type textarea "Either the hot serving line or warmer - the cord has expose wires - needs replac"
type textarea "x"
type textarea "Either the hot serving line or warmer - the cord has expose wires - needs repla…"
type textarea "x"
type textarea "Either the hot serving line or warmer - the cord has expose wires - needs repla…"
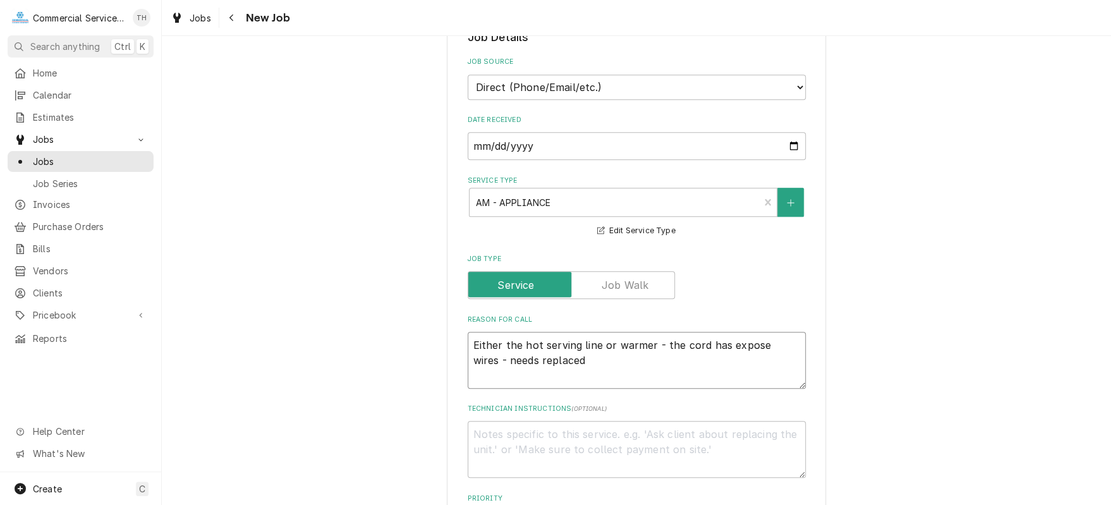
type textarea "x"
type textarea "Either the hot serving line or warmer - the cord has expose wires - needs repla…"
type textarea "x"
type textarea "Either the hot serving line or warmer - the cord has expose wires - needs repla…"
type textarea "x"
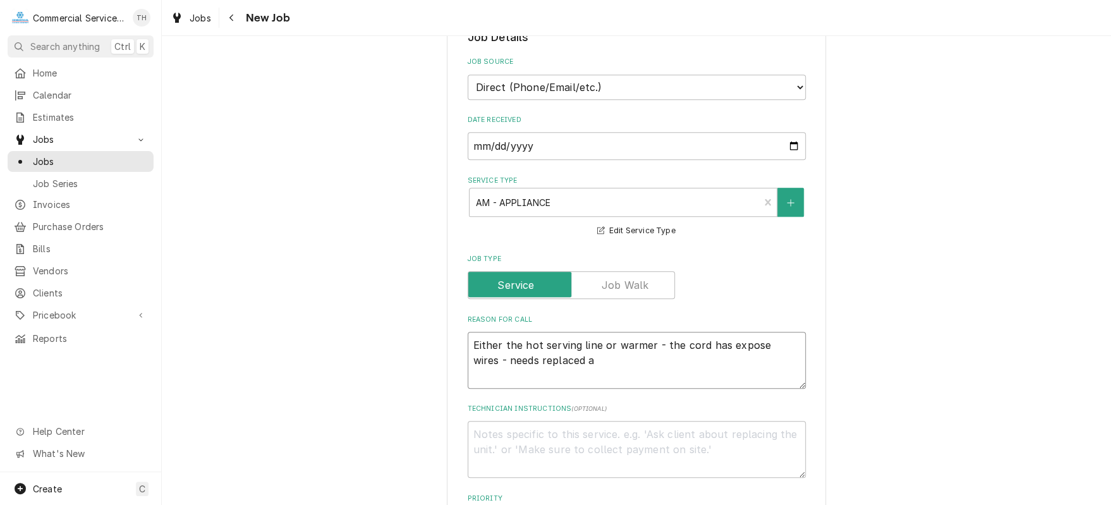
type textarea "Either the hot serving line or warmer - the cord has expose wires - needs repla…"
type textarea "x"
type textarea "Either the hot serving line or warmer - the cord has expose wires - needs repla…"
type textarea "x"
type textarea "Either the hot serving line or warmer - the cord has expose wires - needs repla…"
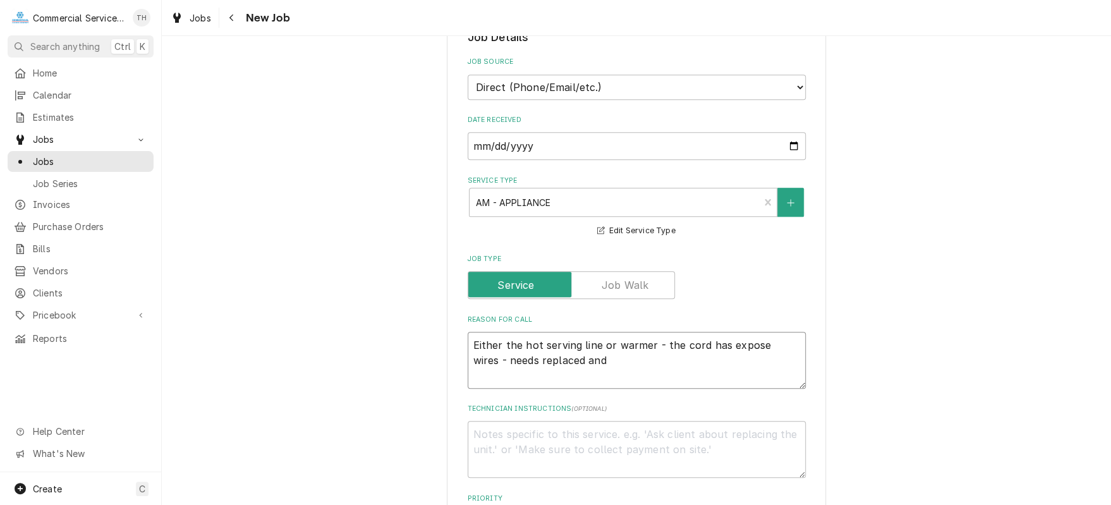
type textarea "x"
type textarea "Either the hot serving line or warmer - the cord has expose wires - needs repla…"
type textarea "x"
type textarea "Either the hot serving line or warmer - the cord has expose wires - needs repla…"
type textarea "x"
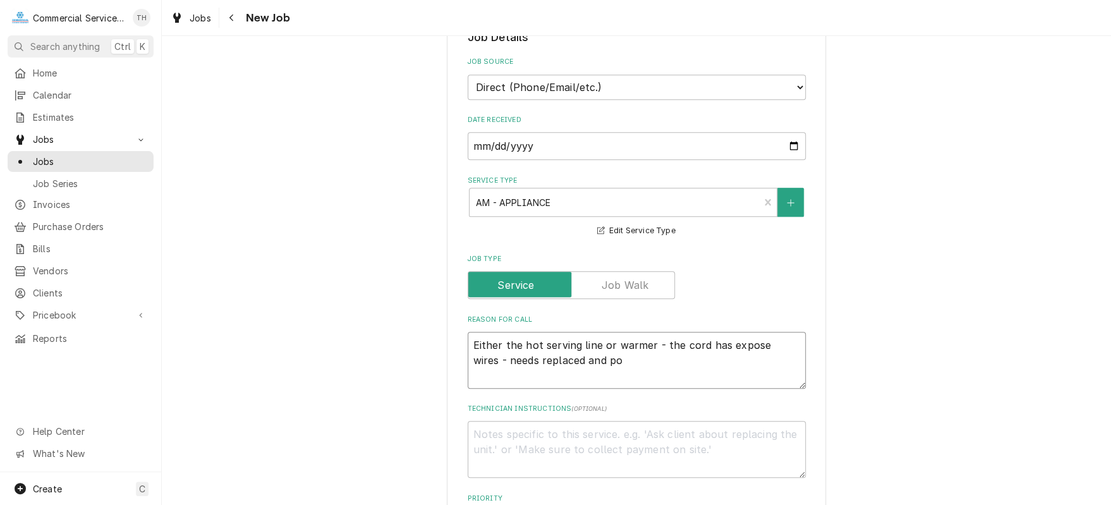
type textarea "Either the hot serving line or warmer - the cord has expose wires - needs repla…"
type textarea "x"
type textarea "Either the hot serving line or warmer - the cord has expose wires - needs repla…"
type textarea "x"
type textarea "Either the hot serving line or warmer - the cord has expose wires - needs repla…"
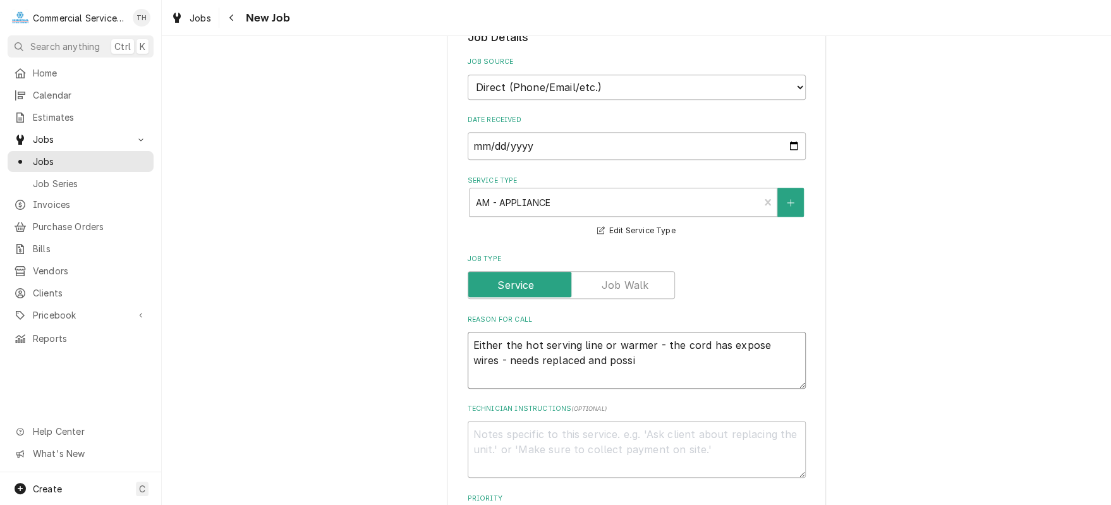
type textarea "x"
type textarea "Either the hot serving line or warmer - the cord has expose wires - needs repla…"
type textarea "x"
type textarea "Either the hot serving line or warmer - the cord has expose wires - needs repla…"
type textarea "x"
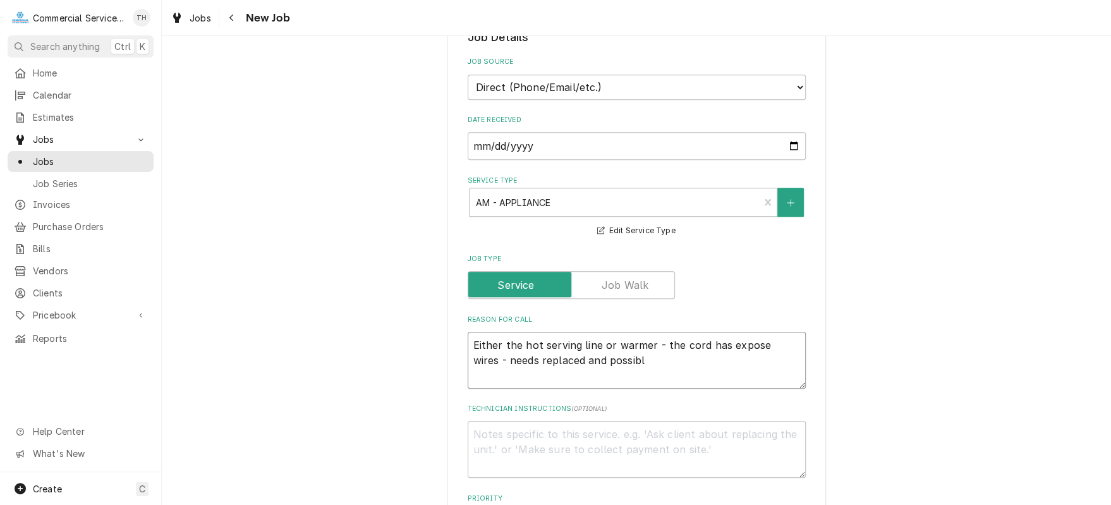
type textarea "Either the hot serving line or warmer - the cord has expose wires - needs repla…"
type textarea "x"
type textarea "Either the hot serving line or warmer - the cord has expose wires - needs repla…"
type textarea "x"
drag, startPoint x: 566, startPoint y: 358, endPoint x: 706, endPoint y: 370, distance: 140.1
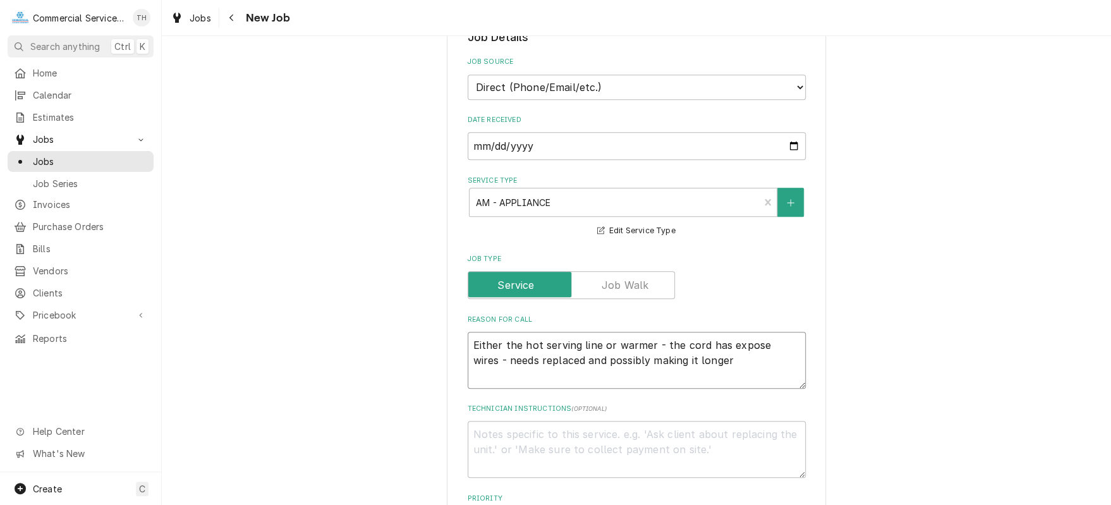
click at [706, 370] on textarea "Either the hot serving line or warmer - the cord has expose wires - needs repla…" at bounding box center [637, 360] width 338 height 57
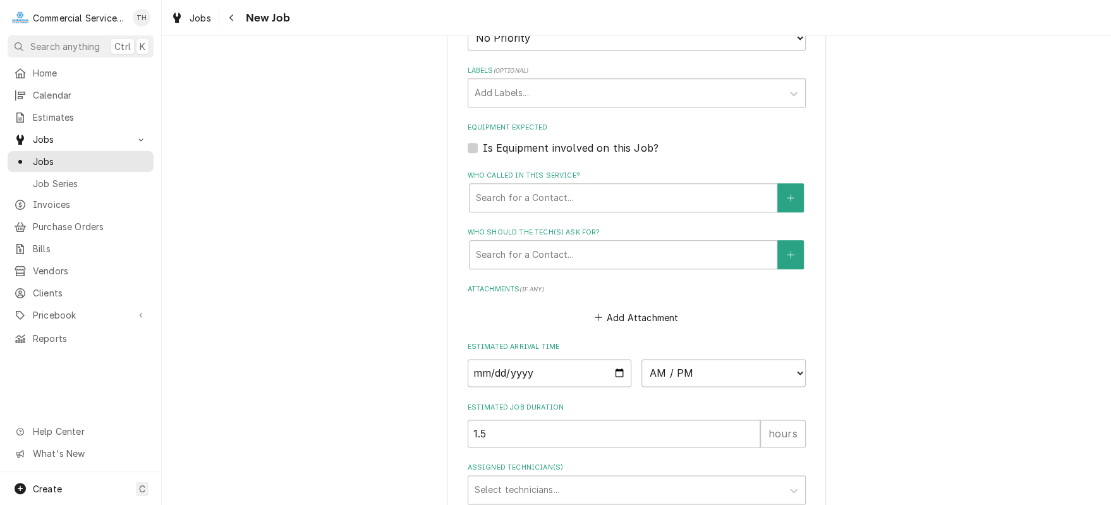
scroll to position [885, 0]
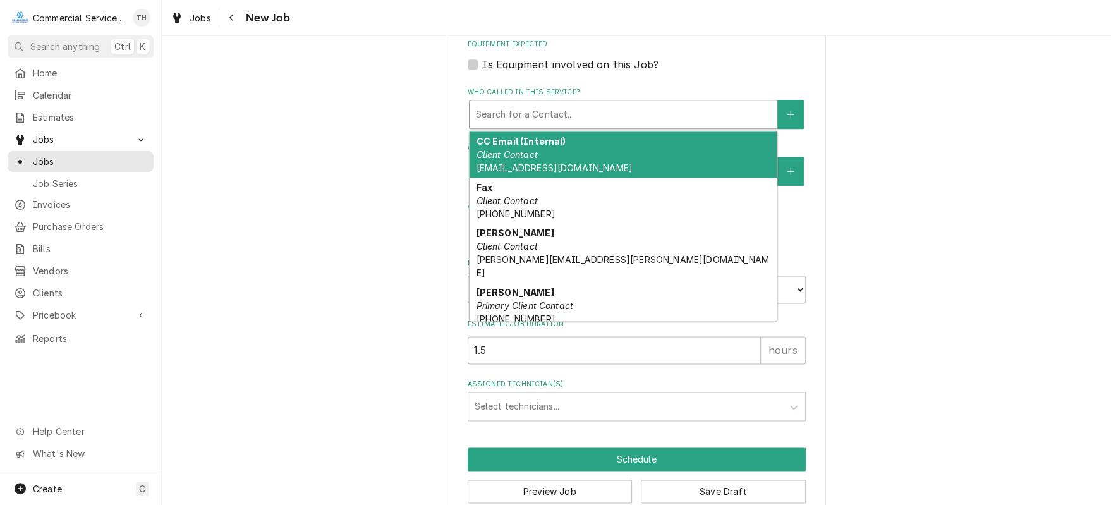
click at [546, 116] on div "Who called in this service?" at bounding box center [623, 114] width 294 height 23
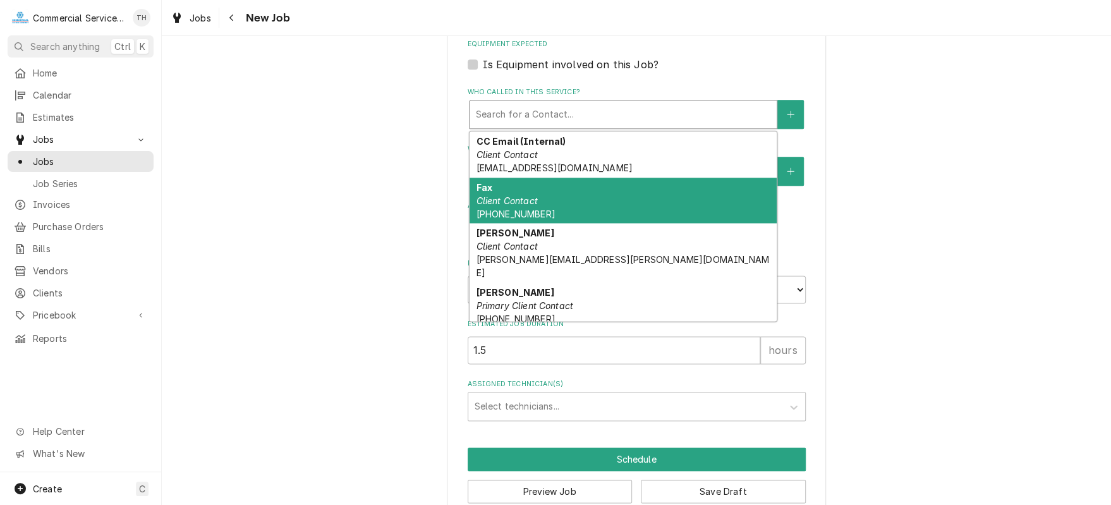
scroll to position [66, 0]
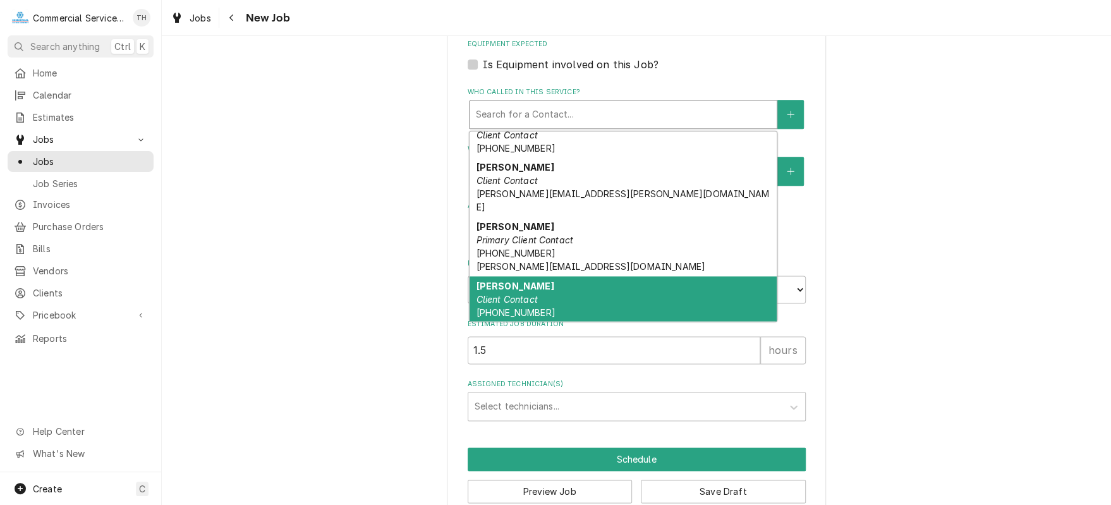
click at [557, 276] on div "Tina Wallace Client Contact (831) 710-0408 tina.wallace@alisal.org" at bounding box center [623, 312] width 307 height 73
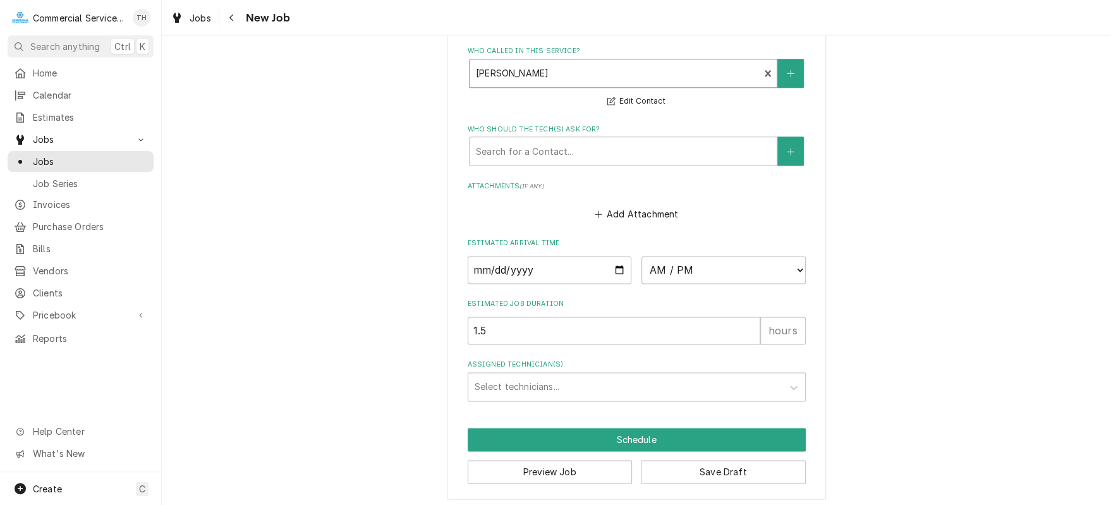
scroll to position [926, 0]
click at [612, 265] on input "Date" at bounding box center [550, 269] width 164 height 28
click at [718, 269] on select "AM / PM 6:00 AM 6:15 AM 6:30 AM 6:45 AM 7:00 AM 7:15 AM 7:30 AM 7:45 AM 8:00 AM…" at bounding box center [723, 269] width 164 height 28
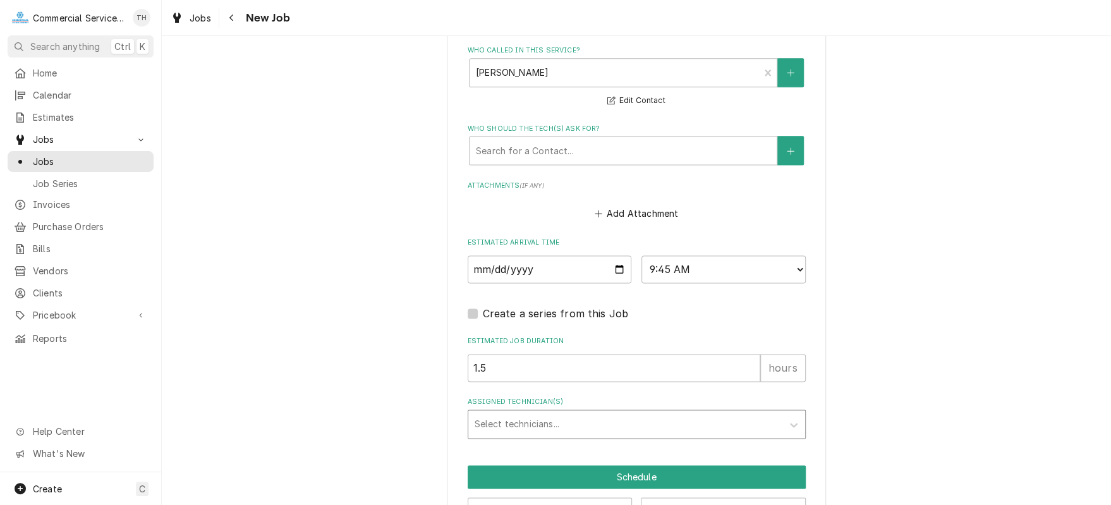
click at [586, 424] on div "Assigned Technician(s)" at bounding box center [625, 424] width 301 height 23
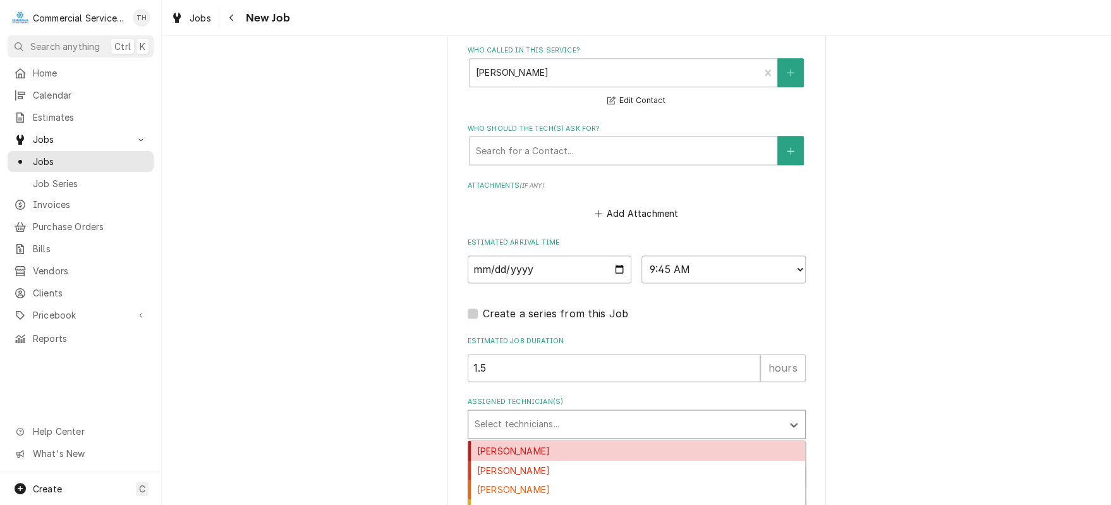
click at [584, 454] on div "Audie Murphy" at bounding box center [636, 451] width 337 height 20
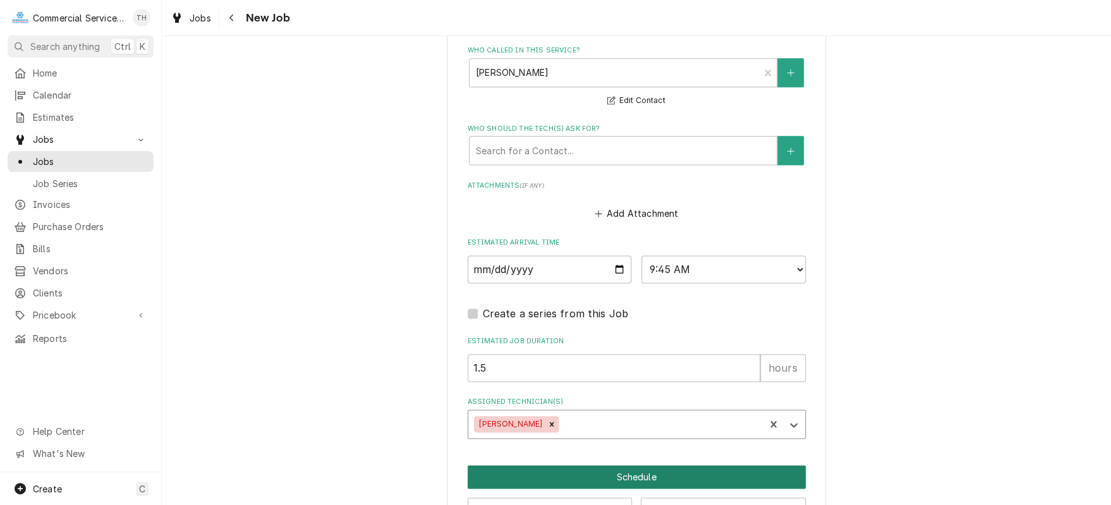
click at [594, 471] on button "Schedule" at bounding box center [637, 476] width 338 height 23
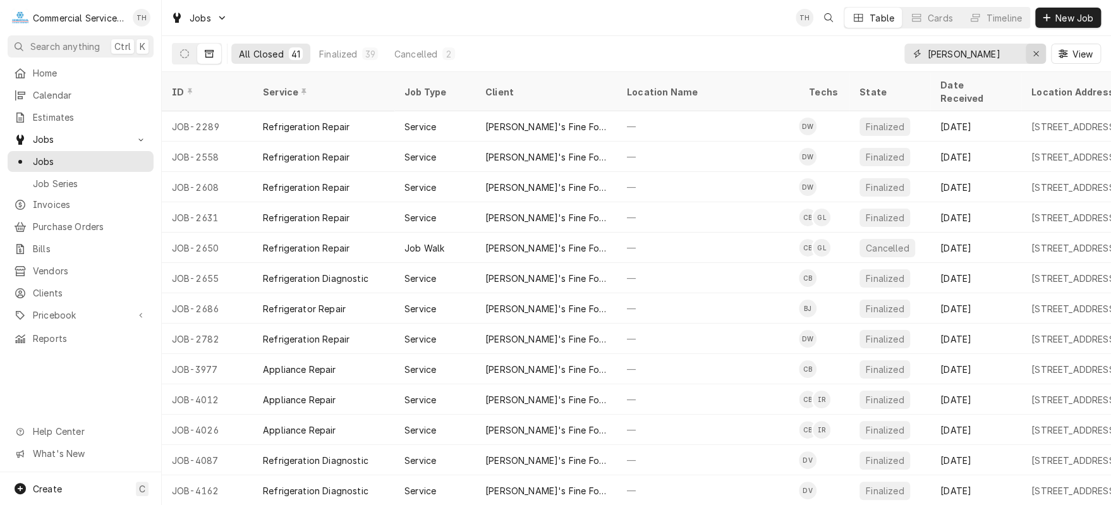
click at [1037, 54] on icon "Erase input" at bounding box center [1036, 53] width 7 height 9
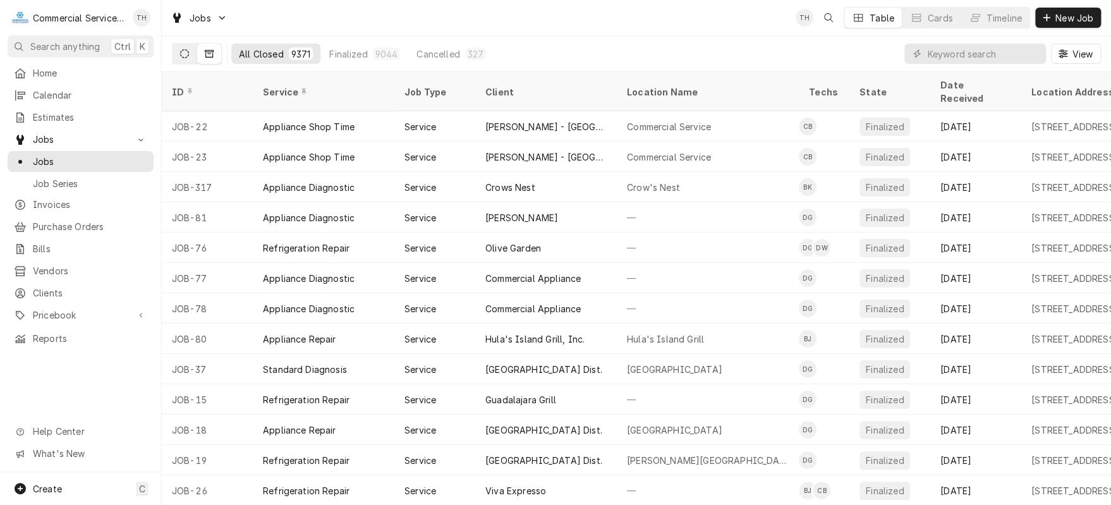
click at [177, 49] on button "Dynamic Content Wrapper" at bounding box center [185, 54] width 24 height 20
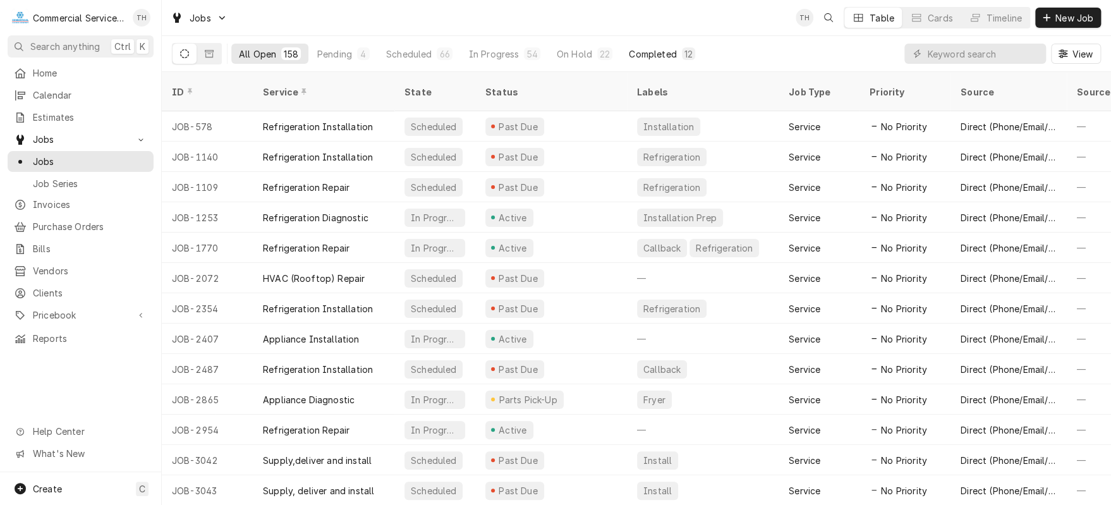
click at [655, 48] on div "Completed" at bounding box center [652, 53] width 47 height 13
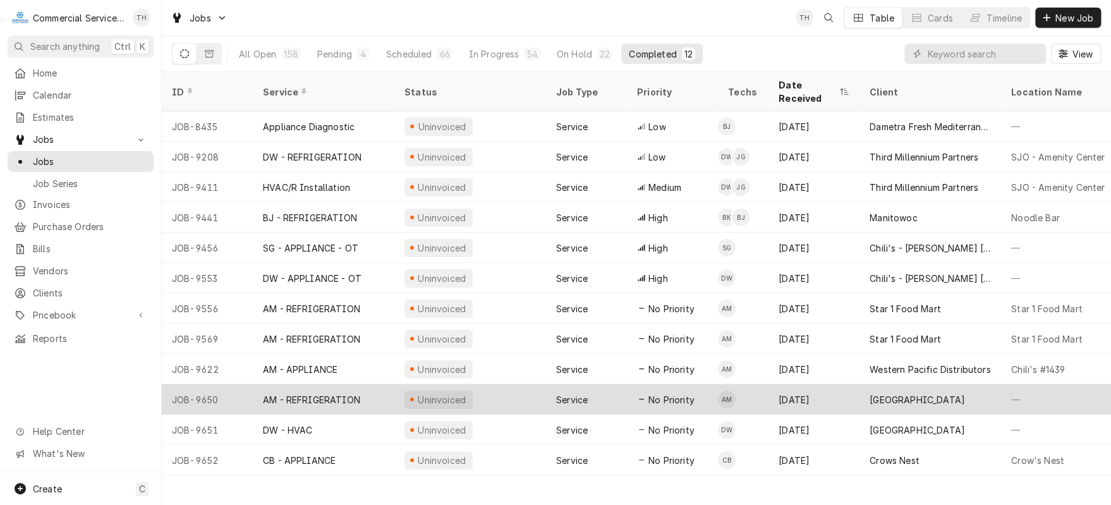
click at [902, 393] on div "[GEOGRAPHIC_DATA]" at bounding box center [917, 399] width 95 height 13
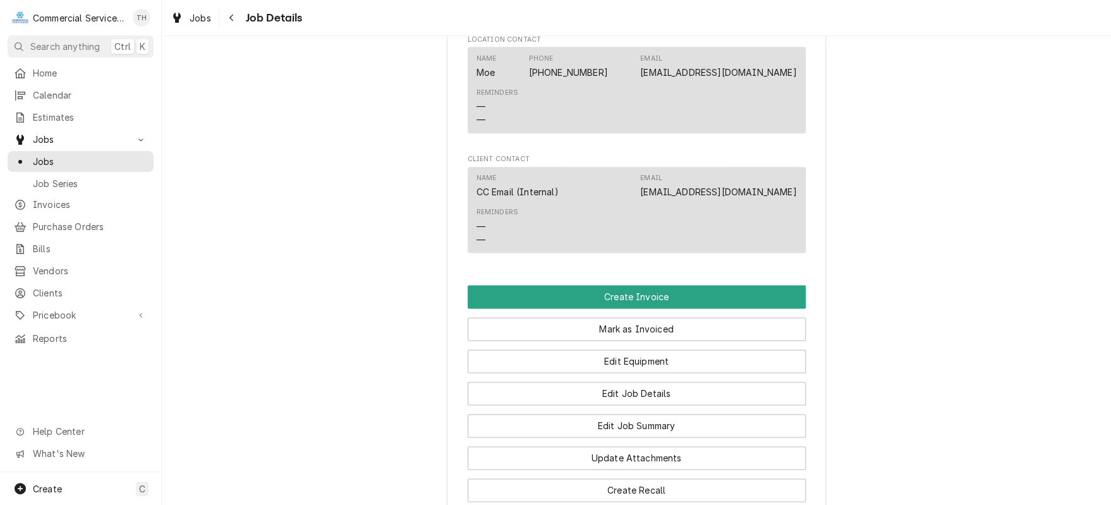
scroll to position [948, 0]
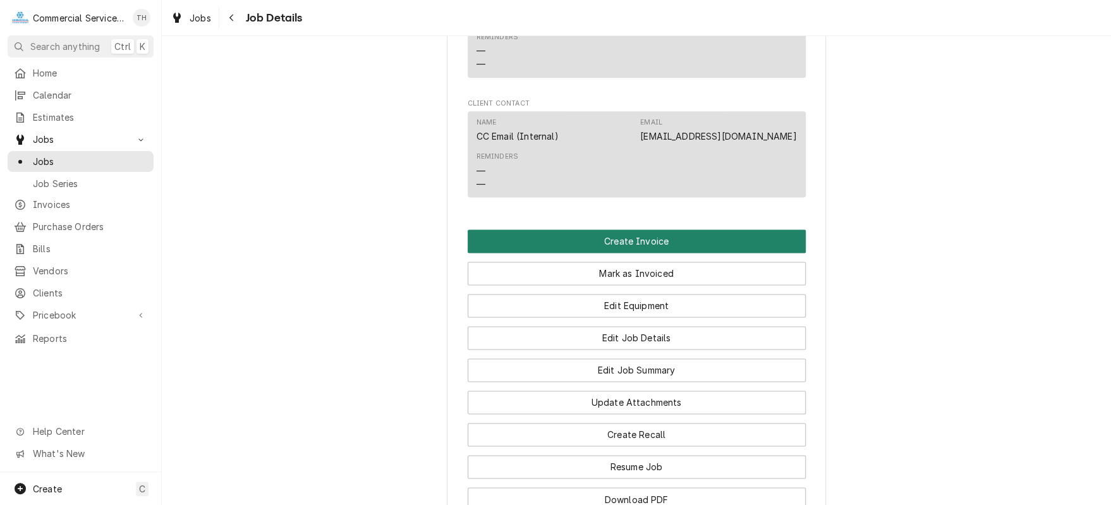
click at [665, 247] on button "Create Invoice" at bounding box center [637, 240] width 338 height 23
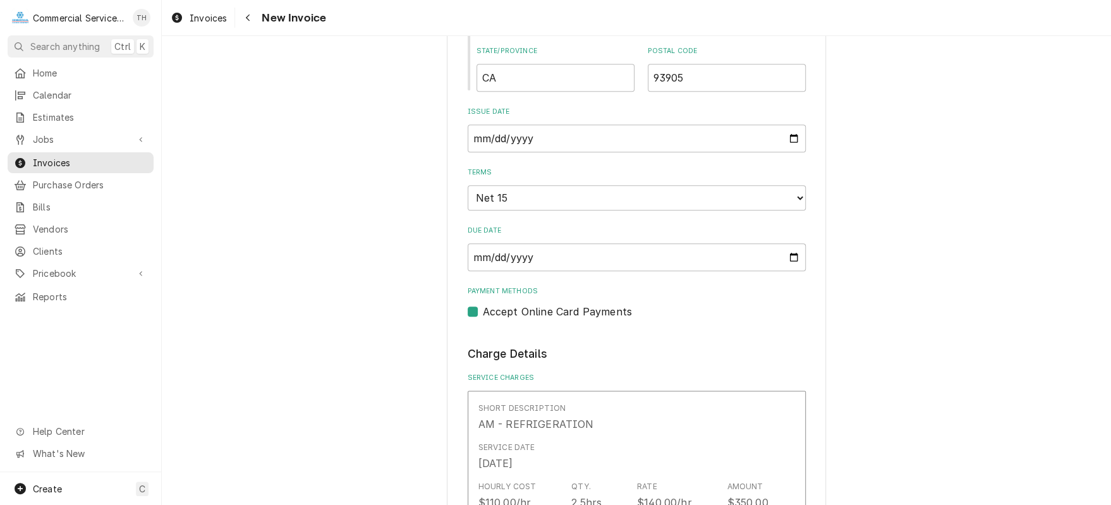
scroll to position [695, 0]
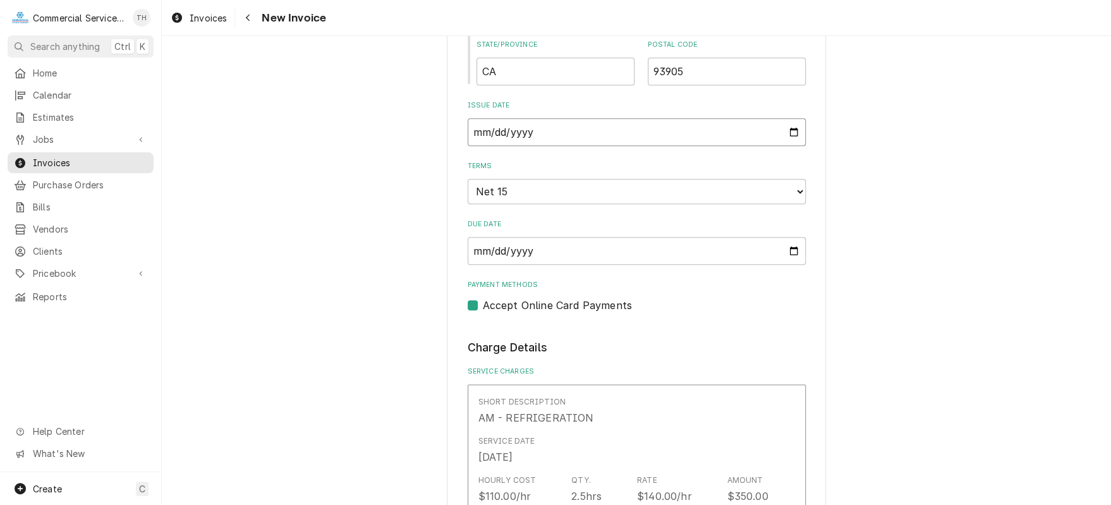
click at [791, 128] on input "[DATE]" at bounding box center [637, 132] width 338 height 28
type input "[DATE]"
click at [535, 194] on select "Choose payment terms... Same Day Net 7 Net 14 Net 15 Net 21 Net 30 Net 45 Net 6…" at bounding box center [637, 191] width 338 height 25
type textarea "x"
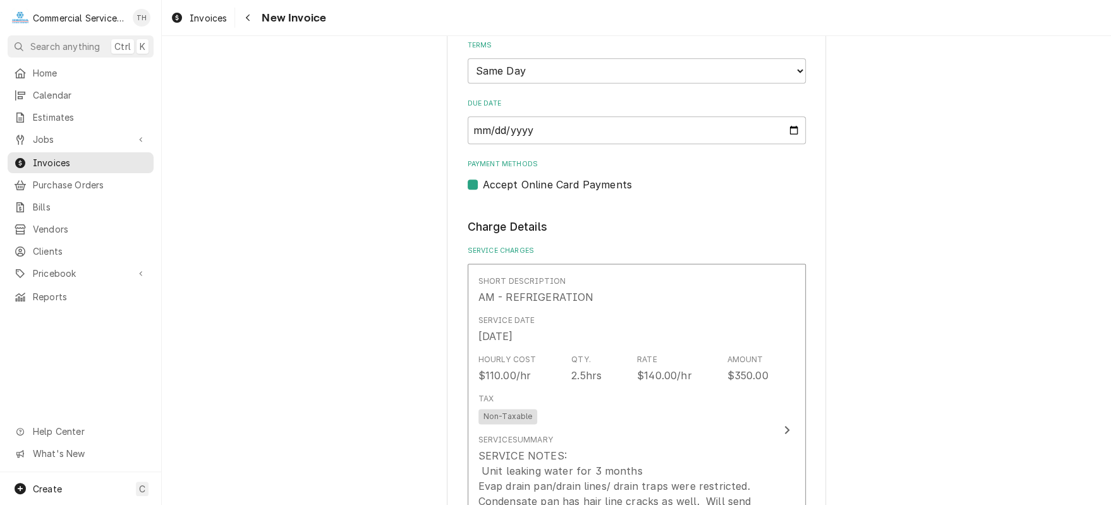
scroll to position [821, 0]
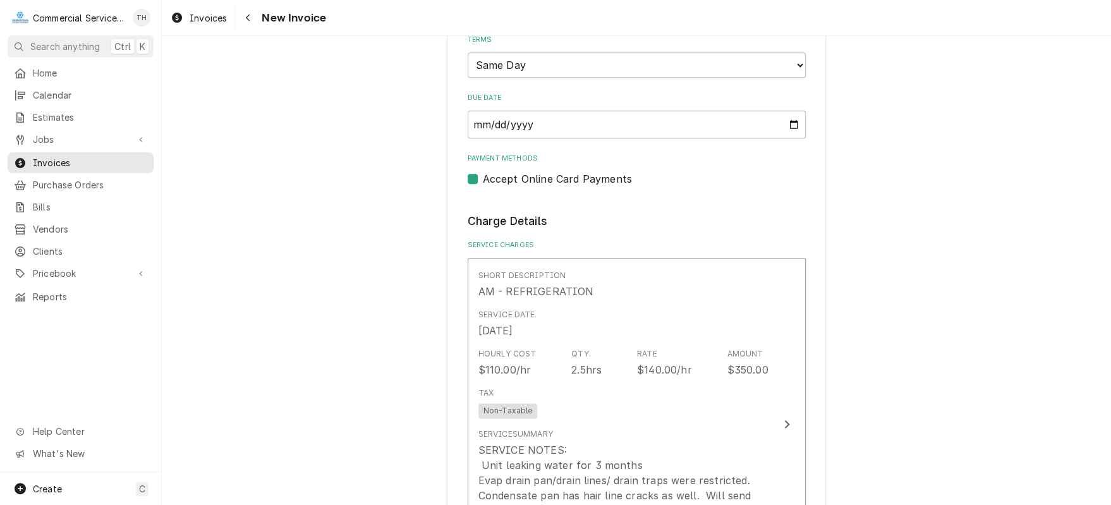
click at [483, 178] on label "Accept Online Card Payments" at bounding box center [557, 178] width 149 height 15
click at [483, 178] on input "Payment Methods" at bounding box center [652, 185] width 338 height 28
checkbox input "false"
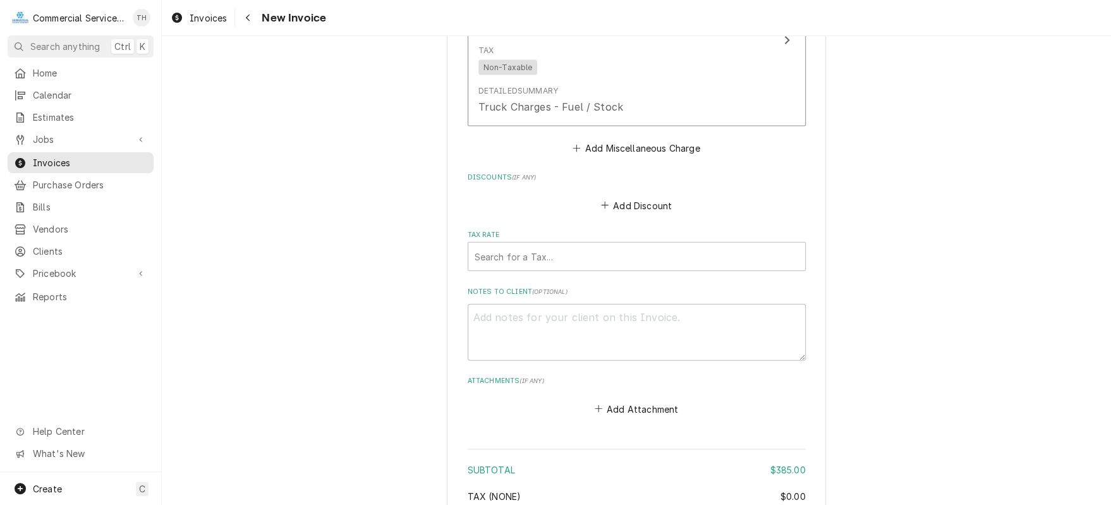
scroll to position [1643, 0]
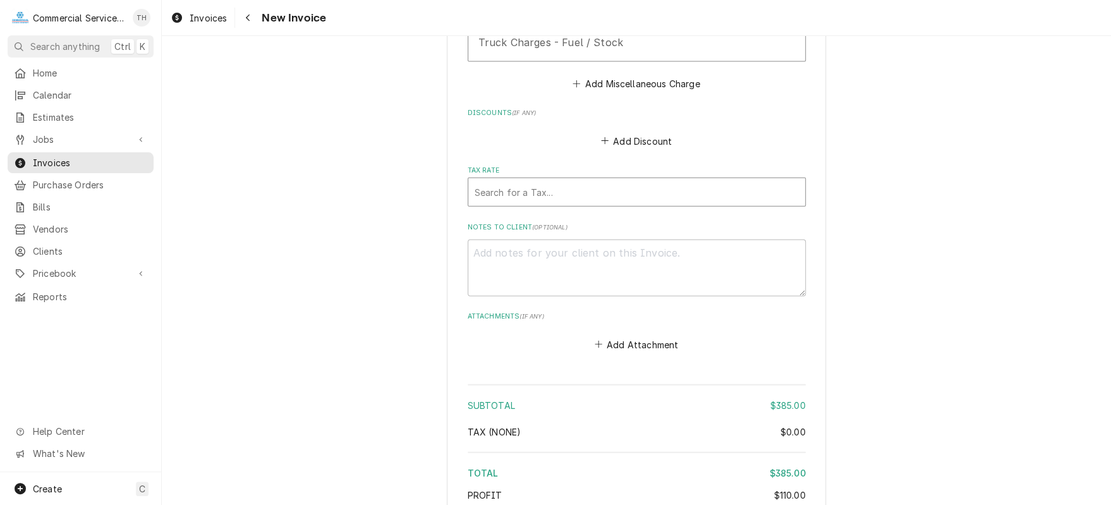
click at [665, 194] on div "Tax Rate" at bounding box center [637, 192] width 324 height 23
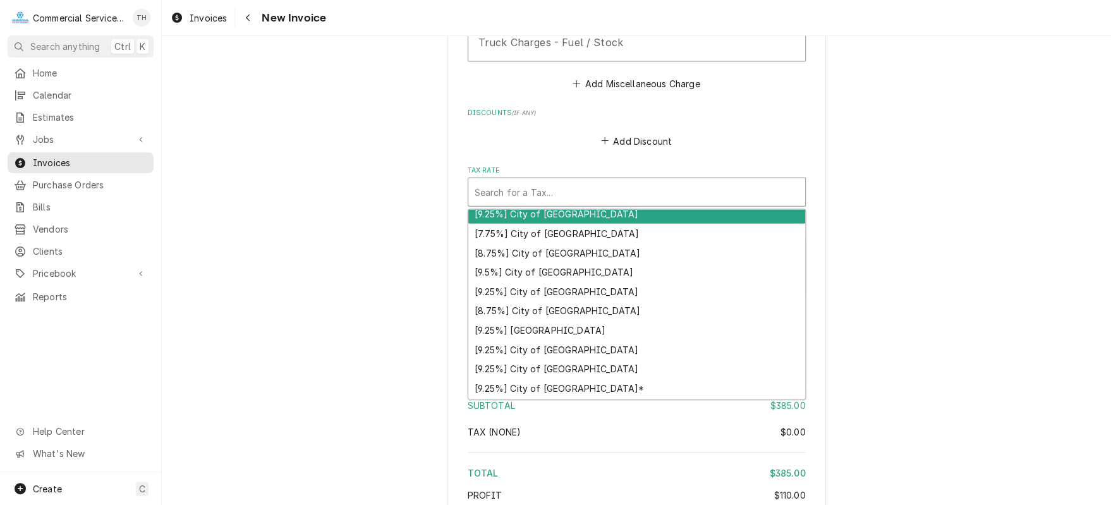
scroll to position [126, 0]
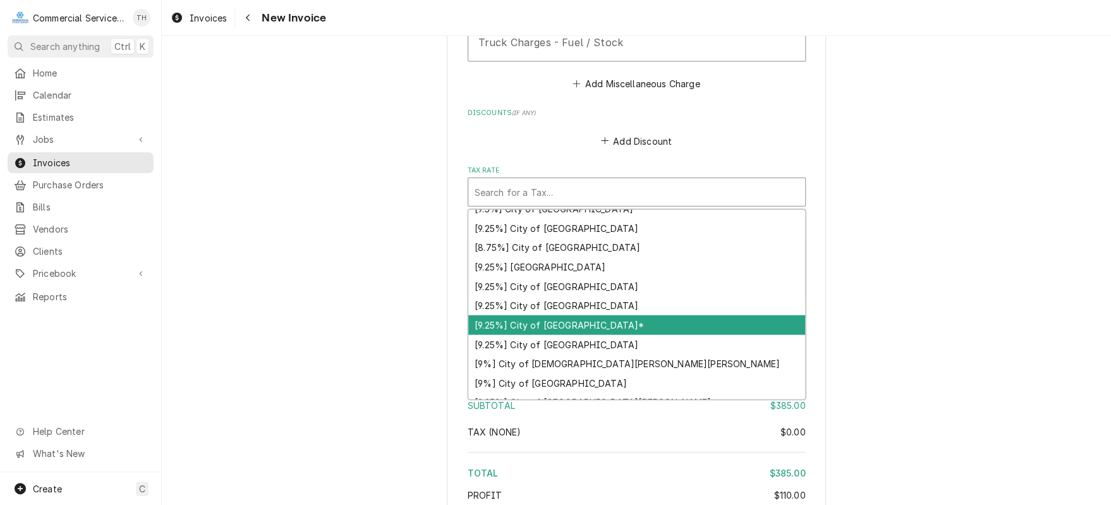
click at [664, 326] on div "[9.25%] City of [GEOGRAPHIC_DATA]*" at bounding box center [636, 325] width 337 height 20
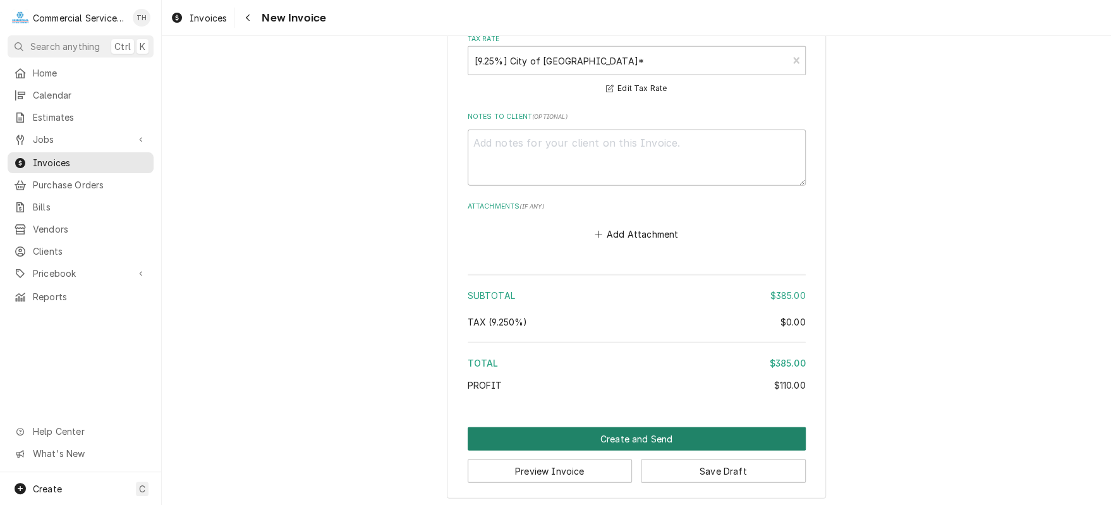
click at [658, 433] on button "Create and Send" at bounding box center [637, 438] width 338 height 23
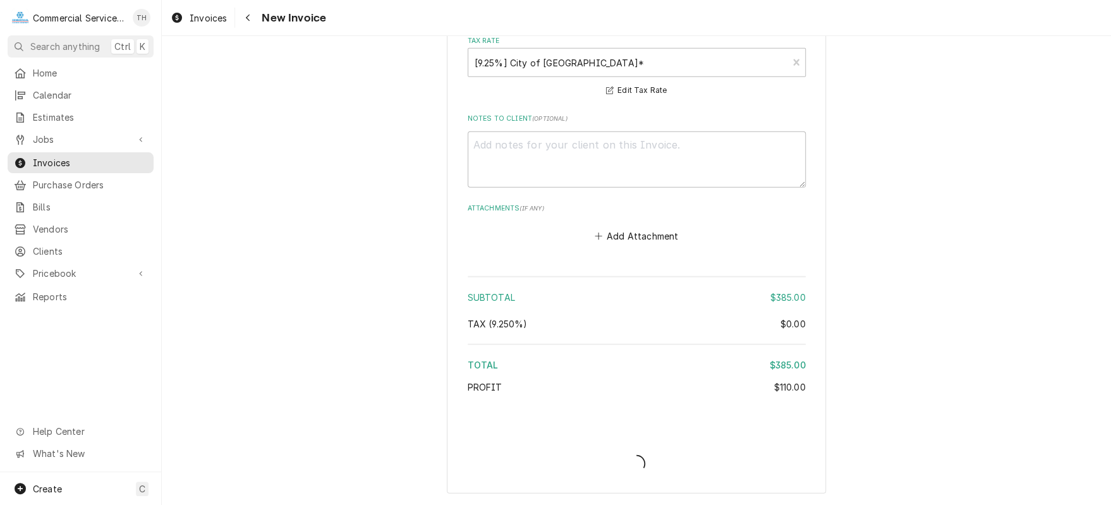
scroll to position [1769, 0]
type textarea "x"
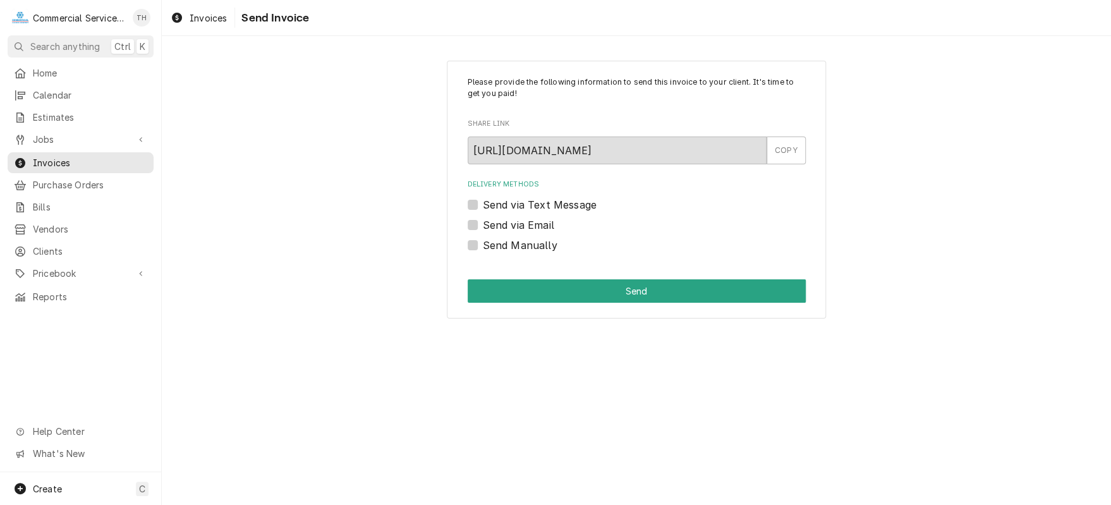
click at [483, 223] on label "Send via Email" at bounding box center [518, 224] width 71 height 15
click at [483, 223] on input "Send via Email" at bounding box center [652, 231] width 338 height 28
checkbox input "true"
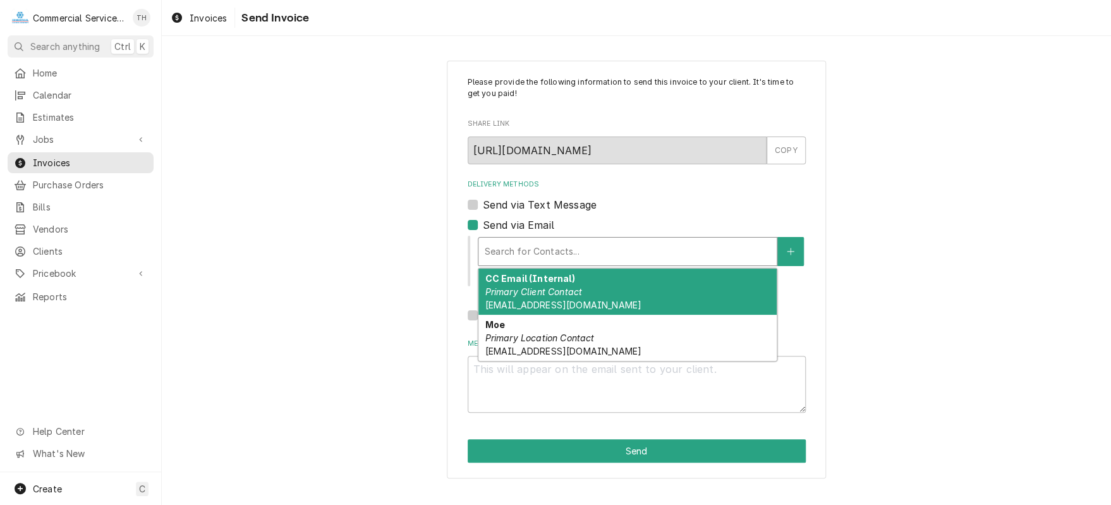
click at [511, 250] on div "Delivery Methods" at bounding box center [628, 251] width 286 height 23
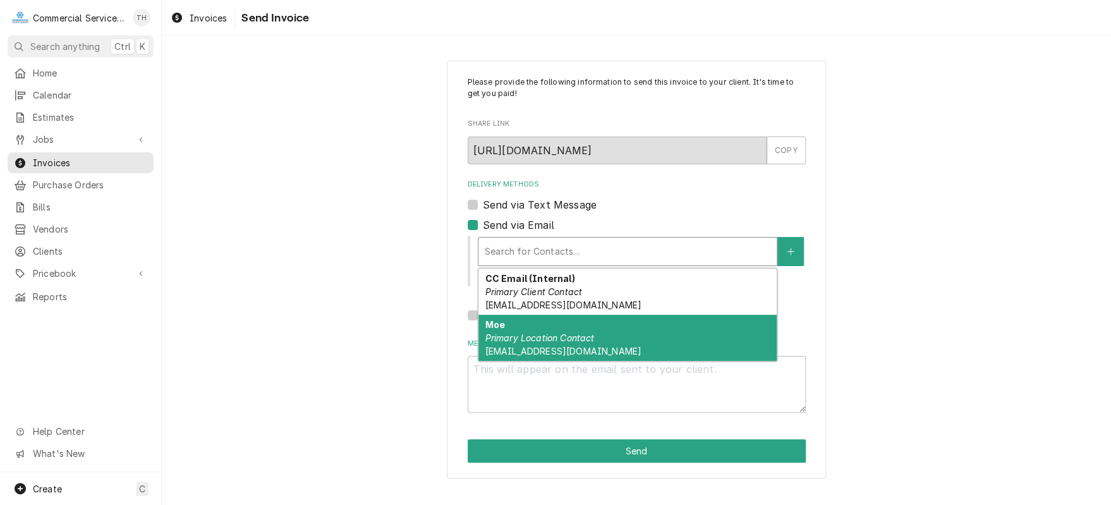
click at [518, 336] on em "Primary Location Contact" at bounding box center [539, 337] width 109 height 11
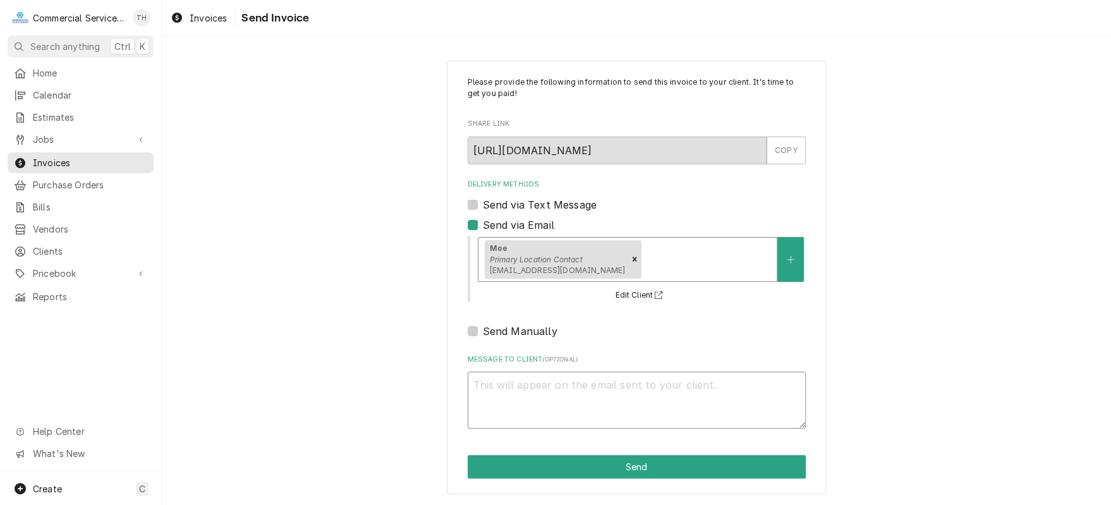
click at [526, 378] on textarea "Message to Client ( optional )" at bounding box center [637, 400] width 338 height 57
type textarea "x"
type textarea "P"
type textarea "x"
type textarea "Pl"
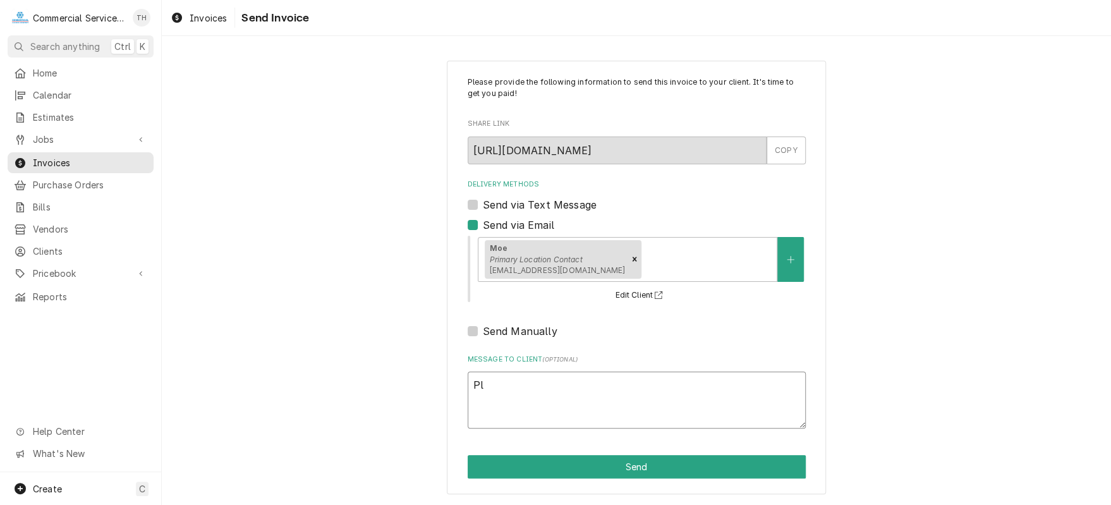
type textarea "x"
type textarea "Ple"
type textarea "x"
type textarea "Plea"
type textarea "x"
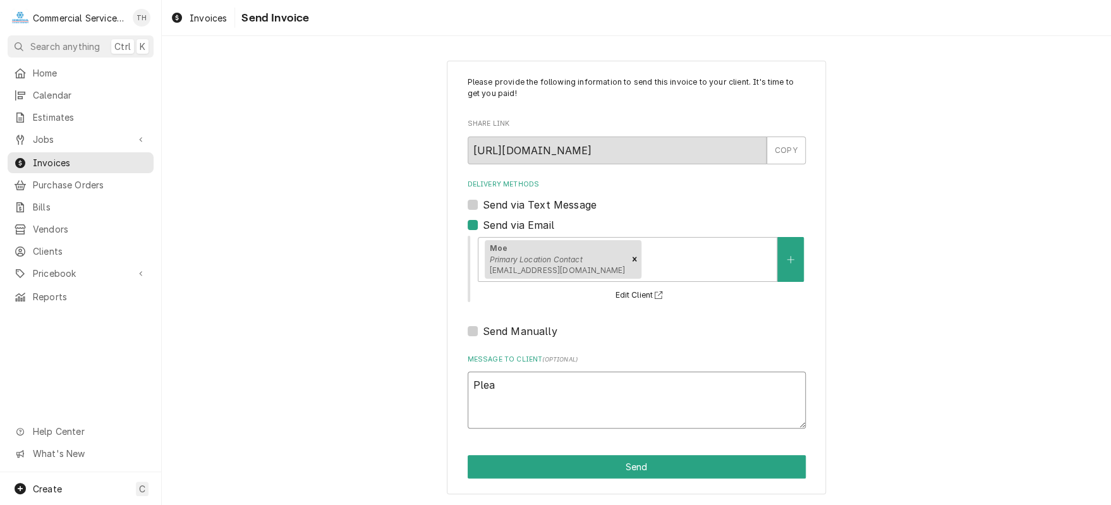
type textarea "Pleas"
type textarea "x"
type textarea "Please"
type textarea "x"
type textarea "Please"
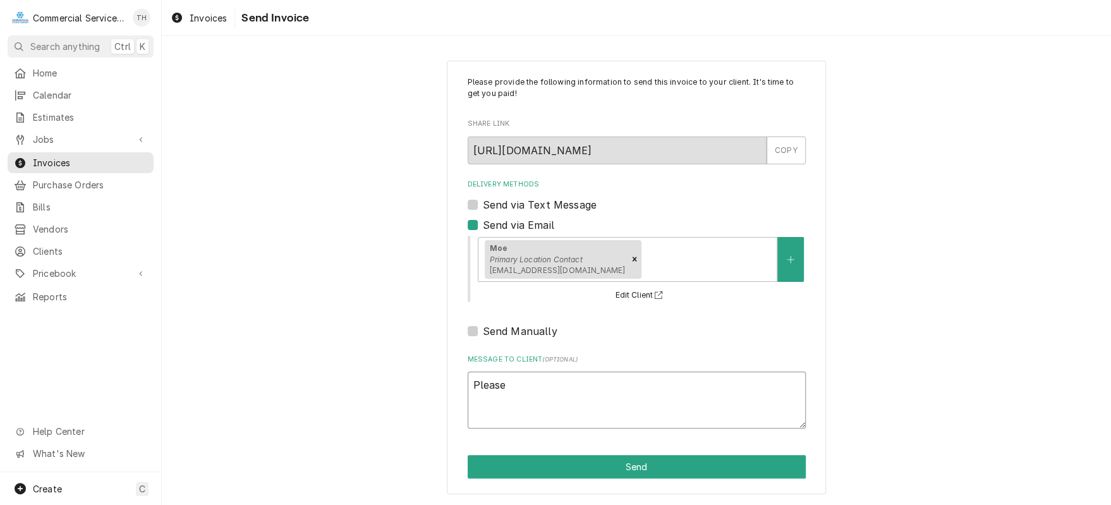
type textarea "x"
type textarea "Please s"
type textarea "x"
type textarea "Please se"
type textarea "x"
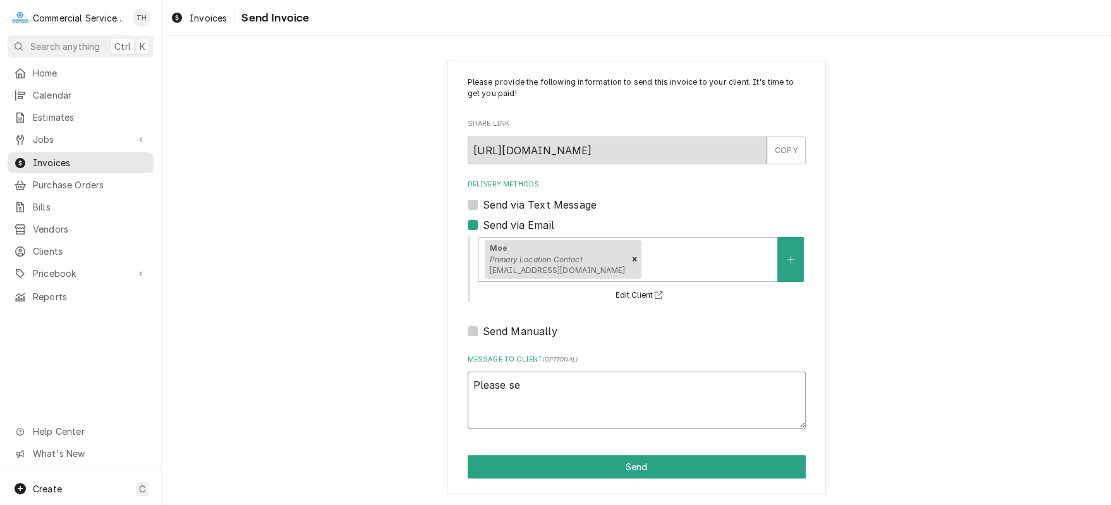
type textarea "Please see"
type textarea "x"
type textarea "Please see"
type textarea "x"
type textarea "Please see t"
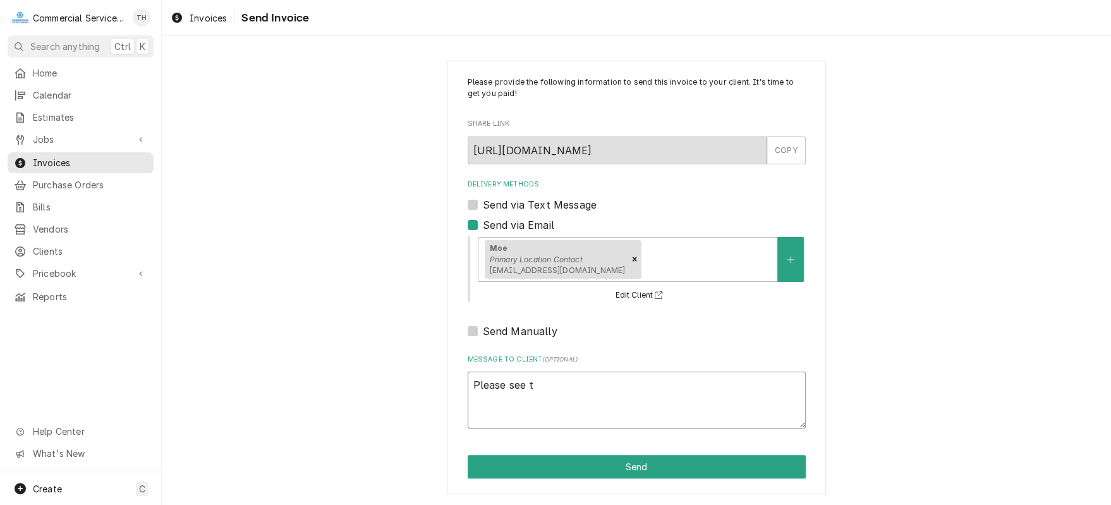
type textarea "x"
type textarea "Please see th"
type textarea "x"
type textarea "Please see the"
type textarea "x"
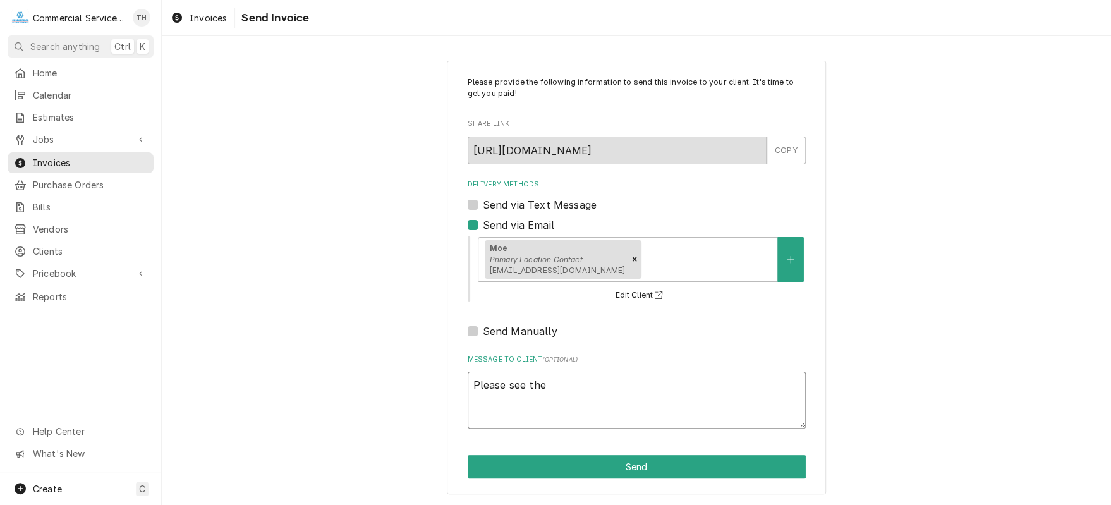
type textarea "Please see the"
type textarea "x"
type textarea "Please see the s"
type textarea "x"
type textarea "Please see the st"
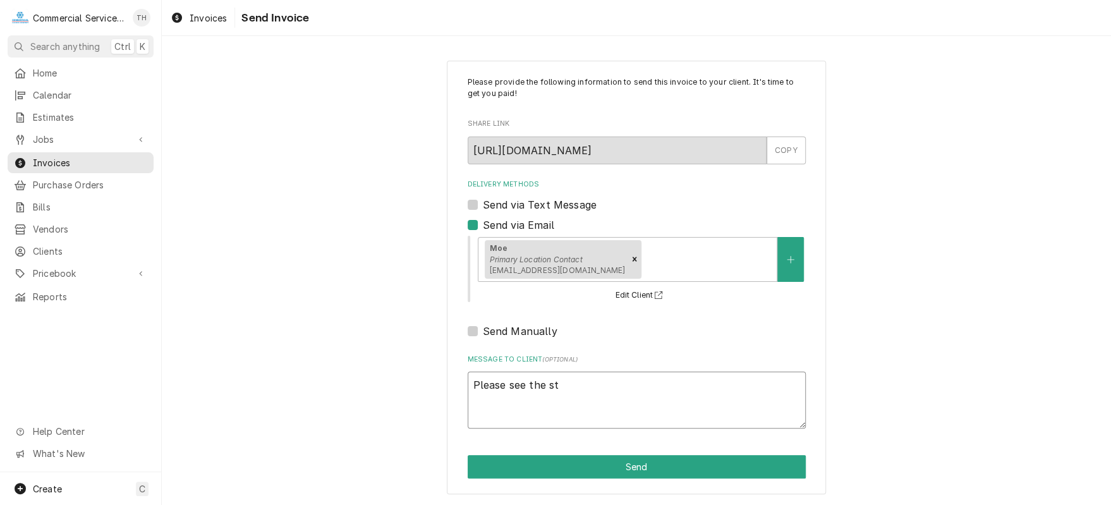
type textarea "x"
type textarea "Please see the stt"
type textarea "x"
type textarea "Please see the st"
type textarea "x"
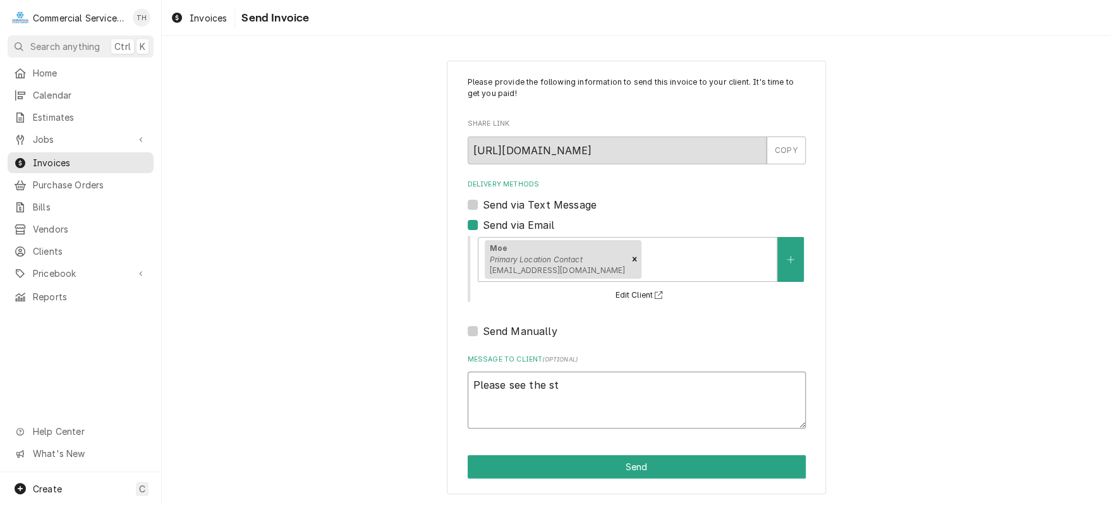
type textarea "Please see the s"
type textarea "x"
type textarea "Please see the"
type textarea "x"
type textarea "Please see the a"
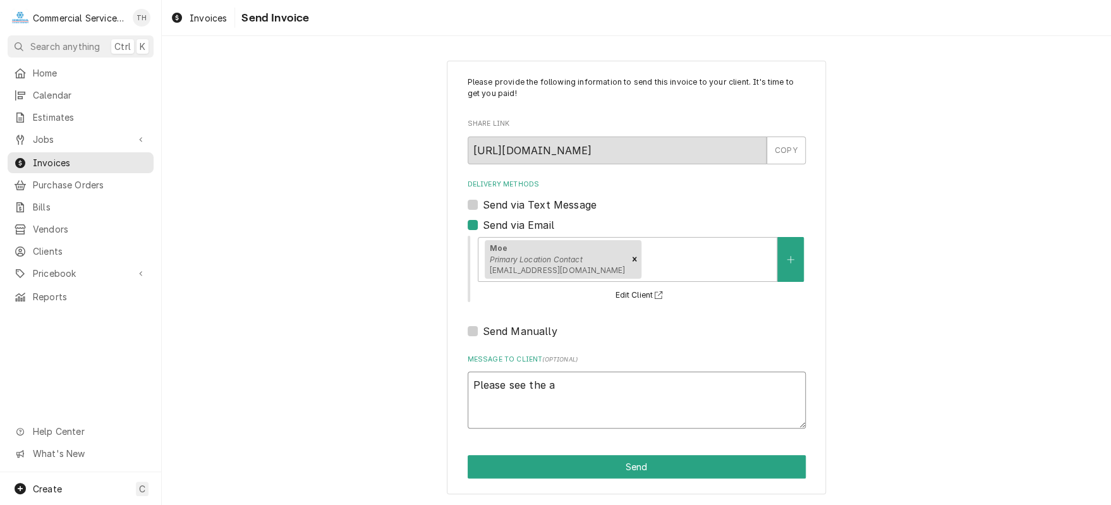
type textarea "x"
type textarea "Please see the at"
type textarea "x"
type textarea "Please see the att"
type textarea "x"
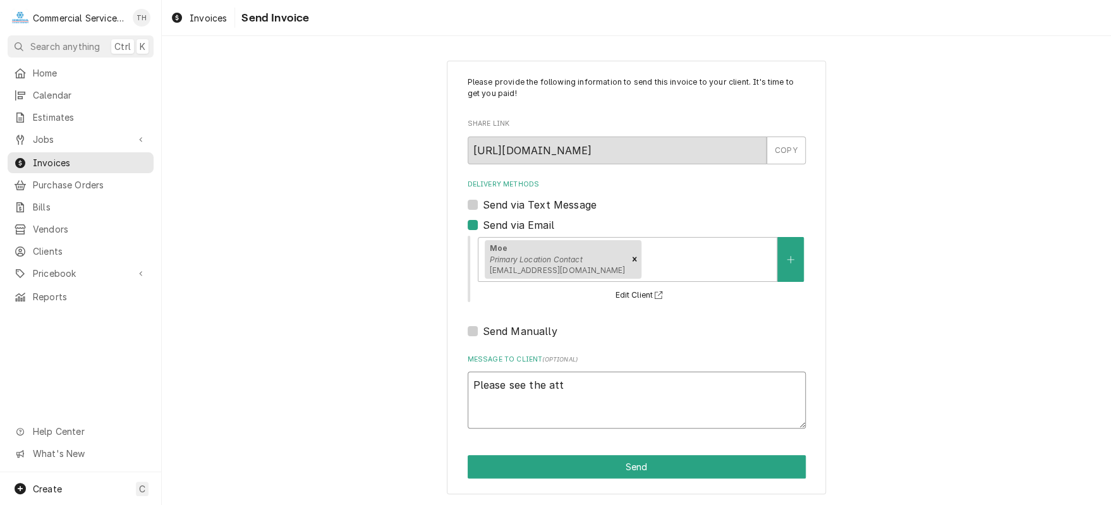
type textarea "Please see the atta"
type textarea "x"
type textarea "Please see the attac"
type textarea "x"
type textarea "Please see the attach"
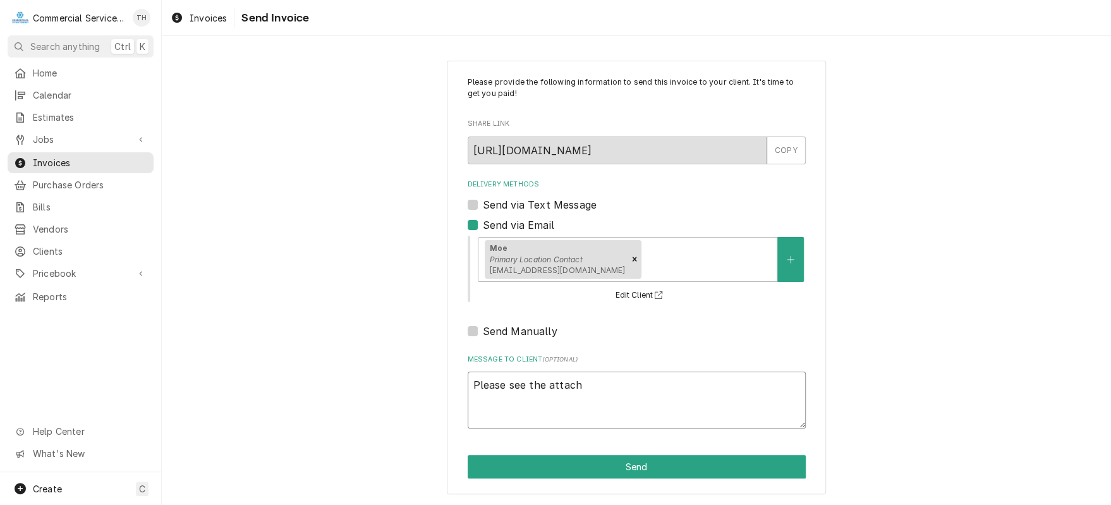
type textarea "x"
type textarea "Please see the attache"
type textarea "x"
type textarea "Please see the attached"
type textarea "x"
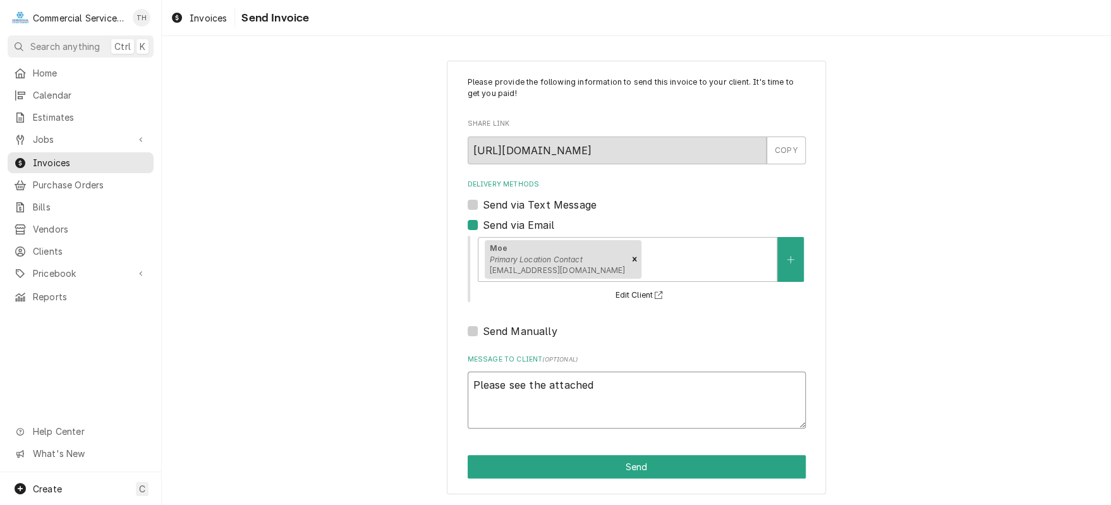
type textarea "Please see the attached"
type textarea "x"
type textarea "Please see the attached i"
type textarea "x"
type textarea "Please see the attached in"
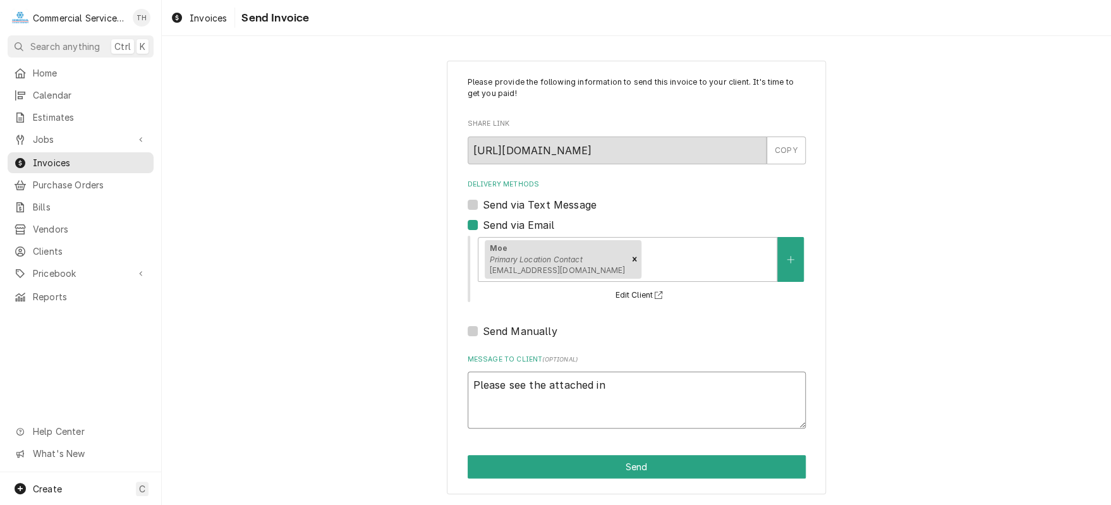
type textarea "x"
type textarea "Please see the attached inc"
type textarea "x"
type textarea "Please see the attached inco"
type textarea "x"
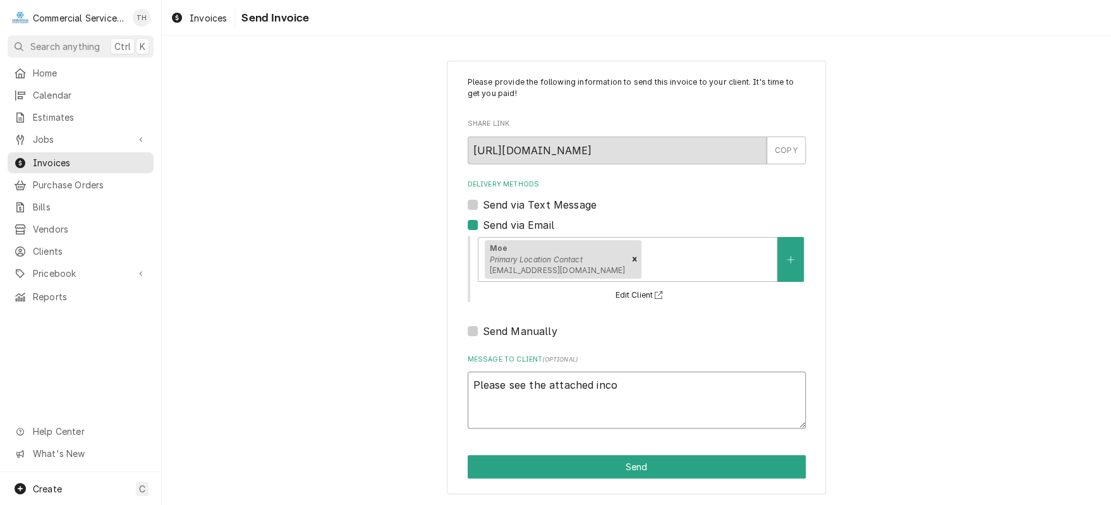
type textarea "Please see the attached inc"
type textarea "x"
type textarea "Please see the attached in"
type textarea "x"
type textarea "Please see the attached inv"
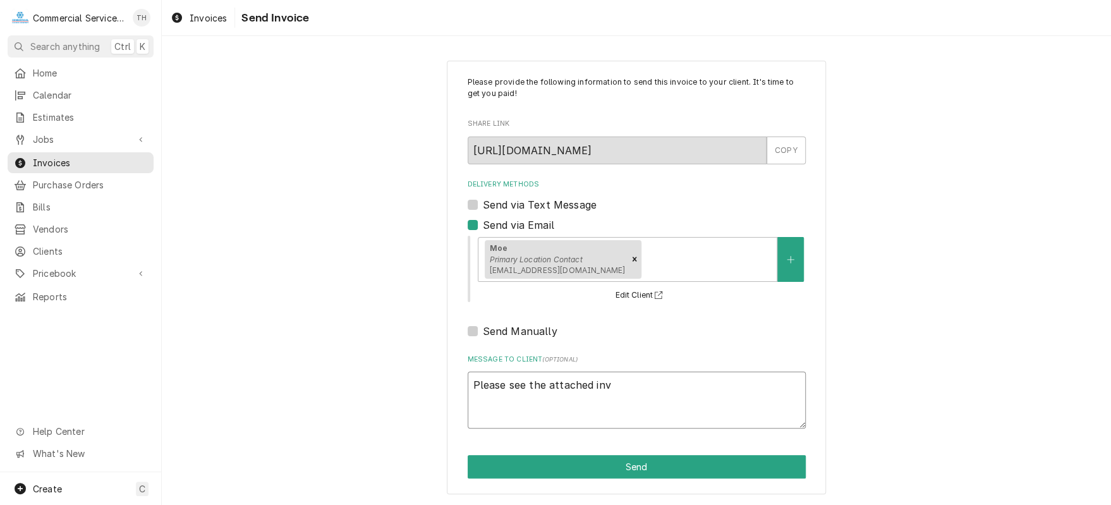
type textarea "x"
type textarea "Please see the attached invo"
type textarea "x"
type textarea "Please see the attached invoi"
type textarea "x"
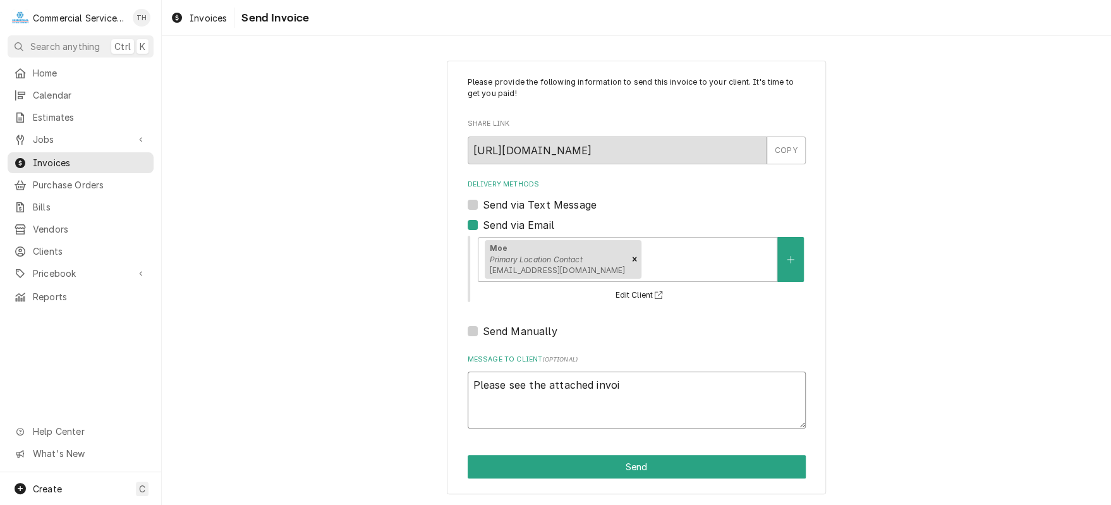
type textarea "Please see the attached invoic"
type textarea "x"
type textarea "Please see the attached invoice"
type textarea "x"
type textarea "Please see the attached invoice"
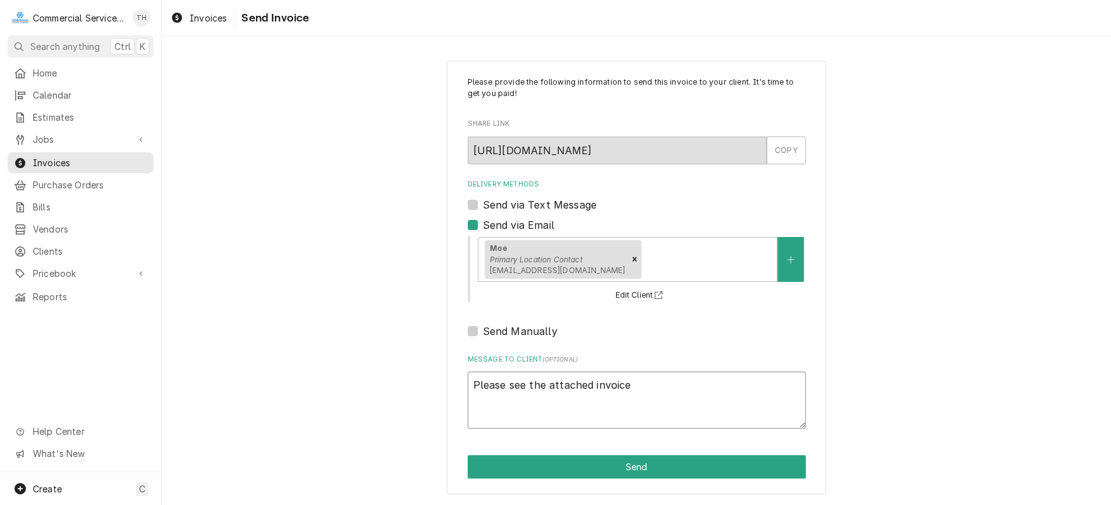
type textarea "x"
type textarea "Please see the attached invoice f"
type textarea "x"
type textarea "Please see the attached invoice fo"
type textarea "x"
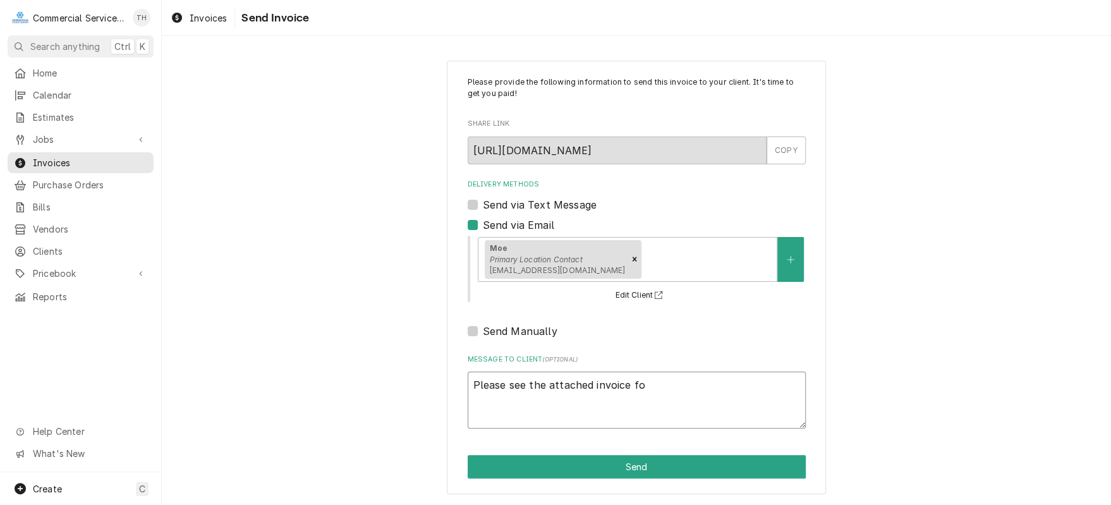
type textarea "Please see the attached invoice for"
type textarea "x"
type textarea "Please see the attached invoice for"
type textarea "x"
type textarea "Please see the attached invoice for p"
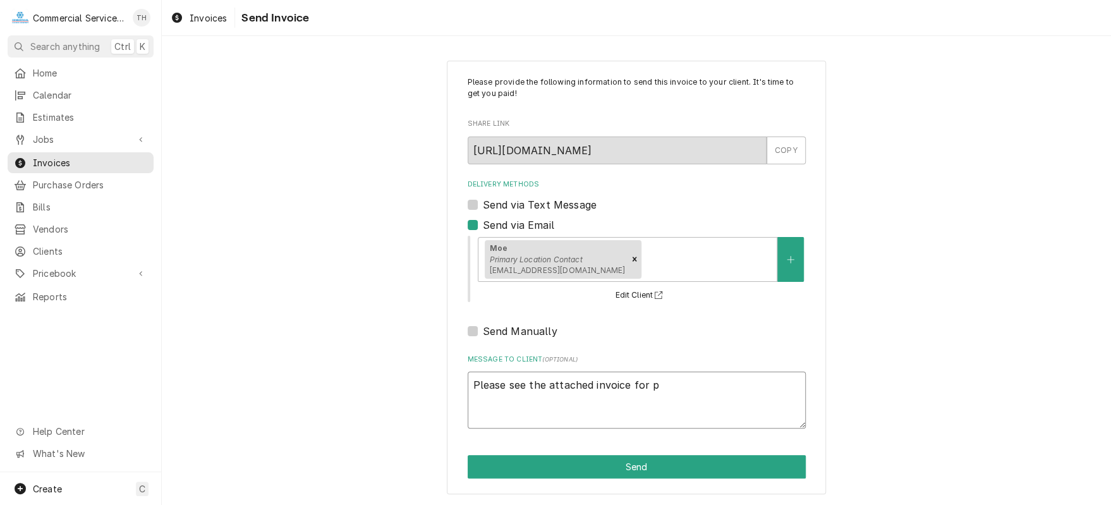
type textarea "x"
type textarea "Please see the attached invoice for pa"
type textarea "x"
type textarea "Please see the attached invoice for pay"
type textarea "x"
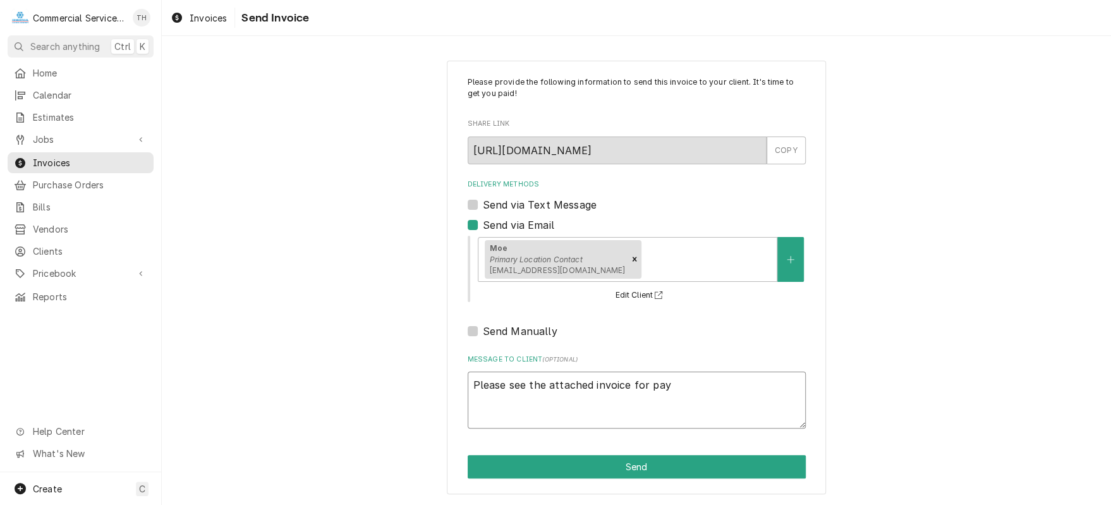
type textarea "Please see the attached invoice for paym"
type textarea "x"
type textarea "Please see the attached invoice for payme"
type textarea "x"
type textarea "Please see the attached invoice for paymen"
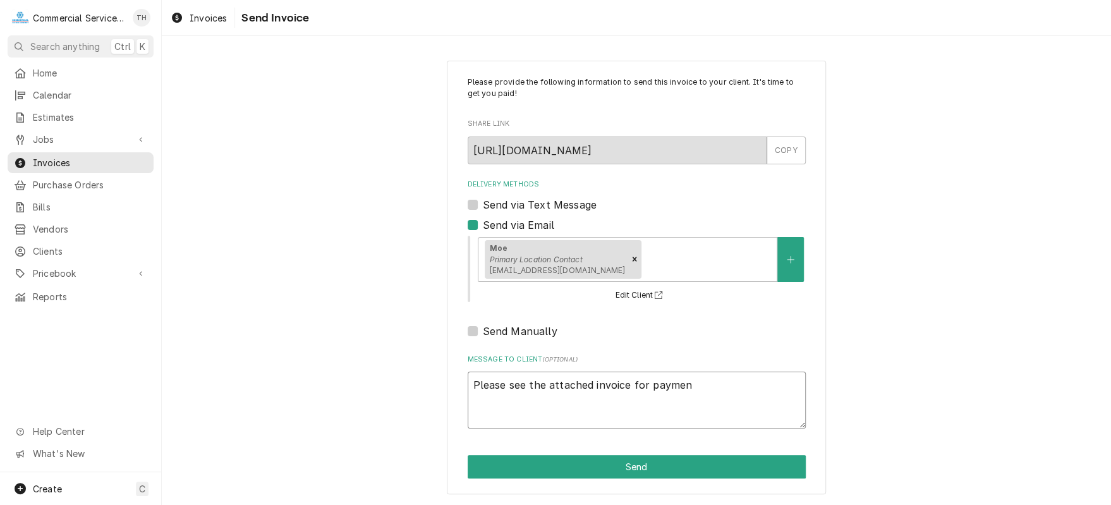
type textarea "x"
type textarea "Please see the attached invoice for payment"
type textarea "x"
type textarea "Please see the attached invoice for payment"
type textarea "x"
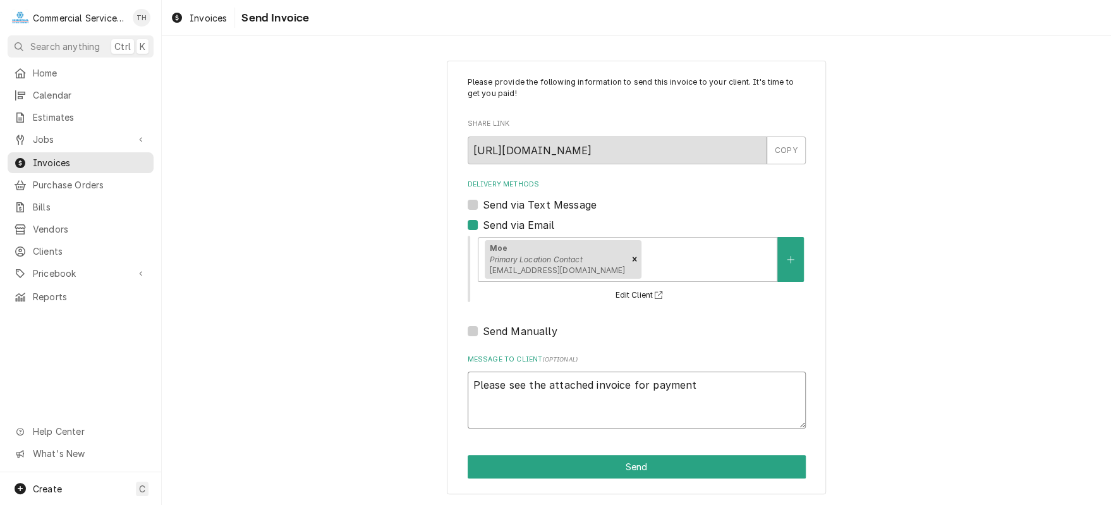
type textarea "Please see the attached invoice for payment p"
type textarea "x"
type textarea "Please see the attached invoice for payment pr"
type textarea "x"
type textarea "Please see the attached invoice for payment pro"
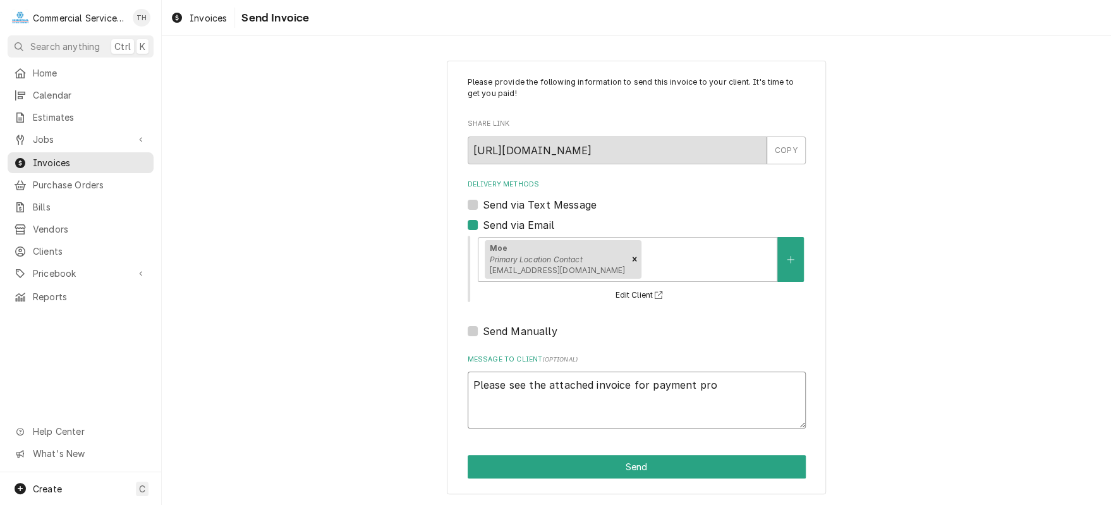
type textarea "x"
type textarea "Please see the attached invoice for payment proc"
type textarea "x"
type textarea "Please see the attached invoice for payment proce"
type textarea "x"
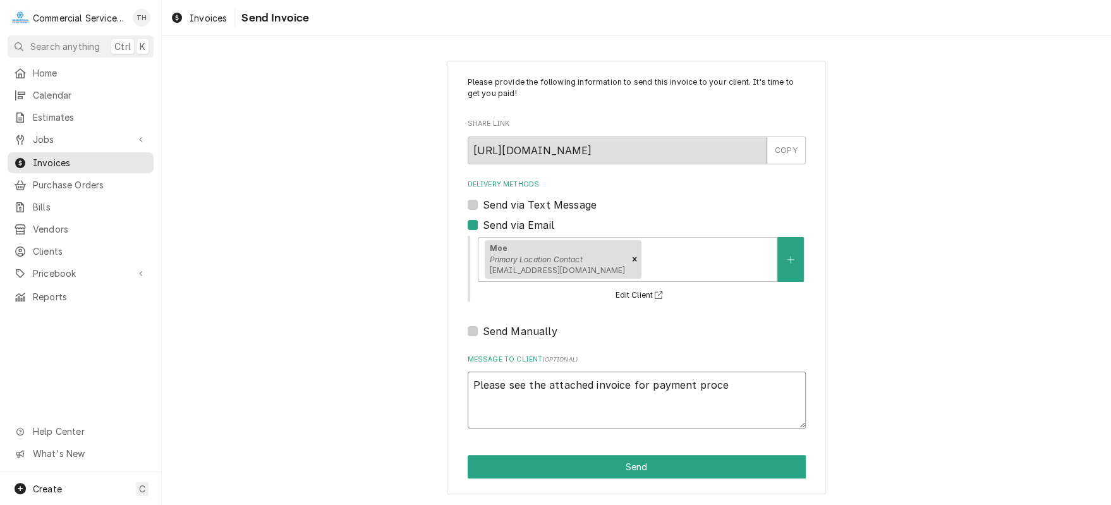
type textarea "Please see the attached invoice for payment proces"
type textarea "x"
type textarea "Please see the attached invoice for payment process"
type textarea "x"
type textarea "Please see the attached invoice for payment processi"
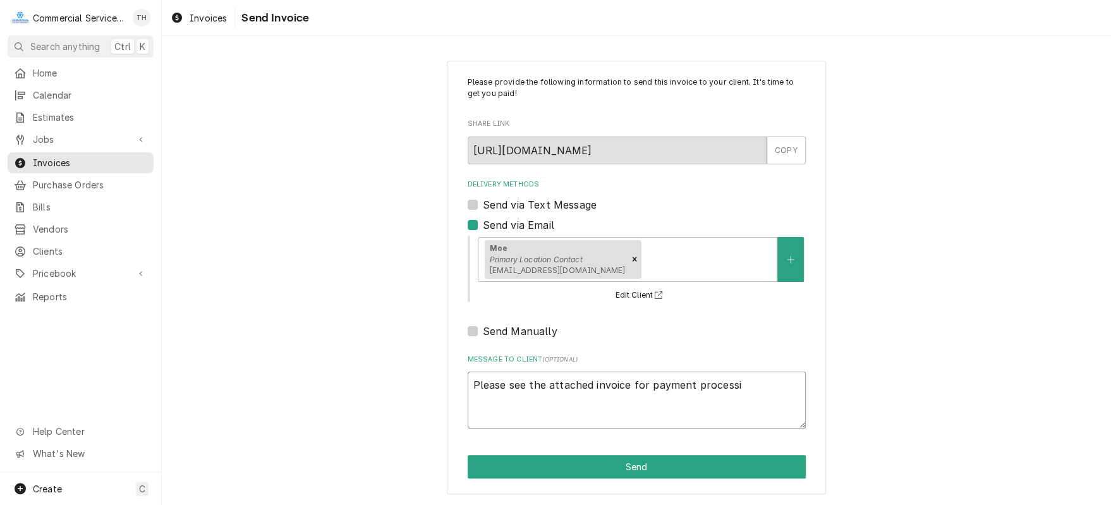
type textarea "x"
type textarea "Please see the attached invoice for payment processin"
type textarea "x"
type textarea "Please see the attached invoice for payment processing"
type textarea "x"
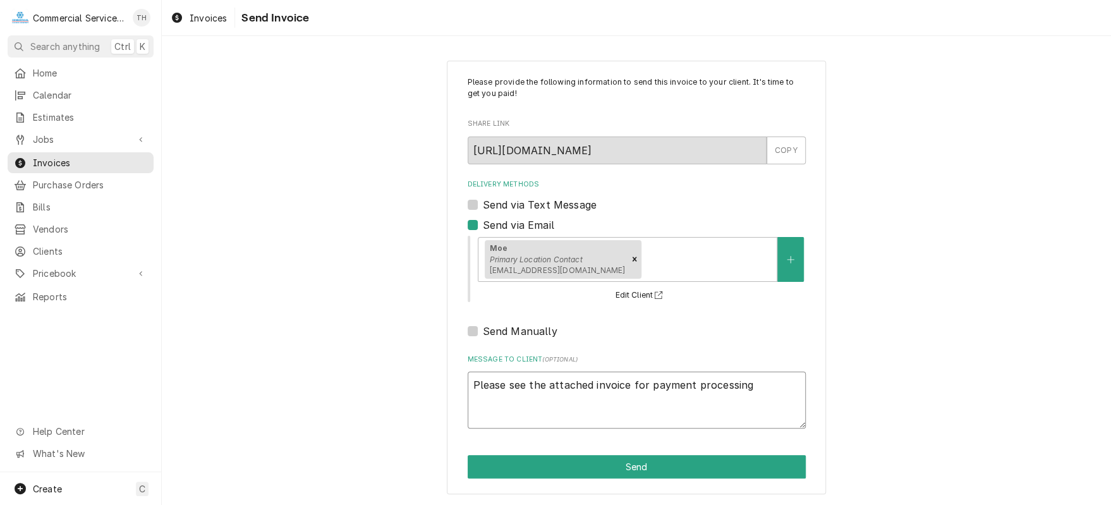
type textarea "Please see the attached invoice for payment processing"
type textarea "x"
type textarea "Please see the attached invoice for payment processing T"
type textarea "x"
type textarea "Please see the attached invoice for payment processing Th"
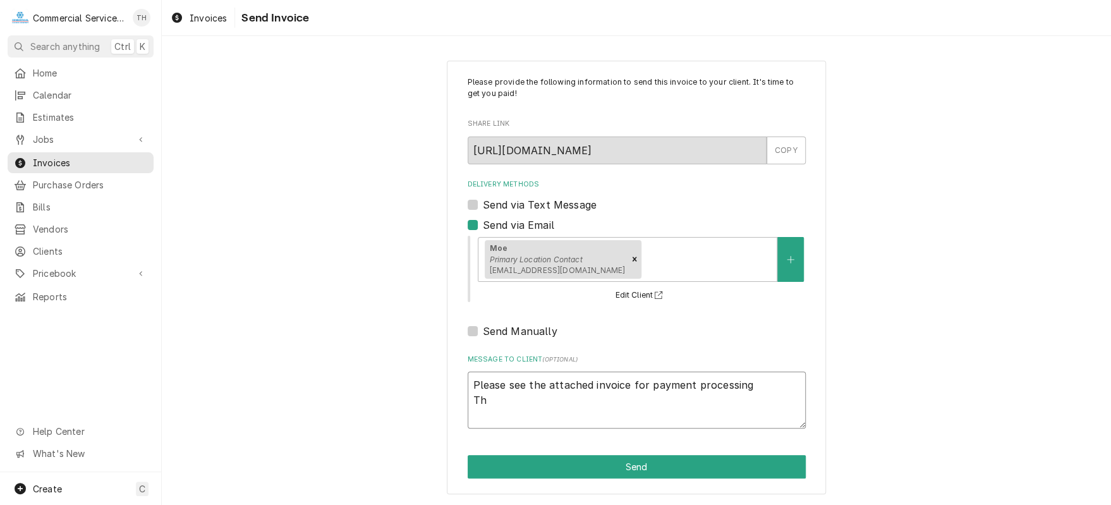
type textarea "x"
type textarea "Please see the attached invoice for payment processing Tha"
type textarea "x"
type textarea "Please see the attached invoice for payment processing Than"
type textarea "x"
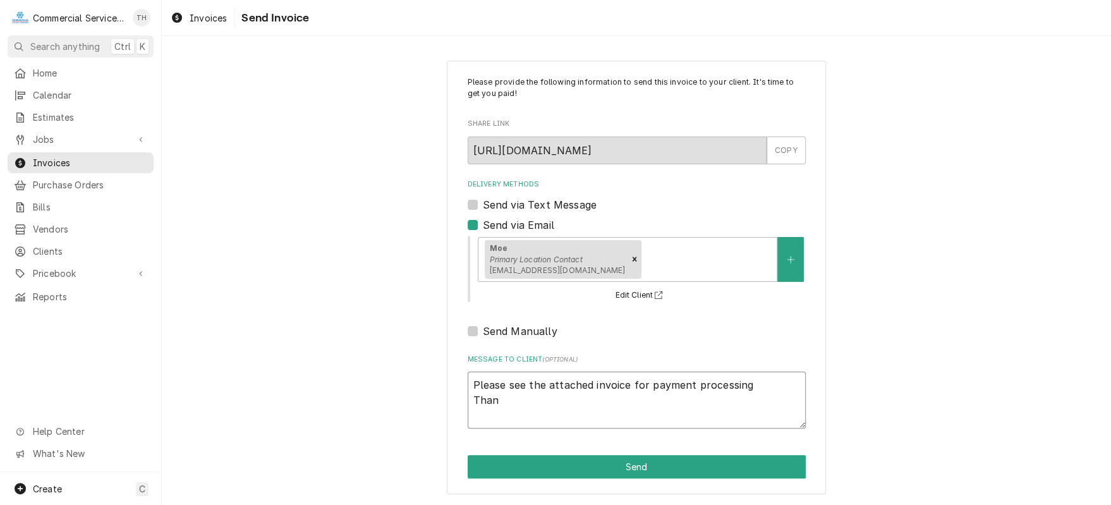
type textarea "Please see the attached invoice for payment processing Thank"
type textarea "x"
type textarea "Please see the attached invoice for payment processing Thank y"
type textarea "x"
type textarea "Please see the attached invoice for payment processing Thank yo"
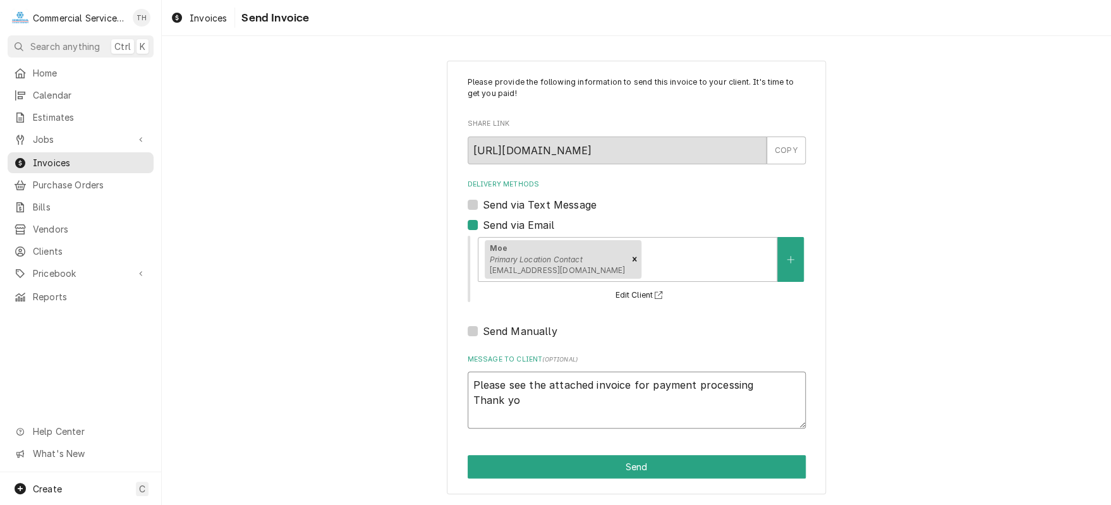
type textarea "x"
type textarea "Please see the attached invoice for payment processing Thank you"
type textarea "x"
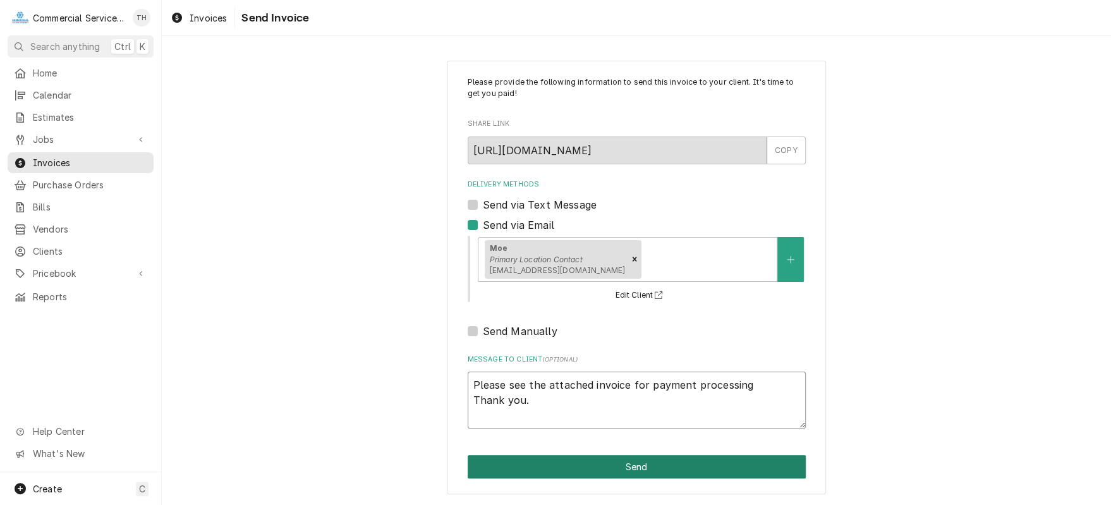
type textarea "Please see the attached invoice for payment processing Thank you."
click at [688, 465] on button "Send" at bounding box center [637, 466] width 338 height 23
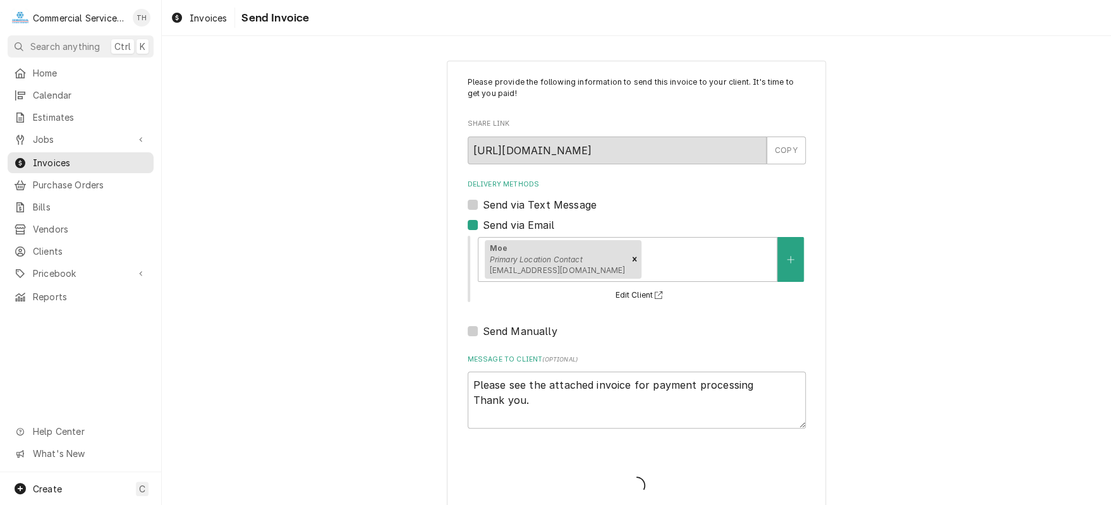
type textarea "x"
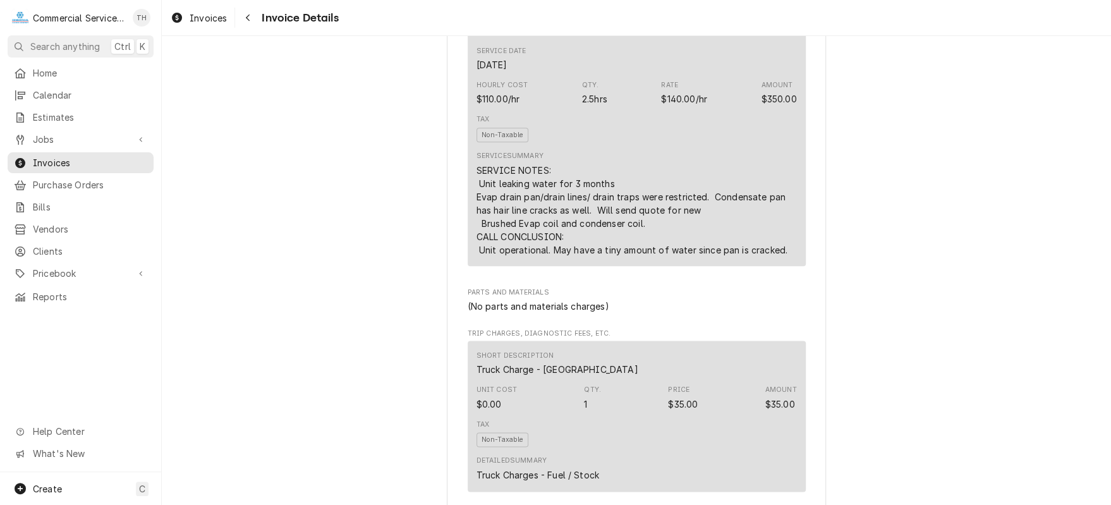
scroll to position [948, 0]
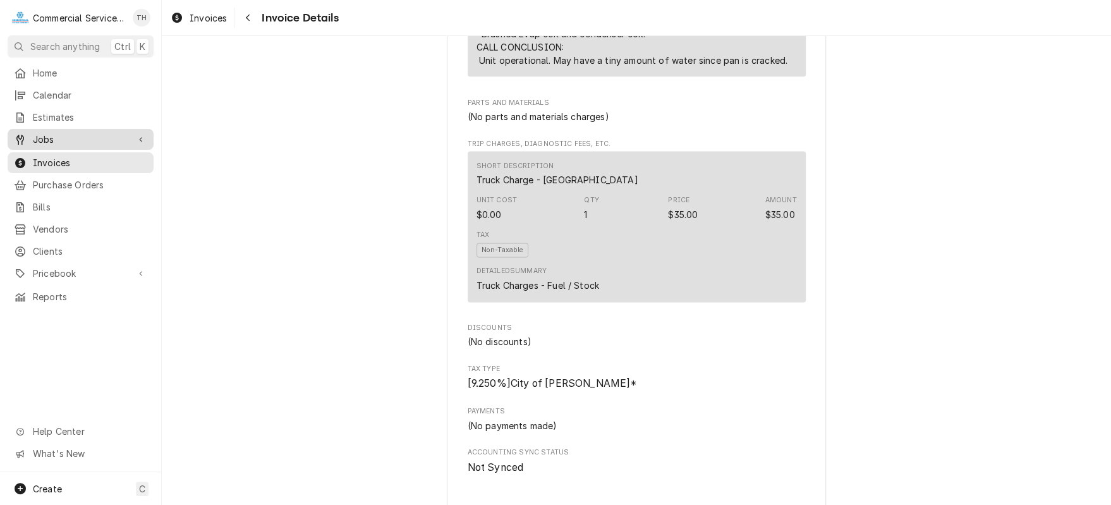
click at [70, 135] on span "Jobs" at bounding box center [80, 139] width 95 height 13
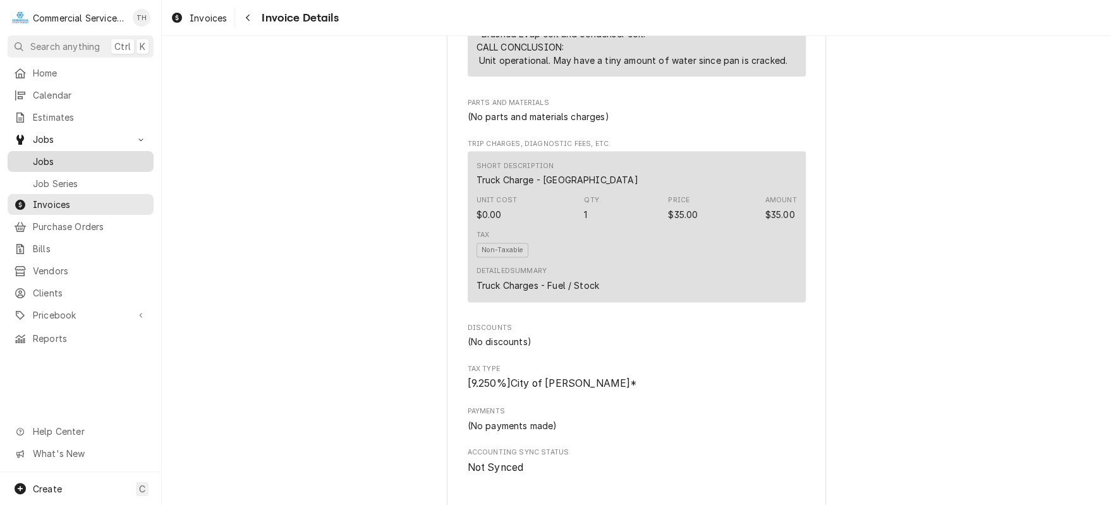
click at [66, 155] on span "Jobs" at bounding box center [90, 161] width 114 height 13
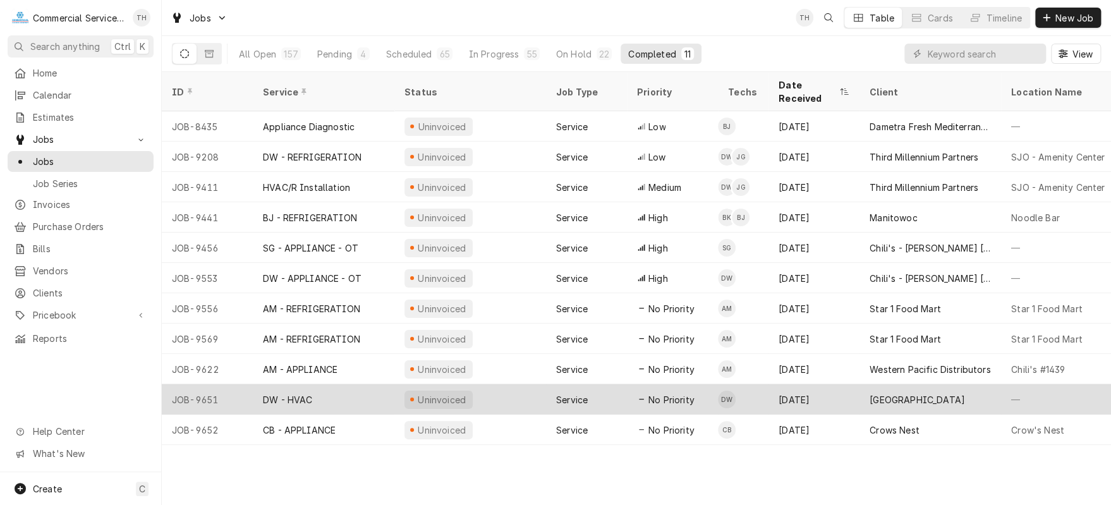
click at [879, 384] on div "[GEOGRAPHIC_DATA]" at bounding box center [930, 399] width 142 height 30
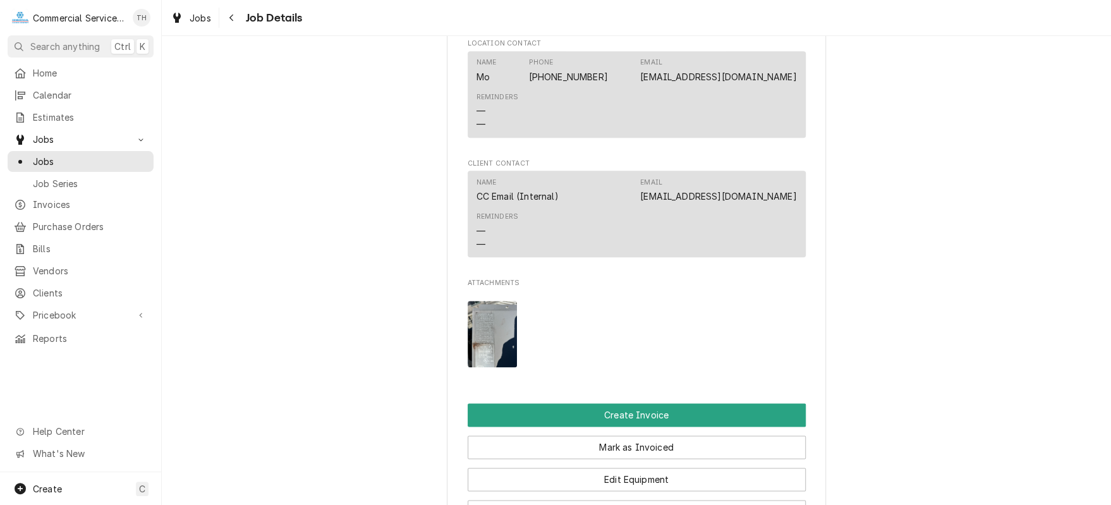
scroll to position [885, 0]
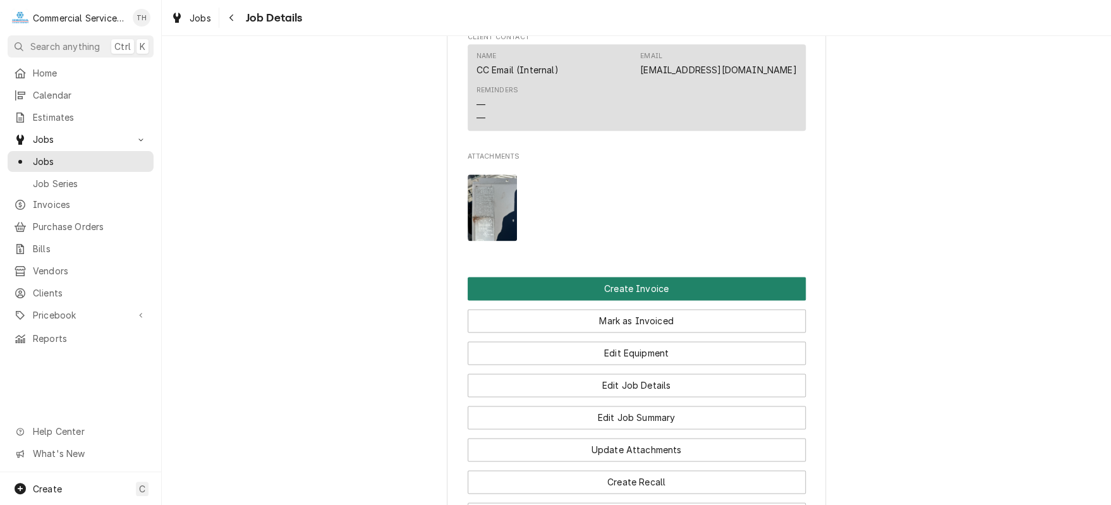
click at [586, 300] on button "Create Invoice" at bounding box center [637, 288] width 338 height 23
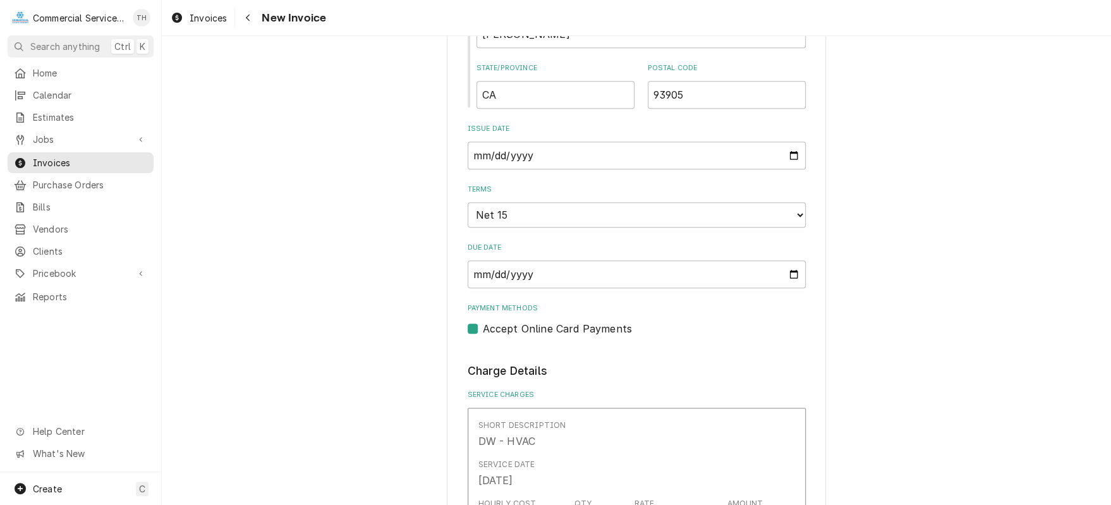
scroll to position [695, 0]
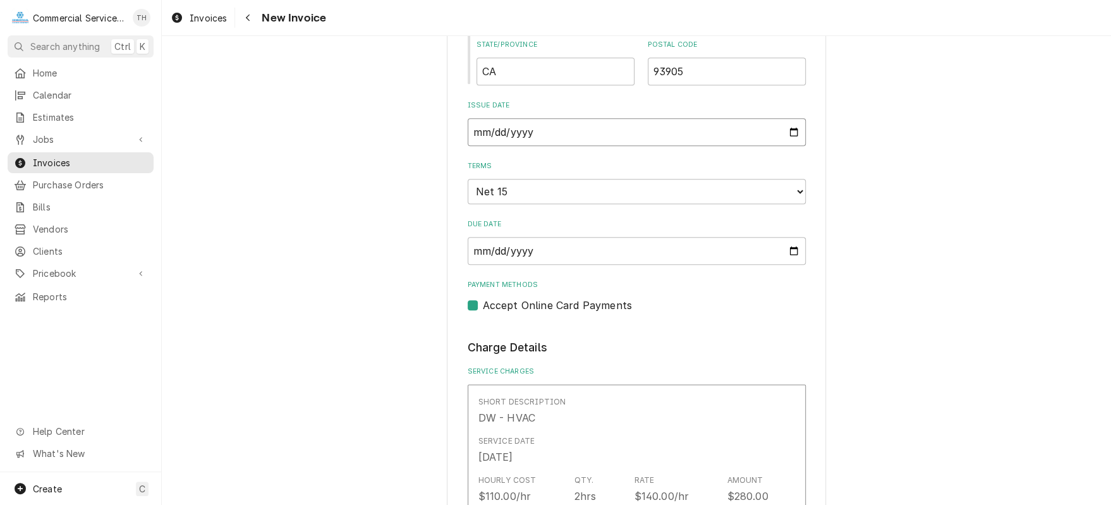
click at [789, 127] on input "[DATE]" at bounding box center [637, 132] width 338 height 28
type textarea "x"
type input "[DATE]"
click at [528, 190] on select "Choose payment terms... Same Day Net 7 Net 14 Net 15 Net 21 Net 30 Net 45 Net 6…" at bounding box center [637, 191] width 338 height 25
type textarea "x"
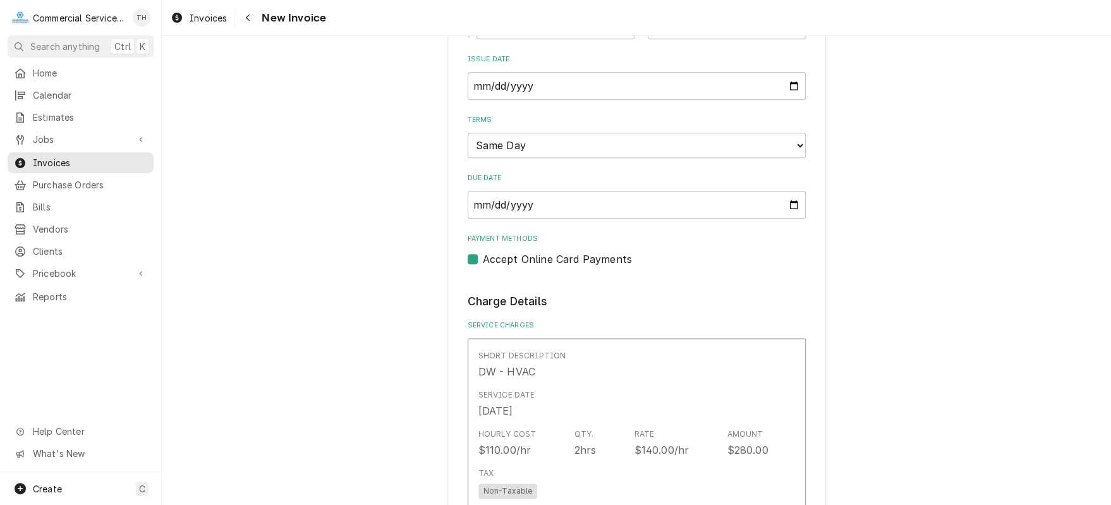
scroll to position [821, 0]
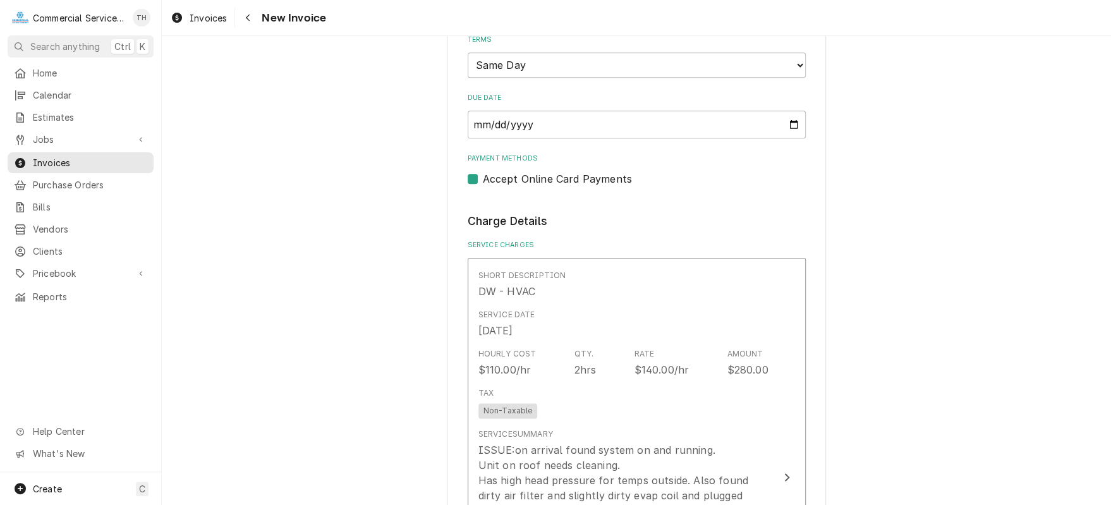
click at [483, 174] on label "Accept Online Card Payments" at bounding box center [557, 178] width 149 height 15
click at [483, 174] on input "Payment Methods" at bounding box center [652, 185] width 338 height 28
checkbox input "false"
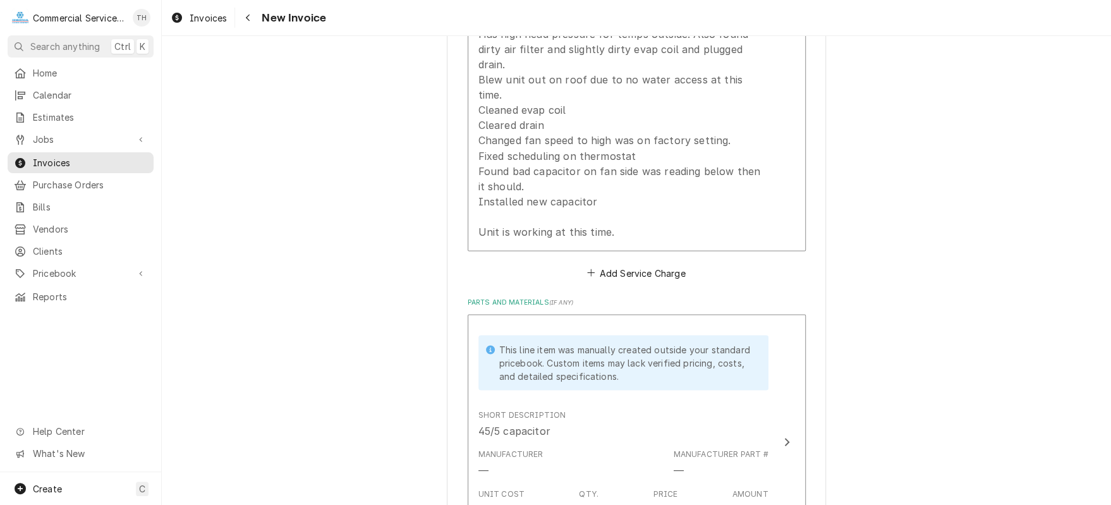
scroll to position [1390, 0]
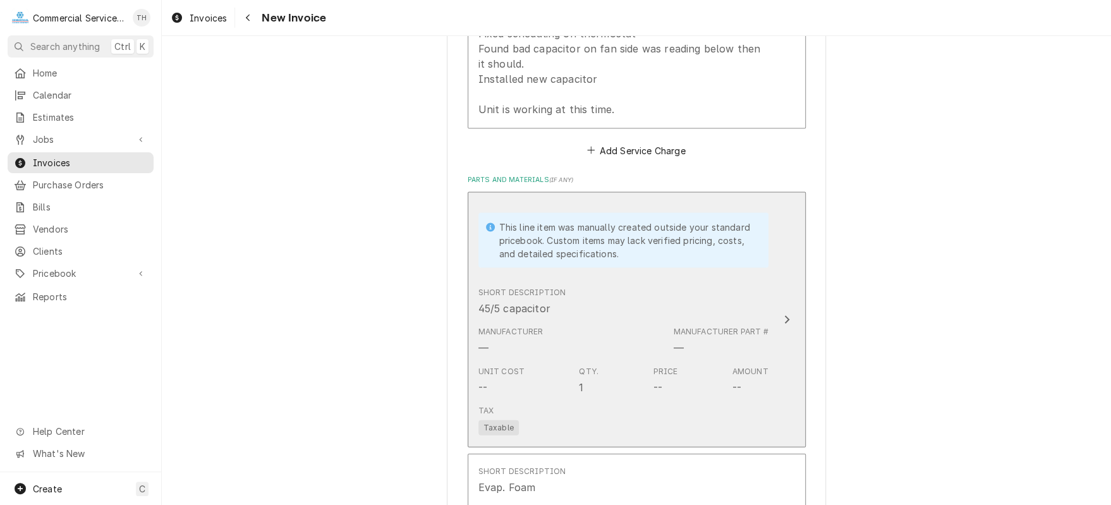
click at [583, 320] on div "Manufacturer — Manufacturer Part # —" at bounding box center [623, 339] width 290 height 39
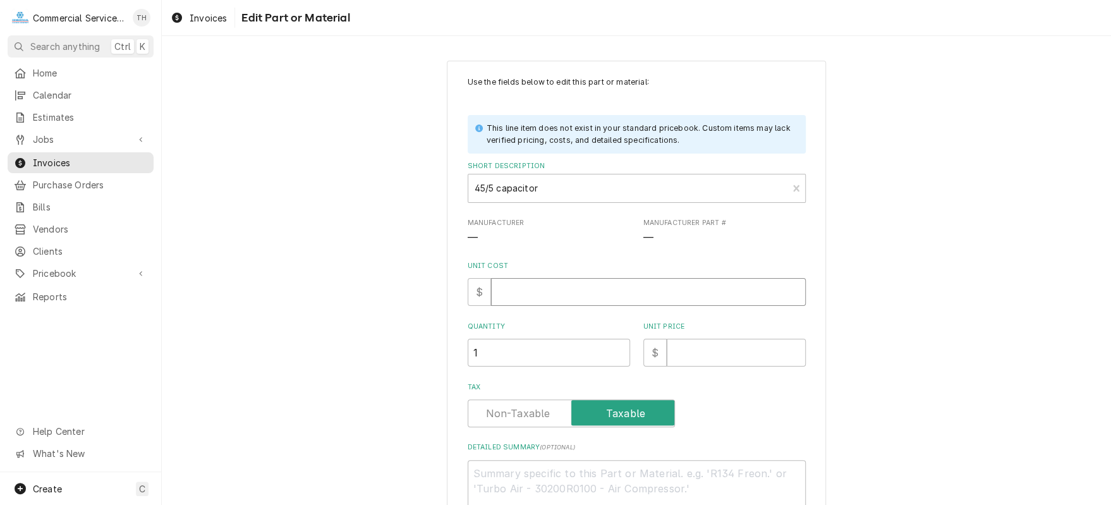
click at [578, 302] on input "Unit Cost" at bounding box center [648, 292] width 315 height 28
type textarea "x"
type input "2"
type textarea "x"
type input "23"
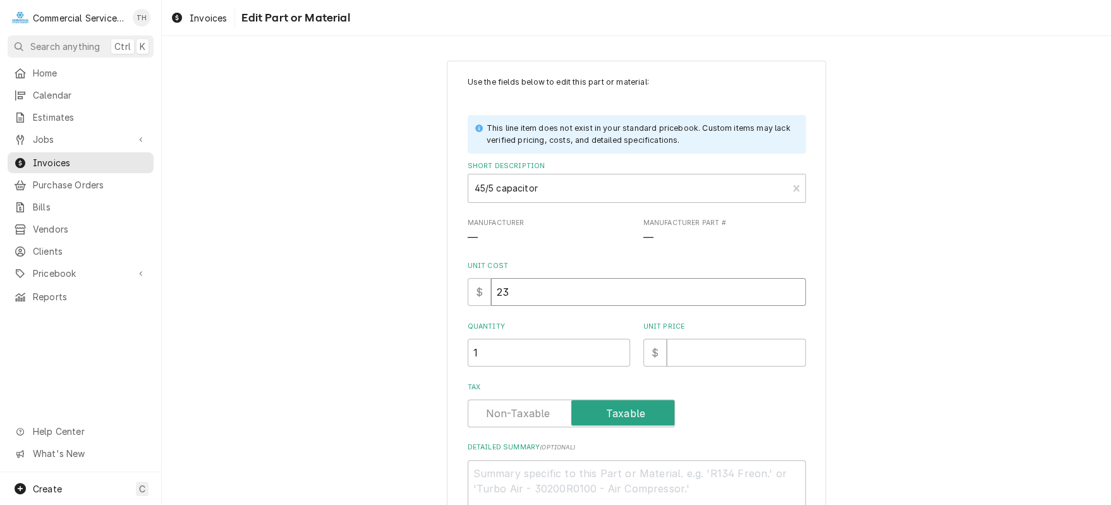
type textarea "x"
type input "23.8"
type textarea "x"
type input "23.84"
type textarea "x"
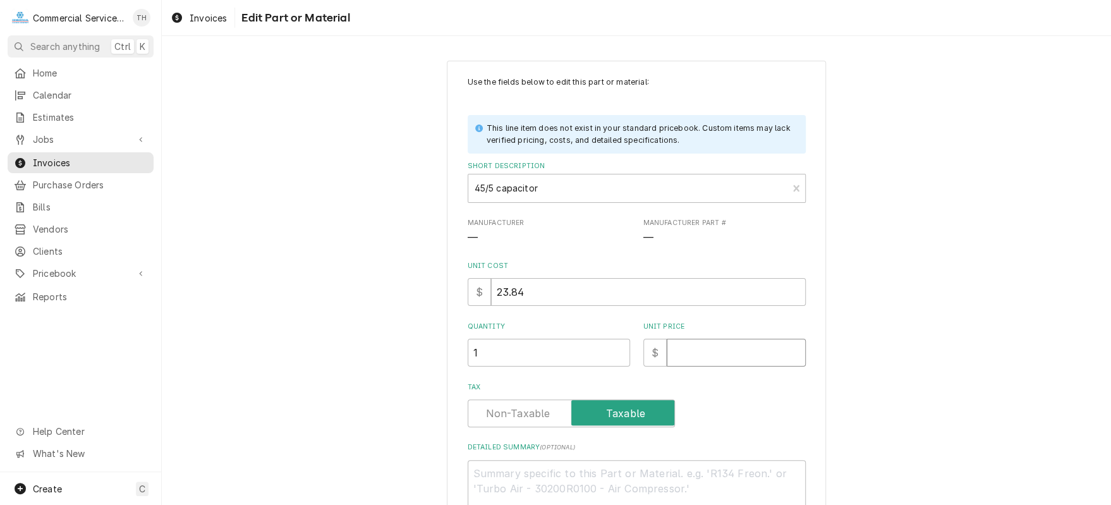
type input "4"
type textarea "x"
type input "47"
type textarea "x"
type input "47.7"
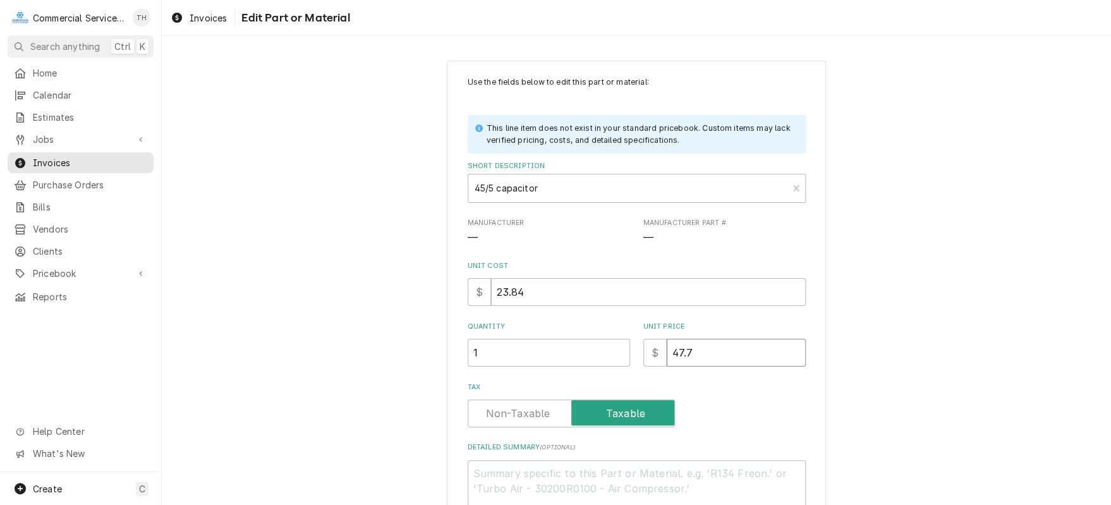
type textarea "x"
type input "47.70"
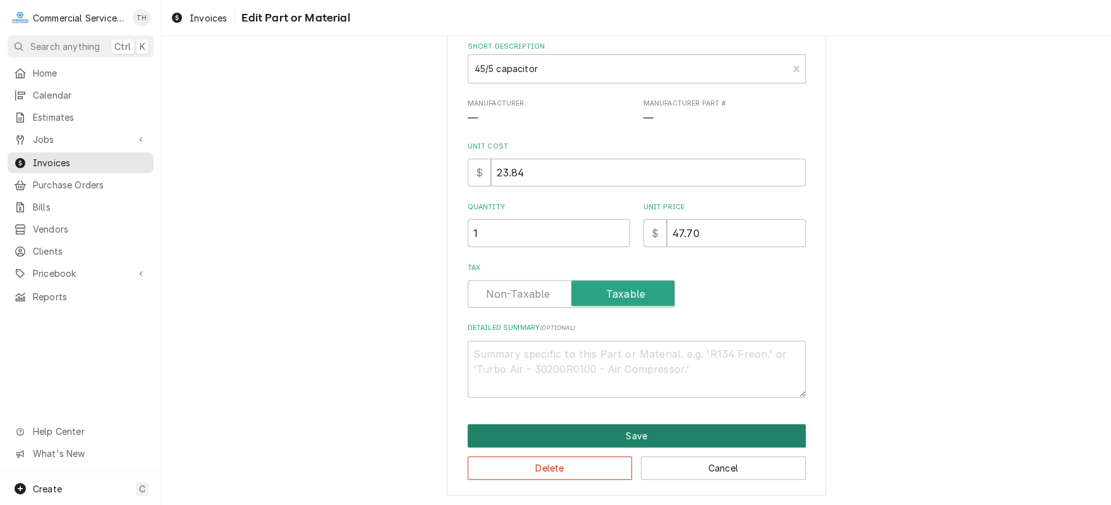
click at [590, 424] on button "Save" at bounding box center [637, 435] width 338 height 23
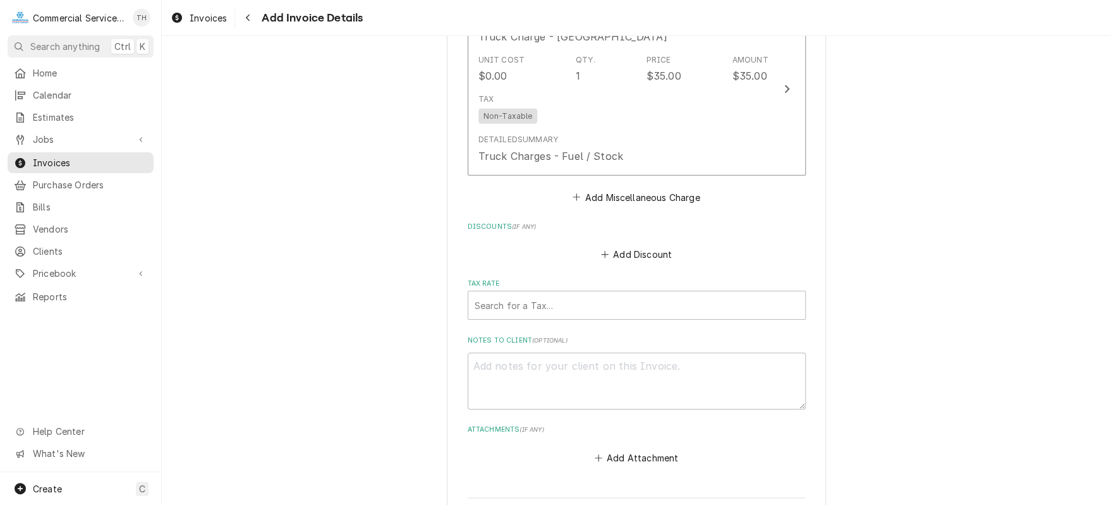
scroll to position [2259, 0]
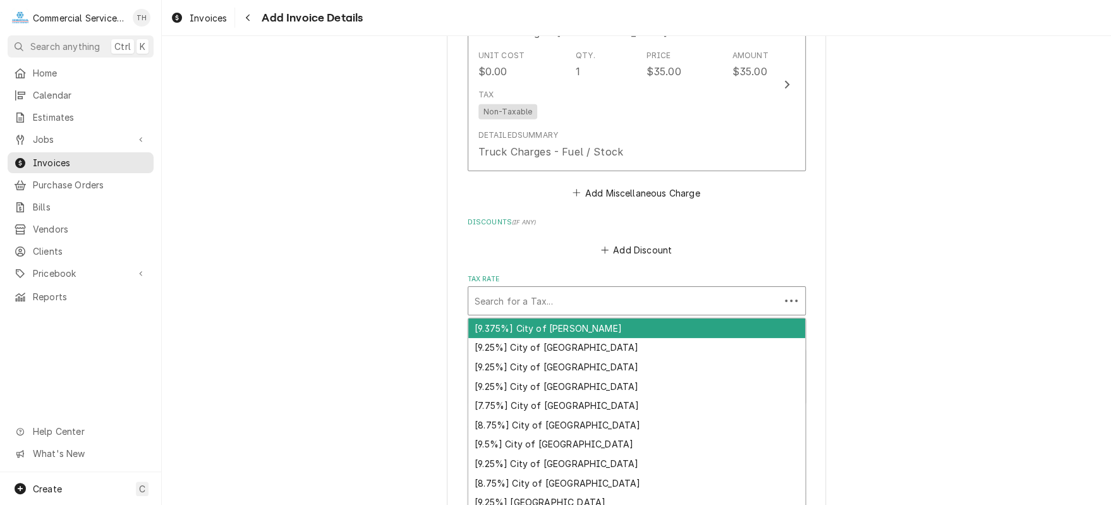
click at [611, 289] on div "Tax Rate" at bounding box center [624, 300] width 299 height 23
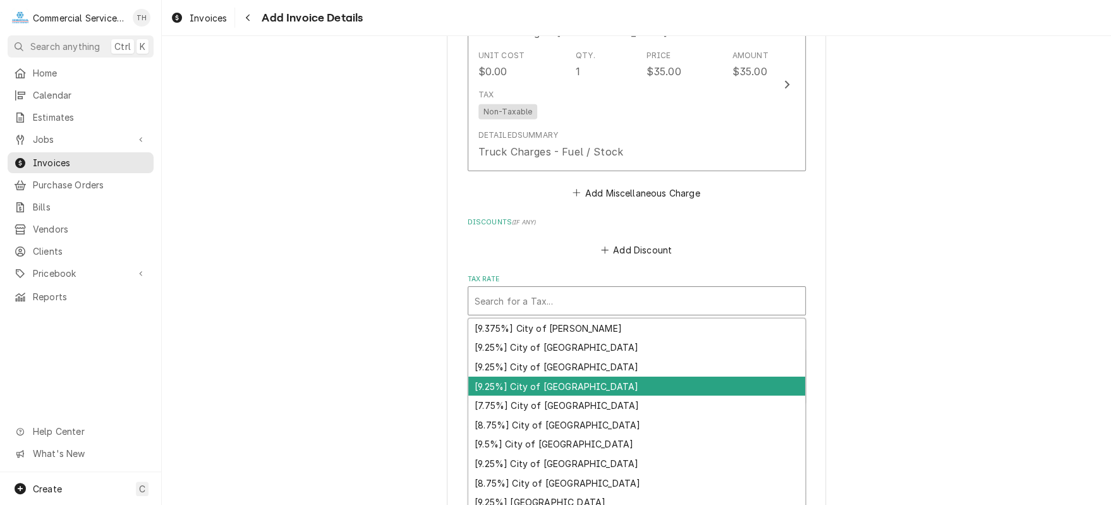
scroll to position [126, 0]
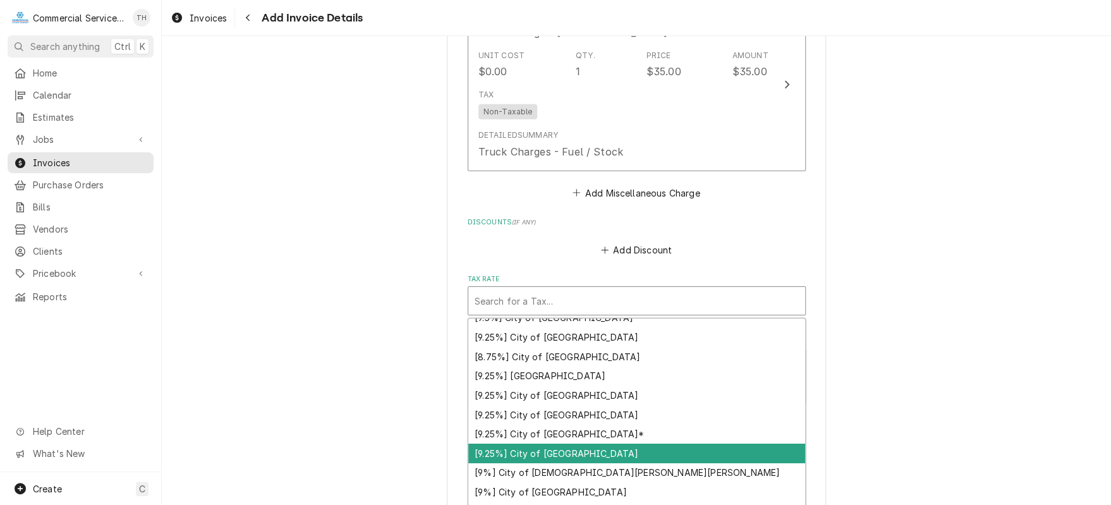
click at [614, 444] on div "[9.25%] City of [GEOGRAPHIC_DATA]" at bounding box center [636, 454] width 337 height 20
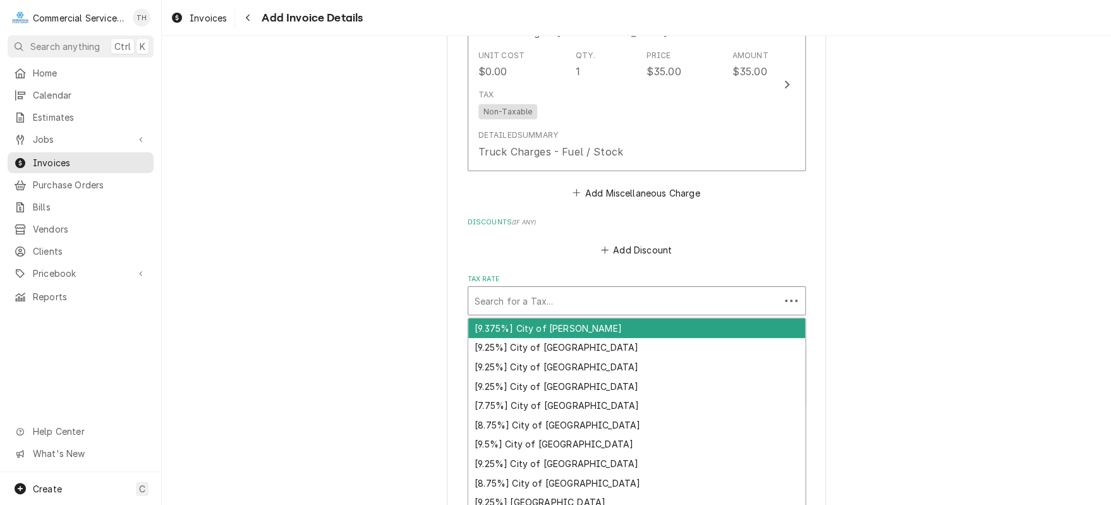
click at [646, 289] on div "Tax Rate" at bounding box center [624, 300] width 299 height 23
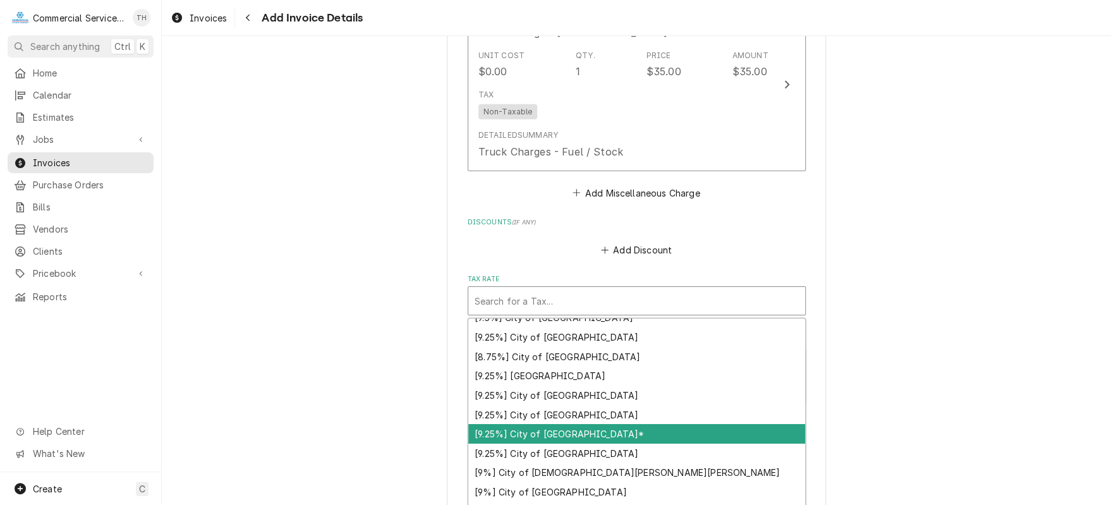
click at [573, 424] on div "[9.25%] City of [GEOGRAPHIC_DATA]*" at bounding box center [636, 434] width 337 height 20
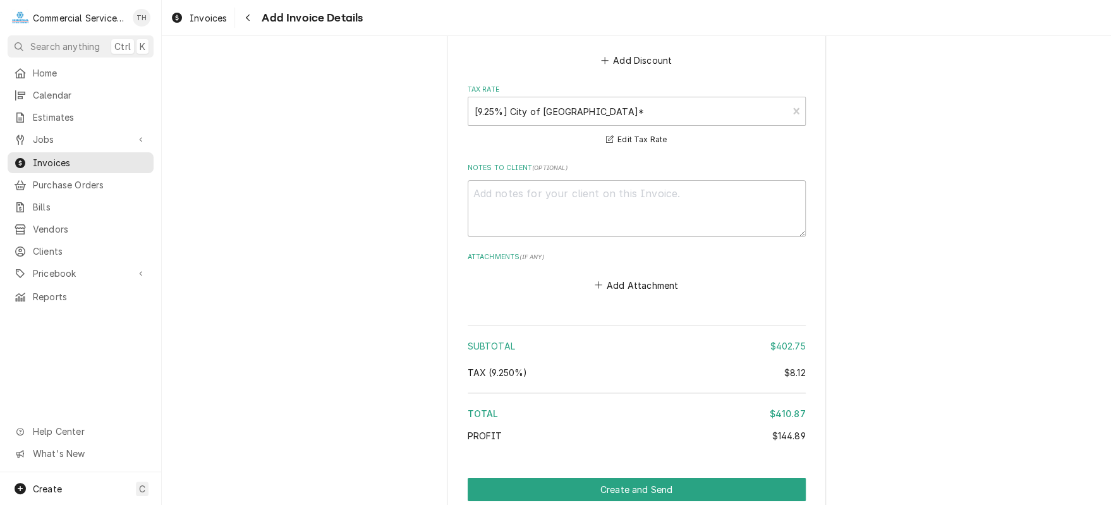
scroll to position [2468, 0]
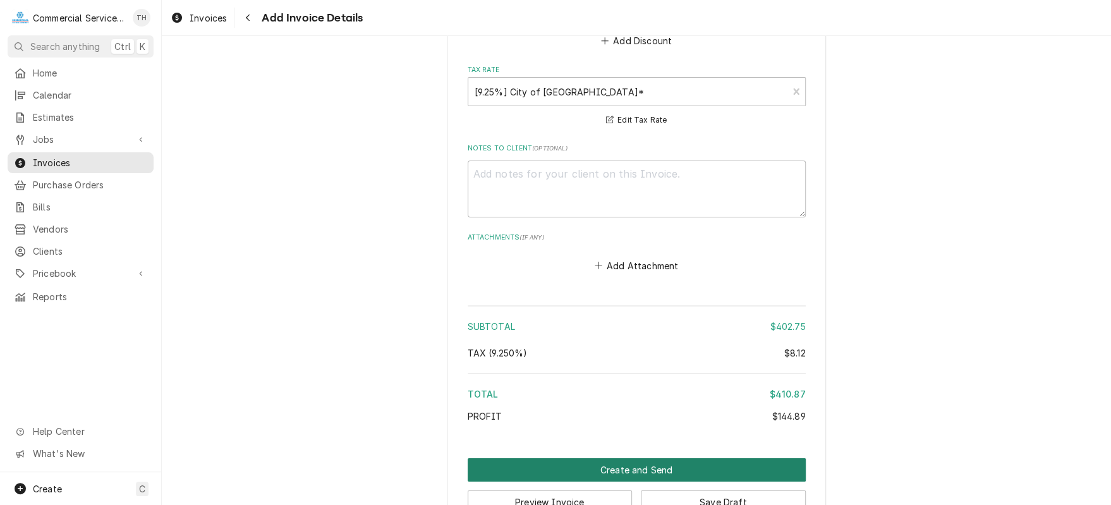
click at [623, 458] on button "Create and Send" at bounding box center [637, 469] width 338 height 23
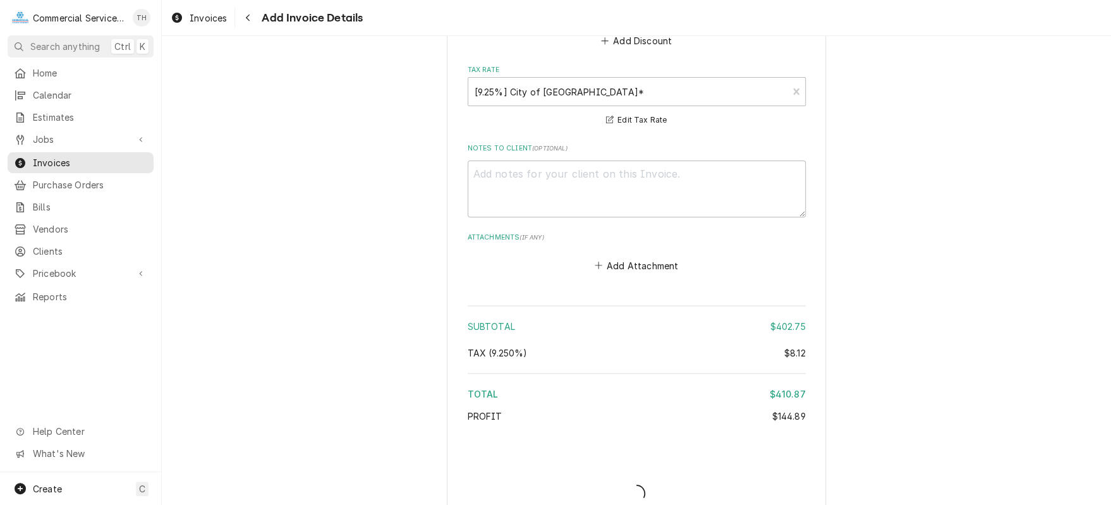
scroll to position [2462, 0]
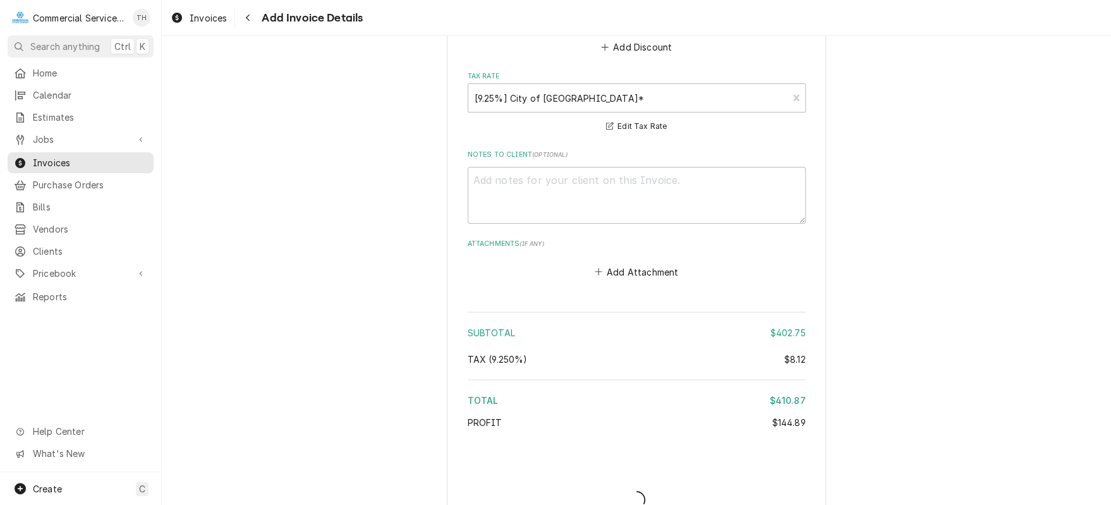
type textarea "x"
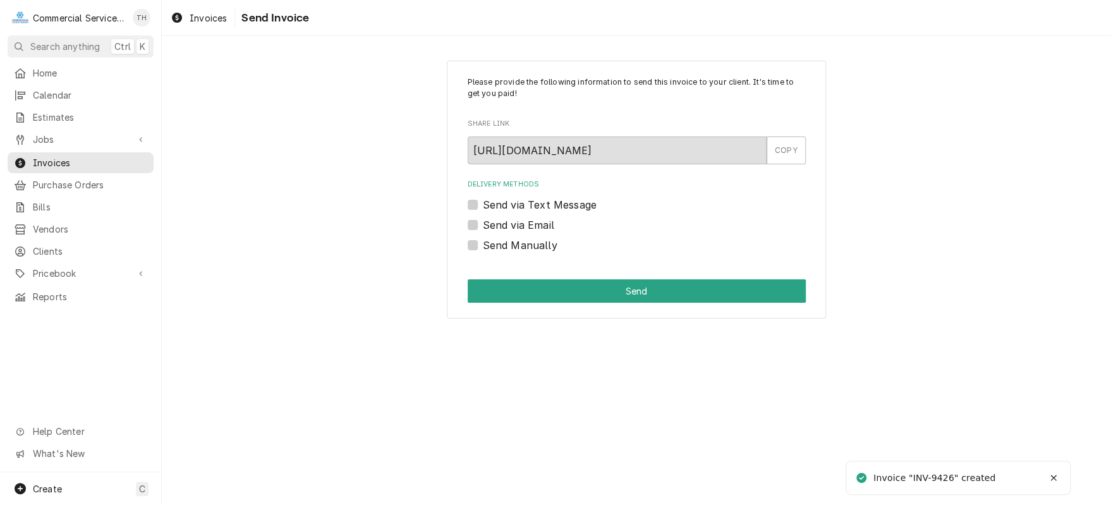
click at [483, 224] on label "Send via Email" at bounding box center [518, 224] width 71 height 15
click at [483, 224] on input "Send via Email" at bounding box center [652, 231] width 338 height 28
checkbox input "true"
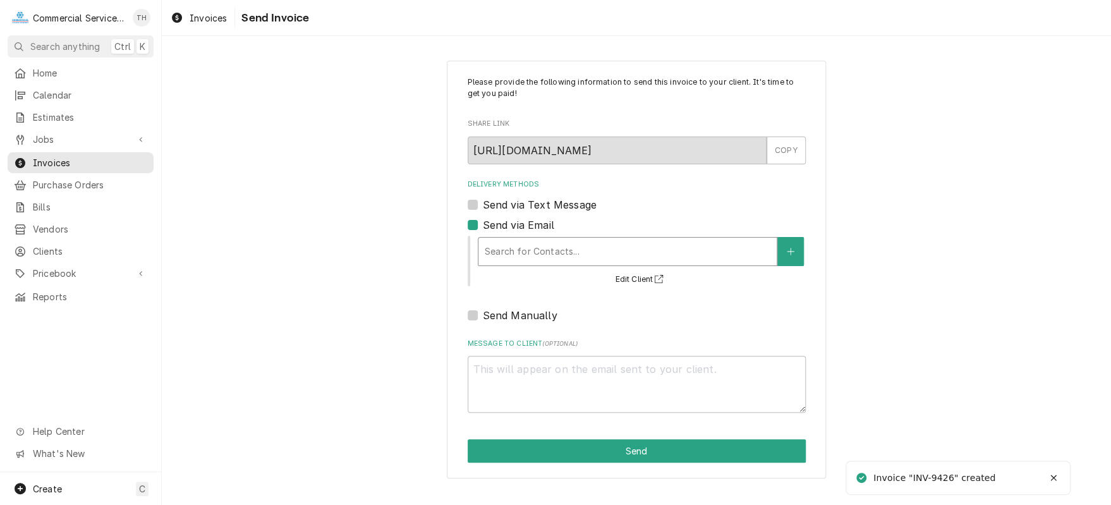
click at [519, 245] on div "Delivery Methods" at bounding box center [628, 251] width 286 height 23
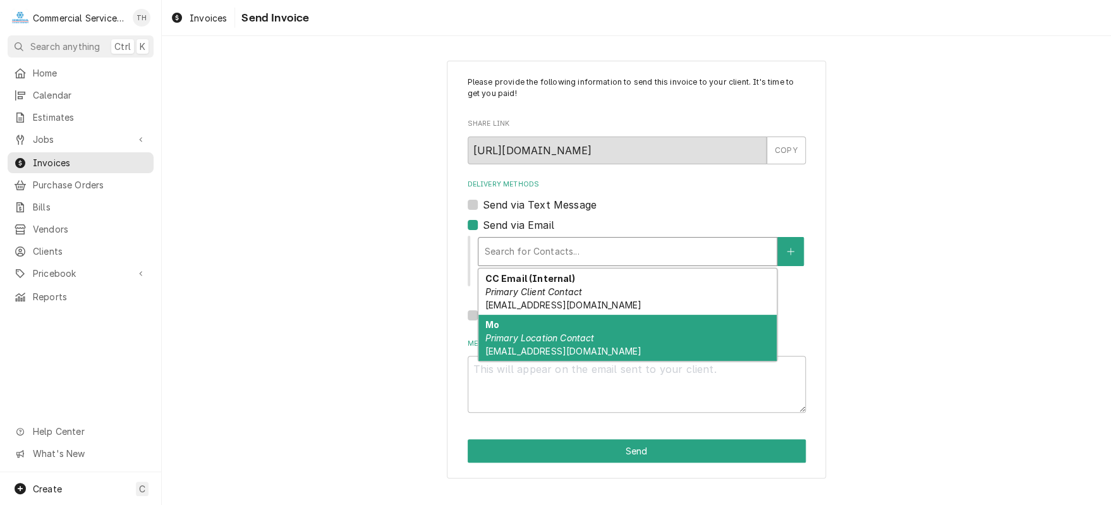
click at [538, 323] on div "Mo Primary Location Contact [EMAIL_ADDRESS][DOMAIN_NAME]" at bounding box center [627, 338] width 298 height 46
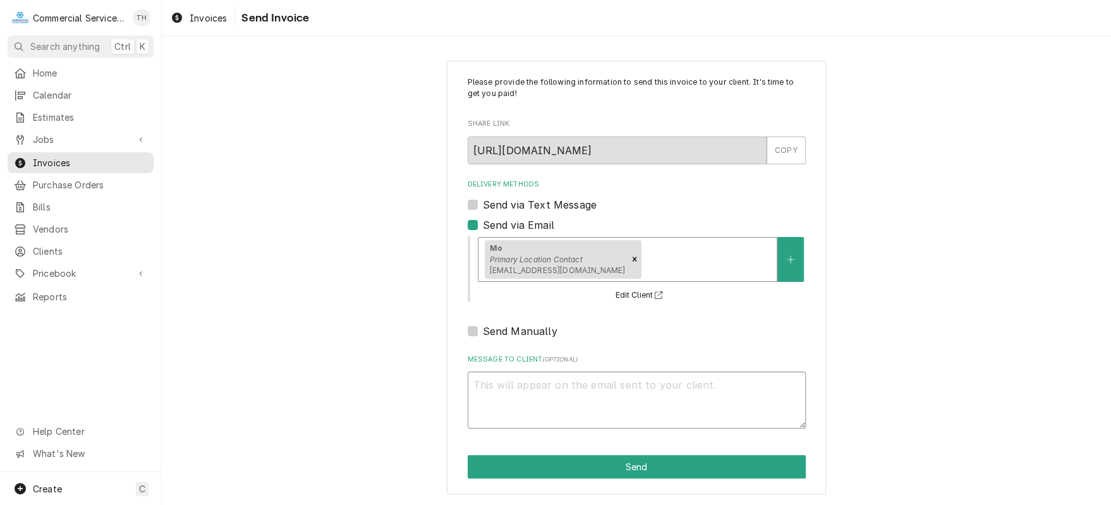
click at [523, 387] on textarea "Message to Client ( optional )" at bounding box center [637, 400] width 338 height 57
type textarea "x"
type textarea "P"
type textarea "x"
type textarea "Pl"
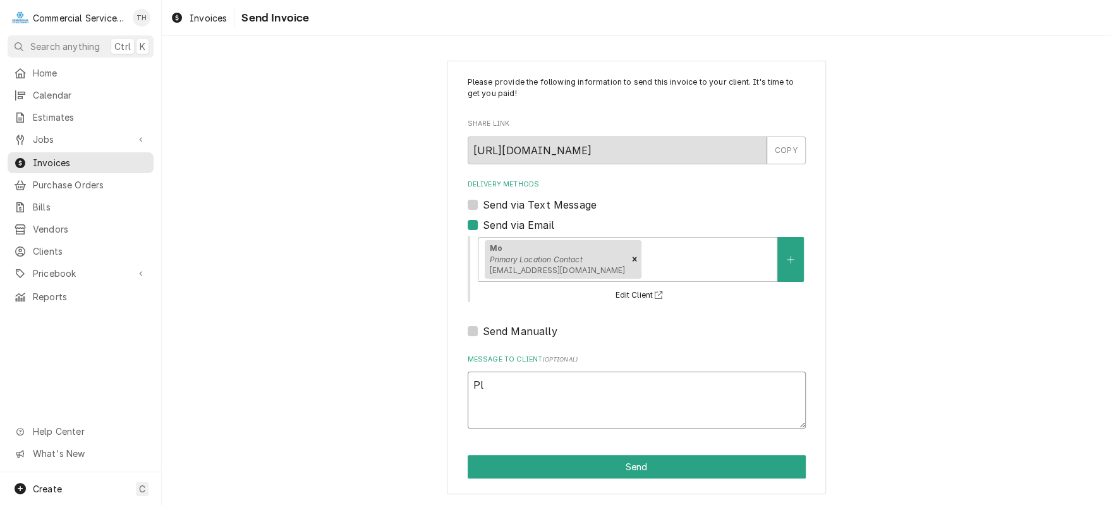
type textarea "x"
type textarea "Ple"
type textarea "x"
type textarea "Pleas"
type textarea "x"
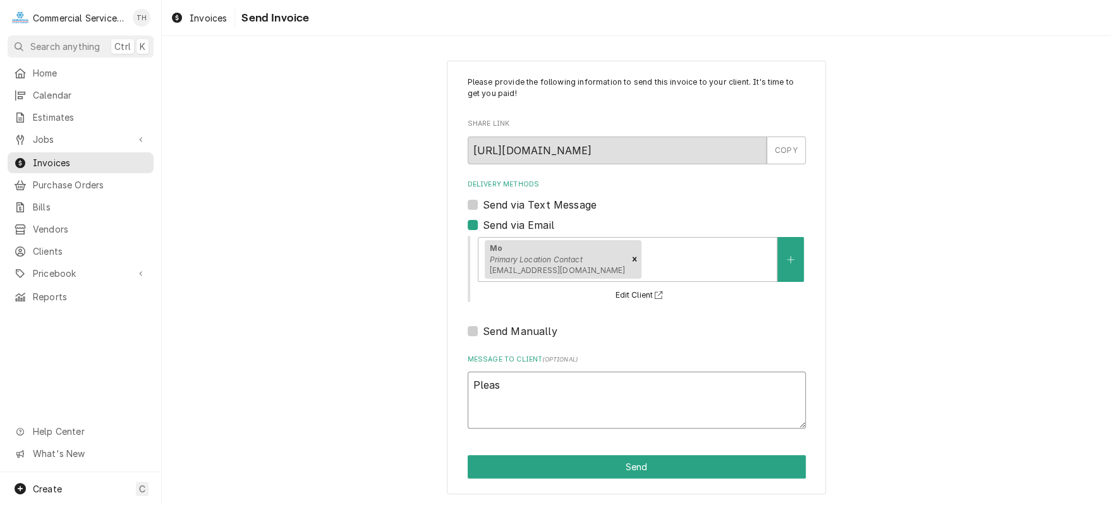
type textarea "Please"
type textarea "x"
type textarea "Please"
type textarea "x"
type textarea "Please s"
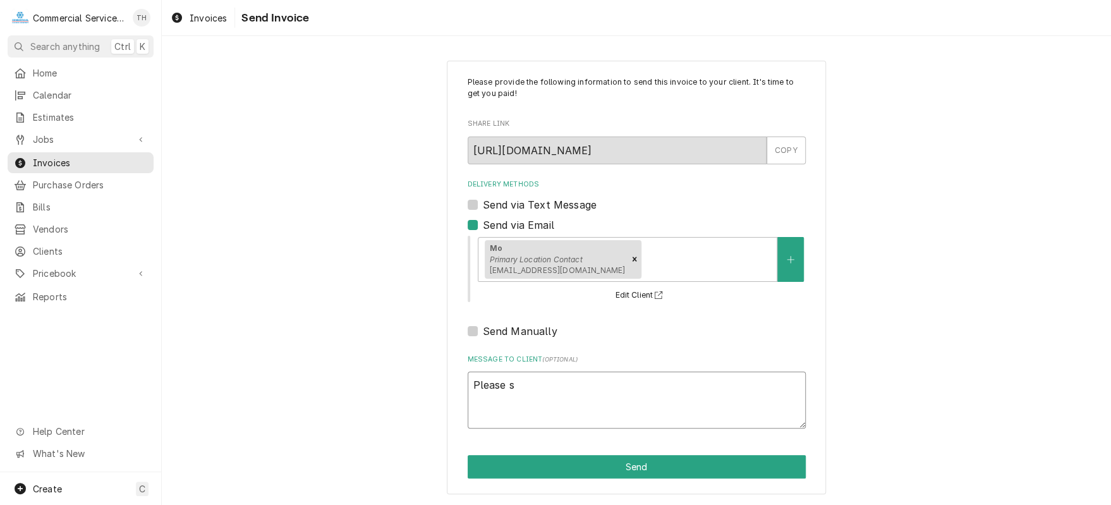
type textarea "x"
type textarea "Please se"
type textarea "x"
type textarea "Please see"
type textarea "x"
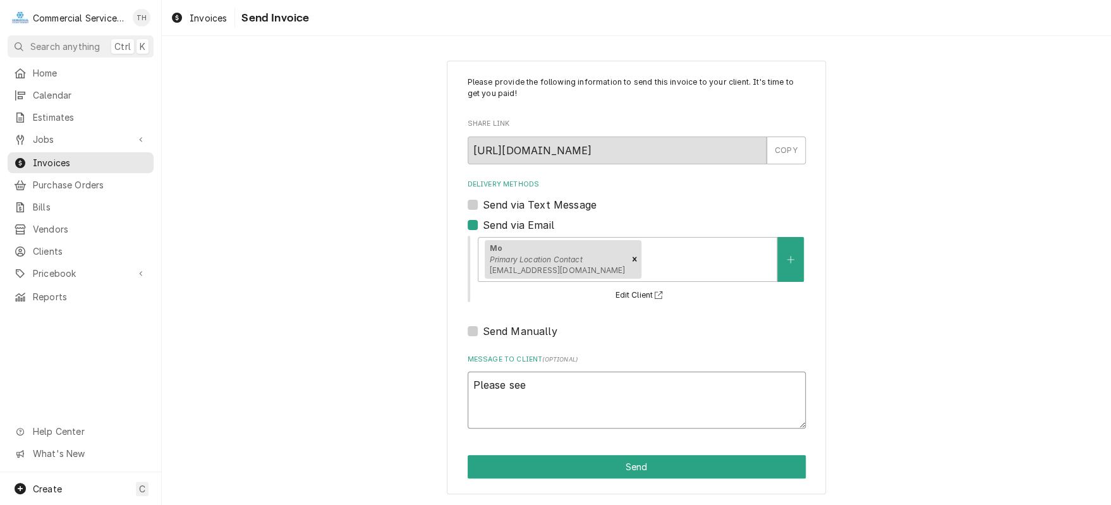
type textarea "Please see"
type textarea "x"
type textarea "Please see t"
type textarea "x"
type textarea "Please see th"
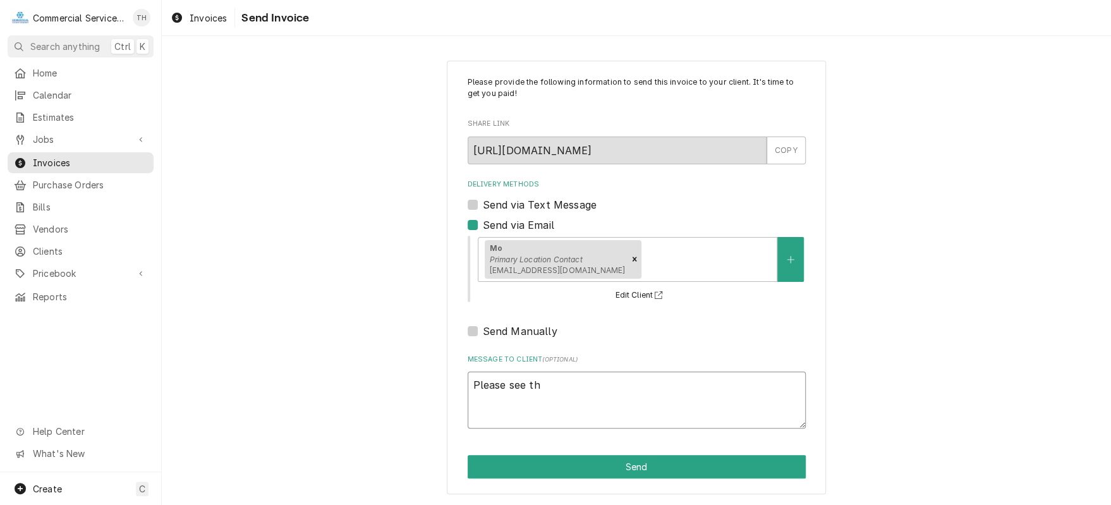
type textarea "x"
type textarea "Please see the"
type textarea "x"
type textarea "Please see the"
type textarea "x"
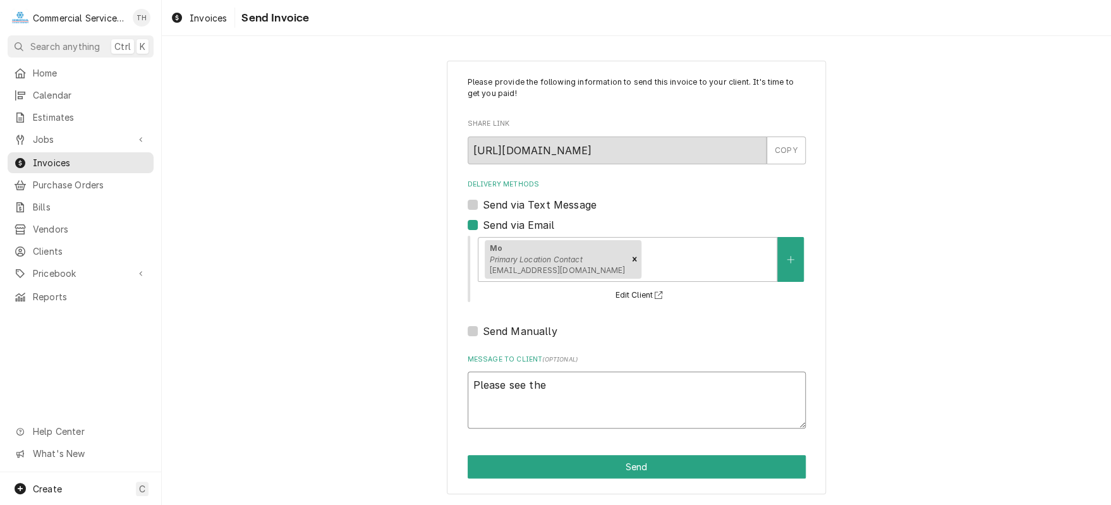
type textarea "Please see the a"
type textarea "x"
type textarea "Please see the at"
type textarea "x"
type textarea "Please see the att"
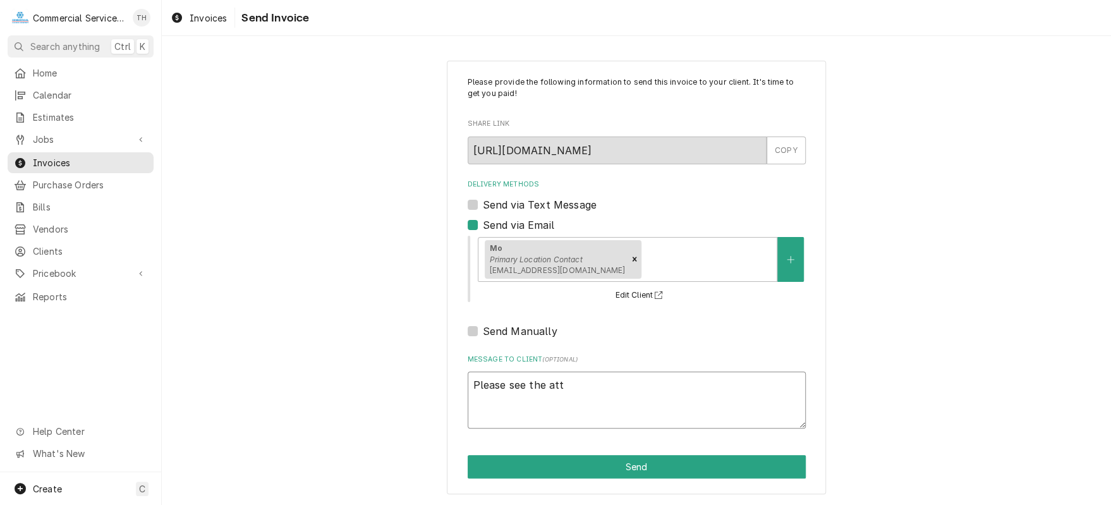
type textarea "x"
type textarea "Please see the atta"
type textarea "x"
type textarea "Please see the attac"
type textarea "x"
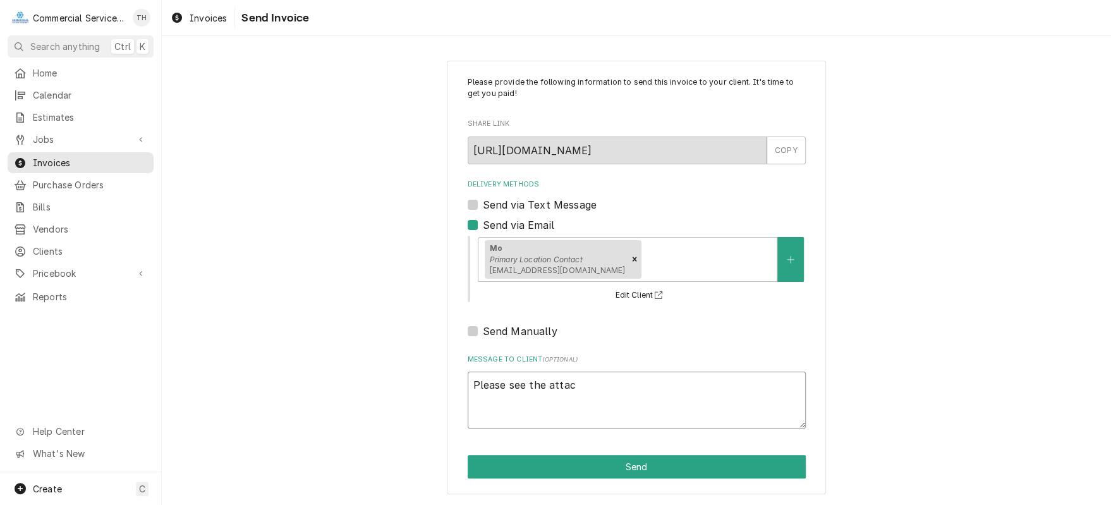
type textarea "Please see the attach"
type textarea "x"
type textarea "Please see the attache"
type textarea "x"
type textarea "Please see the attached"
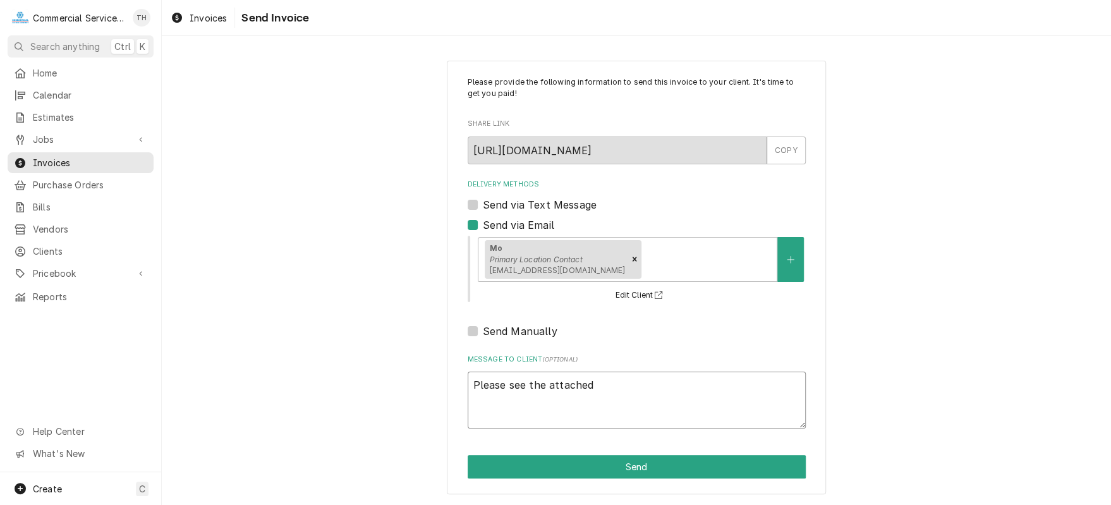
type textarea "x"
type textarea "Please see the attached"
type textarea "x"
type textarea "Please see the attached i"
type textarea "x"
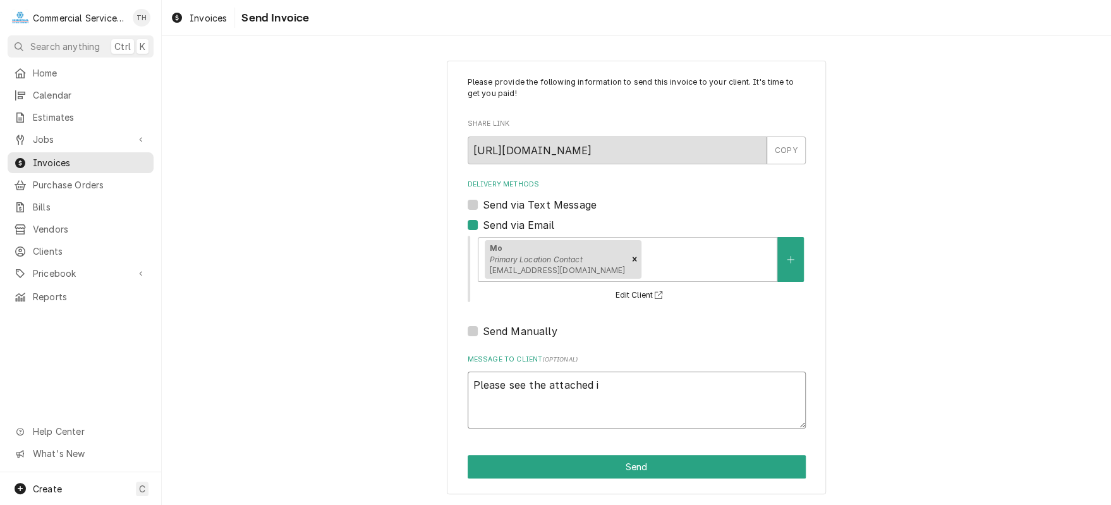
type textarea "Please see the attached in"
type textarea "x"
type textarea "Please see the attached inv"
type textarea "x"
type textarea "Please see the attached invo"
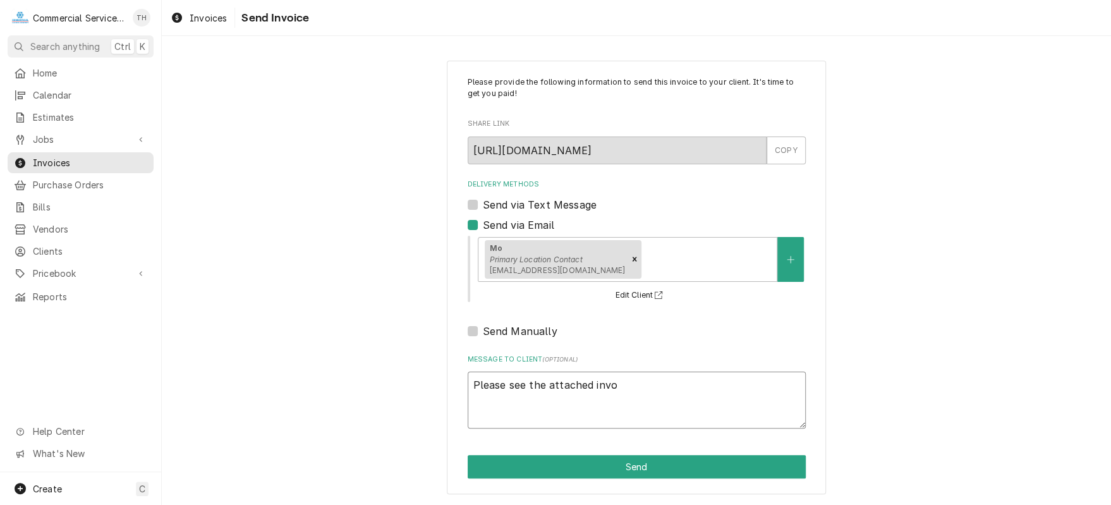
type textarea "x"
type textarea "Please see the attached invoi"
type textarea "x"
type textarea "Please see the attached invoic"
type textarea "x"
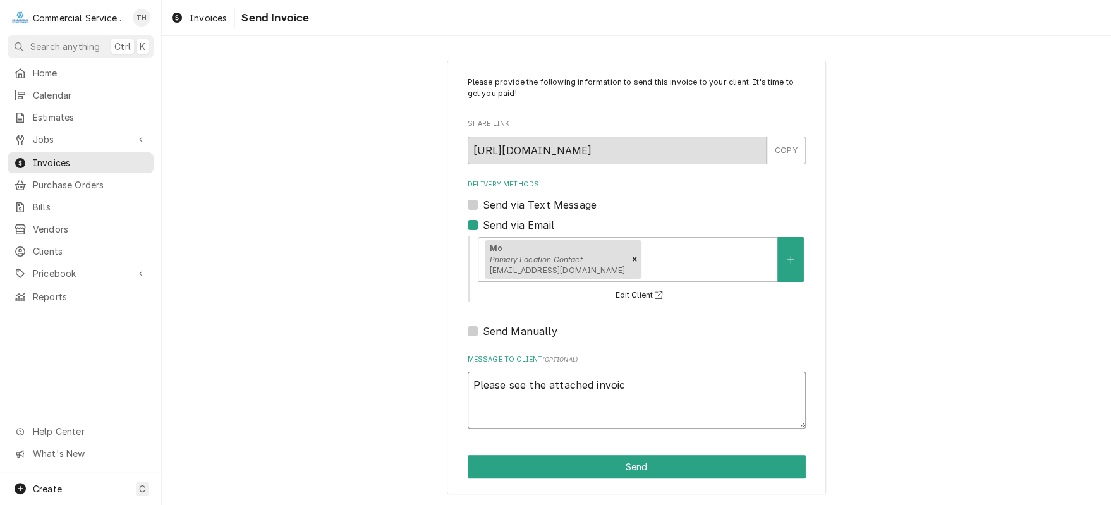
type textarea "Please see the attached invoice"
type textarea "x"
type textarea "Please see the attached invoice"
type textarea "x"
type textarea "Please see the attached invoice f"
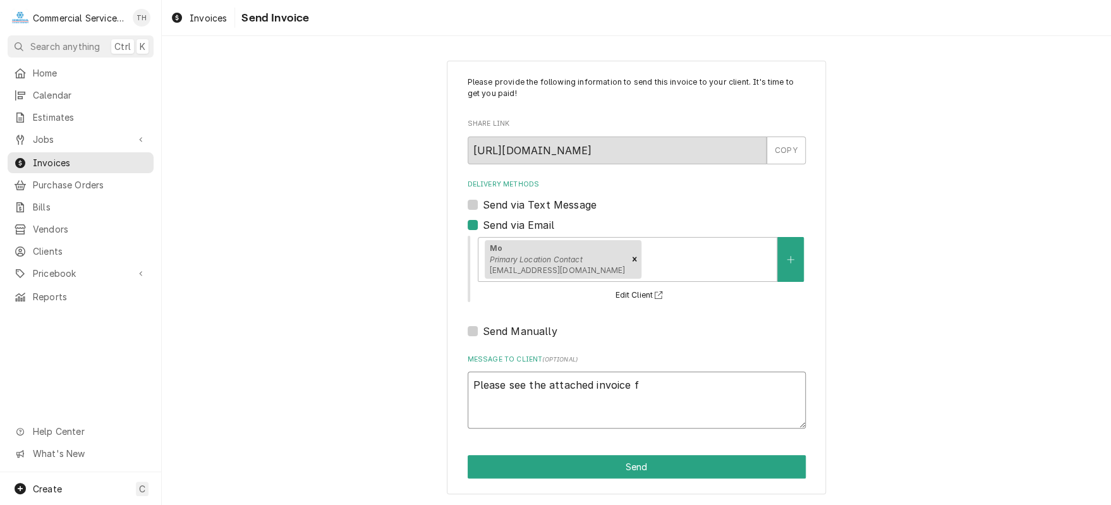
type textarea "x"
type textarea "Please see the attached invoice fo"
type textarea "x"
type textarea "Please see the attached invoice for"
type textarea "x"
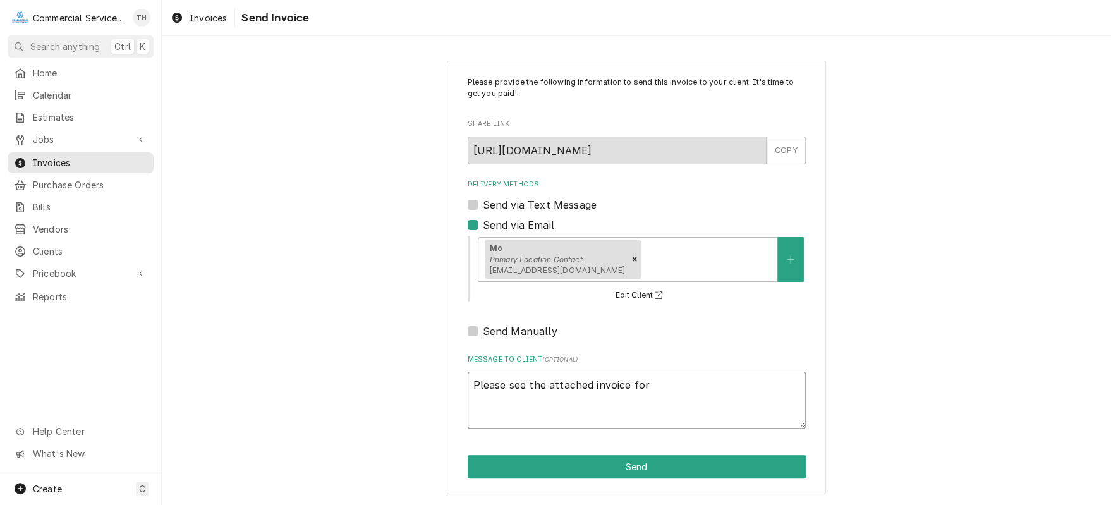
type textarea "Please see the attached invoice for"
type textarea "x"
type textarea "Please see the attached invoice for p"
type textarea "x"
type textarea "Please see the attached invoice for pa"
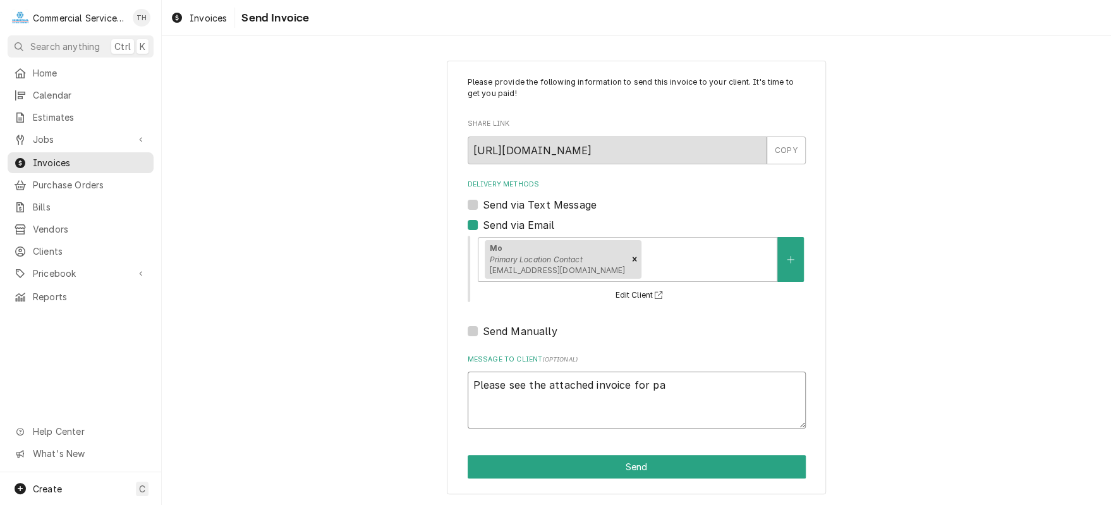
type textarea "x"
type textarea "Please see the attached invoice for pay"
type textarea "x"
type textarea "Please see the attached invoice for paym"
type textarea "x"
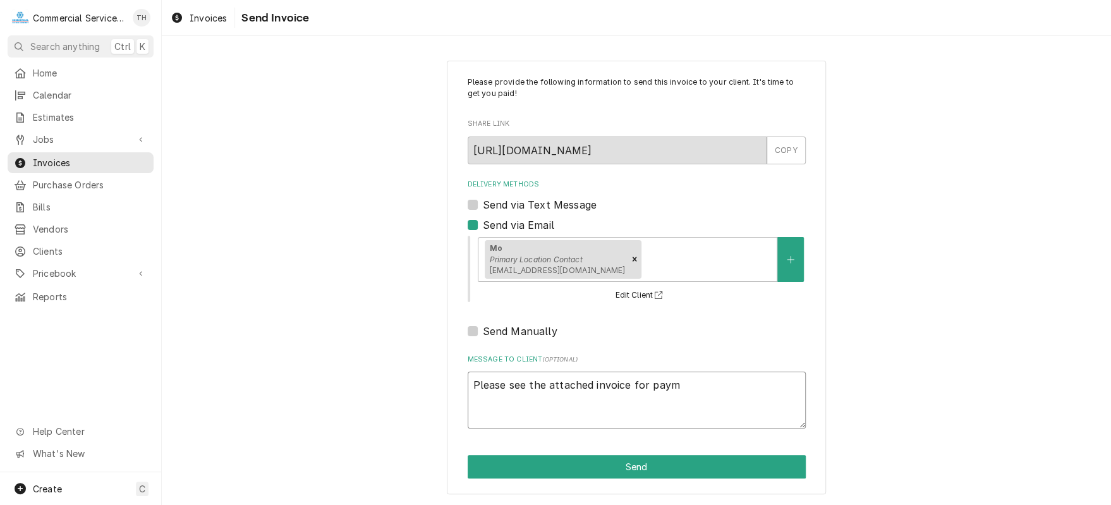
type textarea "Please see the attached invoice for payme"
type textarea "x"
type textarea "Please see the attached invoice for paymen"
type textarea "x"
type textarea "Please see the attached invoice for payment"
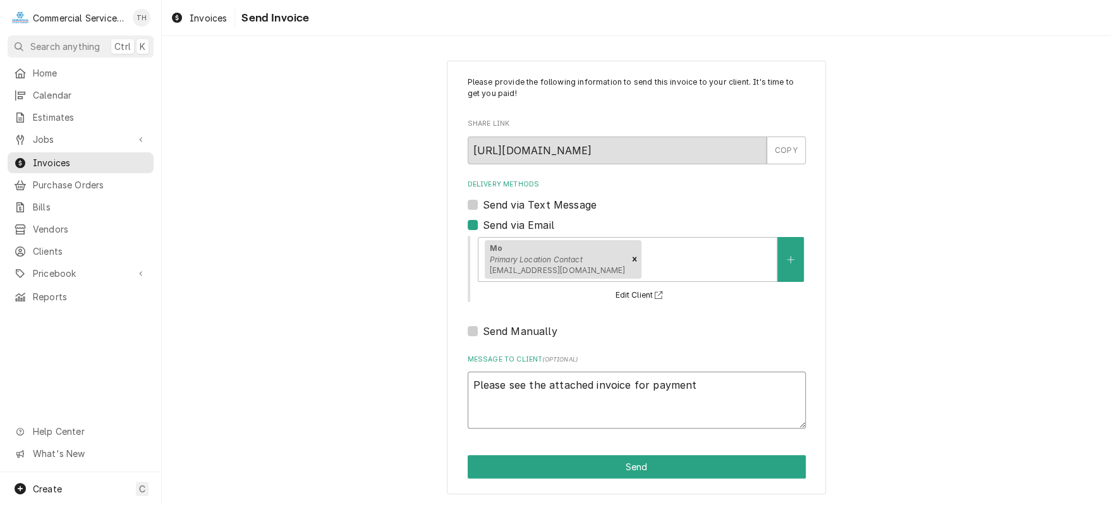
type textarea "x"
type textarea "Please see the attached invoice for payment"
type textarea "x"
type textarea "Please see the attached invoice for payment p"
type textarea "x"
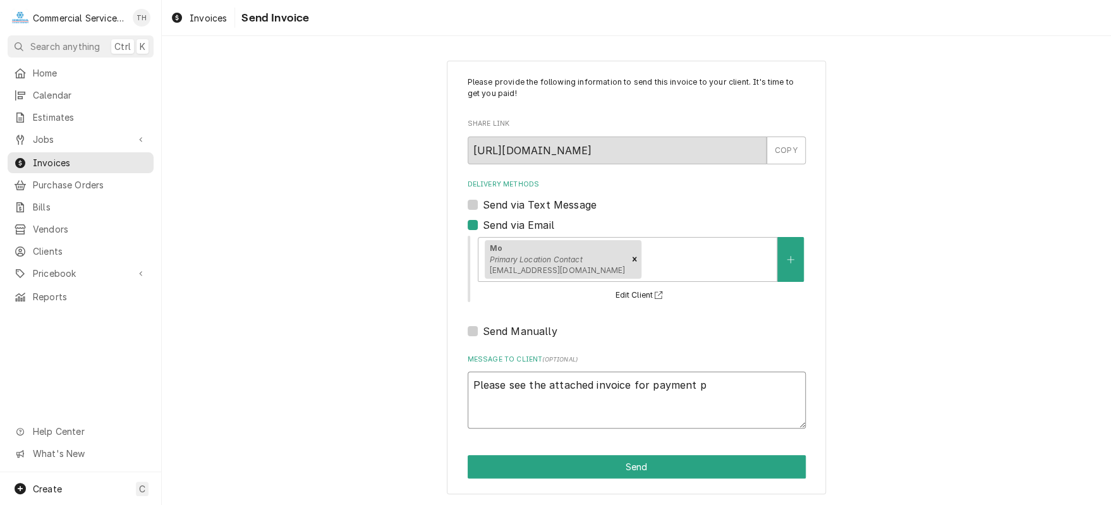
type textarea "Please see the attached invoice for payment pr"
type textarea "x"
type textarea "Please see the attached invoice for payment pro"
type textarea "x"
type textarea "Please see the attached invoice for payment proc"
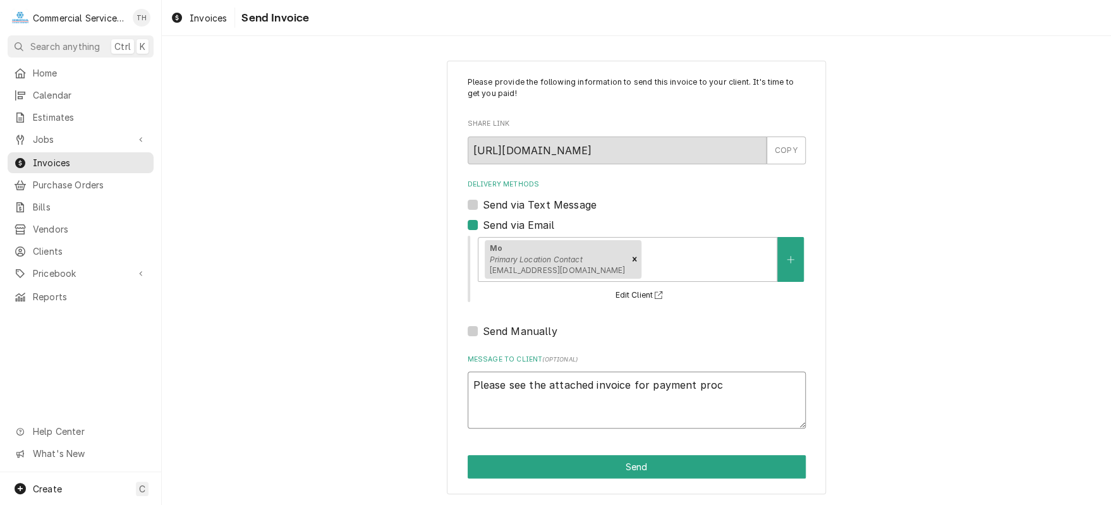
type textarea "x"
type textarea "Please see the attached invoice for payment proce"
type textarea "x"
type textarea "Please see the attached invoice for payment proces"
type textarea "x"
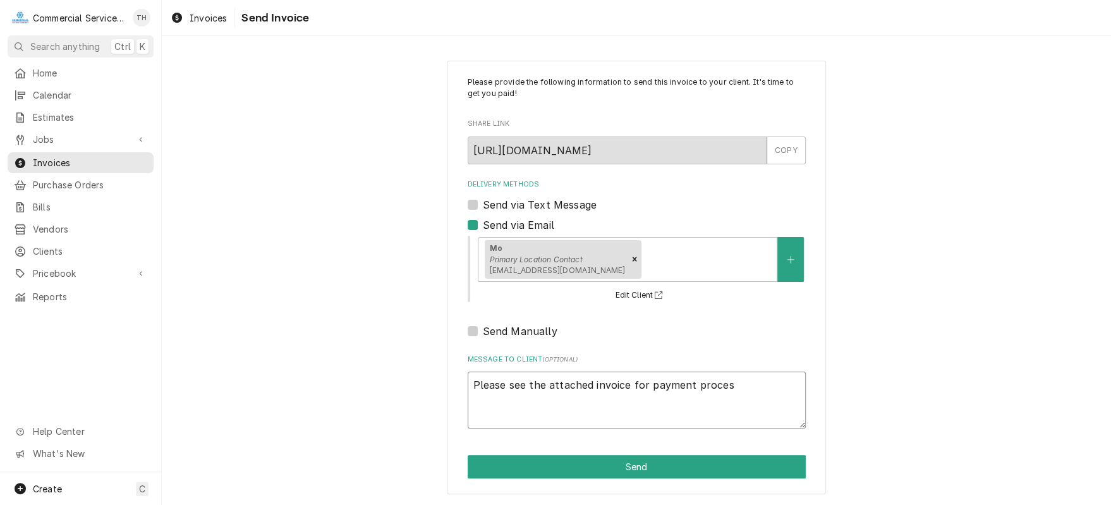
type textarea "Please see the attached invoice for payment process"
type textarea "x"
type textarea "Please see the attached invoice for payment processi"
type textarea "x"
type textarea "Please see the attached invoice for payment processin"
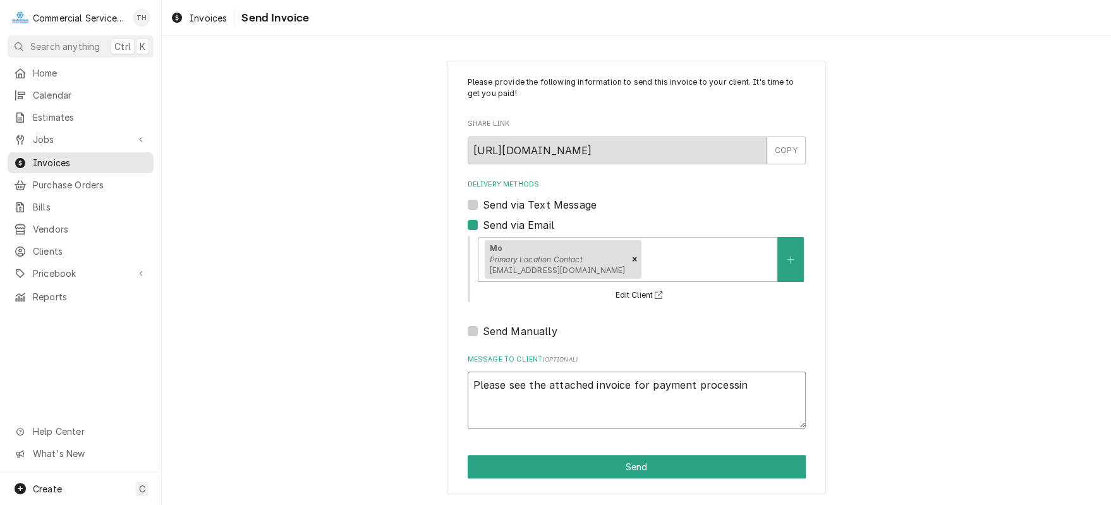
type textarea "x"
type textarea "Please see the attached invoice for payment processing"
type textarea "x"
type textarea "Please see the attached invoice for payment processing"
type textarea "x"
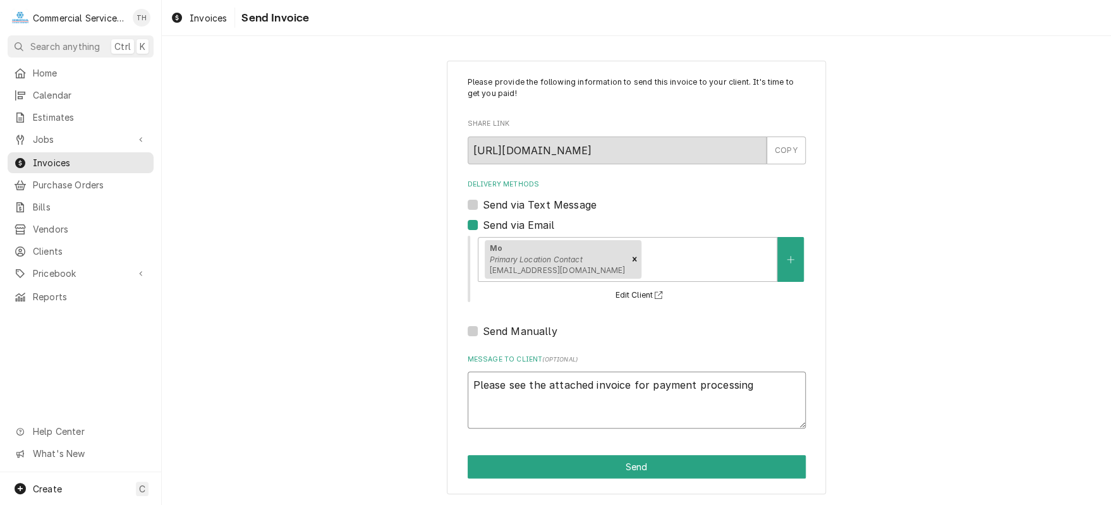
type textarea "Please see the attached invoice for payment processing T"
type textarea "x"
type textarea "Please see the attached invoice for payment processing Th"
type textarea "x"
type textarea "Please see the attached invoice for payment processing Tha"
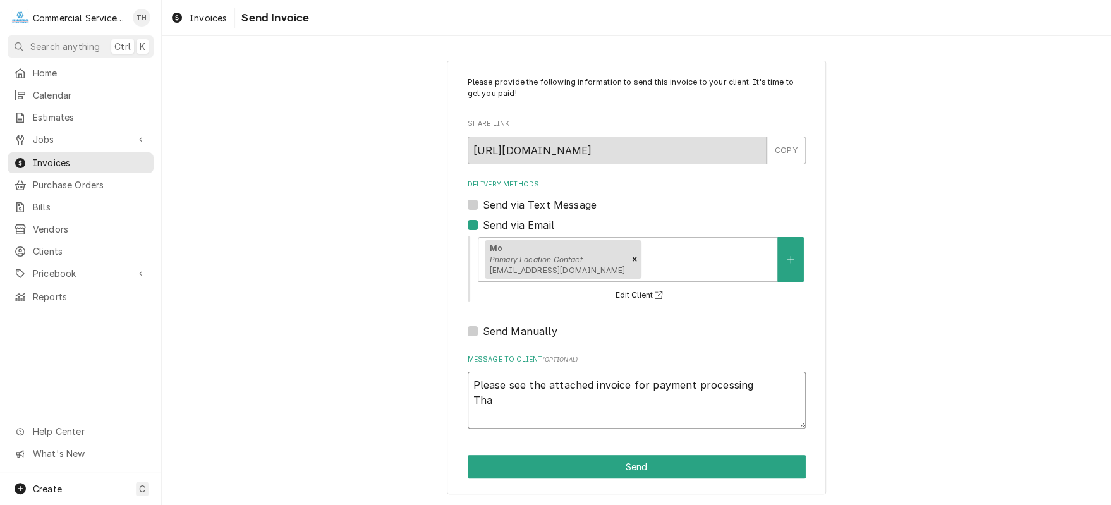
type textarea "x"
type textarea "Please see the attached invoice for payment processing Than"
type textarea "x"
type textarea "Please see the attached invoice for payment processing Thank"
type textarea "x"
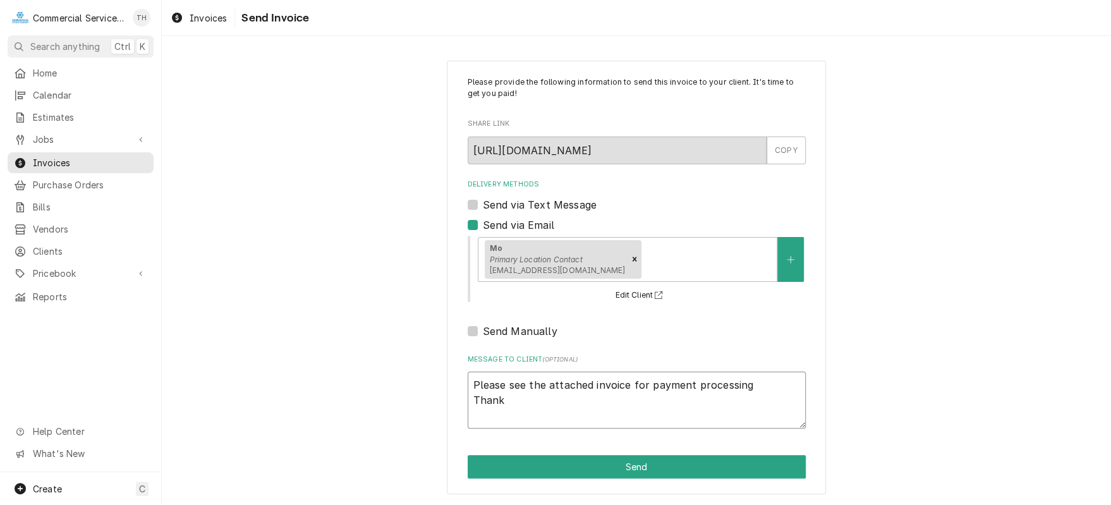
type textarea "Please see the attached invoice for payment processing Thank y"
type textarea "x"
type textarea "Please see the attached invoice for payment processing Thank yo"
type textarea "x"
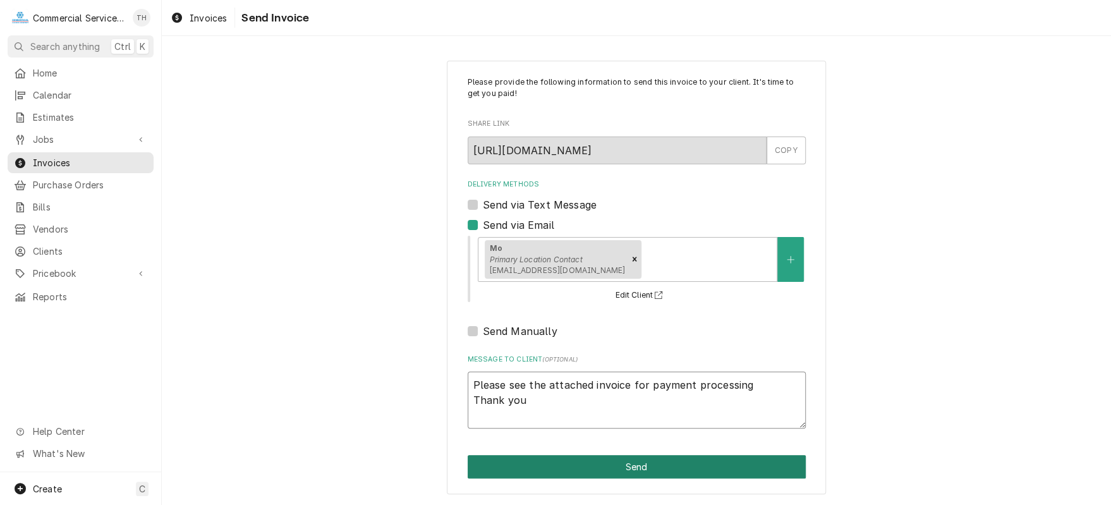
type textarea "Please see the attached invoice for payment processing Thank you"
click at [673, 462] on button "Send" at bounding box center [637, 466] width 338 height 23
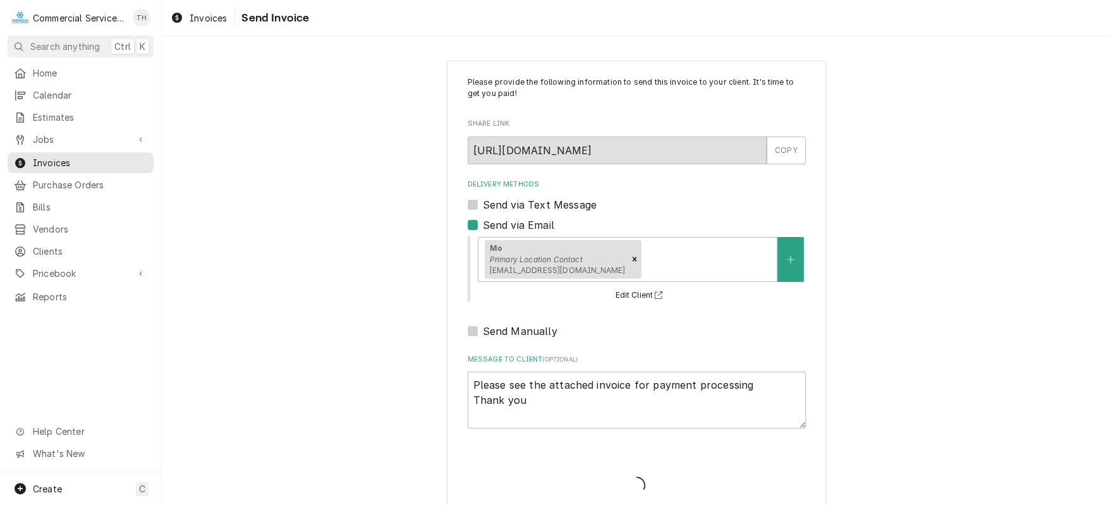
type textarea "x"
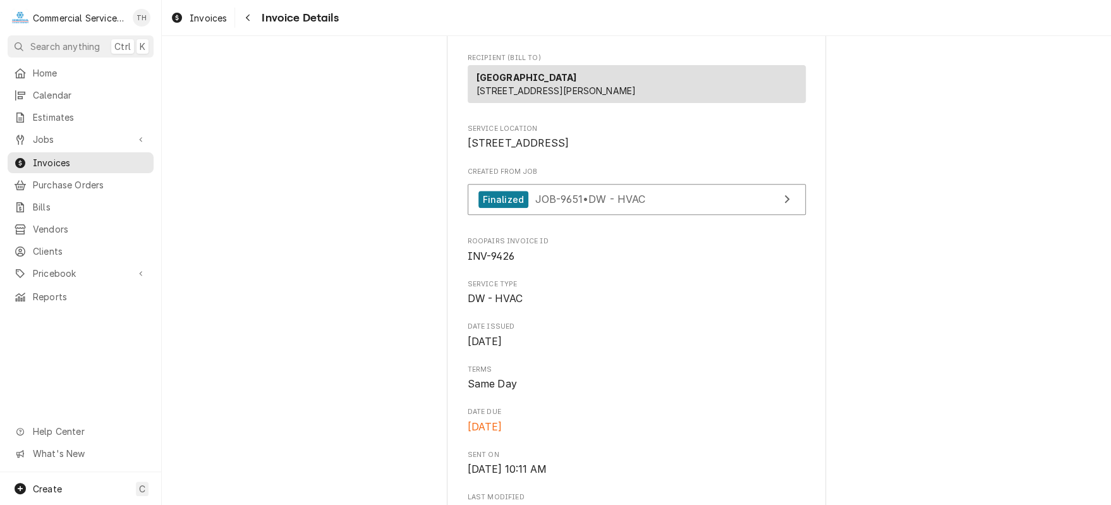
scroll to position [316, 0]
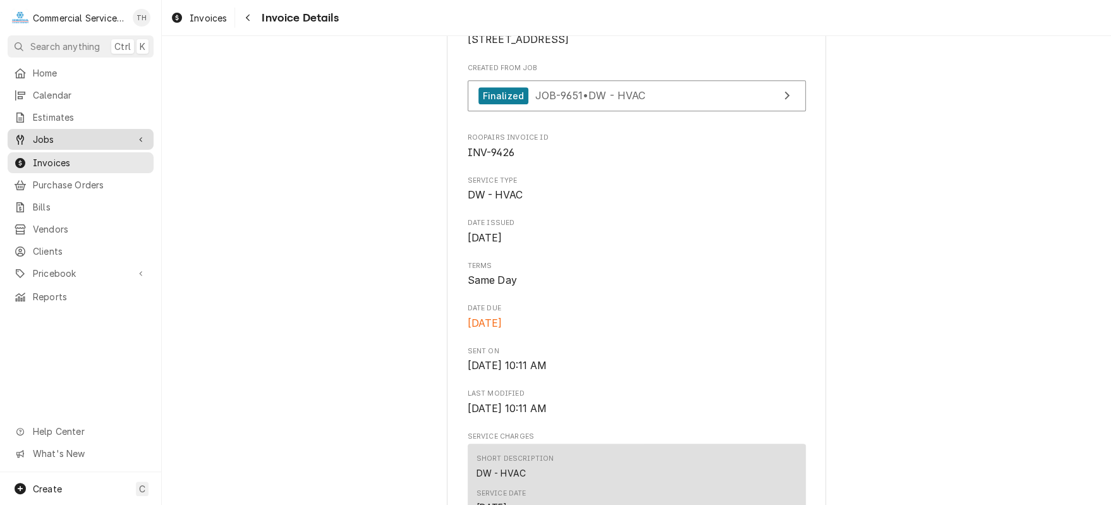
click at [68, 140] on span "Jobs" at bounding box center [80, 139] width 95 height 13
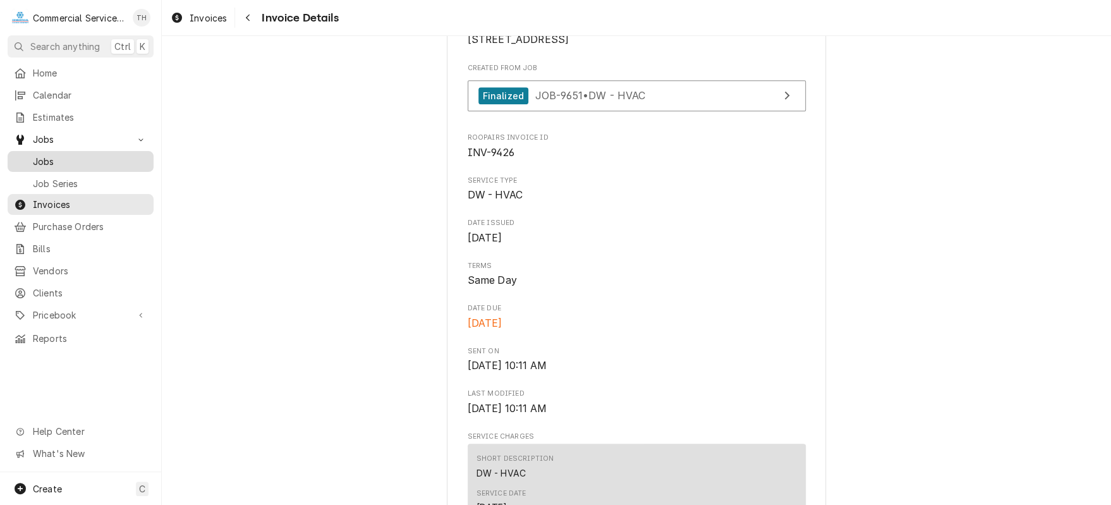
click at [63, 157] on span "Jobs" at bounding box center [90, 161] width 114 height 13
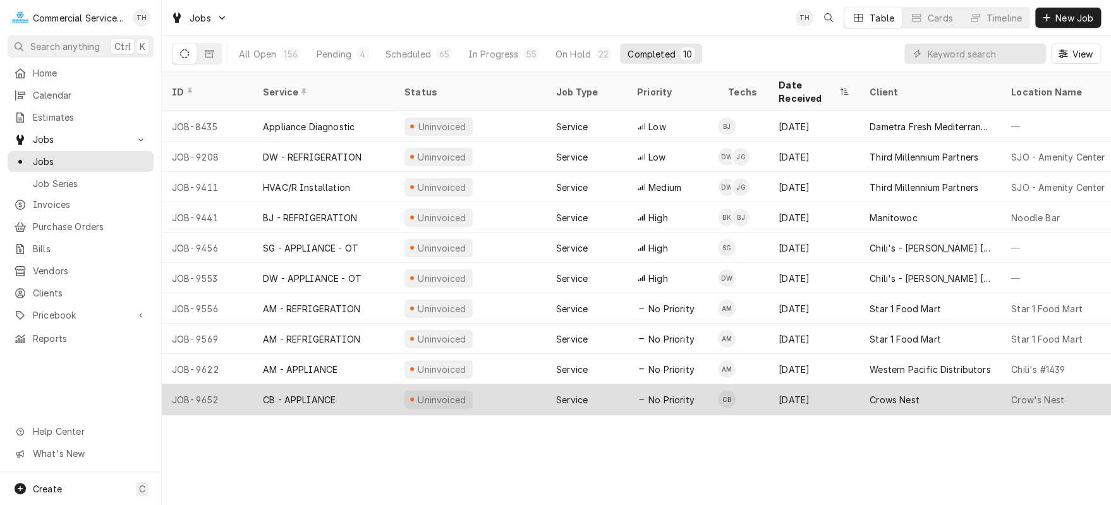
click at [907, 384] on div "Crows Nest" at bounding box center [930, 399] width 142 height 30
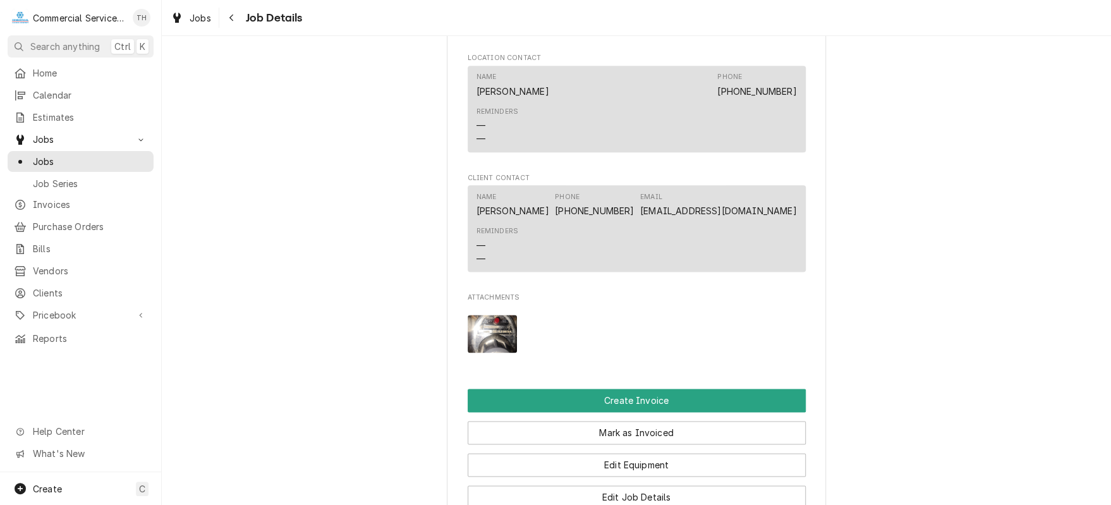
scroll to position [948, 0]
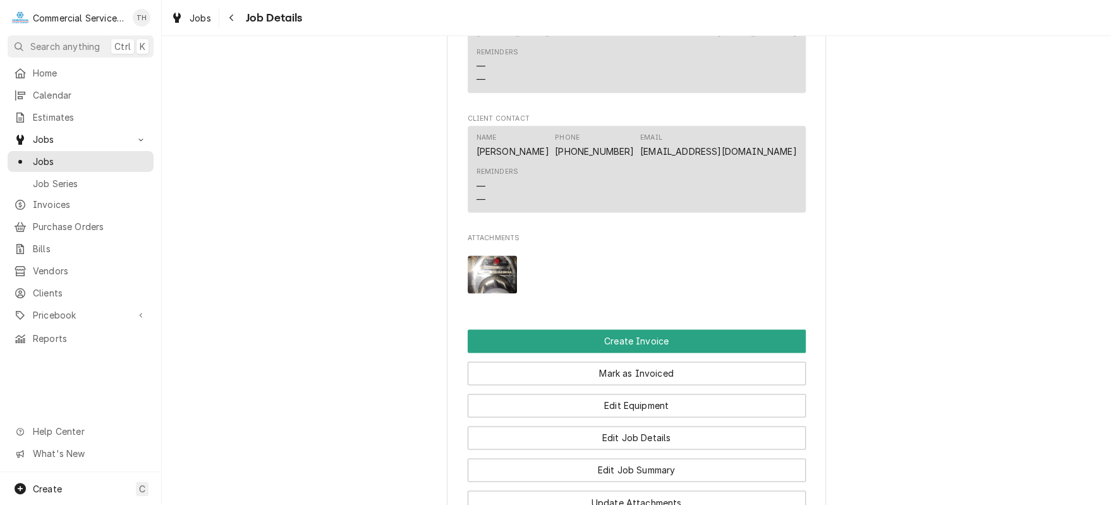
click at [483, 291] on img "Attachments" at bounding box center [493, 273] width 50 height 37
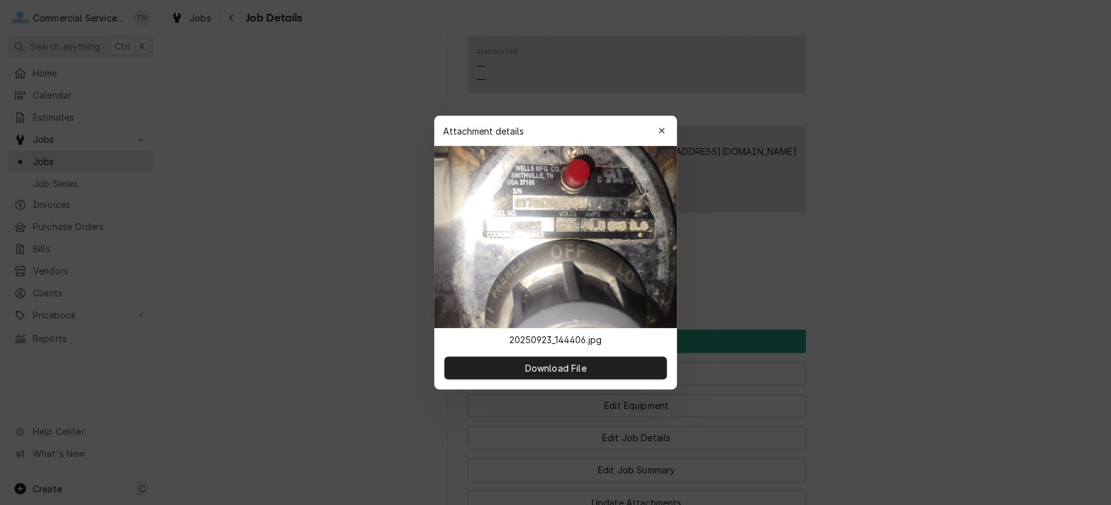
click at [945, 282] on div at bounding box center [555, 252] width 1111 height 505
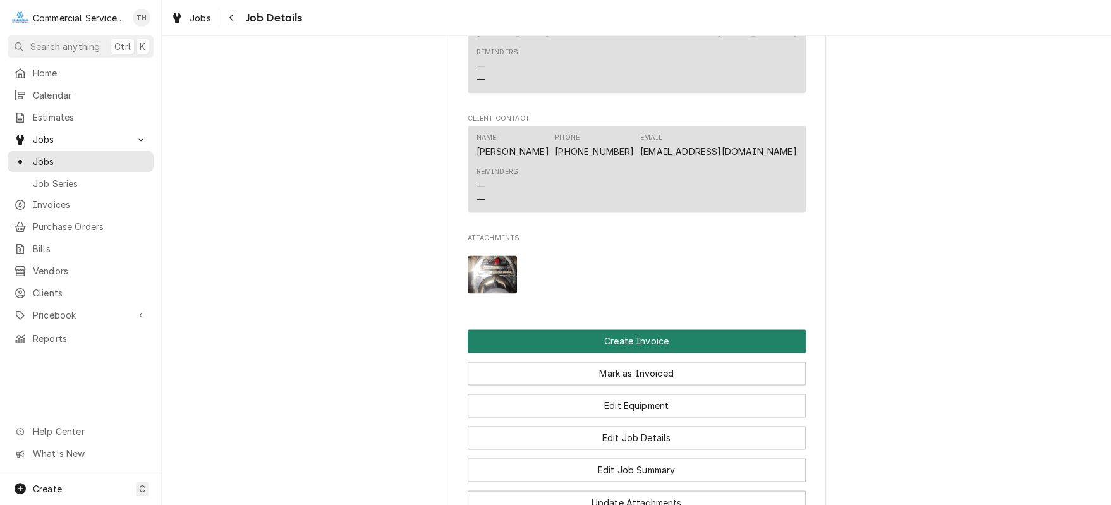
click at [616, 353] on button "Create Invoice" at bounding box center [637, 340] width 338 height 23
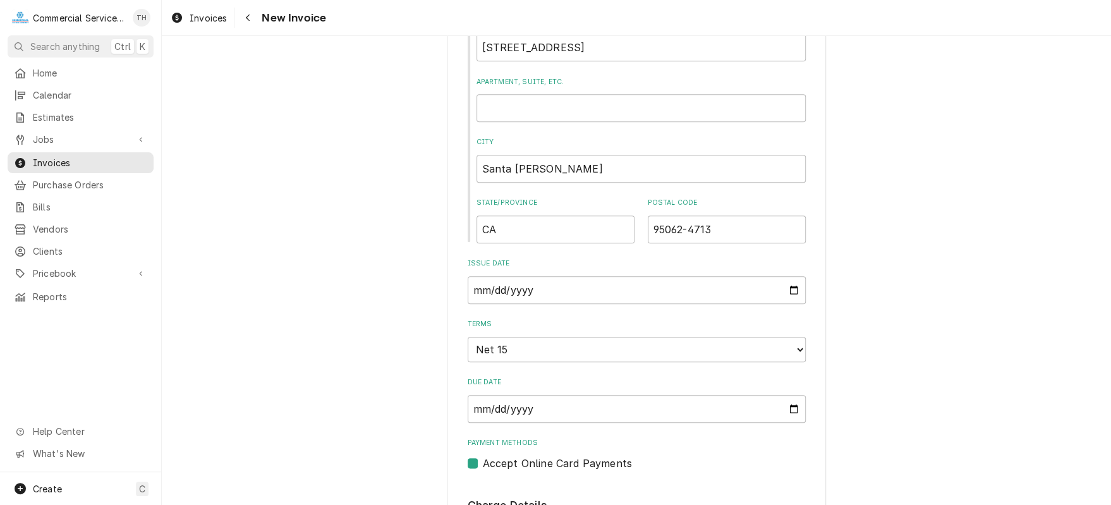
scroll to position [632, 0]
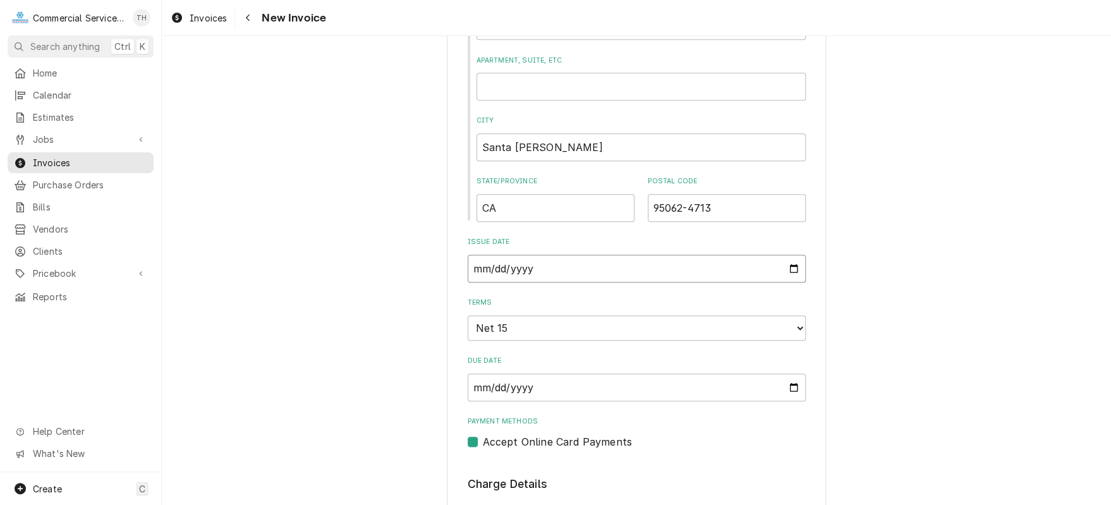
click at [787, 255] on input "[DATE]" at bounding box center [637, 269] width 338 height 28
type input "[DATE]"
click at [593, 315] on select "Choose payment terms... Same Day Net 7 Net 14 Net 15 Net 21 Net 30 Net 45 Net 6…" at bounding box center [637, 327] width 338 height 25
type textarea "x"
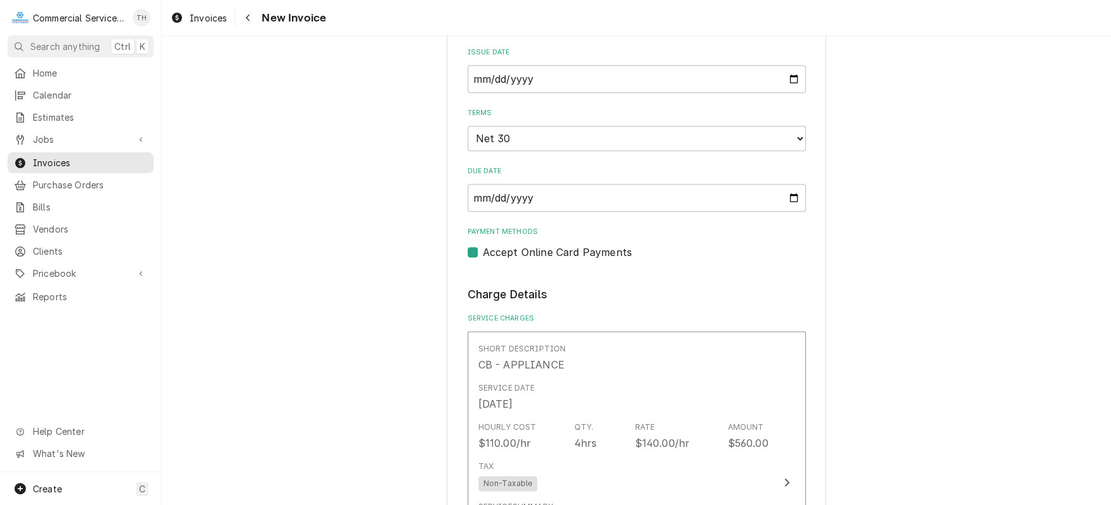
click at [483, 245] on label "Accept Online Card Payments" at bounding box center [557, 252] width 149 height 15
click at [483, 245] on input "Payment Methods" at bounding box center [652, 259] width 338 height 28
checkbox input "false"
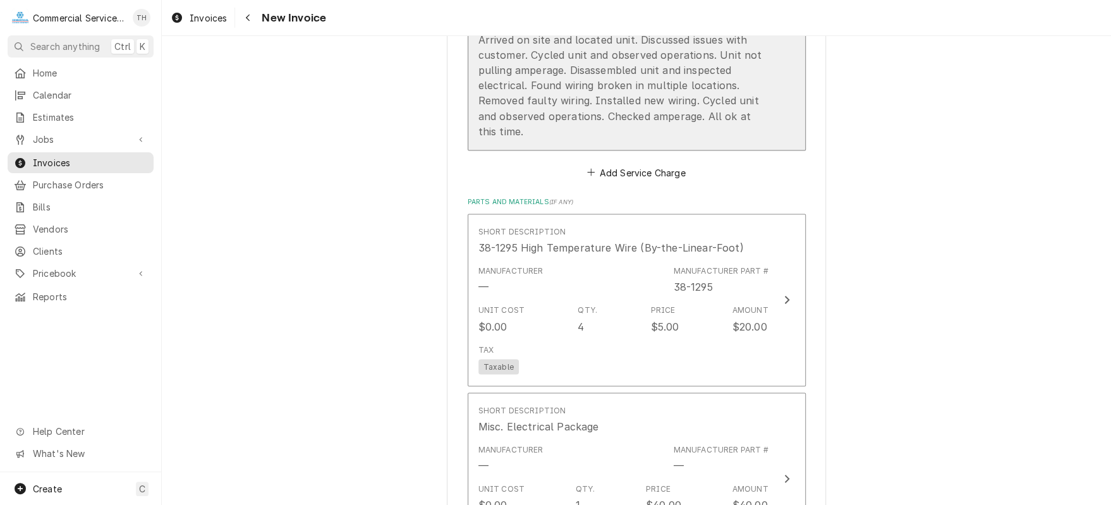
scroll to position [1327, 0]
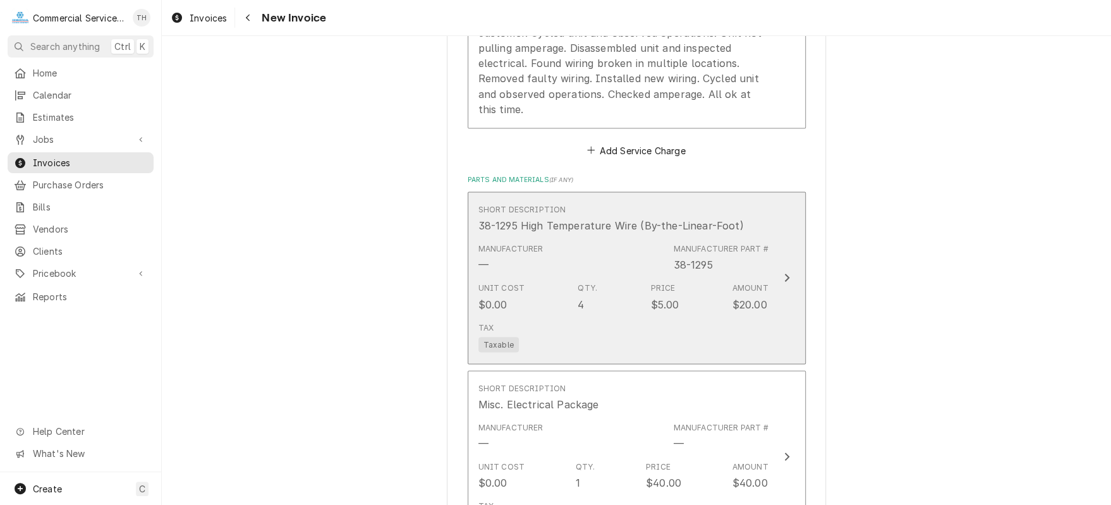
click at [622, 254] on div "Manufacturer — Manufacturer Part # 38-1295" at bounding box center [623, 257] width 290 height 39
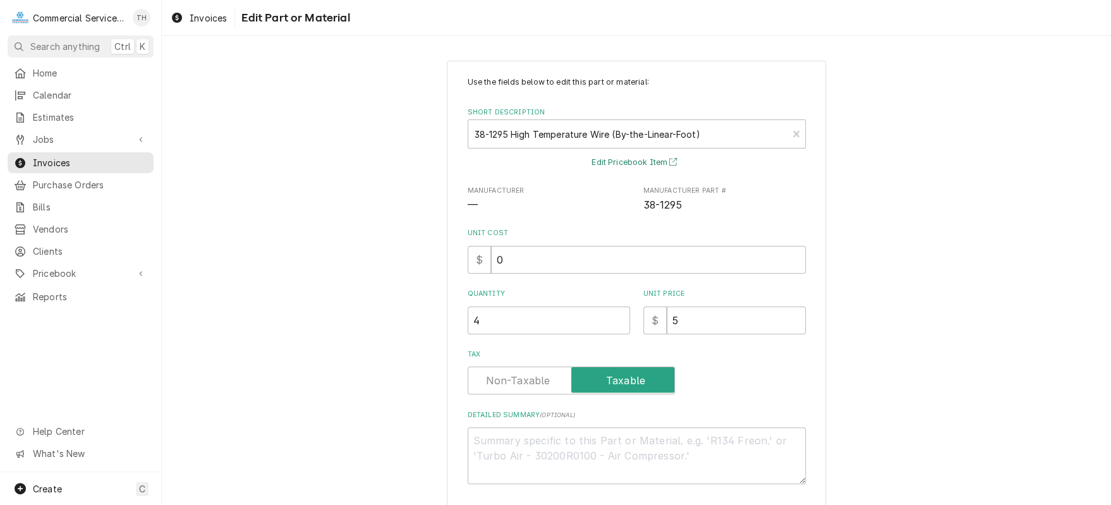
click at [650, 156] on button "Edit Pricebook Item" at bounding box center [637, 163] width 94 height 16
drag, startPoint x: 666, startPoint y: 318, endPoint x: 682, endPoint y: 318, distance: 16.4
click at [682, 318] on input "5" at bounding box center [736, 320] width 139 height 28
type textarea "x"
type input "6"
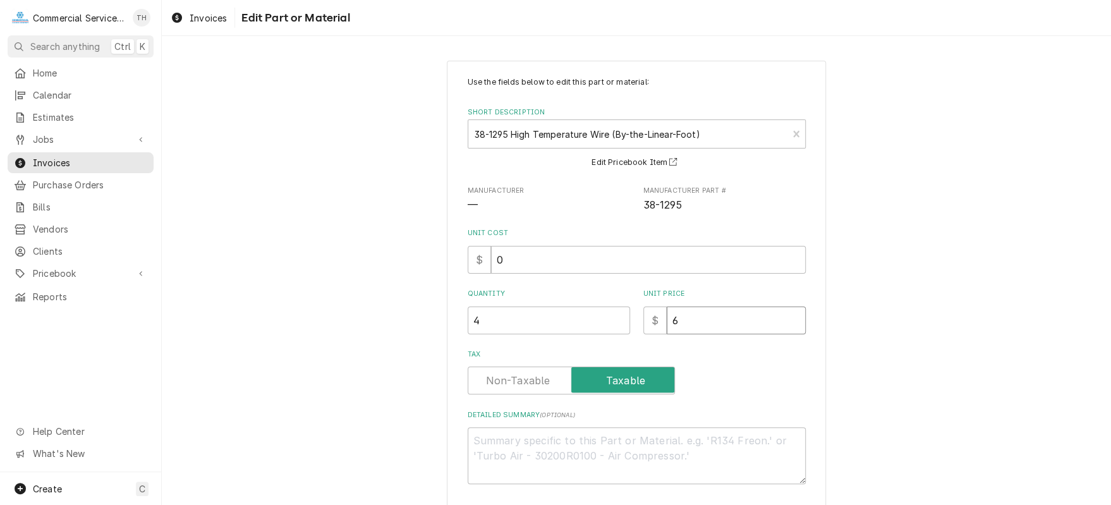
type textarea "x"
type input "6.6"
type textarea "x"
type input "6.65"
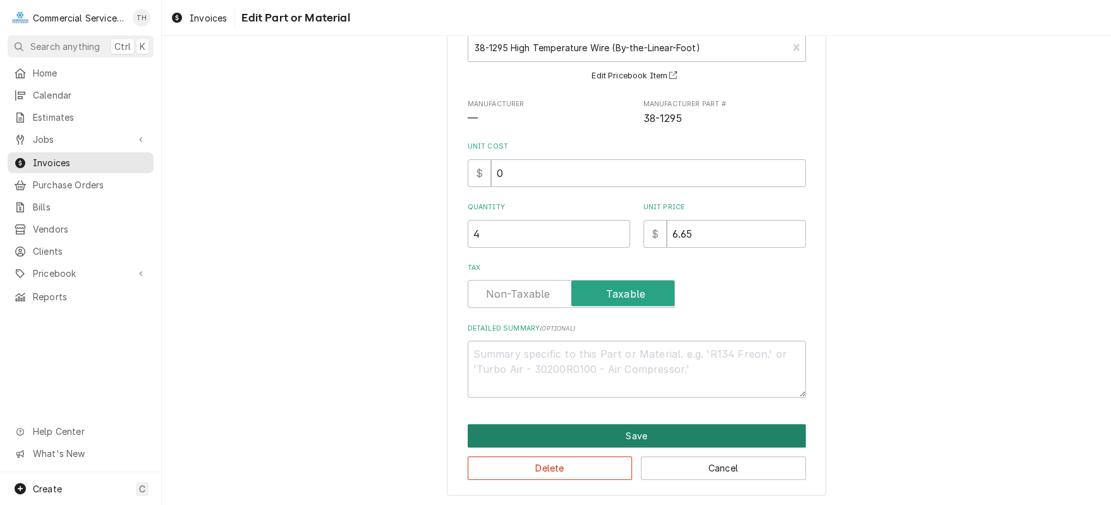
click at [661, 433] on button "Save" at bounding box center [637, 435] width 338 height 23
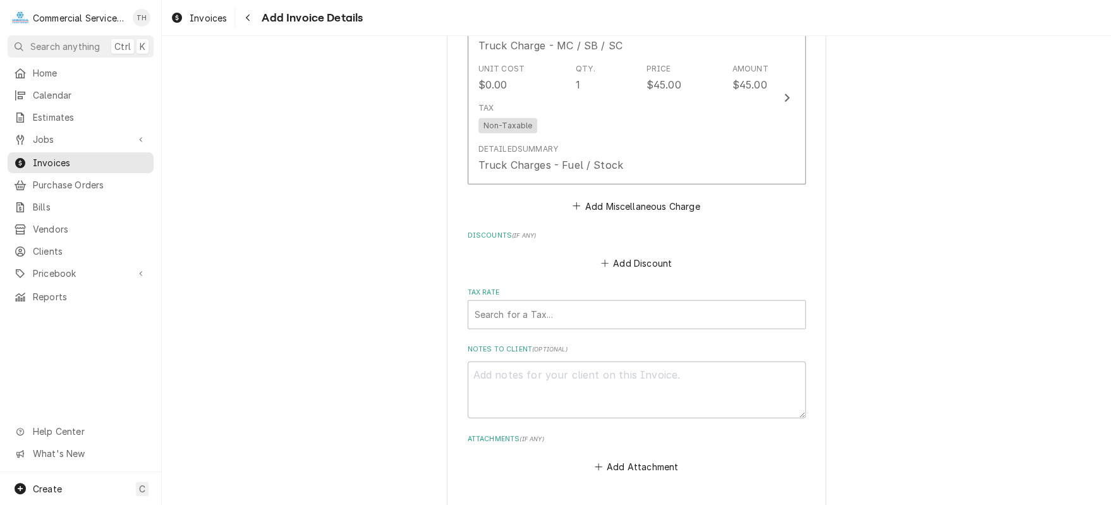
scroll to position [1943, 0]
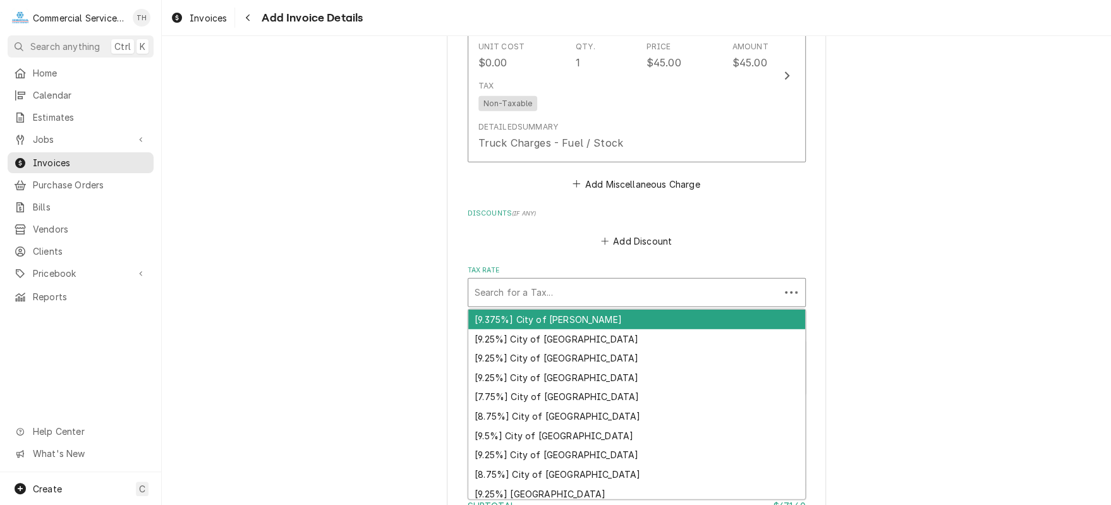
click at [603, 281] on div "Tax Rate" at bounding box center [624, 292] width 299 height 23
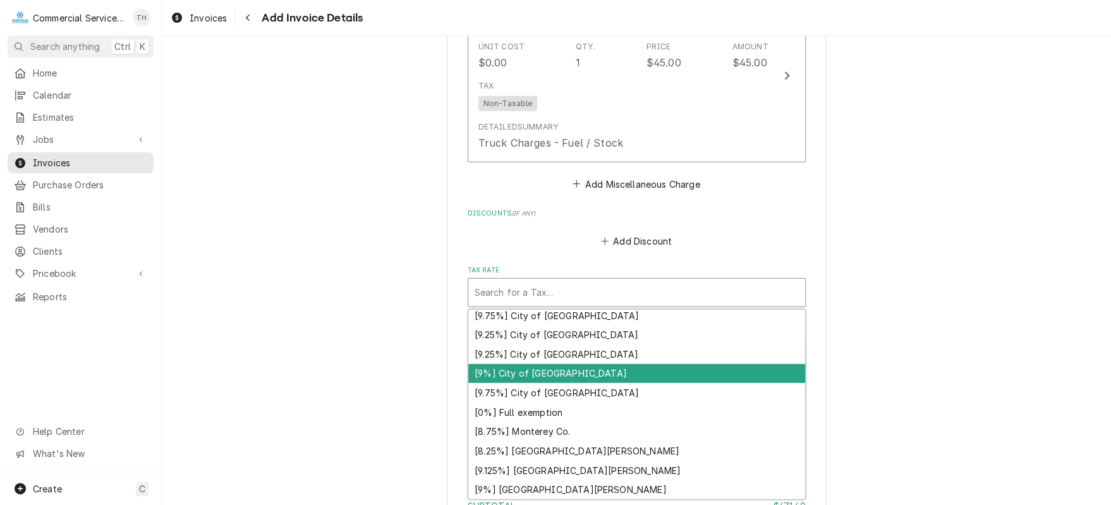
scroll to position [207, 0]
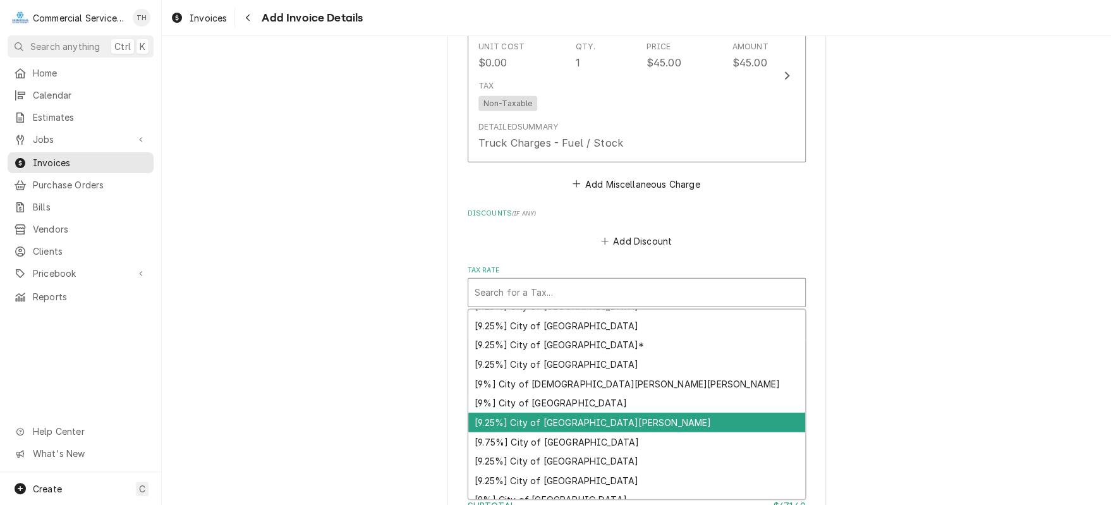
click at [615, 413] on div "[9.25%] City of Santa Cruz" at bounding box center [636, 423] width 337 height 20
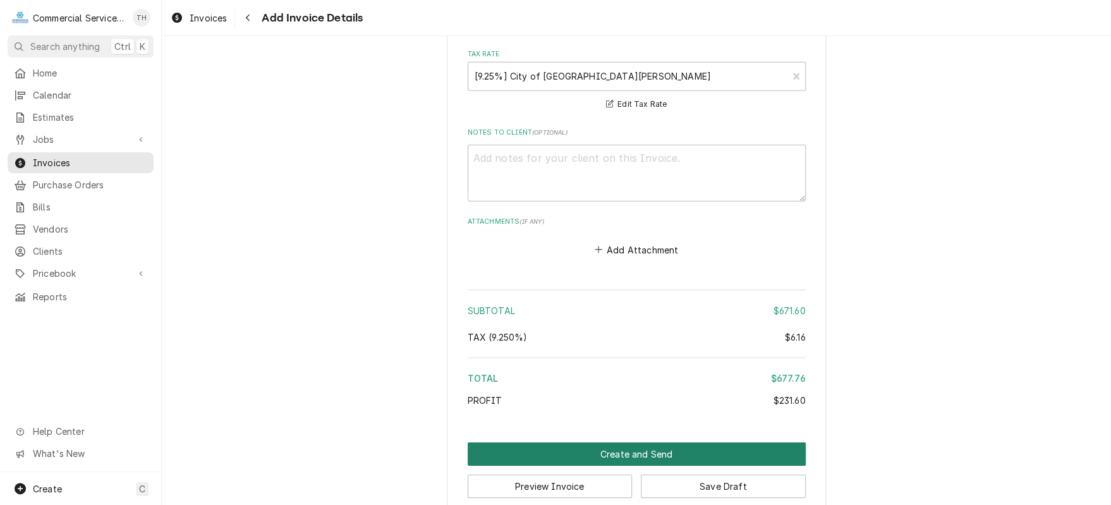
click at [602, 442] on button "Create and Send" at bounding box center [637, 453] width 338 height 23
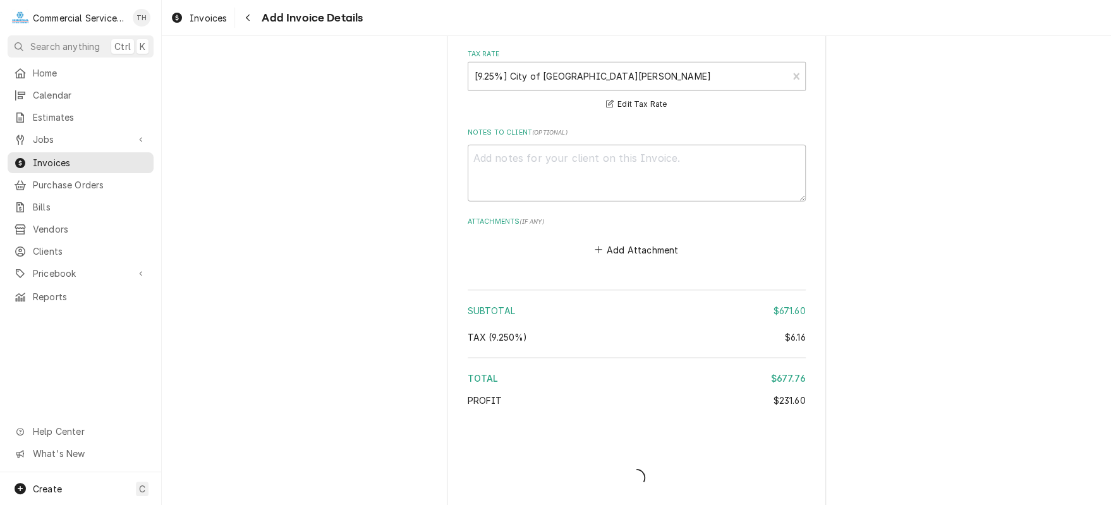
scroll to position [2153, 0]
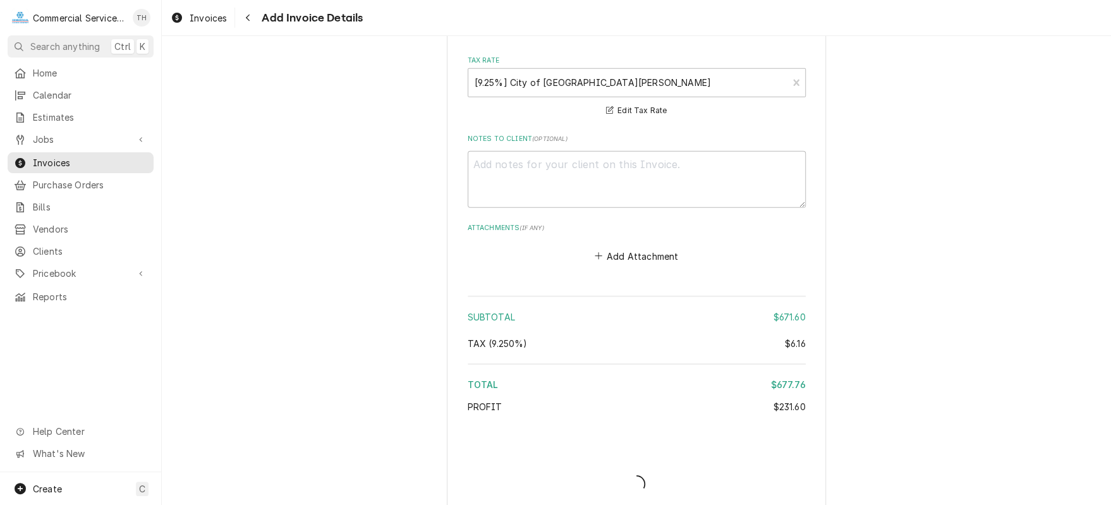
type textarea "x"
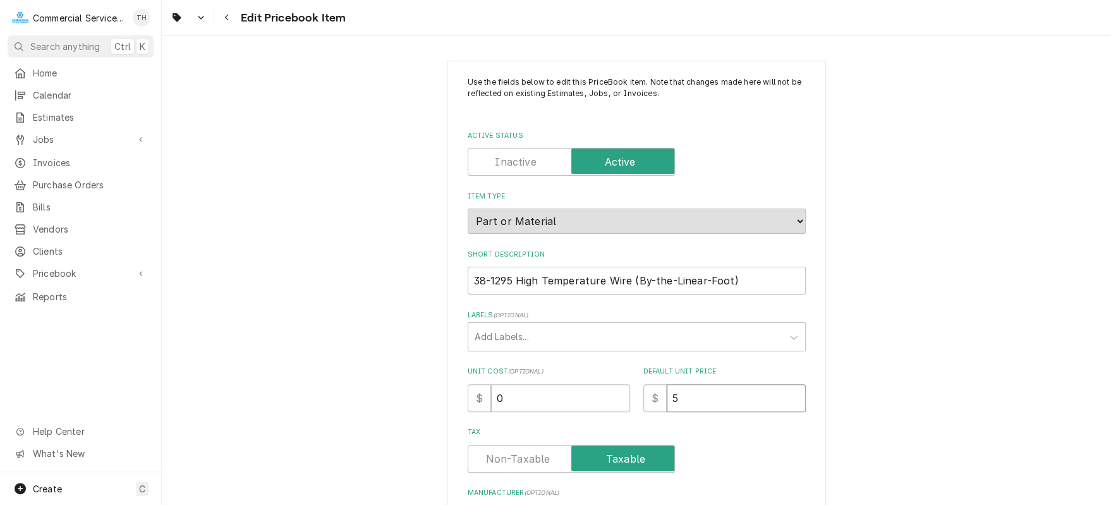
drag, startPoint x: 663, startPoint y: 392, endPoint x: 672, endPoint y: 394, distance: 9.6
click at [672, 394] on input "5" at bounding box center [736, 398] width 139 height 28
type textarea "x"
type input "6"
type textarea "x"
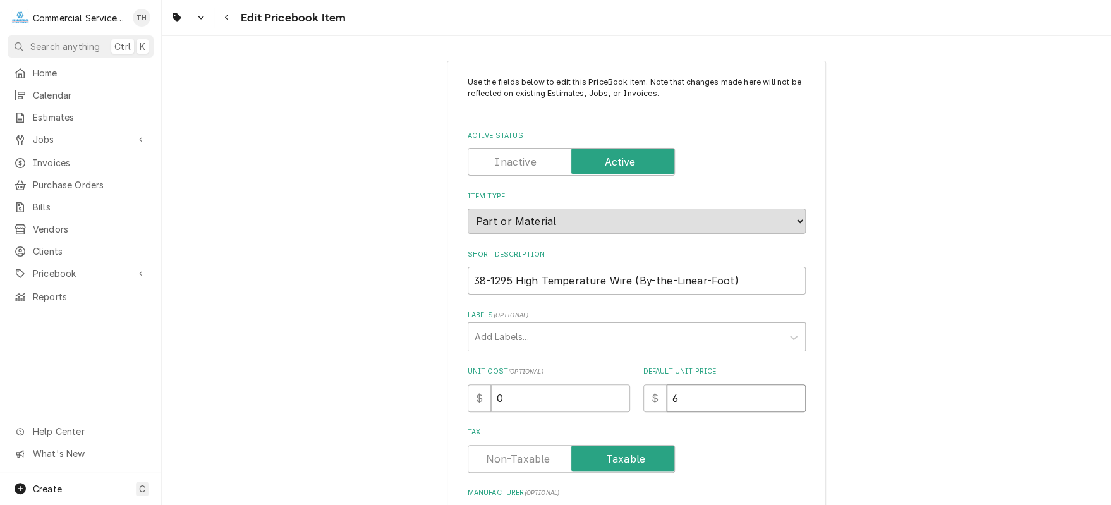
type input "6.6"
type textarea "x"
type input "6.65"
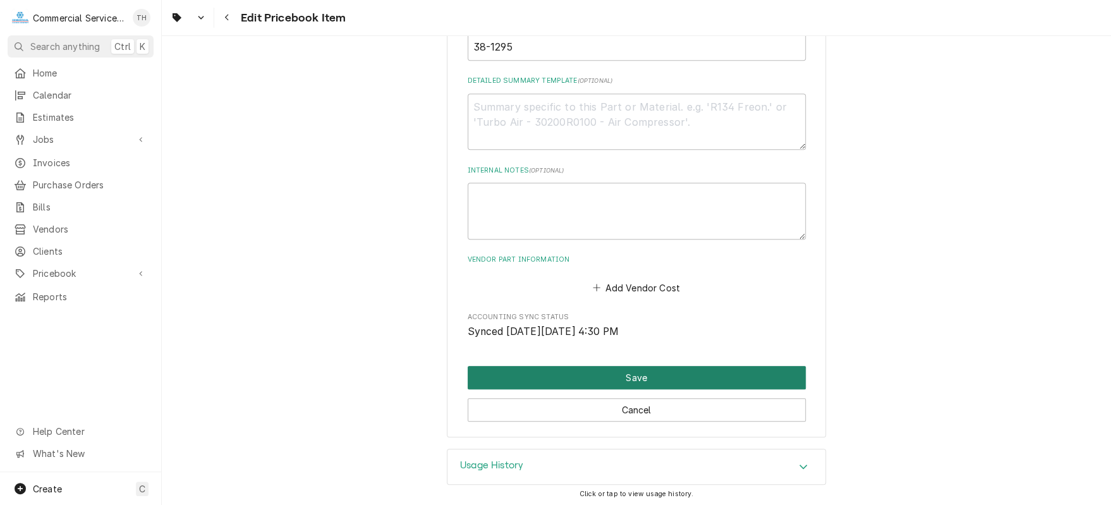
click at [685, 368] on button "Save" at bounding box center [637, 377] width 338 height 23
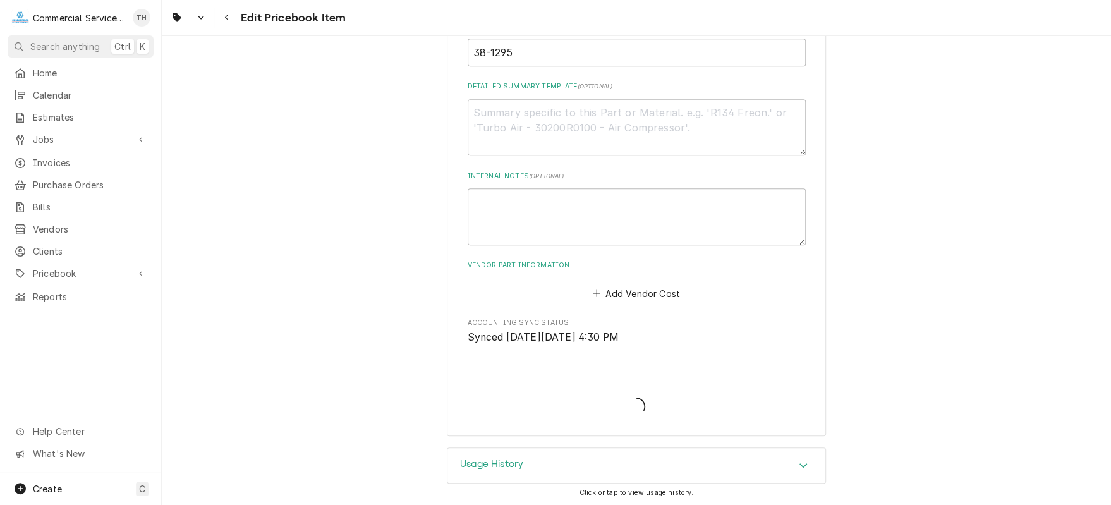
type textarea "x"
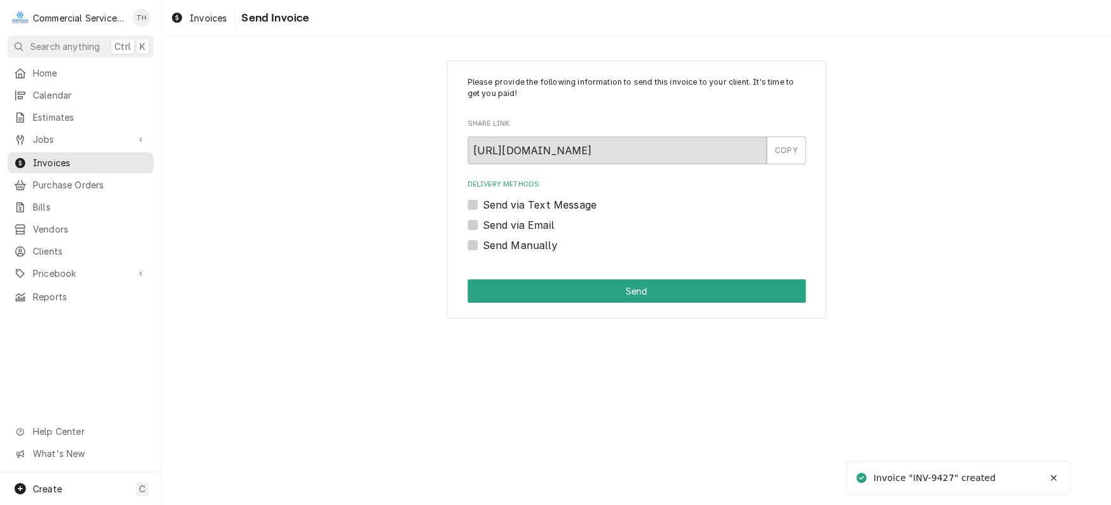
click at [483, 220] on label "Send via Email" at bounding box center [518, 224] width 71 height 15
click at [483, 220] on input "Send via Email" at bounding box center [652, 231] width 338 height 28
checkbox input "true"
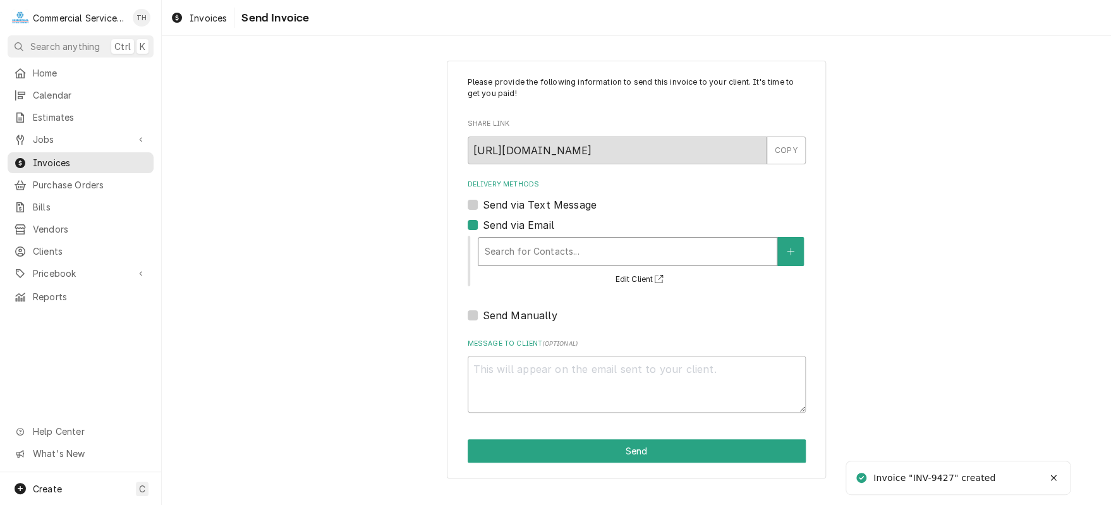
click at [555, 243] on div "Delivery Methods" at bounding box center [628, 251] width 286 height 23
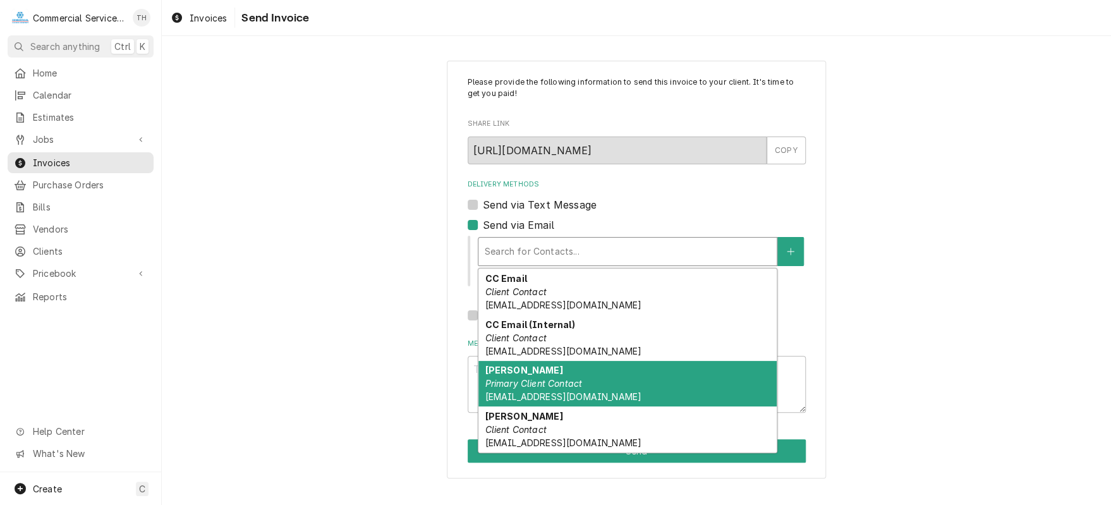
click at [636, 376] on div "Jeremy Geraas Primary Client Contact legacyautomotivesc@gmail.com" at bounding box center [627, 384] width 298 height 46
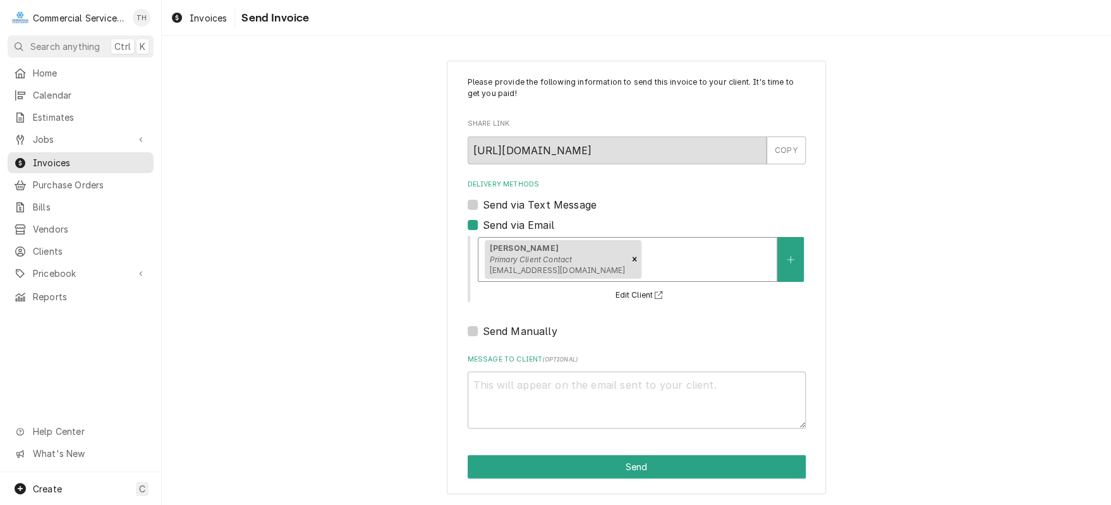
click at [675, 252] on div "Delivery Methods" at bounding box center [707, 259] width 126 height 23
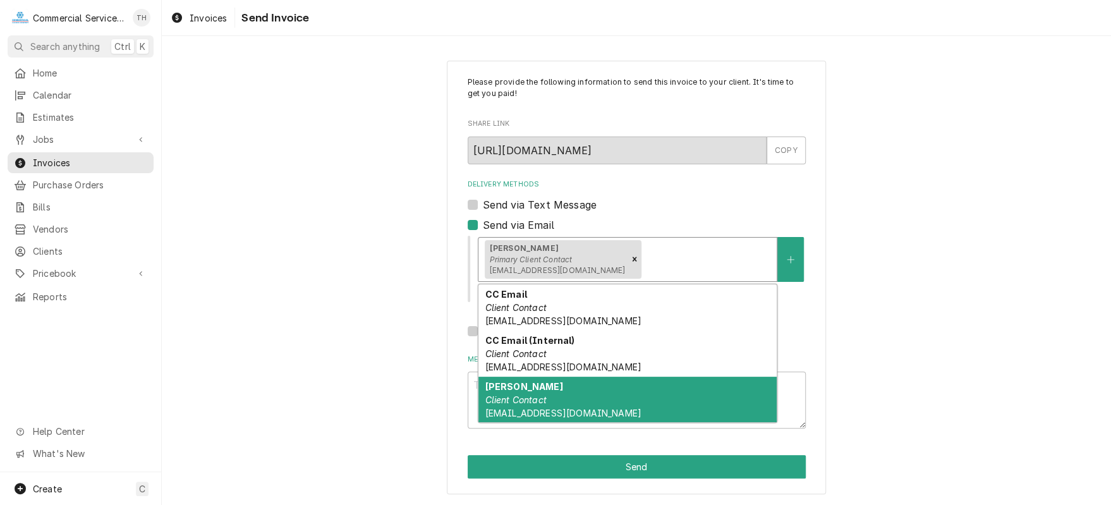
click at [543, 398] on em "Client Contact" at bounding box center [515, 399] width 61 height 11
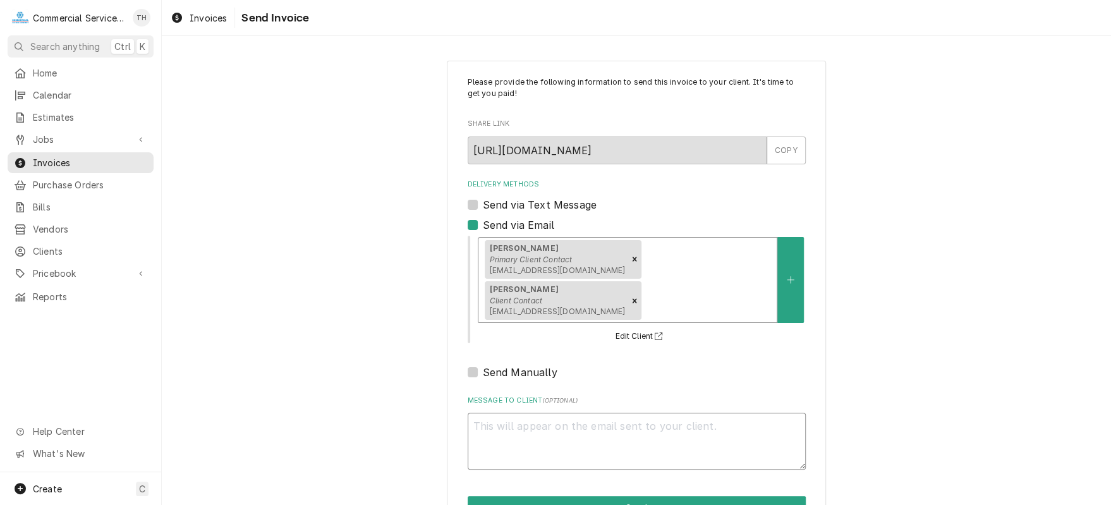
click at [538, 420] on textarea "Message to Client ( optional )" at bounding box center [637, 441] width 338 height 57
type textarea "x"
type textarea "P"
type textarea "x"
type textarea "Pl"
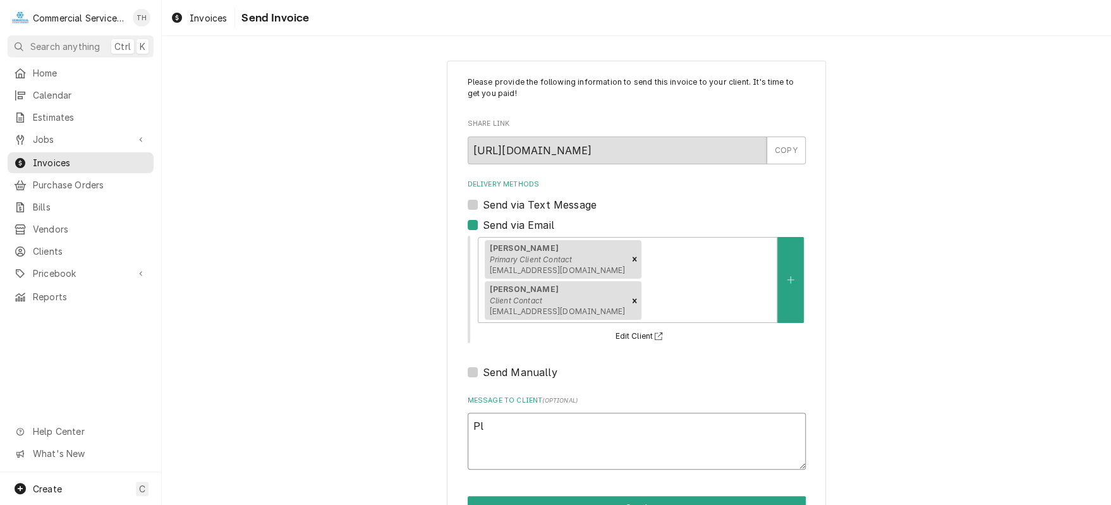
type textarea "x"
type textarea "Ple"
type textarea "x"
type textarea "Plea"
type textarea "x"
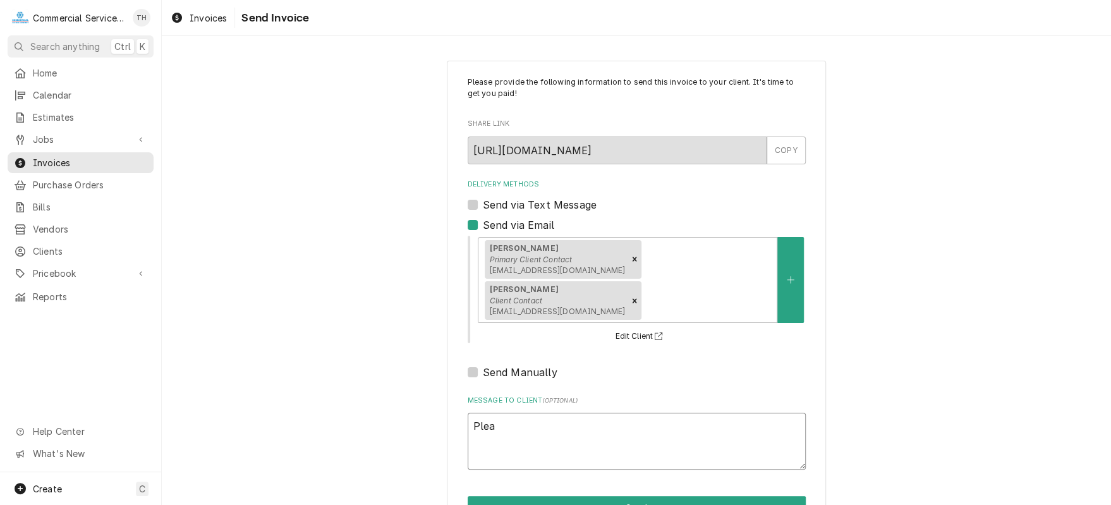
type textarea "Pleas"
type textarea "x"
type textarea "Please"
type textarea "x"
type textarea "Please"
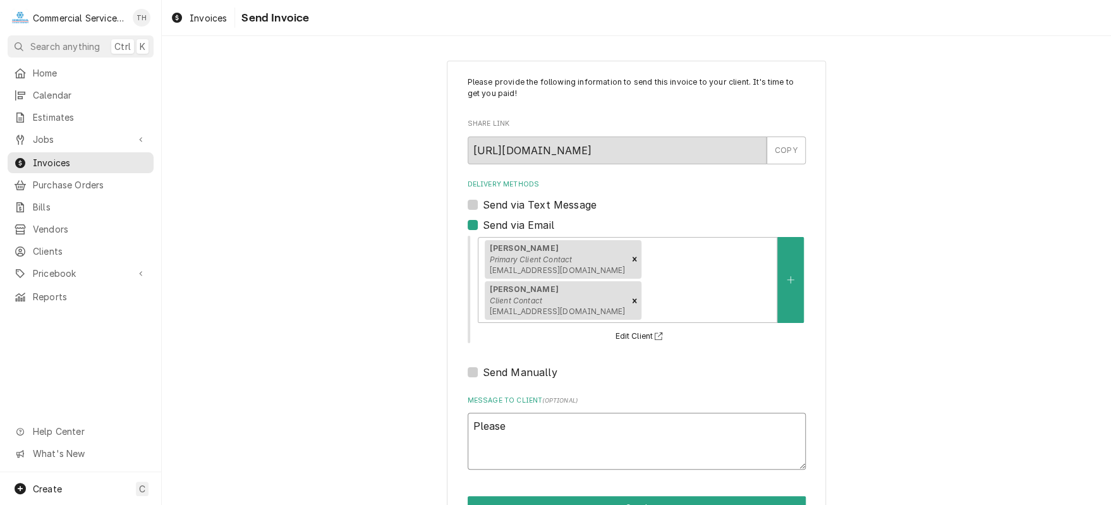
type textarea "x"
type textarea "Please s"
type textarea "x"
type textarea "Please se"
type textarea "x"
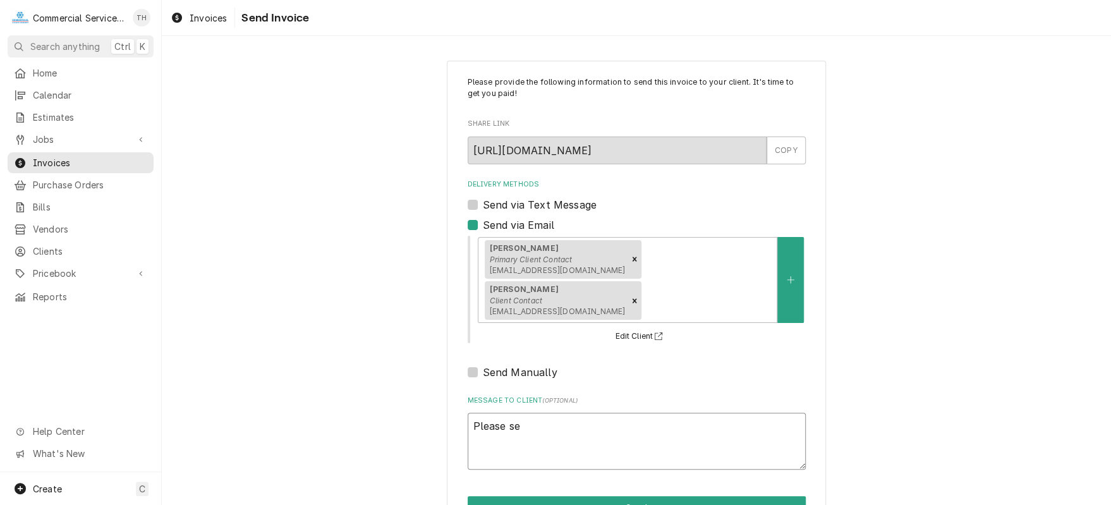
type textarea "Please see"
type textarea "x"
type textarea "Please see"
type textarea "x"
type textarea "Please see t"
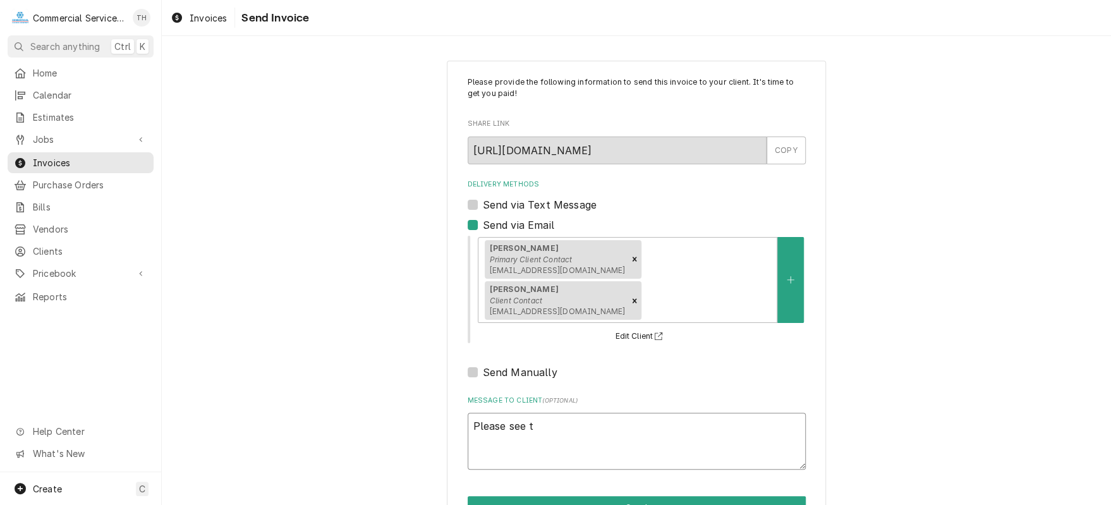
type textarea "x"
type textarea "Please see th"
type textarea "x"
type textarea "Please see the"
type textarea "x"
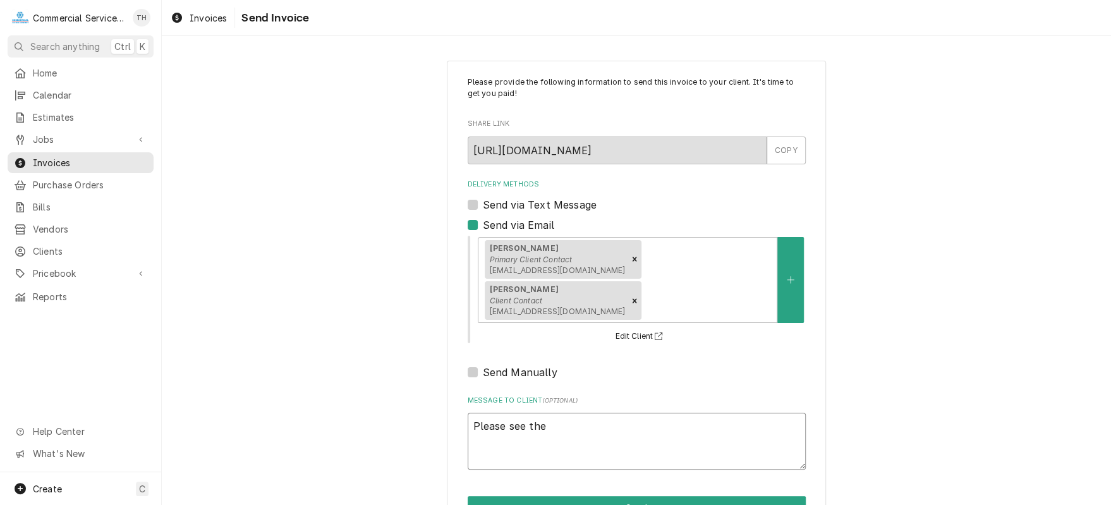
type textarea "Please see the"
type textarea "x"
type textarea "Please see the a"
type textarea "x"
type textarea "Please see the at"
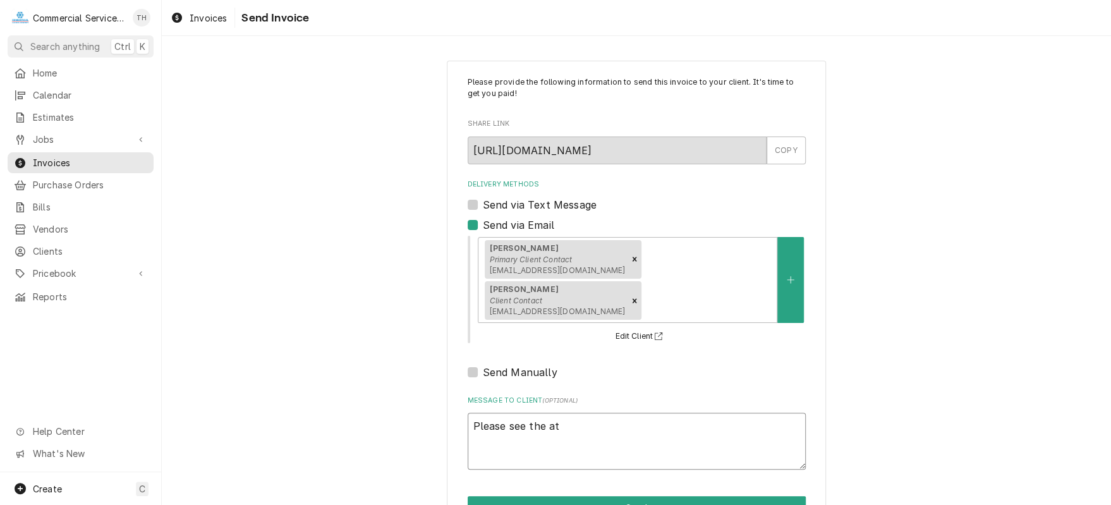
type textarea "x"
type textarea "Please see the att"
type textarea "x"
type textarea "Please see the atta"
type textarea "x"
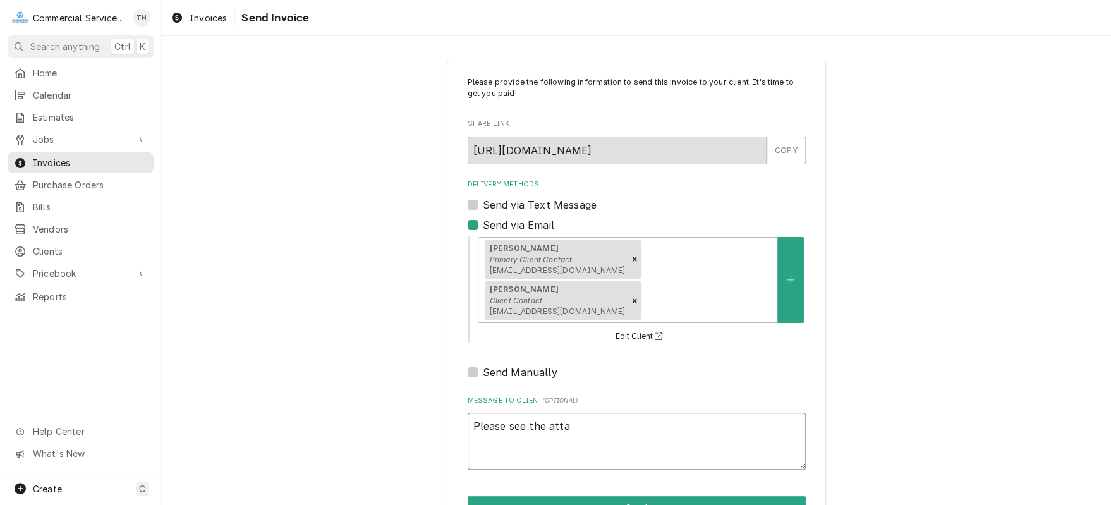
type textarea "Please see the attac"
type textarea "x"
type textarea "Please see the attach"
type textarea "x"
type textarea "Please see the attache"
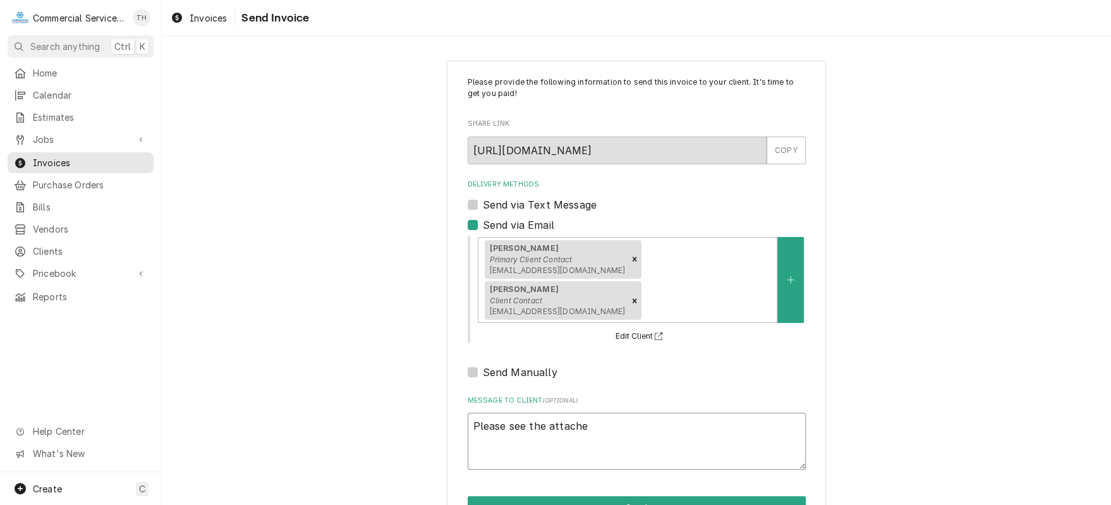
type textarea "x"
type textarea "Please see the attached"
type textarea "x"
type textarea "Please see the attached"
type textarea "x"
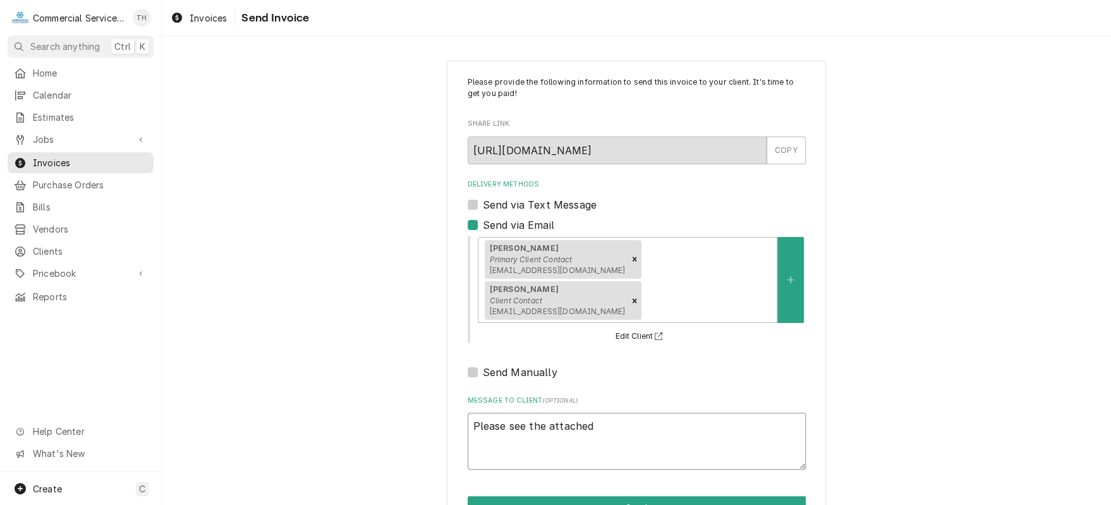
type textarea "Please see the attached i"
type textarea "x"
type textarea "Please see the attached in"
type textarea "x"
type textarea "Please see the attached inv"
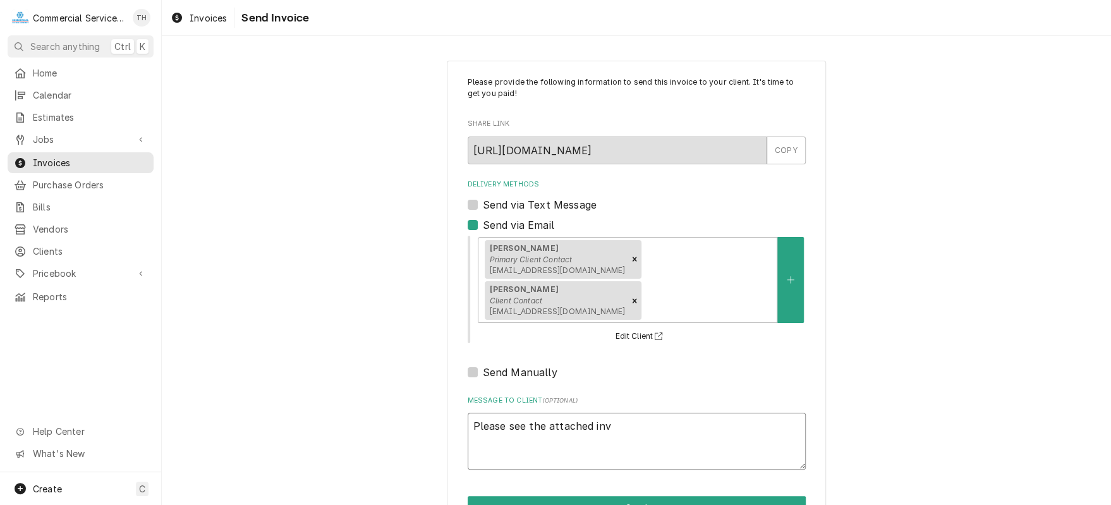
type textarea "x"
type textarea "Please see the attached invo"
type textarea "x"
type textarea "Please see the attached invoi"
type textarea "x"
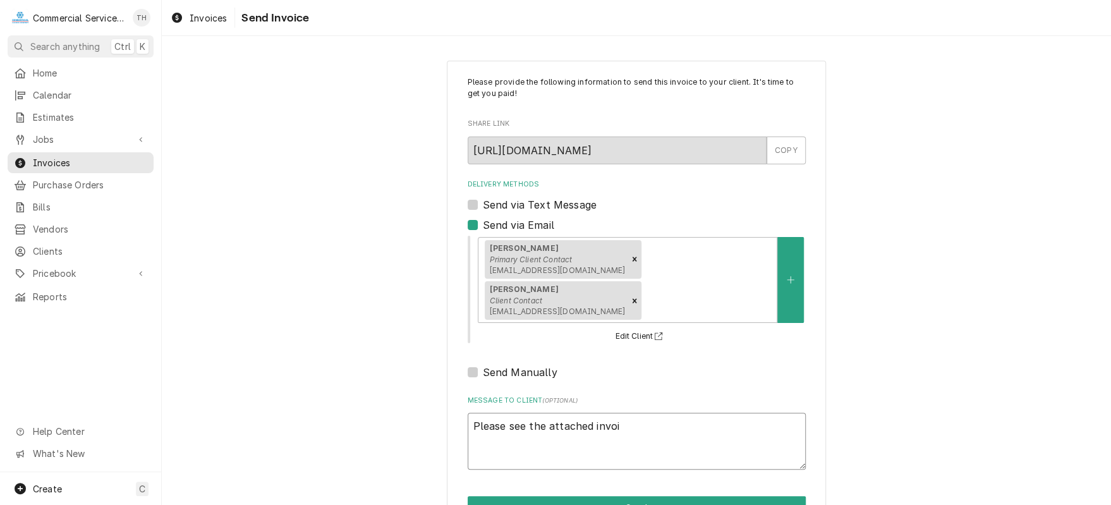
type textarea "Please see the attached invoic"
type textarea "x"
type textarea "Please see the attached invoice"
type textarea "x"
type textarea "Please see the attached invoice"
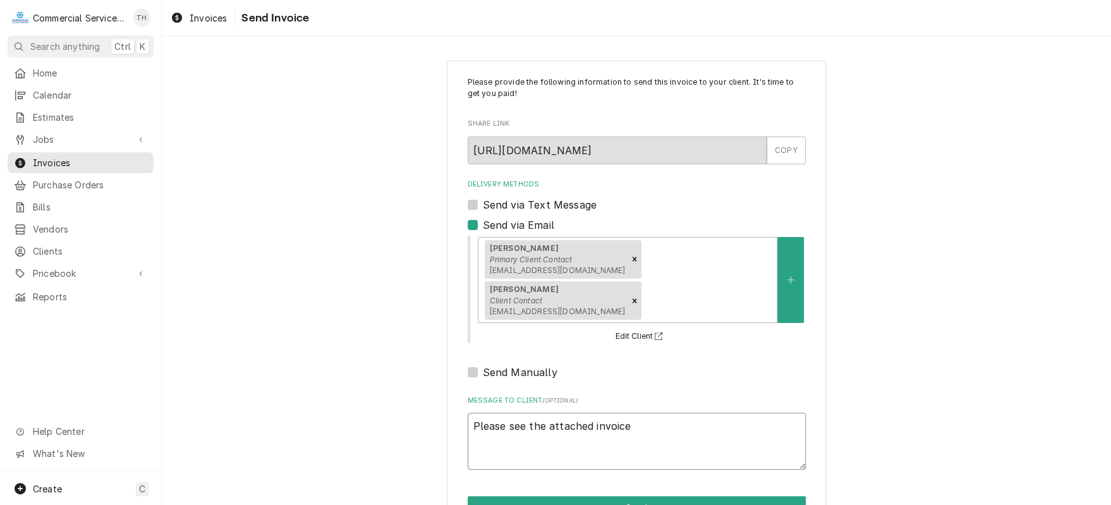
type textarea "x"
type textarea "Please see the attached invoice f"
type textarea "x"
type textarea "Please see the attached invoice fo"
type textarea "x"
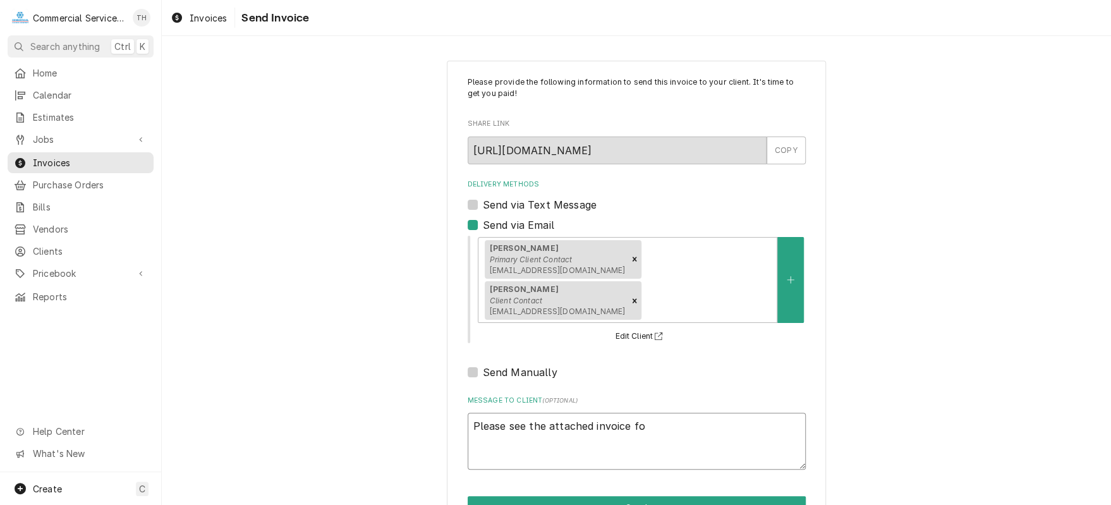
type textarea "Please see the attached invoice for"
type textarea "x"
type textarea "Please see the attached invoice for"
type textarea "x"
type textarea "Please see the attached invoice for p"
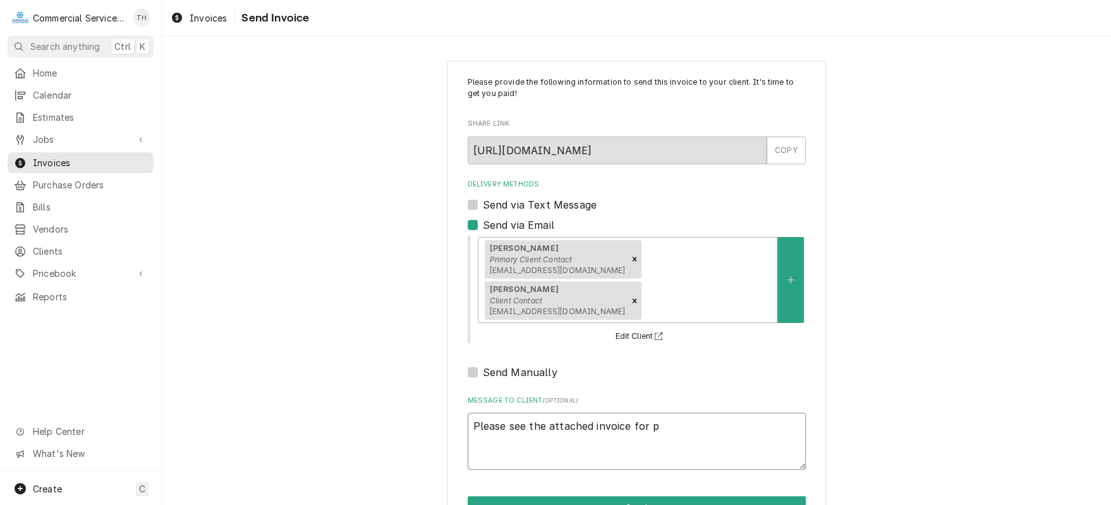
type textarea "x"
type textarea "Please see the attached invoice for pa"
type textarea "x"
type textarea "Please see the attached invoice for pay"
type textarea "x"
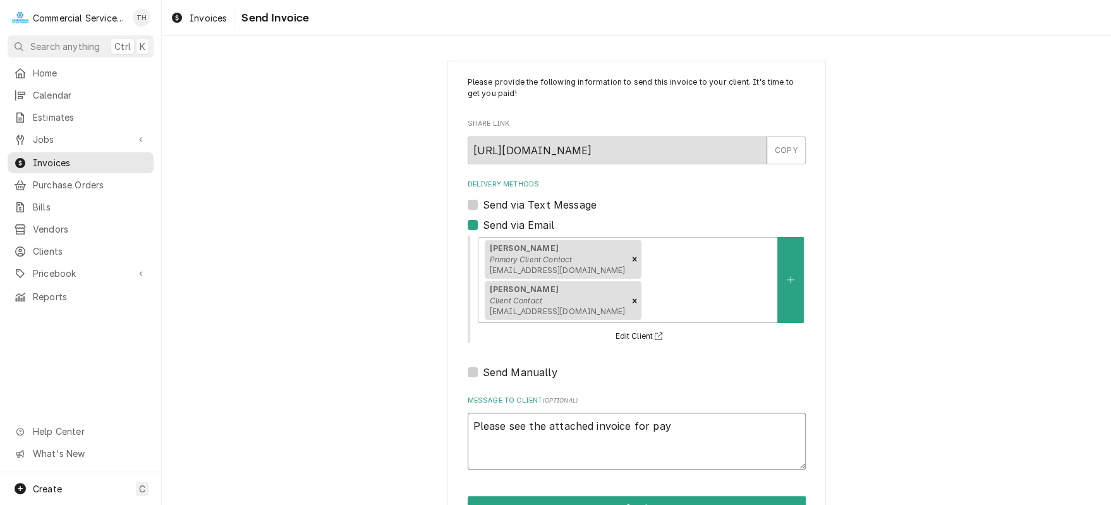
type textarea "Please see the attached invoice for paym"
type textarea "x"
type textarea "Please see the attached invoice for payme"
type textarea "x"
type textarea "Please see the attached invoice for paymen"
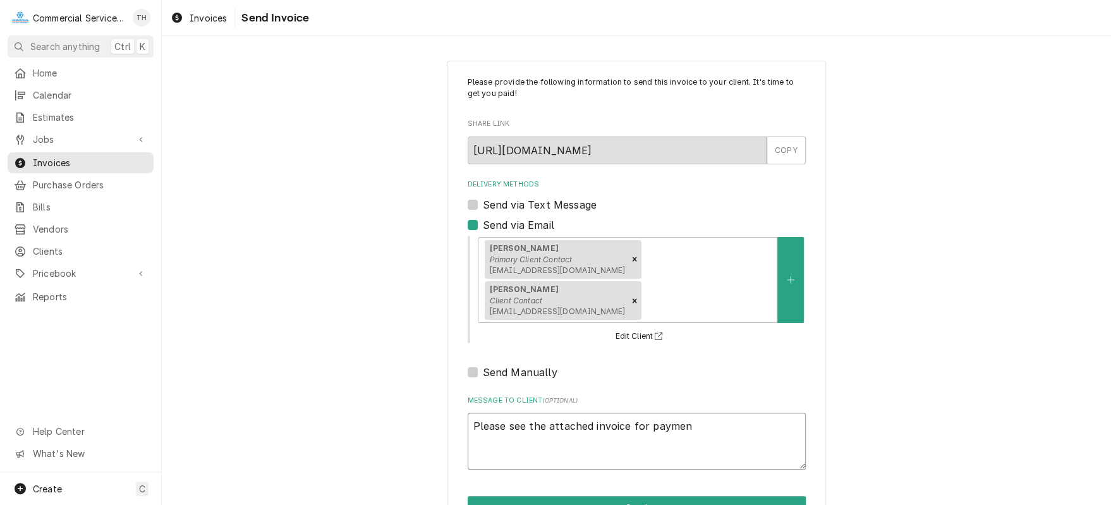
type textarea "x"
type textarea "Please see the attached invoice for payment"
type textarea "x"
type textarea "Please see the attached invoice for payment p"
type textarea "x"
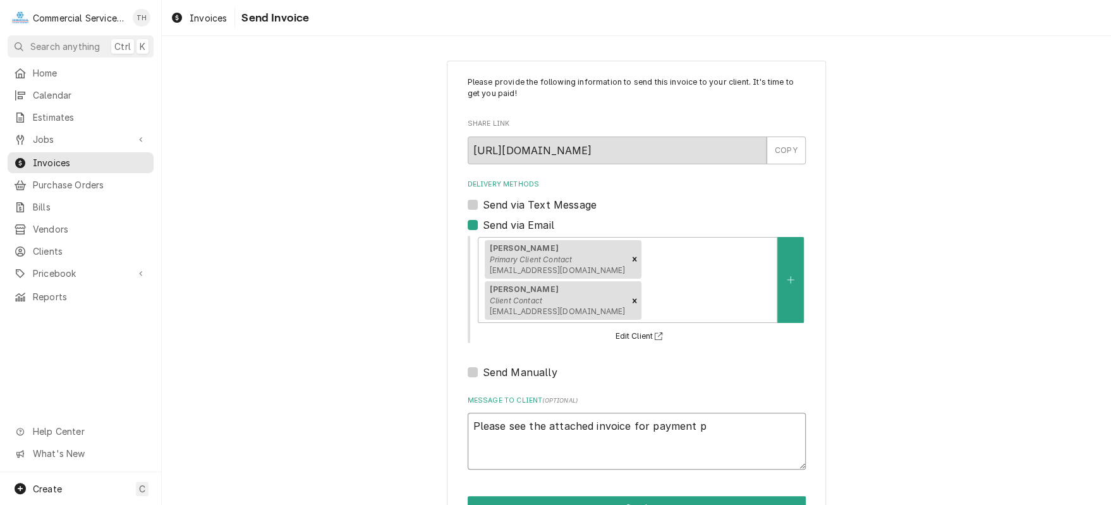
type textarea "Please see the attached invoice for payment pr"
type textarea "x"
type textarea "Please see the attached invoice for payment pro"
type textarea "x"
type textarea "Please see the attached invoice for payment proc"
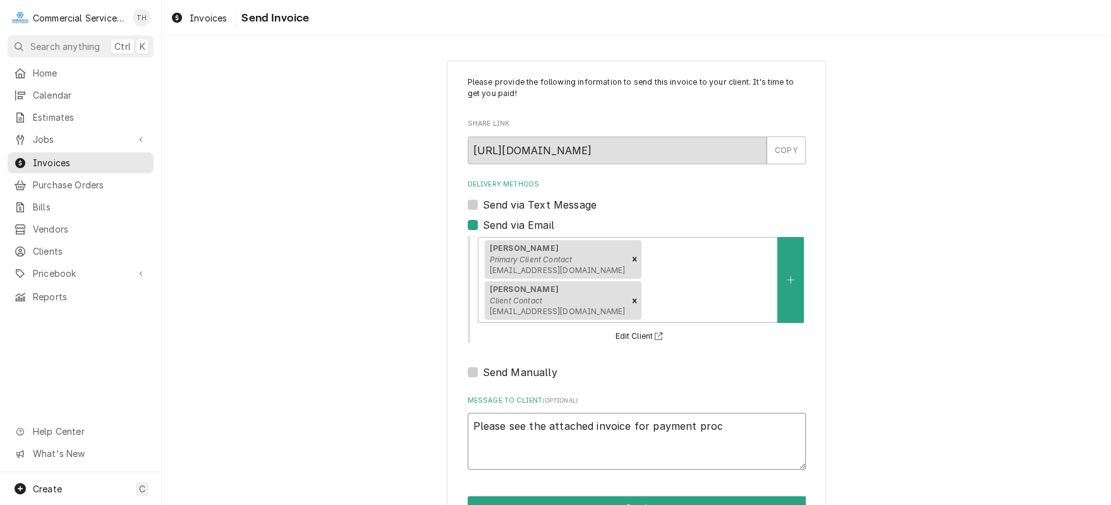
type textarea "x"
type textarea "Please see the attached invoice for payment proce"
type textarea "x"
type textarea "Please see the attached invoice for payment proces"
type textarea "x"
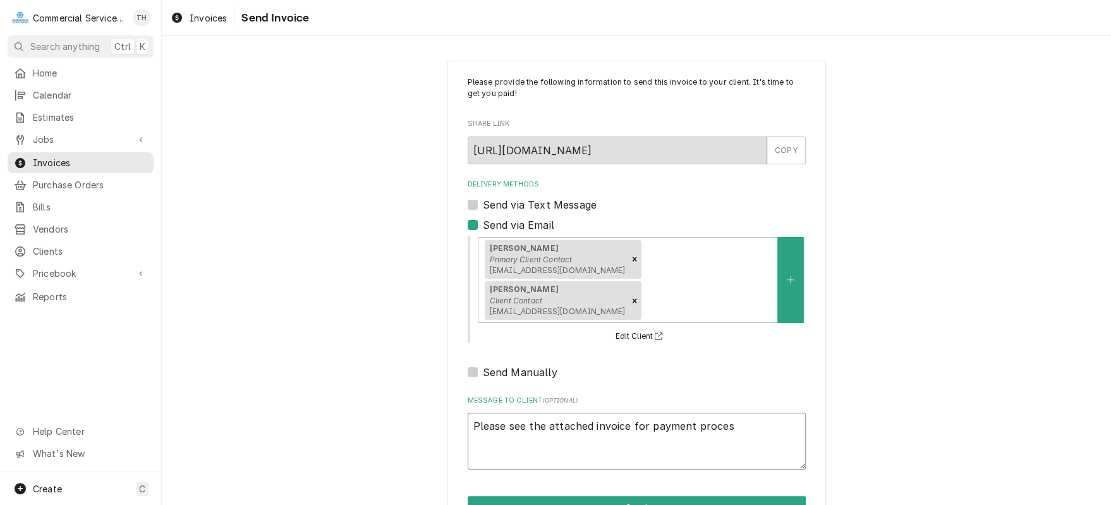
type textarea "Please see the attached invoice for payment process"
type textarea "x"
type textarea "Please see the attached invoice for payment processin"
type textarea "x"
type textarea "Please see the attached invoice for payment processing"
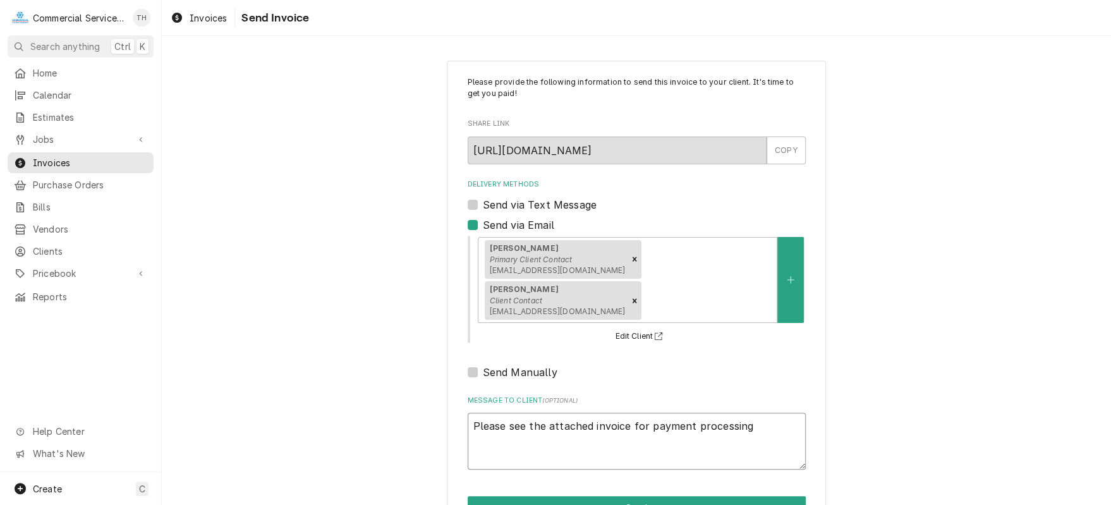
type textarea "x"
type textarea "Please see the attached invoice for payment processing"
type textarea "x"
type textarea "Please see the attached invoice for payment processing T"
type textarea "x"
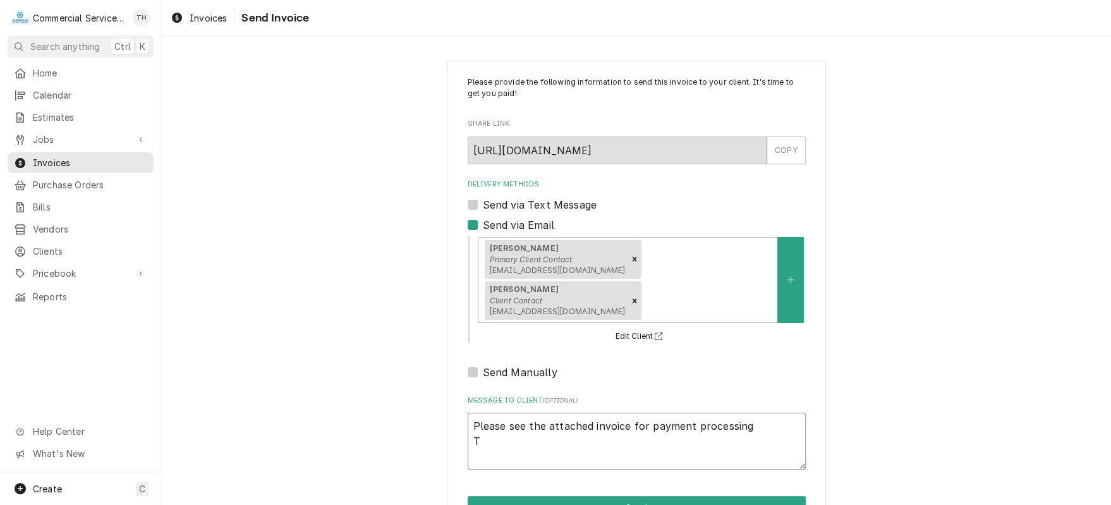
type textarea "Please see the attached invoice for payment processing Th"
type textarea "x"
type textarea "Please see the attached invoice for payment processing Tha"
type textarea "x"
type textarea "Please see the attached invoice for payment processing Than"
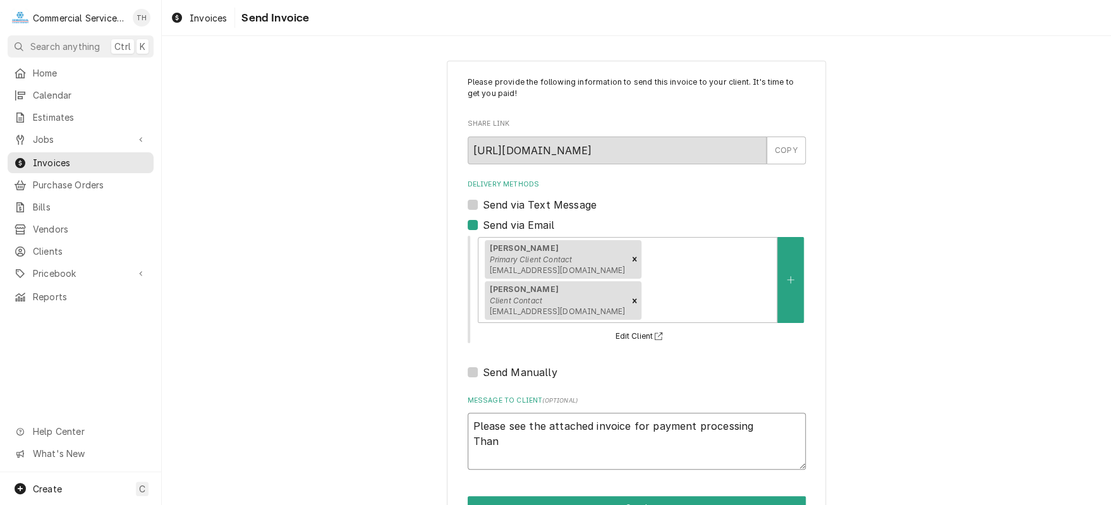
type textarea "x"
type textarea "Please see the attached invoice for payment processing Thank"
type textarea "x"
type textarea "Please see the attached invoice for payment processing Thank"
type textarea "x"
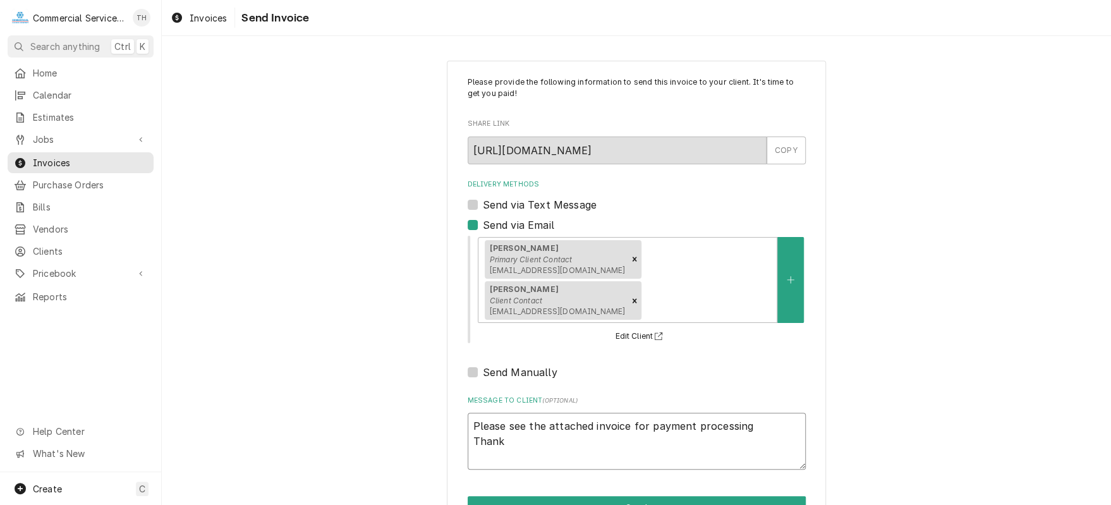
type textarea "Please see the attached invoice for payment processing Thank y"
type textarea "x"
type textarea "Please see the attached invoice for payment processing Thank yo"
type textarea "x"
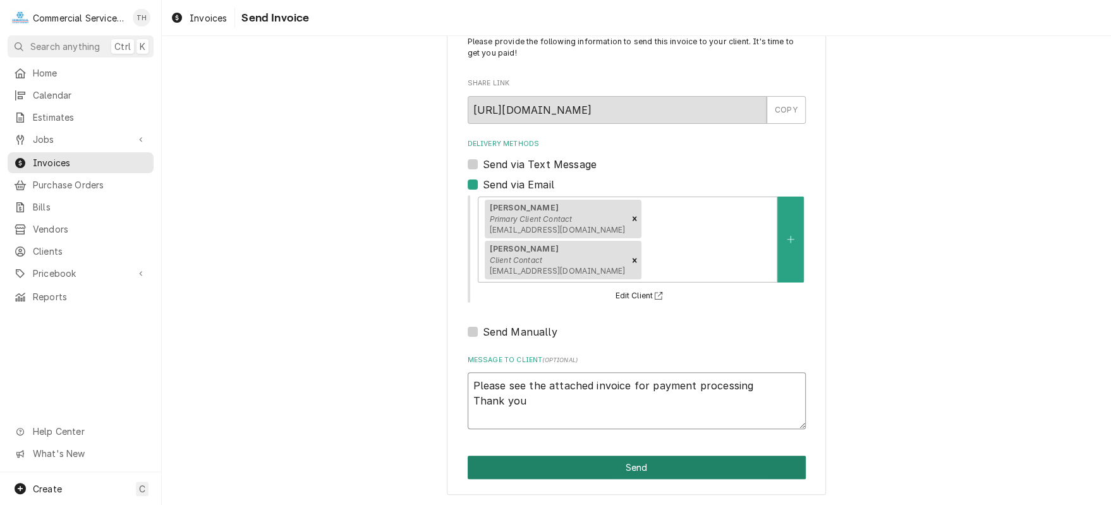
type textarea "Please see the attached invoice for payment processing Thank you"
click at [739, 459] on button "Send" at bounding box center [637, 467] width 338 height 23
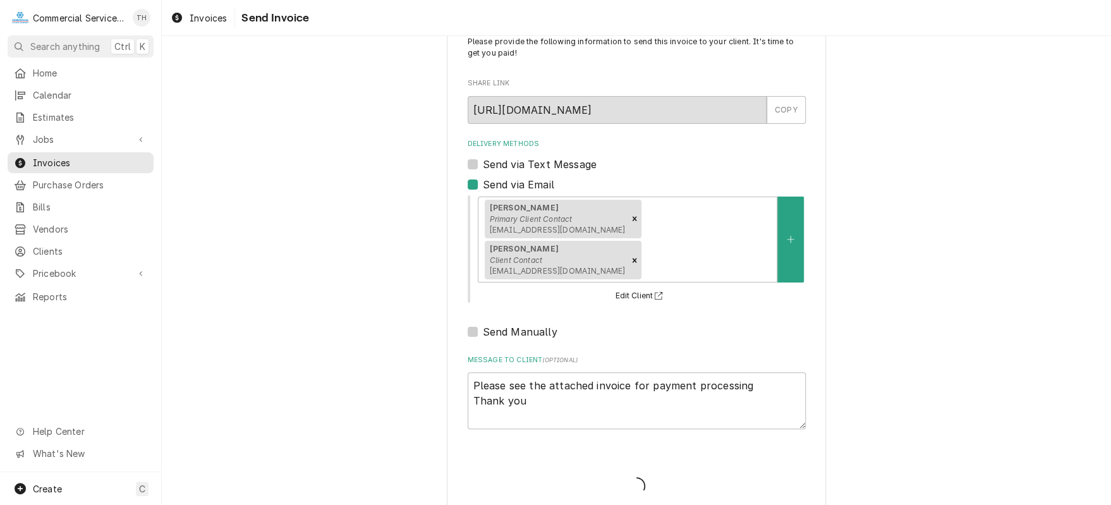
type textarea "x"
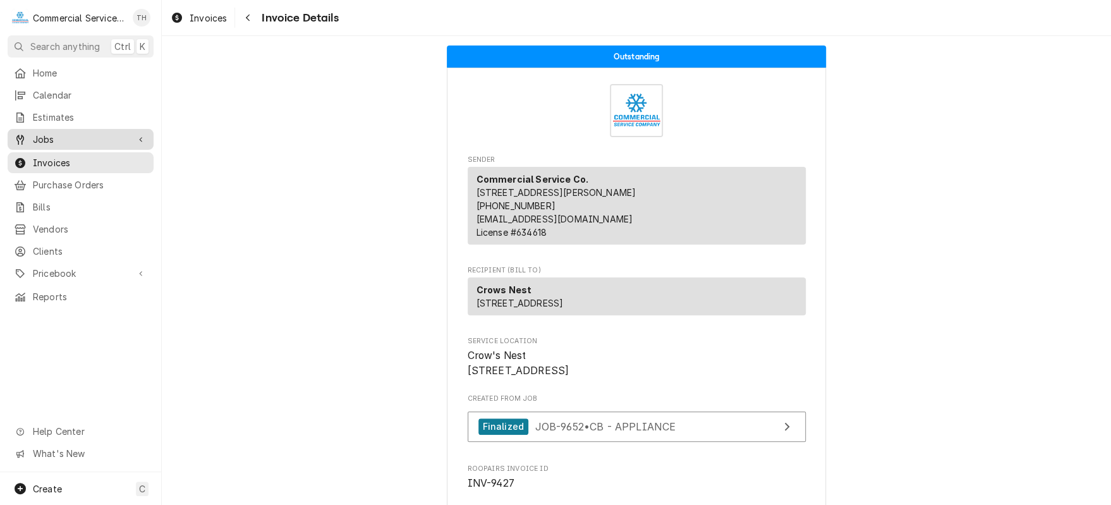
click at [61, 136] on span "Jobs" at bounding box center [80, 139] width 95 height 13
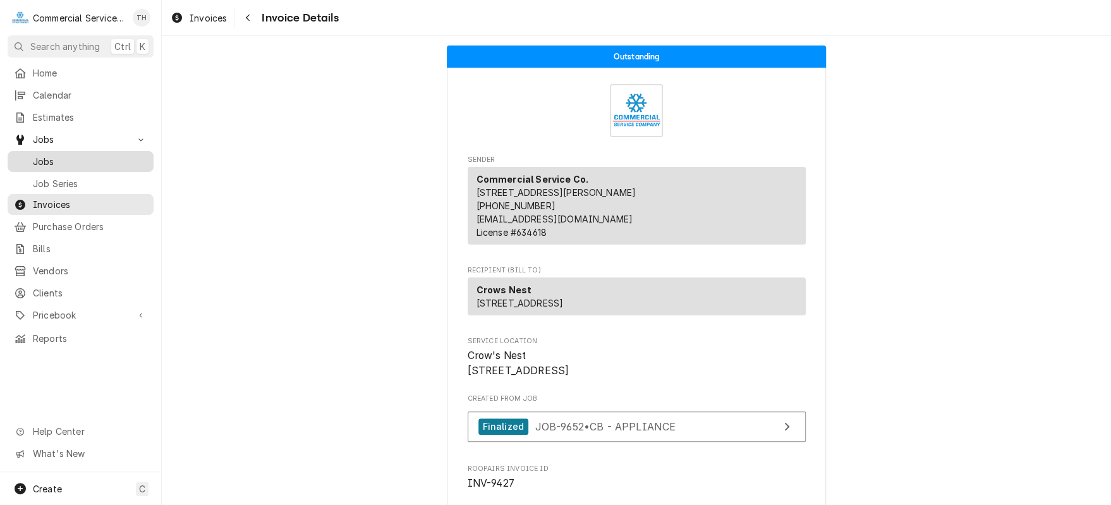
click at [66, 157] on span "Jobs" at bounding box center [90, 161] width 114 height 13
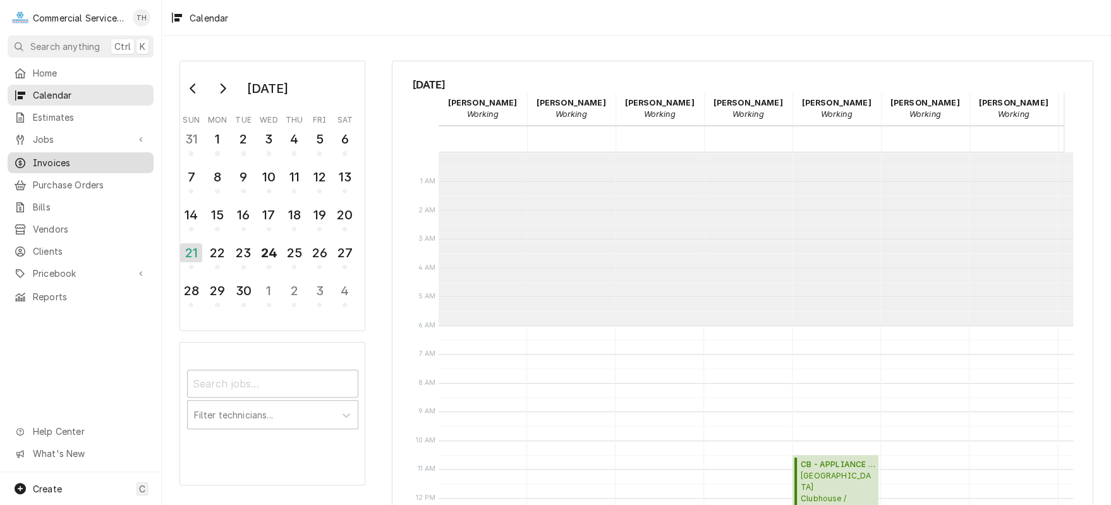
scroll to position [173, 0]
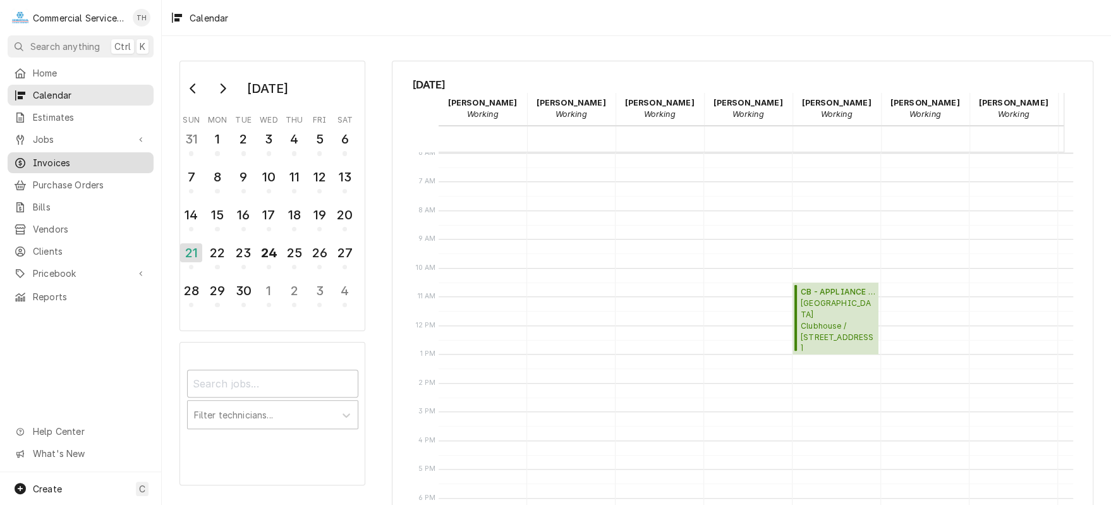
click at [76, 157] on span "Invoices" at bounding box center [90, 162] width 114 height 13
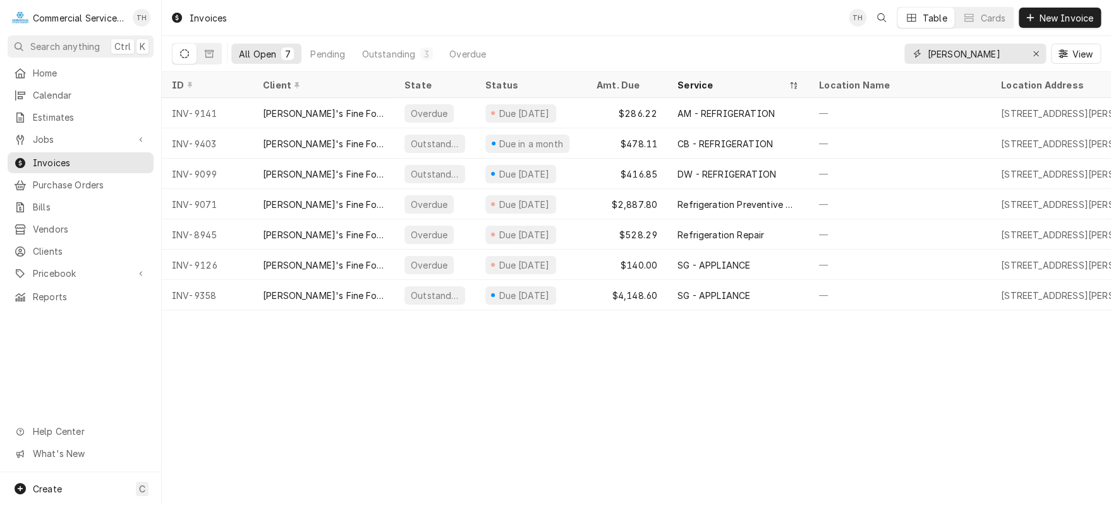
drag, startPoint x: 949, startPoint y: 57, endPoint x: 923, endPoint y: 59, distance: 25.4
click at [923, 59] on div "elroy" at bounding box center [975, 54] width 142 height 20
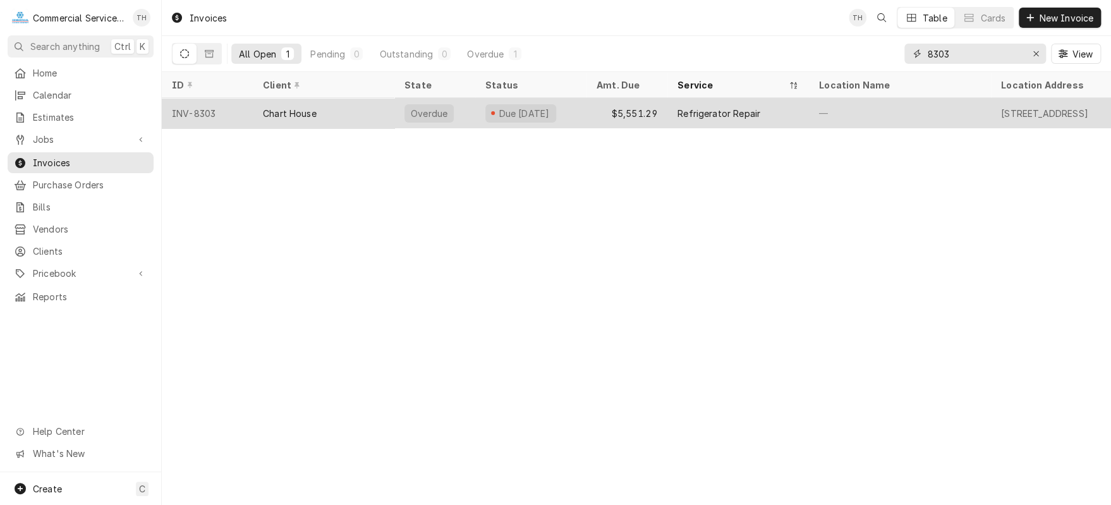
type input "8303"
click at [725, 109] on div "Refrigerator Repair" at bounding box center [718, 113] width 83 height 13
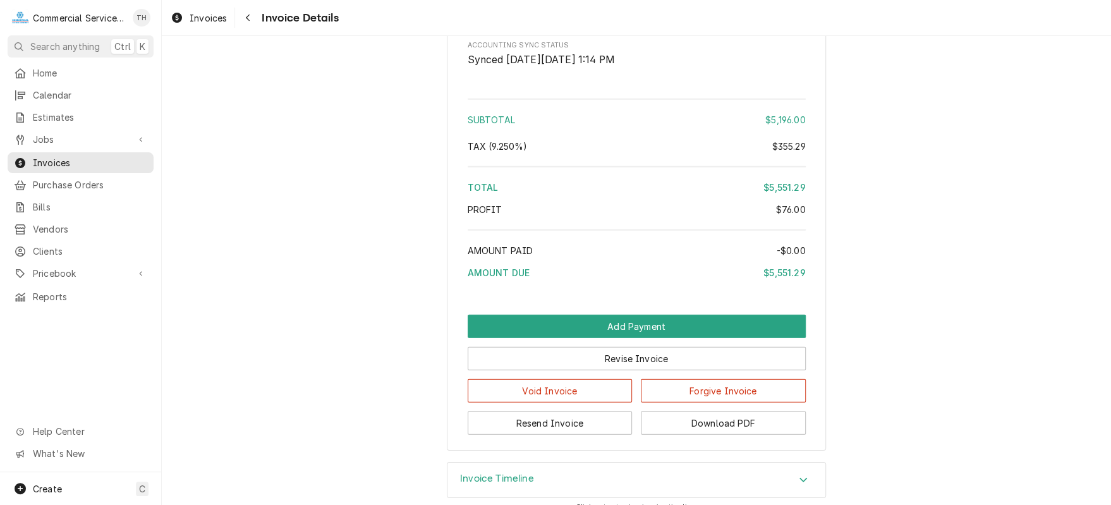
scroll to position [2074, 0]
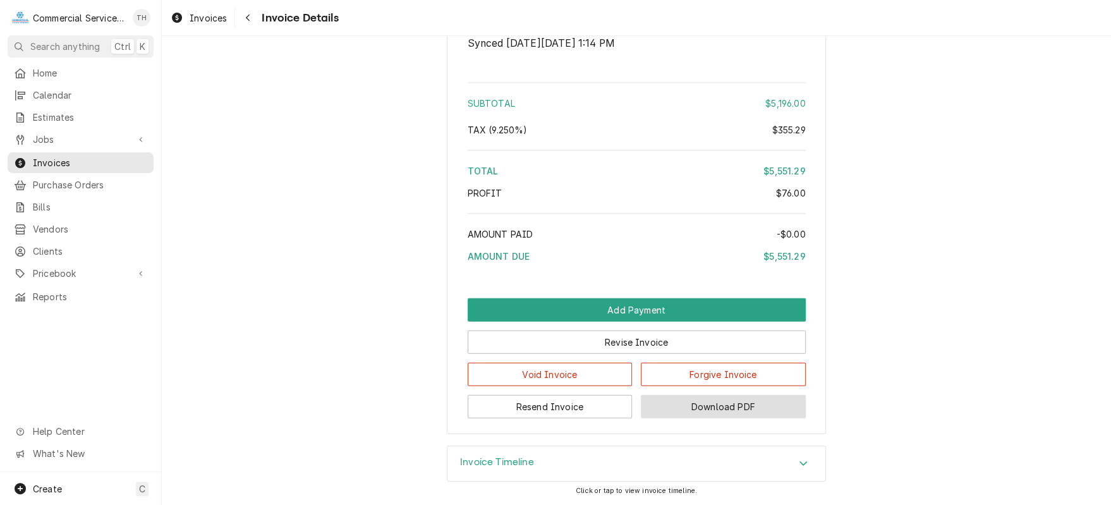
click at [715, 405] on button "Download PDF" at bounding box center [723, 406] width 165 height 23
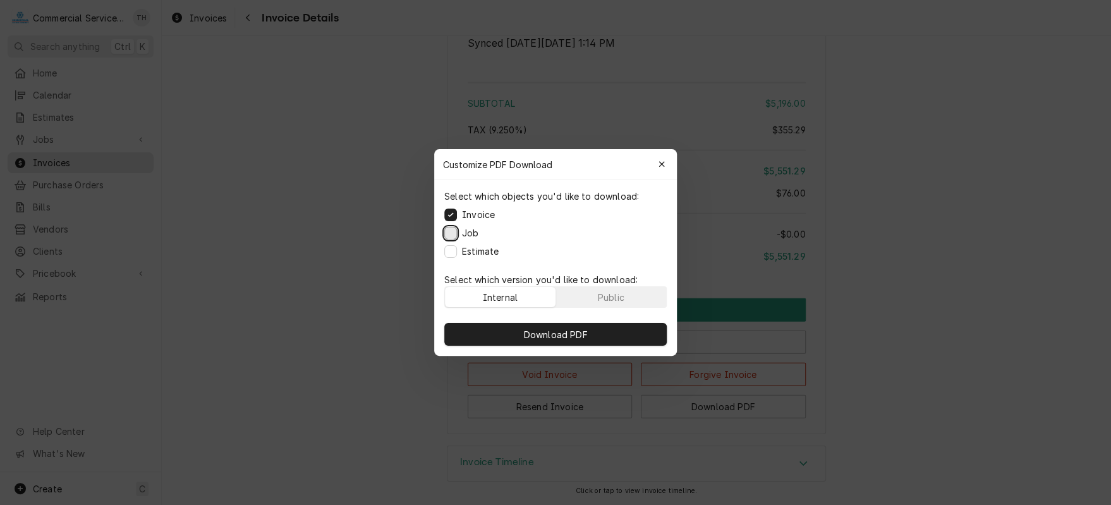
click at [447, 231] on button "Job" at bounding box center [450, 233] width 13 height 13
click at [448, 248] on button "Estimate" at bounding box center [450, 251] width 13 height 13
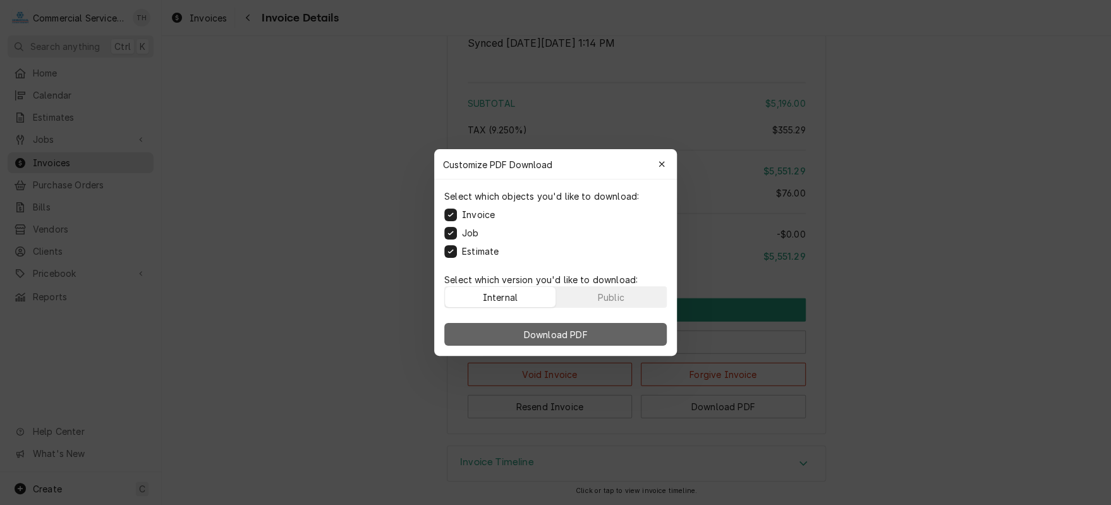
click at [576, 325] on button "Download PDF" at bounding box center [555, 334] width 222 height 23
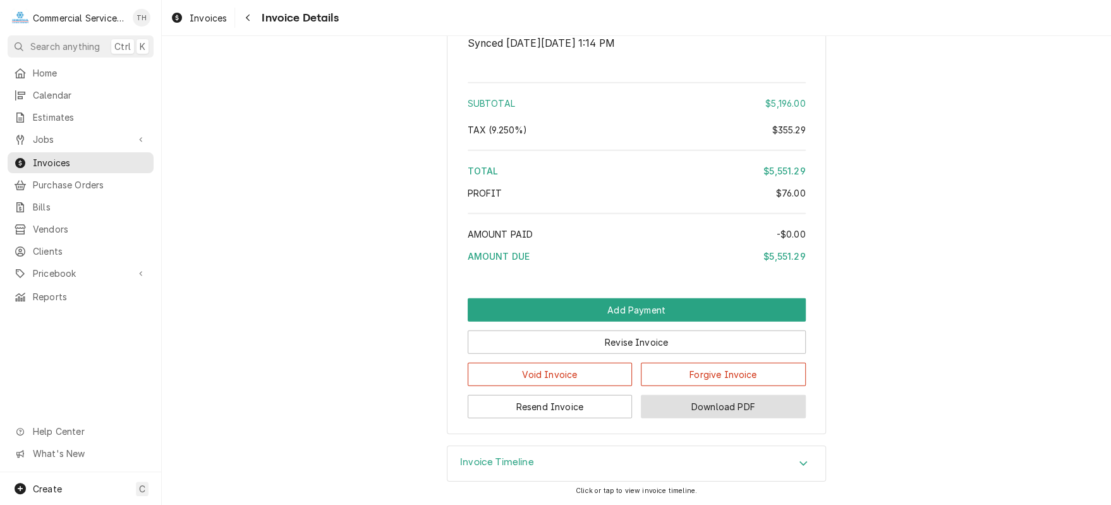
click at [733, 402] on button "Download PDF" at bounding box center [723, 406] width 165 height 23
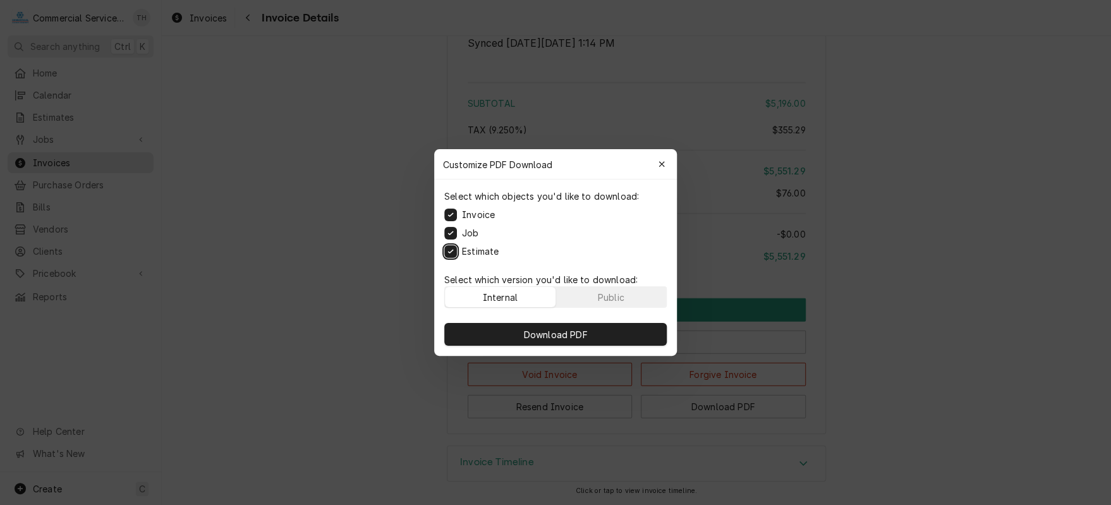
click at [449, 251] on button "Estimate" at bounding box center [450, 251] width 13 height 13
click at [591, 329] on button "Download PDF" at bounding box center [555, 334] width 222 height 23
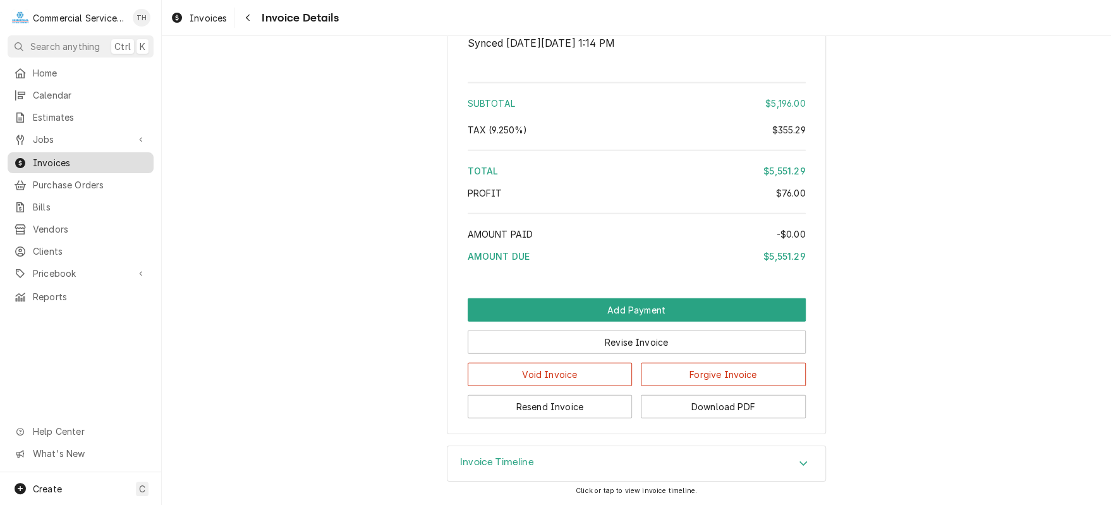
click at [81, 156] on span "Invoices" at bounding box center [90, 162] width 114 height 13
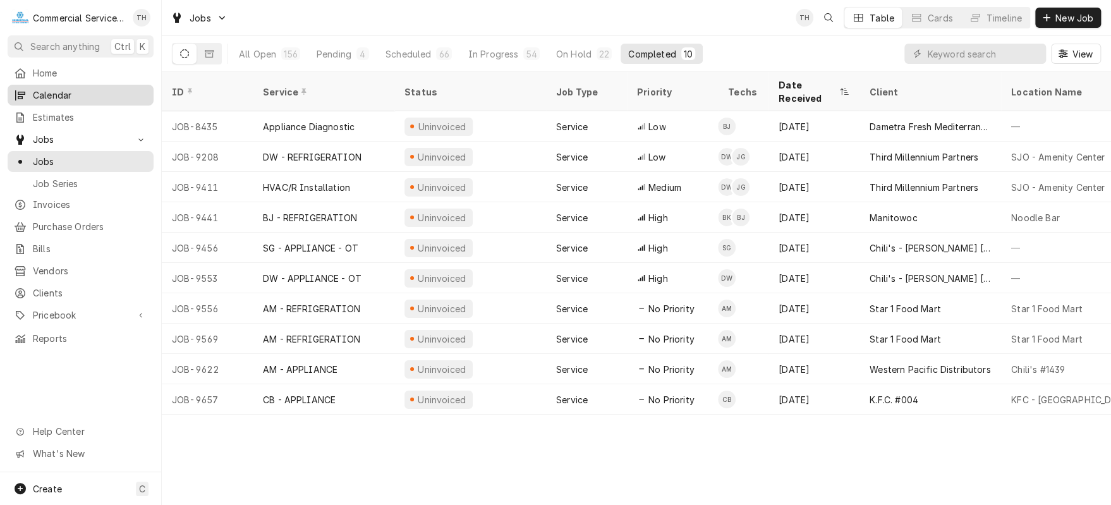
click at [63, 93] on span "Calendar" at bounding box center [90, 94] width 114 height 13
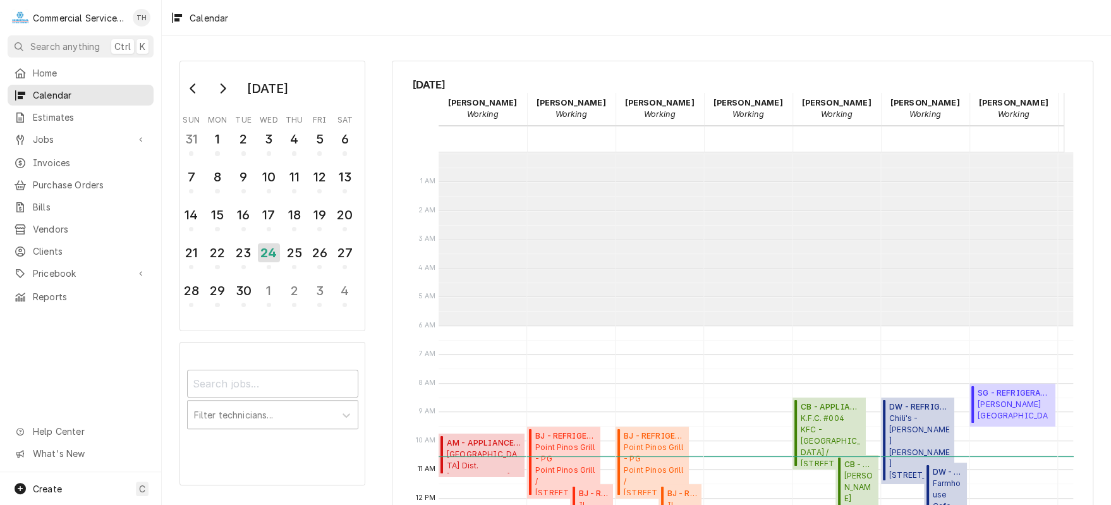
scroll to position [173, 0]
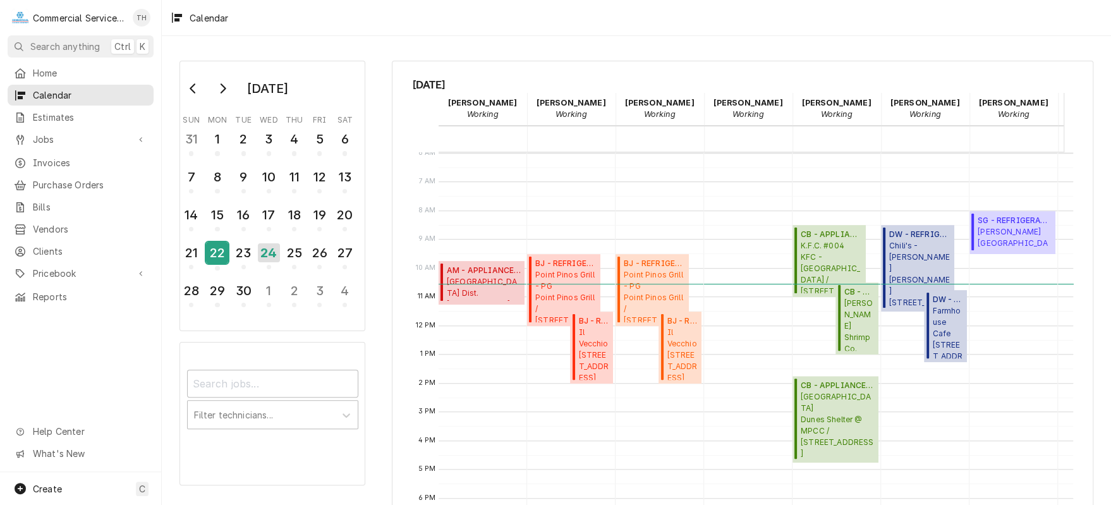
click at [222, 245] on div "22" at bounding box center [217, 252] width 22 height 21
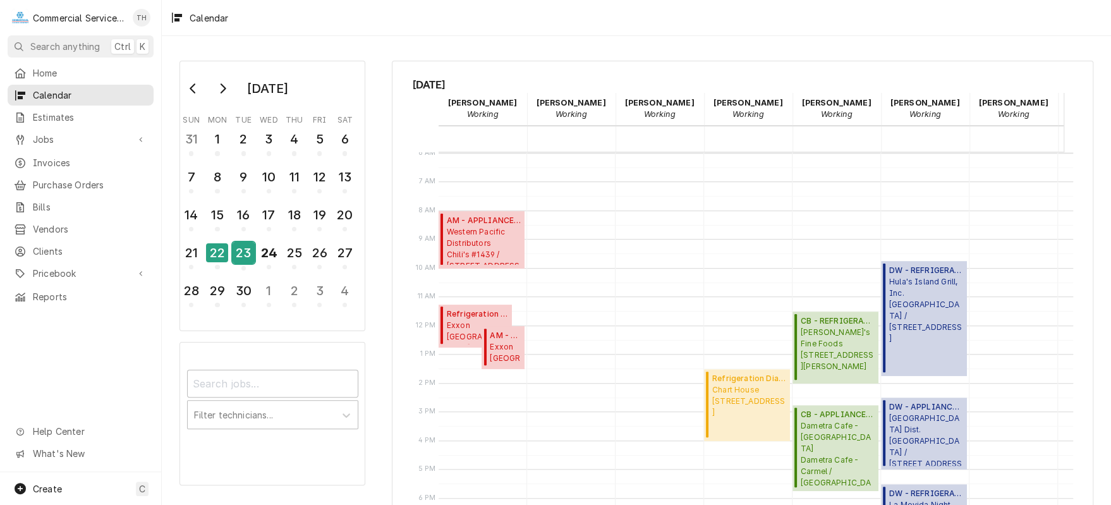
click at [250, 250] on div "23" at bounding box center [244, 252] width 22 height 21
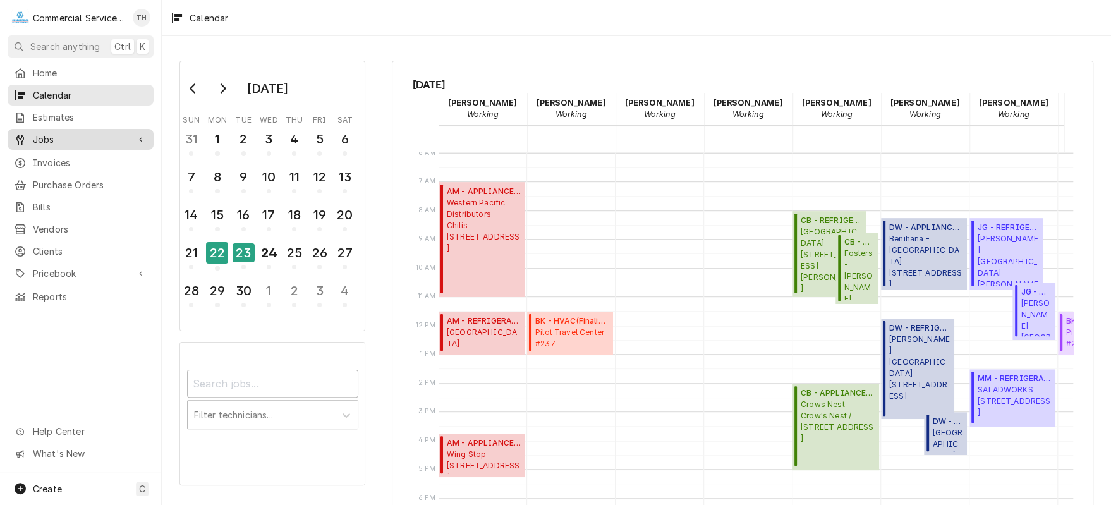
click at [47, 136] on span "Jobs" at bounding box center [80, 139] width 95 height 13
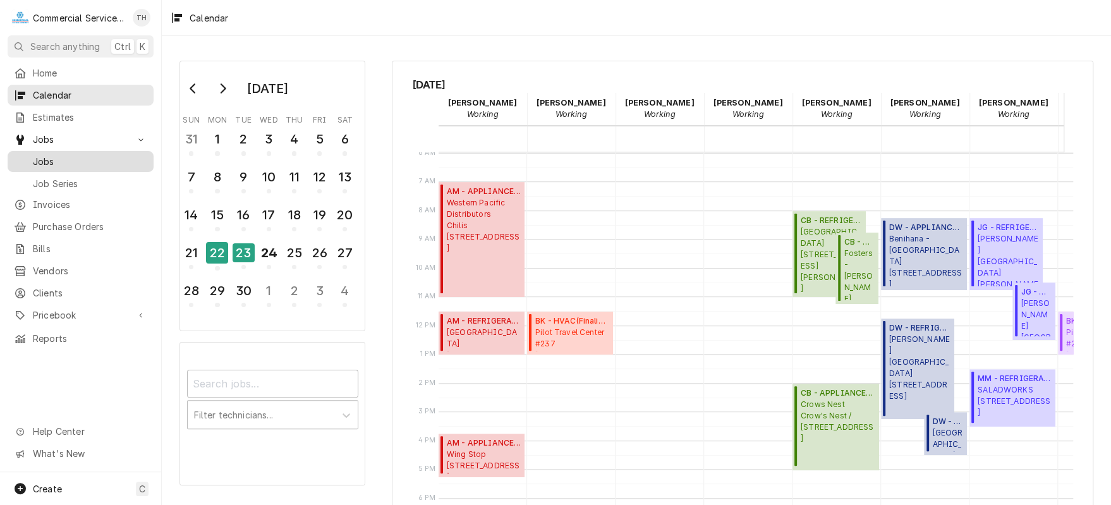
click at [51, 155] on span "Jobs" at bounding box center [90, 161] width 114 height 13
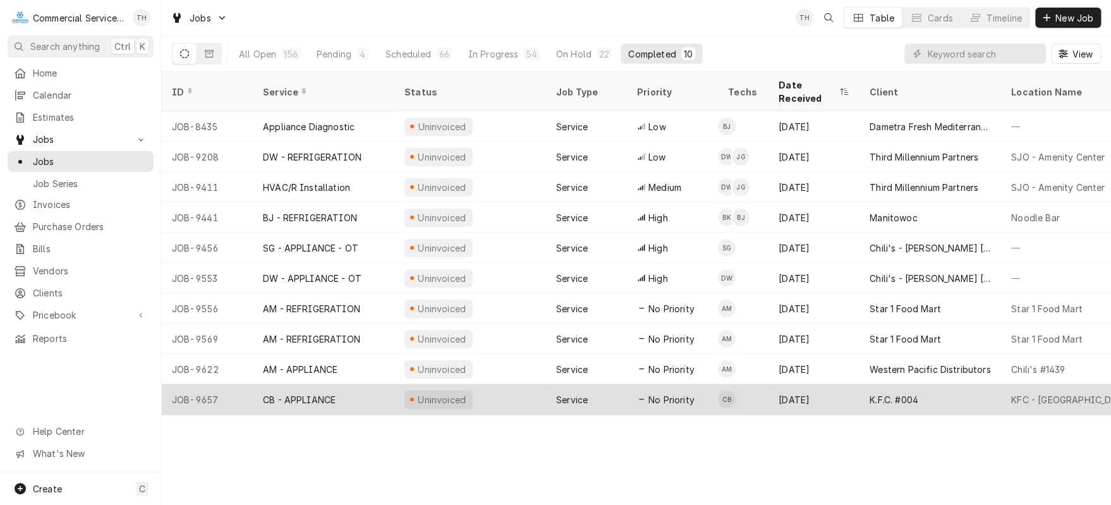
click at [896, 393] on div "K.F.C. #004" at bounding box center [894, 399] width 49 height 13
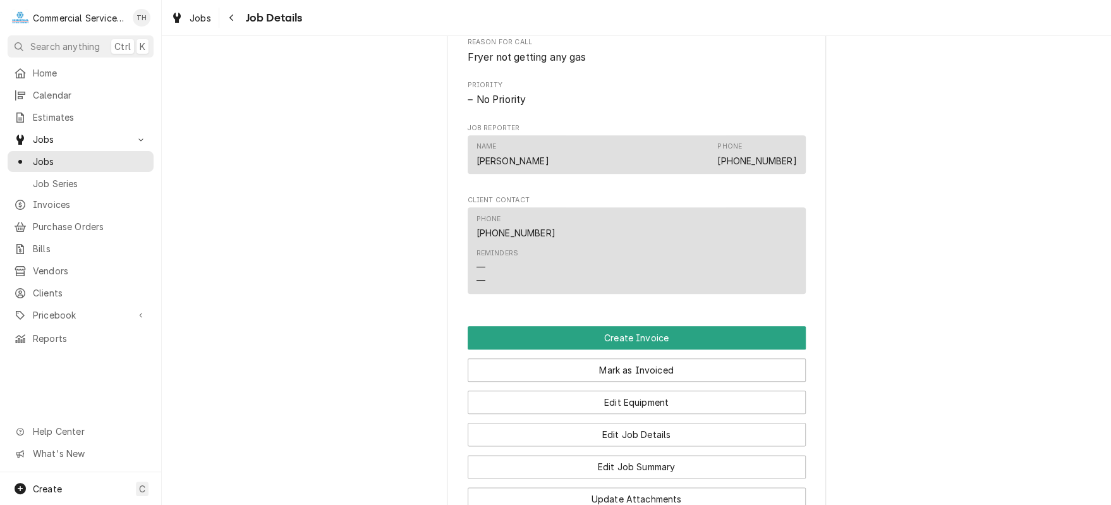
scroll to position [695, 0]
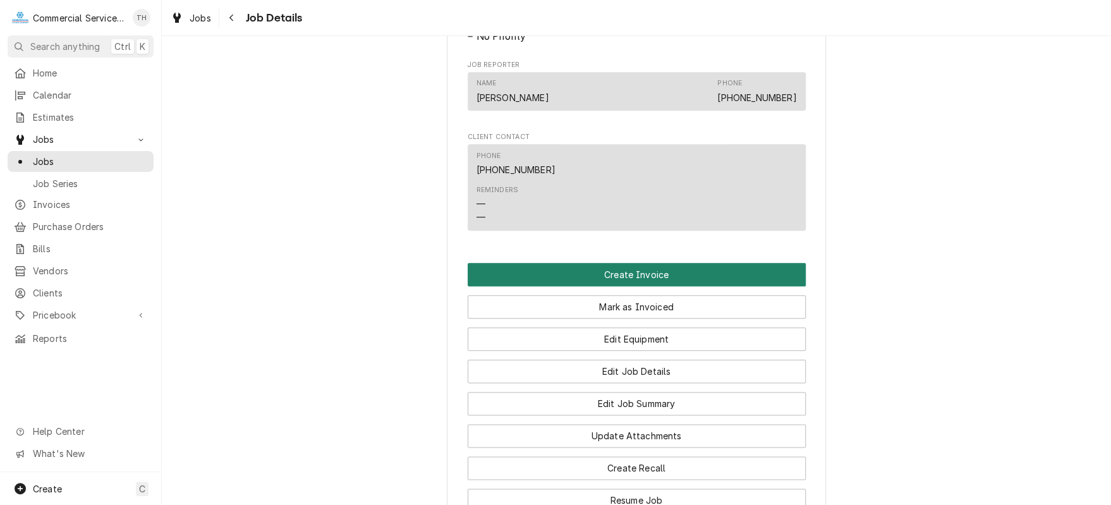
click at [648, 278] on button "Create Invoice" at bounding box center [637, 274] width 338 height 23
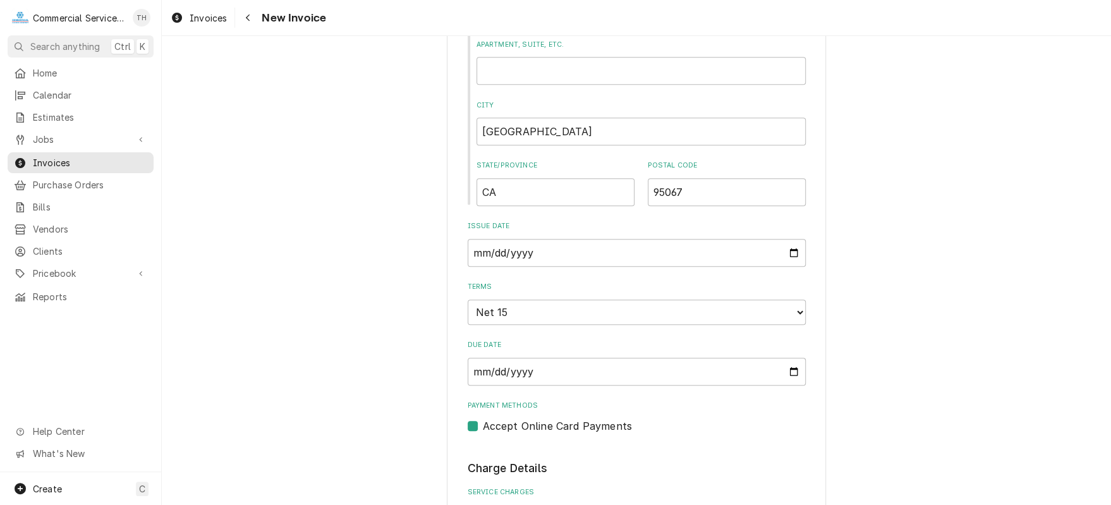
scroll to position [569, 0]
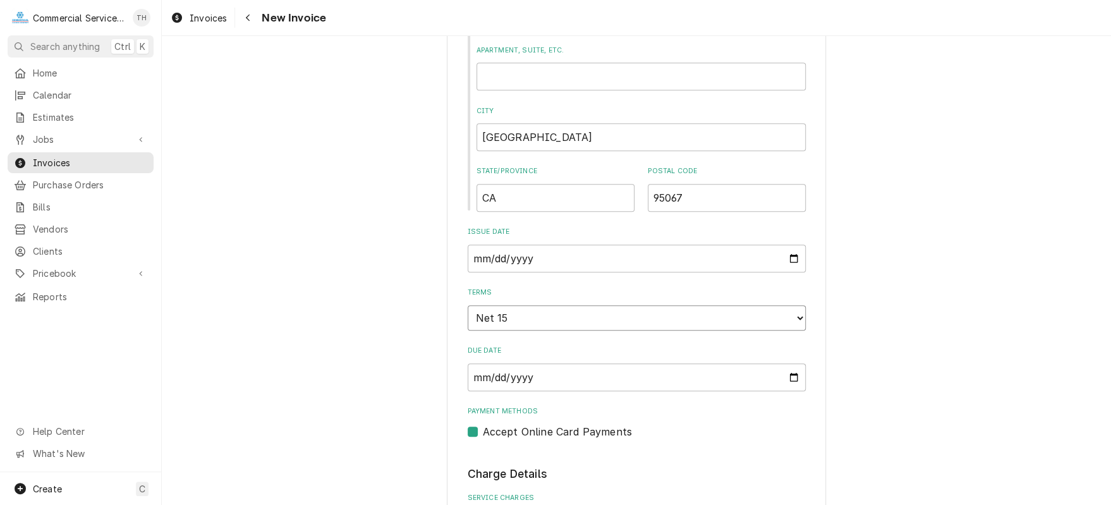
click at [642, 312] on select "Choose payment terms... Same Day Net 7 Net 14 Net 15 Net 21 Net 30 Net 45 Net 6…" at bounding box center [637, 317] width 338 height 25
type textarea "x"
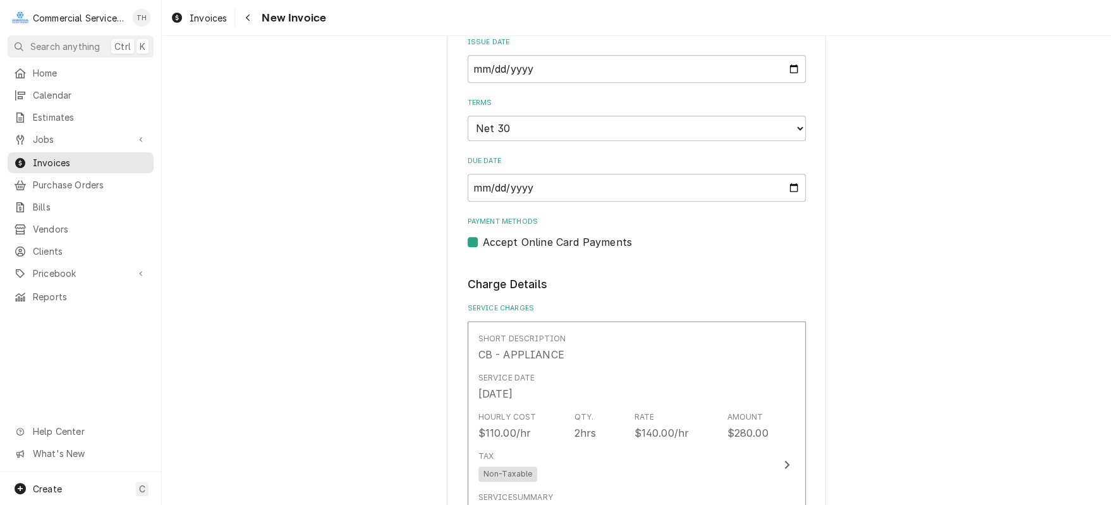
drag, startPoint x: 470, startPoint y: 239, endPoint x: 500, endPoint y: 241, distance: 30.4
click at [483, 239] on label "Accept Online Card Payments" at bounding box center [557, 241] width 149 height 15
click at [483, 239] on input "Payment Methods" at bounding box center [652, 248] width 338 height 28
checkbox input "false"
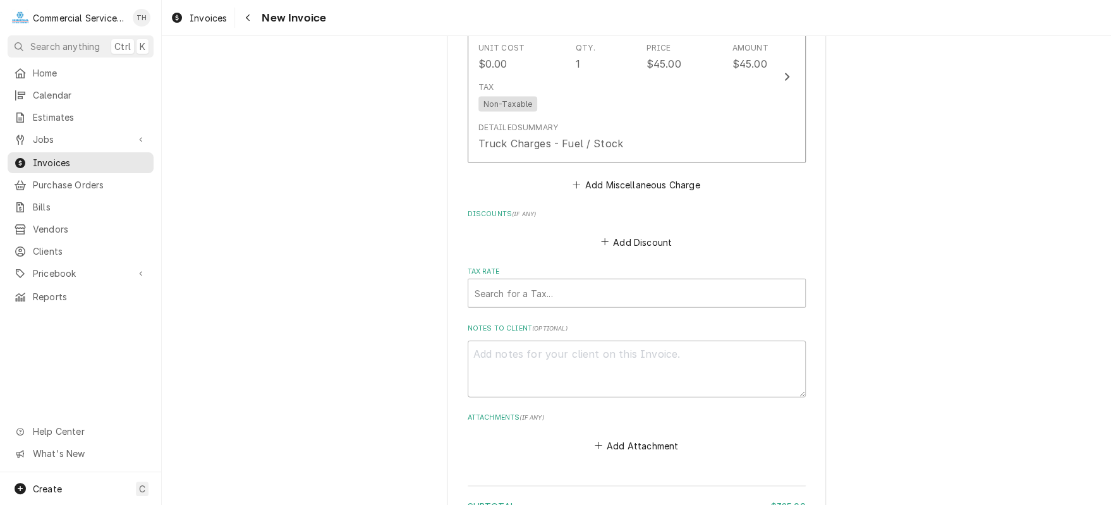
scroll to position [1517, 0]
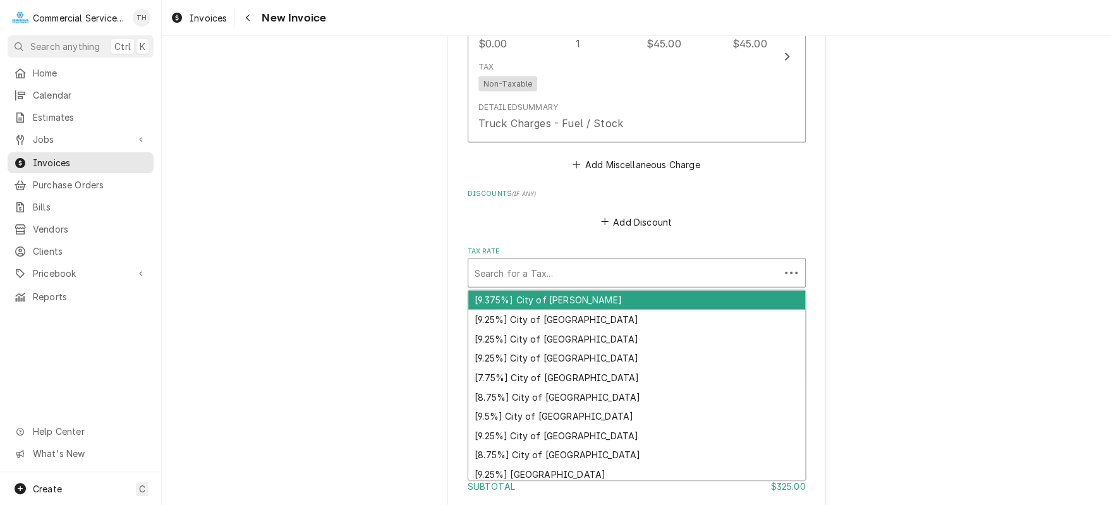
click at [657, 263] on div "Tax Rate" at bounding box center [624, 273] width 299 height 23
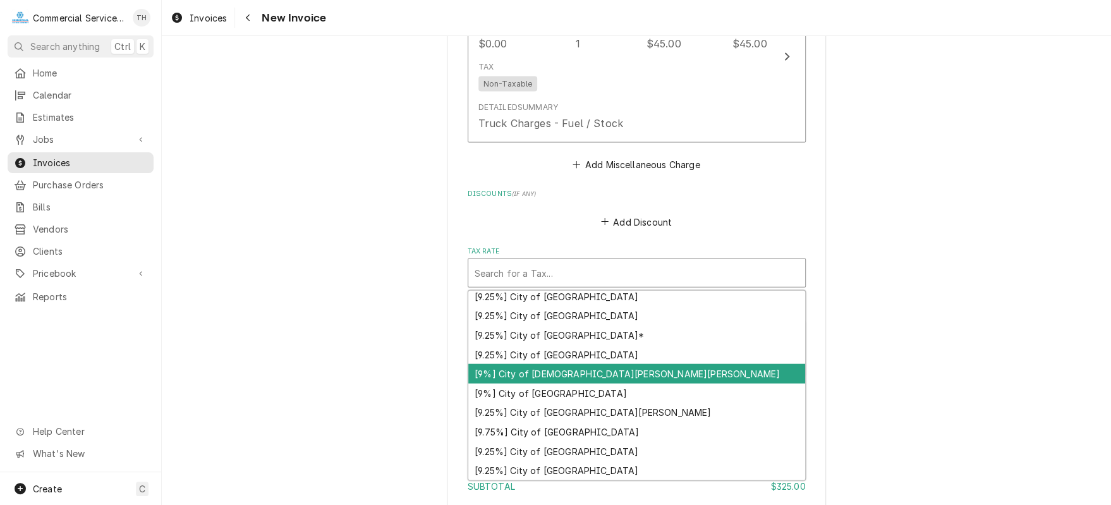
scroll to position [324, 0]
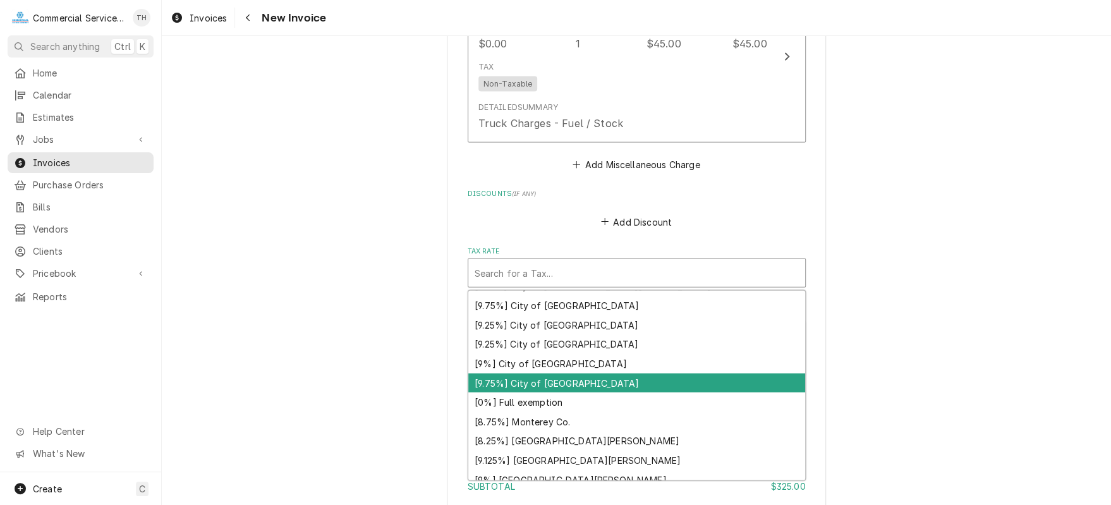
click at [665, 373] on div "[9.75%] City of [GEOGRAPHIC_DATA]" at bounding box center [636, 383] width 337 height 20
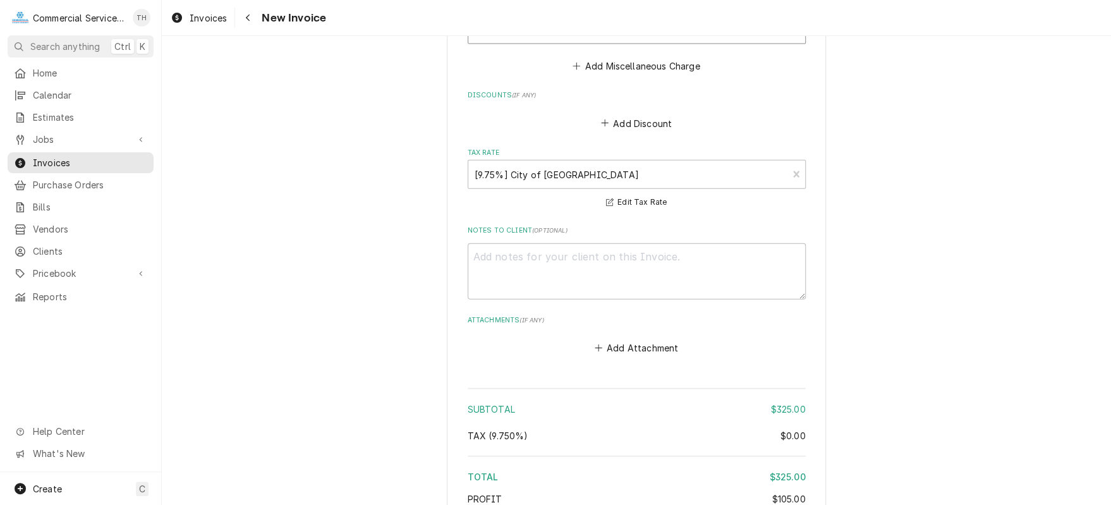
scroll to position [1714, 0]
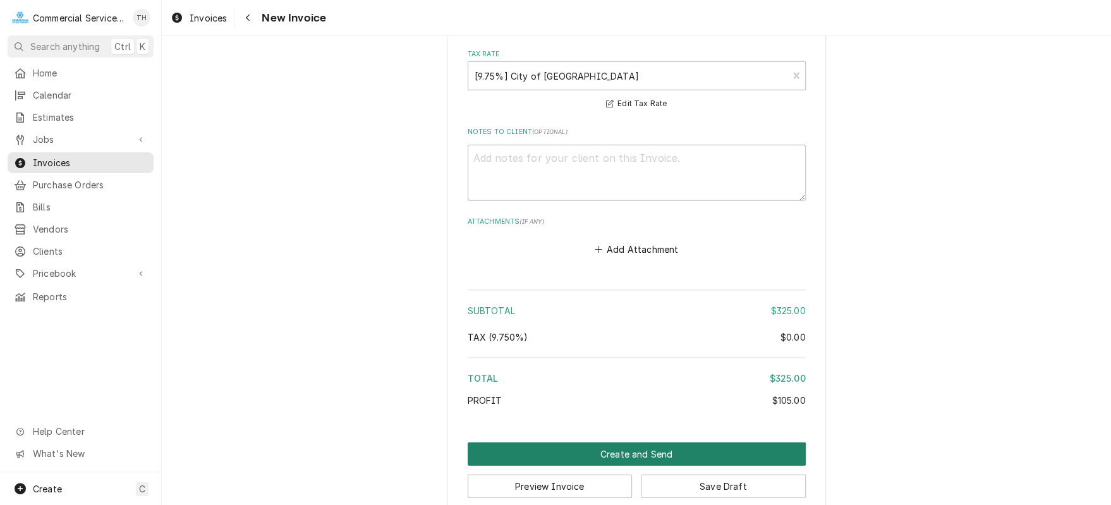
click at [642, 442] on button "Create and Send" at bounding box center [637, 453] width 338 height 23
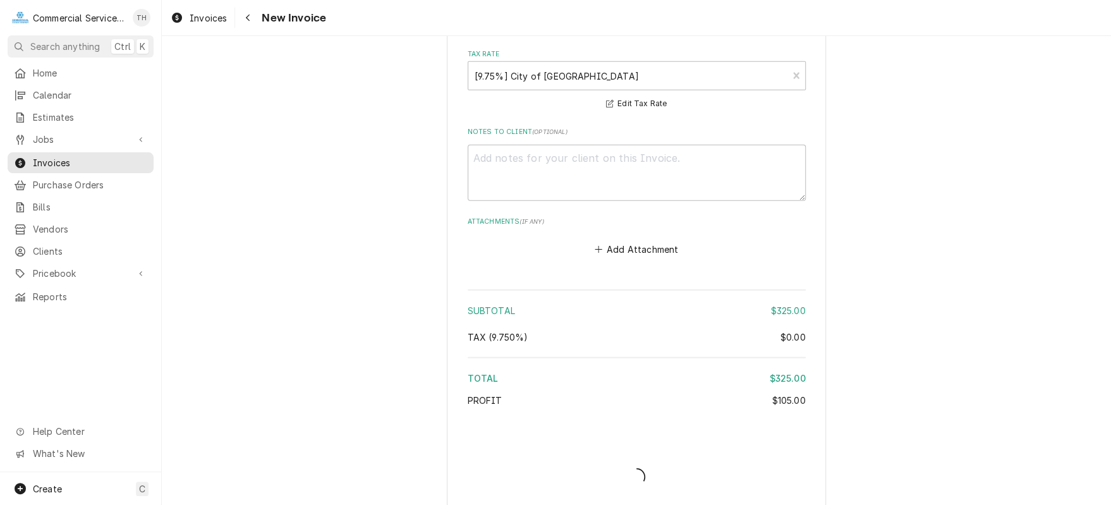
scroll to position [1708, 0]
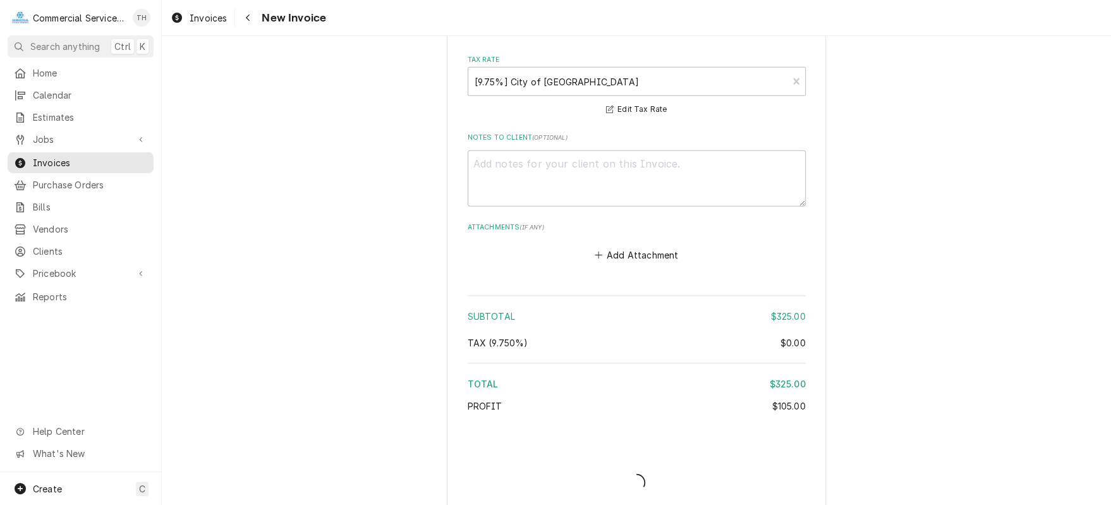
type textarea "x"
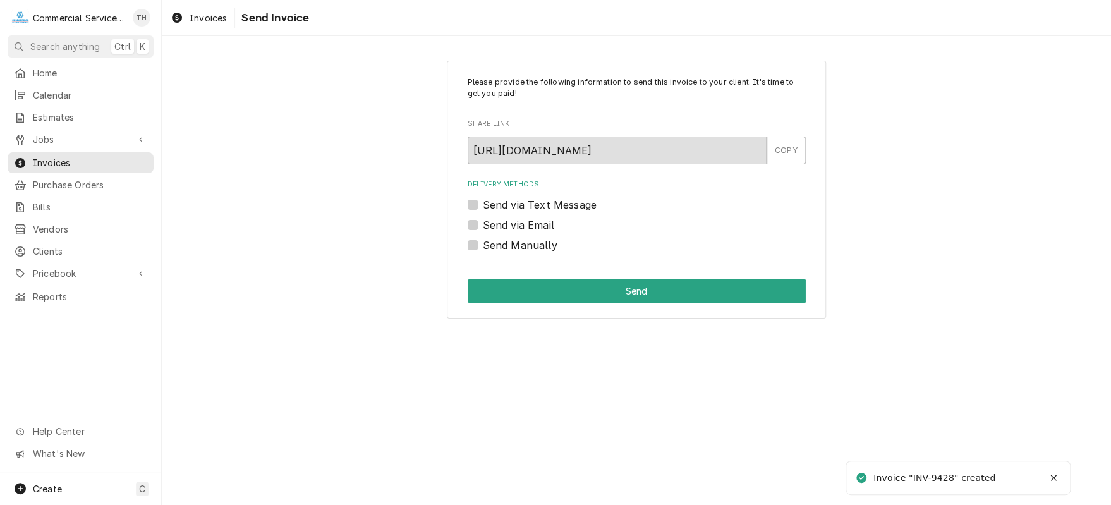
click at [483, 224] on label "Send via Email" at bounding box center [518, 224] width 71 height 15
click at [483, 224] on input "Send via Email" at bounding box center [652, 231] width 338 height 28
checkbox input "true"
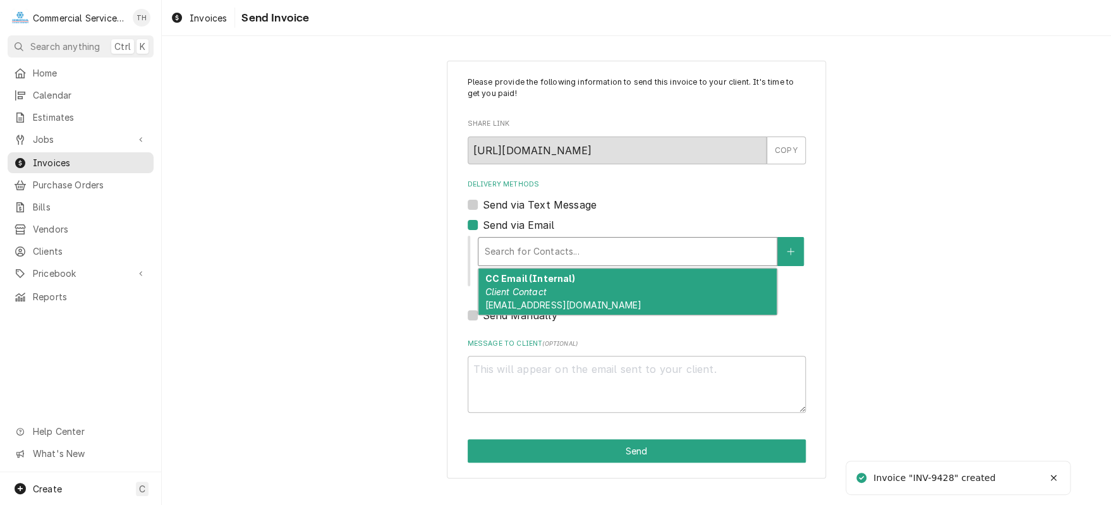
type textarea "x"
click at [541, 245] on div "Delivery Methods" at bounding box center [628, 251] width 286 height 23
click at [483, 222] on label "Send via Email" at bounding box center [518, 224] width 71 height 15
click at [483, 222] on input "Send via Email" at bounding box center [652, 231] width 338 height 28
checkbox input "false"
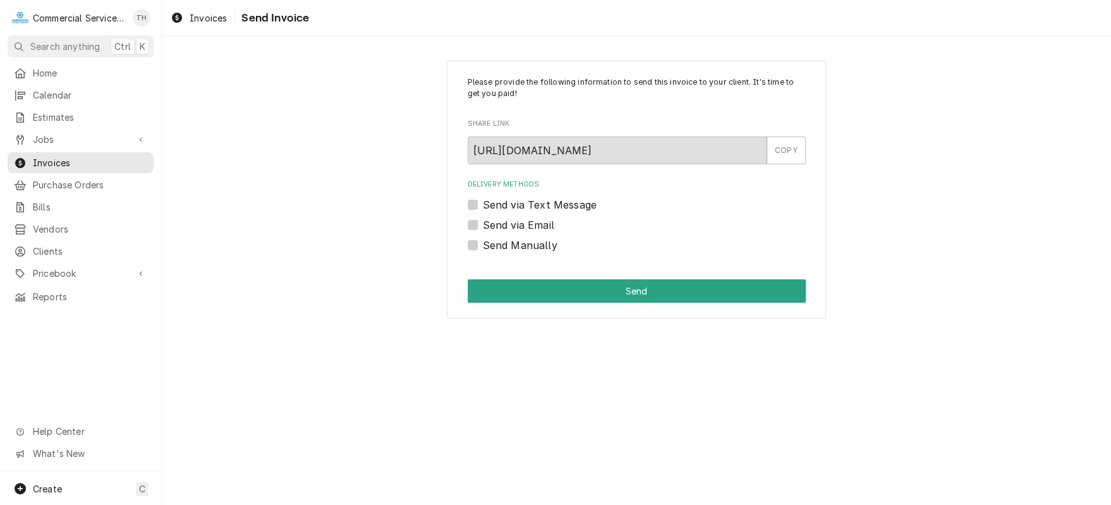
drag, startPoint x: 468, startPoint y: 239, endPoint x: 492, endPoint y: 260, distance: 31.3
click at [483, 242] on label "Send Manually" at bounding box center [520, 245] width 75 height 15
click at [483, 242] on input "Send Manually" at bounding box center [652, 252] width 338 height 28
checkbox input "true"
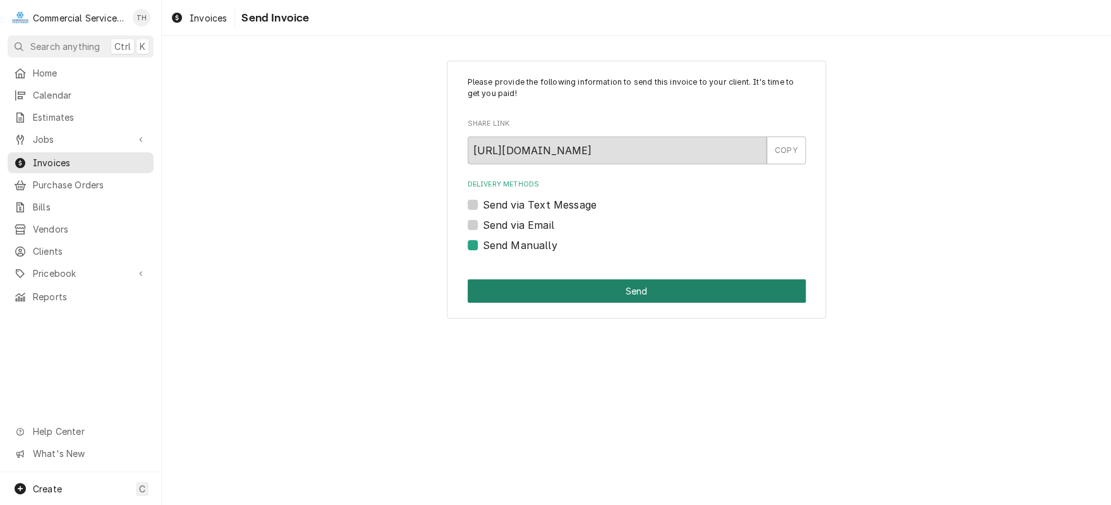
click at [532, 289] on button "Send" at bounding box center [637, 290] width 338 height 23
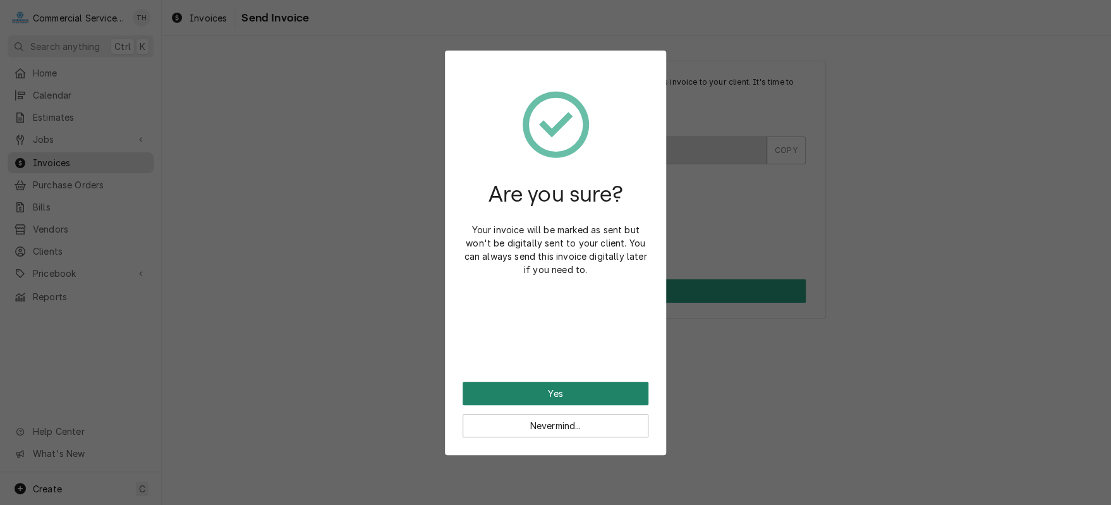
click at [542, 385] on button "Yes" at bounding box center [556, 393] width 186 height 23
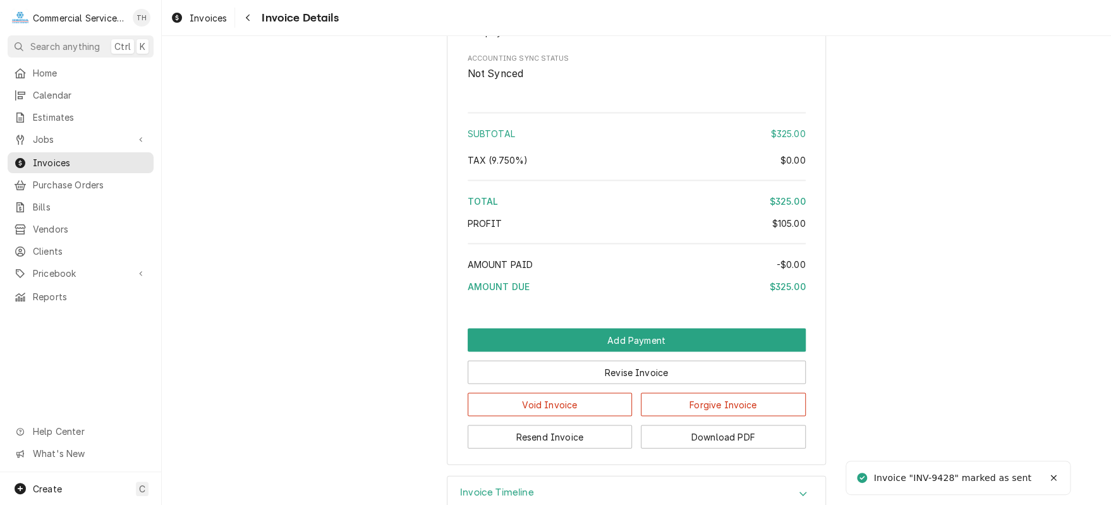
scroll to position [1398, 0]
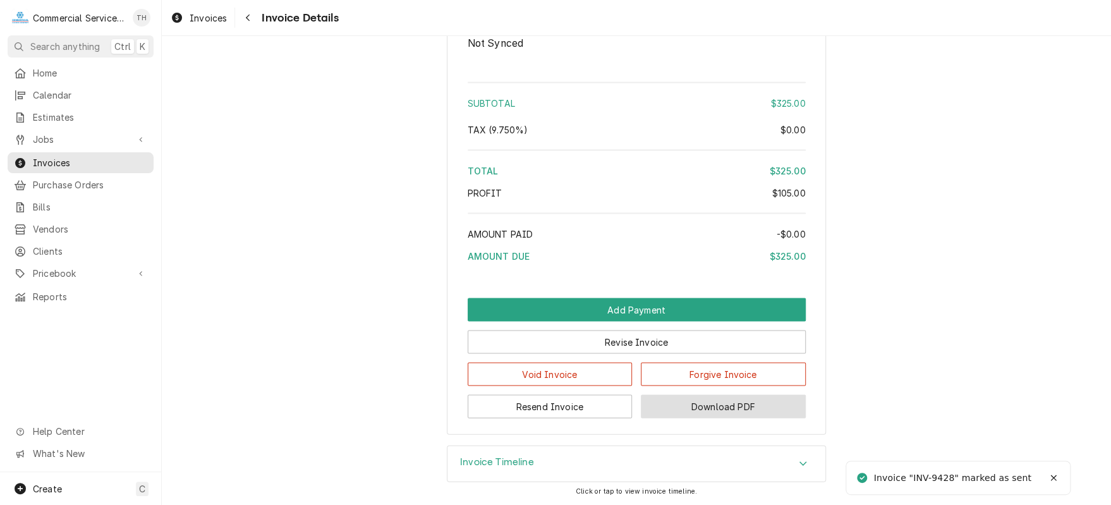
click at [685, 401] on button "Download PDF" at bounding box center [723, 405] width 165 height 23
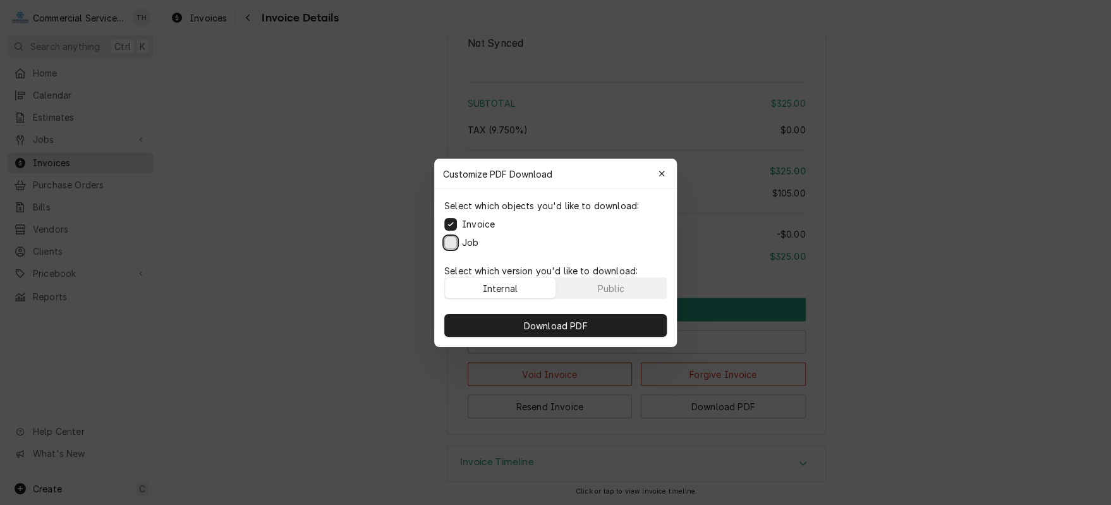
click at [452, 243] on button "Job" at bounding box center [450, 242] width 13 height 13
click at [549, 317] on button "Download PDF" at bounding box center [555, 325] width 222 height 23
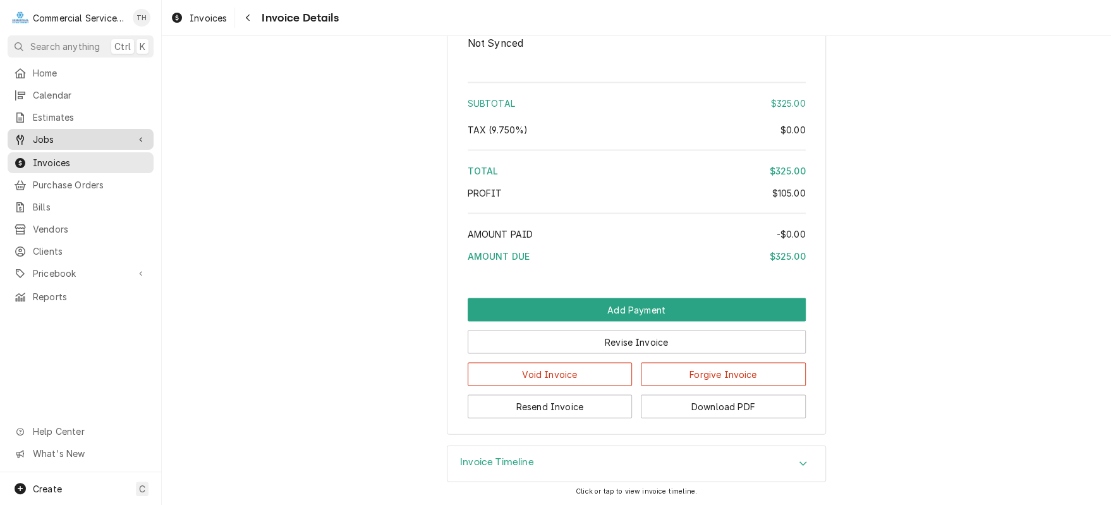
click at [45, 133] on span "Jobs" at bounding box center [80, 139] width 95 height 13
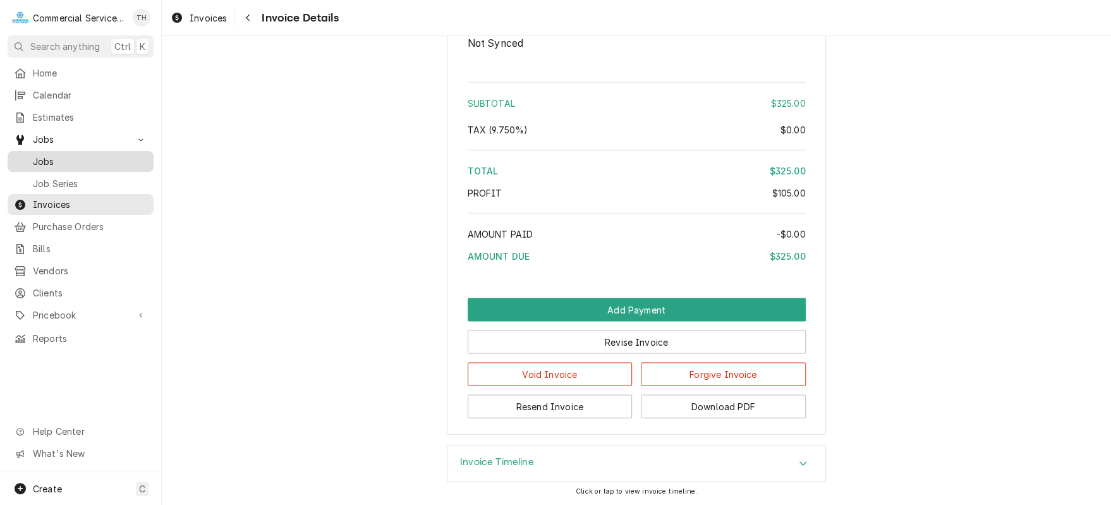
click at [54, 155] on span "Jobs" at bounding box center [90, 161] width 114 height 13
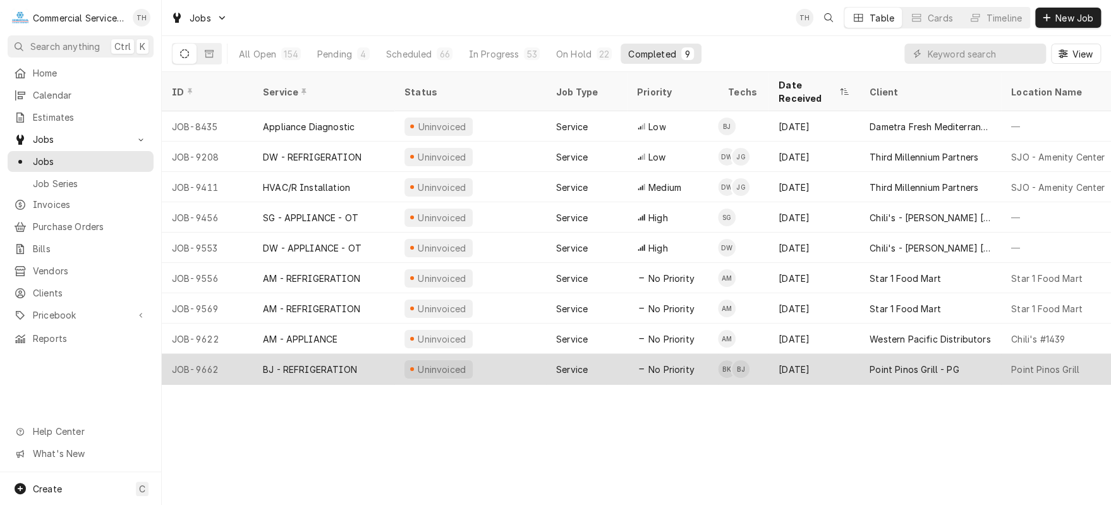
click at [882, 354] on div "Point Pinos Grill - PG" at bounding box center [930, 369] width 142 height 30
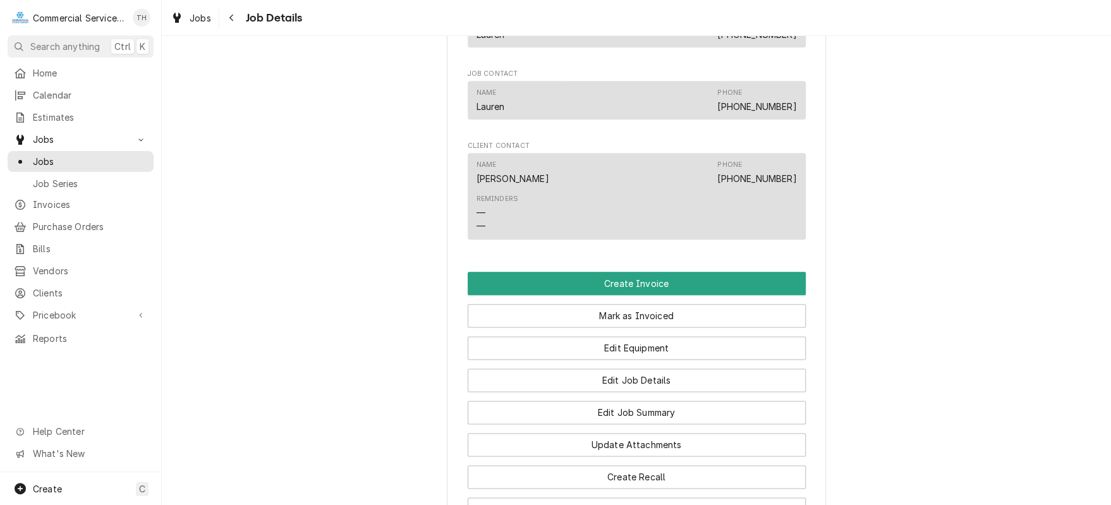
scroll to position [821, 0]
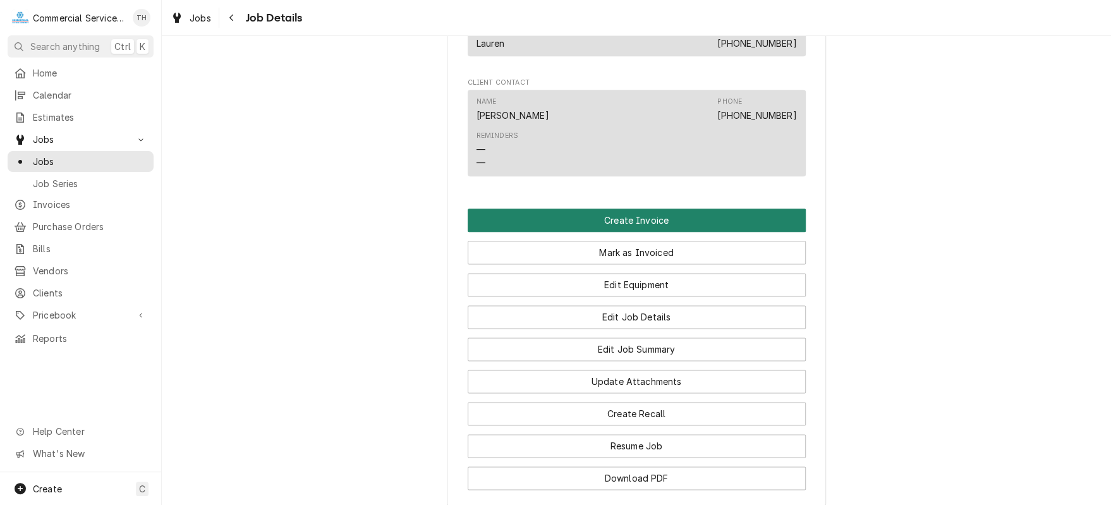
click at [636, 232] on button "Create Invoice" at bounding box center [637, 220] width 338 height 23
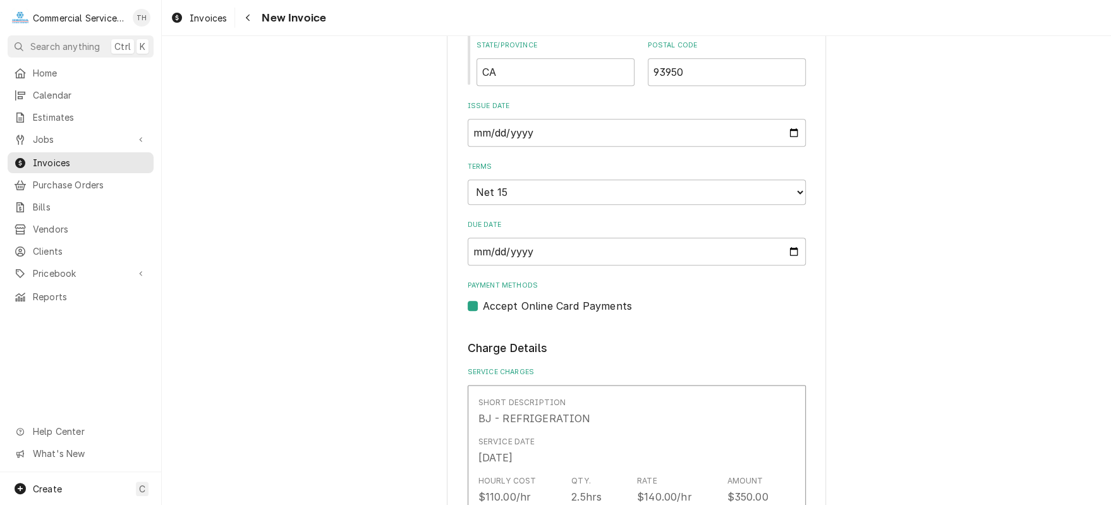
scroll to position [695, 0]
click at [632, 193] on select "Choose payment terms... Same Day Net 7 Net 14 Net 15 Net 21 Net 30 Net 45 Net 6…" at bounding box center [637, 191] width 338 height 25
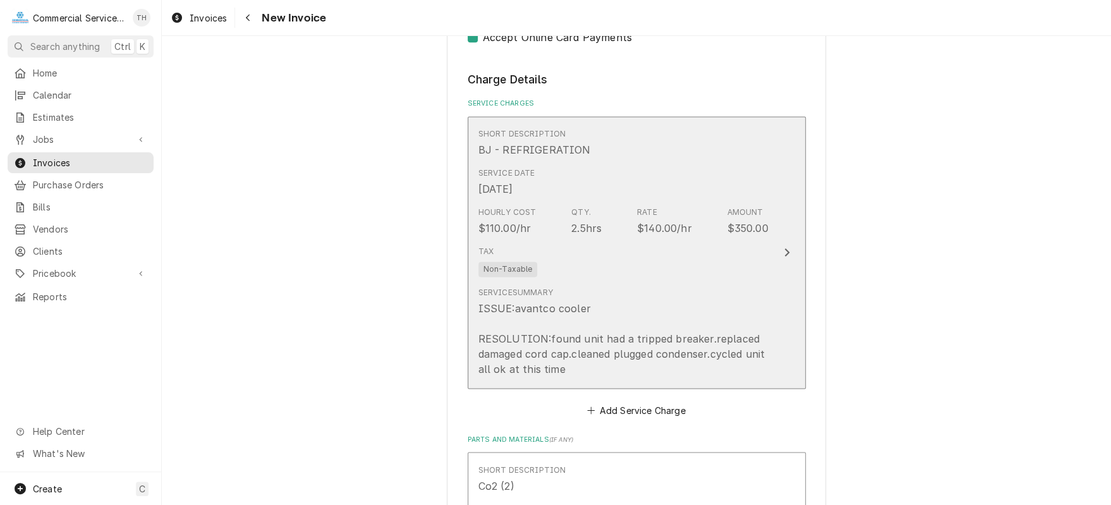
scroll to position [1011, 0]
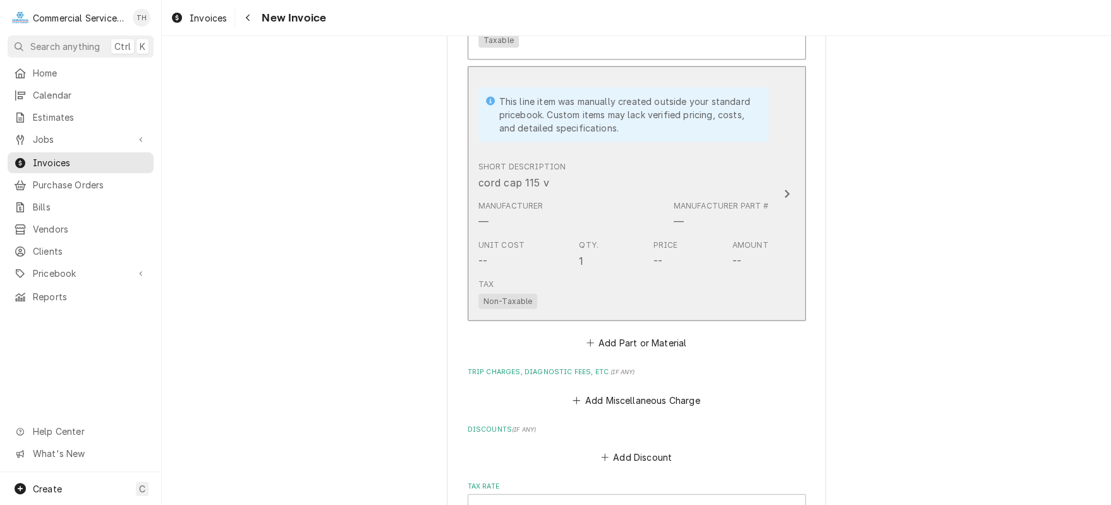
click at [603, 182] on div "Short Description cord cap 115 v" at bounding box center [623, 175] width 290 height 39
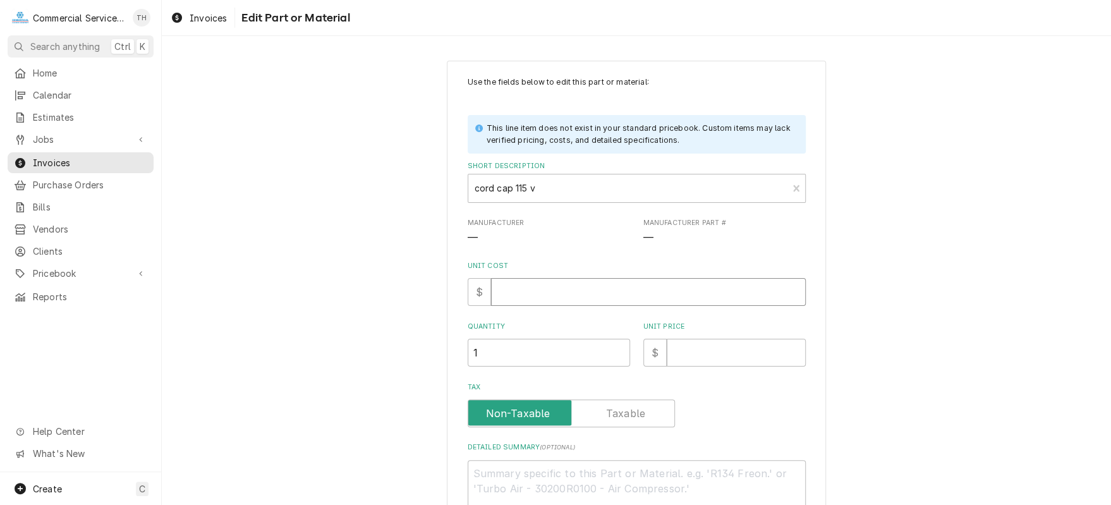
click at [551, 289] on input "Unit Cost" at bounding box center [648, 292] width 315 height 28
type textarea "x"
type input "1"
type textarea "x"
type input "13"
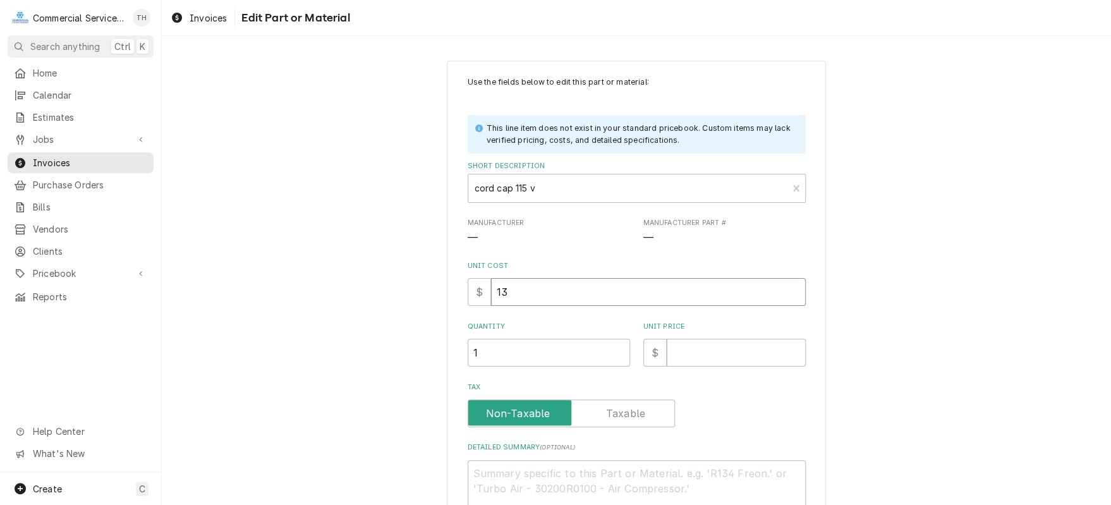
type textarea "x"
type input "13.3"
type textarea "x"
type input "13.30"
type textarea "x"
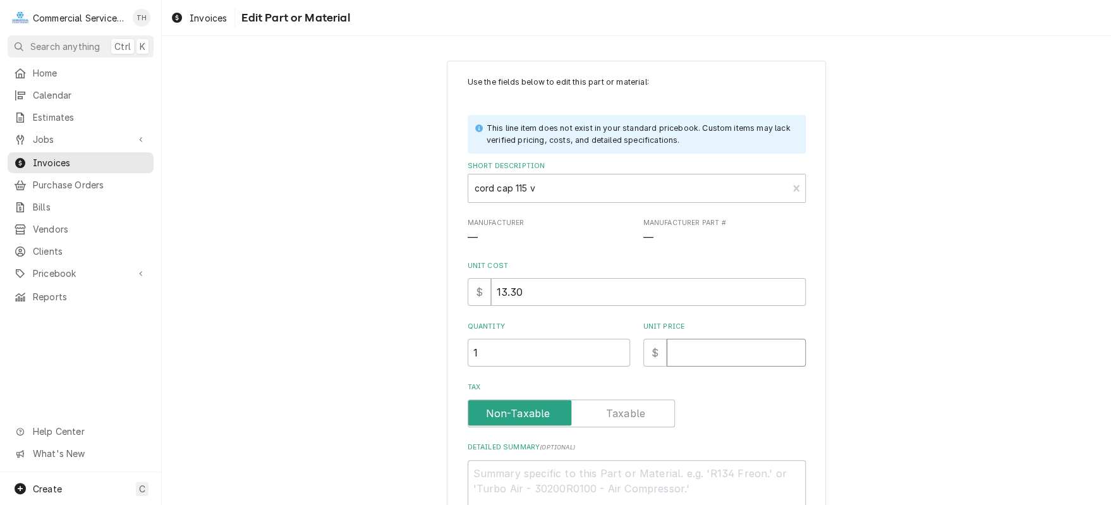
type input "2"
type textarea "x"
type input "26"
type textarea "x"
type input "26.6"
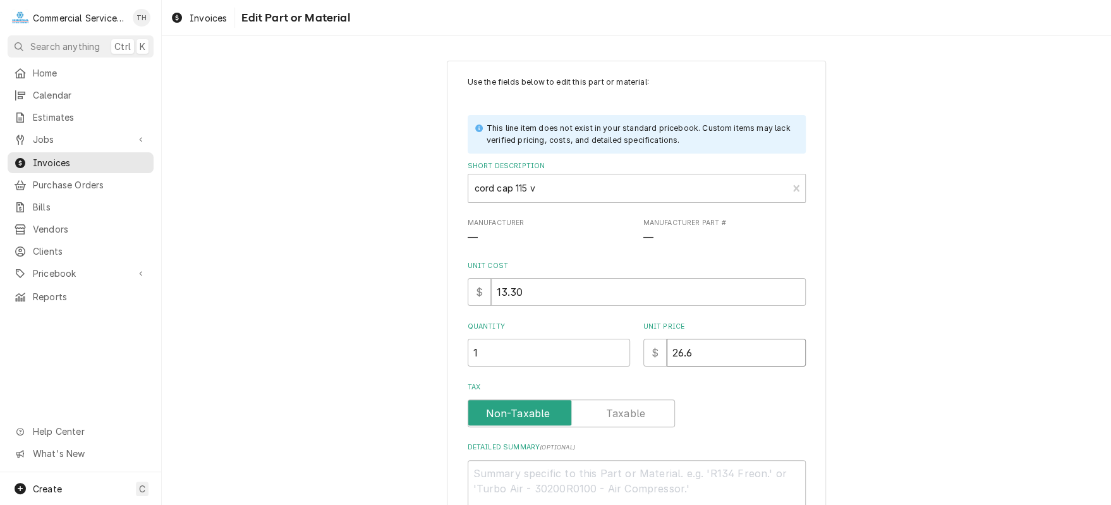
type textarea "x"
type input "26.60"
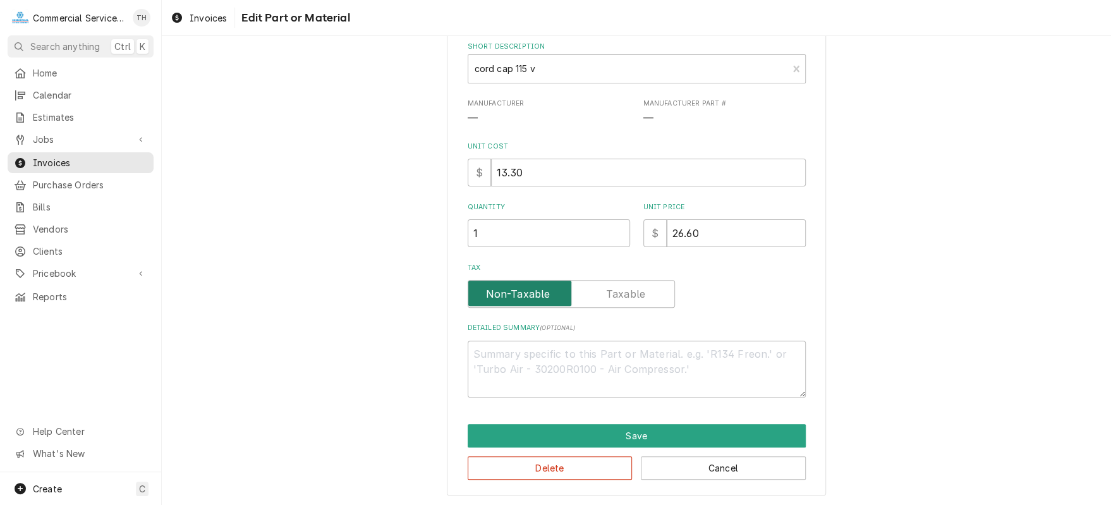
click at [599, 290] on input "Tax" at bounding box center [571, 294] width 196 height 28
checkbox input "true"
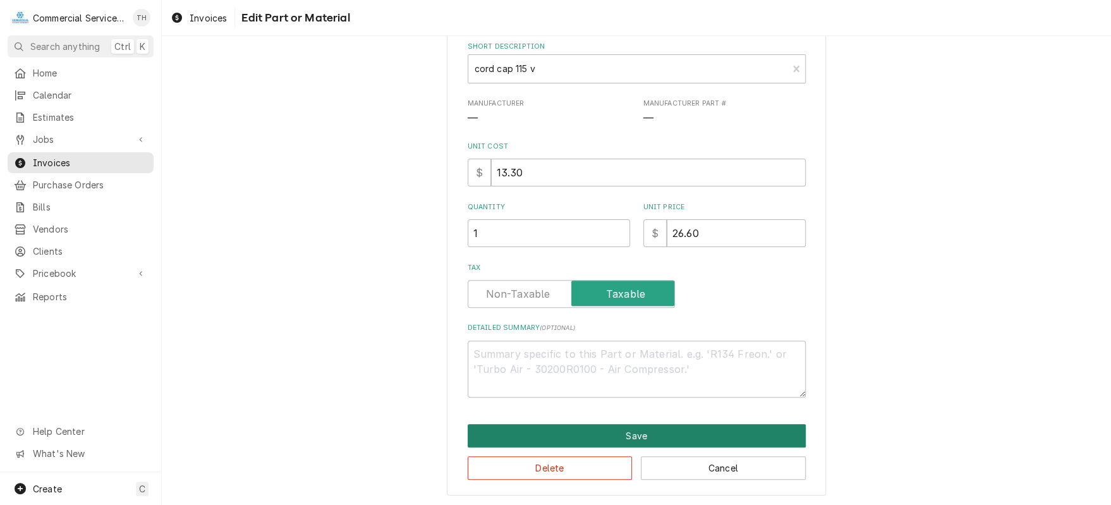
click at [669, 430] on button "Save" at bounding box center [637, 435] width 338 height 23
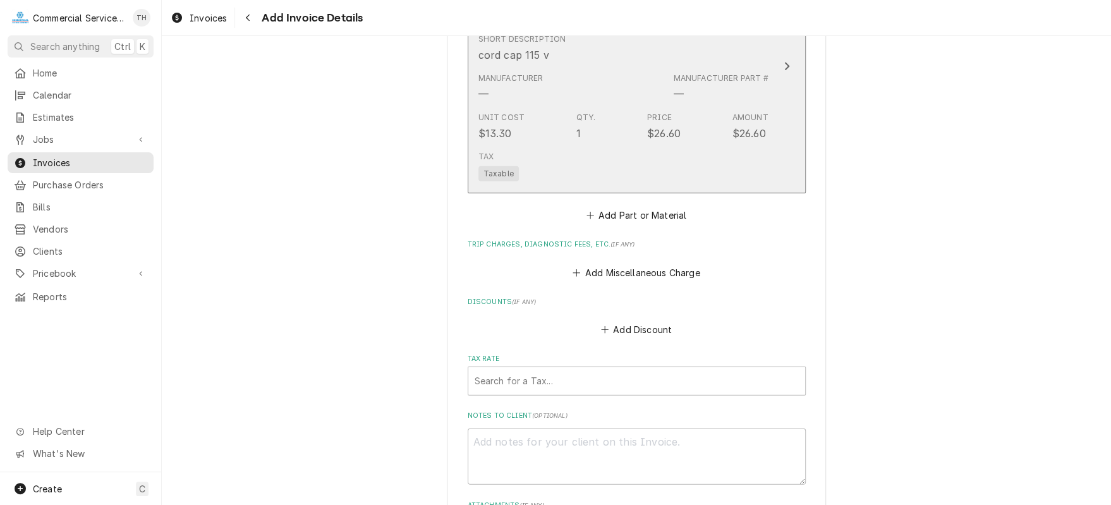
scroll to position [1944, 0]
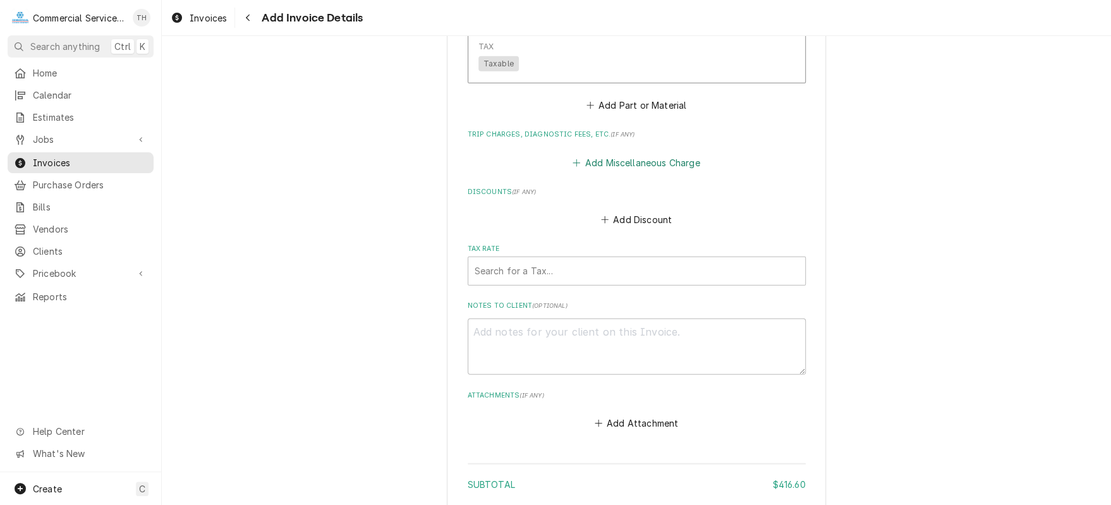
click at [653, 163] on button "Add Miscellaneous Charge" at bounding box center [636, 163] width 131 height 18
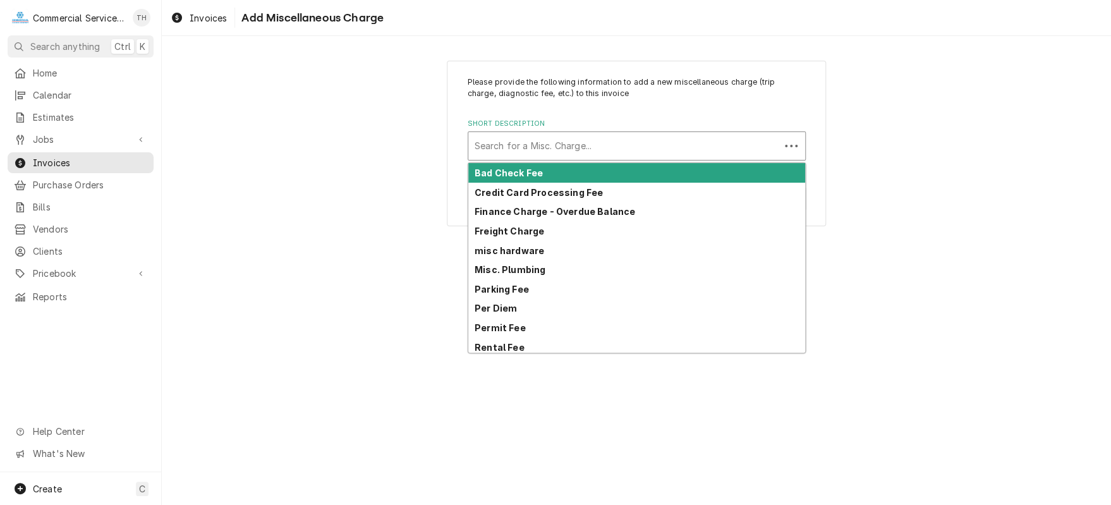
click at [624, 154] on div "Short Description" at bounding box center [624, 146] width 299 height 23
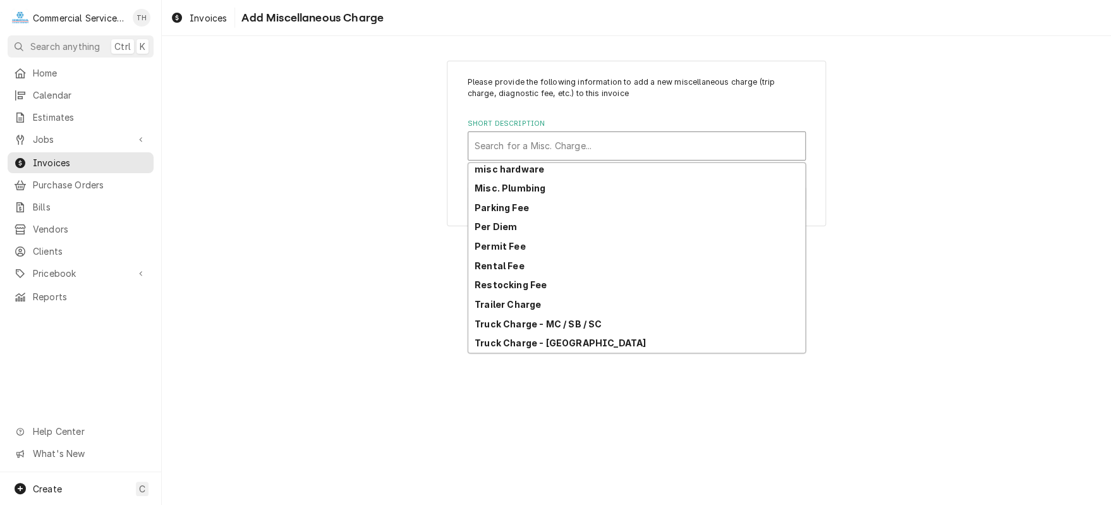
scroll to position [100, 0]
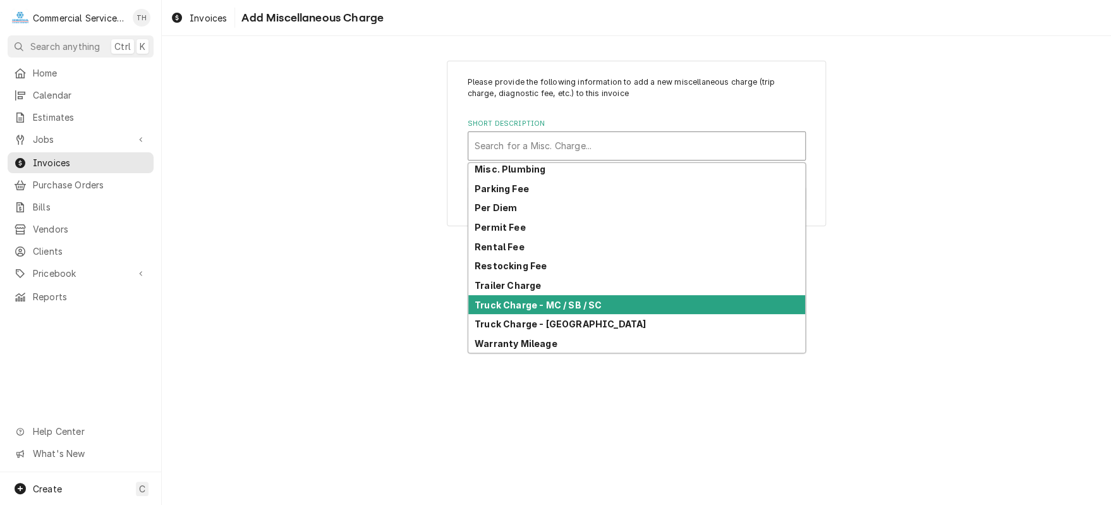
click at [622, 296] on div "Truck Charge - MC / SB / SC" at bounding box center [636, 305] width 337 height 20
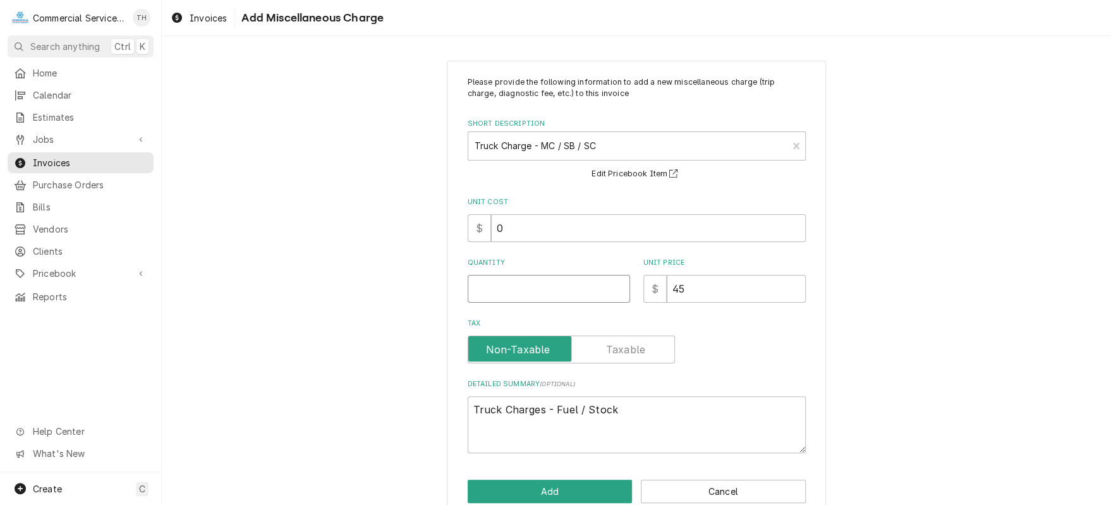
type textarea "x"
type input "0.5"
click at [614, 285] on input "0.5" at bounding box center [549, 289] width 162 height 28
type textarea "x"
type input "1"
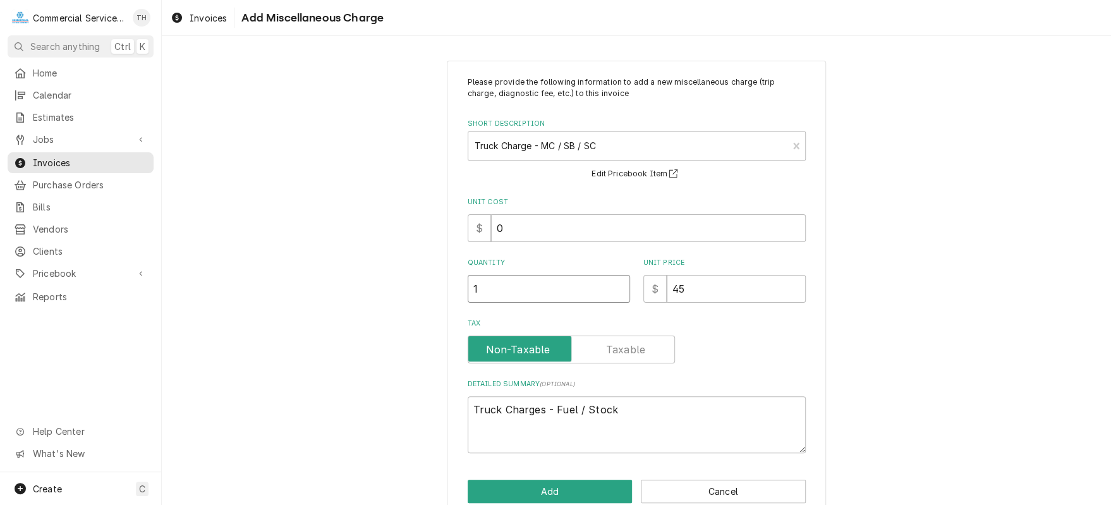
click at [614, 285] on input "1" at bounding box center [549, 289] width 162 height 28
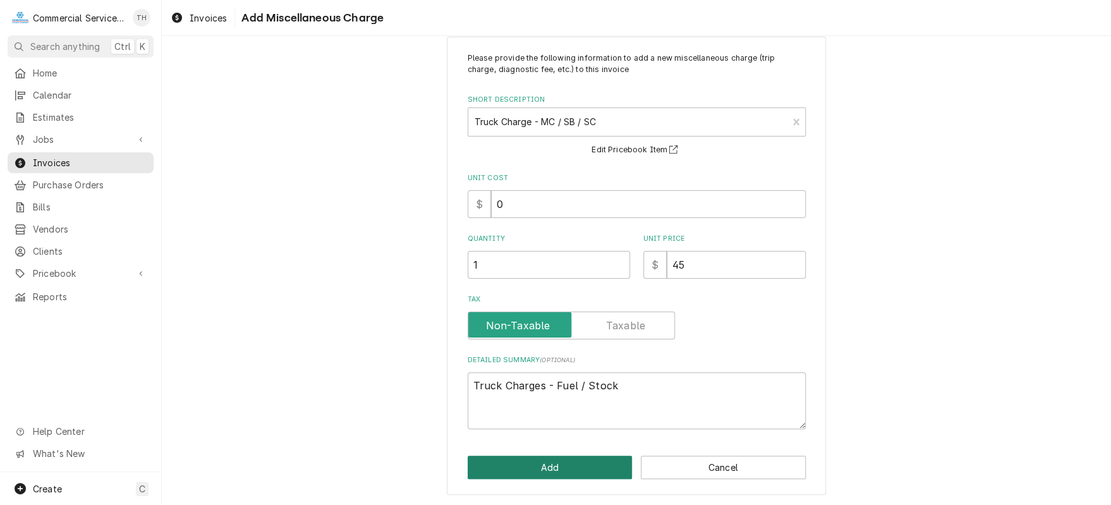
click at [564, 471] on button "Add" at bounding box center [550, 467] width 165 height 23
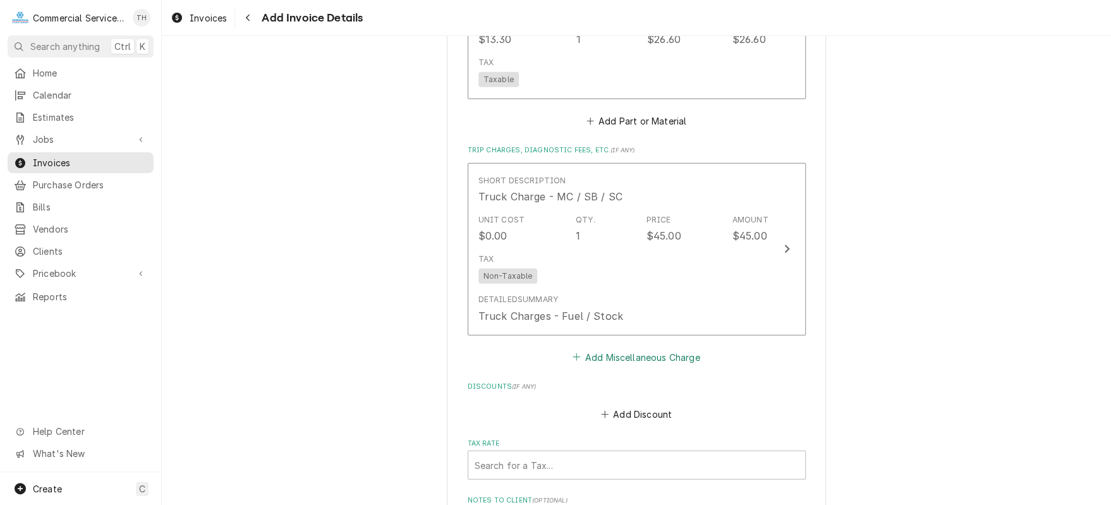
scroll to position [2118, 0]
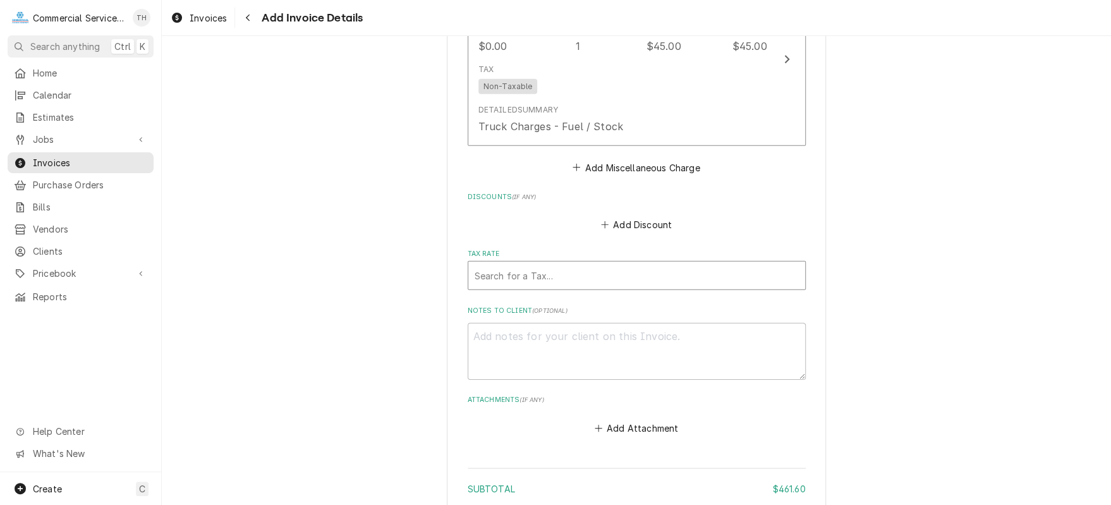
click at [574, 280] on div "Tax Rate" at bounding box center [637, 275] width 324 height 23
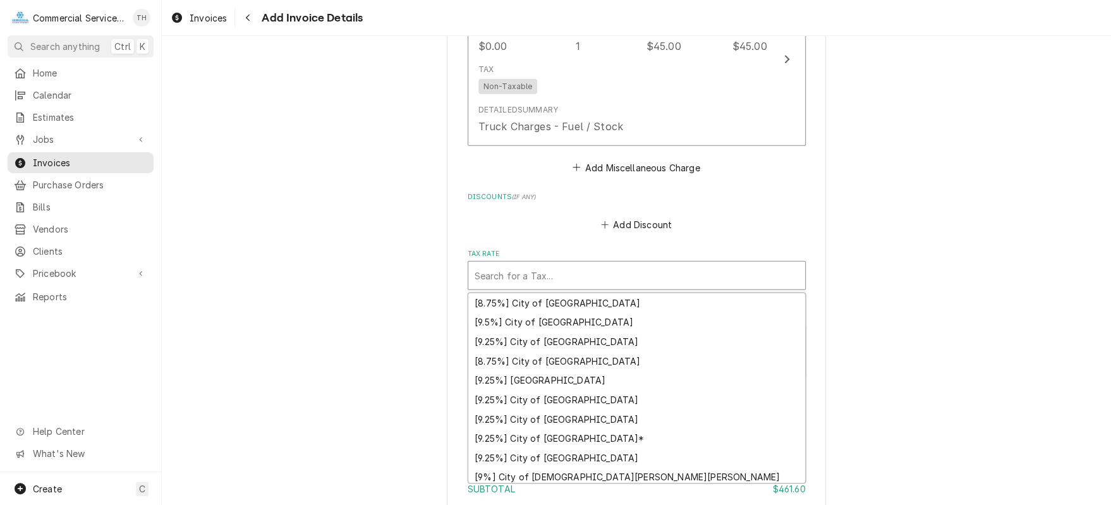
scroll to position [197, 0]
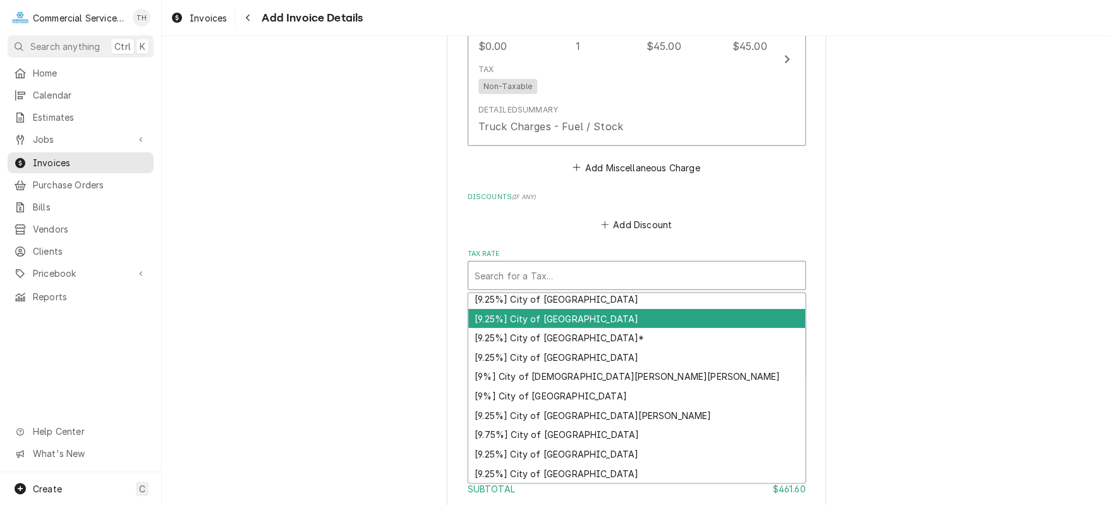
click at [590, 318] on div "[9.25%] City of Pacific Grove" at bounding box center [636, 319] width 337 height 20
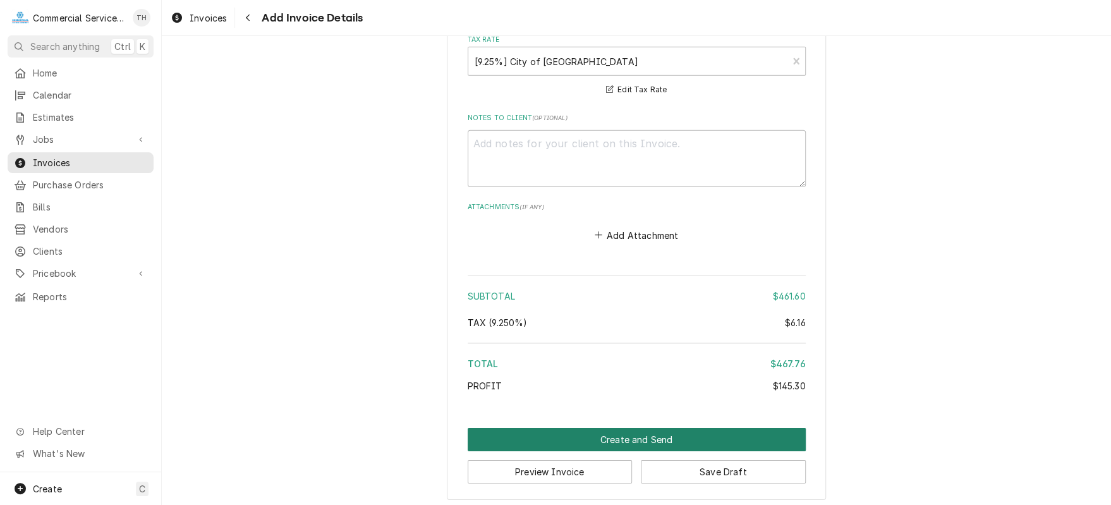
click at [588, 428] on button "Create and Send" at bounding box center [637, 439] width 338 height 23
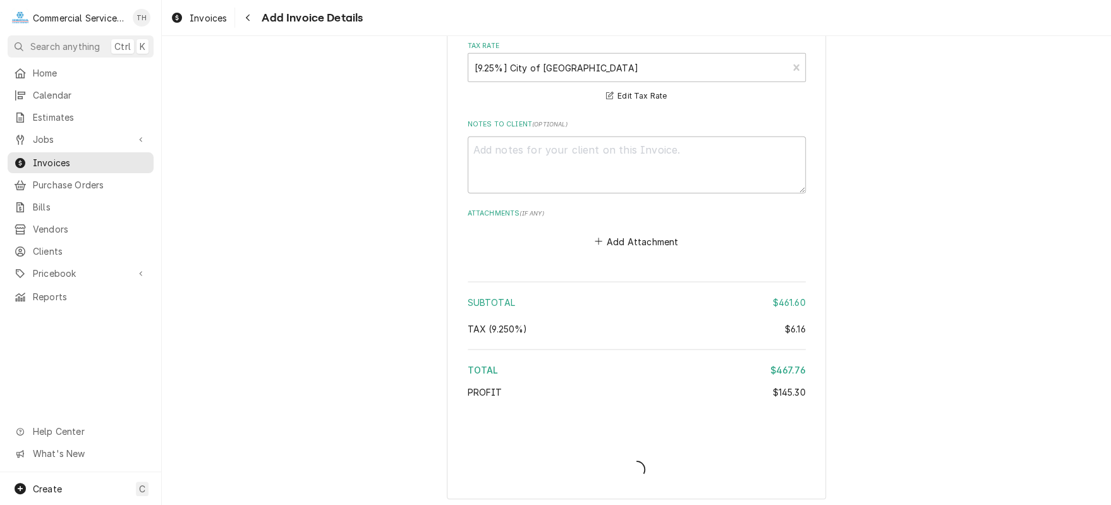
type textarea "x"
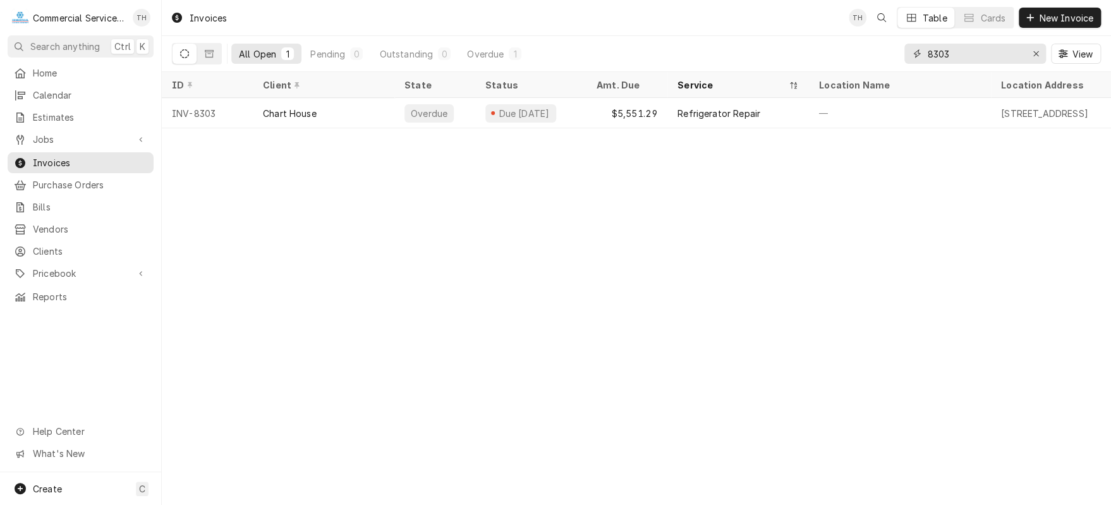
drag, startPoint x: 974, startPoint y: 55, endPoint x: 920, endPoint y: 56, distance: 54.3
click at [920, 56] on div "8303" at bounding box center [975, 54] width 142 height 20
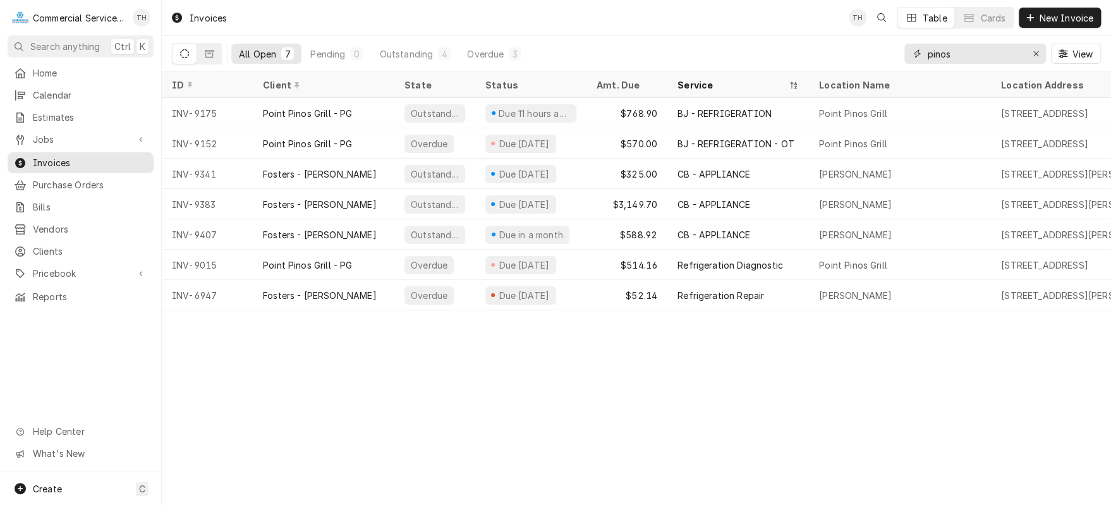
type input "pinos"
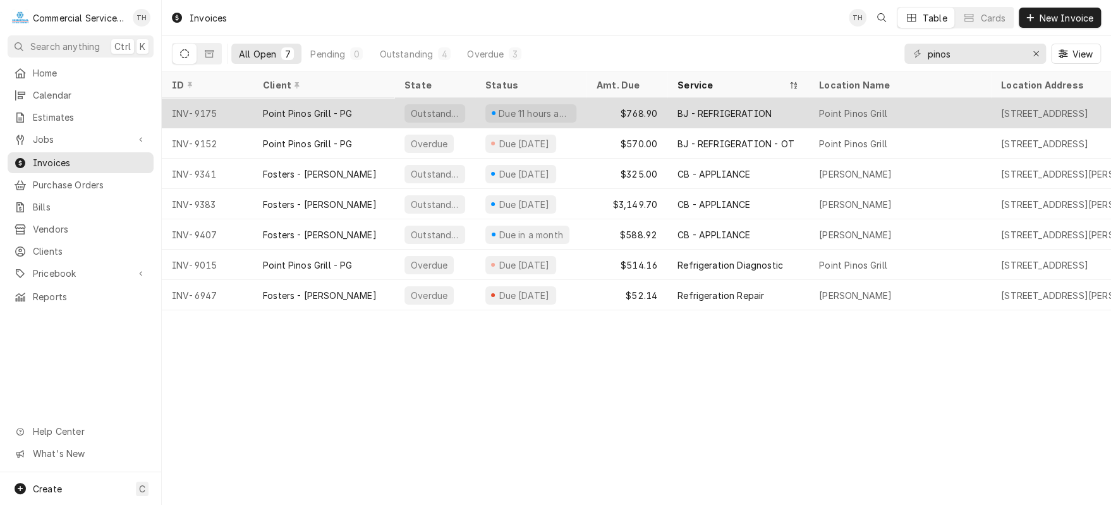
click at [701, 110] on div "BJ - REFRIGERATION" at bounding box center [724, 113] width 94 height 13
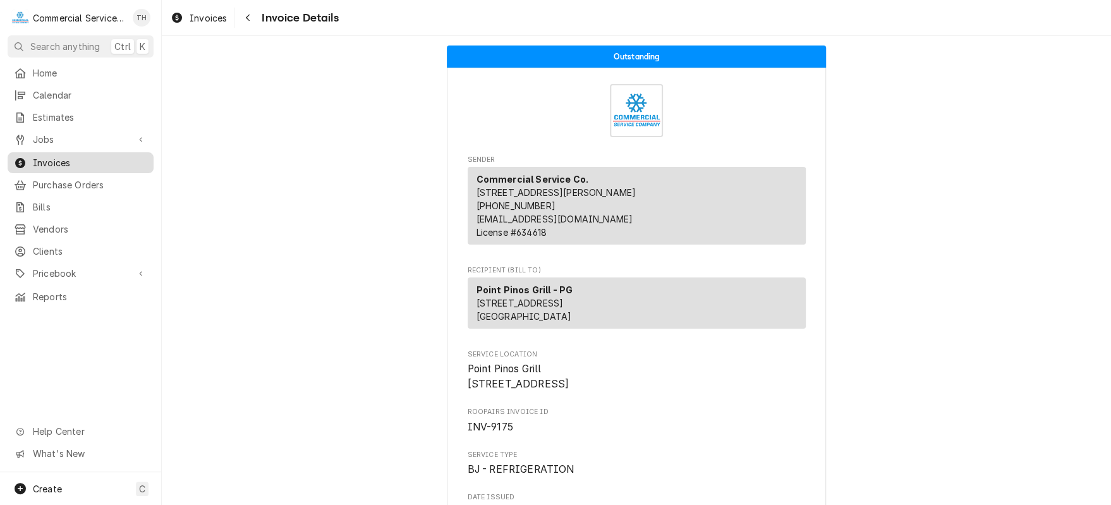
click at [105, 156] on span "Invoices" at bounding box center [90, 162] width 114 height 13
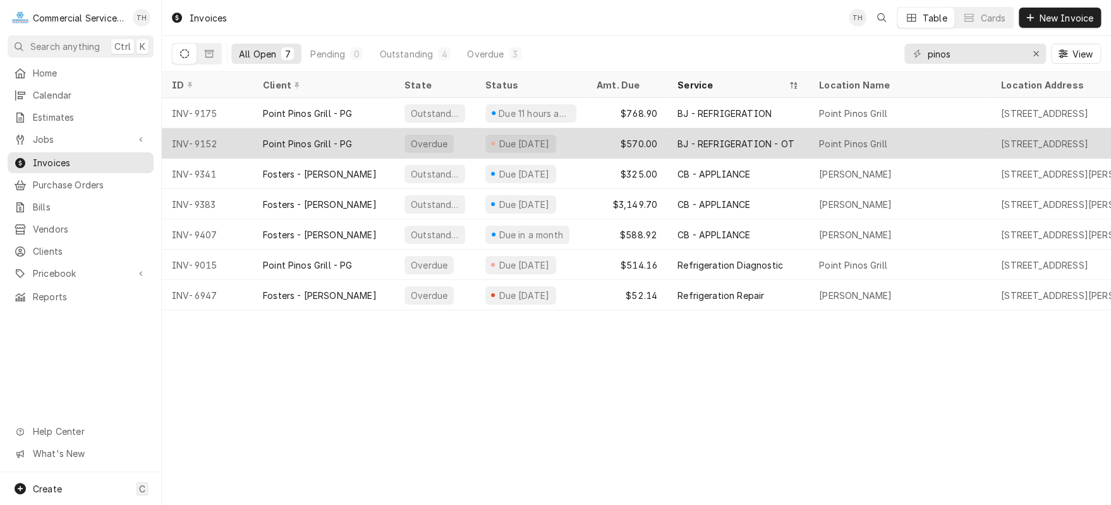
click at [624, 137] on div "$570.00" at bounding box center [626, 143] width 81 height 30
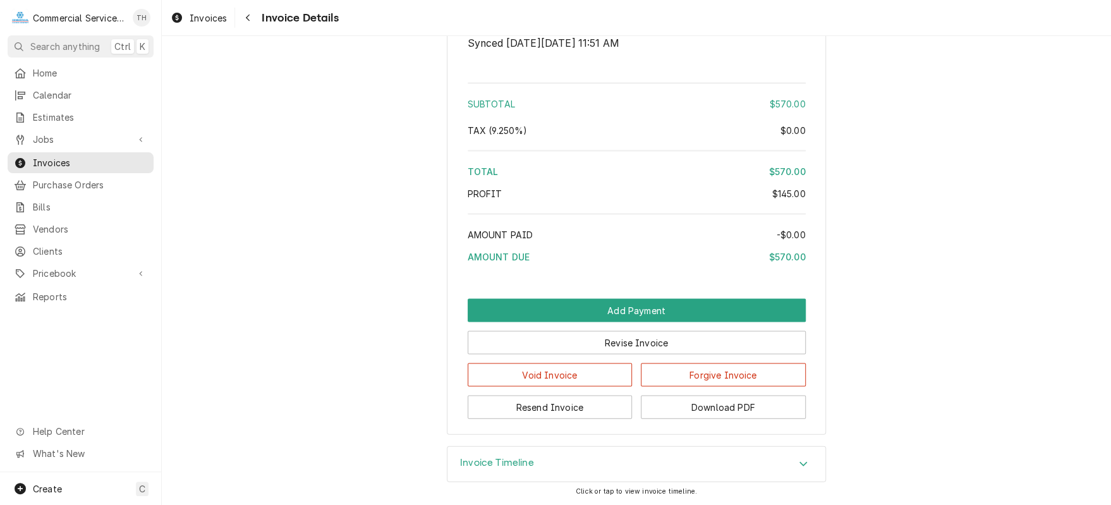
scroll to position [1398, 0]
click at [590, 345] on button "Revise Invoice" at bounding box center [637, 341] width 338 height 23
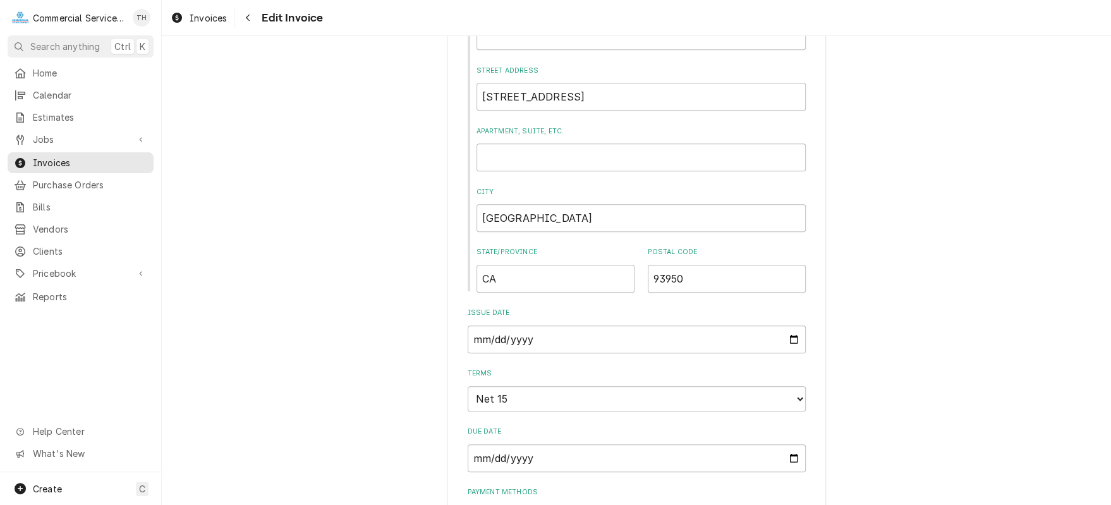
scroll to position [506, 0]
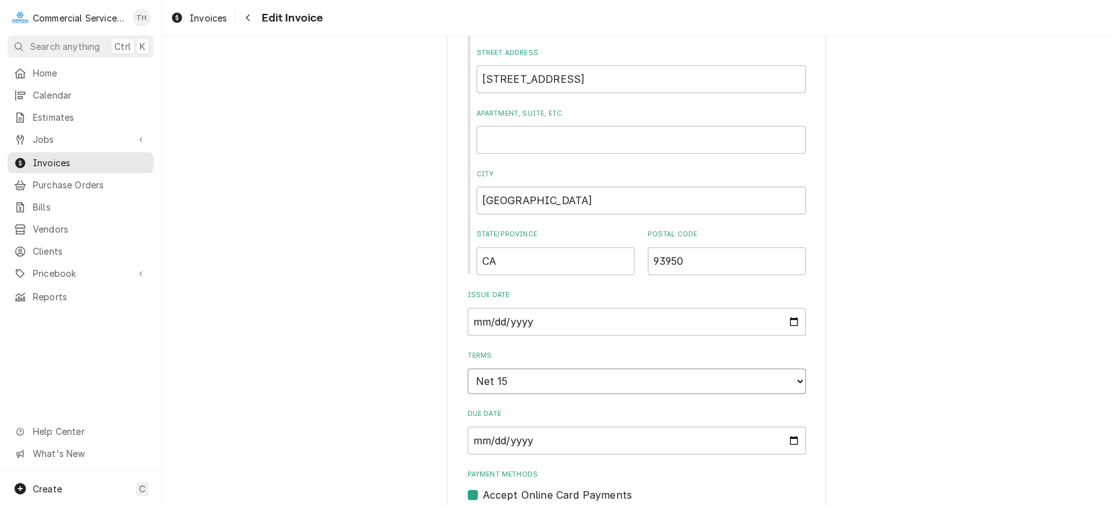
click at [686, 372] on select "Choose payment terms... Same Day Net 7 Net 14 Net 15 Net 21 Net 30 Net 45 Net 6…" at bounding box center [637, 380] width 338 height 25
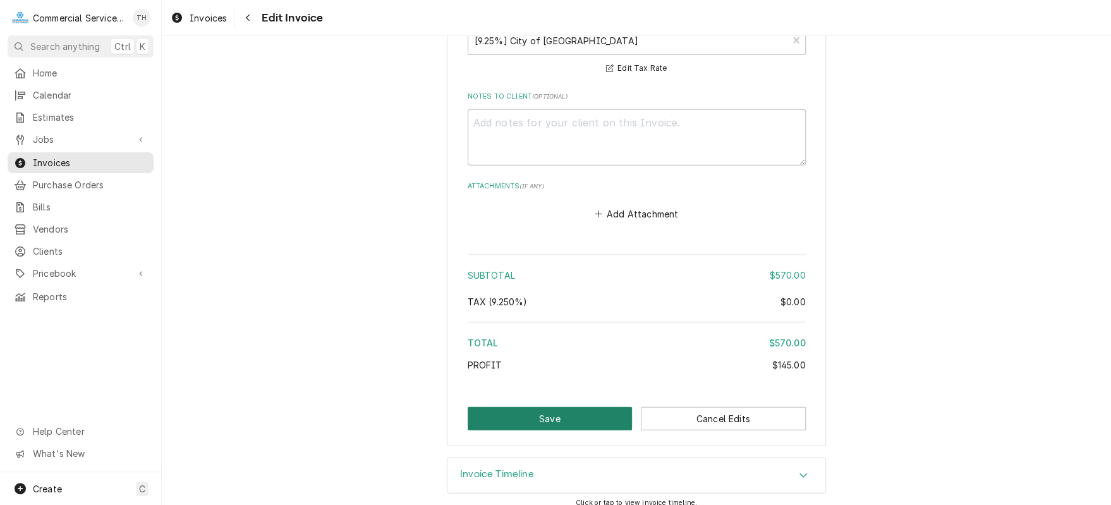
scroll to position [1742, 0]
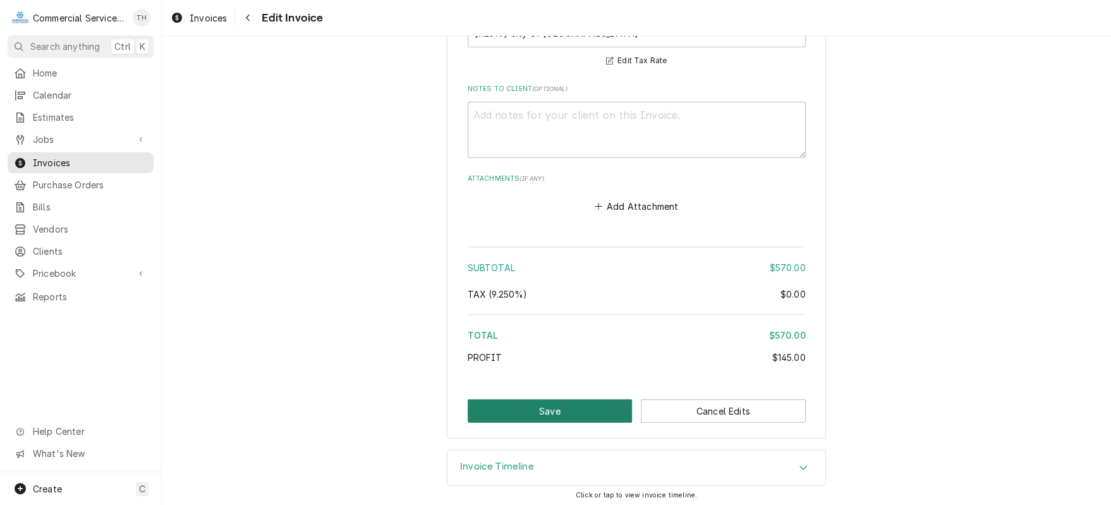
click at [583, 404] on button "Save" at bounding box center [550, 410] width 165 height 23
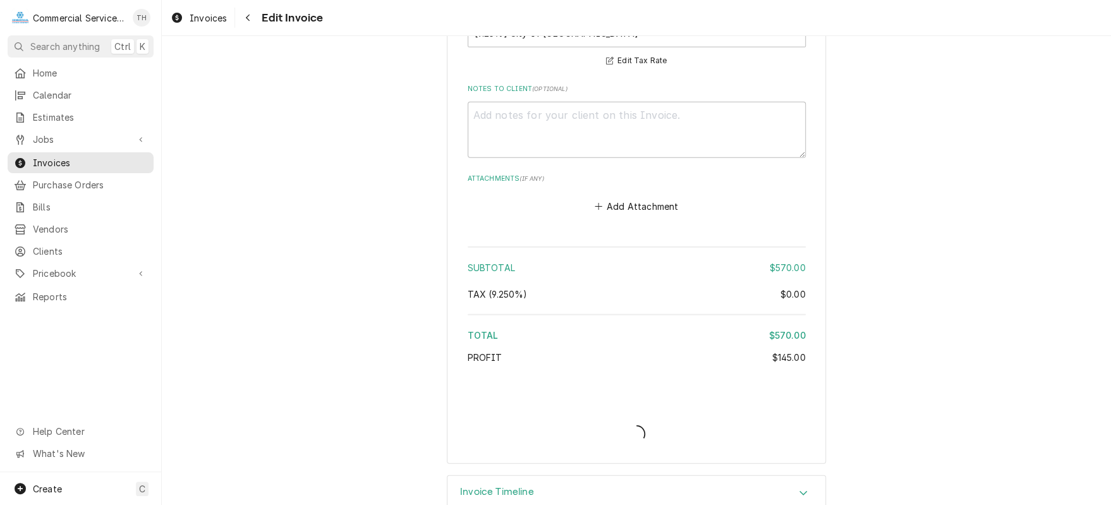
type textarea "x"
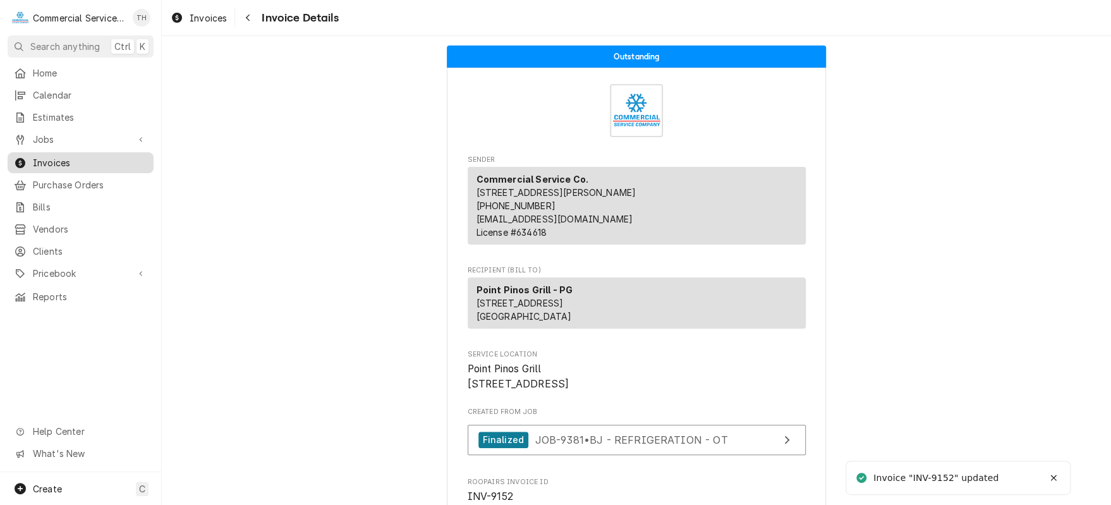
click at [51, 156] on span "Invoices" at bounding box center [90, 162] width 114 height 13
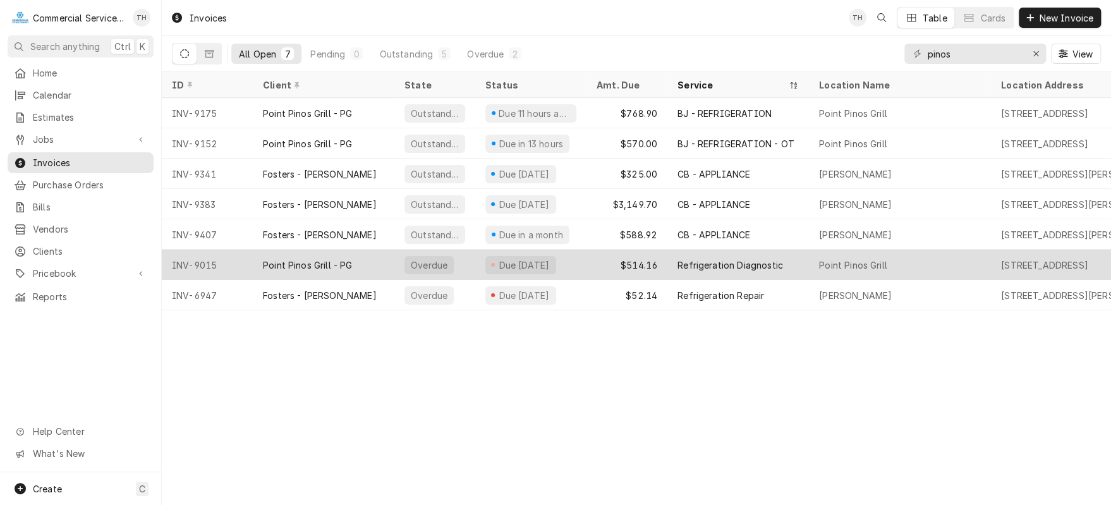
click at [351, 258] on div "Point Pinos Grill - PG" at bounding box center [308, 264] width 90 height 13
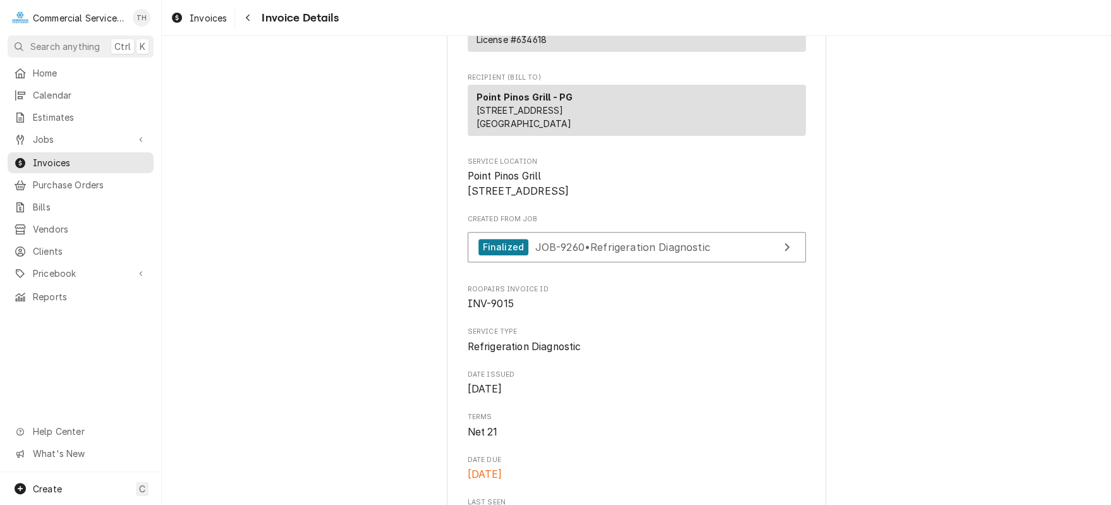
scroll to position [253, 0]
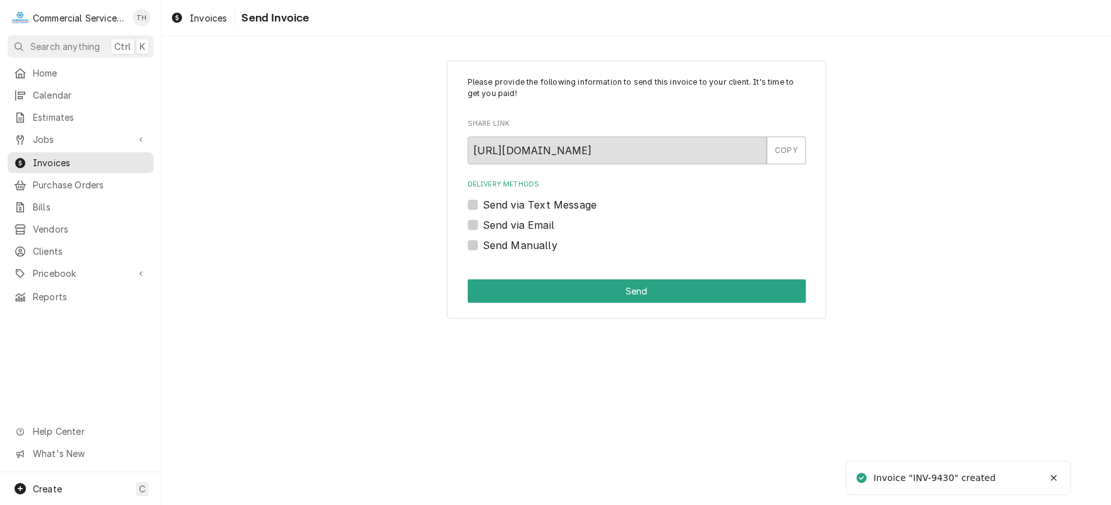
click at [483, 226] on label "Send via Email" at bounding box center [518, 224] width 71 height 15
click at [483, 226] on input "Send via Email" at bounding box center [652, 231] width 338 height 28
checkbox input "true"
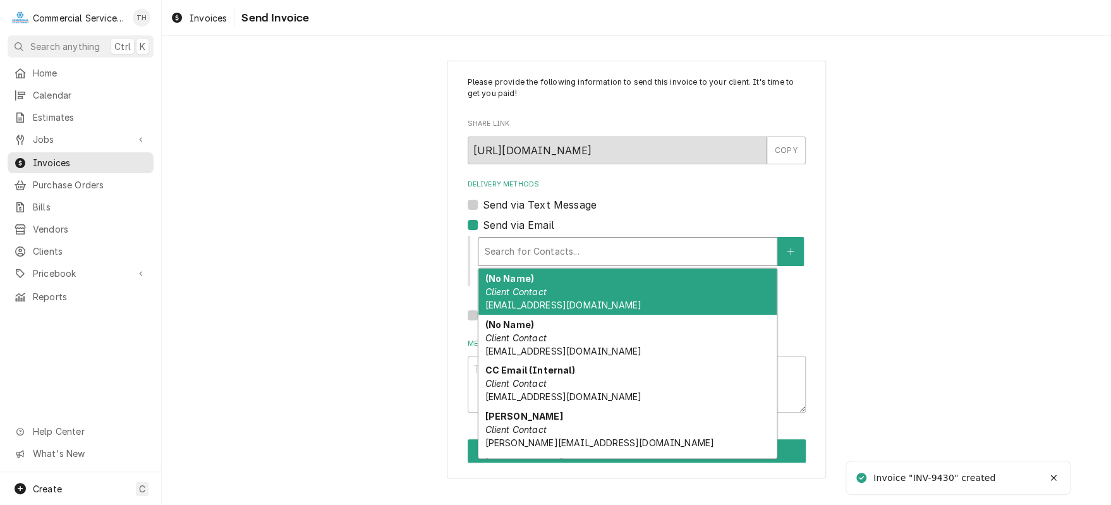
click at [512, 247] on div "Delivery Methods" at bounding box center [628, 251] width 286 height 23
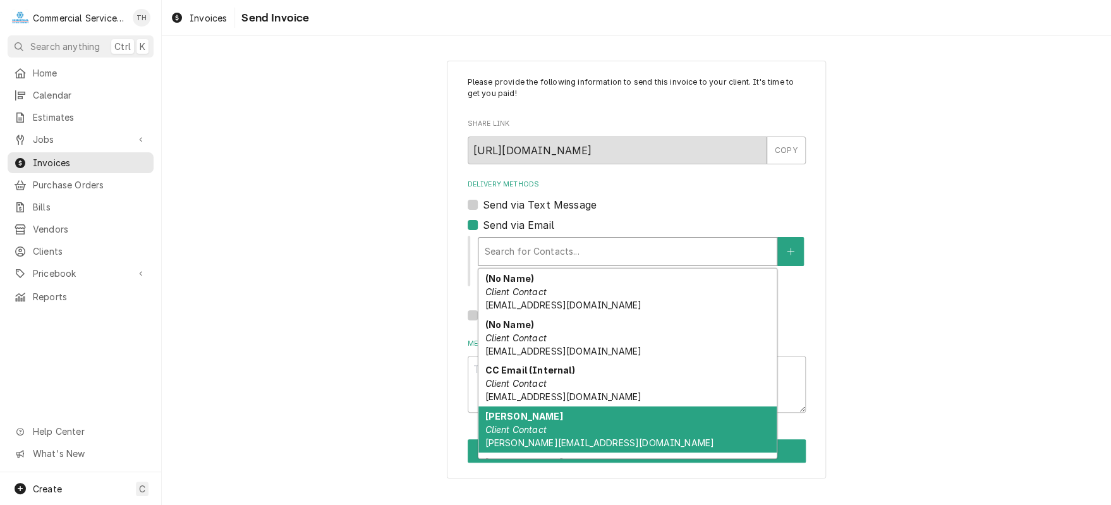
scroll to position [40, 0]
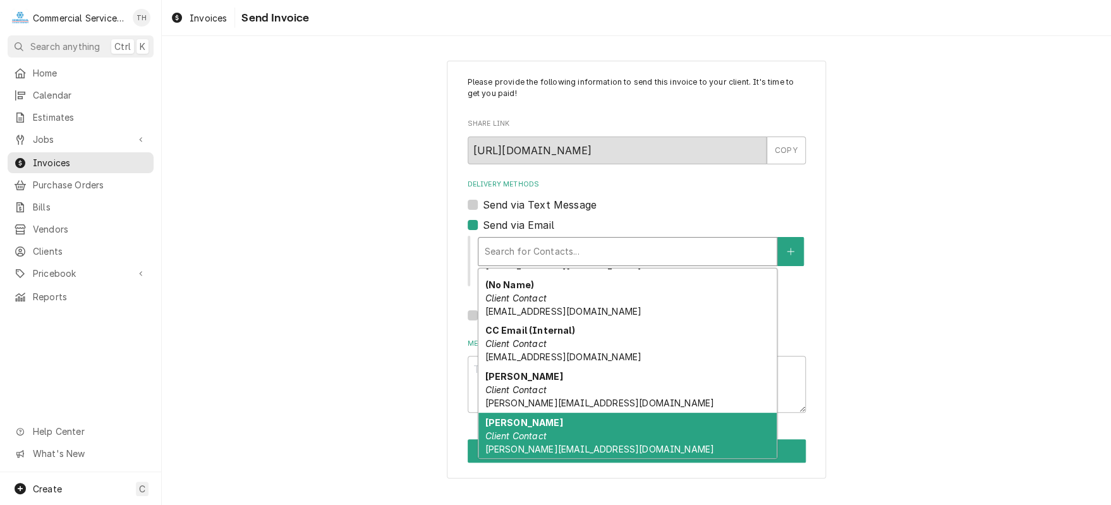
click at [562, 432] on div "KARREN Client Contact karren@grillatpointpinos.com" at bounding box center [627, 436] width 298 height 46
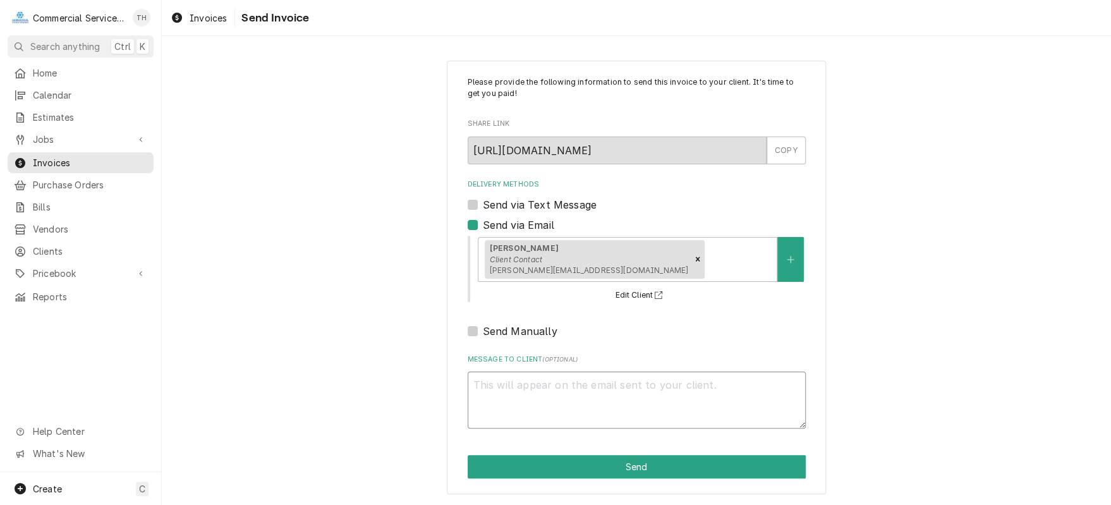
click at [552, 396] on textarea "Message to Client ( optional )" at bounding box center [637, 400] width 338 height 57
type textarea "x"
type textarea "P"
type textarea "x"
type textarea "Pl"
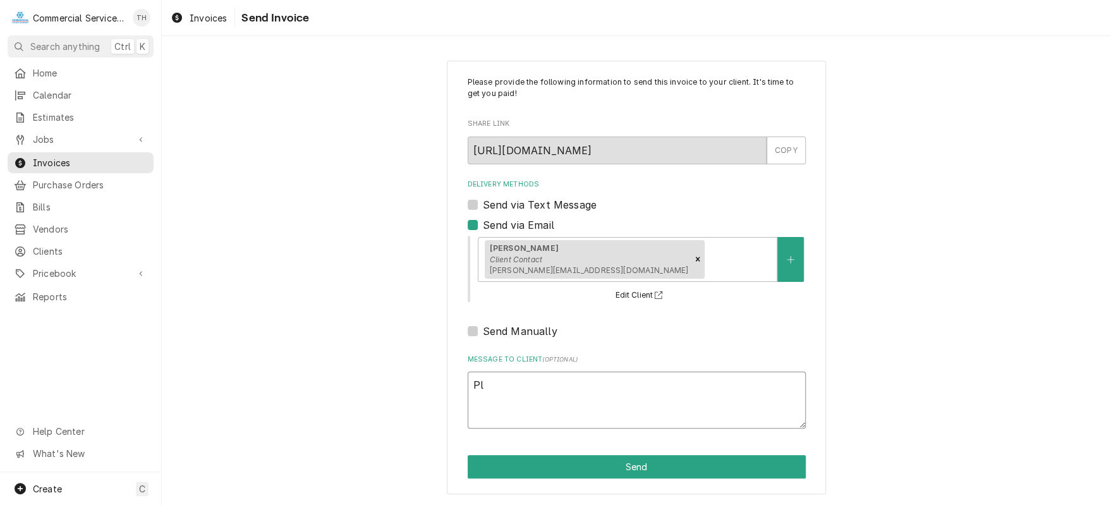
type textarea "x"
type textarea "Ple"
type textarea "x"
type textarea "Plea"
type textarea "x"
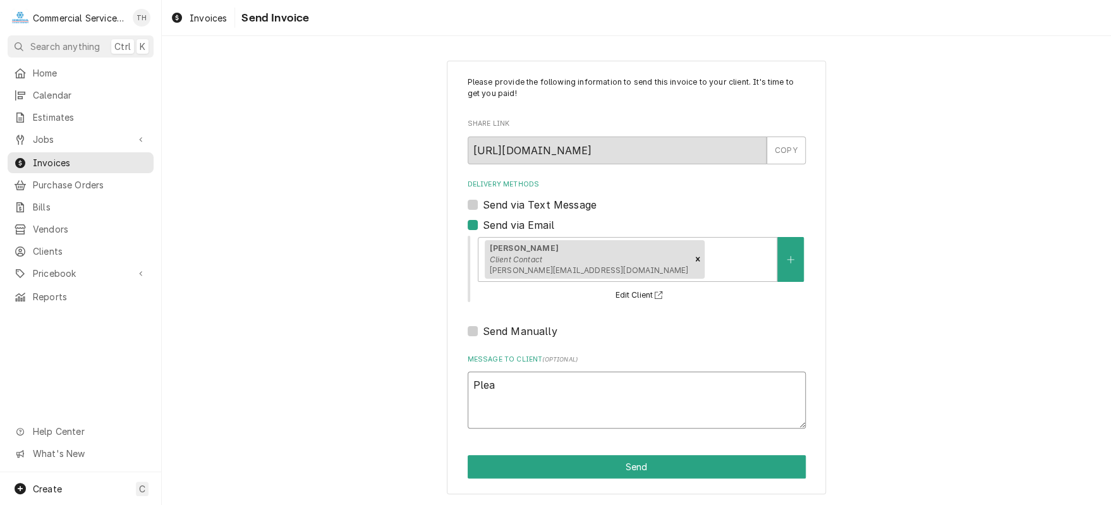
type textarea "Pleas"
type textarea "x"
type textarea "Please"
type textarea "x"
type textarea "Please"
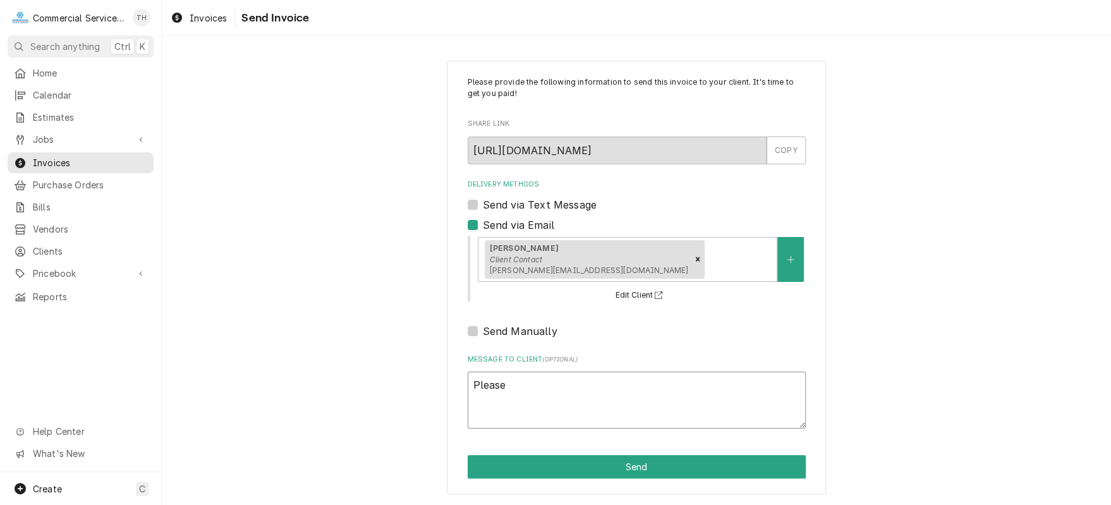
type textarea "x"
type textarea "Please s"
type textarea "x"
type textarea "Please se"
type textarea "x"
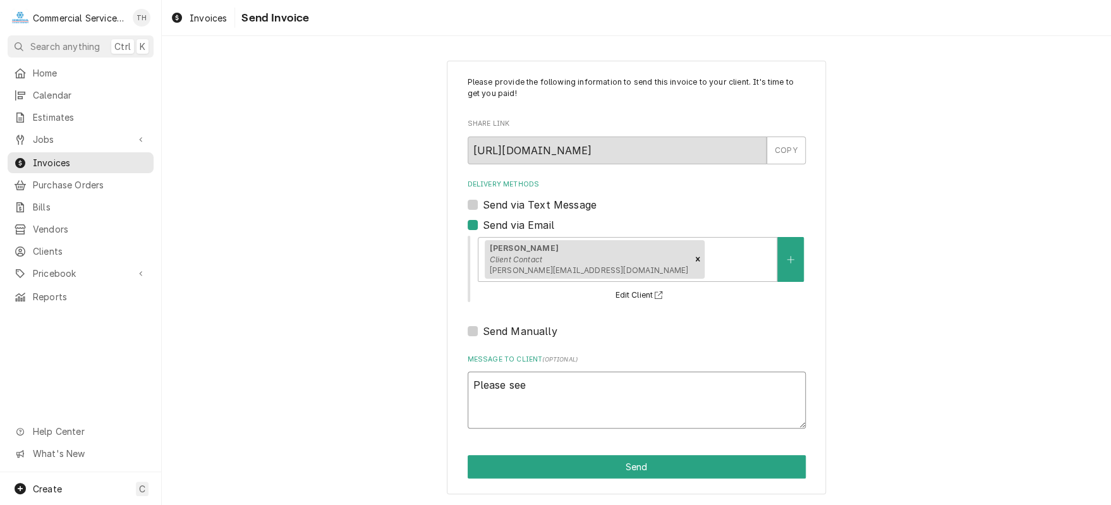
type textarea "Please see"
type textarea "x"
type textarea "Please see t"
type textarea "x"
type textarea "Please see th"
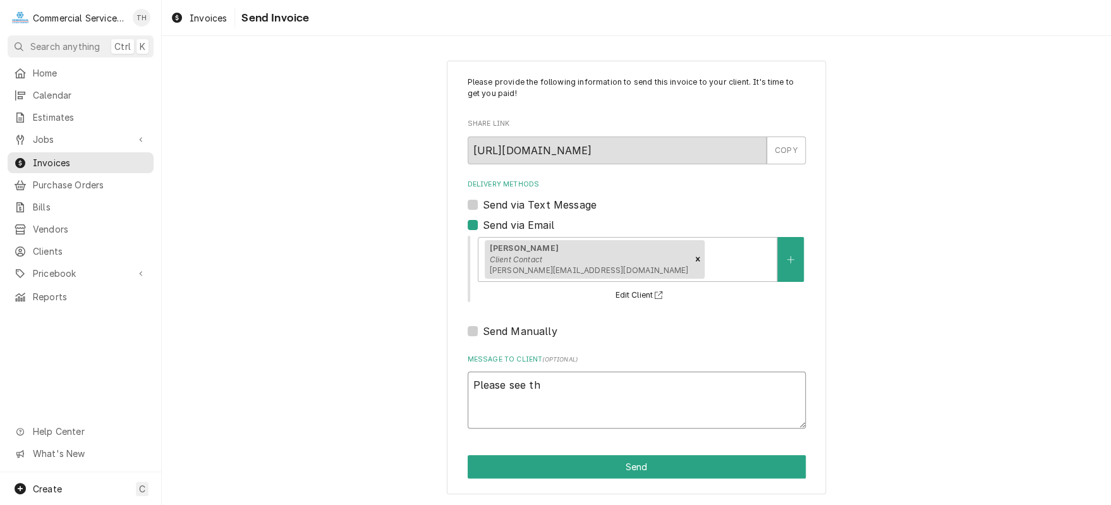
type textarea "x"
type textarea "Please see the"
type textarea "x"
type textarea "Please see the"
type textarea "x"
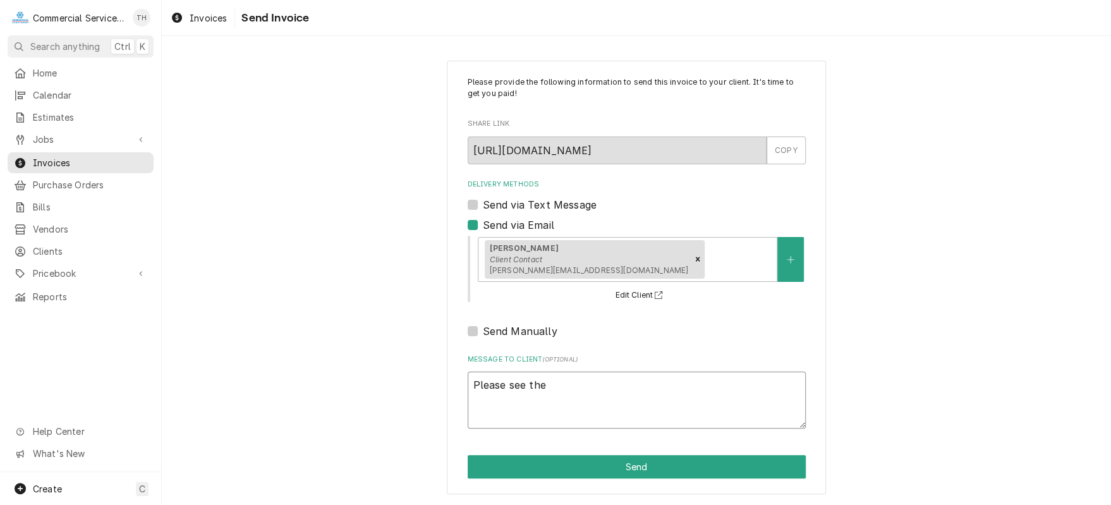
type textarea "Please see the a"
type textarea "x"
type textarea "Please see the at"
type textarea "x"
type textarea "Please see the att"
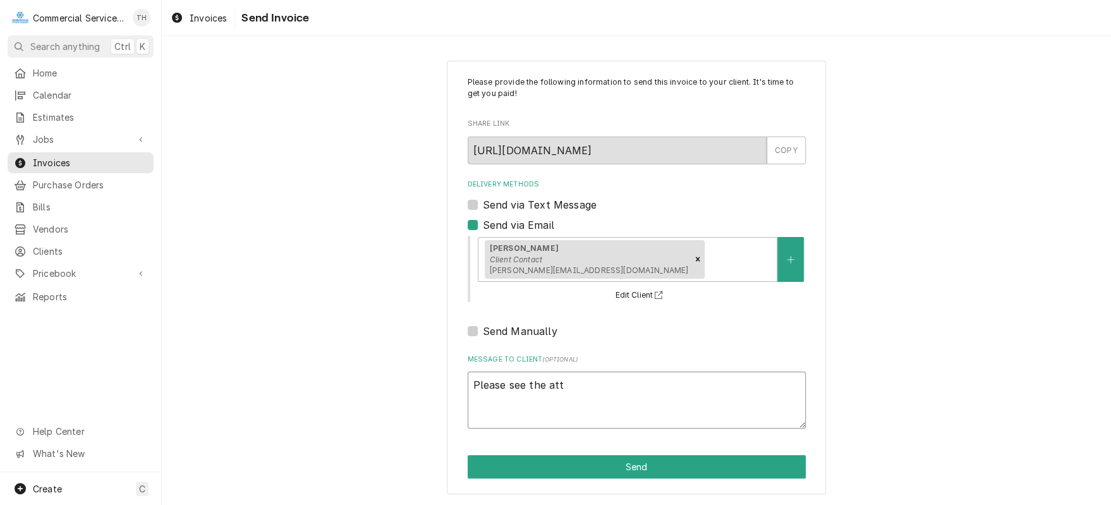
type textarea "x"
type textarea "Please see the atta"
type textarea "x"
type textarea "Please see the attac"
type textarea "x"
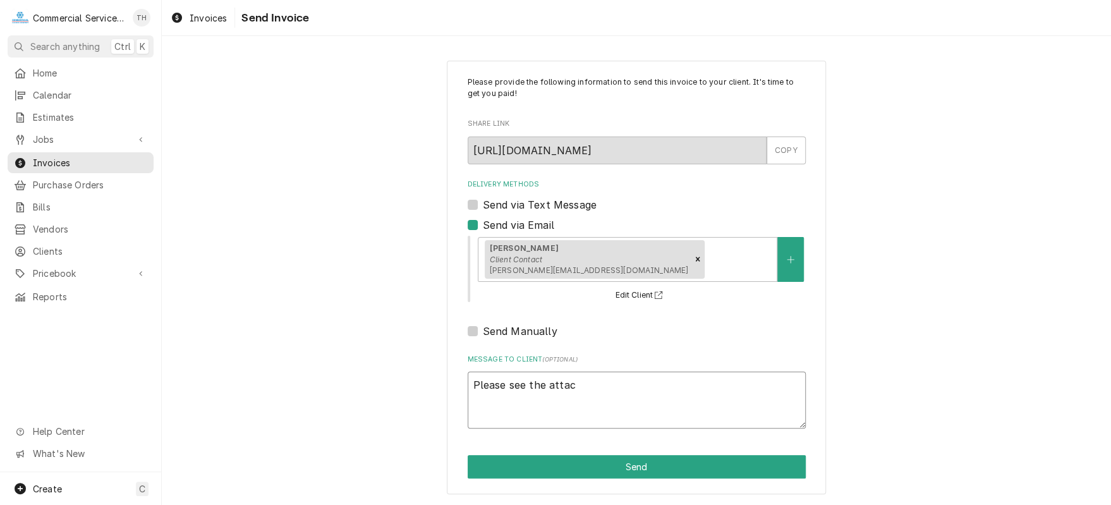
type textarea "Please see the attach"
type textarea "x"
type textarea "Please see the attache"
type textarea "x"
type textarea "Please see the attached"
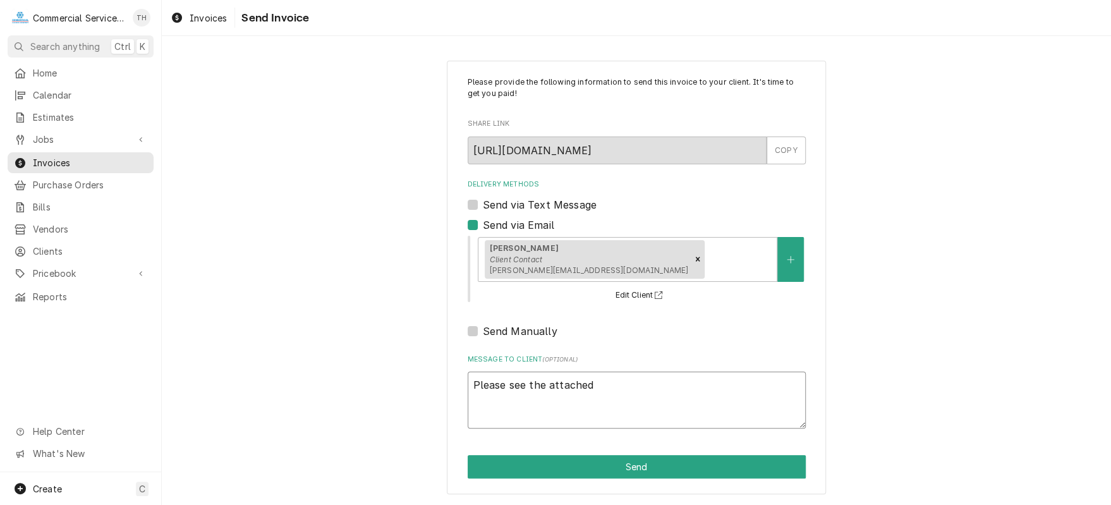
type textarea "x"
type textarea "Please see the attached"
type textarea "x"
type textarea "Please see the attached i"
type textarea "x"
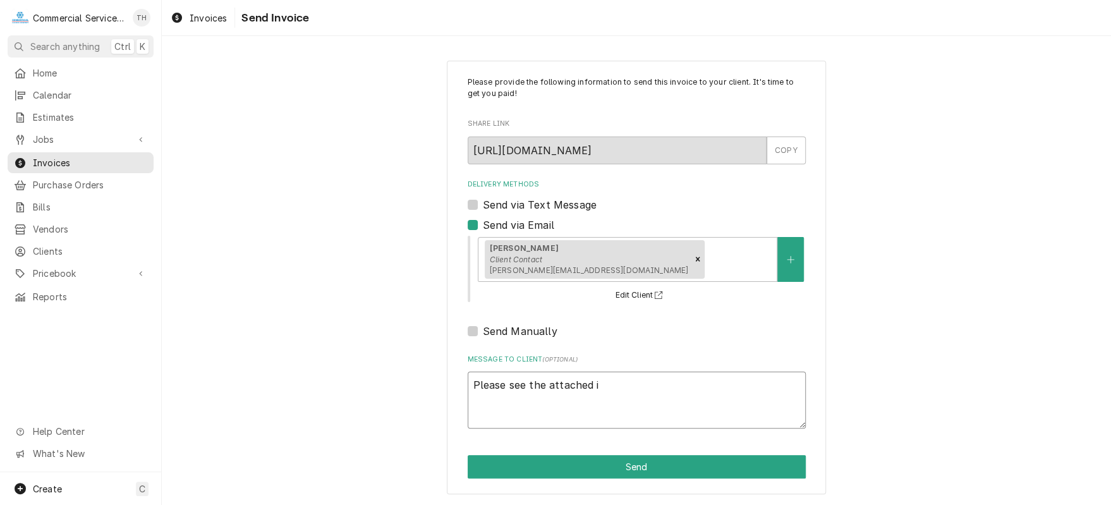
type textarea "Please see the attached in"
type textarea "x"
type textarea "Please see the attached inv"
type textarea "x"
type textarea "Please see the attached invo"
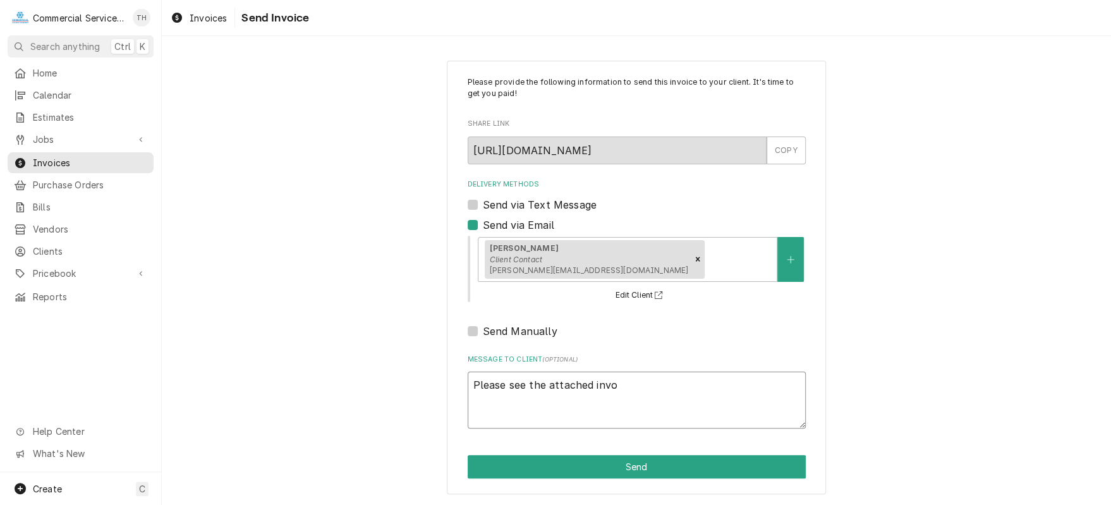
type textarea "x"
type textarea "Please see the attached invoi"
type textarea "x"
type textarea "Please see the attached invoic"
type textarea "x"
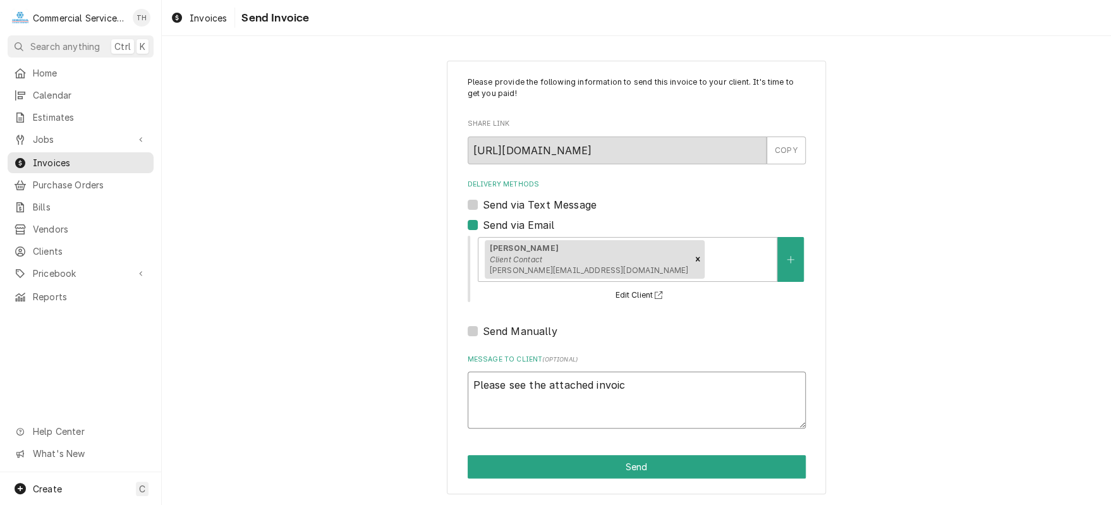
type textarea "Please see the attached invoice"
type textarea "x"
type textarea "Please see the attached invoice"
type textarea "x"
type textarea "Please see the attached invoice f"
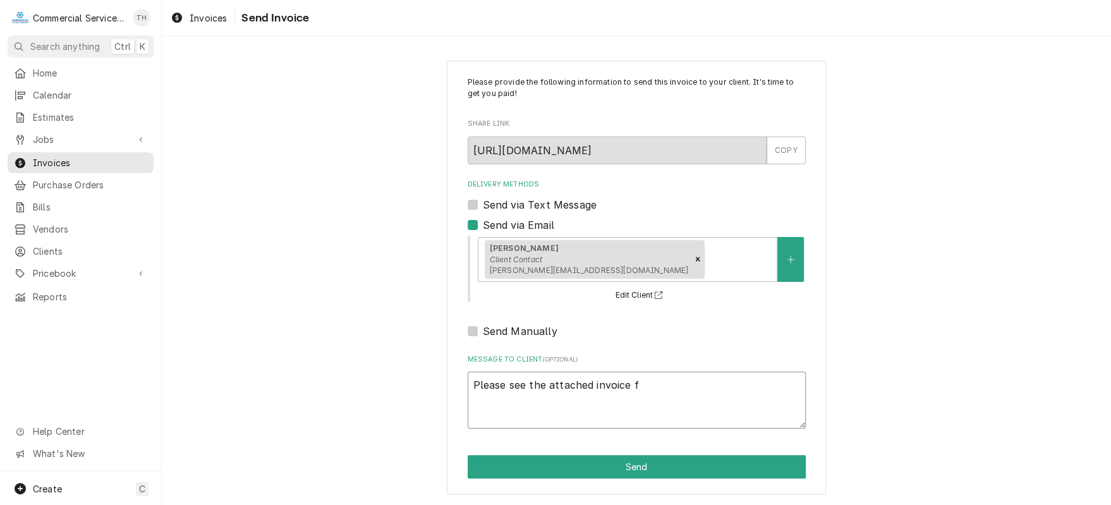
type textarea "x"
type textarea "Please see the attached invoice fo"
type textarea "x"
type textarea "Please see the attached invoice for"
type textarea "x"
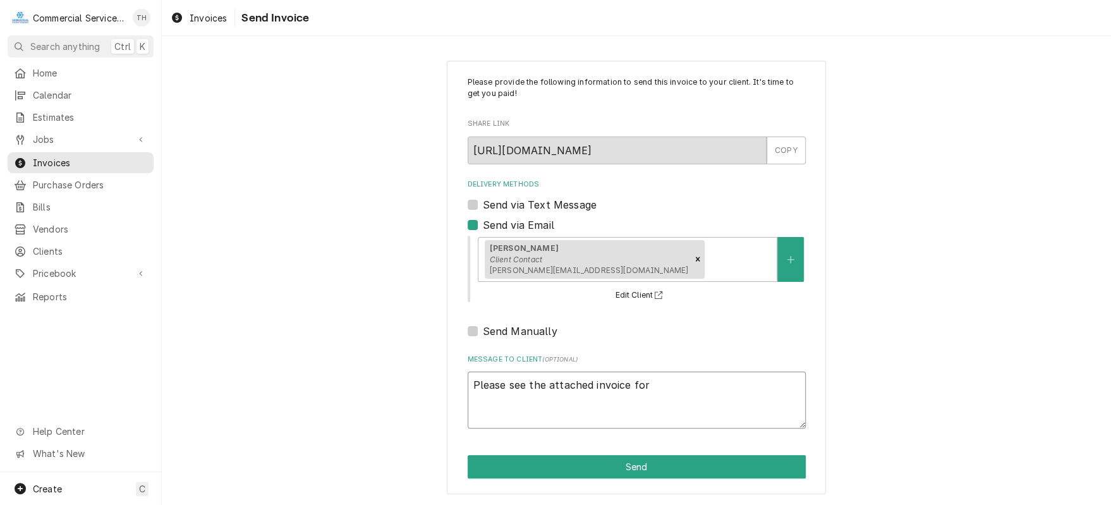
type textarea "Please see the attached invoice for"
type textarea "x"
type textarea "Please see the attached invoice for p"
type textarea "x"
type textarea "Please see the attached invoice for pa"
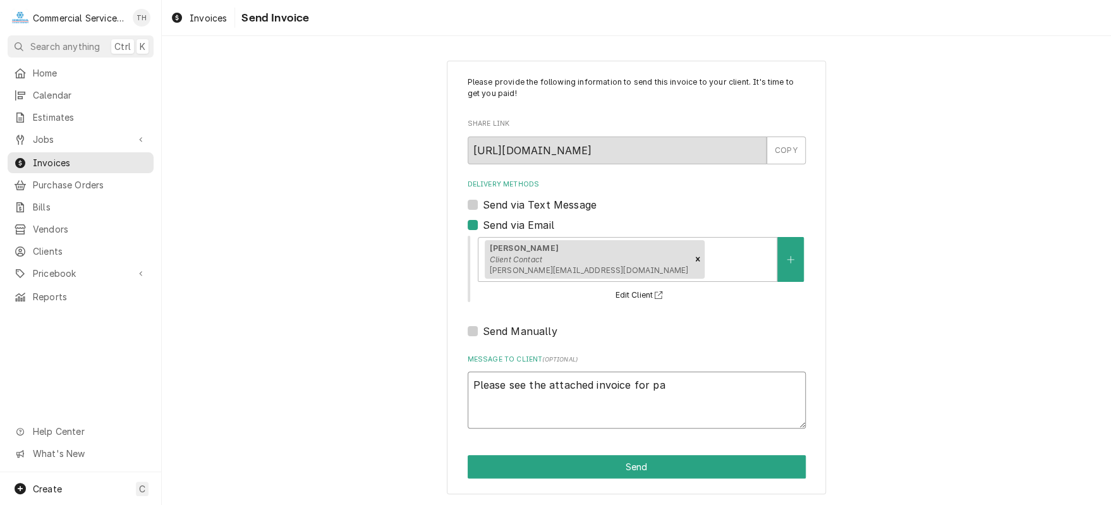
type textarea "x"
type textarea "Please see the attached invoice for pay"
type textarea "x"
type textarea "Please see the attached invoice for paym"
type textarea "x"
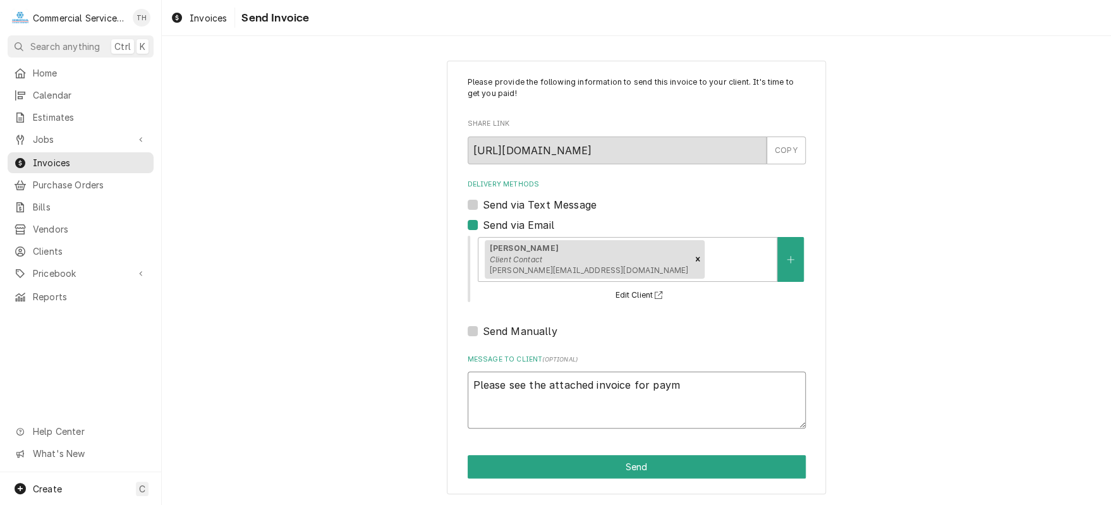
type textarea "Please see the attached invoice for payme"
type textarea "x"
type textarea "Please see the attached invoice for paymen"
type textarea "x"
type textarea "Please see the attached invoice for payment"
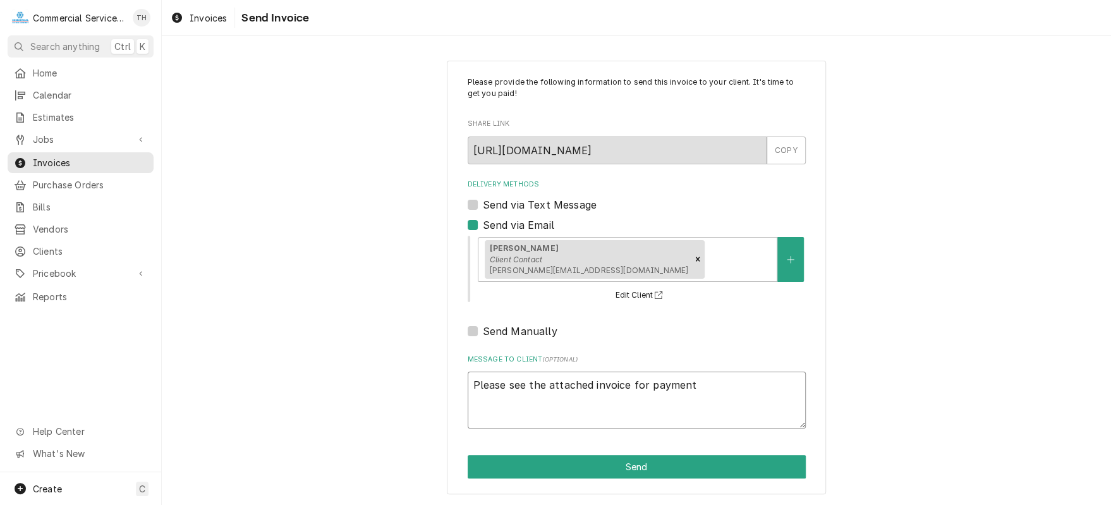
type textarea "x"
type textarea "Please see the attached invoice for payment"
type textarea "x"
type textarea "Please see the attached invoice for payment p"
type textarea "x"
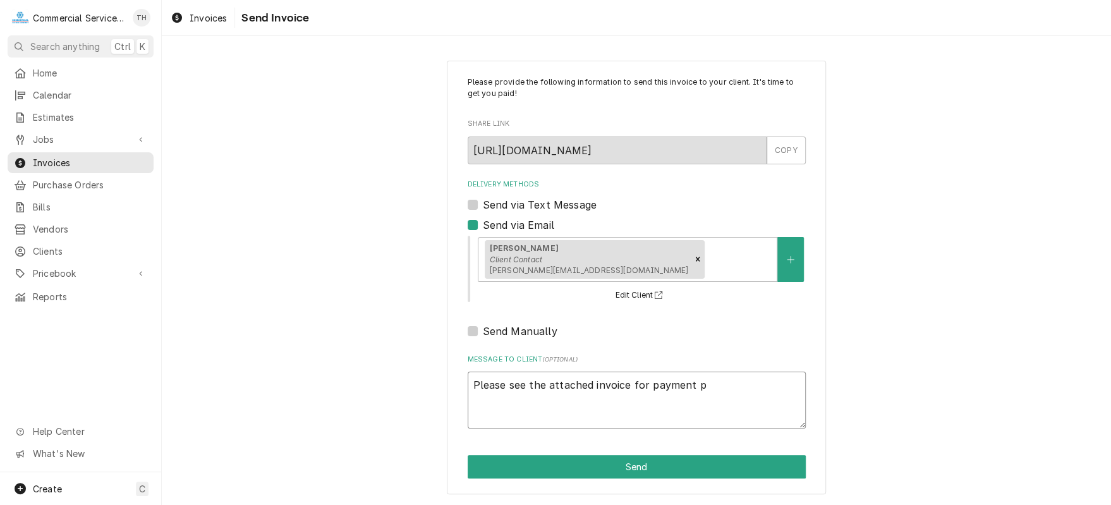
type textarea "Please see the attached invoice for payment pr"
type textarea "x"
type textarea "Please see the attached invoice for payment pro"
type textarea "x"
type textarea "Please see the attached invoice for payment proc"
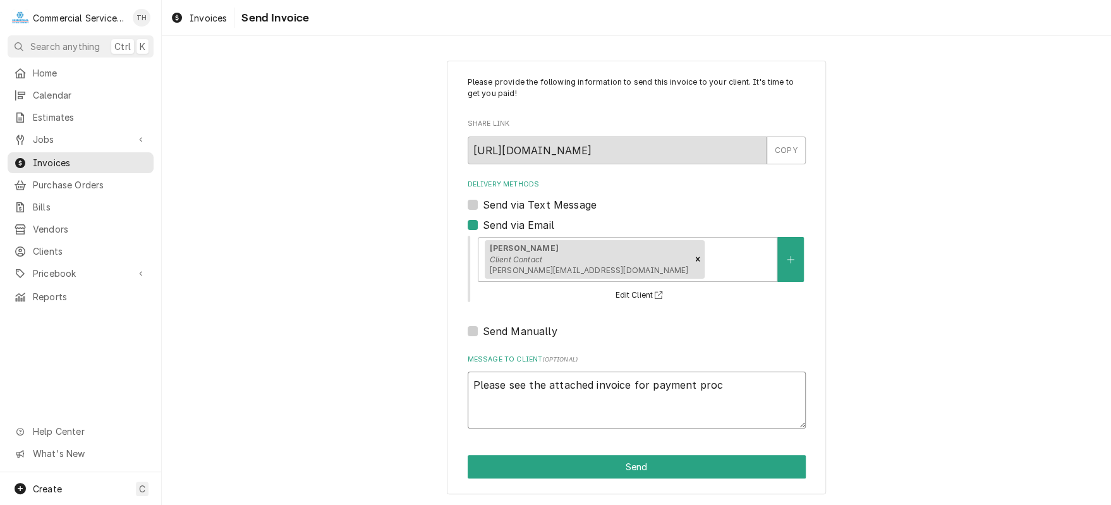
type textarea "x"
type textarea "Please see the attached invoice for payment proce"
type textarea "x"
type textarea "Please see the attached invoice for payment proces"
type textarea "x"
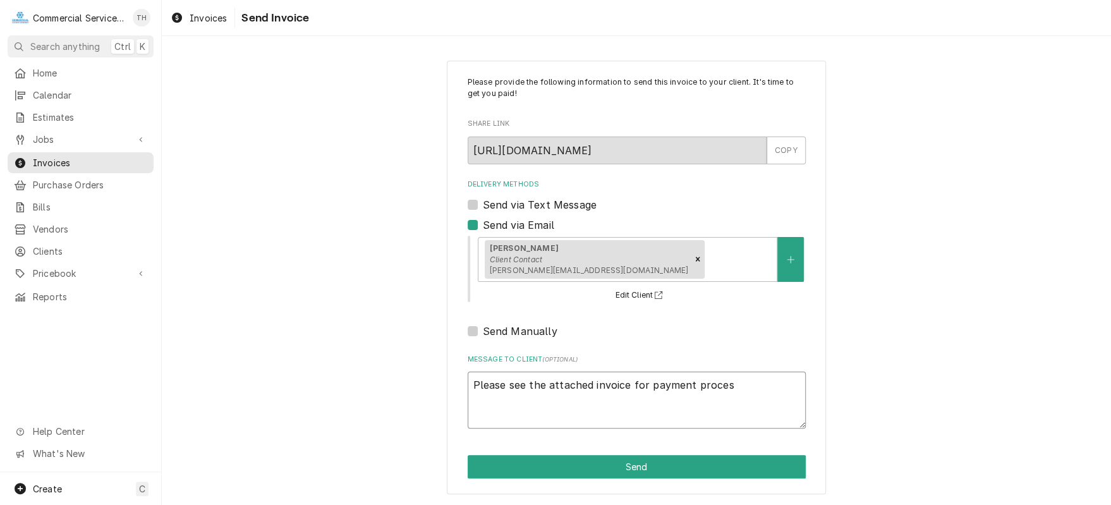
type textarea "Please see the attached invoice for payment process"
type textarea "x"
type textarea "Please see the attached invoice for payment processi"
type textarea "x"
type textarea "Please see the attached invoice for payment processin"
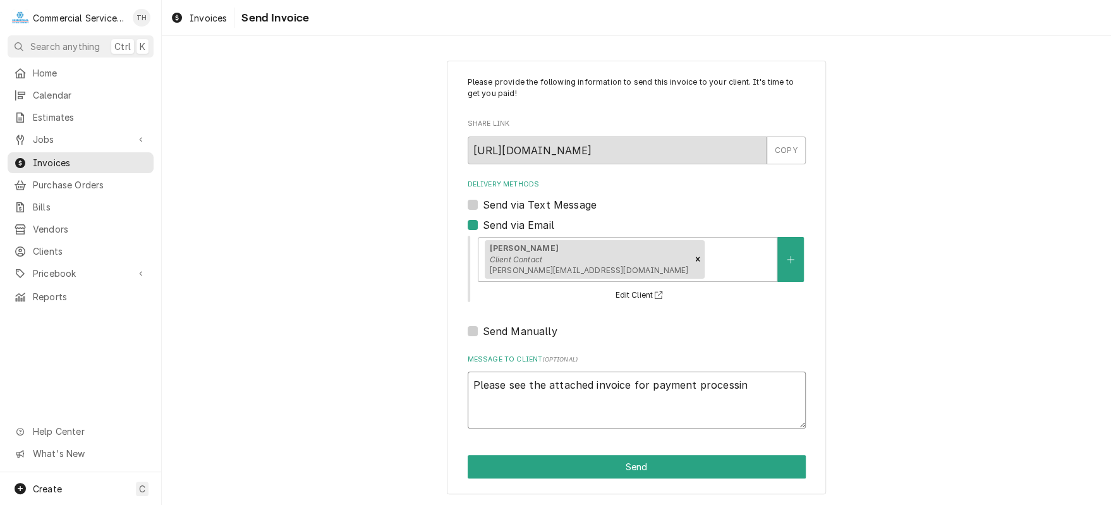
type textarea "x"
type textarea "Please see the attached invoice for payment processing"
type textarea "x"
type textarea "Please see the attached invoice for payment processing"
type textarea "x"
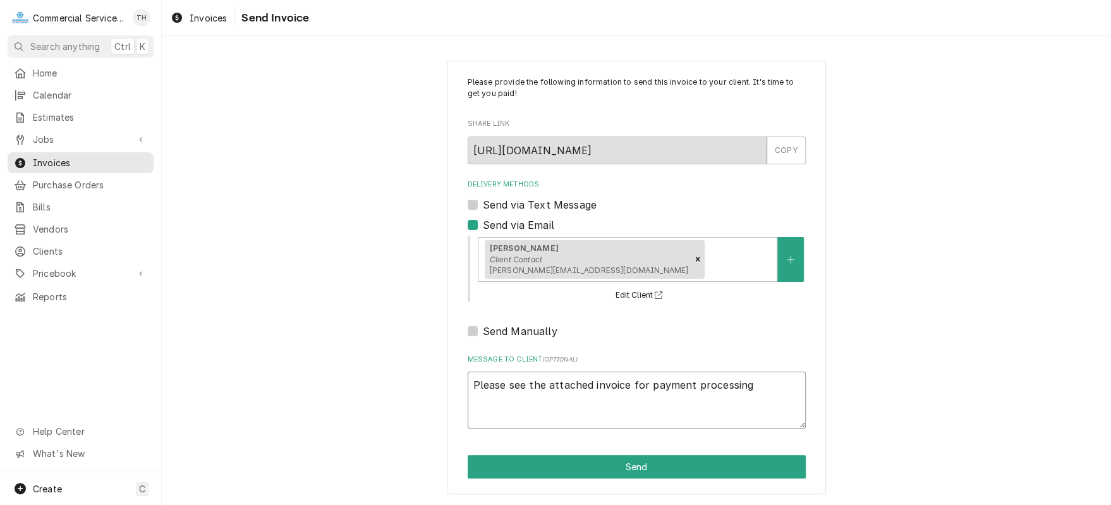
type textarea "Please see the attached invoice for payment processing T"
type textarea "x"
type textarea "Please see the attached invoice for payment processing Th"
type textarea "x"
type textarea "Please see the attached invoice for payment processing Tha"
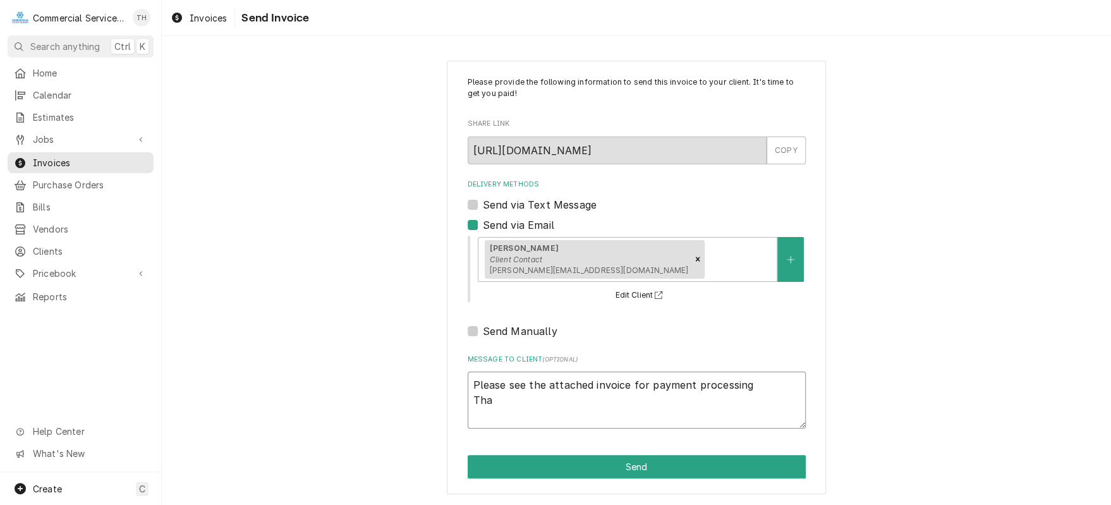
type textarea "x"
type textarea "Please see the attached invoice for payment processing Than"
type textarea "x"
type textarea "Please see the attached invoice for payment processing Thank"
type textarea "x"
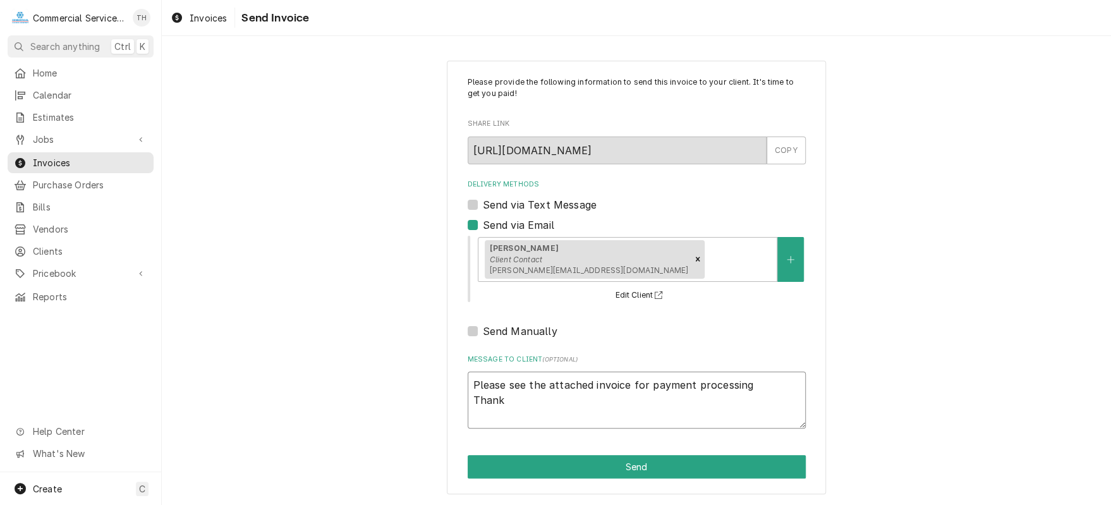
type textarea "Please see the attached invoice for payment processing Thank"
type textarea "x"
type textarea "Please see the attached invoice for payment processing Thank y"
type textarea "x"
type textarea "Please see the attached invoice for payment processing Thank yo"
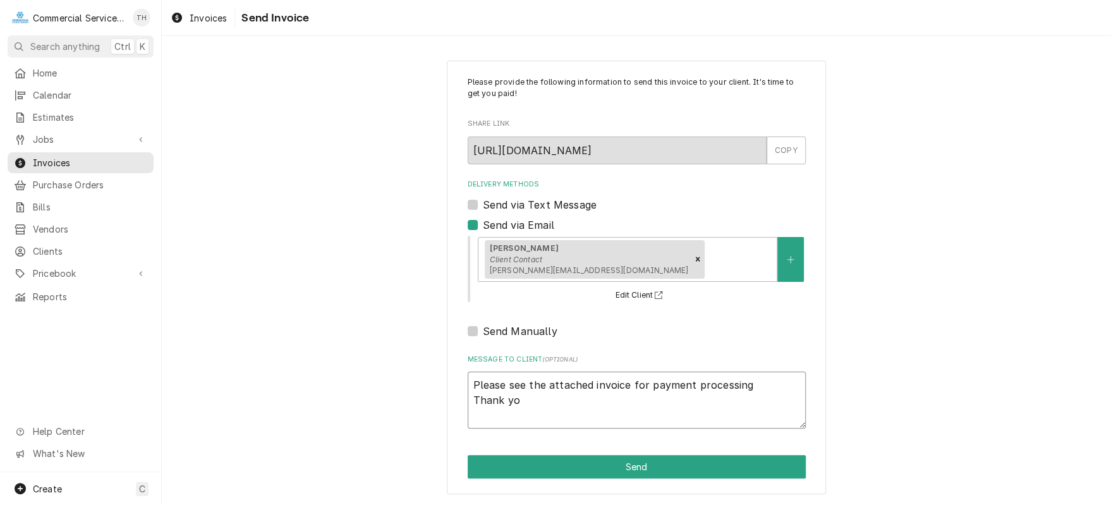
type textarea "x"
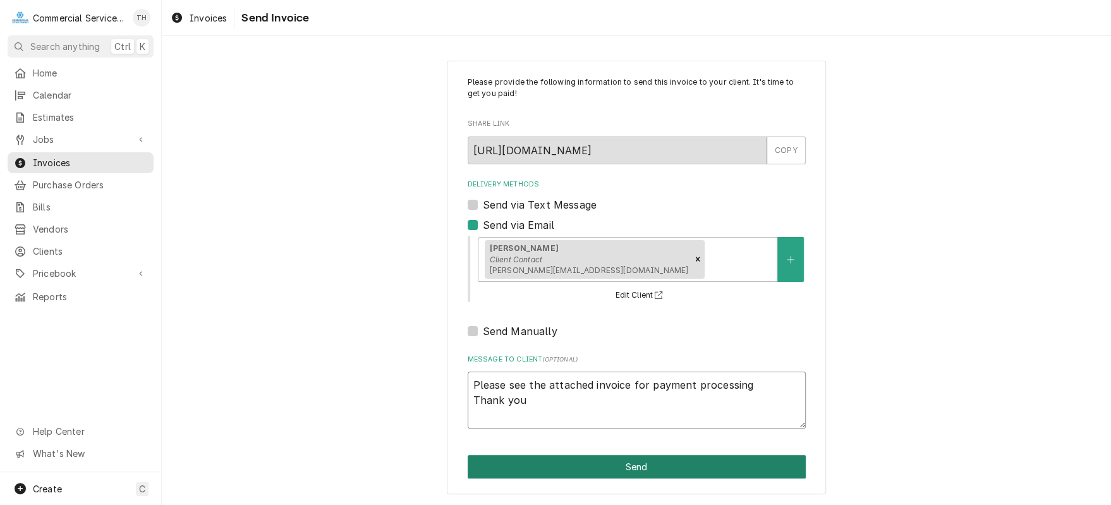
type textarea "Please see the attached invoice for payment processing Thank you"
click at [656, 467] on button "Send" at bounding box center [637, 466] width 338 height 23
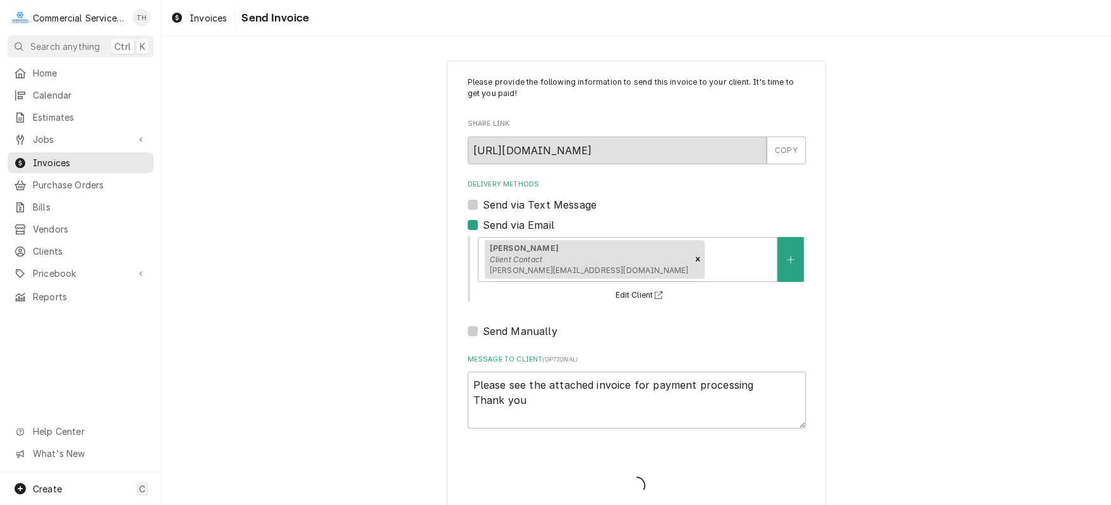
type textarea "x"
